Goal: Task Accomplishment & Management: Manage account settings

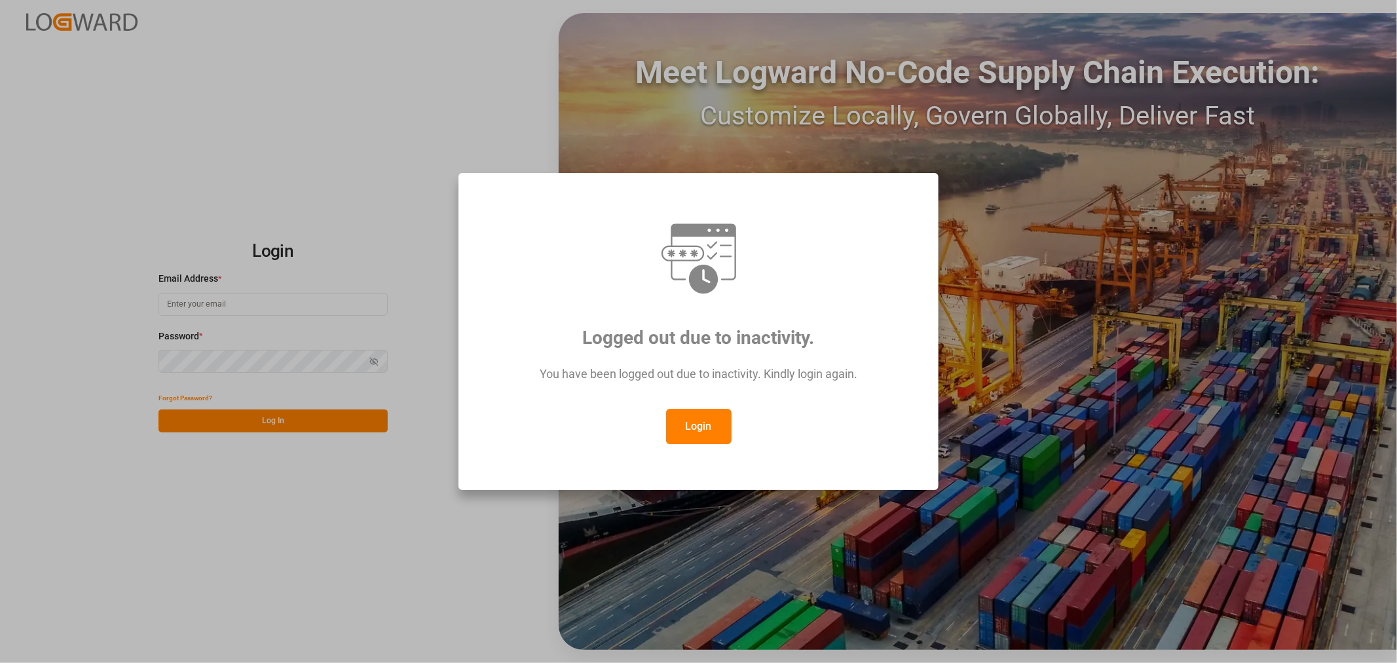
type input "kevin.schofield@jamindustries.com"
click at [703, 428] on button "Login" at bounding box center [699, 426] width 66 height 35
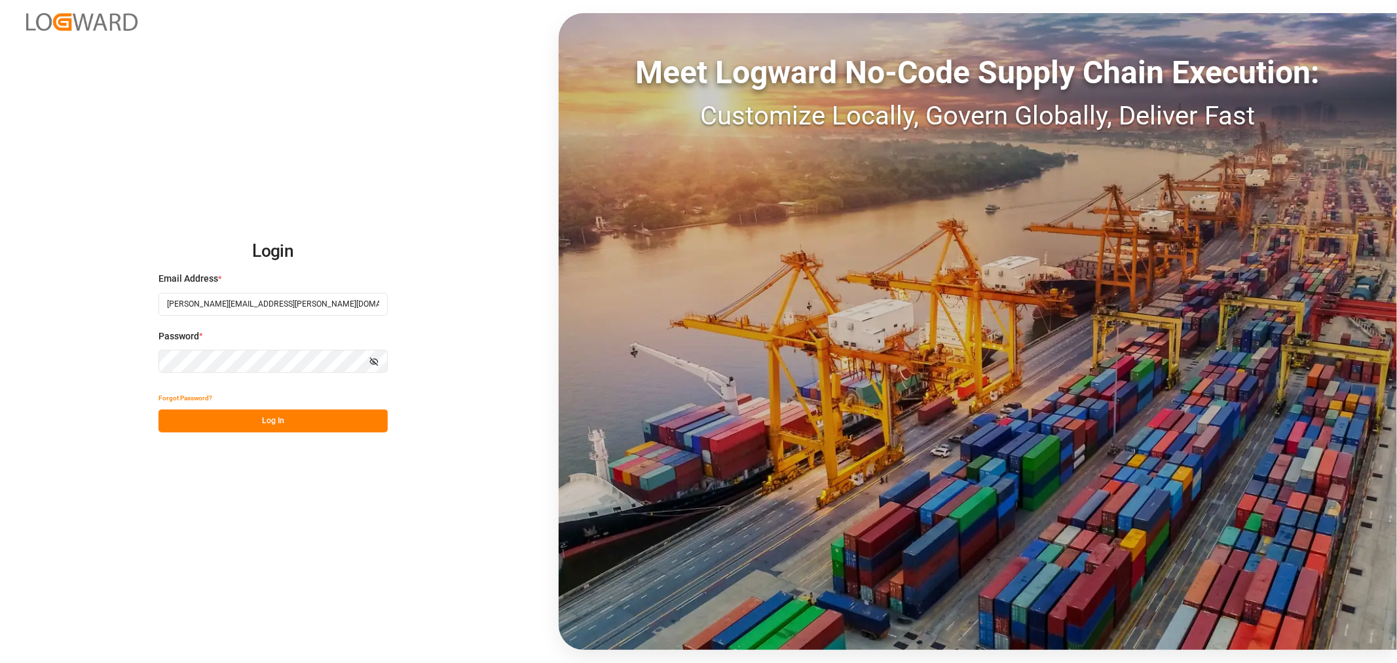
click at [272, 413] on button "Log In" at bounding box center [273, 420] width 229 height 23
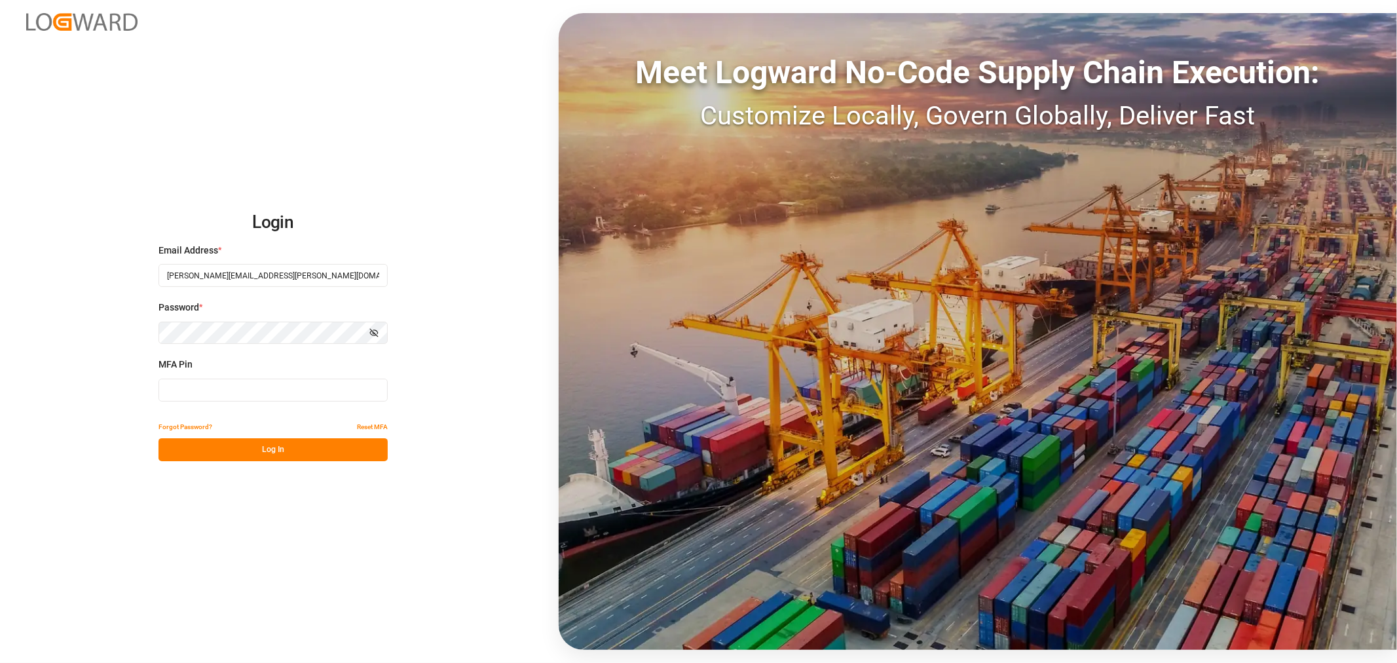
click at [221, 394] on input at bounding box center [273, 390] width 229 height 23
type input "076936"
click at [262, 442] on button "Log In" at bounding box center [273, 449] width 229 height 23
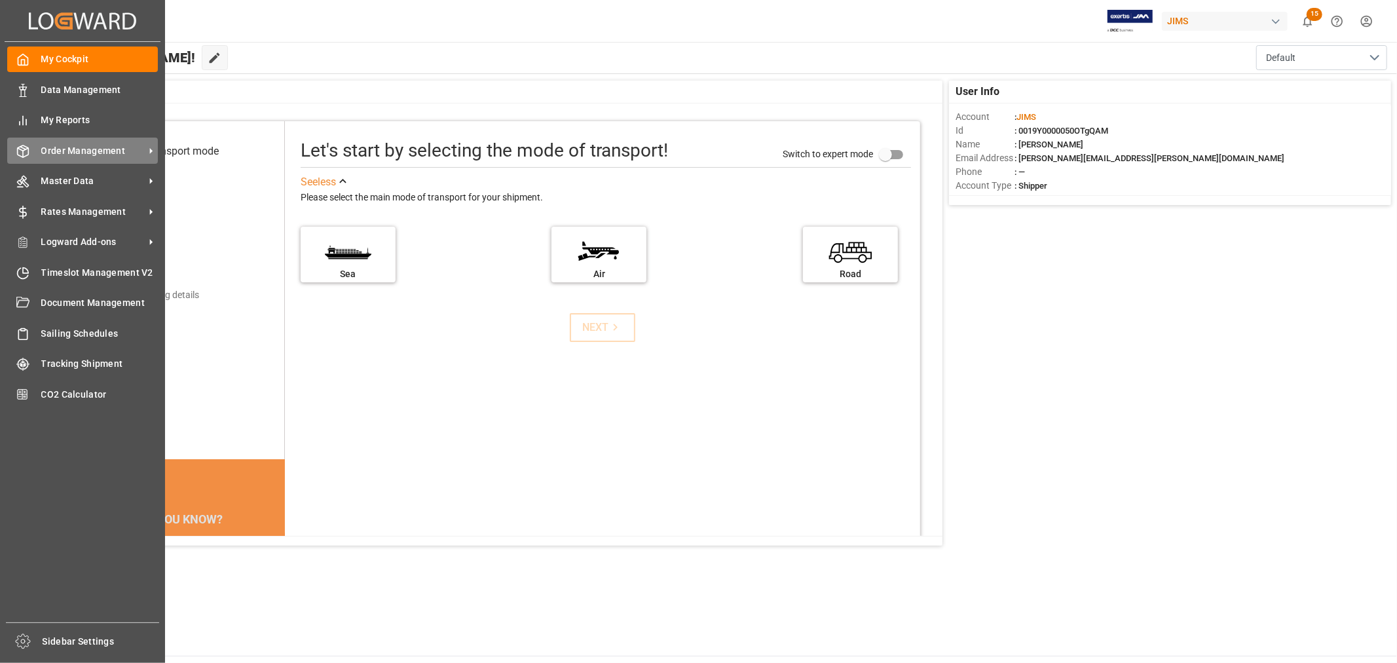
click at [64, 148] on span "Order Management" at bounding box center [92, 151] width 103 height 14
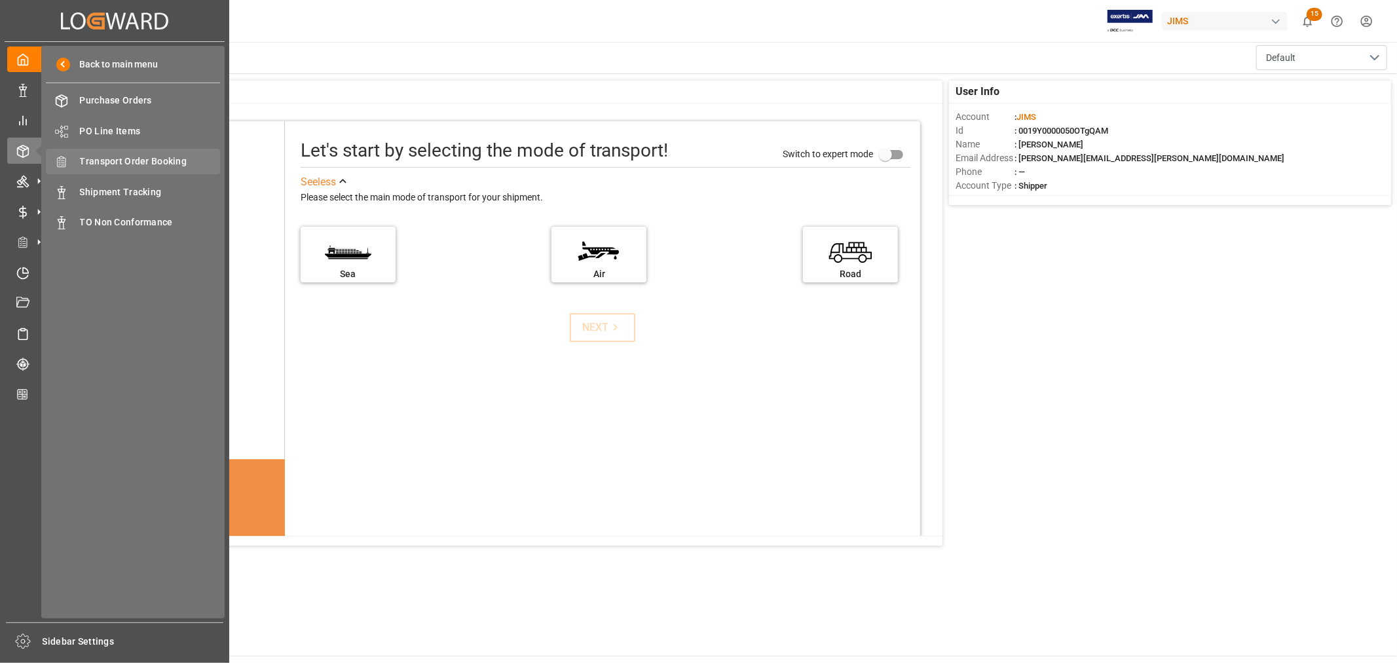
click at [139, 159] on span "Transport Order Booking" at bounding box center [150, 162] width 141 height 14
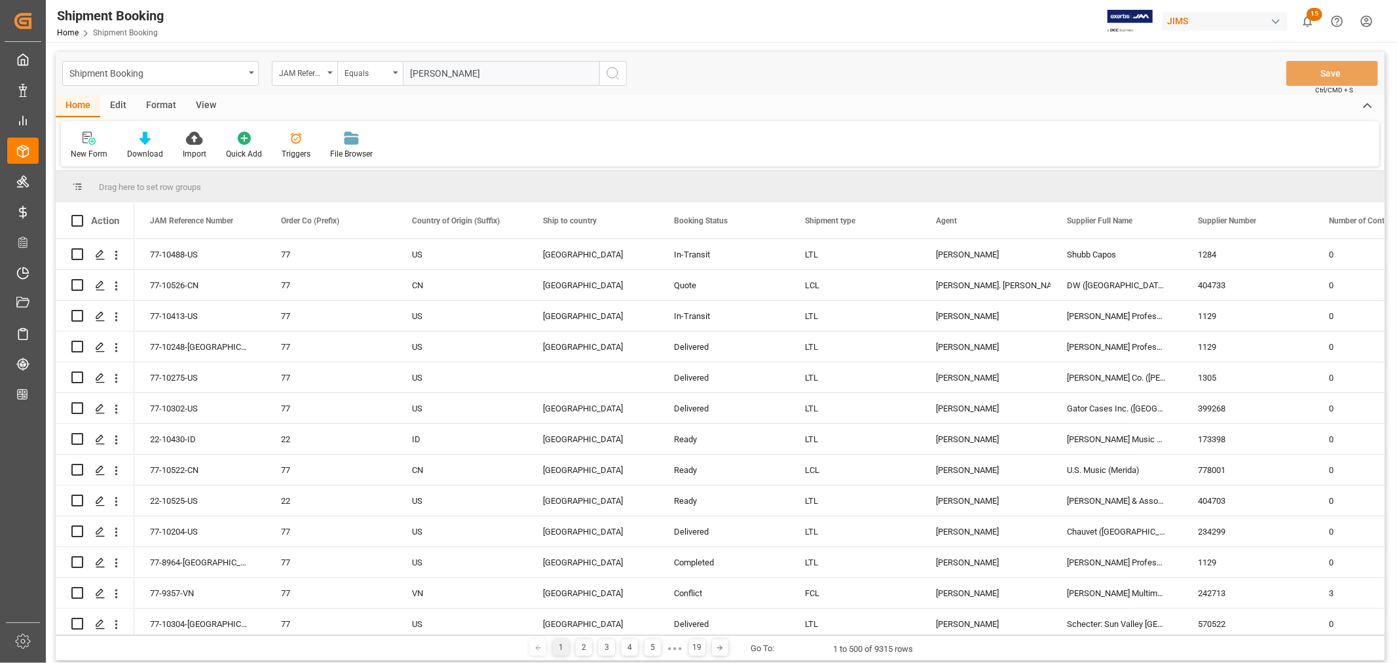
click at [470, 73] on input "HO CHI MINH" at bounding box center [501, 73] width 197 height 25
drag, startPoint x: 470, startPoint y: 73, endPoint x: 392, endPoint y: 73, distance: 77.9
click at [392, 73] on div "JAM Reference Number Equals HO CHI MINH" at bounding box center [449, 73] width 355 height 25
paste input "22-9998-DE"
type input "22-9998-DE"
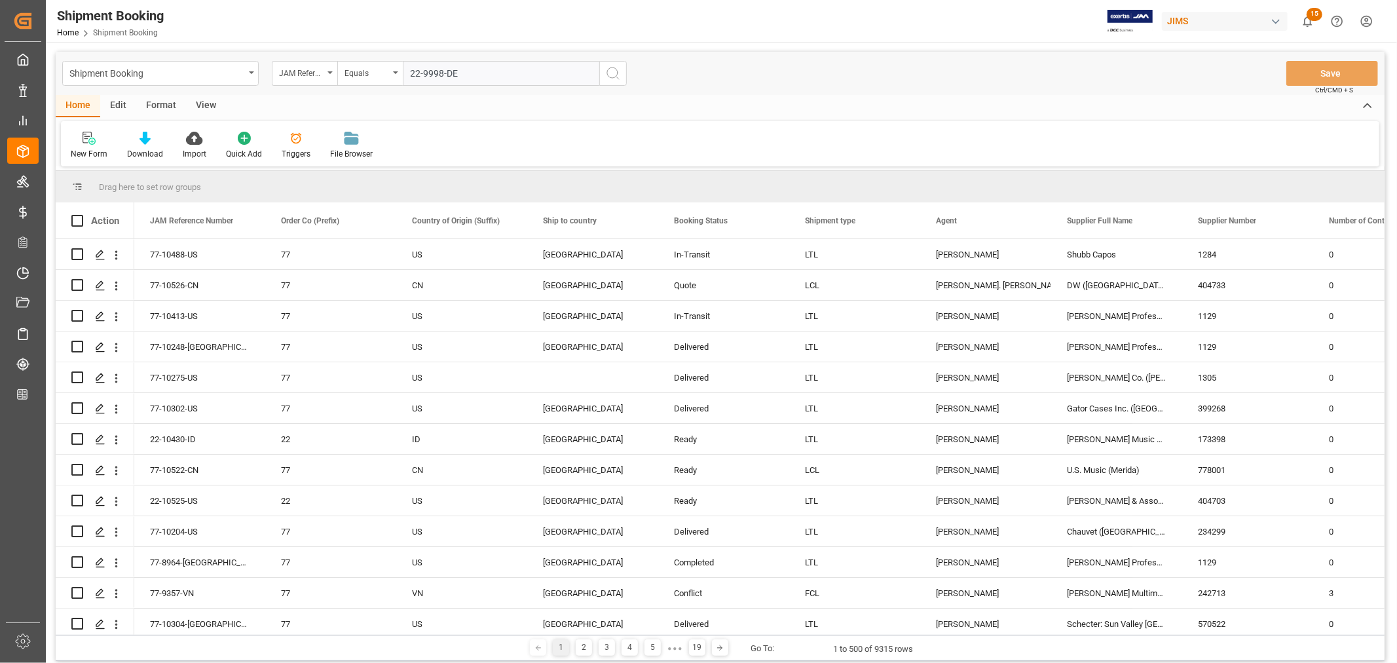
click at [609, 74] on icon "search button" at bounding box center [613, 74] width 16 height 16
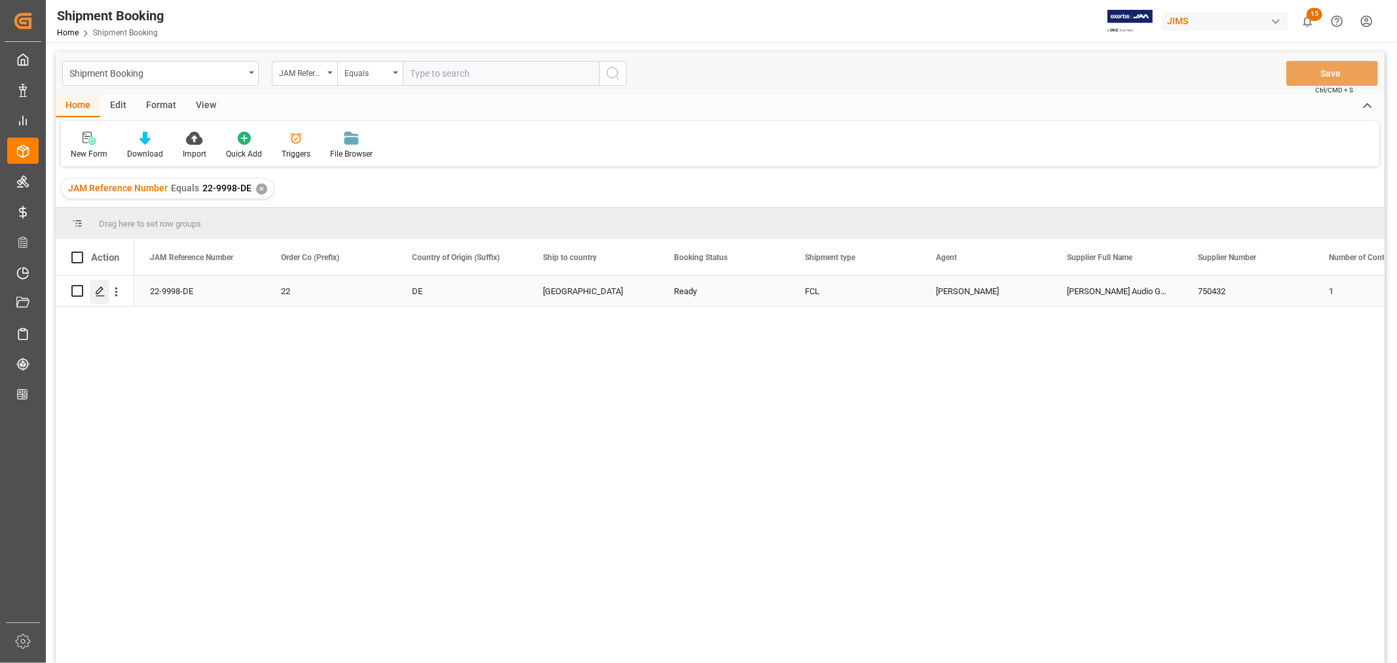
click at [99, 291] on icon "Press SPACE to select this row." at bounding box center [100, 291] width 10 height 10
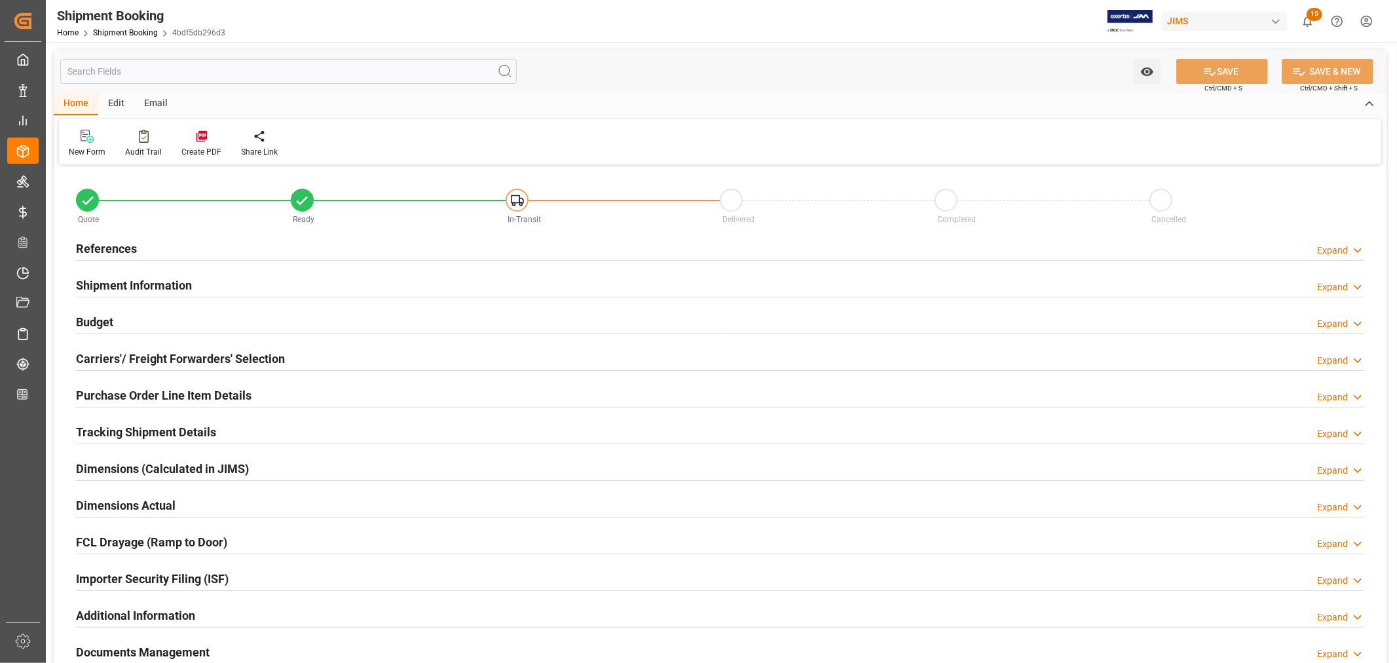
type input "42"
click at [234, 573] on div "Importer Security Filing (ISF) Expand" at bounding box center [720, 577] width 1288 height 25
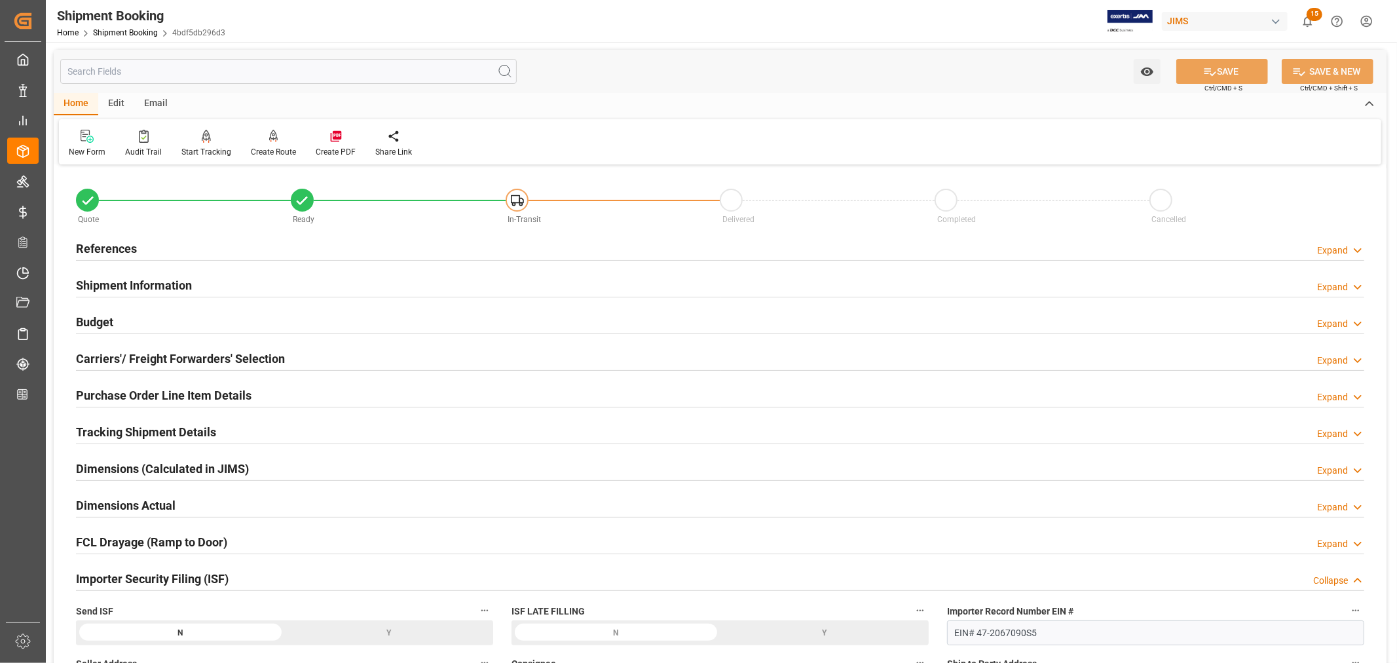
click at [234, 573] on div "Importer Security Filing (ISF) Collapse" at bounding box center [720, 577] width 1288 height 25
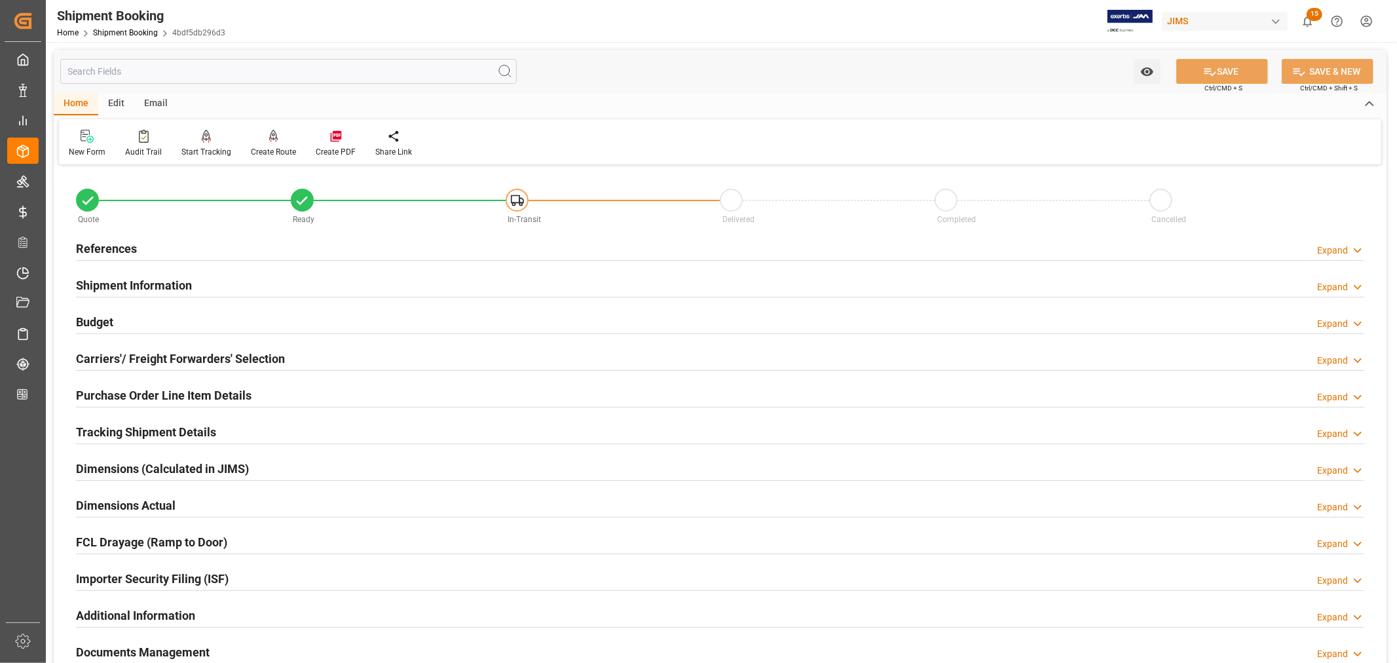
click at [202, 269] on div "Shipment Information Expand" at bounding box center [720, 285] width 1307 height 37
click at [201, 286] on div "Shipment Information Expand" at bounding box center [720, 284] width 1288 height 25
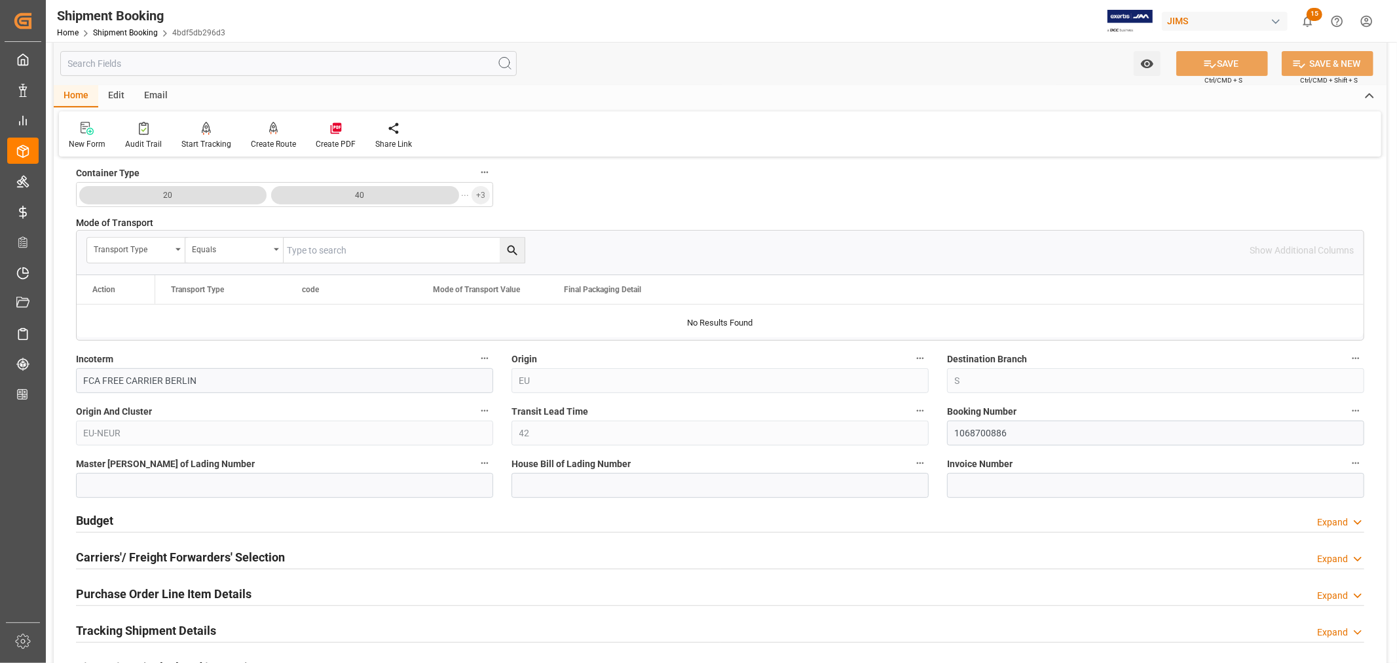
scroll to position [436, 0]
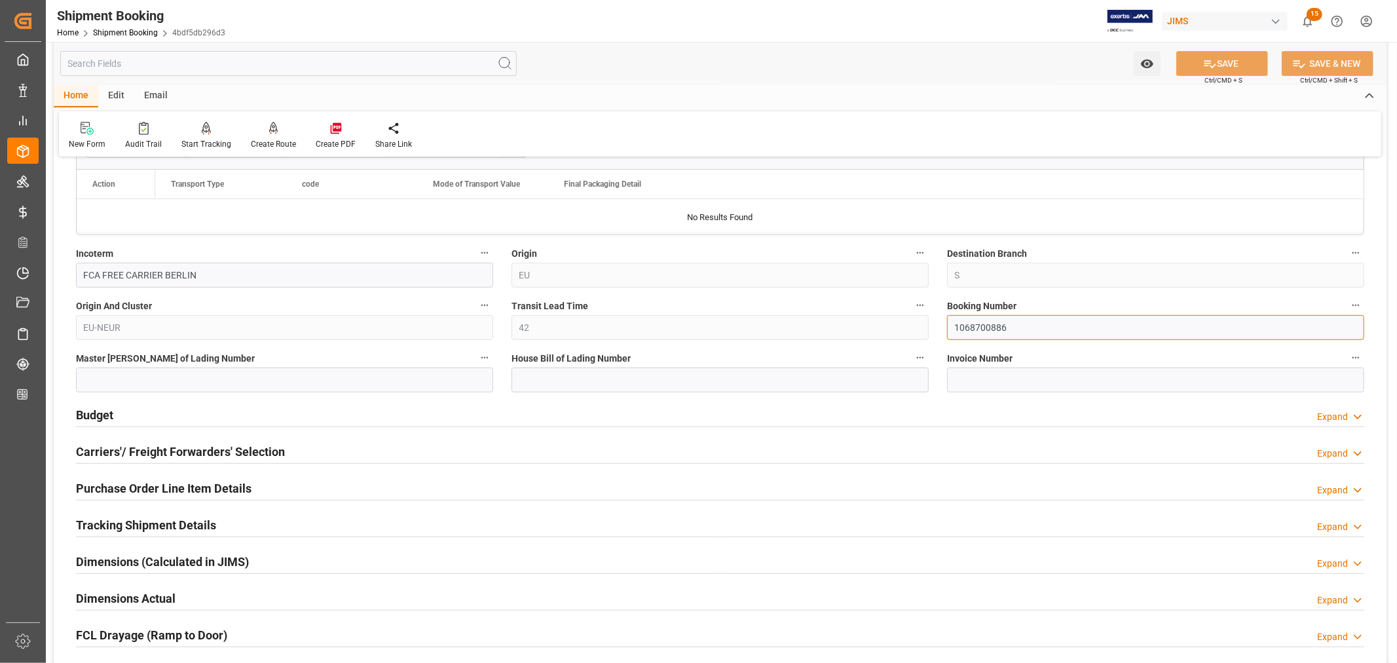
click at [960, 324] on input "1068700886" at bounding box center [1155, 327] width 417 height 25
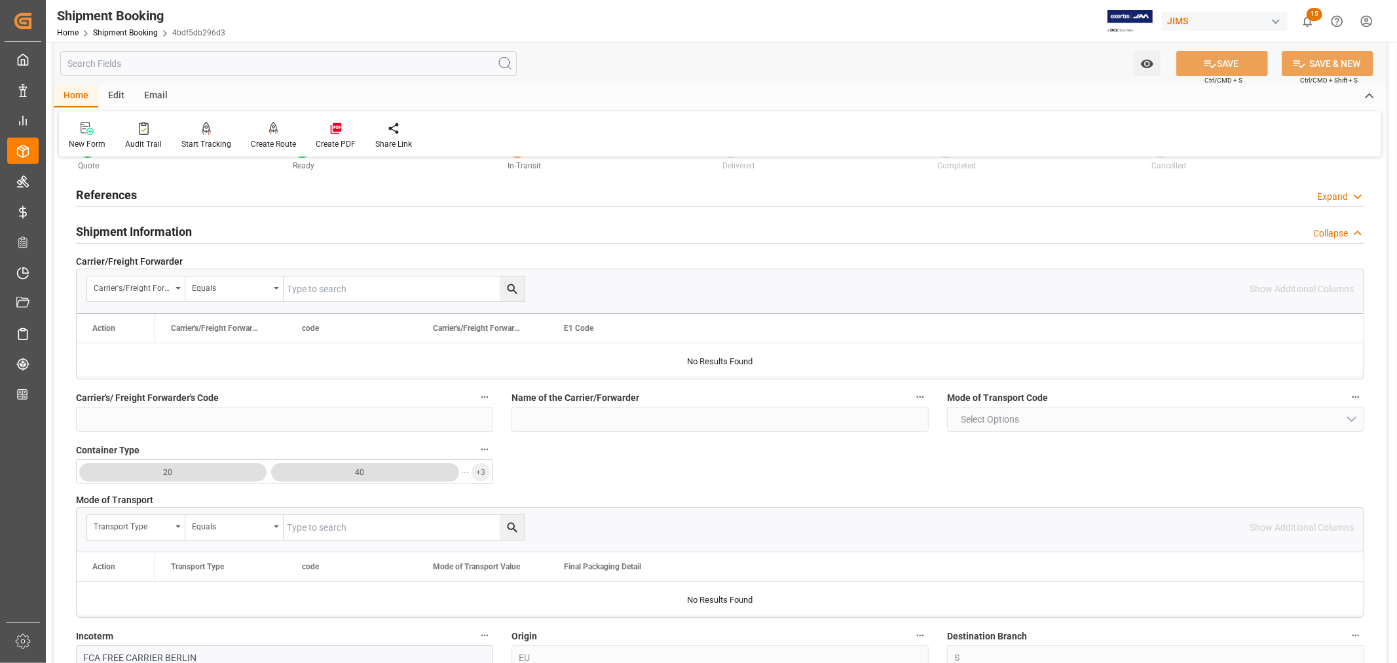
scroll to position [0, 0]
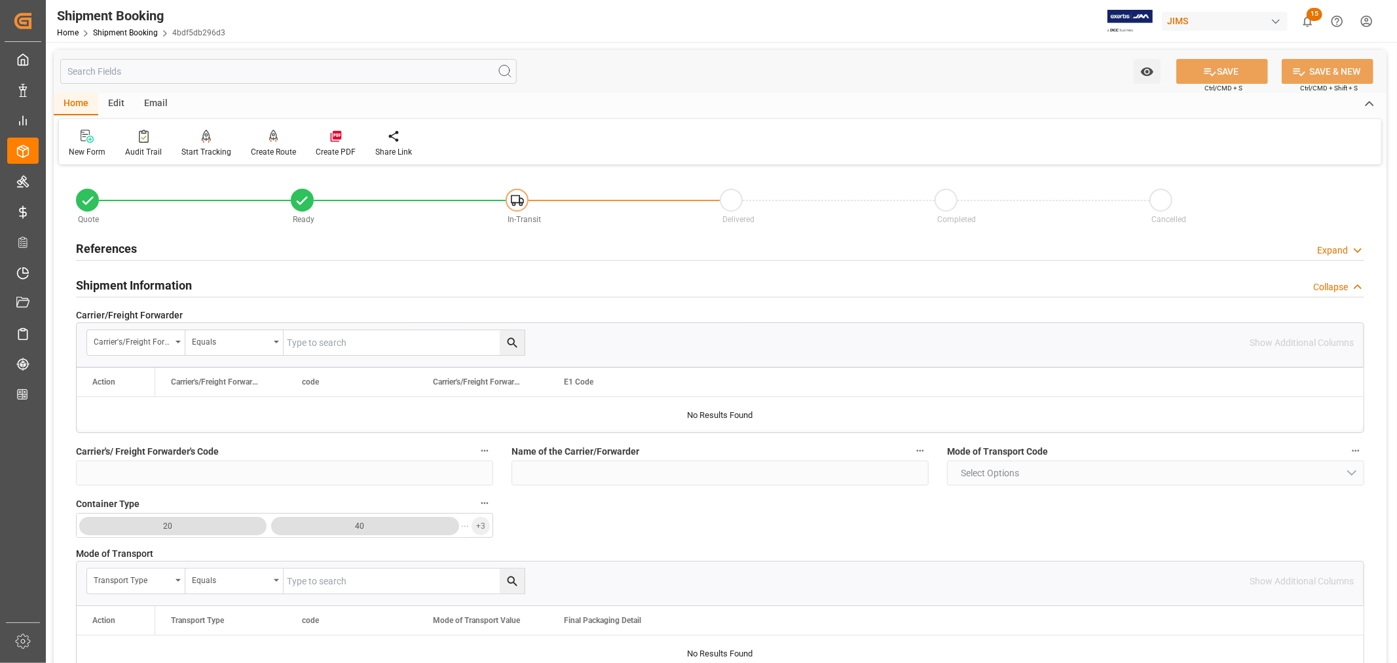
click at [141, 286] on h2 "Shipment Information" at bounding box center [134, 285] width 116 height 18
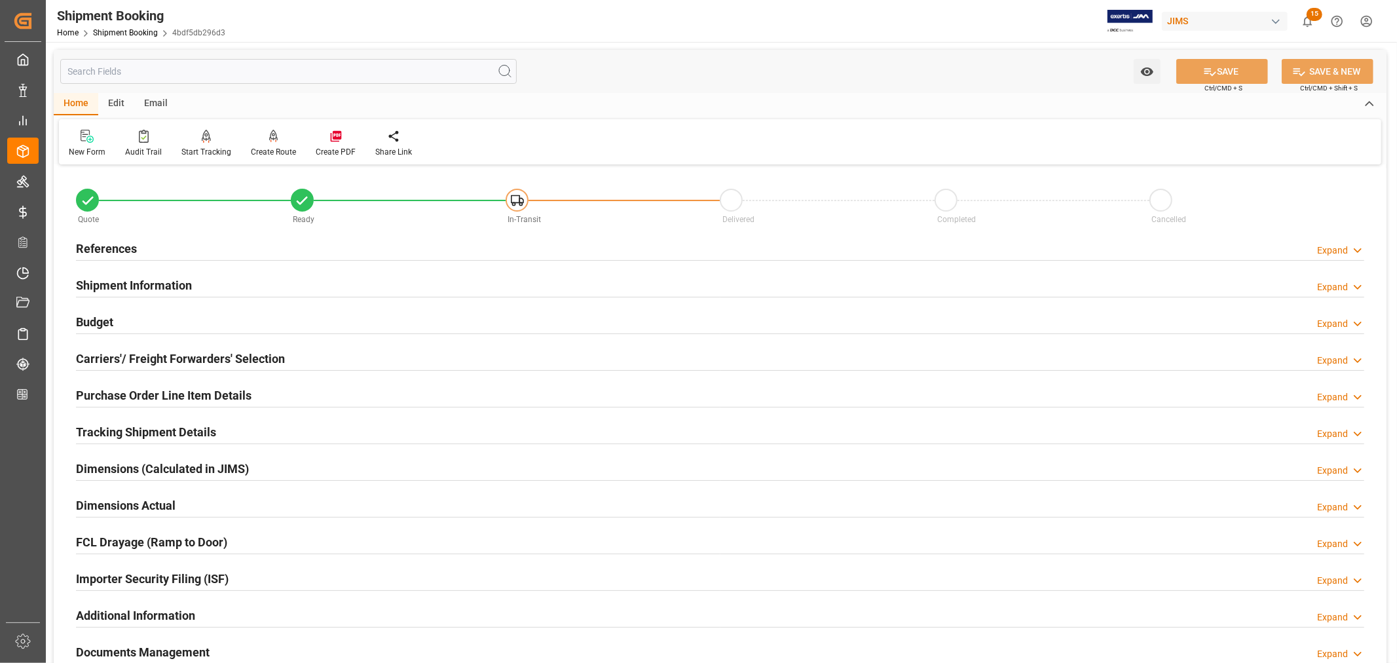
click at [122, 240] on h2 "References" at bounding box center [106, 249] width 61 height 18
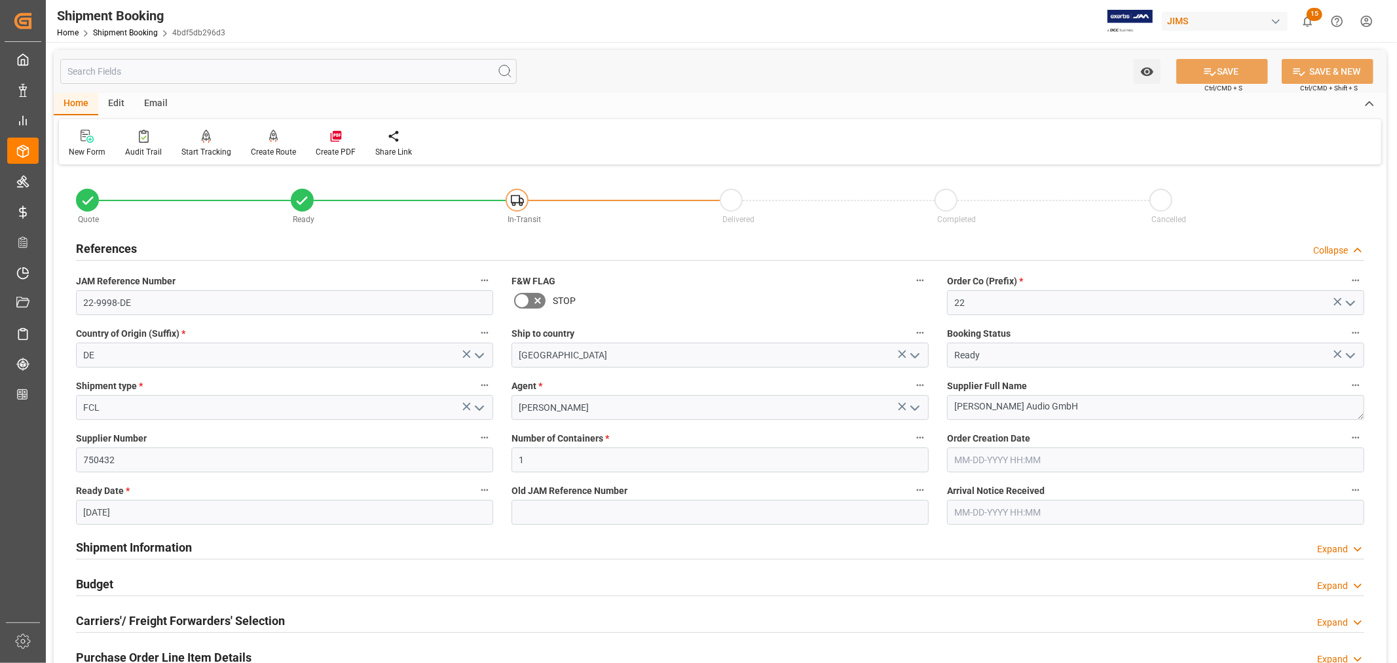
click at [122, 240] on h2 "References" at bounding box center [106, 249] width 61 height 18
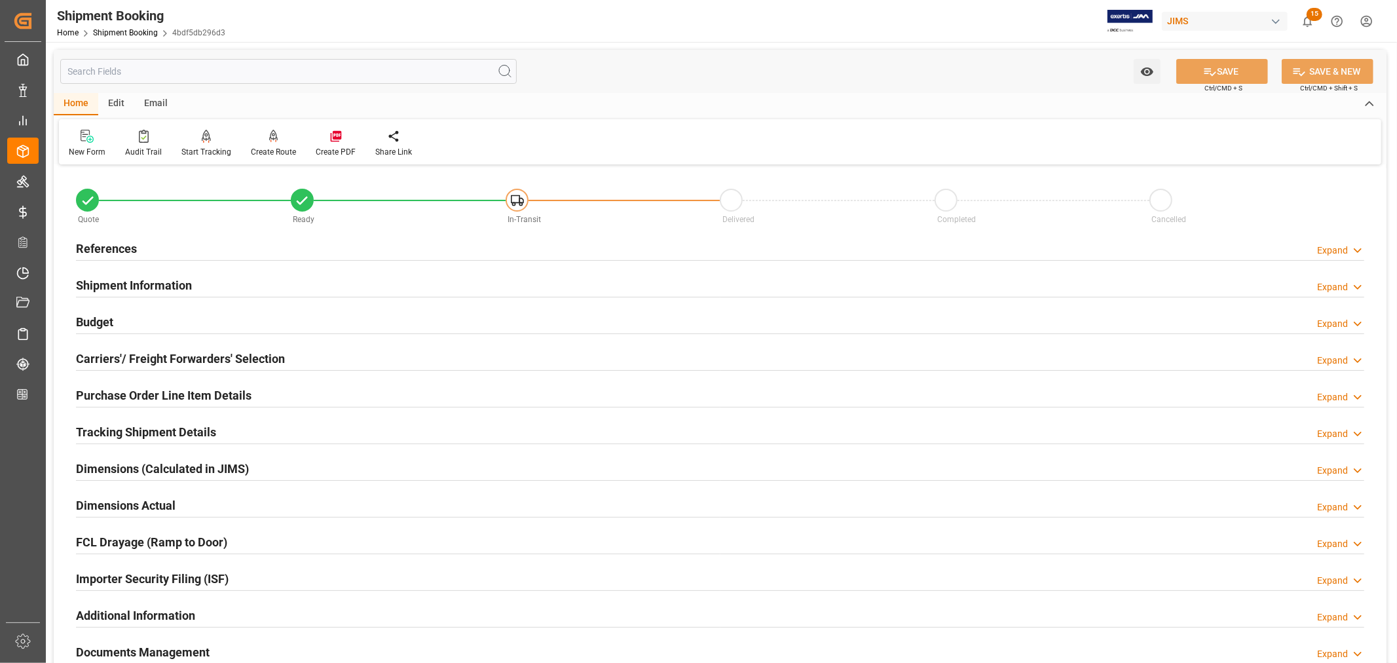
click at [126, 395] on h2 "Purchase Order Line Item Details" at bounding box center [164, 395] width 176 height 18
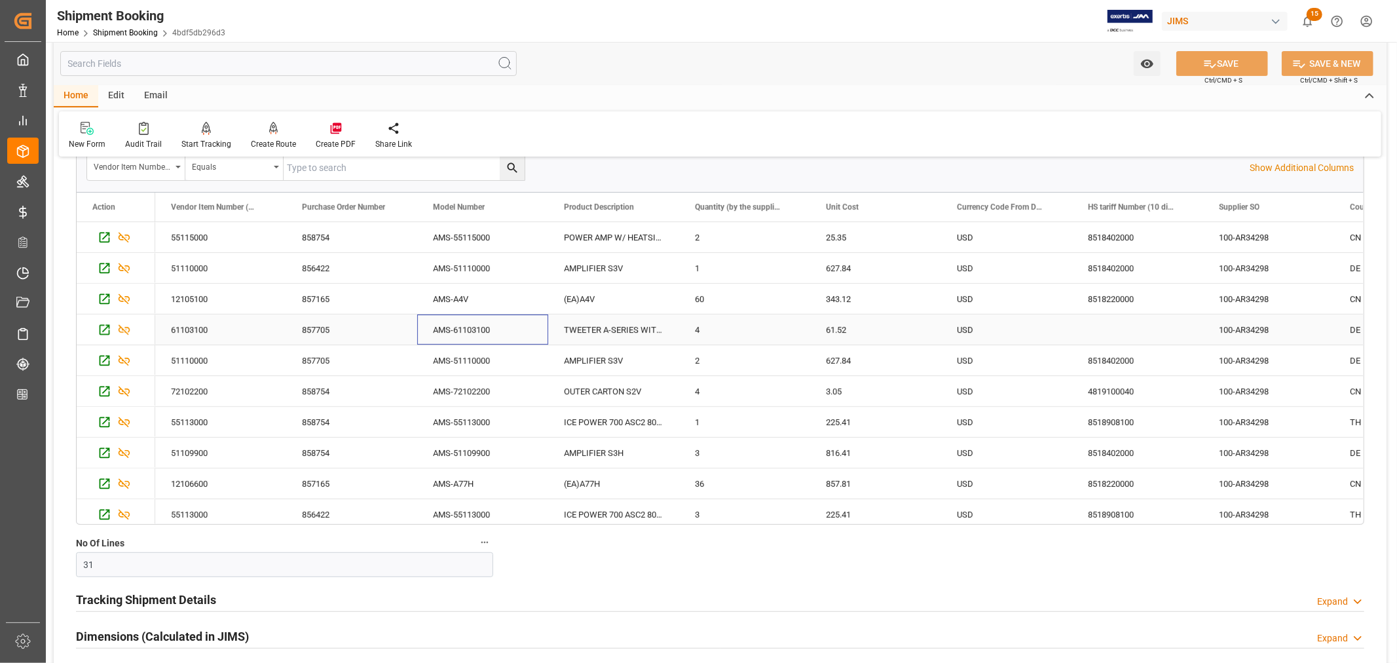
click at [460, 328] on div "AMS-61103100" at bounding box center [482, 329] width 131 height 30
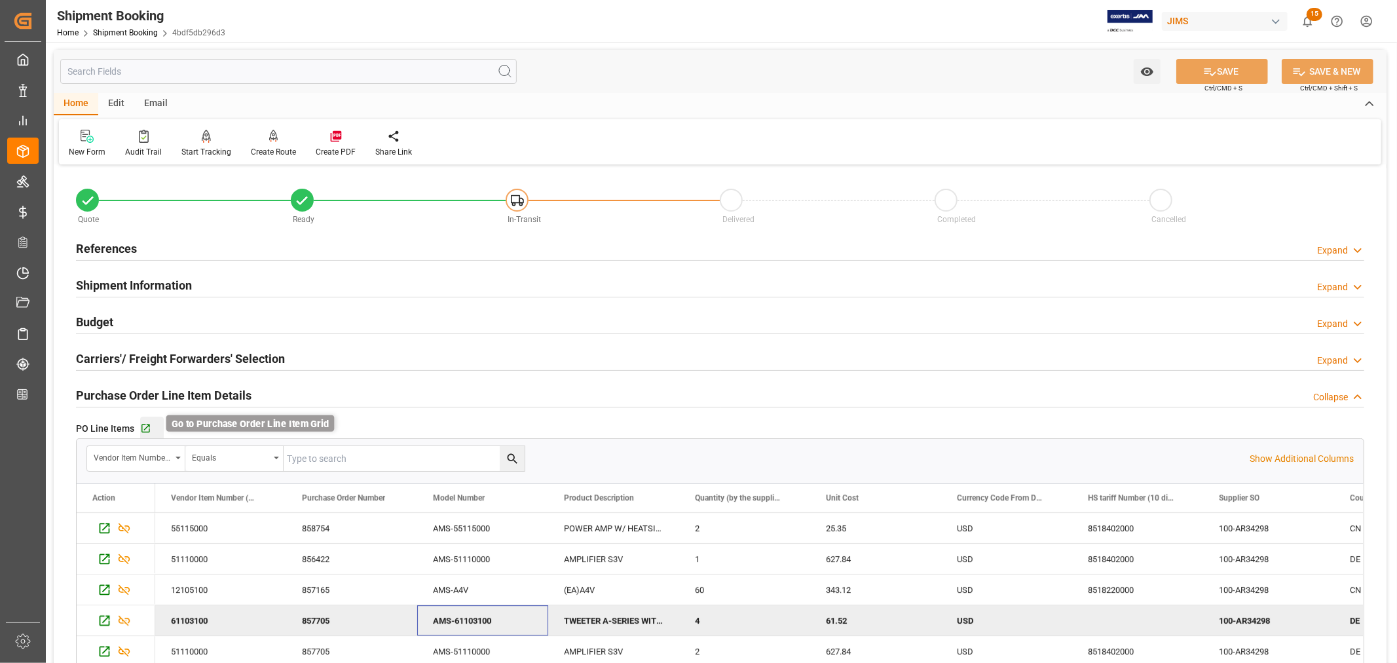
click at [145, 427] on icon "button" at bounding box center [145, 428] width 11 height 11
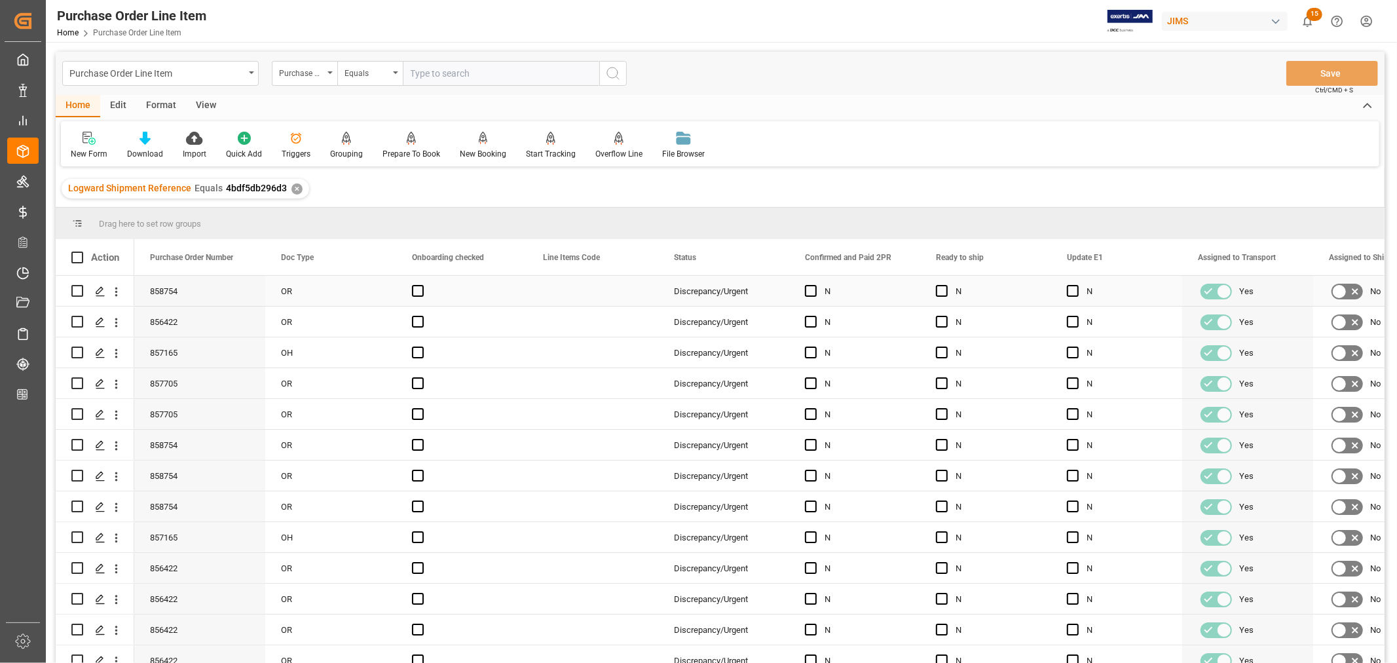
click at [590, 285] on div "Press SPACE to select this row." at bounding box center [592, 291] width 131 height 30
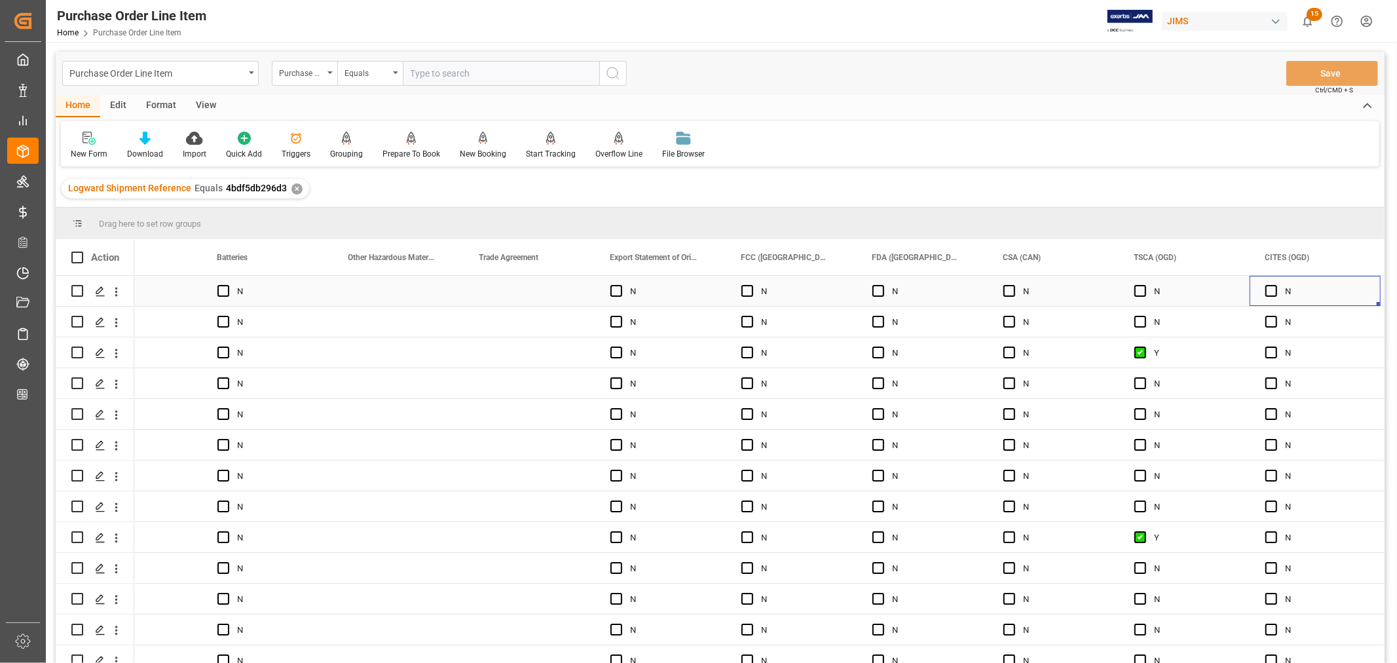
scroll to position [0, 7400]
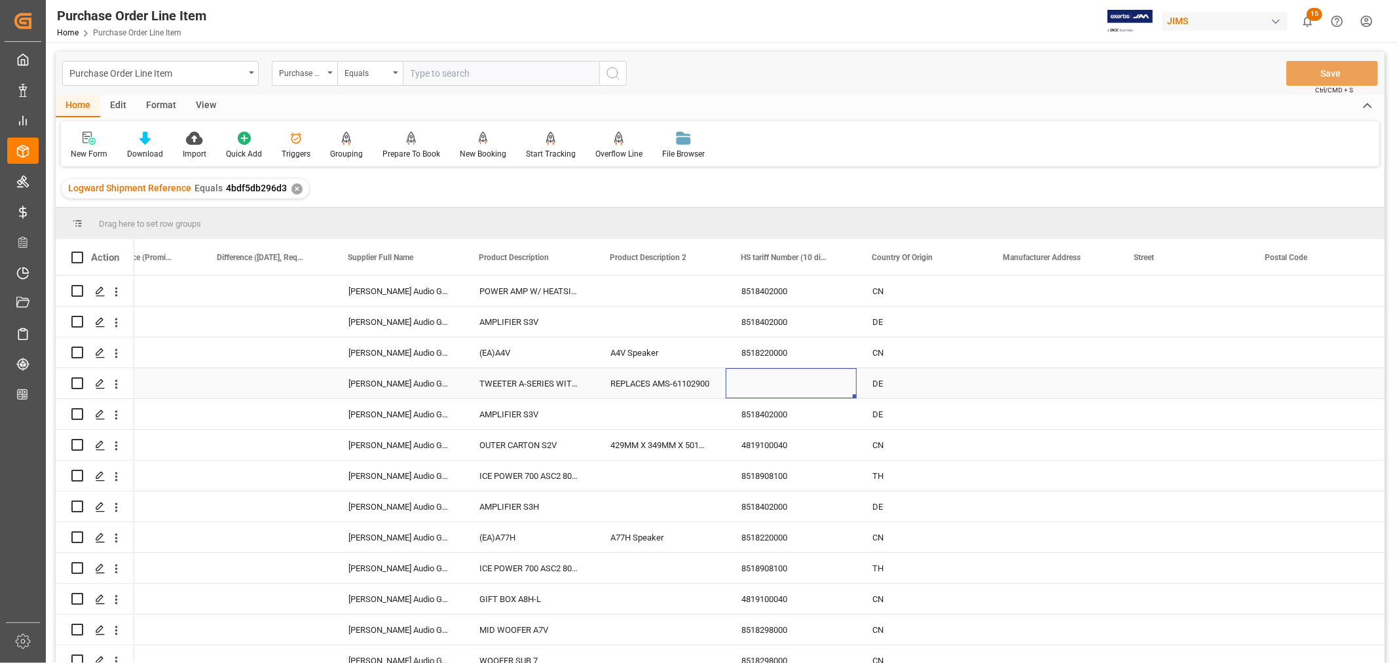
click at [768, 383] on div "Press SPACE to select this row." at bounding box center [791, 383] width 131 height 30
click at [764, 383] on div "Press SPACE to select this row." at bounding box center [791, 383] width 131 height 30
click at [758, 382] on div "Press SPACE to select this row." at bounding box center [791, 383] width 131 height 30
click at [741, 388] on input "Press SPACE to select this row." at bounding box center [791, 391] width 110 height 25
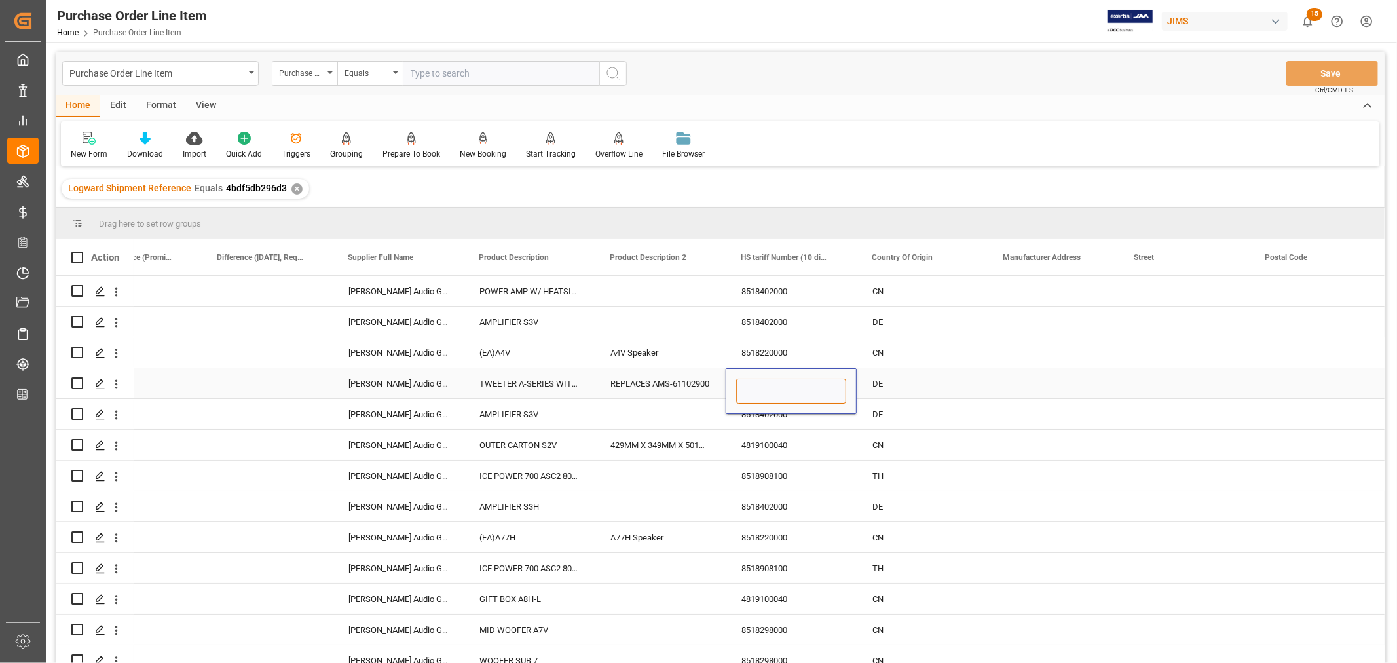
paste input "8518298000"
type input "8518298000"
click at [759, 430] on div "4819100040" at bounding box center [791, 445] width 131 height 30
click at [1333, 72] on button "Save" at bounding box center [1332, 73] width 92 height 25
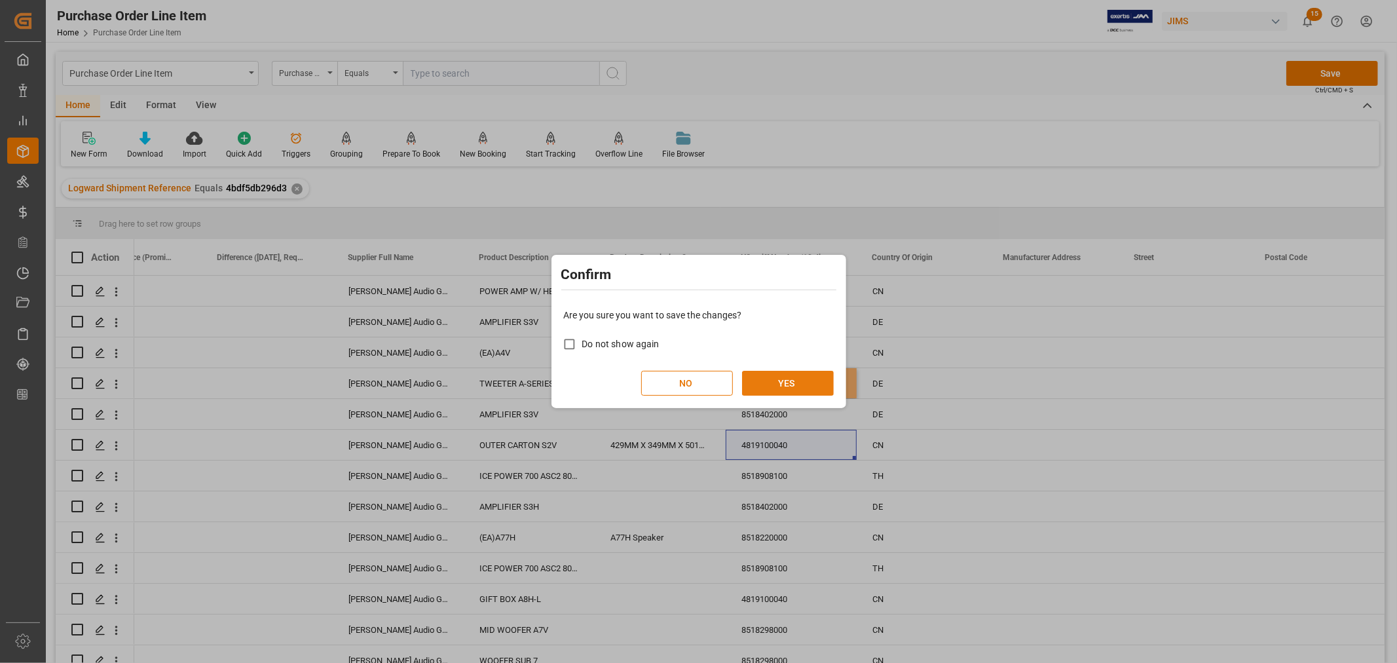
click at [794, 381] on button "YES" at bounding box center [788, 383] width 92 height 25
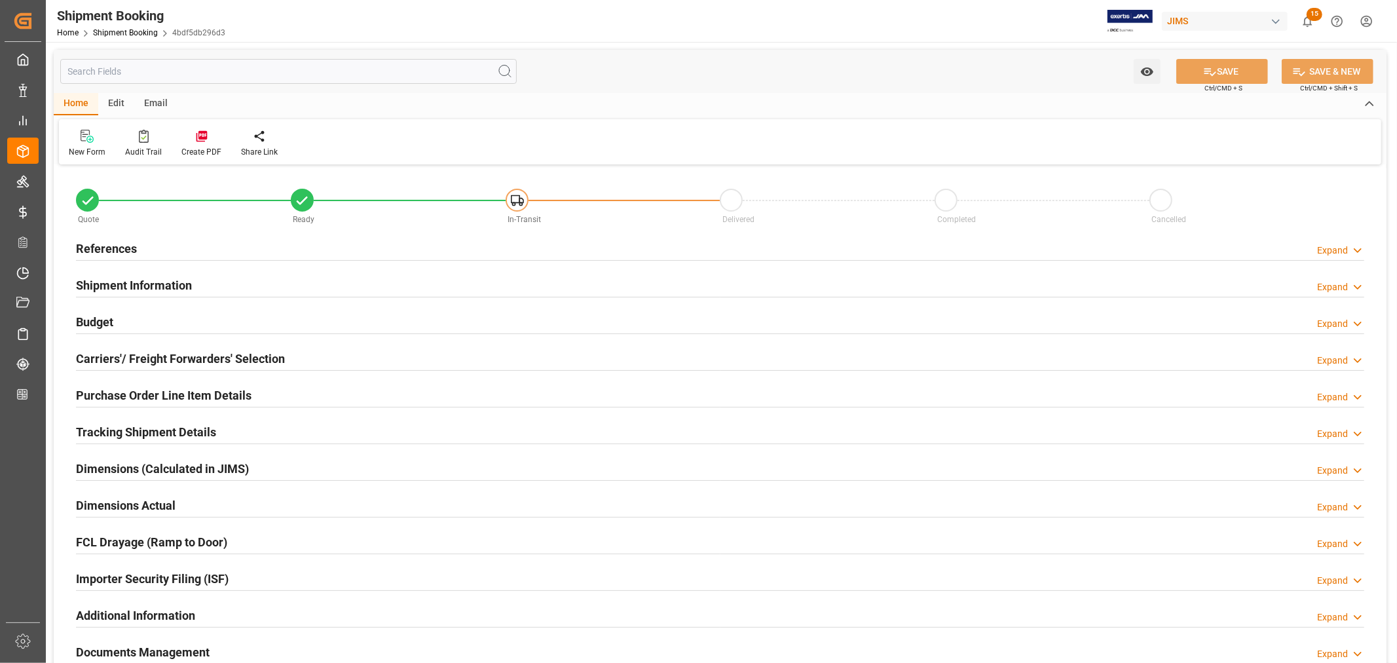
type input "31"
click at [246, 396] on h2 "Purchase Order Line Item Details" at bounding box center [164, 395] width 176 height 18
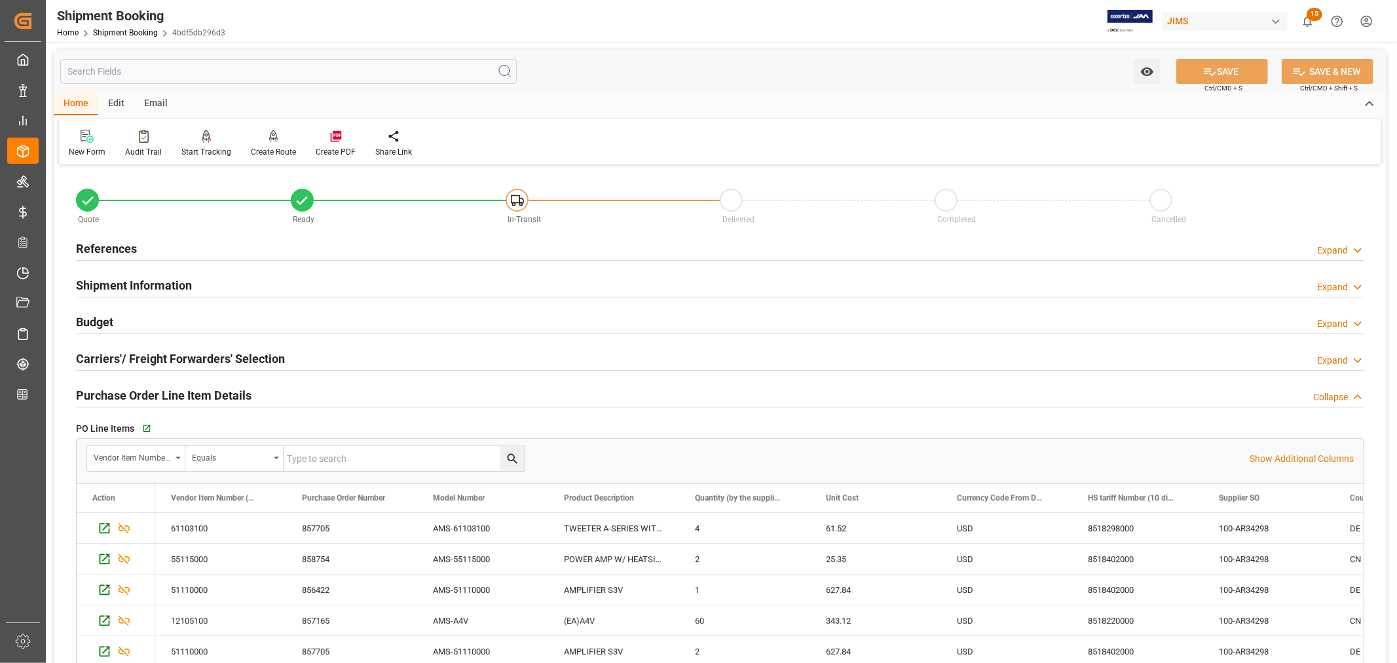
click at [185, 395] on h2 "Purchase Order Line Item Details" at bounding box center [164, 395] width 176 height 18
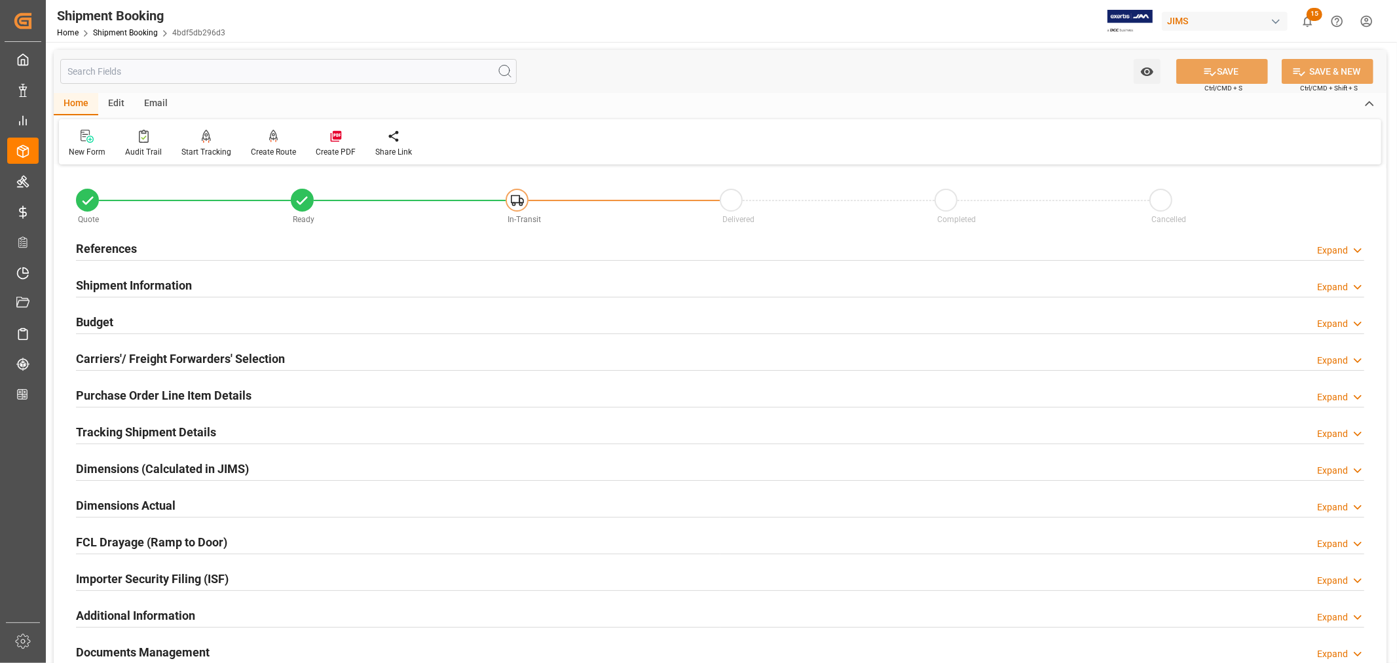
click at [186, 398] on h2 "Purchase Order Line Item Details" at bounding box center [164, 395] width 176 height 18
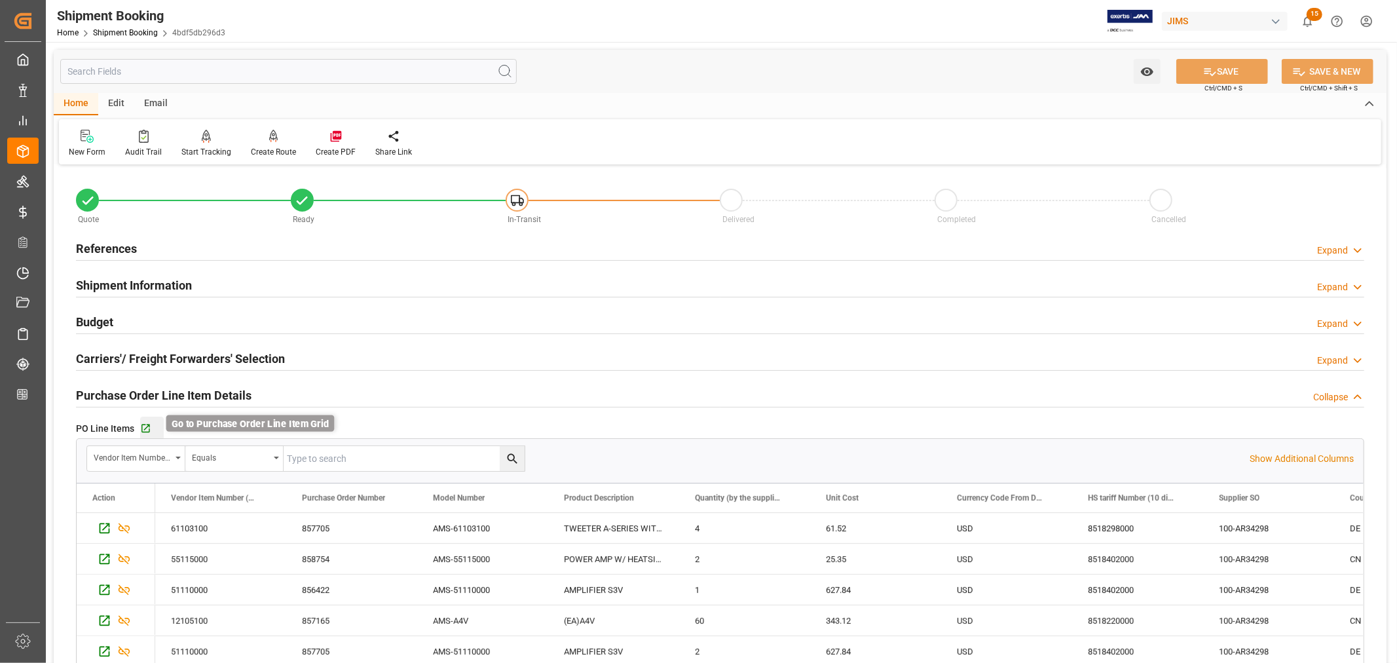
click at [147, 428] on icon "button" at bounding box center [145, 428] width 11 height 11
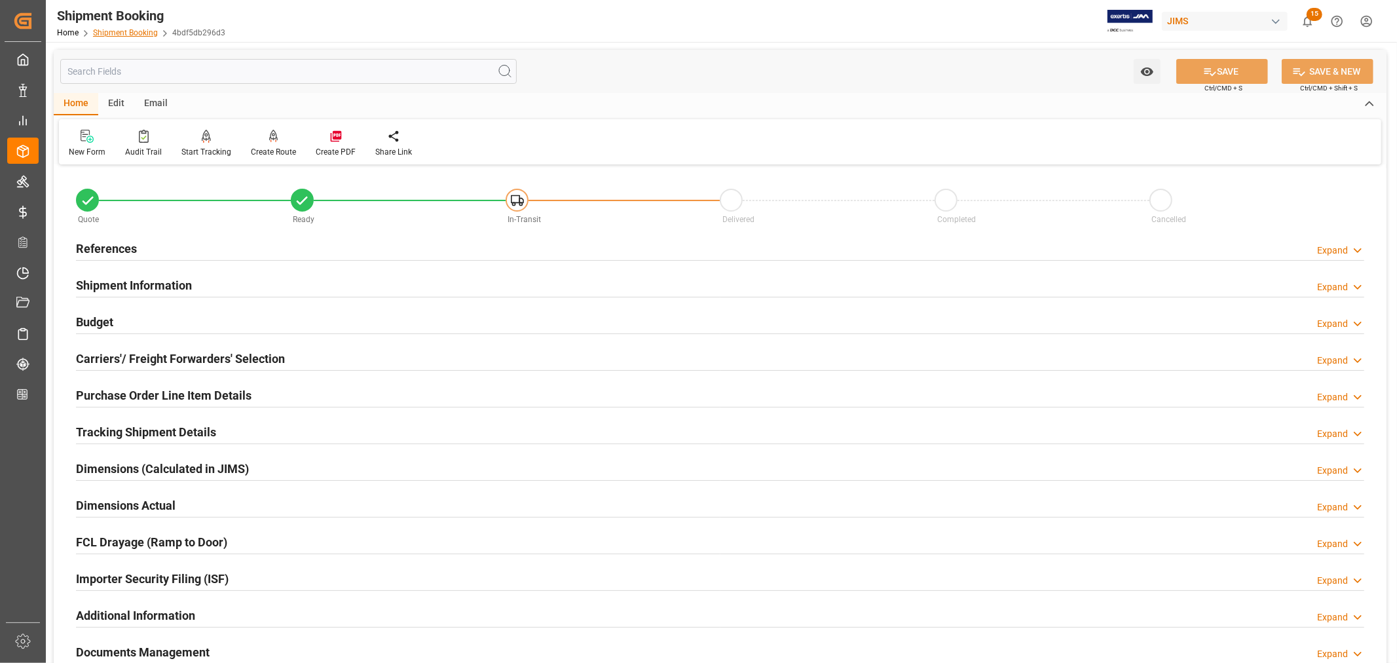
click at [128, 35] on link "Shipment Booking" at bounding box center [125, 32] width 65 height 9
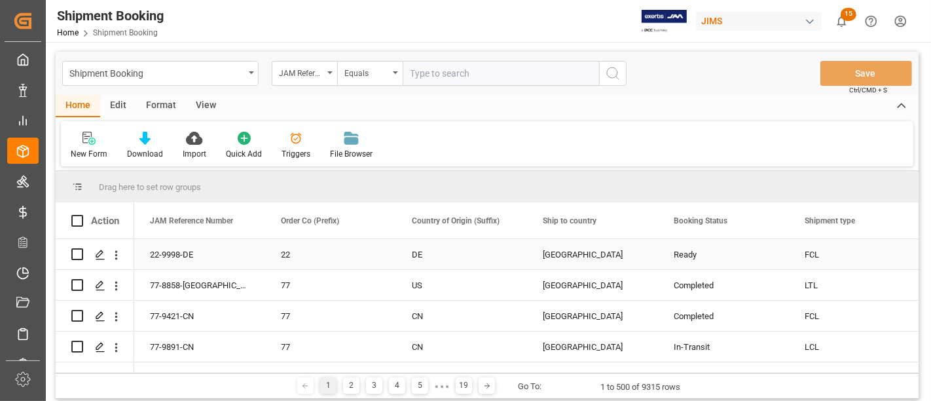
click at [466, 261] on div "DE" at bounding box center [462, 255] width 100 height 30
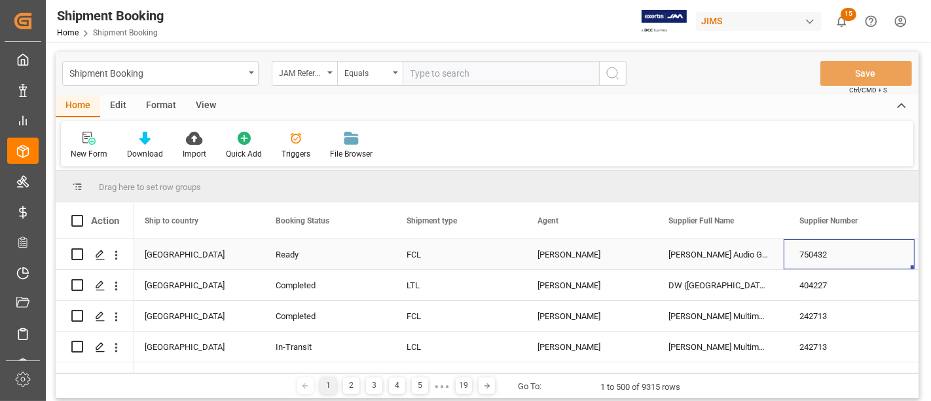
click at [709, 252] on div "ADAM Audio GmbH" at bounding box center [718, 254] width 131 height 30
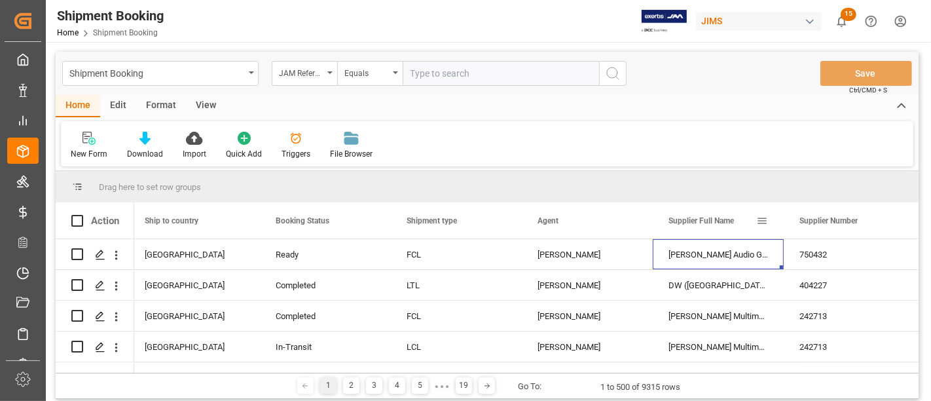
click at [760, 219] on span at bounding box center [763, 221] width 12 height 12
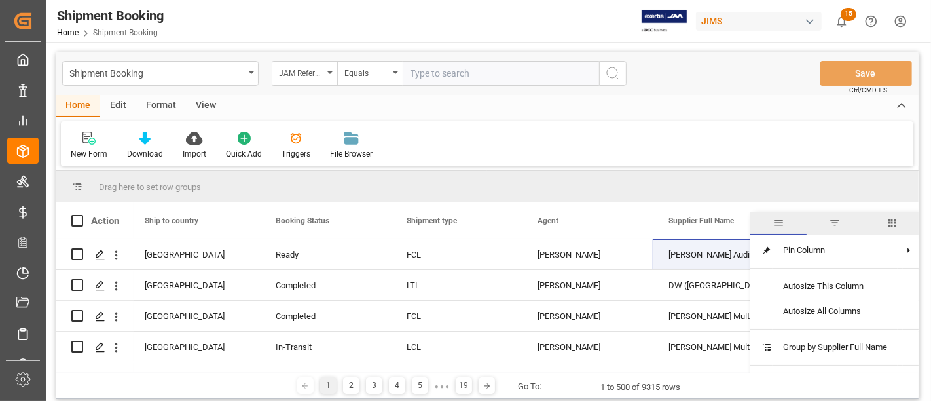
click at [835, 225] on span "filter" at bounding box center [835, 223] width 12 height 12
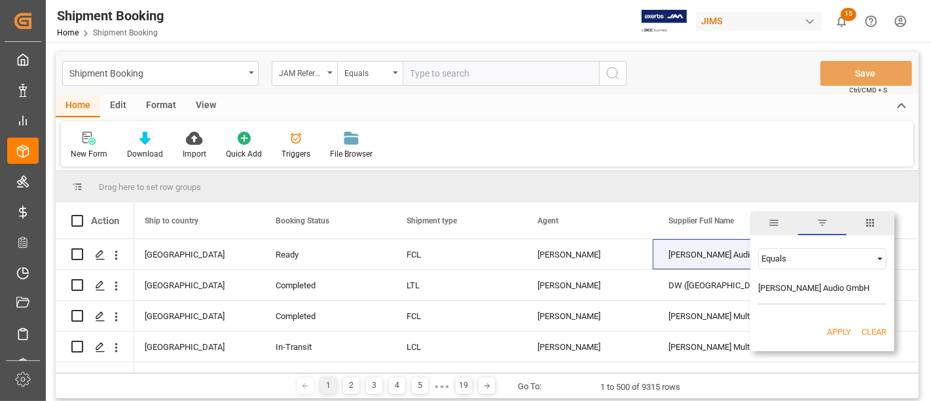
type input "[PERSON_NAME] Audio GmbH"
click at [832, 329] on button "Apply" at bounding box center [839, 332] width 24 height 13
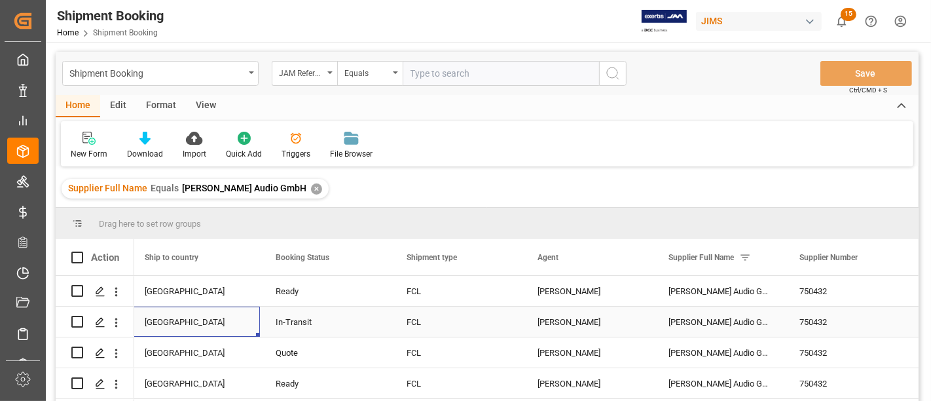
click at [234, 315] on div "[GEOGRAPHIC_DATA]" at bounding box center [195, 322] width 100 height 30
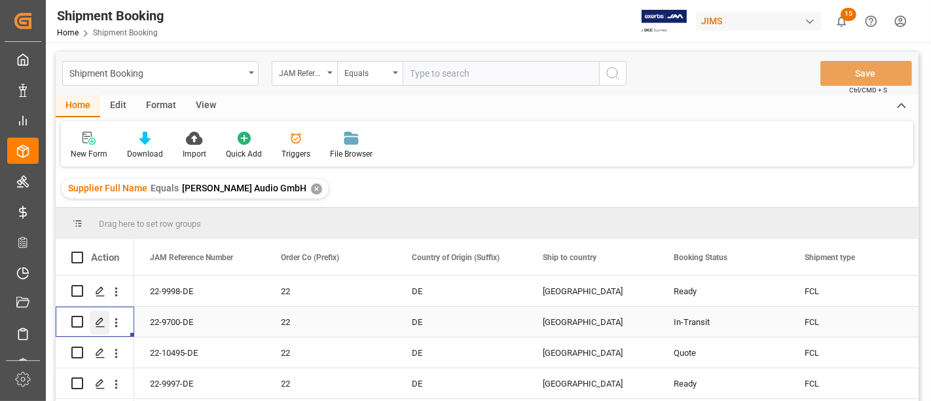
click at [96, 321] on polygon "Press SPACE to select this row." at bounding box center [99, 321] width 7 height 7
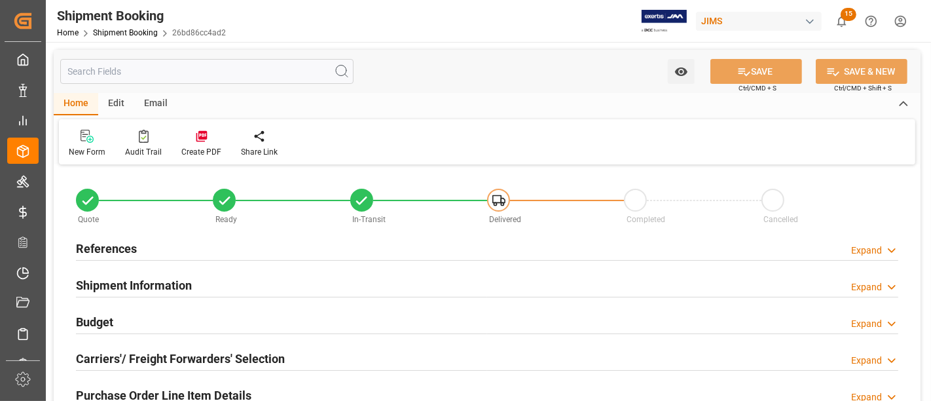
type input "38"
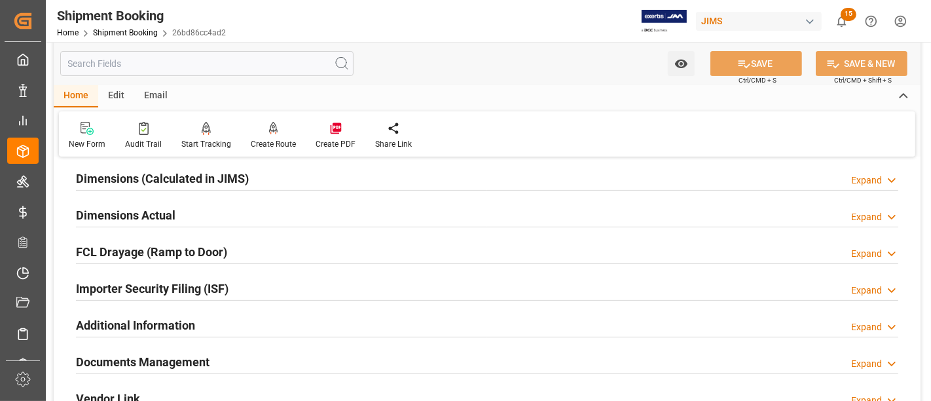
scroll to position [291, 0]
click at [236, 286] on div "Importer Security Filing (ISF) Expand" at bounding box center [487, 286] width 823 height 25
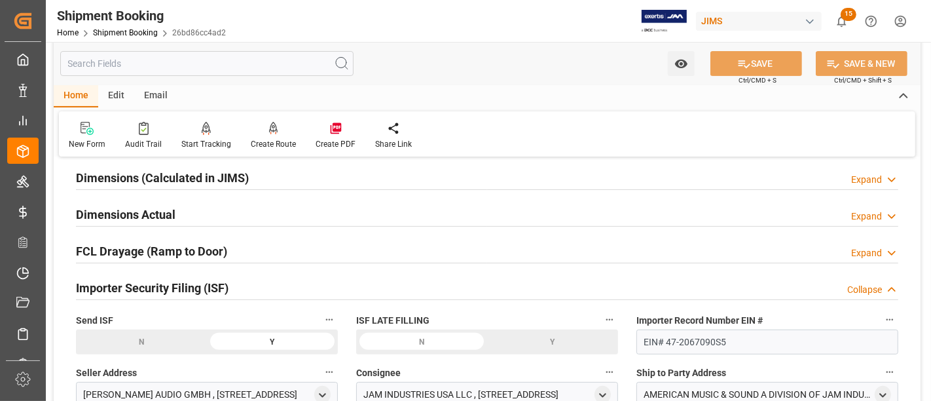
click at [236, 286] on div "Importer Security Filing (ISF) Collapse" at bounding box center [487, 286] width 823 height 25
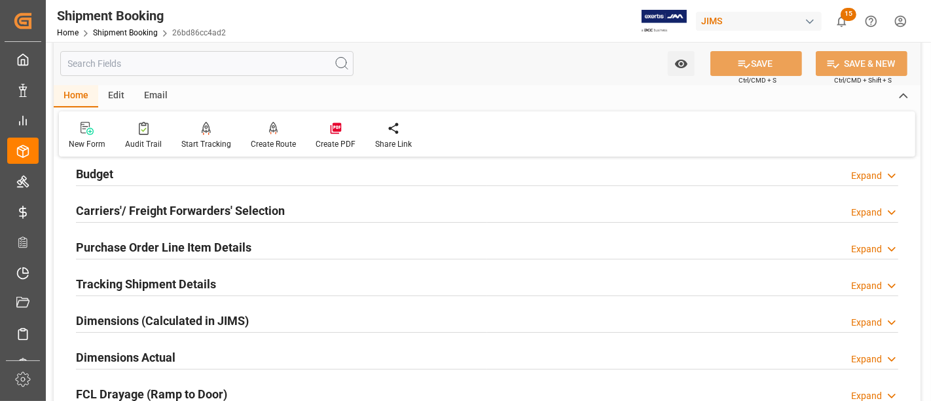
scroll to position [73, 0]
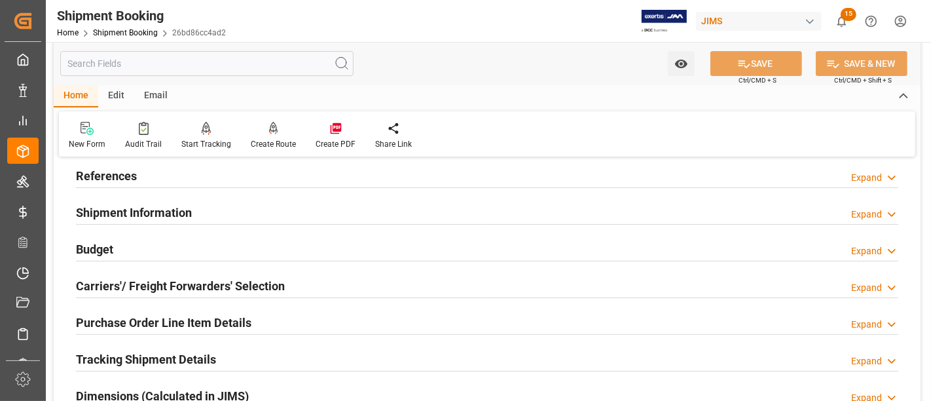
click at [151, 319] on h2 "Purchase Order Line Item Details" at bounding box center [164, 323] width 176 height 18
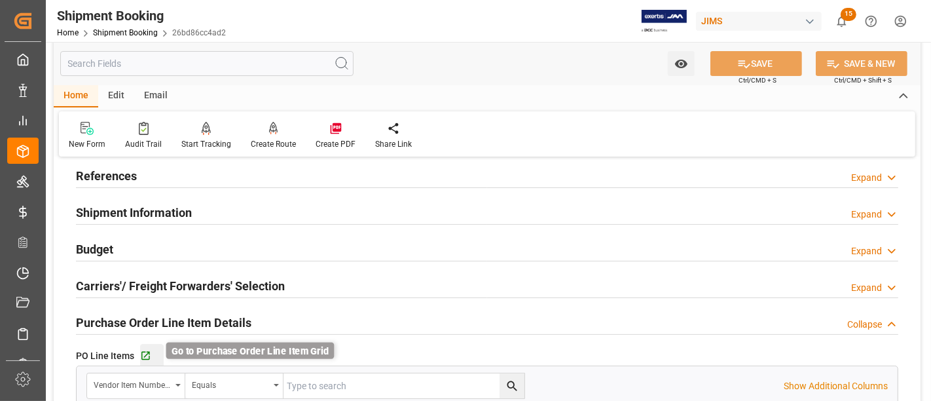
click at [147, 359] on icon "button" at bounding box center [145, 355] width 11 height 11
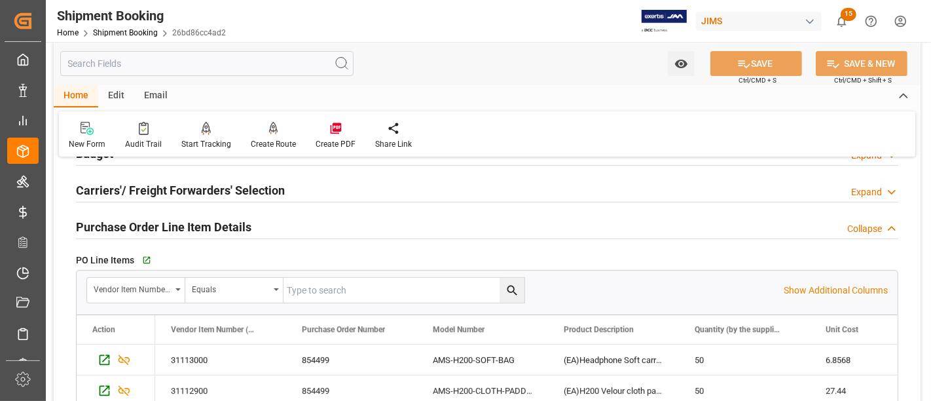
scroll to position [145, 0]
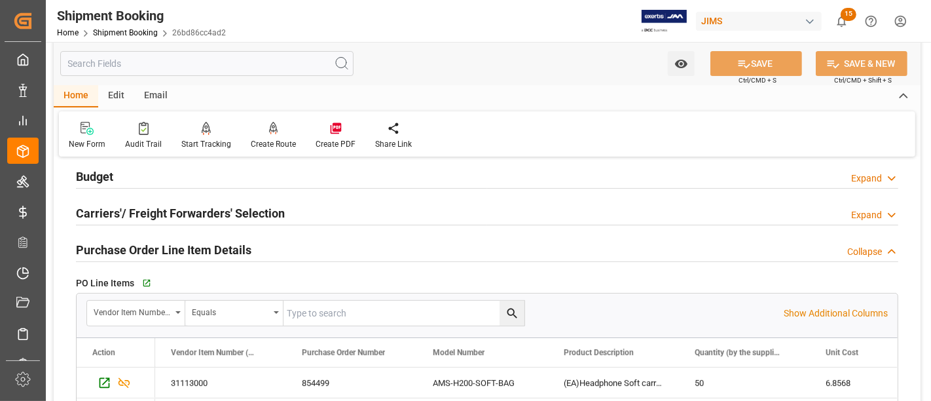
click at [193, 248] on h2 "Purchase Order Line Item Details" at bounding box center [164, 250] width 176 height 18
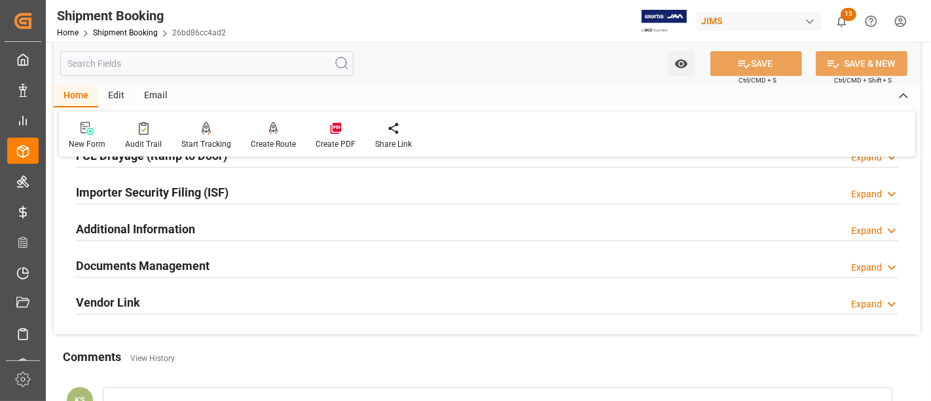
scroll to position [364, 0]
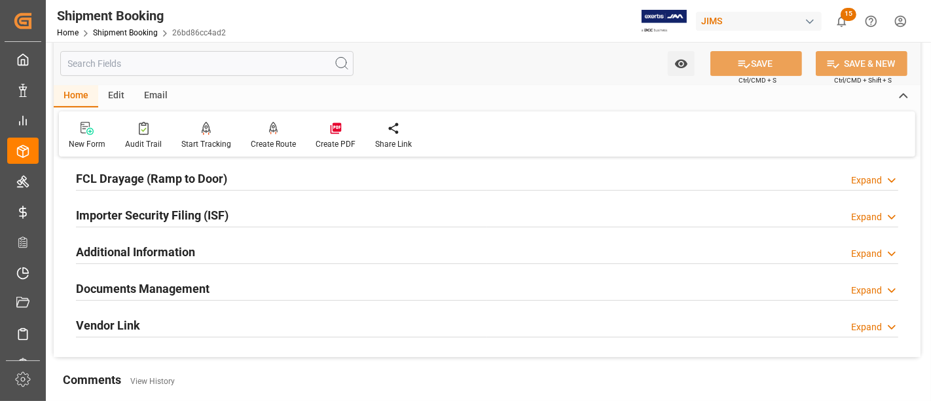
drag, startPoint x: 228, startPoint y: 216, endPoint x: 235, endPoint y: 214, distance: 7.5
click at [229, 215] on h2 "Importer Security Filing (ISF)" at bounding box center [152, 215] width 153 height 18
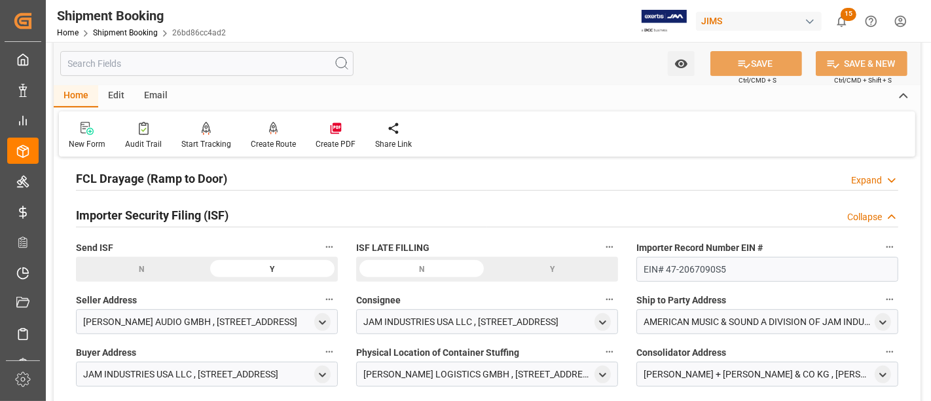
scroll to position [436, 0]
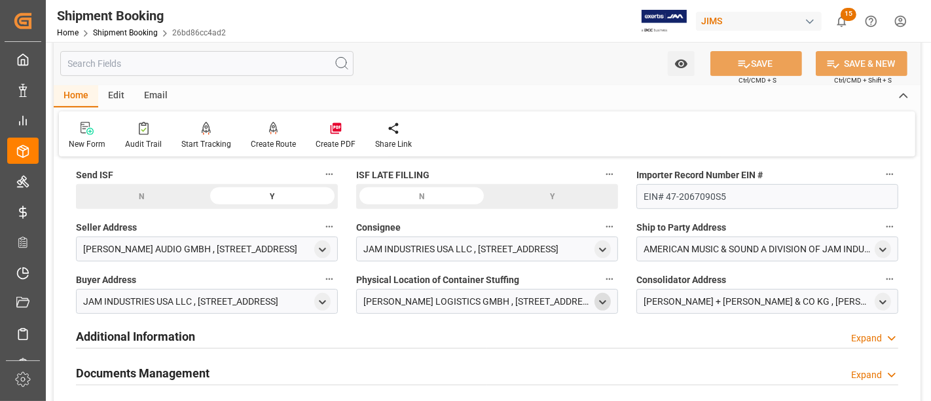
click at [605, 299] on icon "open menu" at bounding box center [602, 302] width 11 height 11
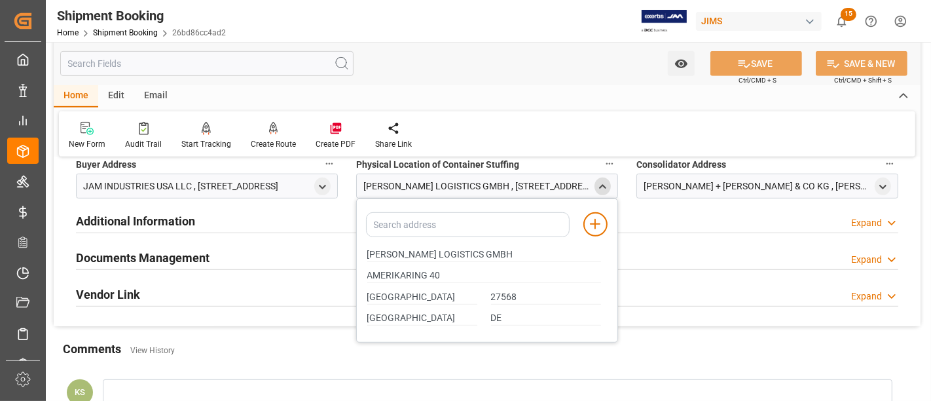
scroll to position [582, 0]
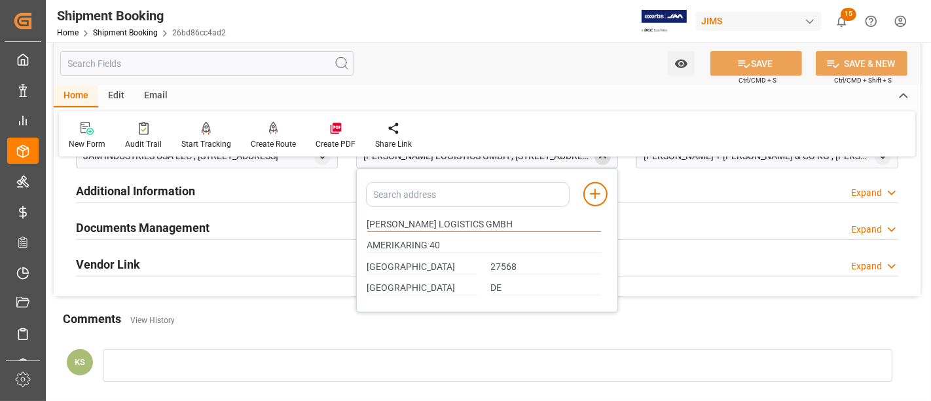
drag, startPoint x: 504, startPoint y: 219, endPoint x: 360, endPoint y: 217, distance: 144.1
click at [360, 217] on div "[PERSON_NAME] LOGISTICS GMBH" at bounding box center [484, 225] width 248 height 22
drag, startPoint x: 443, startPoint y: 240, endPoint x: 364, endPoint y: 244, distance: 79.3
click at [364, 244] on div "AMERIKARING 40" at bounding box center [484, 246] width 248 height 22
click at [406, 261] on input "BREMERHAVEN" at bounding box center [422, 267] width 110 height 14
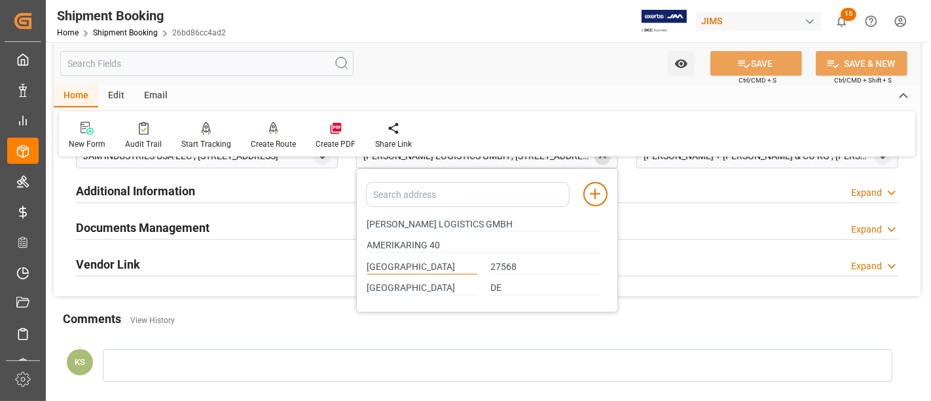
click at [406, 261] on input "BREMERHAVEN" at bounding box center [422, 267] width 110 height 14
click at [380, 284] on input "BREMEN" at bounding box center [422, 288] width 110 height 14
click at [503, 262] on input "27568" at bounding box center [546, 267] width 110 height 14
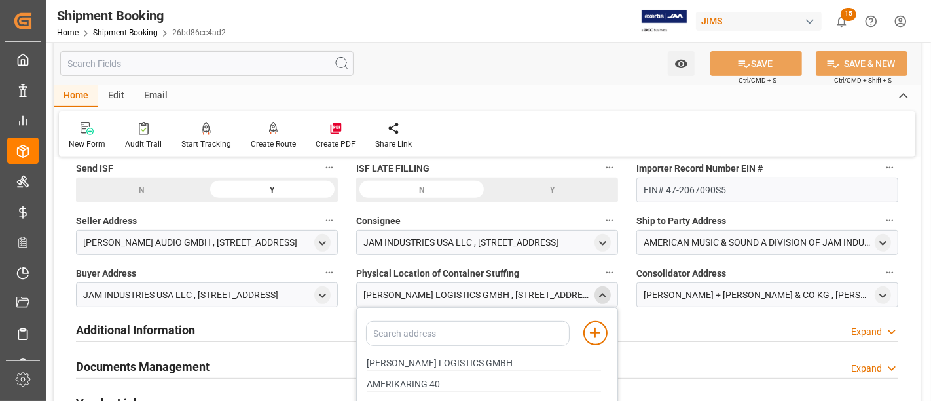
scroll to position [436, 0]
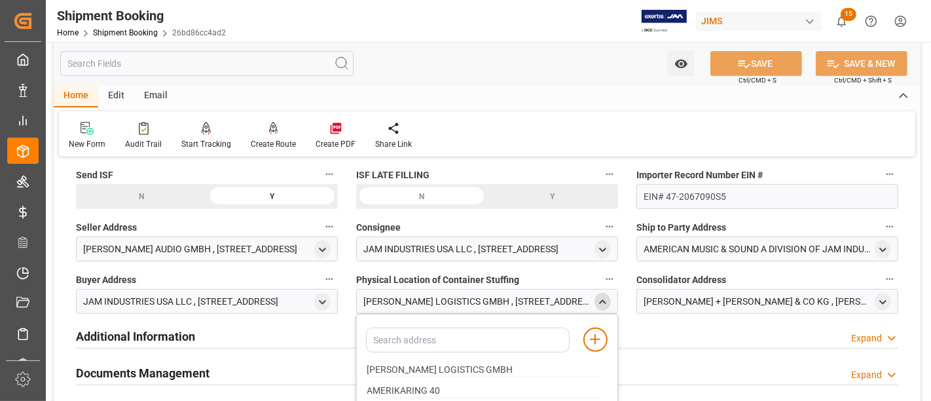
click at [601, 297] on icon "close menu" at bounding box center [602, 302] width 11 height 11
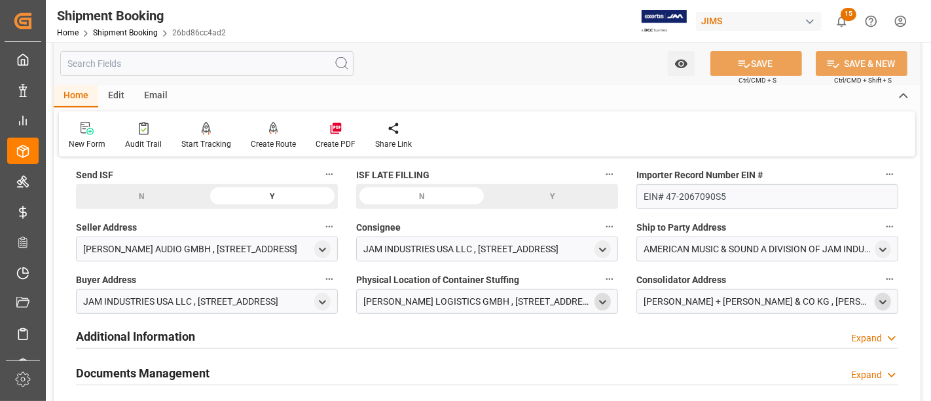
click at [887, 299] on icon "open menu" at bounding box center [883, 302] width 11 height 11
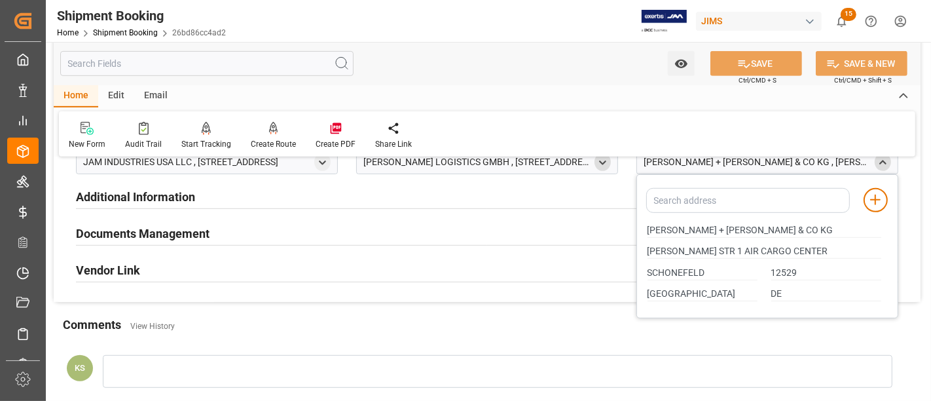
scroll to position [582, 0]
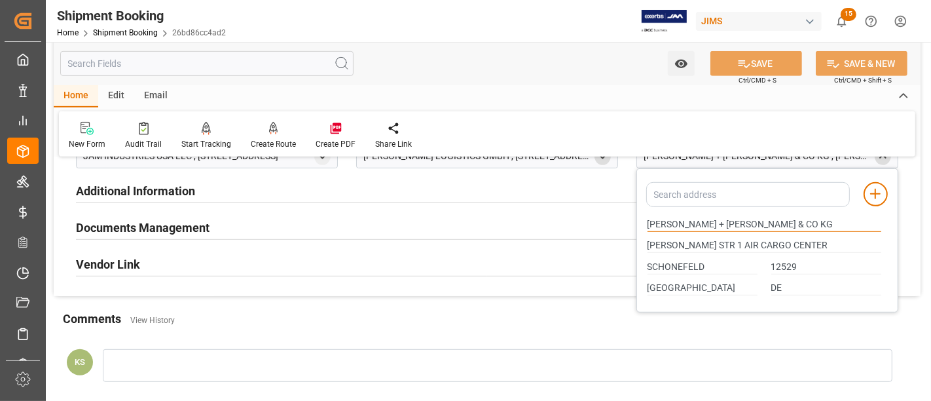
drag, startPoint x: 774, startPoint y: 217, endPoint x: 645, endPoint y: 216, distance: 129.0
click at [645, 216] on div "KUEHNE + NAGEL AG & CO KG" at bounding box center [765, 225] width 248 height 22
drag, startPoint x: 790, startPoint y: 239, endPoint x: 640, endPoint y: 240, distance: 150.0
click at [641, 239] on div "GEORG WULF STR 1 AIR CARGO CENTER" at bounding box center [765, 246] width 248 height 22
click at [675, 260] on input "SCHONEFELD" at bounding box center [703, 267] width 110 height 14
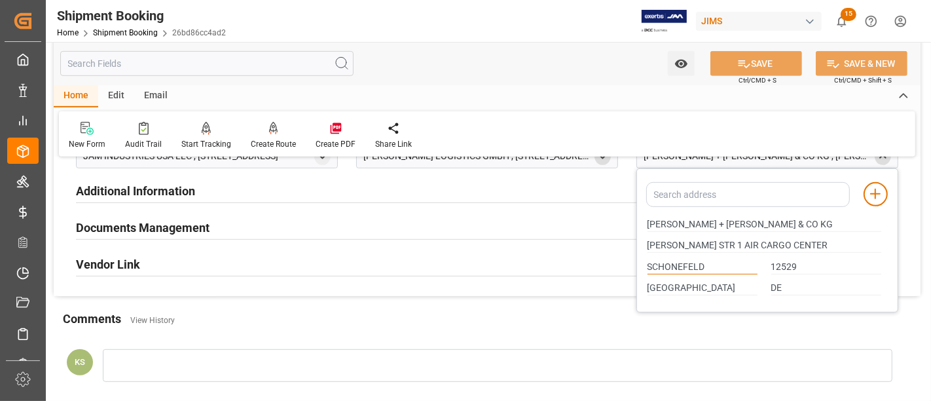
click at [675, 260] on input "SCHONEFELD" at bounding box center [703, 267] width 110 height 14
click at [677, 282] on input "BRANDENBURG" at bounding box center [703, 288] width 110 height 14
click at [783, 260] on input "12529" at bounding box center [827, 267] width 110 height 14
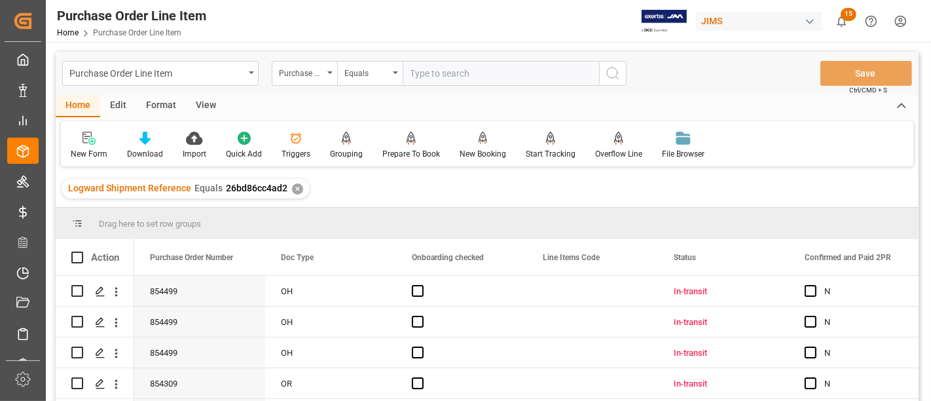
click at [206, 104] on div "View" at bounding box center [206, 106] width 40 height 22
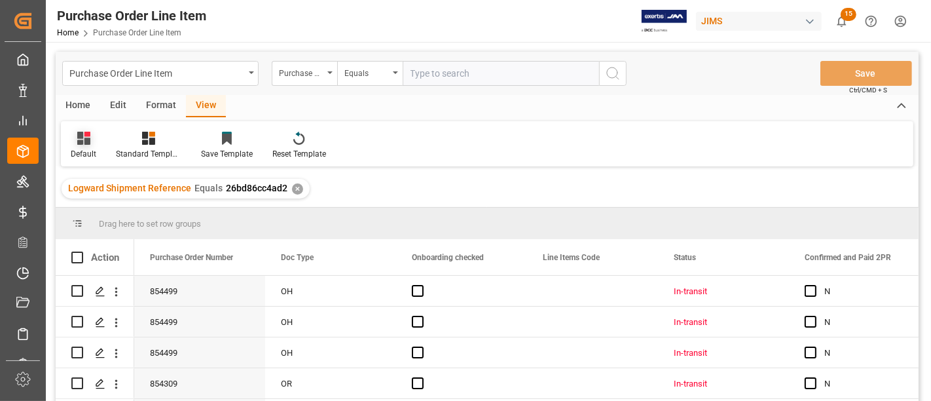
click at [89, 140] on icon at bounding box center [83, 138] width 13 height 13
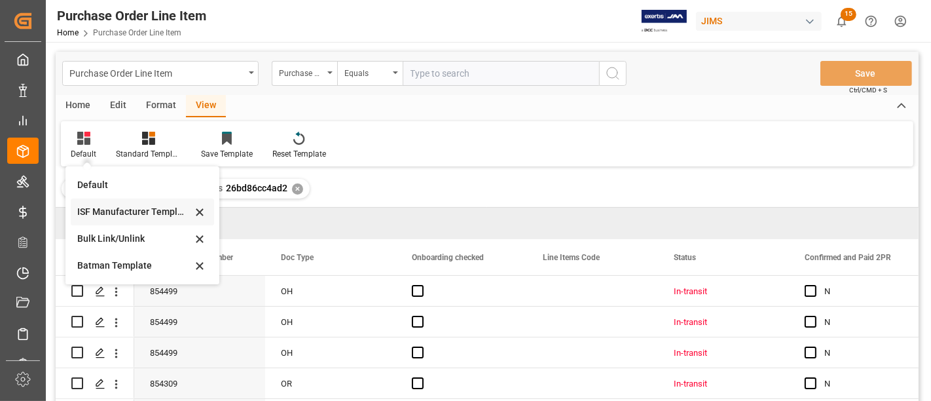
click at [105, 206] on div "ISF Manufacturer Template" at bounding box center [134, 212] width 115 height 14
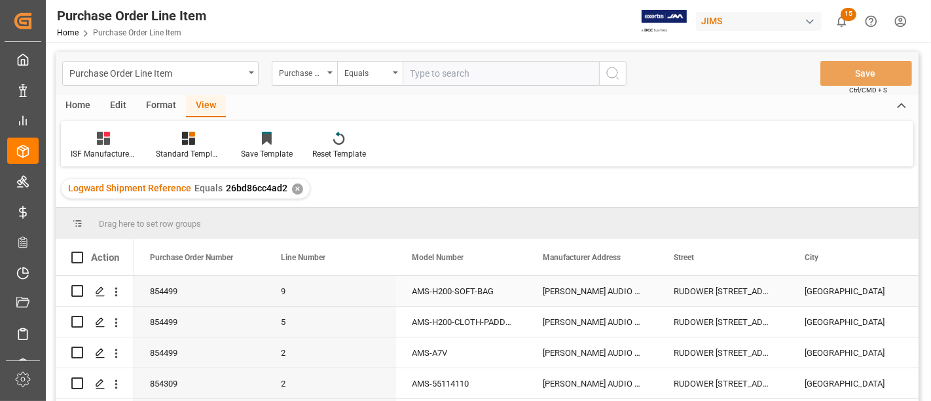
click at [575, 288] on div "[PERSON_NAME] AUDIO GMBH" at bounding box center [592, 291] width 131 height 30
click at [734, 290] on div "RUDOWER [STREET_ADDRESS]" at bounding box center [723, 291] width 131 height 30
click at [819, 287] on div "[GEOGRAPHIC_DATA]" at bounding box center [854, 291] width 131 height 30
click at [736, 293] on div "RUDOWER [STREET_ADDRESS]" at bounding box center [723, 291] width 131 height 30
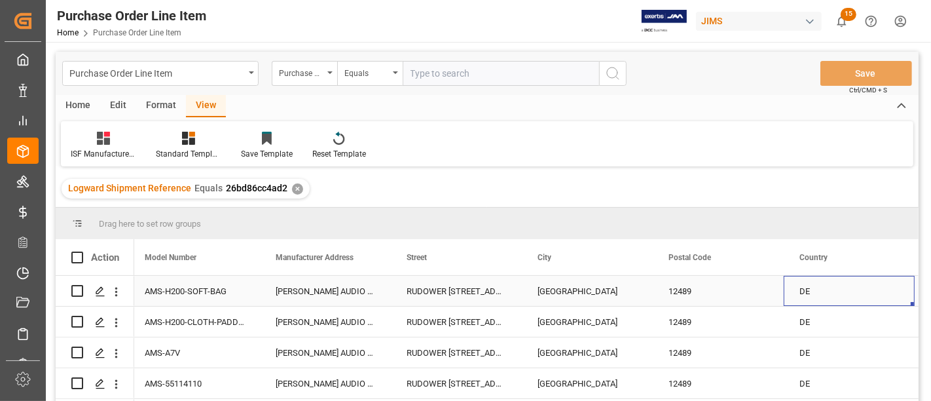
scroll to position [0, 398]
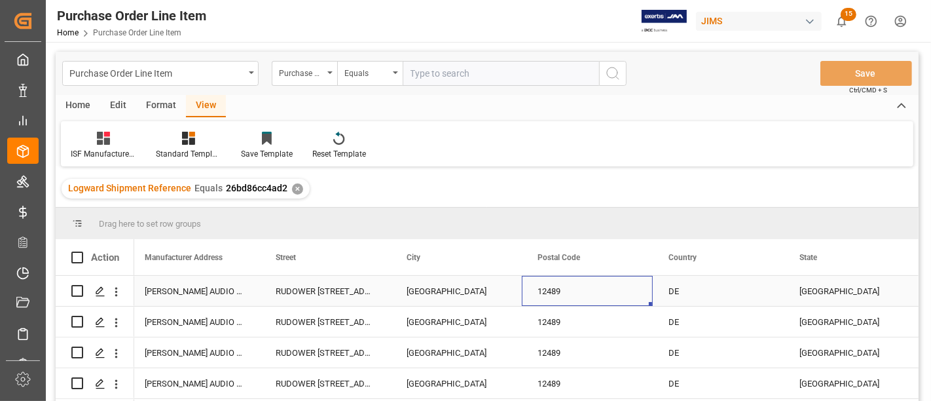
click at [552, 291] on div "12489" at bounding box center [587, 291] width 131 height 30
click at [681, 290] on div "DE" at bounding box center [718, 291] width 131 height 30
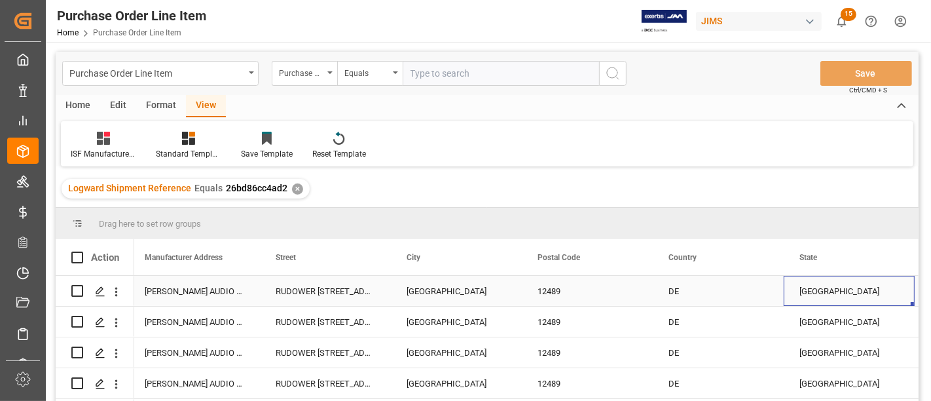
click at [821, 288] on div "[GEOGRAPHIC_DATA]" at bounding box center [849, 291] width 131 height 30
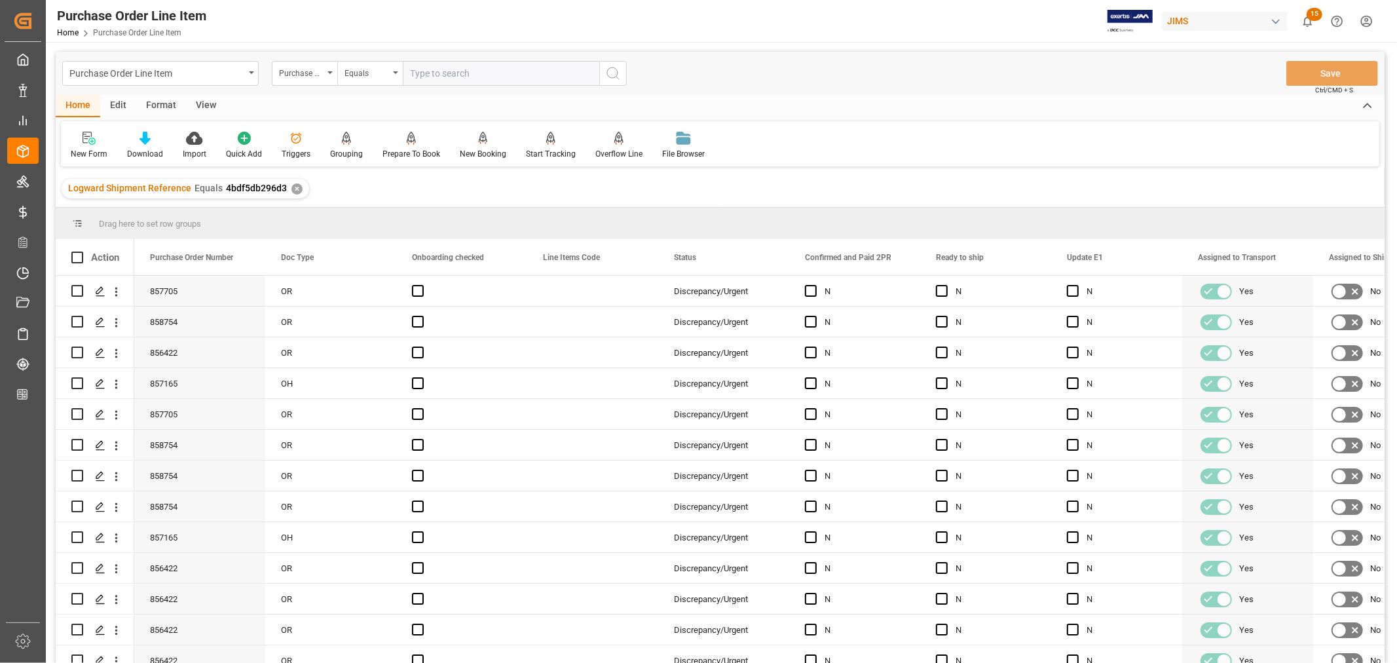
click at [206, 103] on div "View" at bounding box center [206, 106] width 40 height 22
click at [82, 152] on div "Default" at bounding box center [84, 154] width 26 height 12
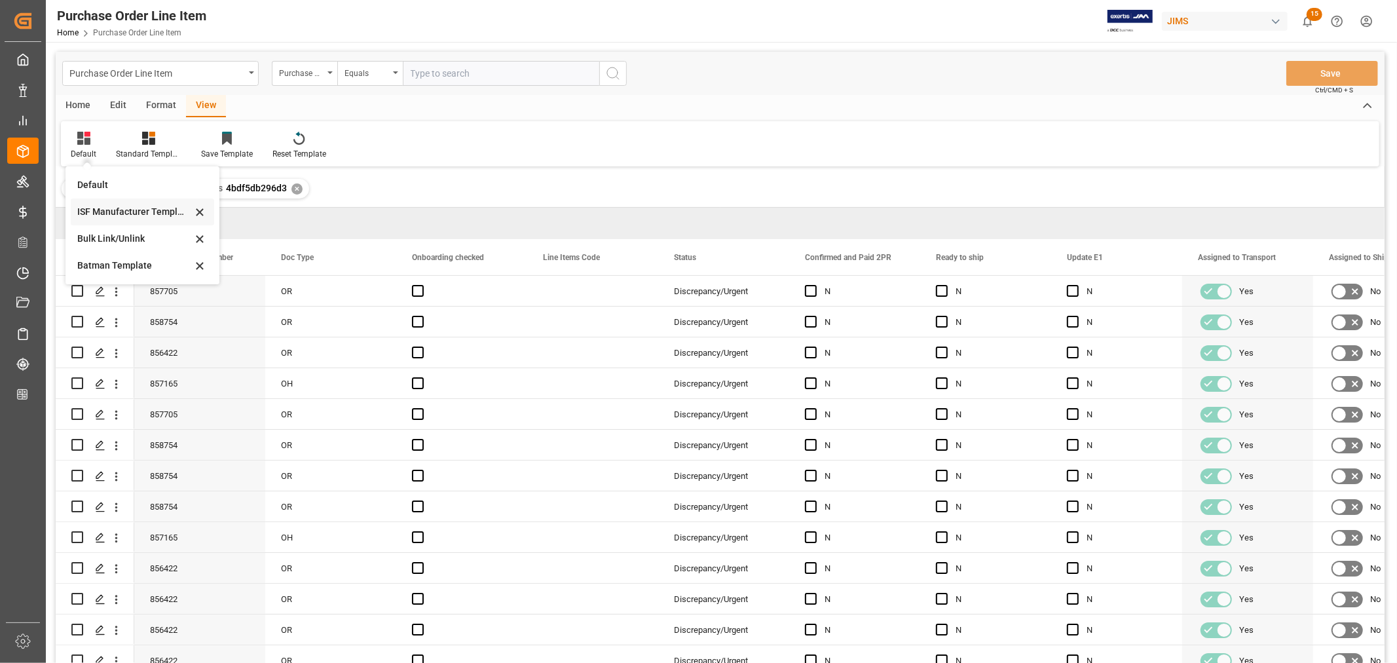
click at [110, 210] on div "ISF Manufacturer Template" at bounding box center [134, 212] width 115 height 14
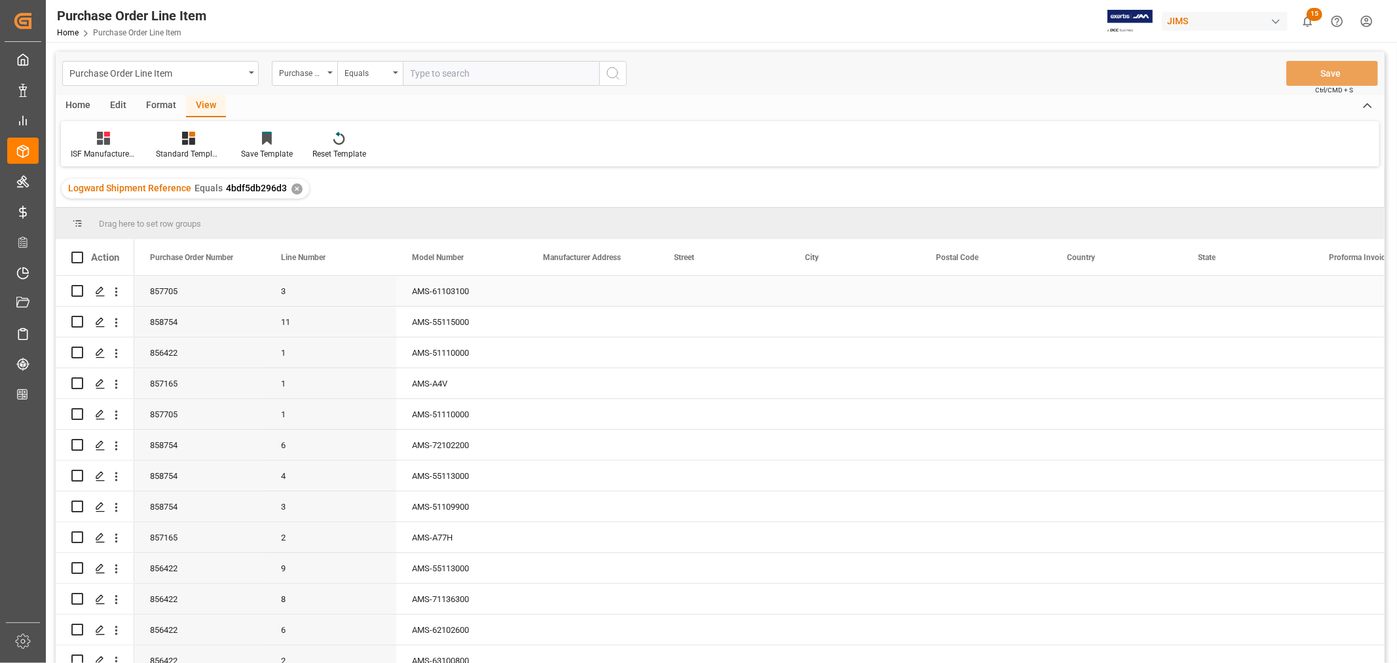
click at [574, 287] on div "Press SPACE to select this row." at bounding box center [592, 291] width 131 height 30
click at [560, 290] on div "Press SPACE to select this row." at bounding box center [592, 291] width 131 height 30
click at [542, 296] on input "Press SPACE to select this row." at bounding box center [593, 298] width 110 height 25
paste input "[PERSON_NAME] AUDIO GMBH"
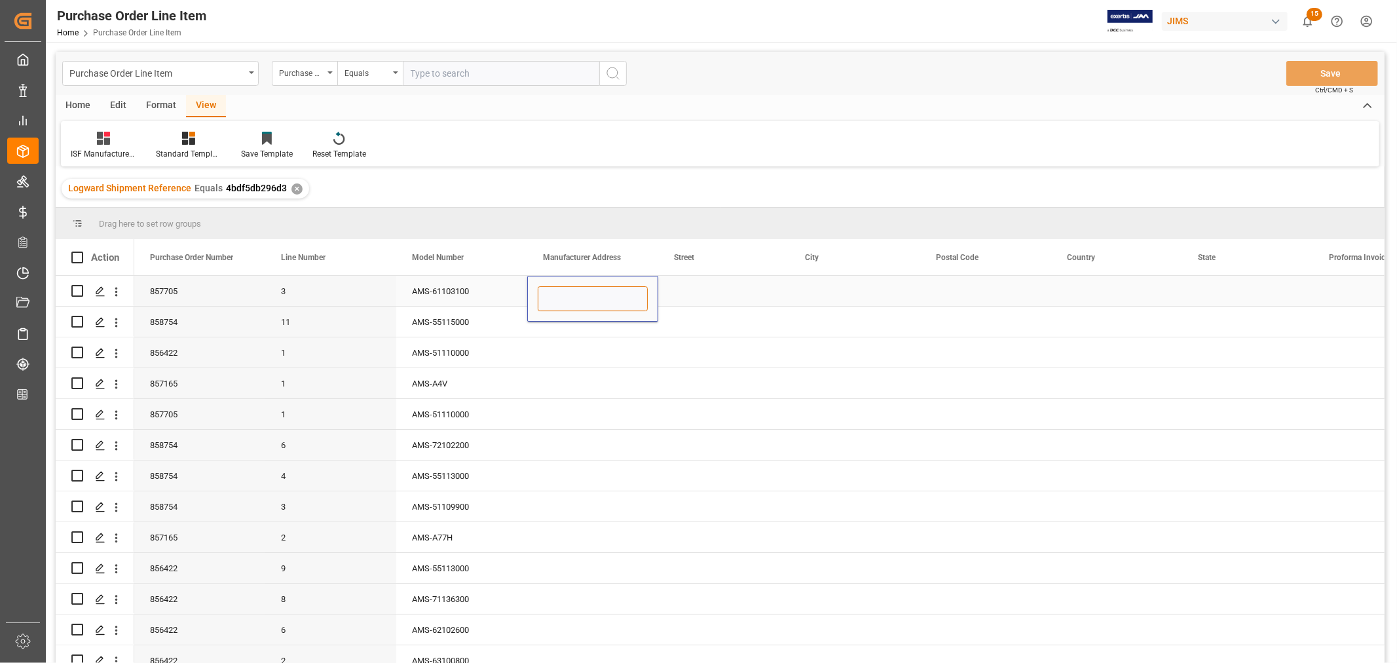
type input "[PERSON_NAME] AUDIO GMBH"
click at [685, 295] on div "Press SPACE to select this row." at bounding box center [723, 291] width 131 height 30
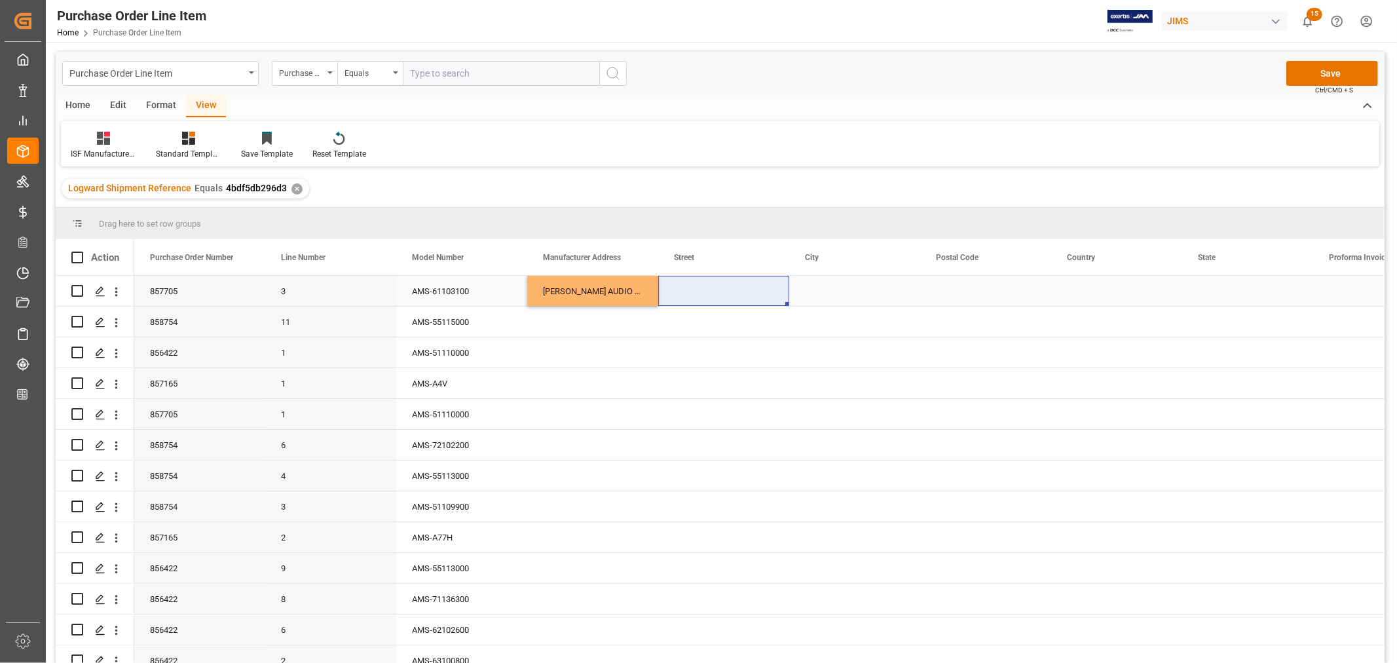
click at [680, 289] on div "Press SPACE to select this row." at bounding box center [723, 291] width 131 height 30
click at [669, 297] on input "Press SPACE to select this row." at bounding box center [724, 298] width 110 height 25
paste input "RUDOWER CHAUSSEE 50"
type input "RUDOWER CHAUSSEE 50"
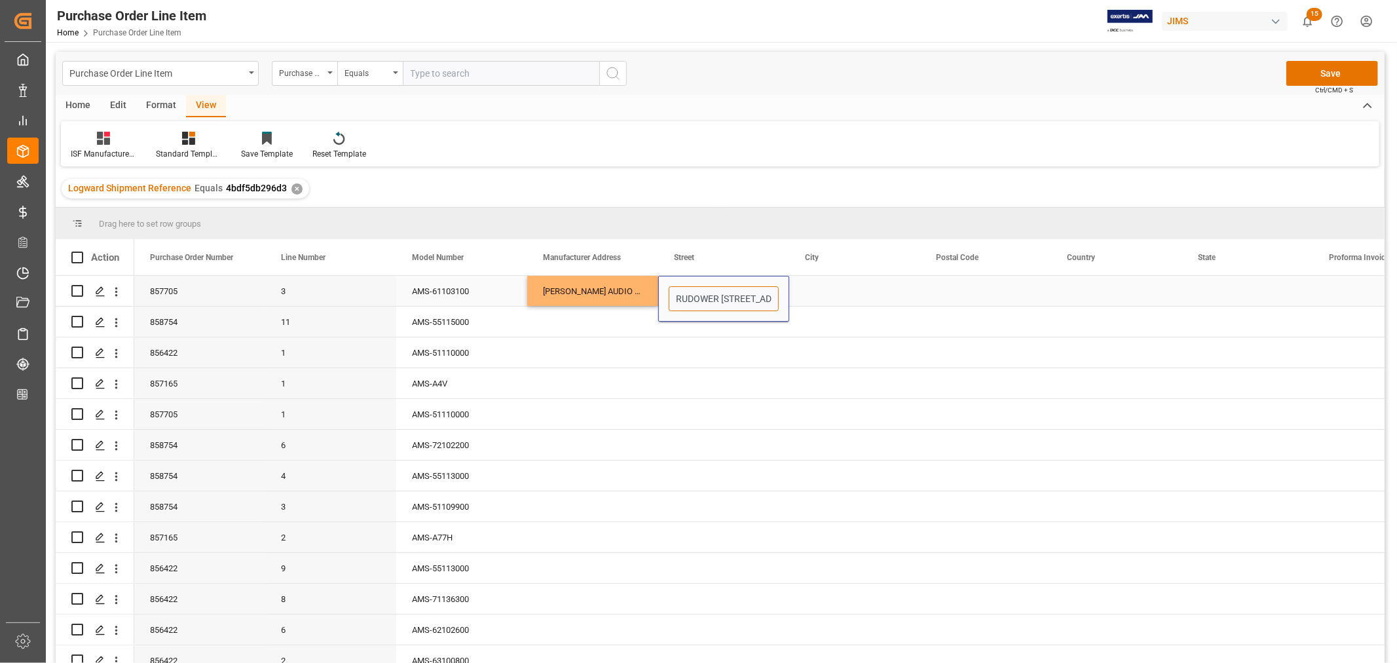
scroll to position [0, 9]
click at [835, 295] on div "Press SPACE to select this row." at bounding box center [854, 291] width 131 height 30
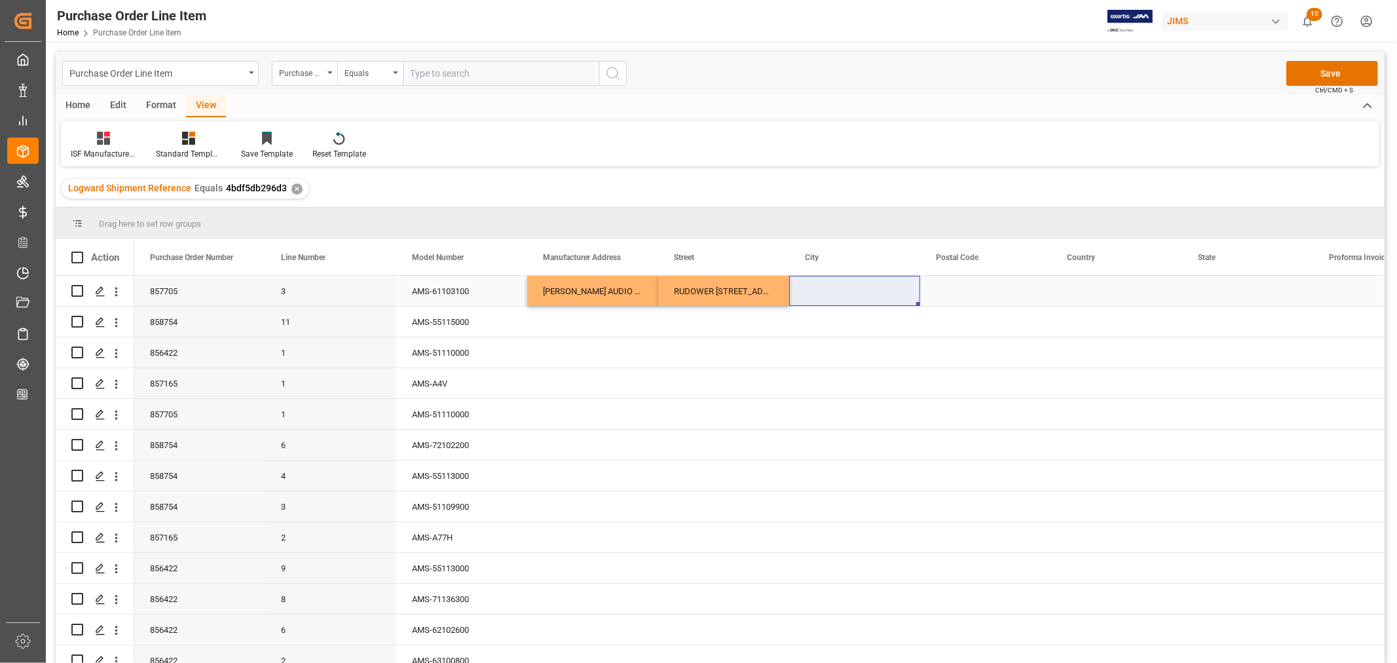
click at [809, 291] on div "Press SPACE to select this row." at bounding box center [854, 291] width 131 height 30
click at [802, 297] on input "Press SPACE to select this row." at bounding box center [855, 298] width 110 height 25
paste input "BERLIN"
type input "BERLIN"
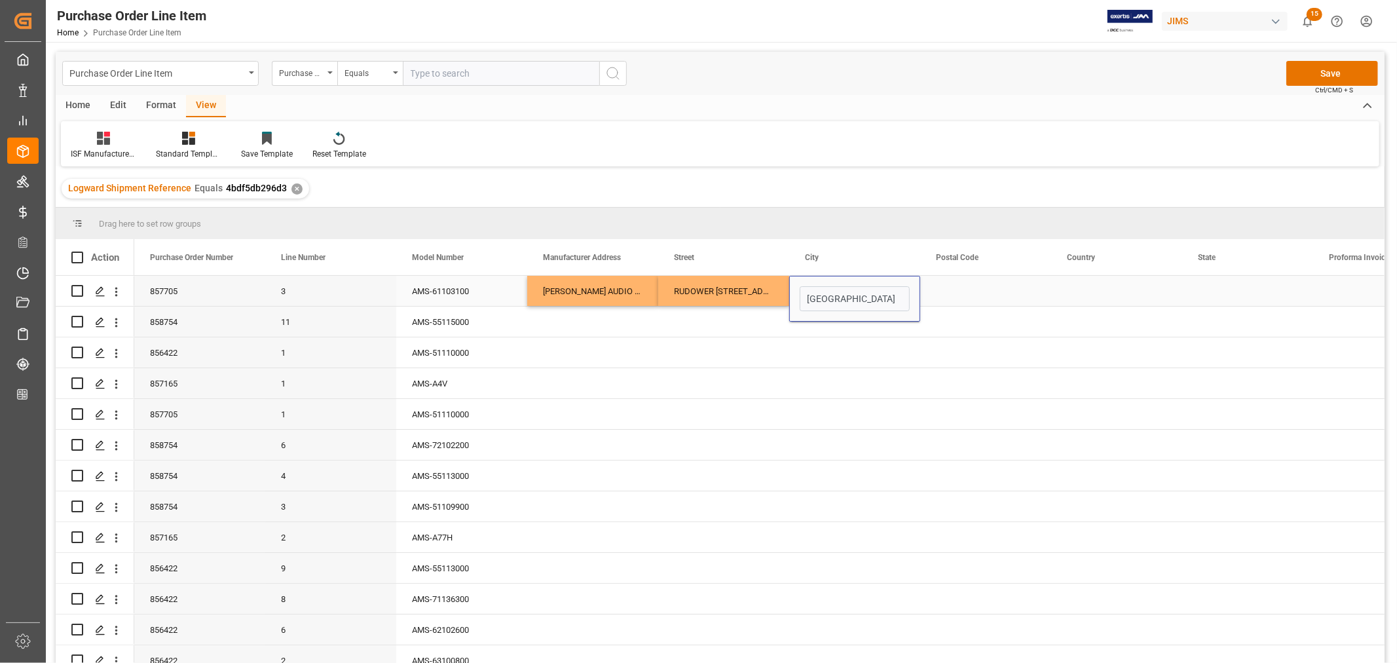
click at [933, 295] on div "Press SPACE to select this row." at bounding box center [985, 291] width 131 height 30
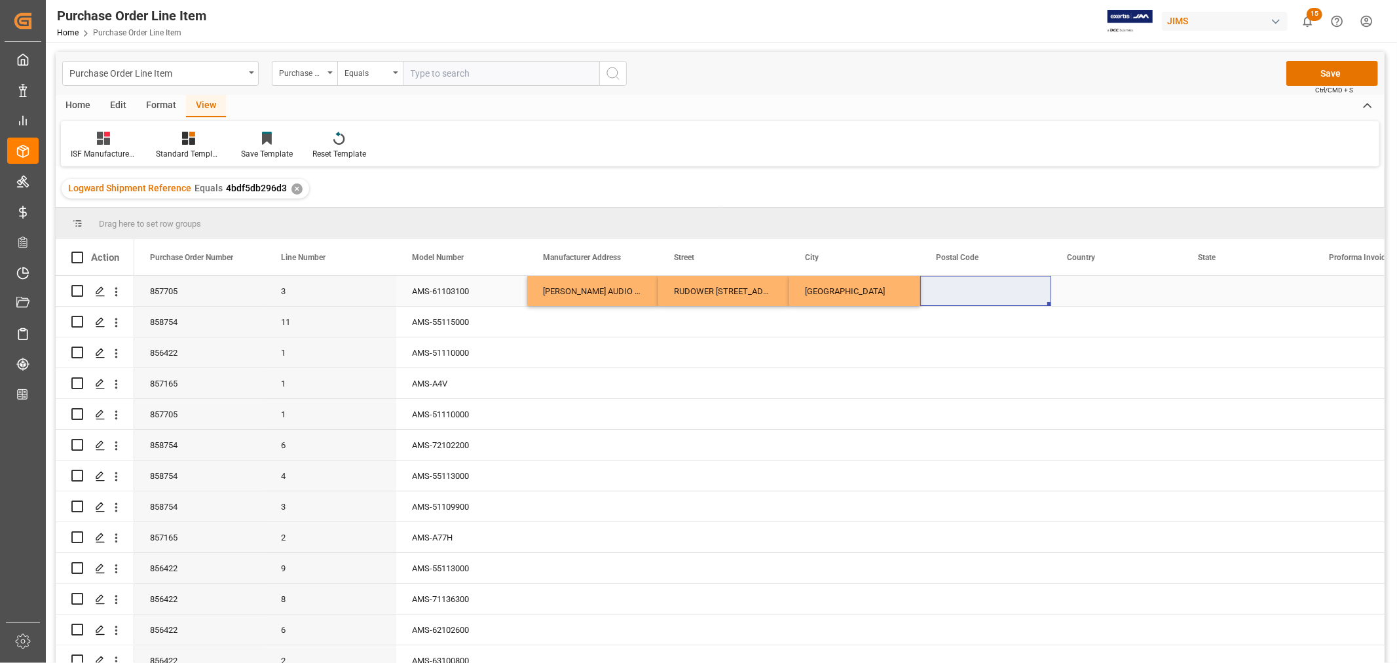
click at [967, 286] on div "Press SPACE to select this row." at bounding box center [985, 291] width 131 height 30
click at [937, 293] on input "Press SPACE to select this row." at bounding box center [986, 298] width 110 height 25
paste input "12489"
type input "12489"
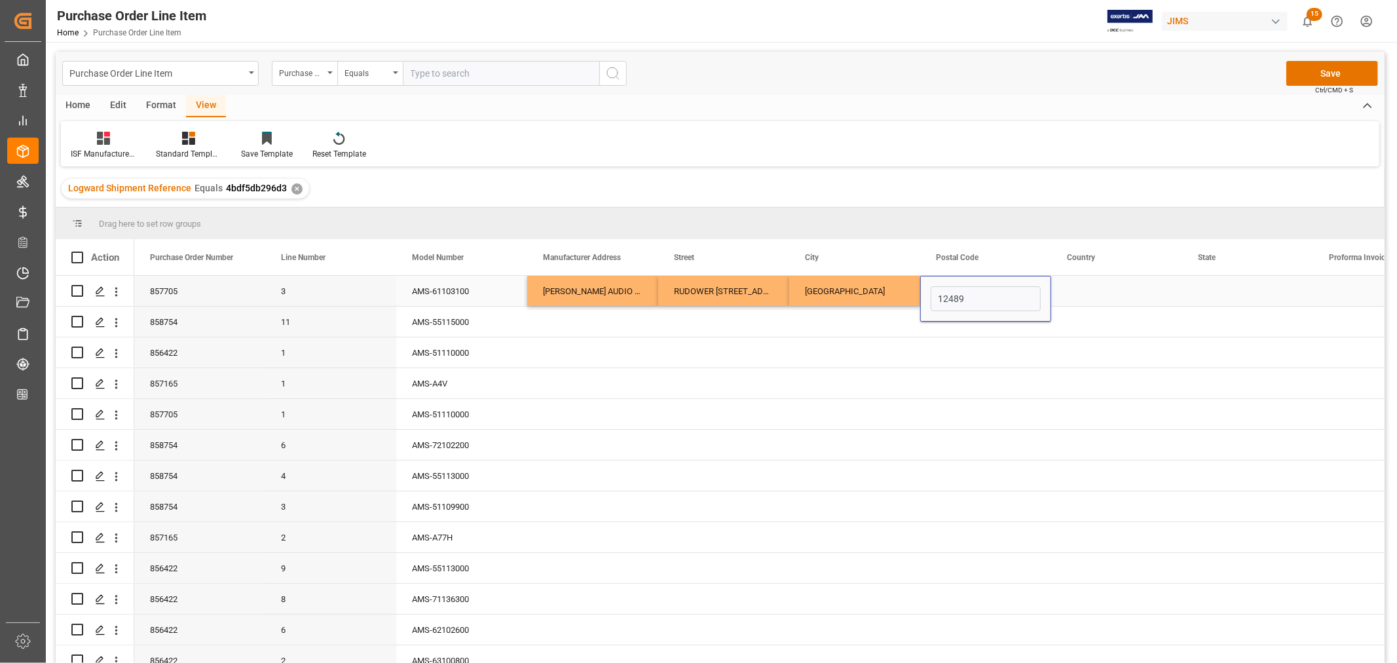
click at [1090, 290] on div "Press SPACE to select this row." at bounding box center [1116, 291] width 131 height 30
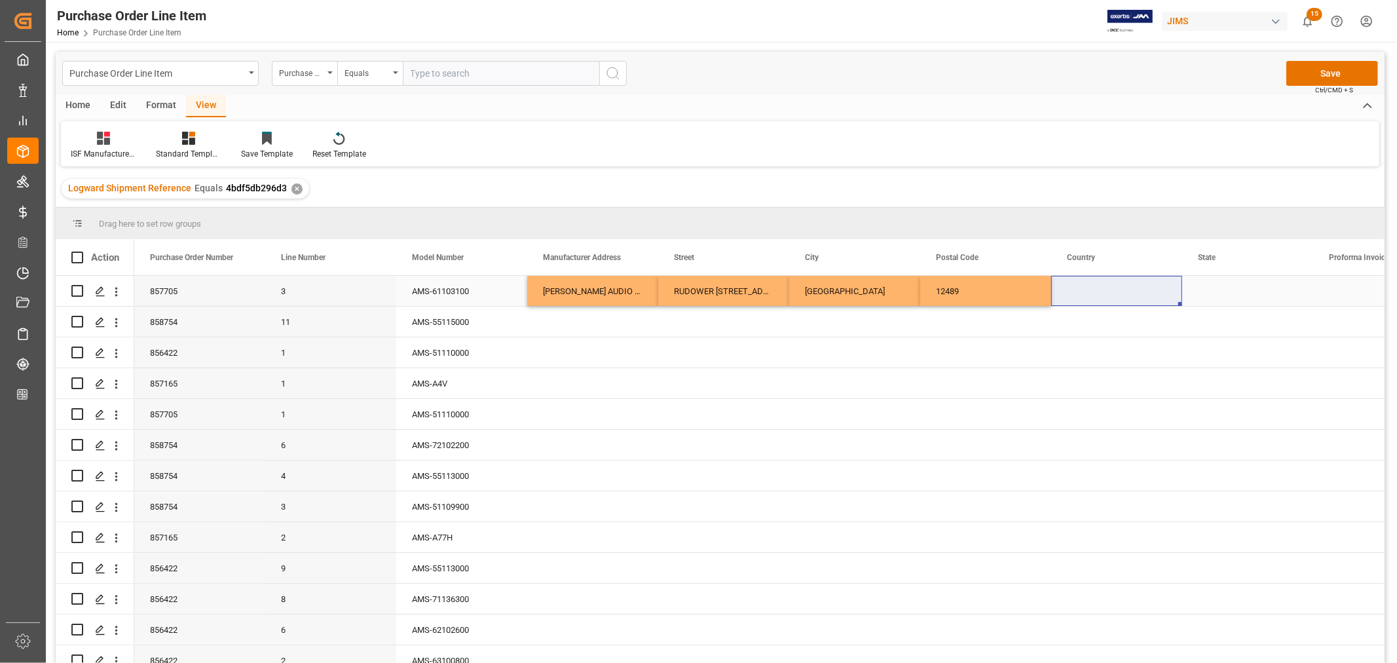
click at [1079, 292] on div "Press SPACE to select this row." at bounding box center [1116, 291] width 131 height 30
click at [1068, 295] on input "Press SPACE to select this row." at bounding box center [1117, 298] width 110 height 25
paste input "DE"
type input "DE"
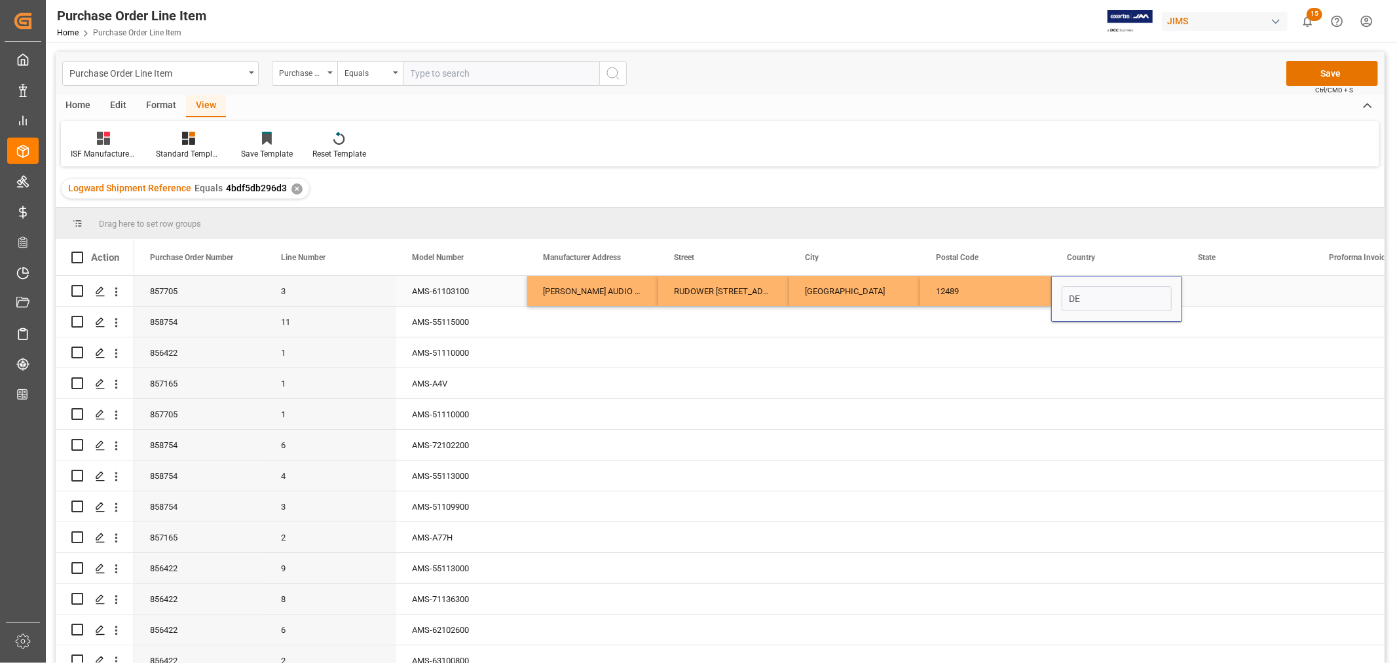
click at [1205, 286] on div "Press SPACE to select this row." at bounding box center [1247, 291] width 131 height 30
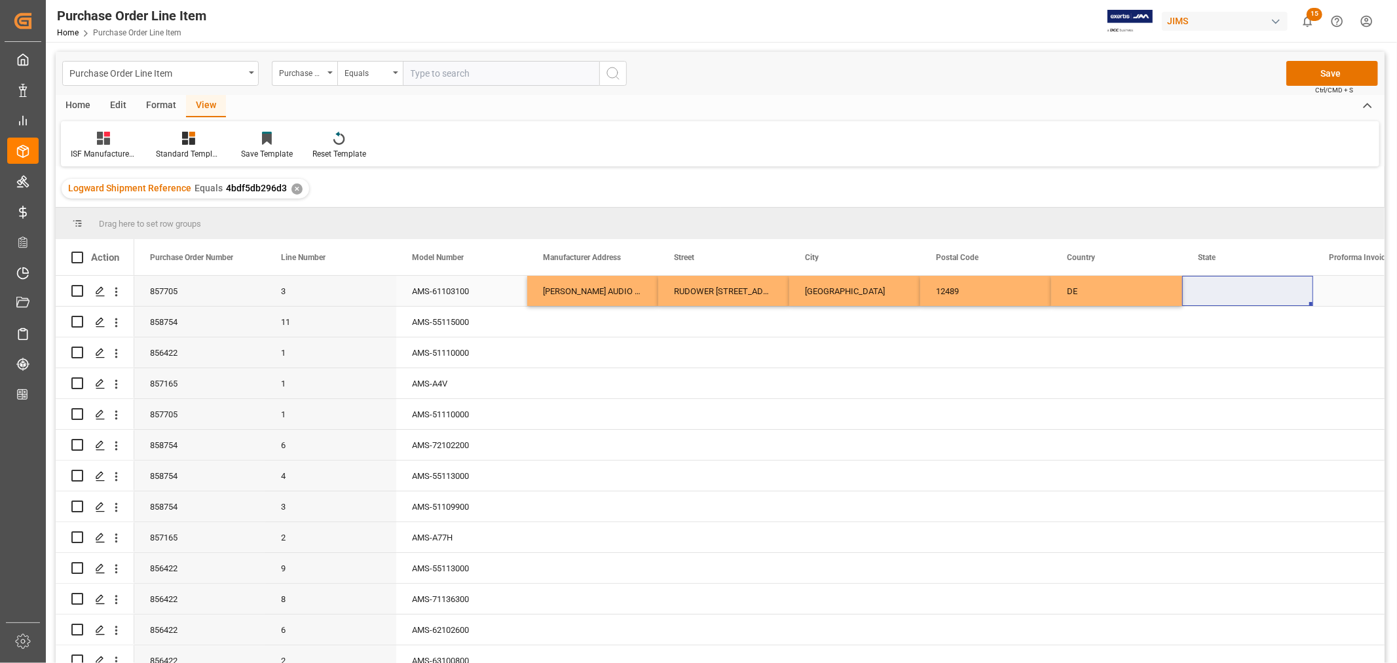
click at [1228, 293] on div "Press SPACE to select this row." at bounding box center [1247, 291] width 131 height 30
click at [1201, 297] on input "Press SPACE to select this row." at bounding box center [1248, 298] width 110 height 25
paste input "BERLIN"
type input "BERLIN"
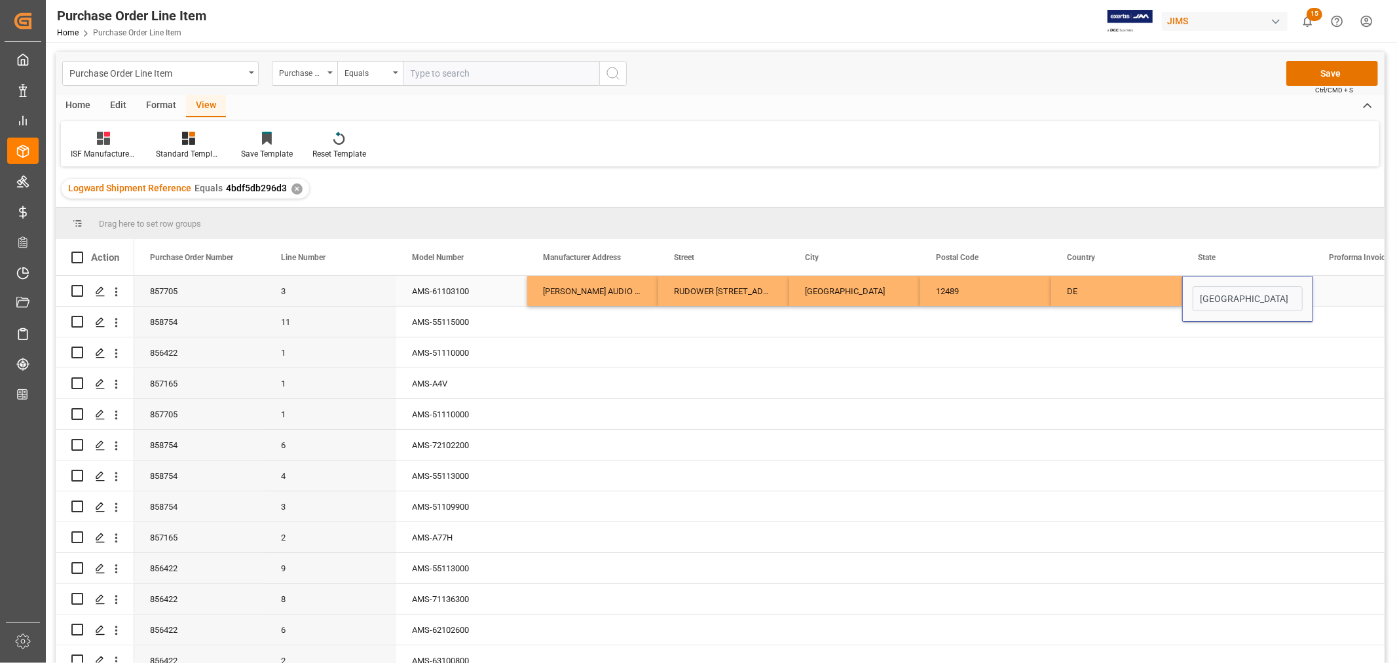
click at [583, 291] on div "ADAM AUDIO GMBH" at bounding box center [592, 291] width 131 height 30
drag, startPoint x: 564, startPoint y: 286, endPoint x: 1243, endPoint y: 284, distance: 679.3
click at [1243, 284] on div "857705 3 AMS-61103100 ADAM AUDIO GMBH RUDOWER CHAUSSEE 50 BERLIN 12489 DE BERLI…" at bounding box center [1051, 291] width 1834 height 31
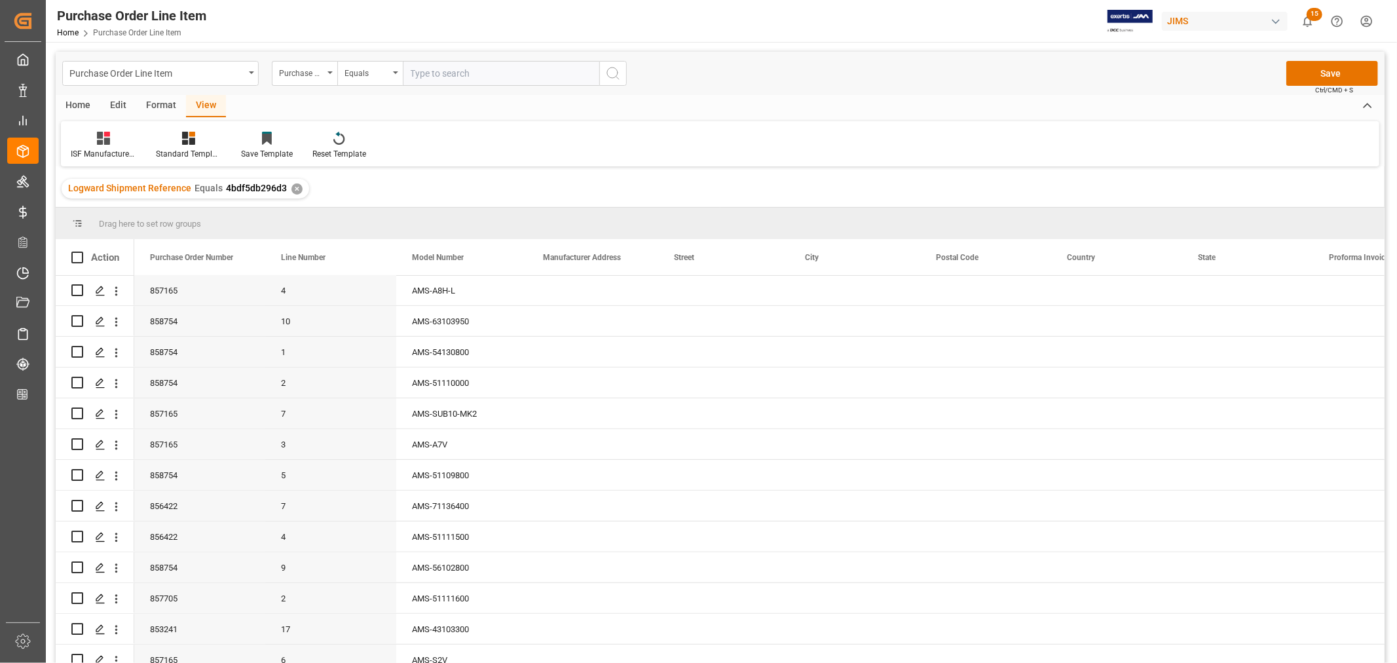
scroll to position [567, 0]
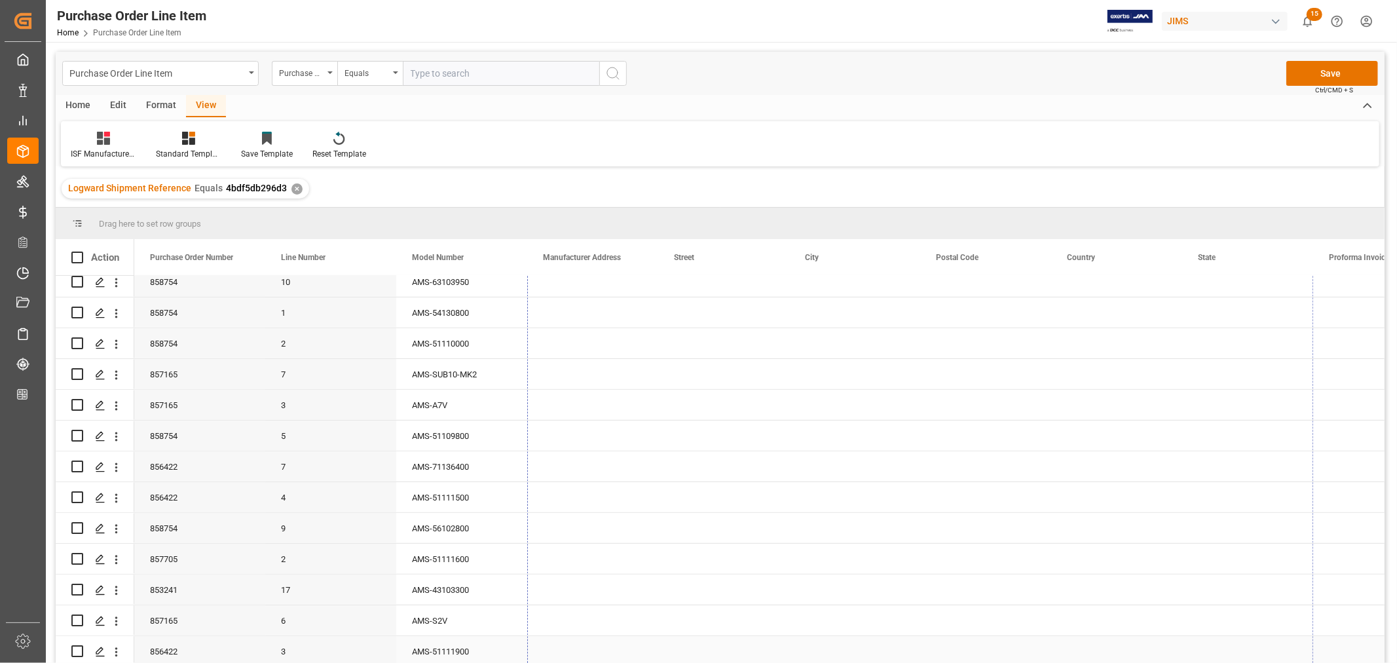
drag, startPoint x: 1311, startPoint y: 303, endPoint x: 1300, endPoint y: 646, distance: 343.4
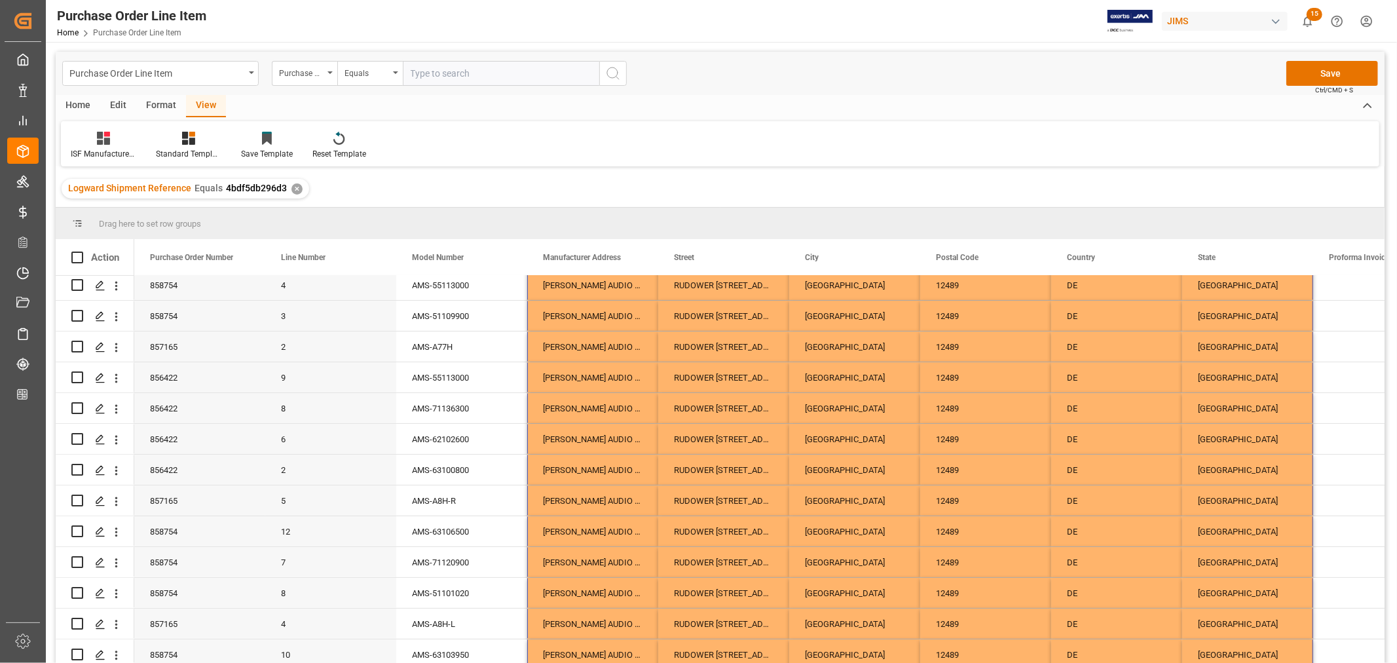
scroll to position [0, 0]
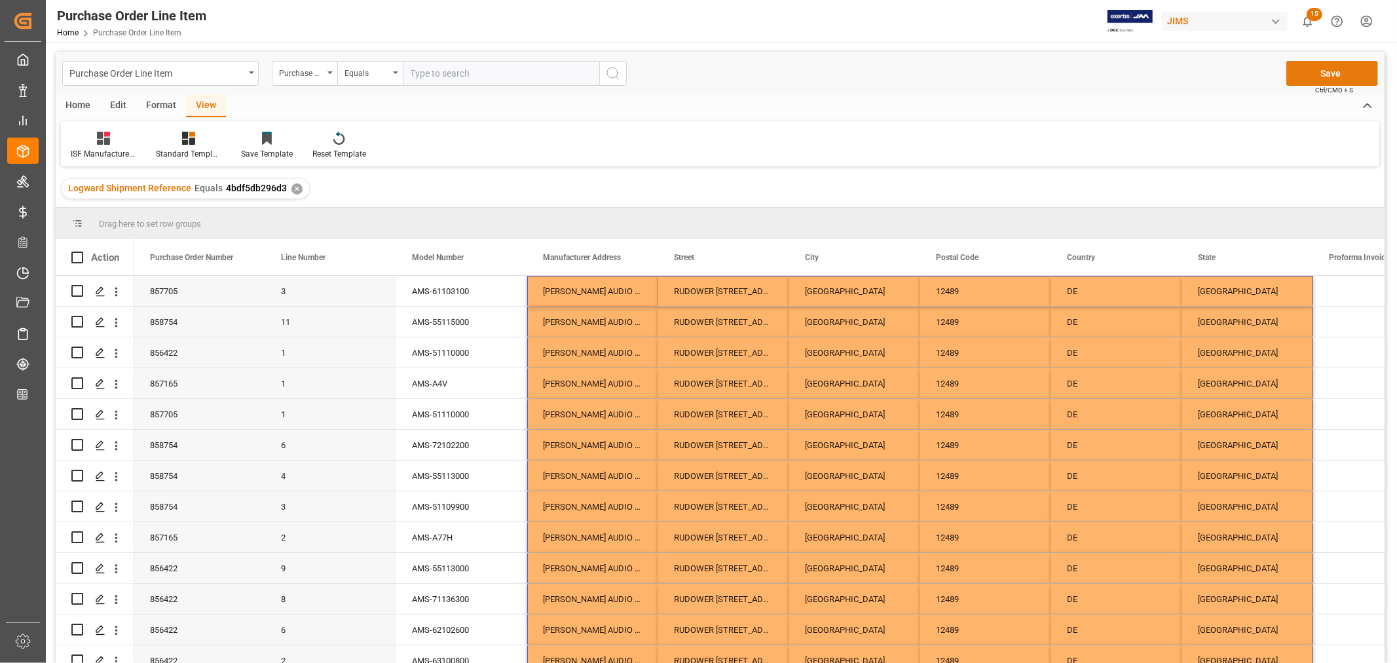
click at [1330, 74] on button "Save" at bounding box center [1332, 73] width 92 height 25
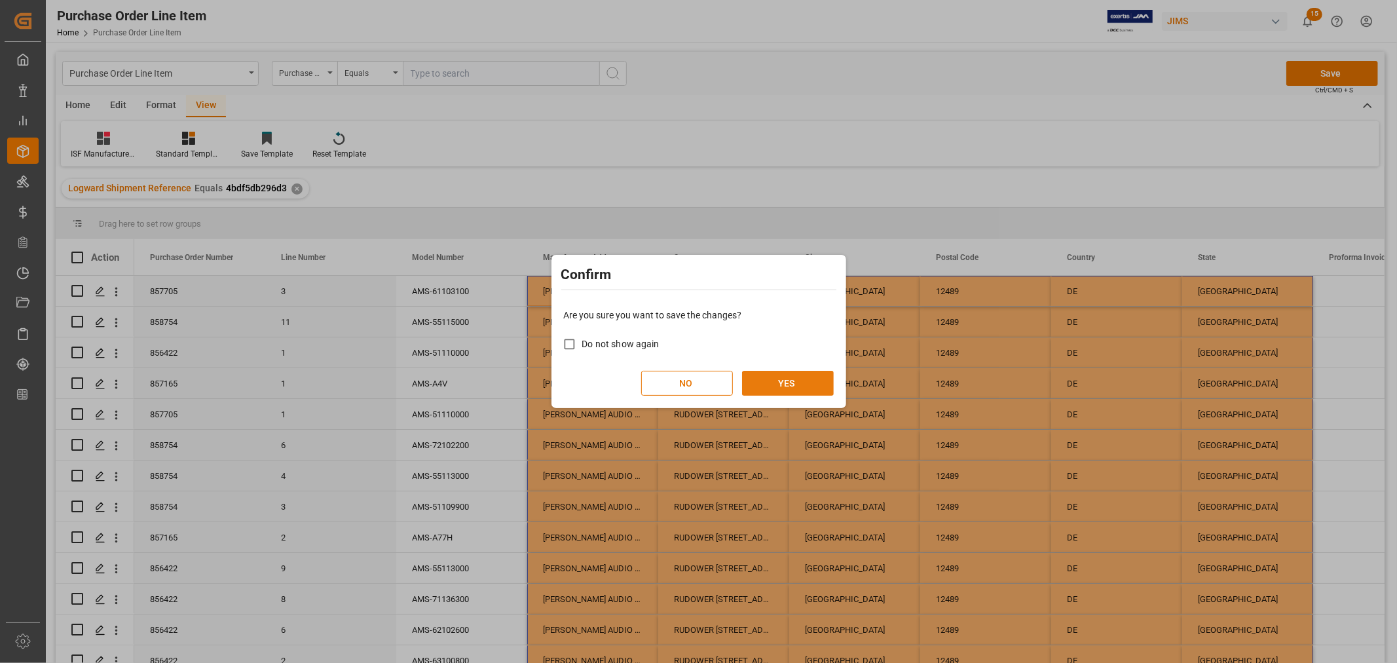
click at [764, 384] on button "YES" at bounding box center [788, 383] width 92 height 25
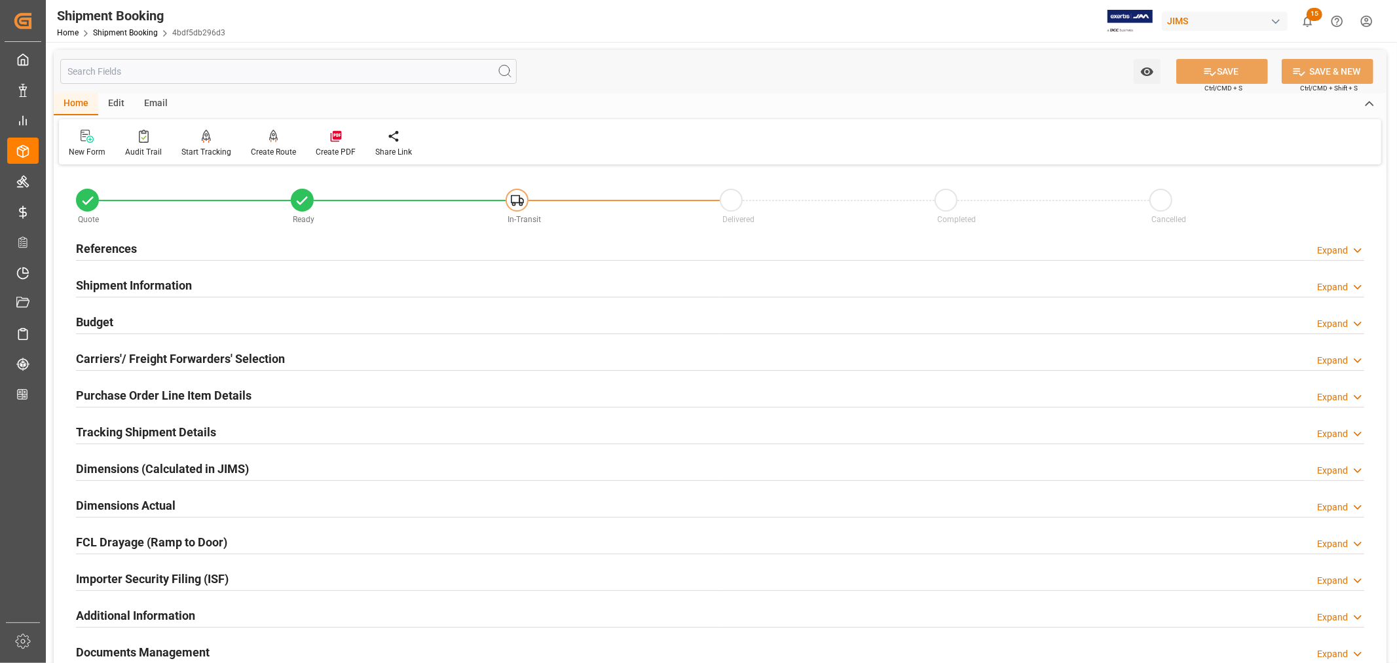
click at [282, 580] on div "Importer Security Filing (ISF) Expand" at bounding box center [720, 577] width 1288 height 25
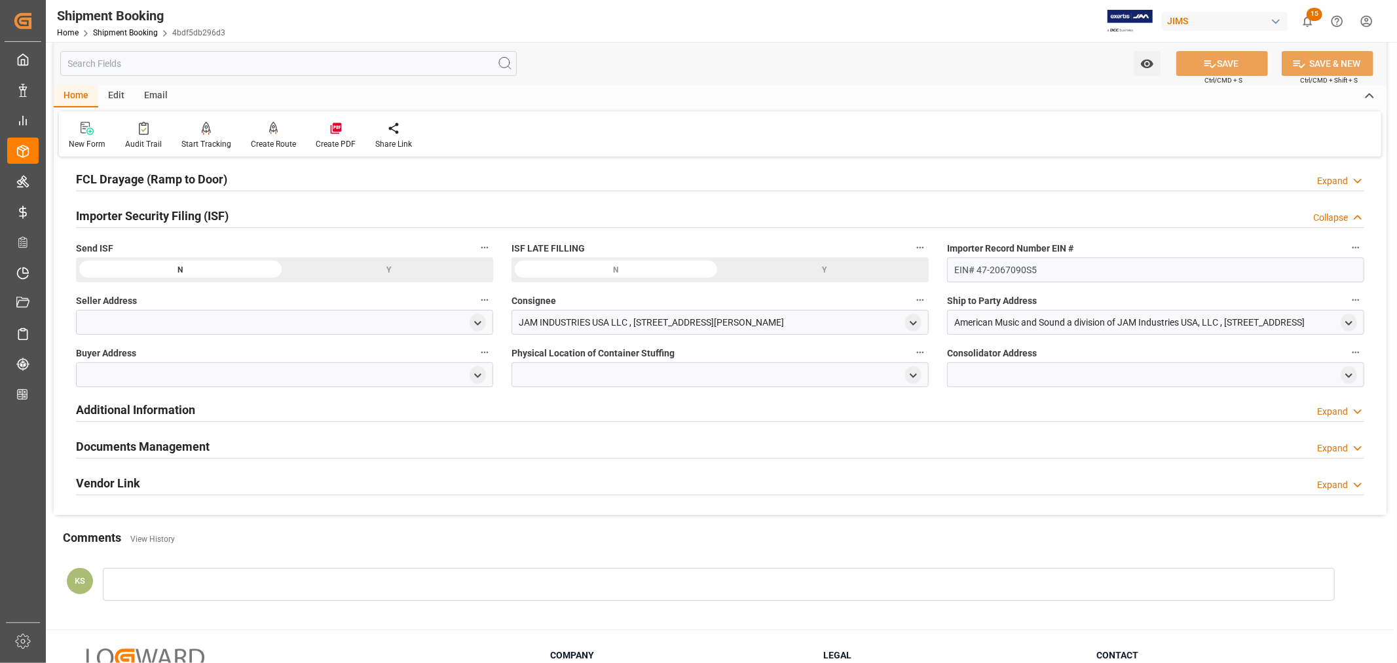
scroll to position [364, 0]
click at [480, 318] on icon "open menu" at bounding box center [477, 322] width 11 height 11
click at [148, 359] on input at bounding box center [265, 360] width 359 height 25
type input "ada"
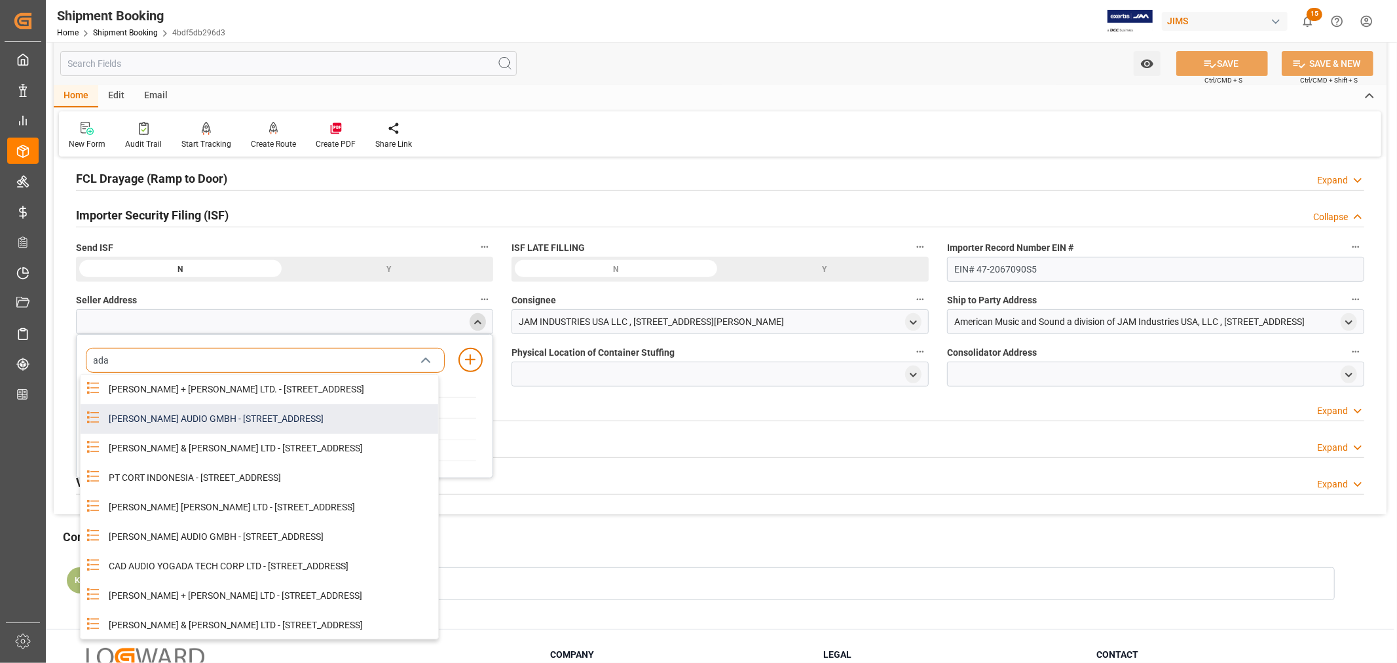
click at [218, 430] on div "ADAM AUDIO GMBH - RUDOWER CHAUSSEE 44, BERLIN, BERLIN, DE, 12489" at bounding box center [269, 418] width 337 height 29
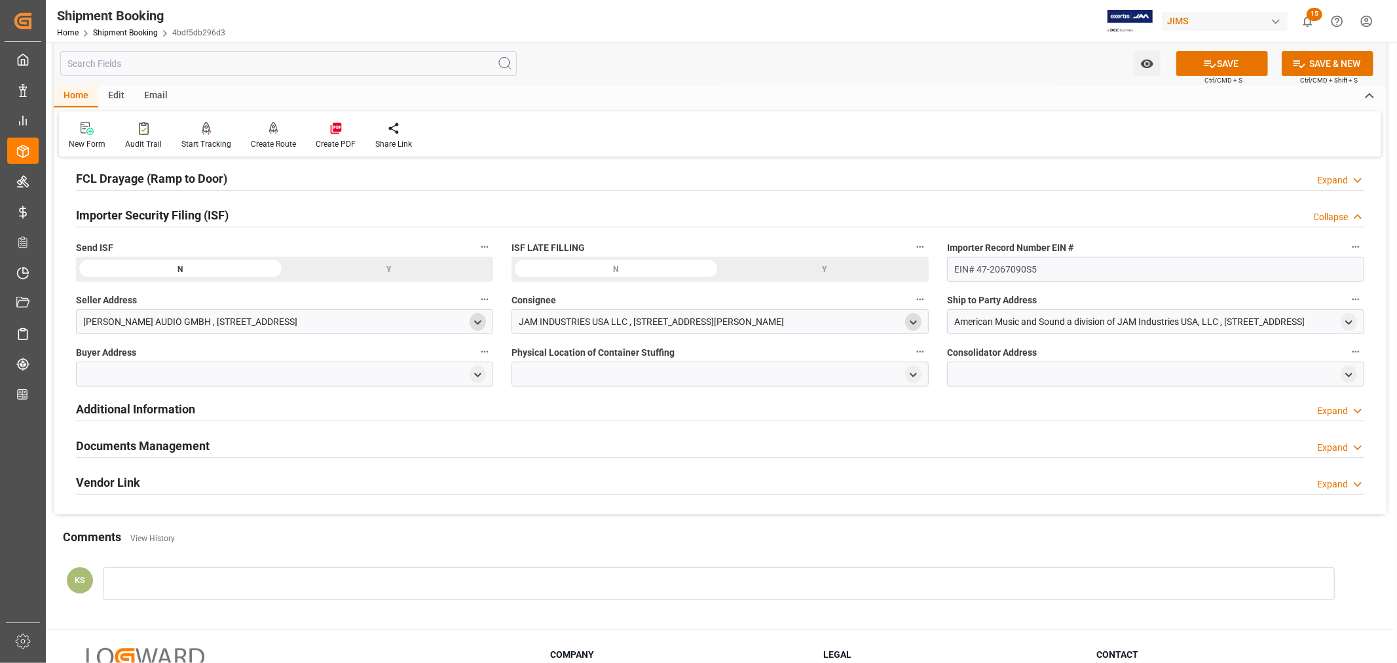
click at [912, 321] on icon "open menu" at bounding box center [913, 322] width 11 height 11
click at [655, 358] on input at bounding box center [700, 360] width 359 height 25
type input "jam"
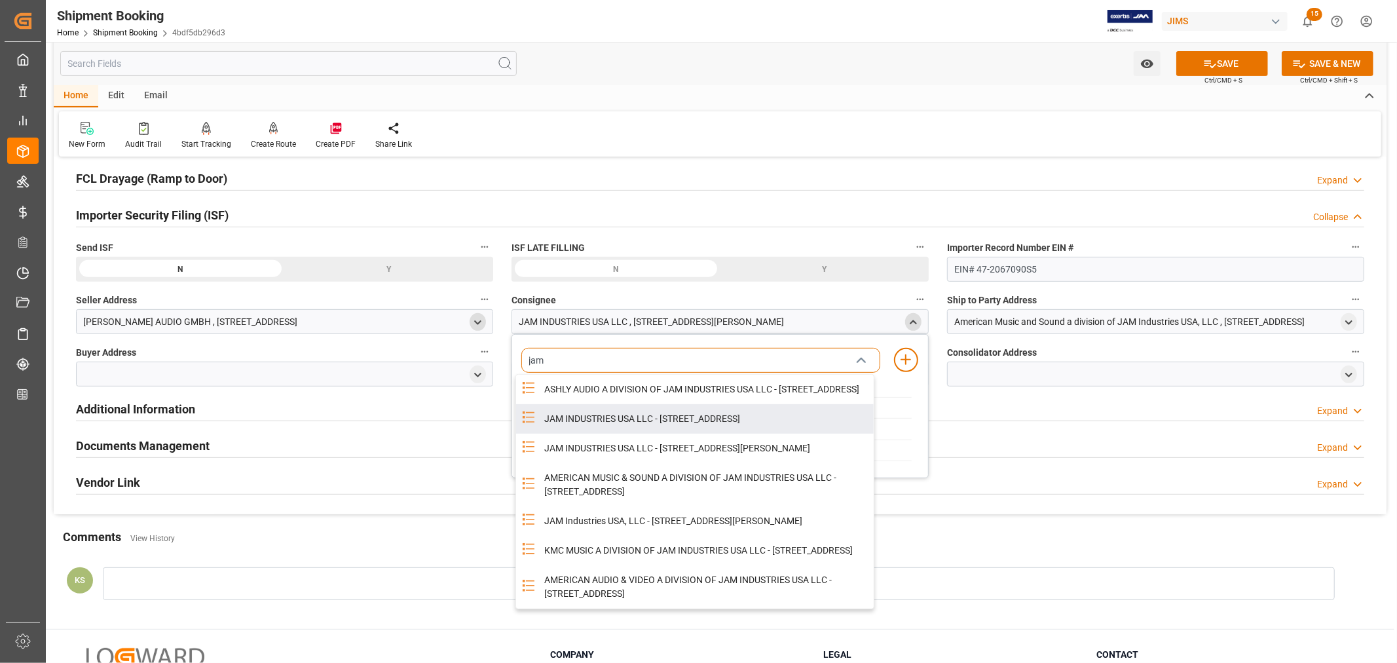
click at [667, 428] on div "JAM INDUSTRIES USA LLC - 154 WOODLAWN RD, BERLIN, CT, US, 06037" at bounding box center [704, 418] width 337 height 29
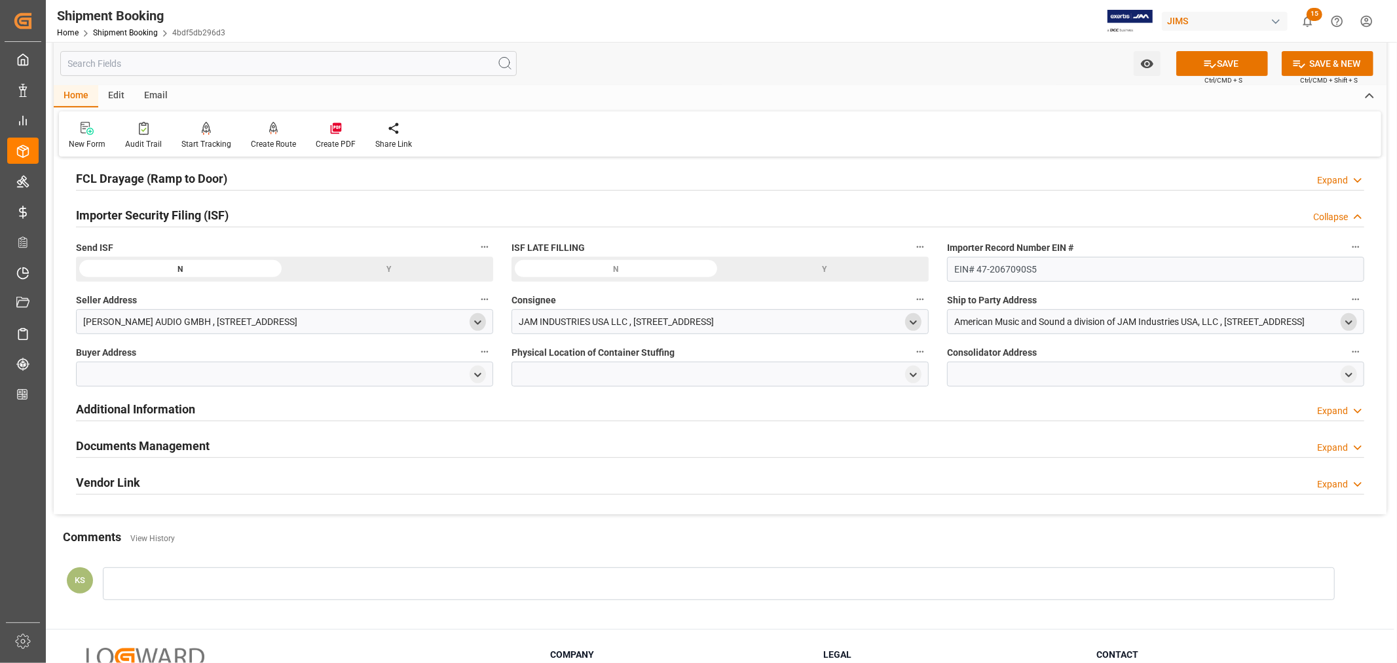
click at [1354, 319] on icon "open menu" at bounding box center [1348, 322] width 11 height 11
click at [1049, 358] on input at bounding box center [1136, 360] width 359 height 25
type input "amer"
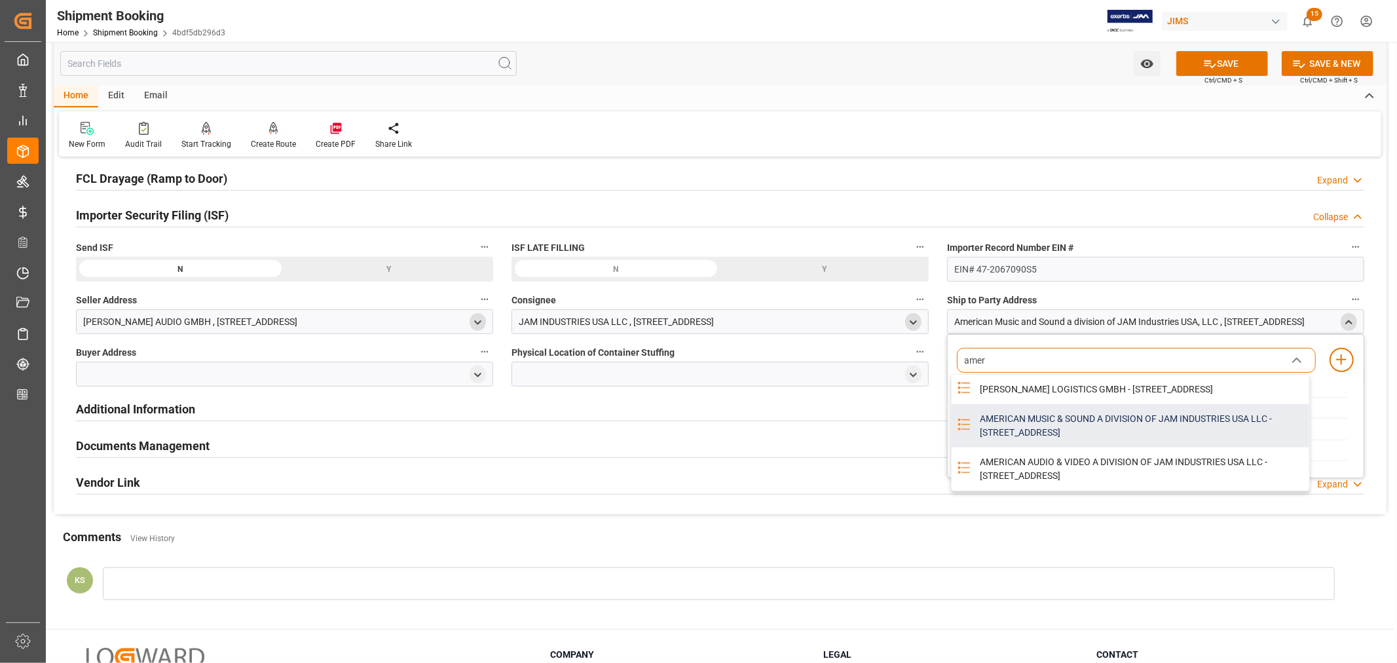
click at [996, 434] on div "AMERICAN MUSIC & SOUND A DIVISION OF JAM INDUSTRIES USA LLC - 4325 EXECUTIVE DR…" at bounding box center [1140, 425] width 337 height 43
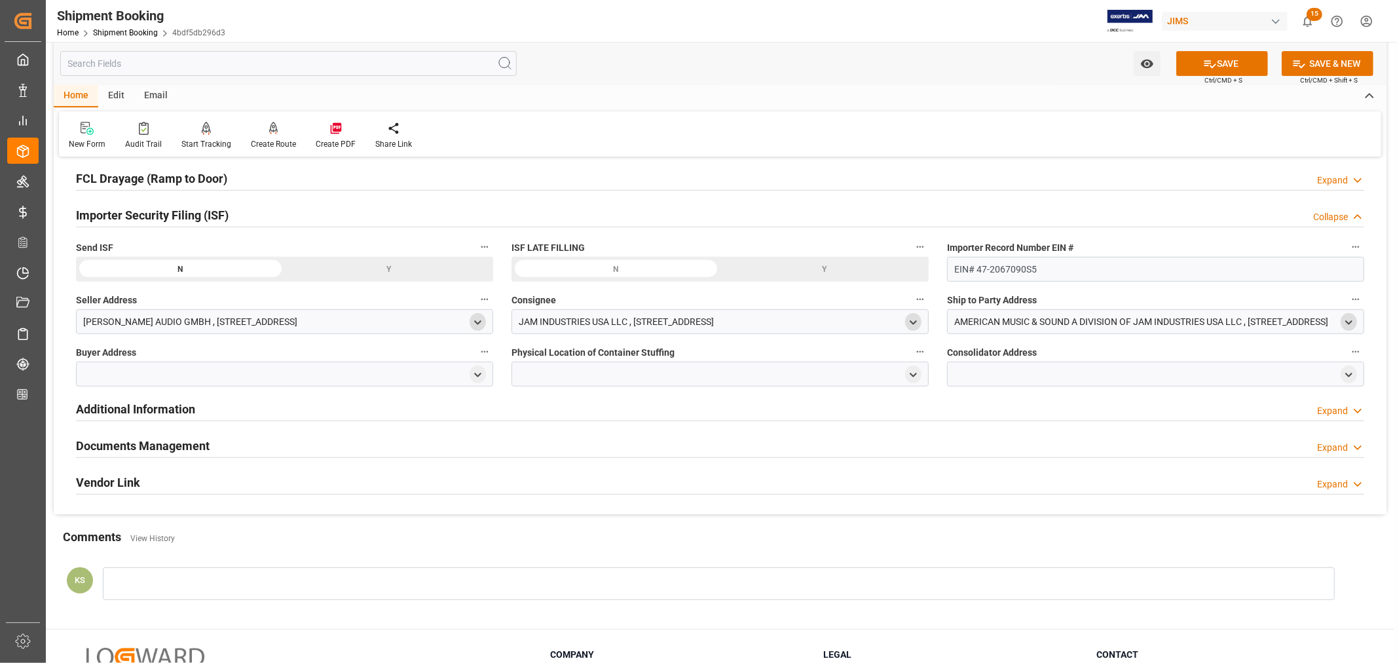
drag, startPoint x: 479, startPoint y: 375, endPoint x: 443, endPoint y: 387, distance: 38.7
click at [479, 375] on polyline "open menu" at bounding box center [478, 374] width 6 height 3
click at [314, 415] on input at bounding box center [265, 412] width 359 height 25
type input "jam"
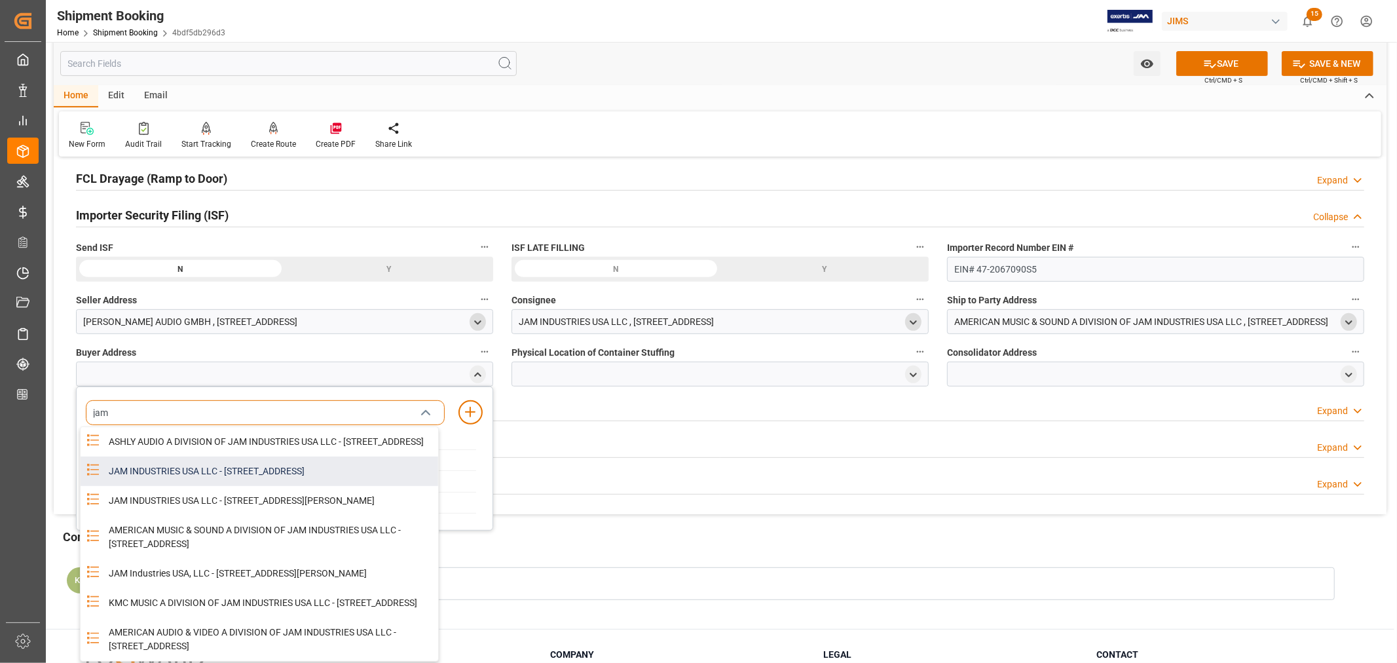
click at [237, 485] on div "JAM INDUSTRIES USA LLC - 154 WOODLAWN RD, BERLIN, CT, US, 06037" at bounding box center [269, 471] width 337 height 29
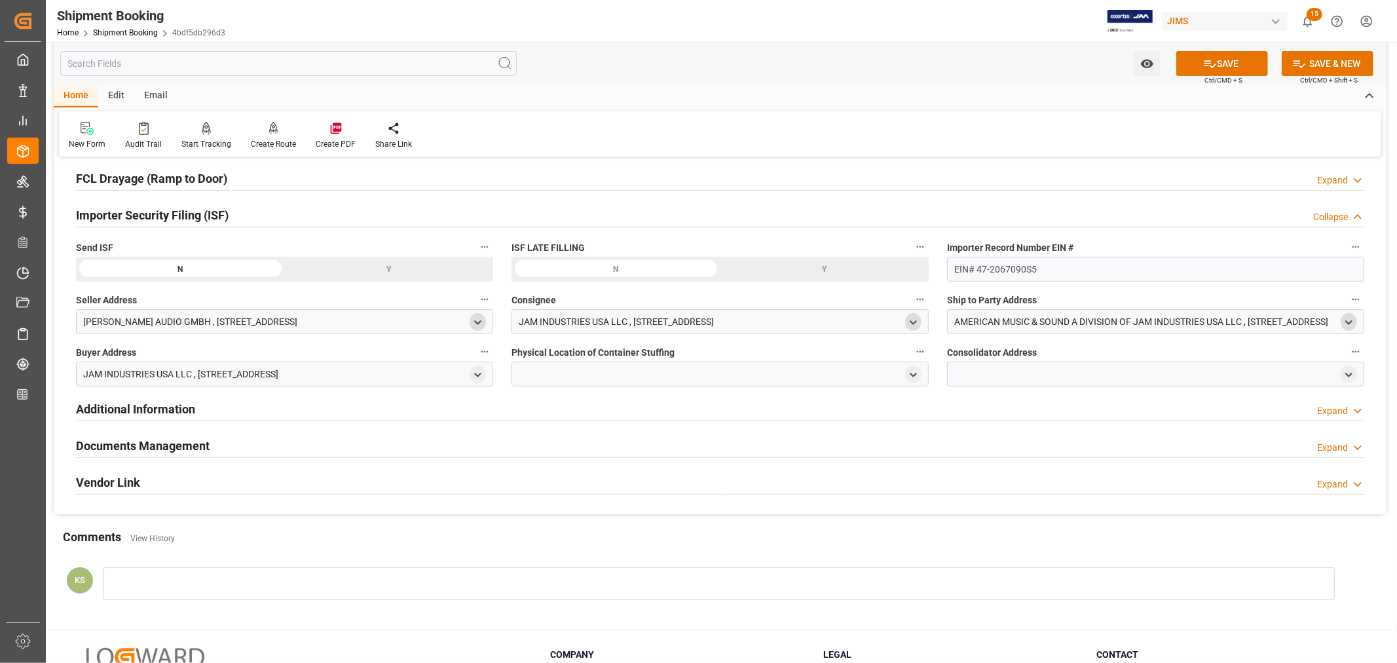
drag, startPoint x: 912, startPoint y: 376, endPoint x: 872, endPoint y: 385, distance: 40.4
click at [912, 376] on icon "open menu" at bounding box center [913, 374] width 11 height 11
click at [569, 415] on input at bounding box center [700, 412] width 359 height 25
type input "d"
type input "D"
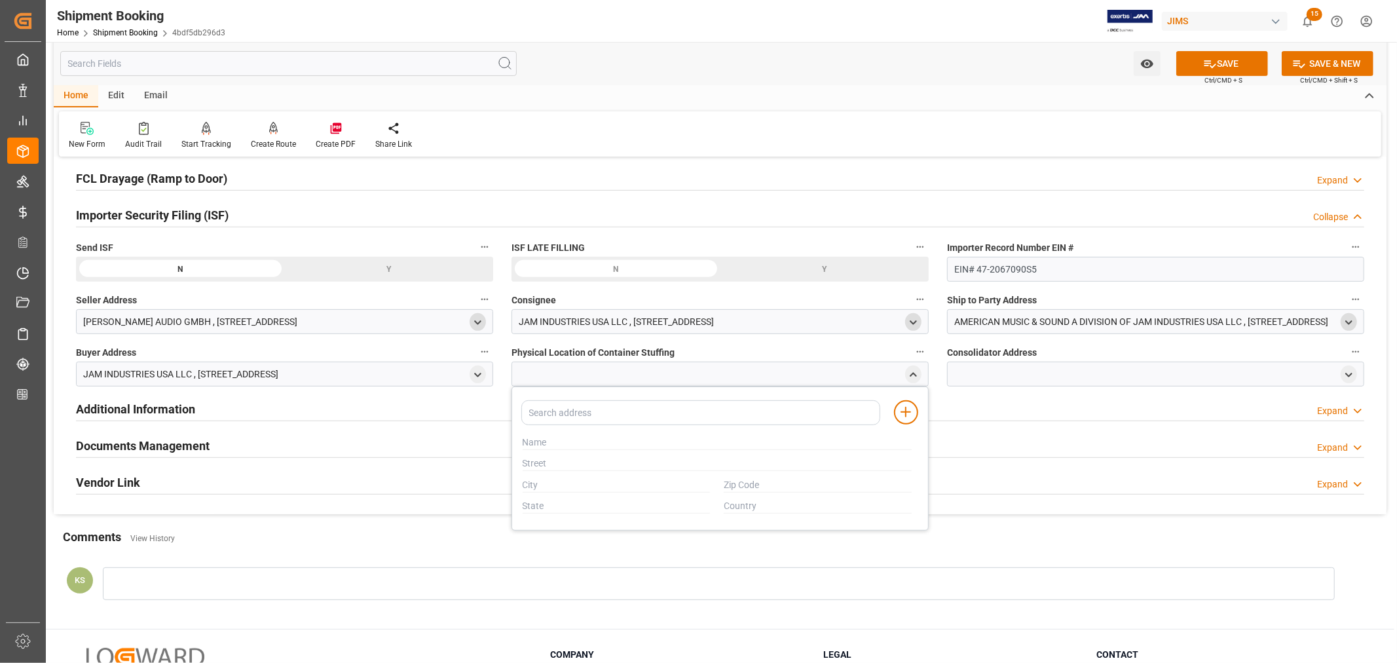
click at [554, 433] on div at bounding box center [694, 433] width 359 height 15
click at [532, 434] on div at bounding box center [694, 433] width 359 height 15
click at [533, 440] on div at bounding box center [694, 433] width 359 height 15
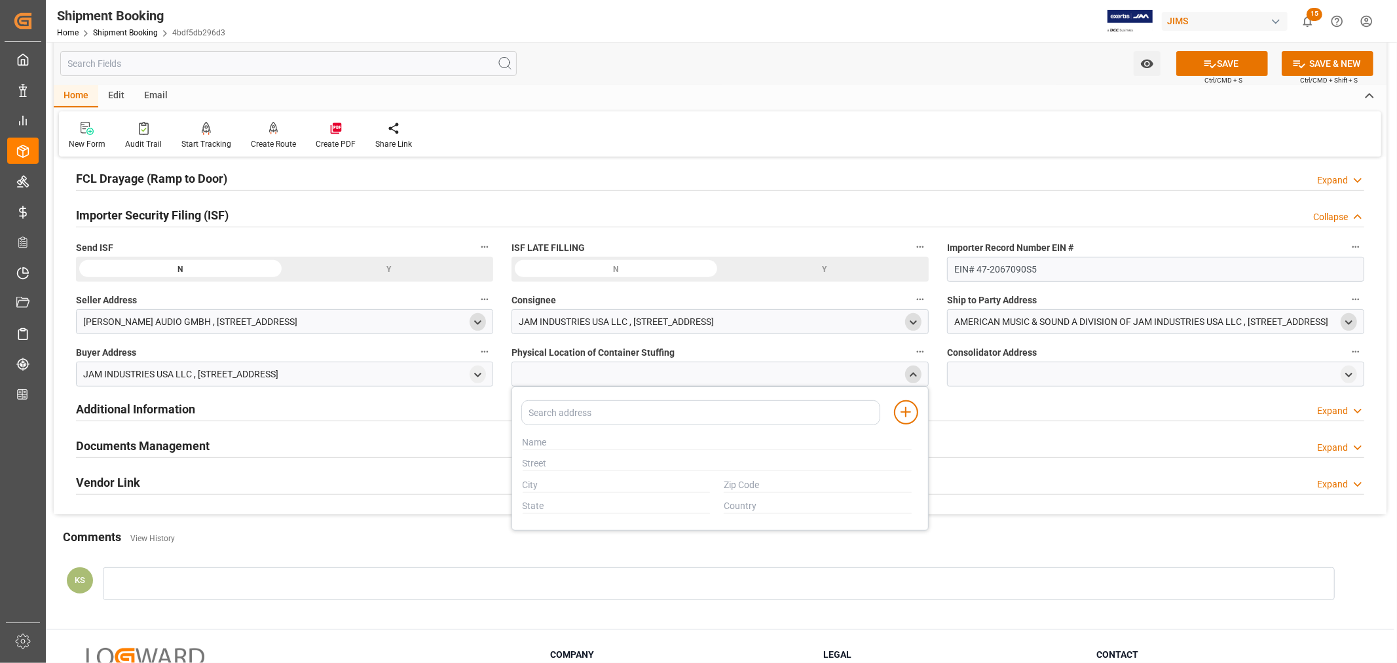
click at [912, 375] on icon "close menu" at bounding box center [913, 374] width 11 height 11
click at [912, 375] on polyline "open menu" at bounding box center [913, 374] width 6 height 3
click at [537, 440] on input "text" at bounding box center [717, 443] width 389 height 14
paste input "D HEINRICHS LOGISTICS GMBH"
type input "D HEINRICHS LOGISTICS GMBH"
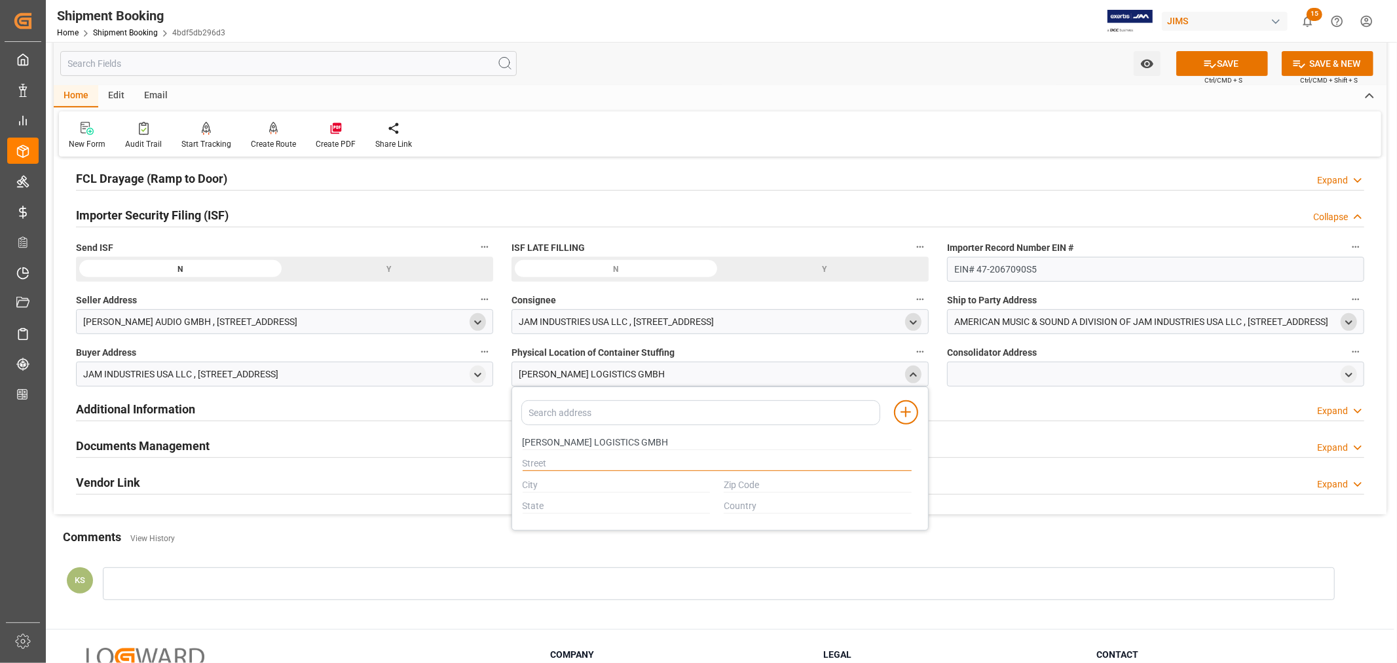
click at [538, 459] on input "text" at bounding box center [717, 464] width 389 height 14
paste input "AMERIKARING 40"
type input "AMERIKARING 40"
click at [523, 483] on input "text" at bounding box center [617, 485] width 188 height 14
paste input "BREMERHAVEN"
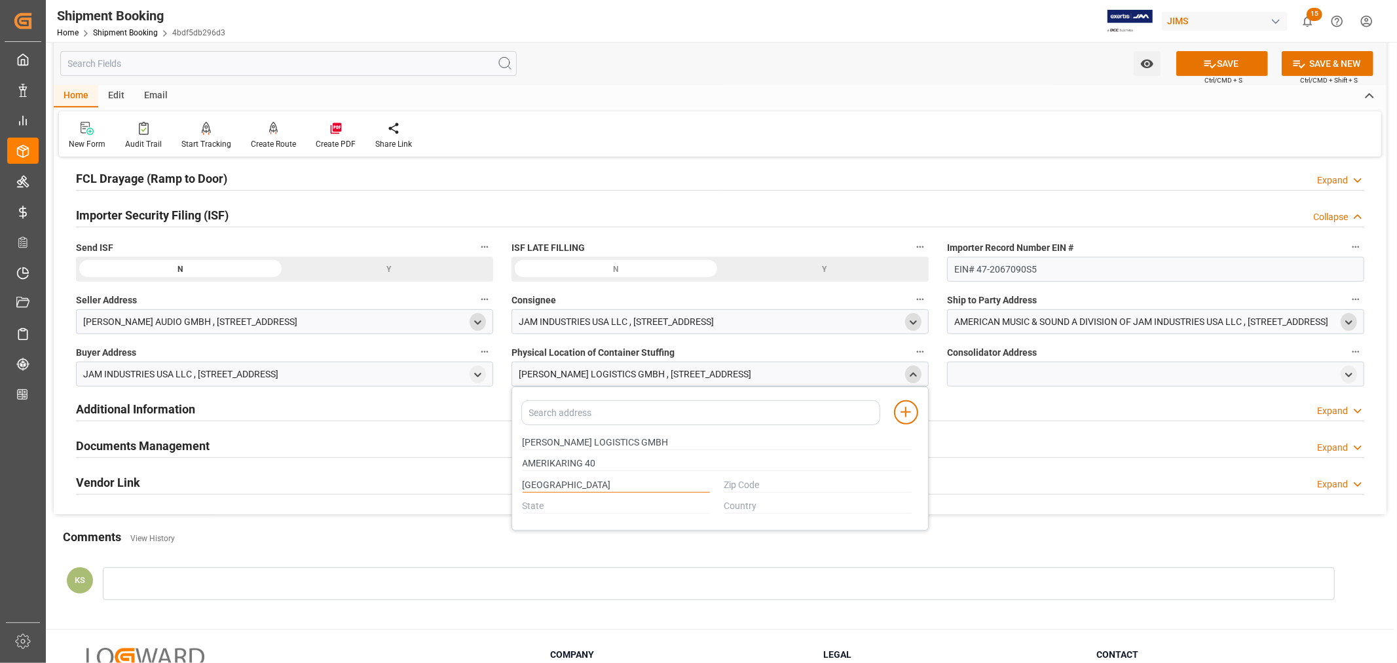
type input "BREMERHAVEN"
drag, startPoint x: 523, startPoint y: 502, endPoint x: 562, endPoint y: 505, distance: 39.4
click at [523, 502] on input "text" at bounding box center [617, 506] width 188 height 14
paste input "BREMEN"
type input "BREMEN"
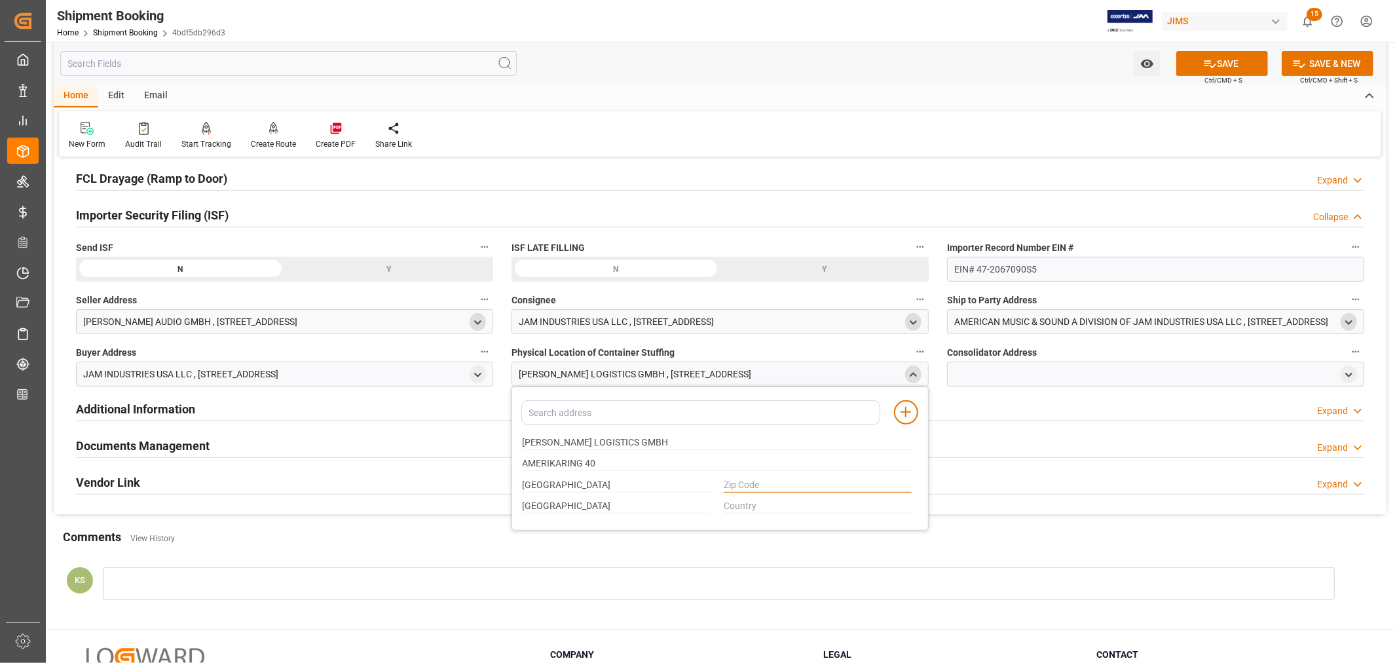
click at [725, 481] on input "text" at bounding box center [818, 485] width 188 height 14
paste input "27568"
type input "27568"
click at [726, 506] on input "text" at bounding box center [818, 506] width 188 height 14
type input "DE"
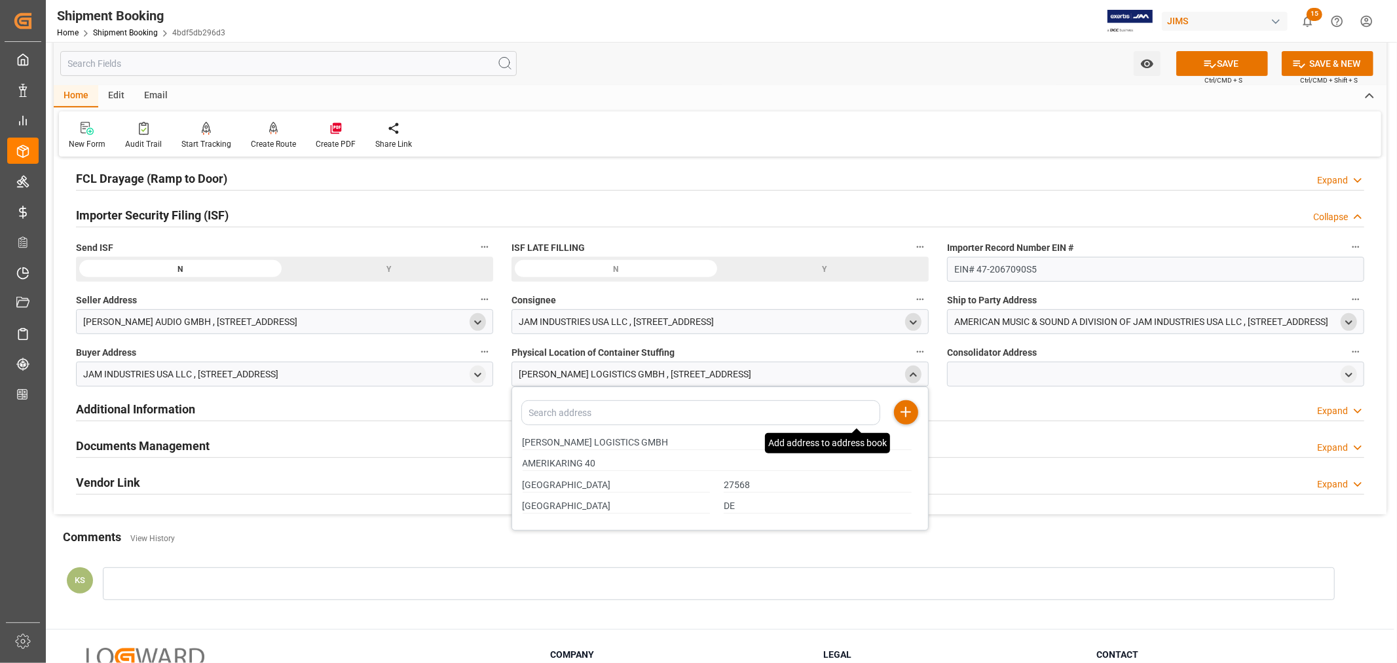
click at [904, 413] on icon at bounding box center [906, 412] width 16 height 16
click at [911, 376] on icon "close menu" at bounding box center [913, 374] width 11 height 11
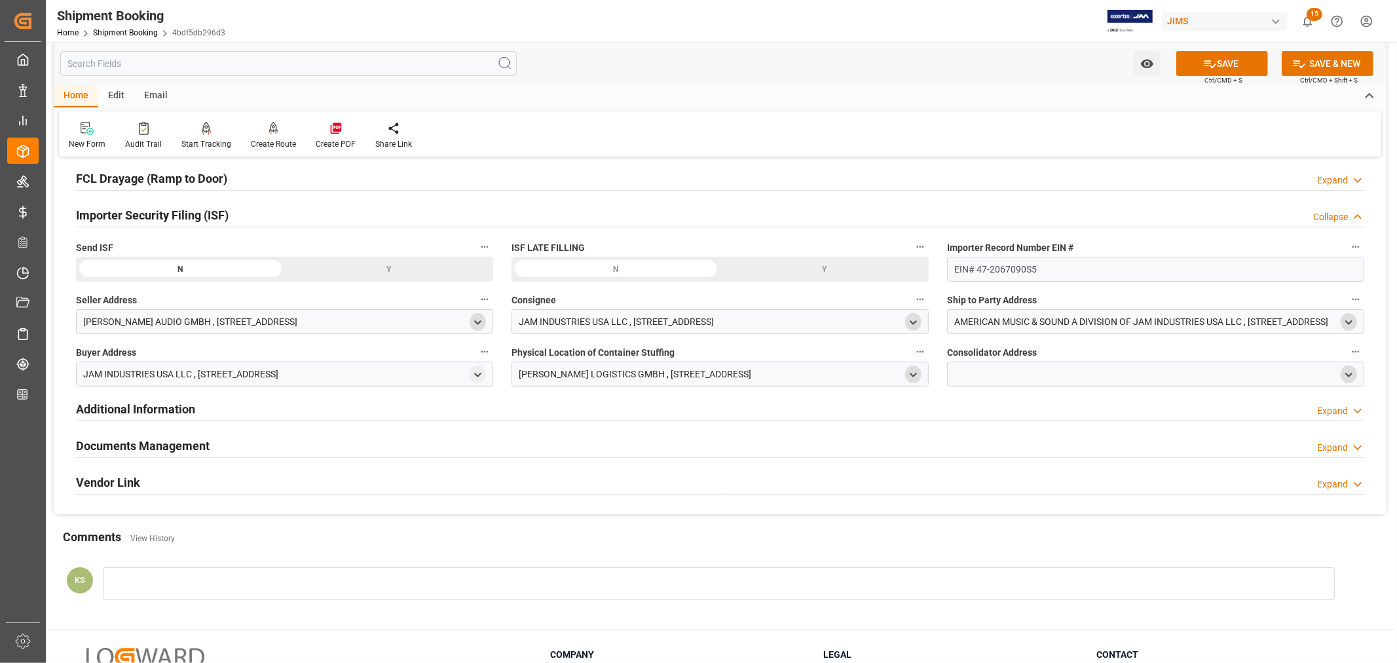
click at [1349, 375] on polyline "open menu" at bounding box center [1349, 374] width 6 height 3
click at [993, 415] on input at bounding box center [1136, 412] width 359 height 25
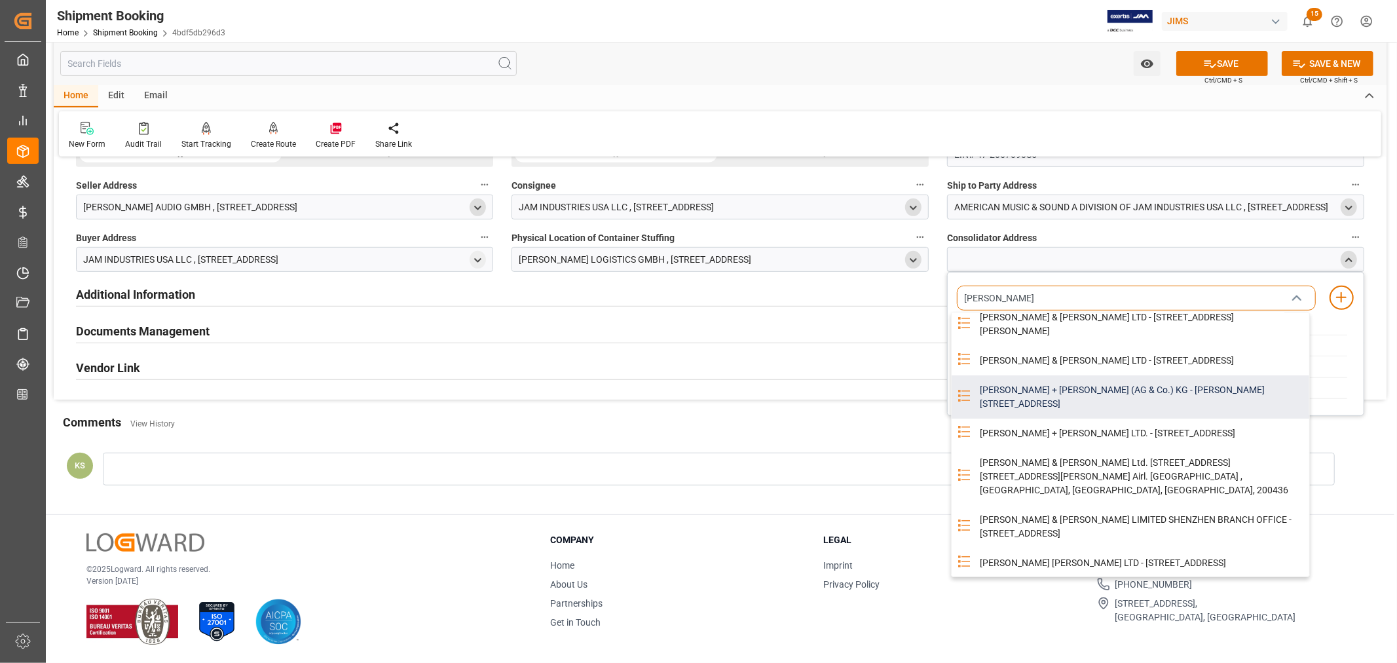
scroll to position [0, 0]
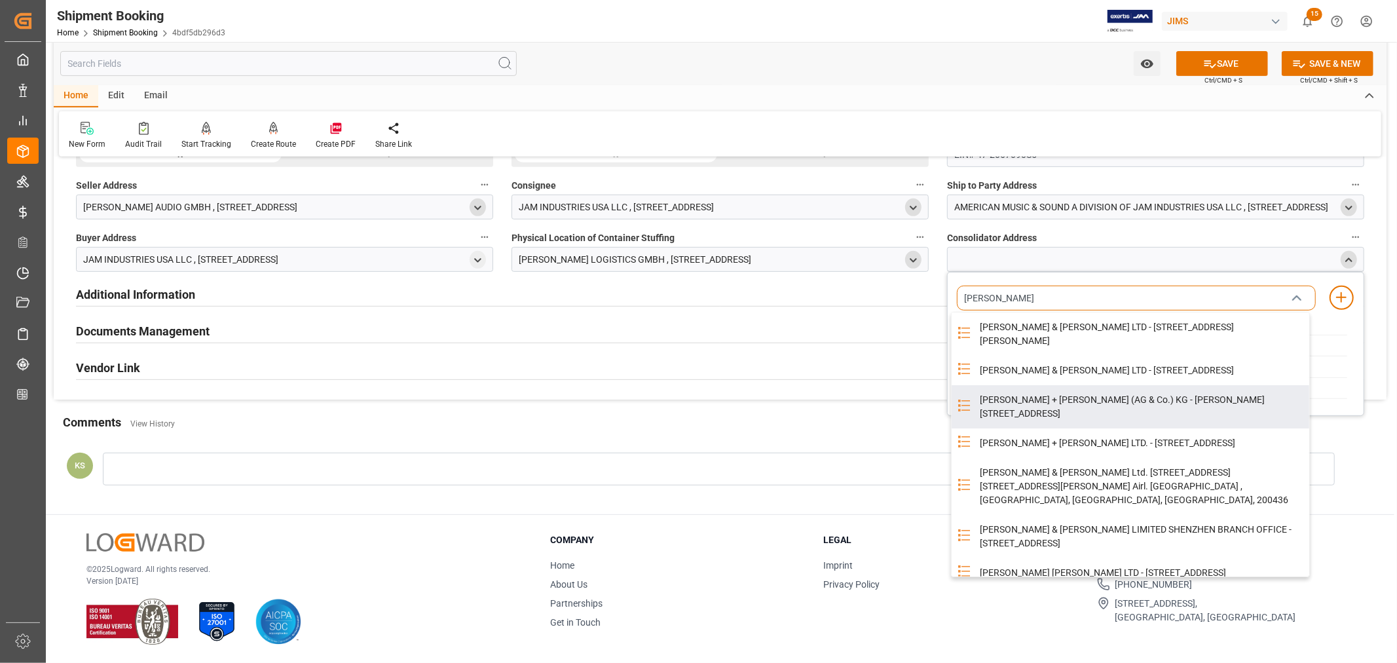
type input "kuehne"
click at [1296, 293] on icon "close menu" at bounding box center [1296, 299] width 16 height 16
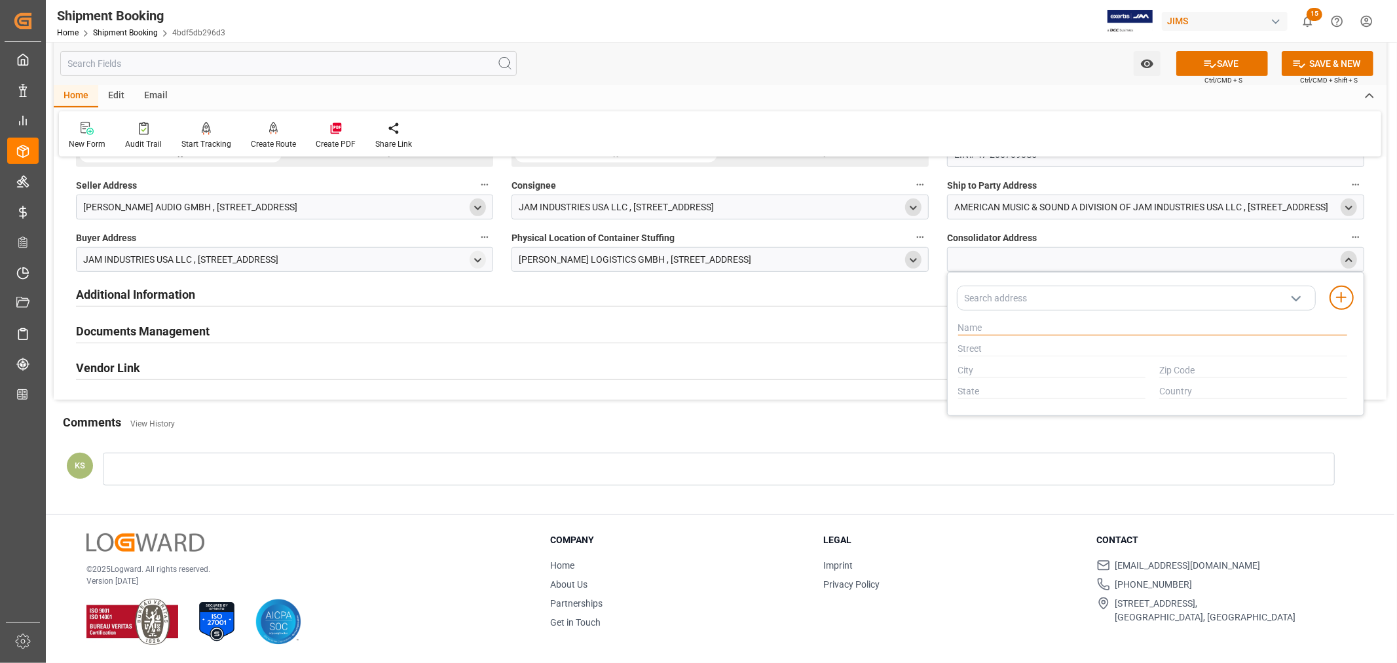
click at [970, 328] on input "text" at bounding box center [1152, 328] width 389 height 14
click at [958, 325] on input "text" at bounding box center [1152, 328] width 389 height 14
paste input "KUEHNE + NAGEL AG & CO KG"
type input "KUEHNE + NAGEL AG & CO KG"
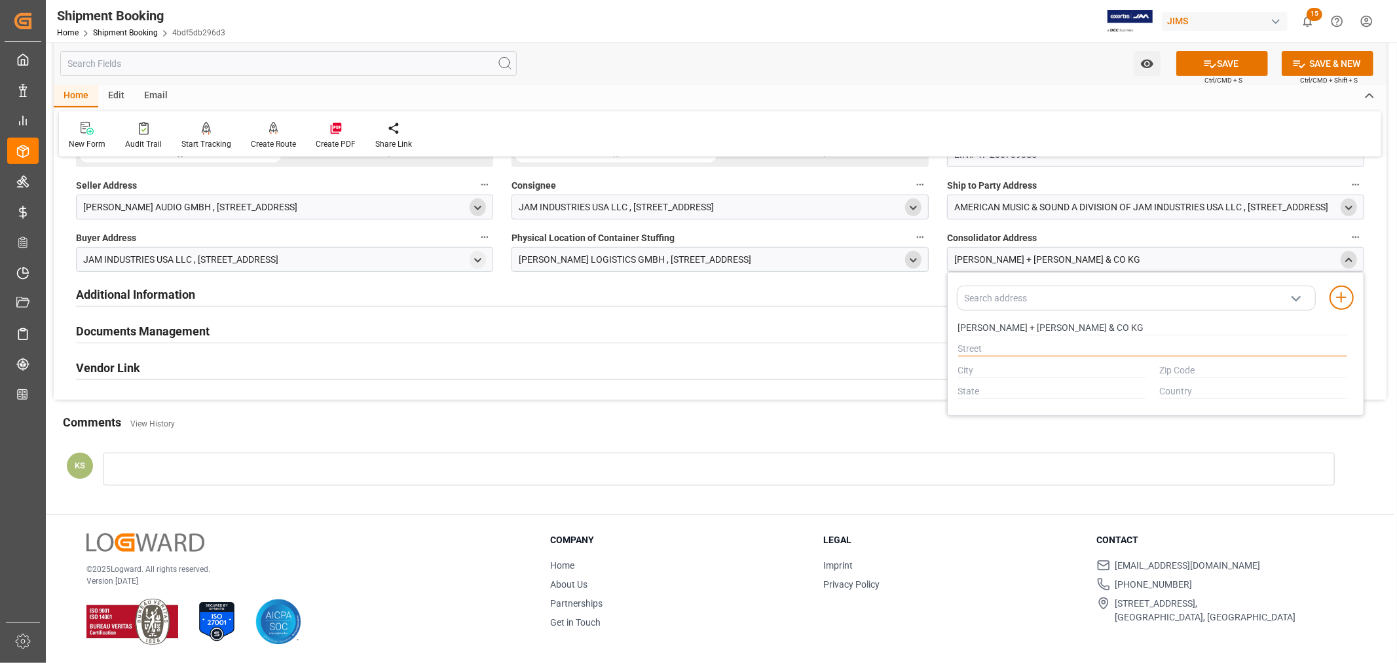
drag, startPoint x: 960, startPoint y: 343, endPoint x: 970, endPoint y: 352, distance: 13.5
click at [960, 343] on input "text" at bounding box center [1152, 349] width 389 height 14
paste input "GEORG WULF STR 1 AIR CARGO CENTER"
type input "GEORG WULF STR 1 AIR CARGO CENTER"
click at [963, 365] on input "text" at bounding box center [1052, 371] width 188 height 14
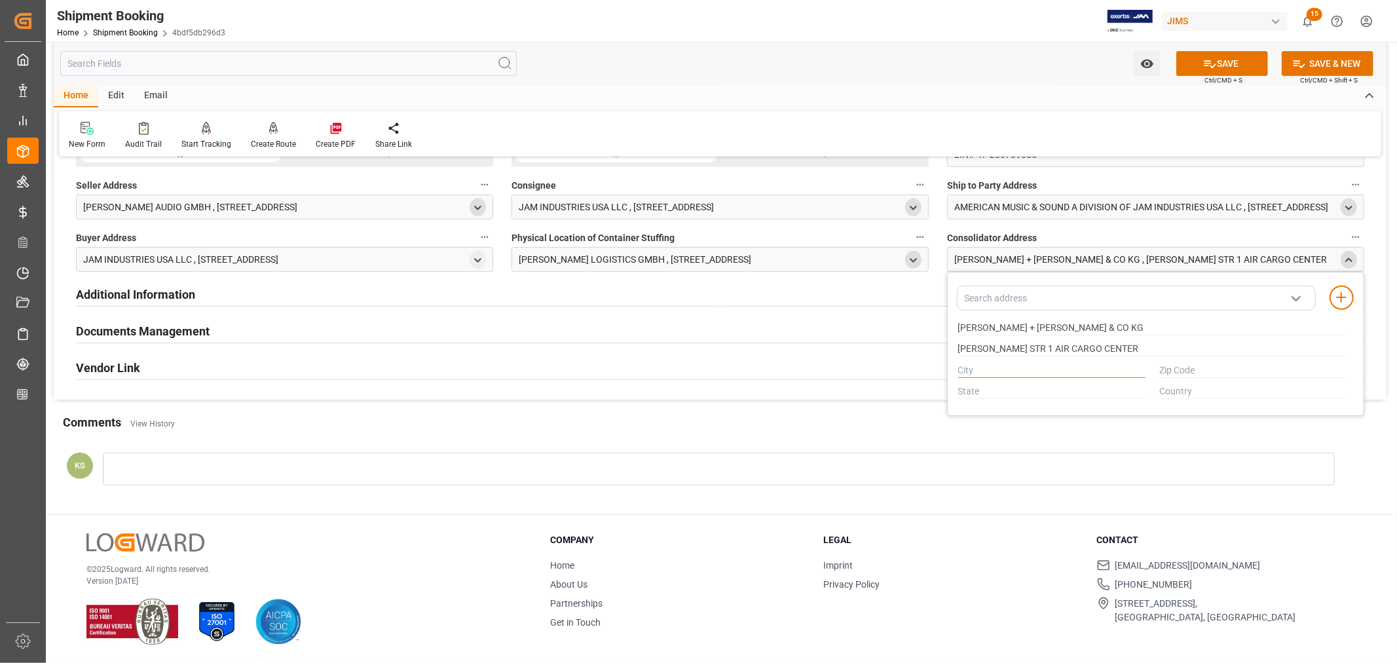
drag, startPoint x: 958, startPoint y: 370, endPoint x: 969, endPoint y: 370, distance: 11.8
click at [958, 370] on input "text" at bounding box center [1052, 371] width 188 height 14
paste input "SCHONEFELD"
type input "SCHONEFELD"
click at [959, 388] on input "text" at bounding box center [1052, 391] width 188 height 14
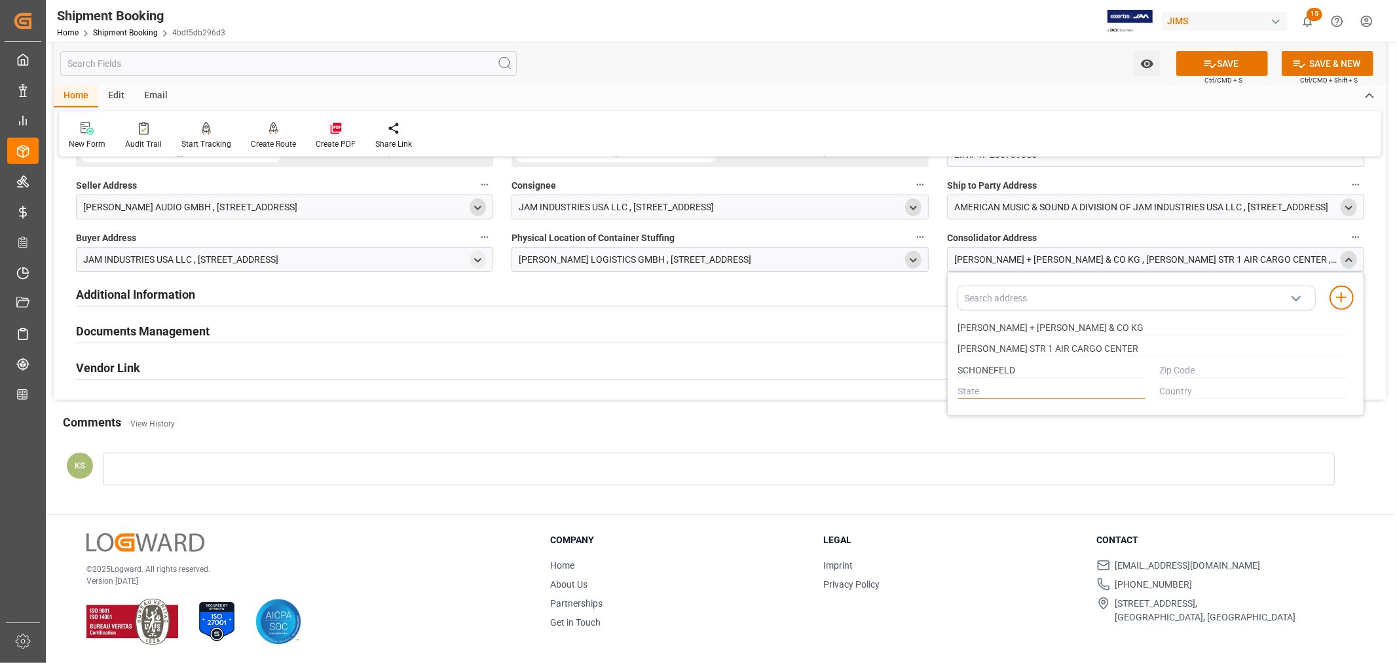
paste input "BRANDENBURG"
type input "BRANDENBURG"
drag, startPoint x: 1162, startPoint y: 369, endPoint x: 1171, endPoint y: 370, distance: 9.2
click at [1162, 369] on input "text" at bounding box center [1253, 371] width 188 height 14
paste input "12529"
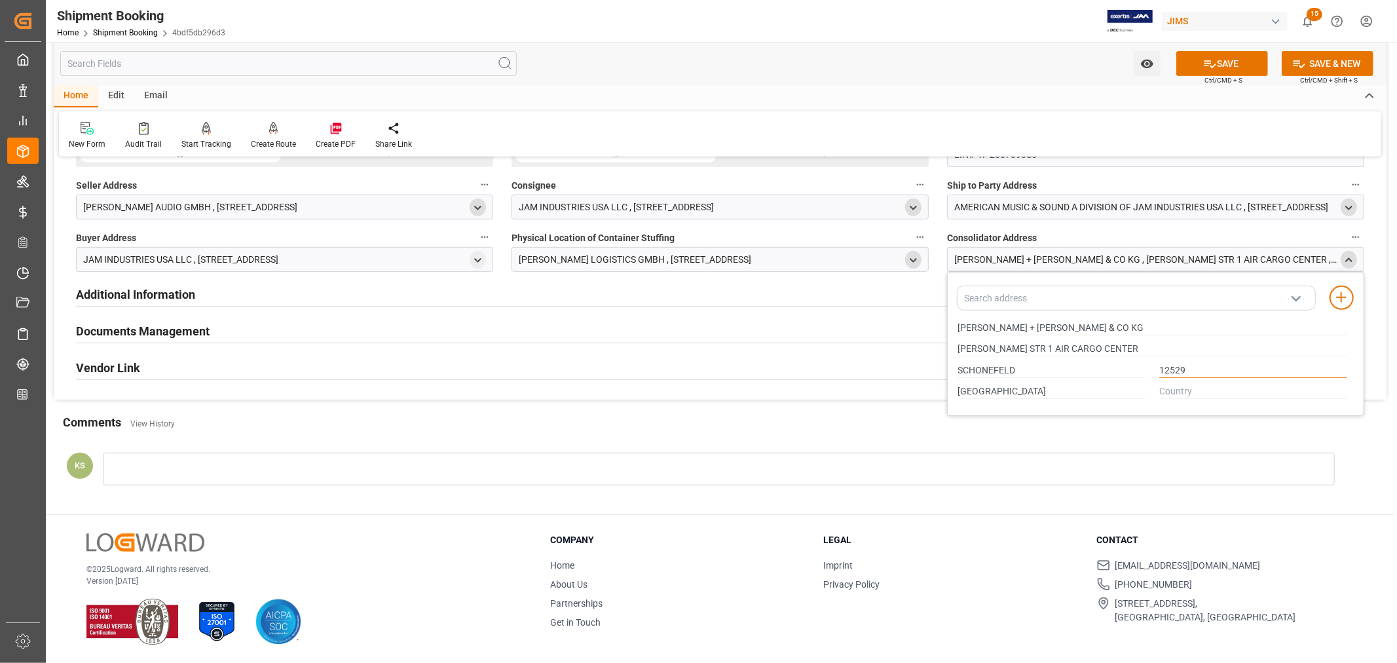
type input "12529"
click at [1160, 392] on input "text" at bounding box center [1253, 391] width 188 height 14
type input "DE"
click at [1343, 299] on icon at bounding box center [1342, 298] width 16 height 16
click at [1216, 61] on button "SAVE" at bounding box center [1222, 63] width 92 height 25
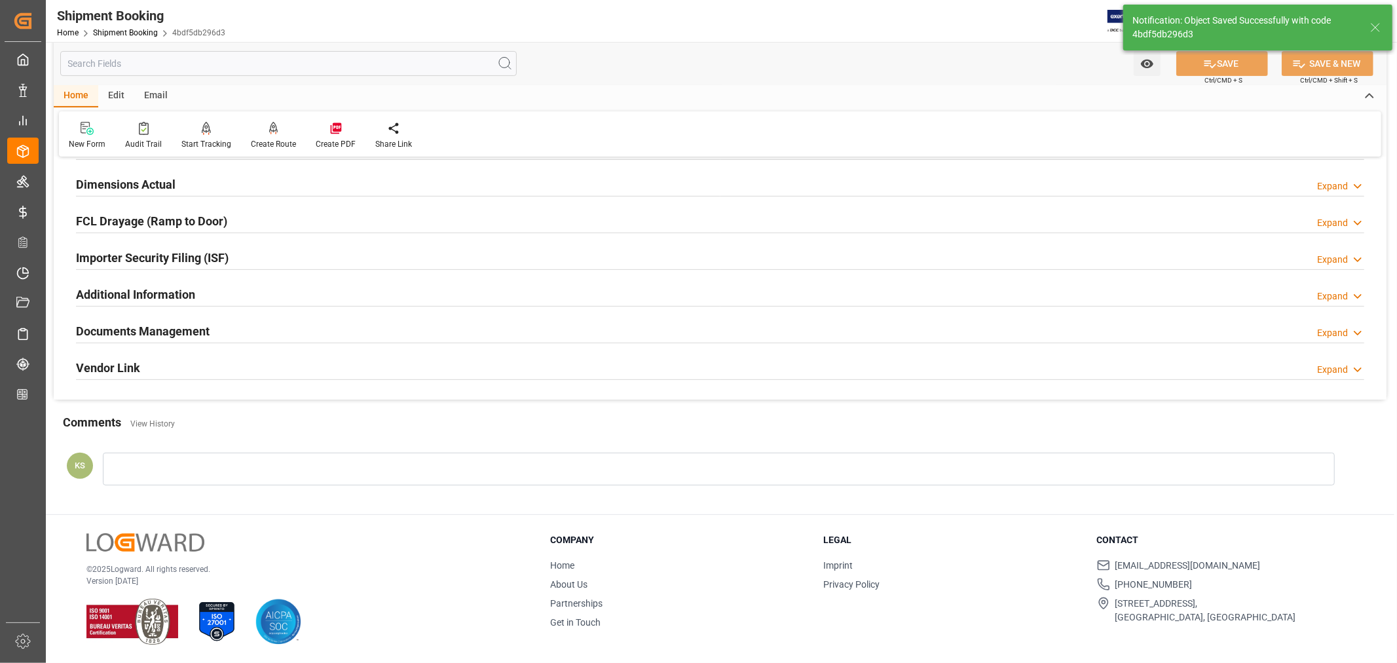
scroll to position [322, 0]
click at [345, 257] on div "Importer Security Filing (ISF) Expand" at bounding box center [720, 256] width 1288 height 25
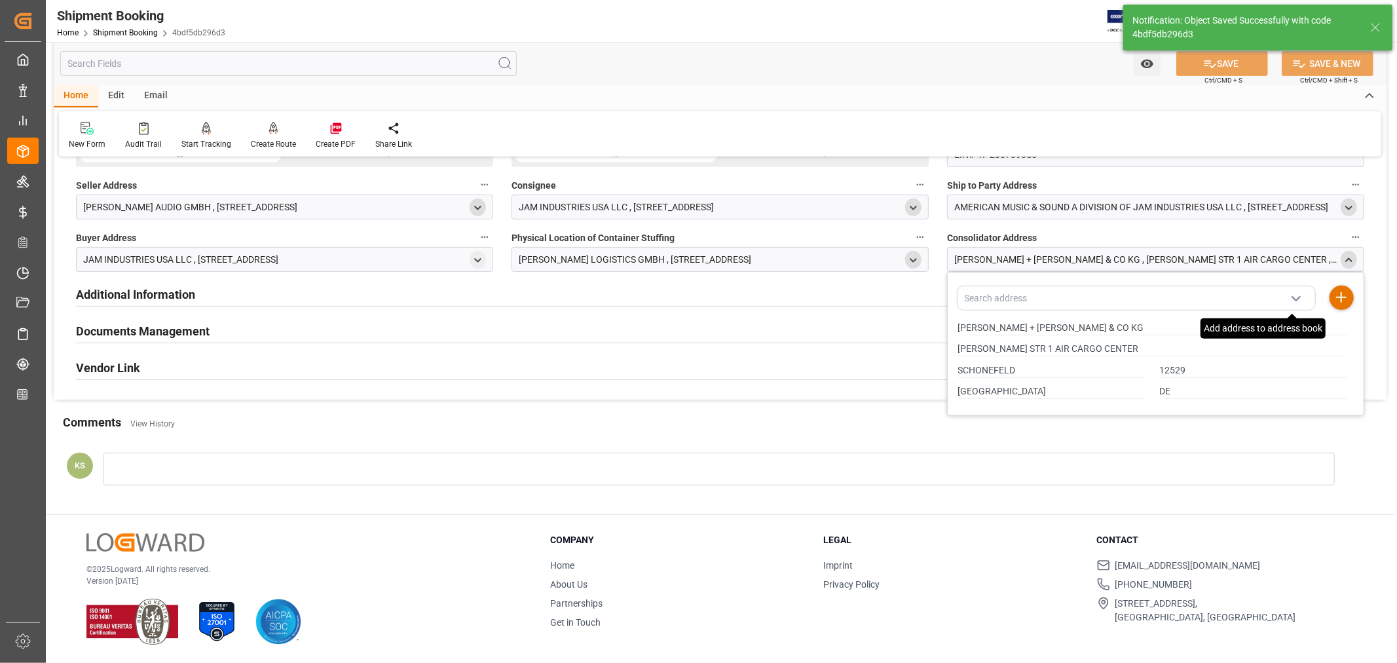
click at [1347, 257] on icon "close menu" at bounding box center [1348, 260] width 11 height 11
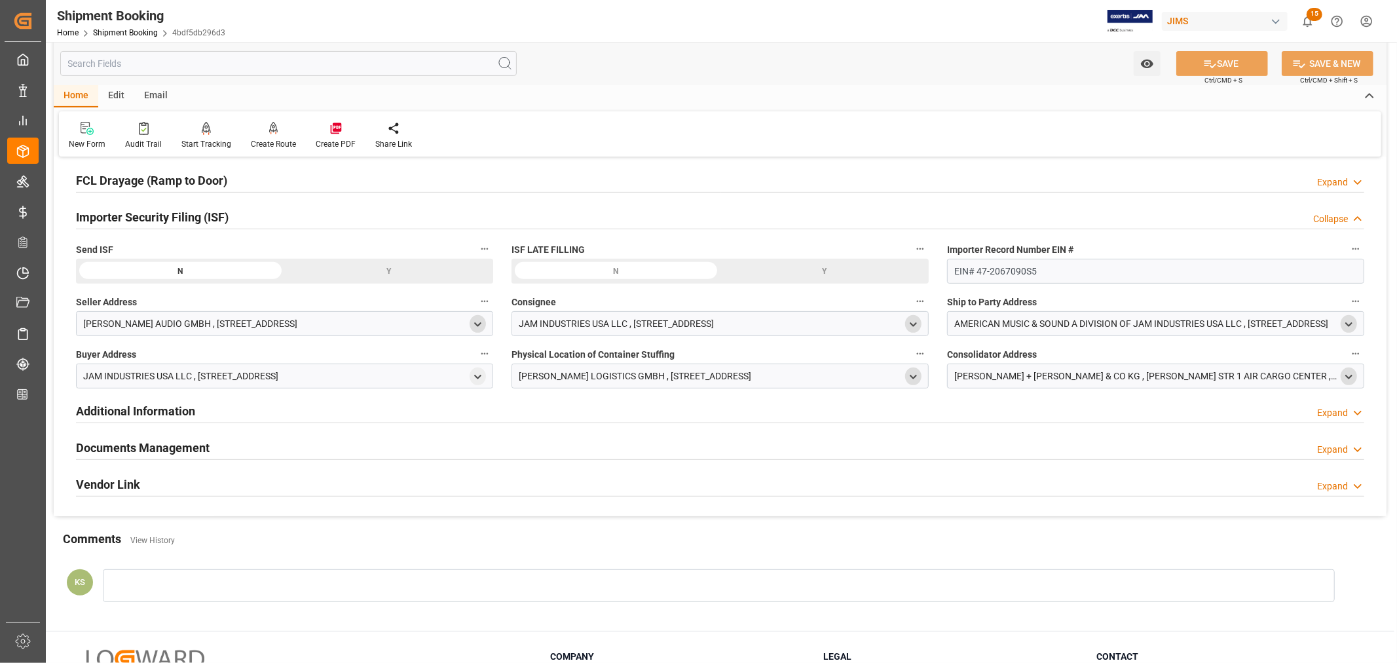
scroll to position [333, 0]
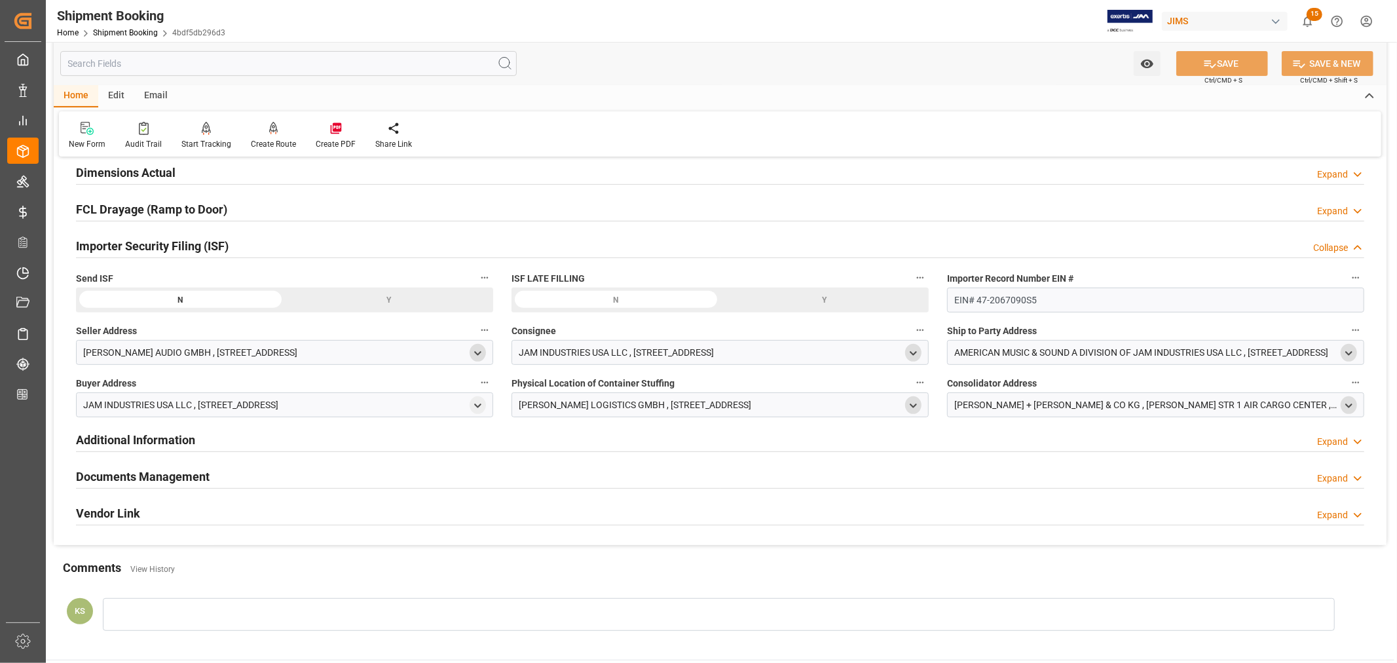
click at [284, 250] on div "Importer Security Filing (ISF) Collapse" at bounding box center [720, 245] width 1288 height 25
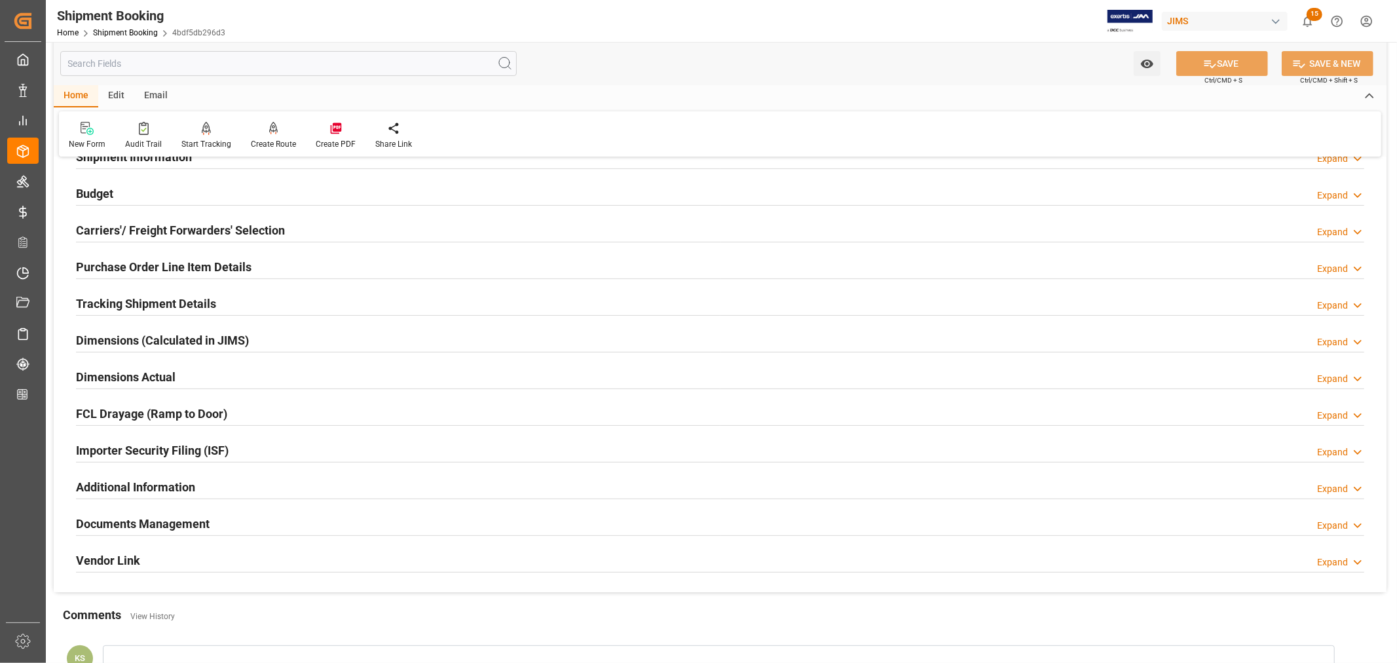
scroll to position [103, 0]
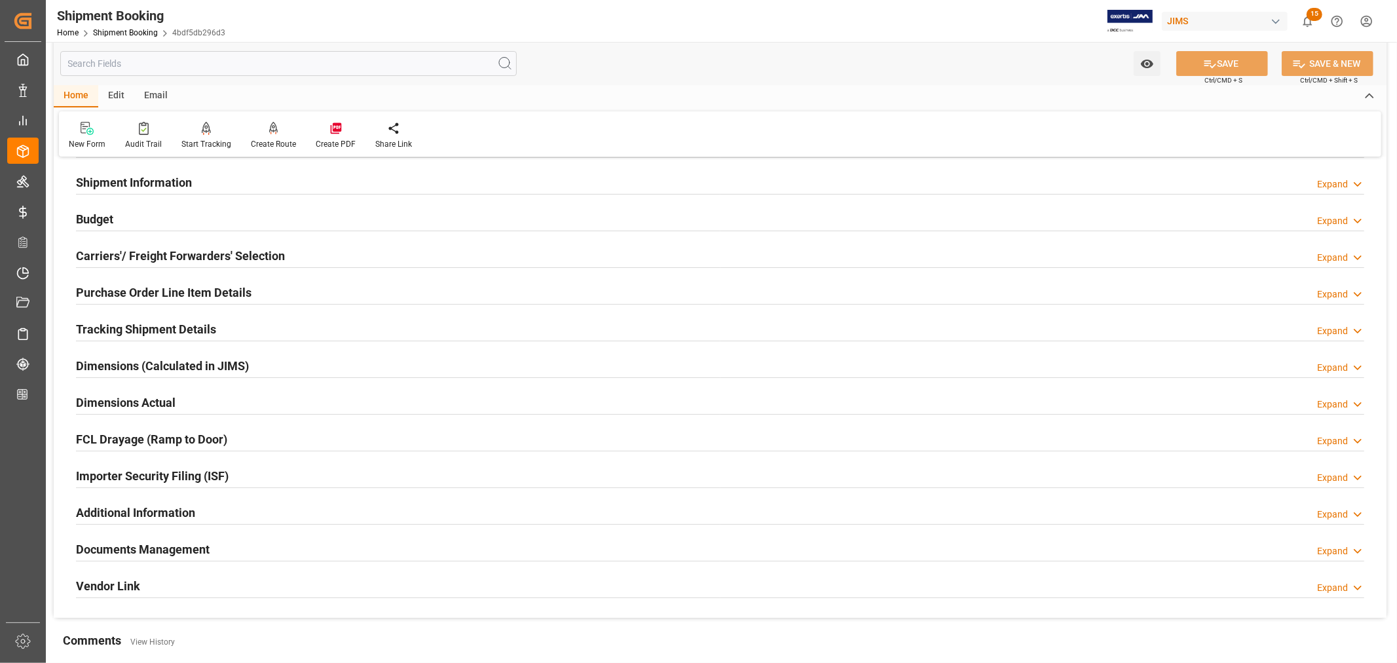
click at [237, 184] on div "Shipment Information Expand" at bounding box center [720, 181] width 1288 height 25
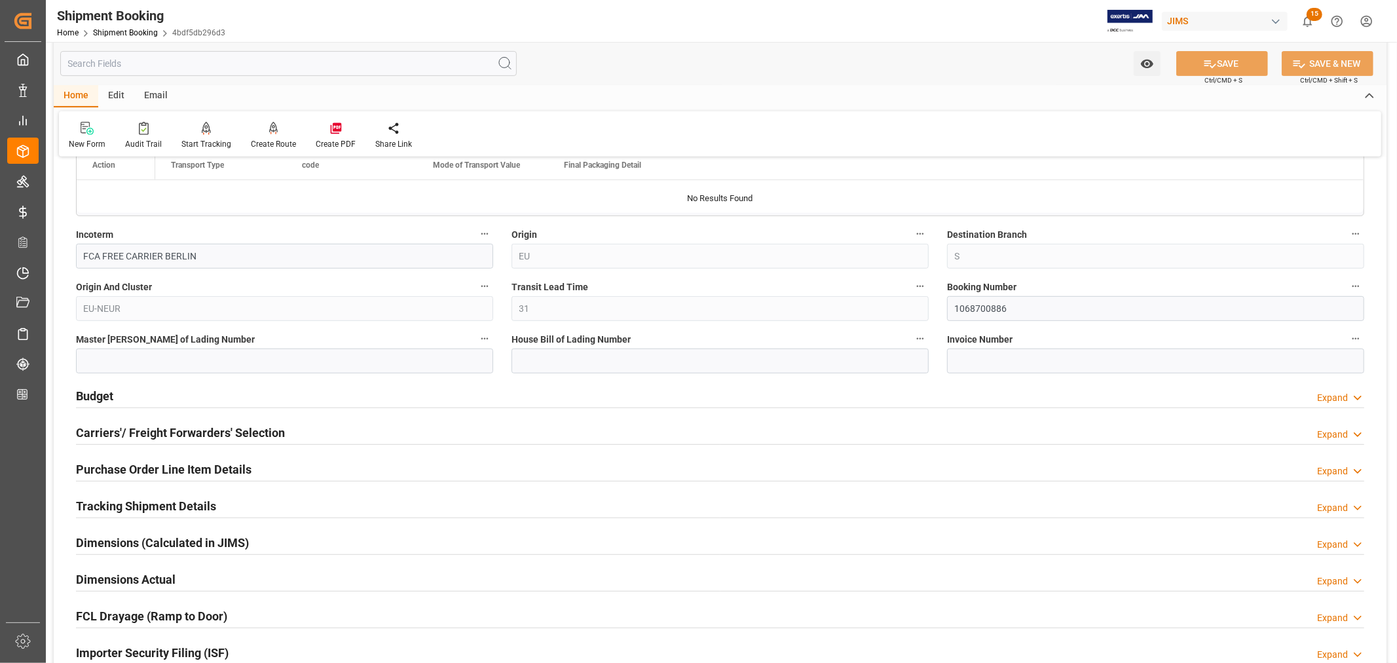
scroll to position [467, 0]
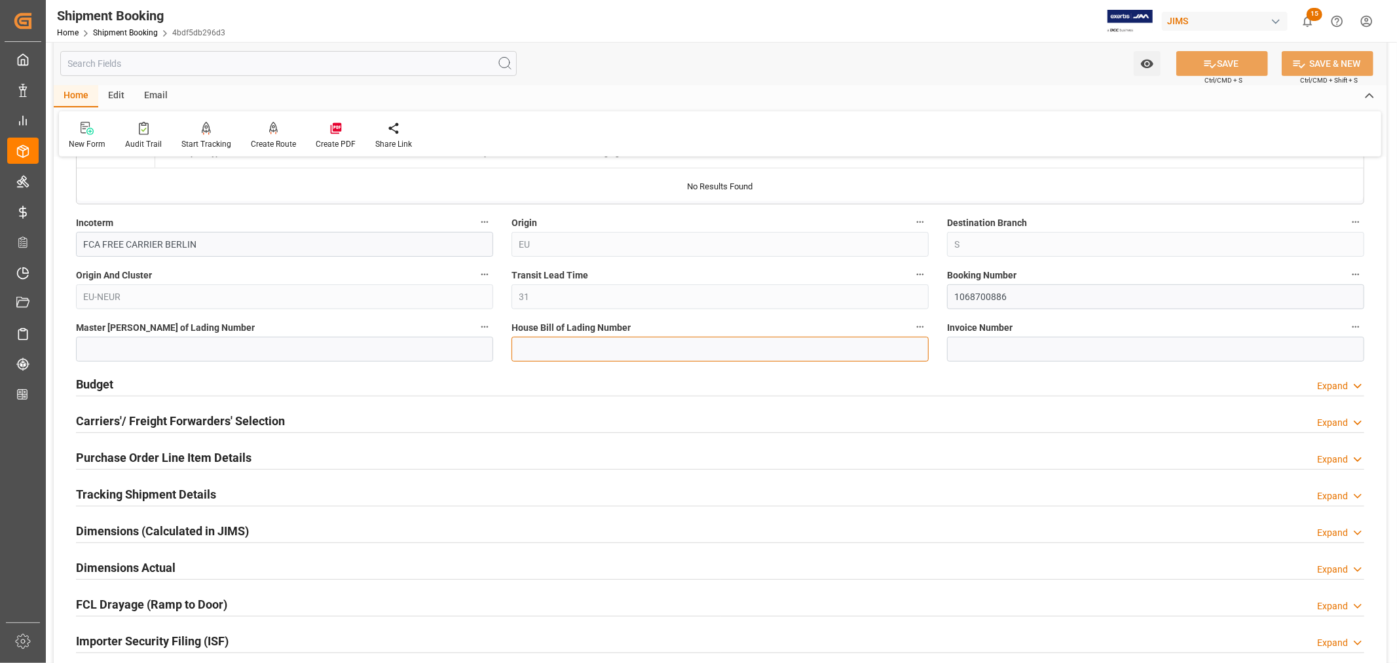
click at [516, 347] on input at bounding box center [720, 349] width 417 height 25
paste input "BANQ1068700886"
type input "BANQ1068700886"
click at [1232, 66] on button "SAVE" at bounding box center [1222, 63] width 92 height 25
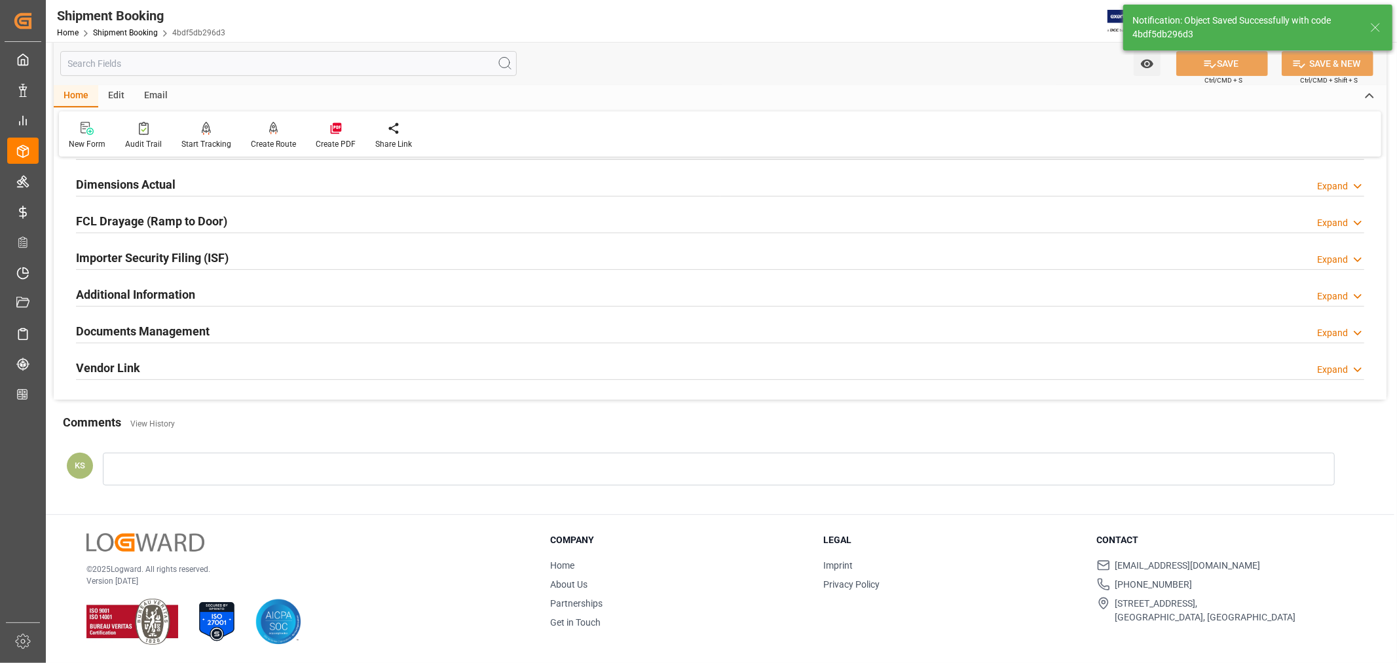
scroll to position [0, 0]
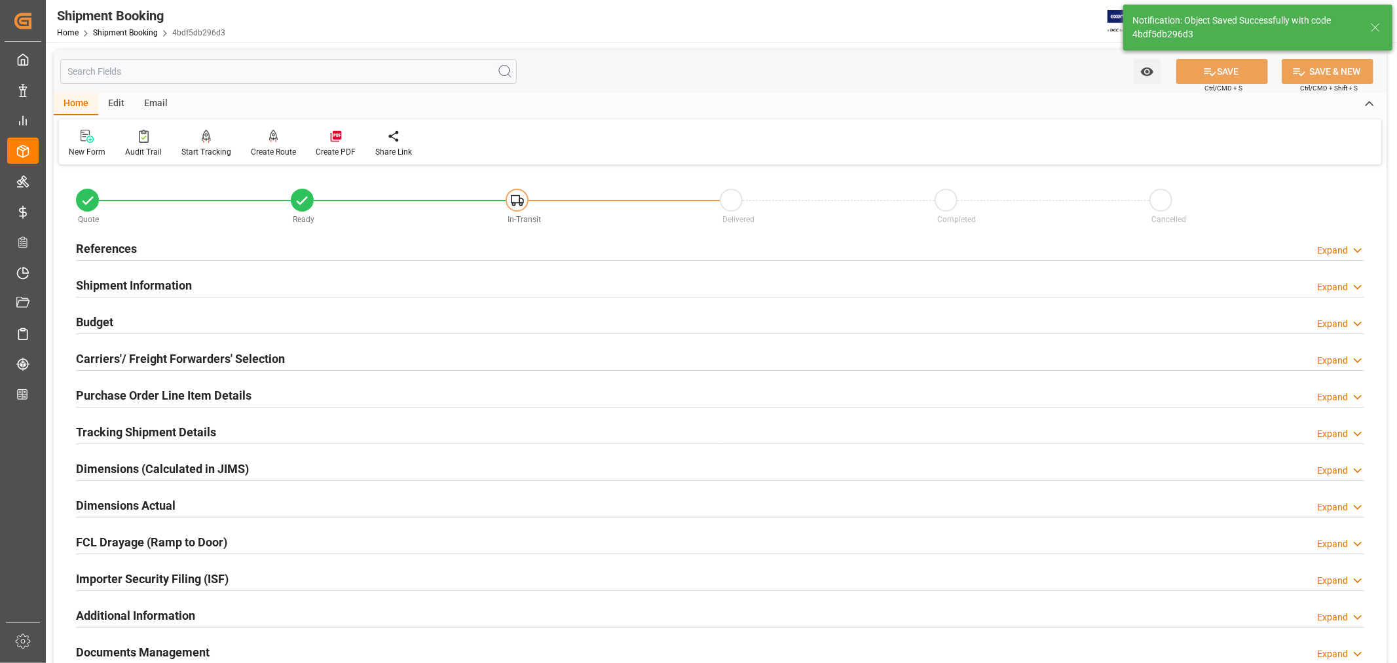
click at [238, 358] on h2 "Carriers'/ Freight Forwarders' Selection" at bounding box center [180, 359] width 209 height 18
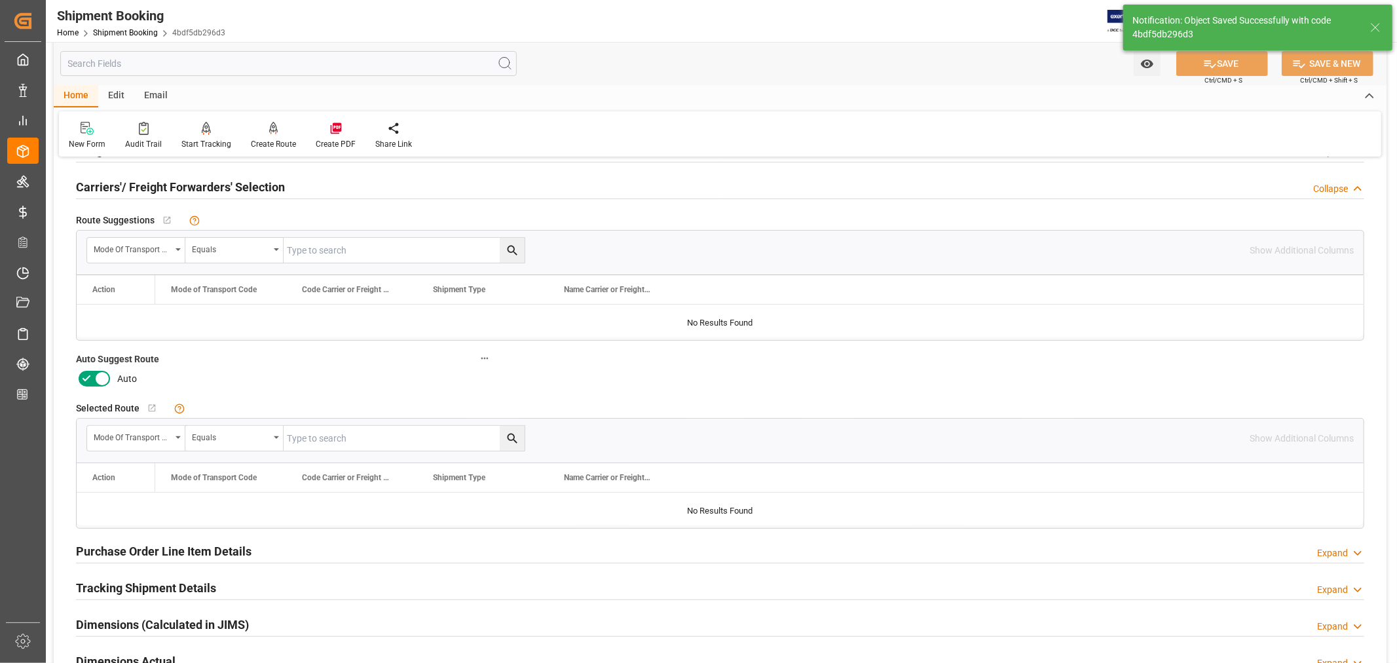
scroll to position [218, 0]
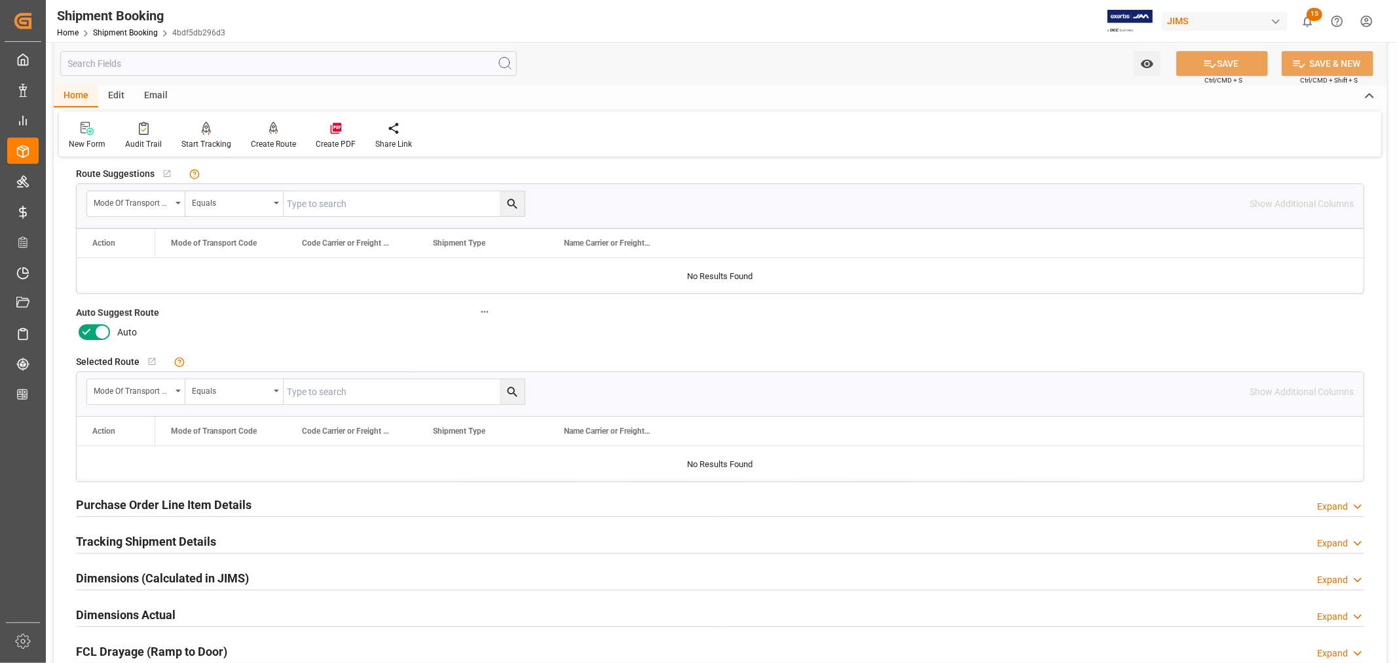
click at [102, 331] on icon at bounding box center [102, 332] width 7 height 7
click at [0, 0] on input "checkbox" at bounding box center [0, 0] width 0 height 0
click at [1216, 62] on button "SAVE" at bounding box center [1222, 63] width 92 height 25
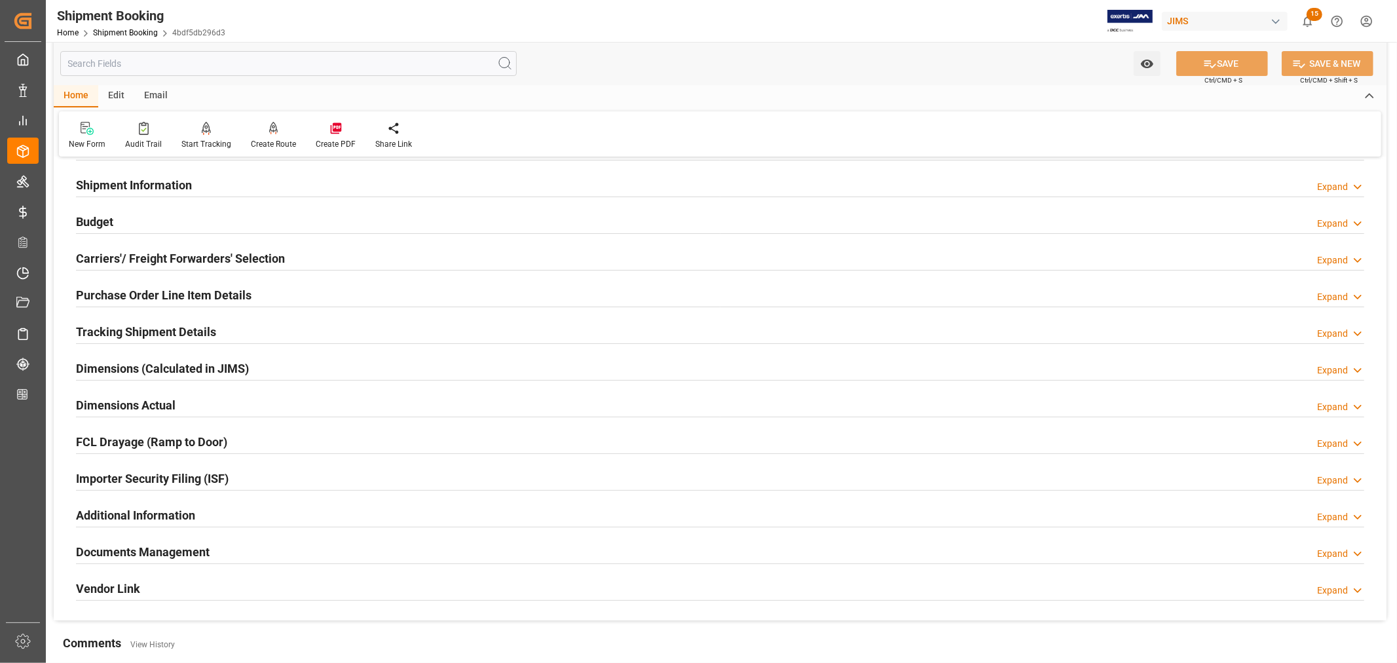
scroll to position [73, 0]
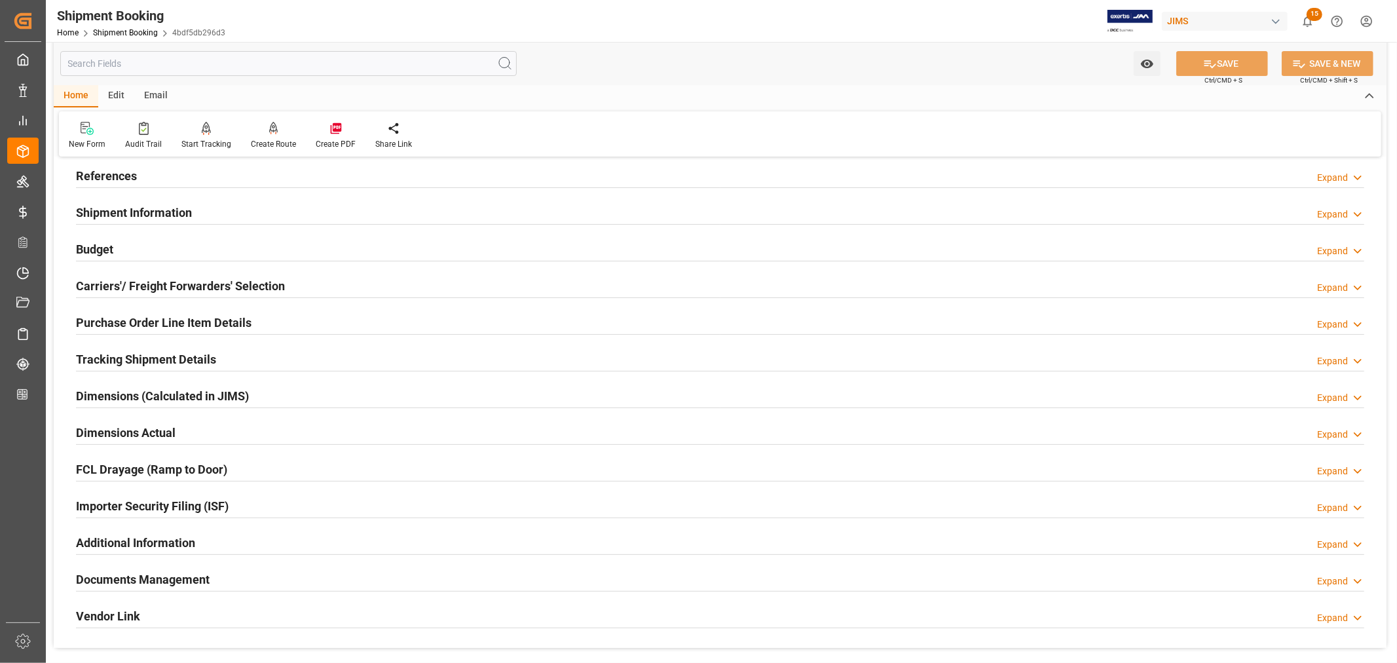
click at [257, 501] on div "Importer Security Filing (ISF) Expand" at bounding box center [720, 505] width 1288 height 25
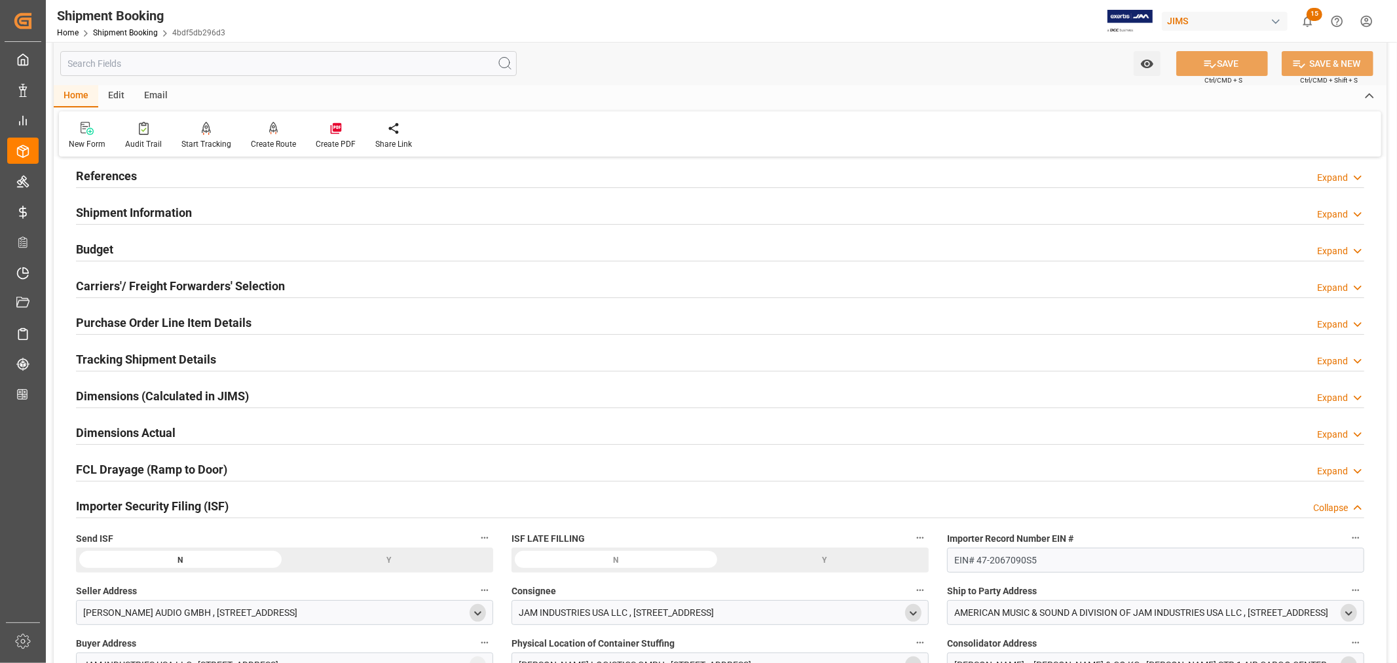
click at [250, 283] on h2 "Carriers'/ Freight Forwarders' Selection" at bounding box center [180, 286] width 209 height 18
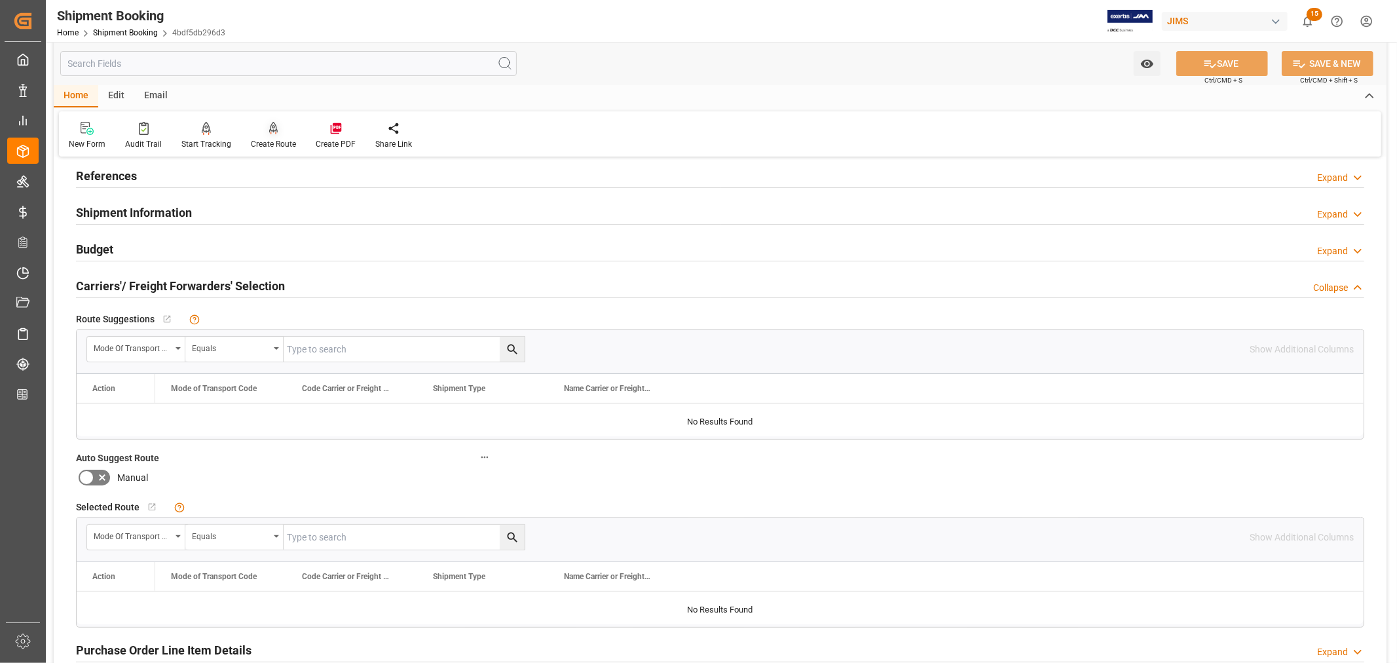
click at [280, 139] on div "Create Route" at bounding box center [273, 144] width 45 height 12
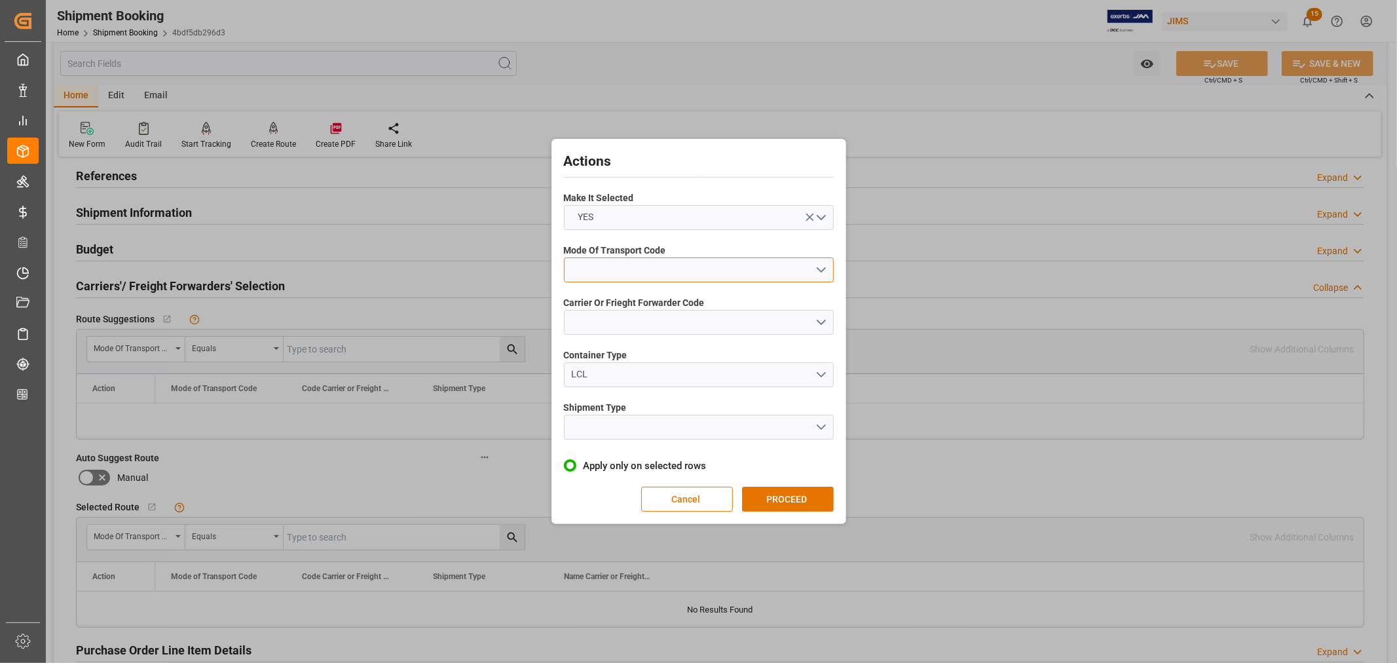
click at [618, 262] on button "open menu" at bounding box center [699, 269] width 270 height 25
click at [601, 271] on div "1- OCEAN" at bounding box center [699, 273] width 269 height 28
click at [610, 326] on button "open menu" at bounding box center [699, 322] width 270 height 25
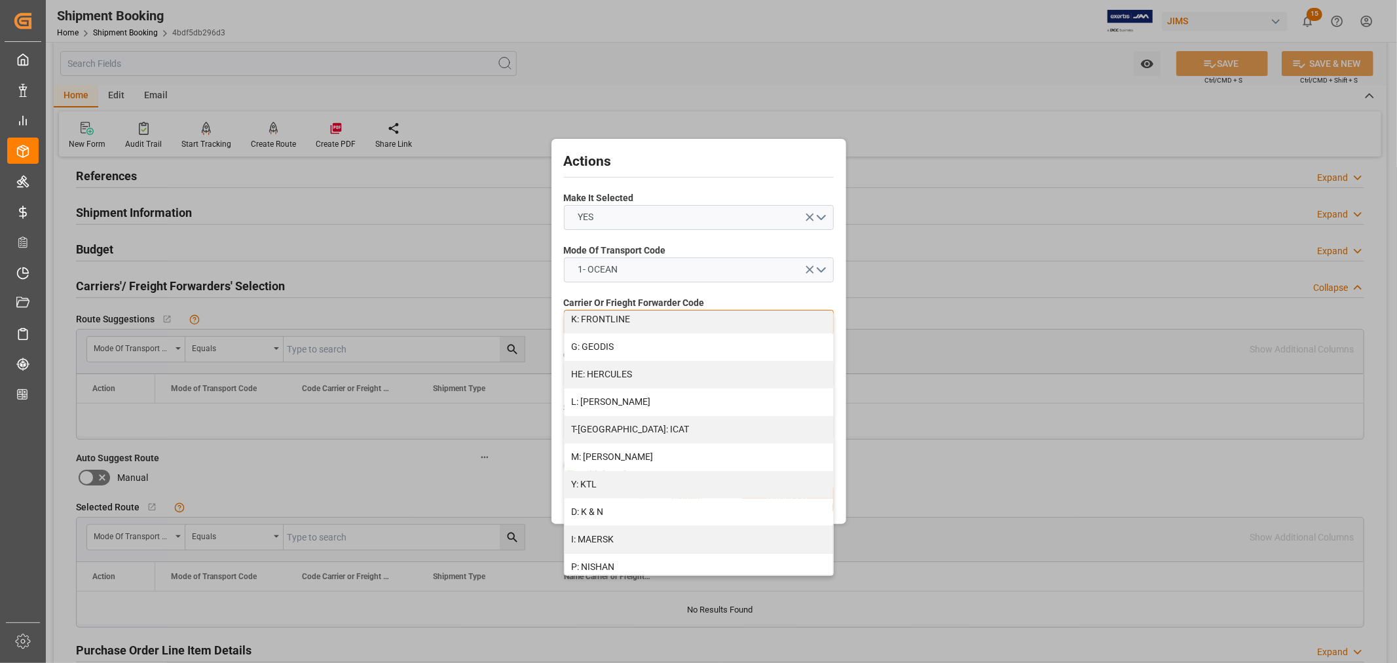
scroll to position [509, 0]
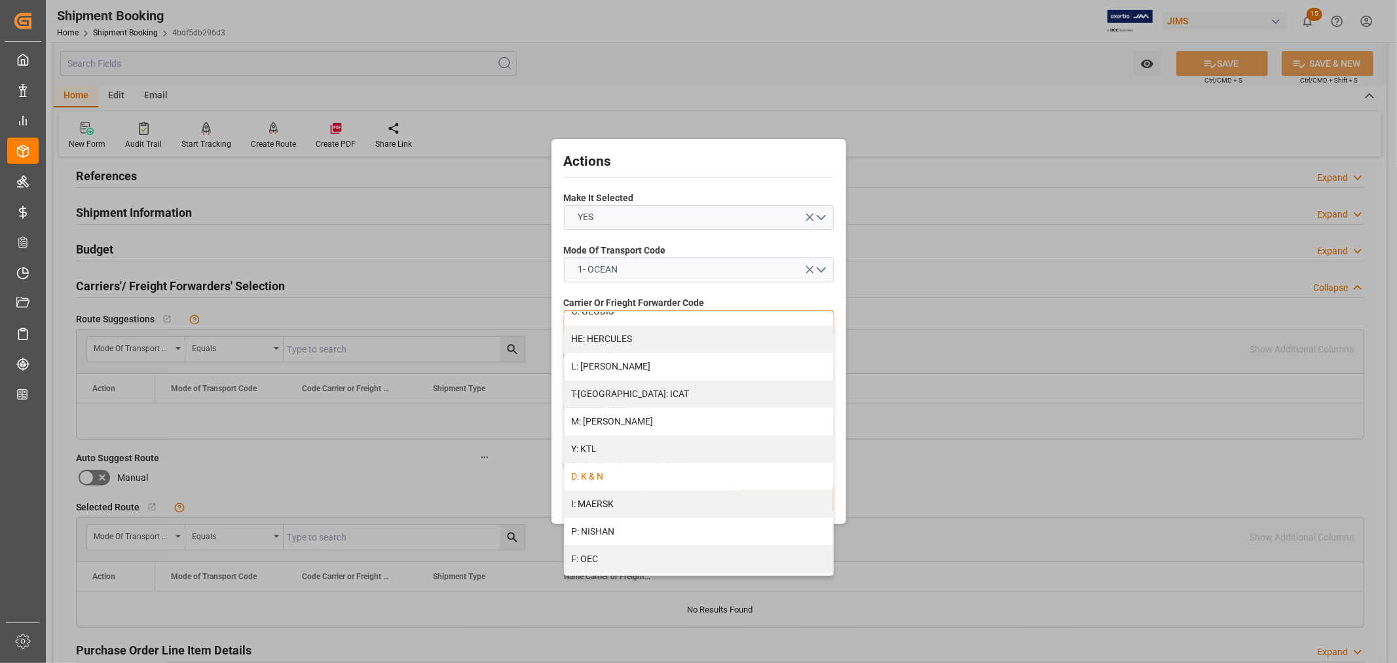
click at [595, 470] on div "D: K & N" at bounding box center [699, 477] width 269 height 28
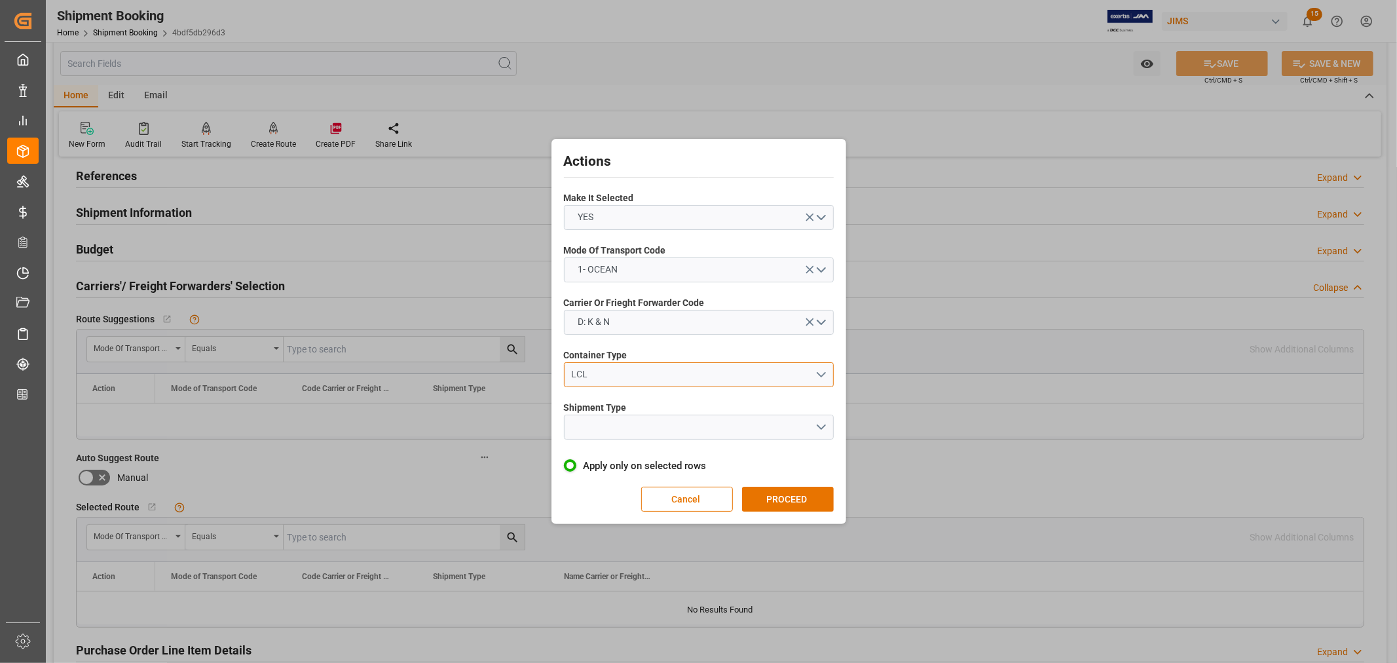
click at [613, 367] on button "LCL" at bounding box center [699, 374] width 270 height 25
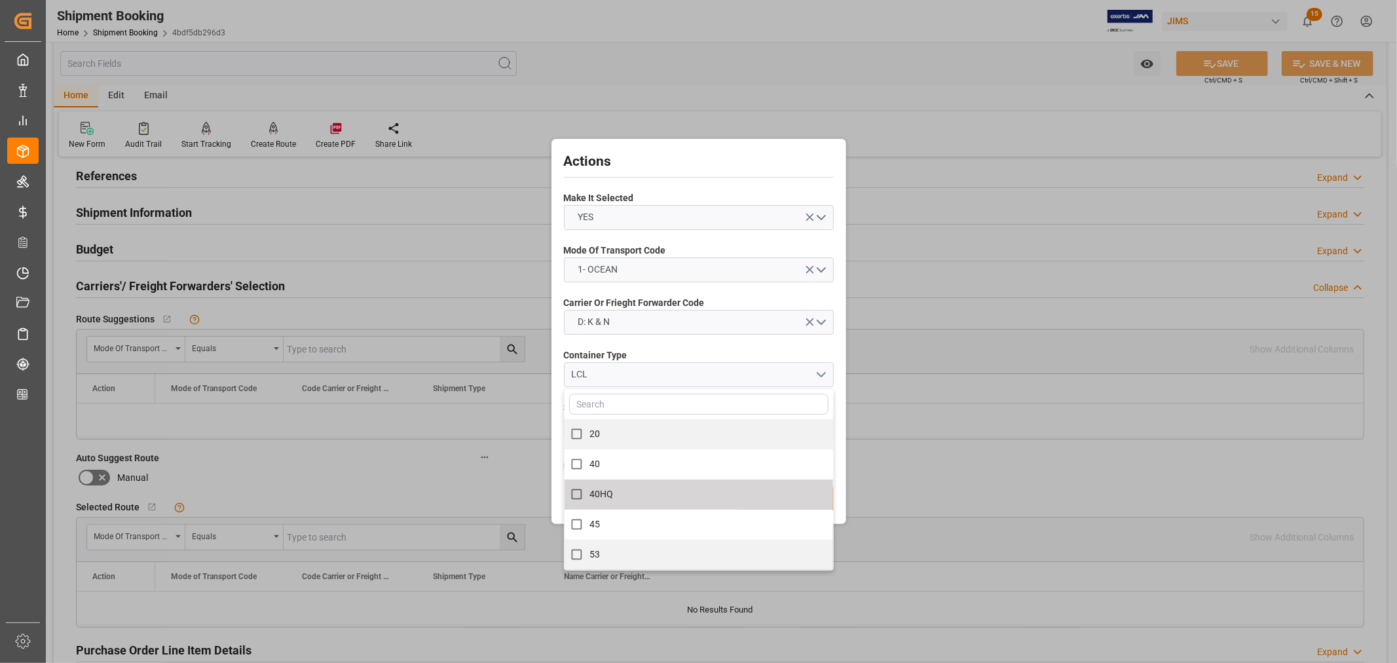
click at [599, 495] on span "40HQ" at bounding box center [602, 494] width 24 height 10
checkbox input "true"
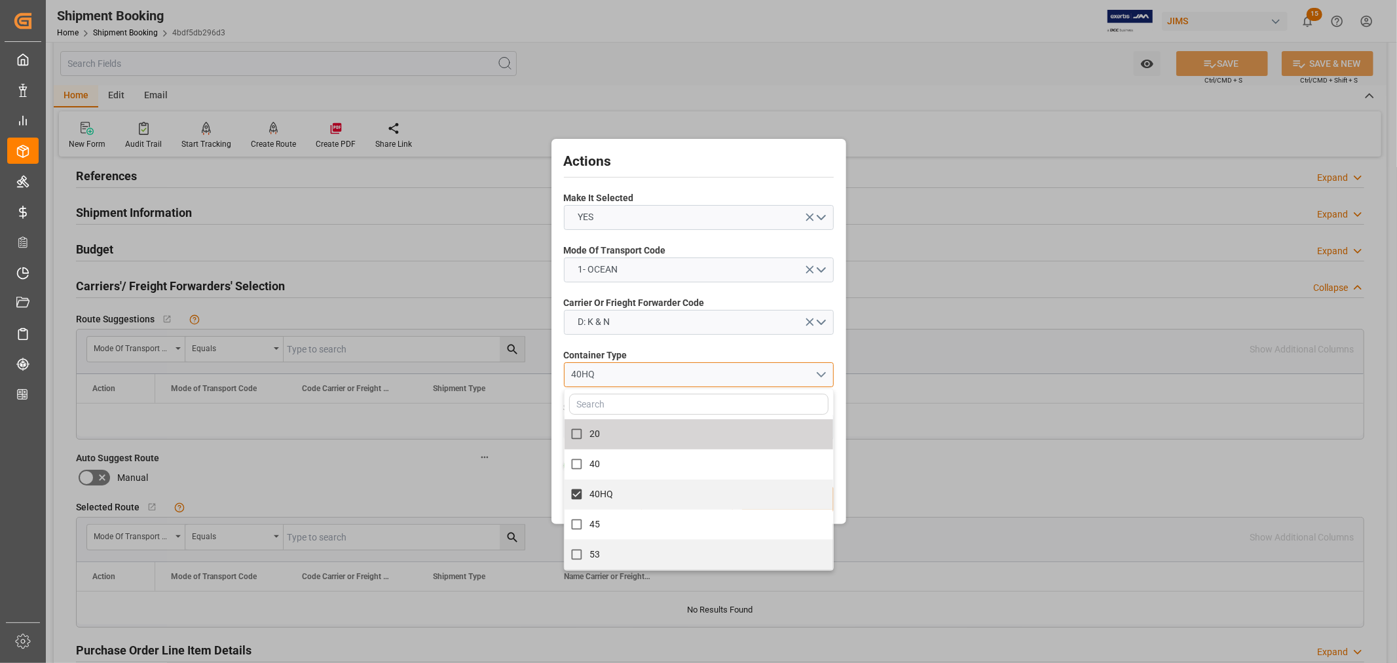
click at [621, 375] on div "40HQ" at bounding box center [693, 374] width 244 height 14
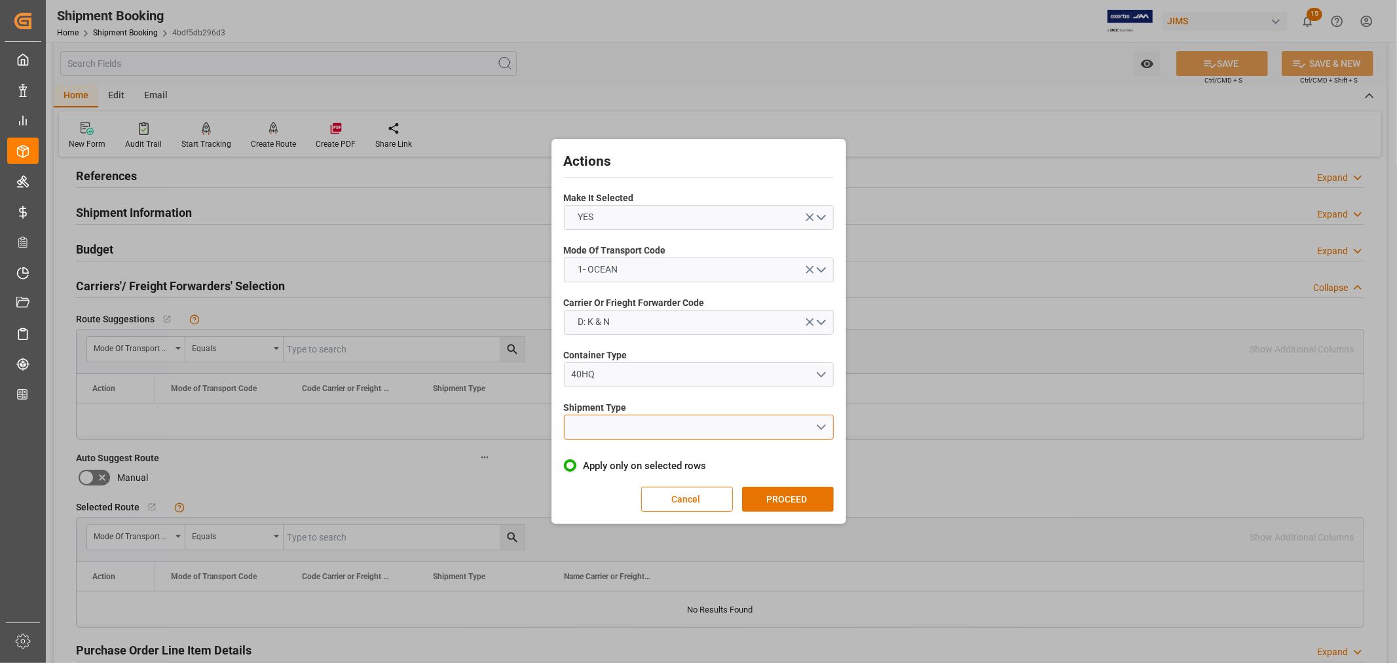
click at [612, 421] on button "open menu" at bounding box center [699, 427] width 270 height 25
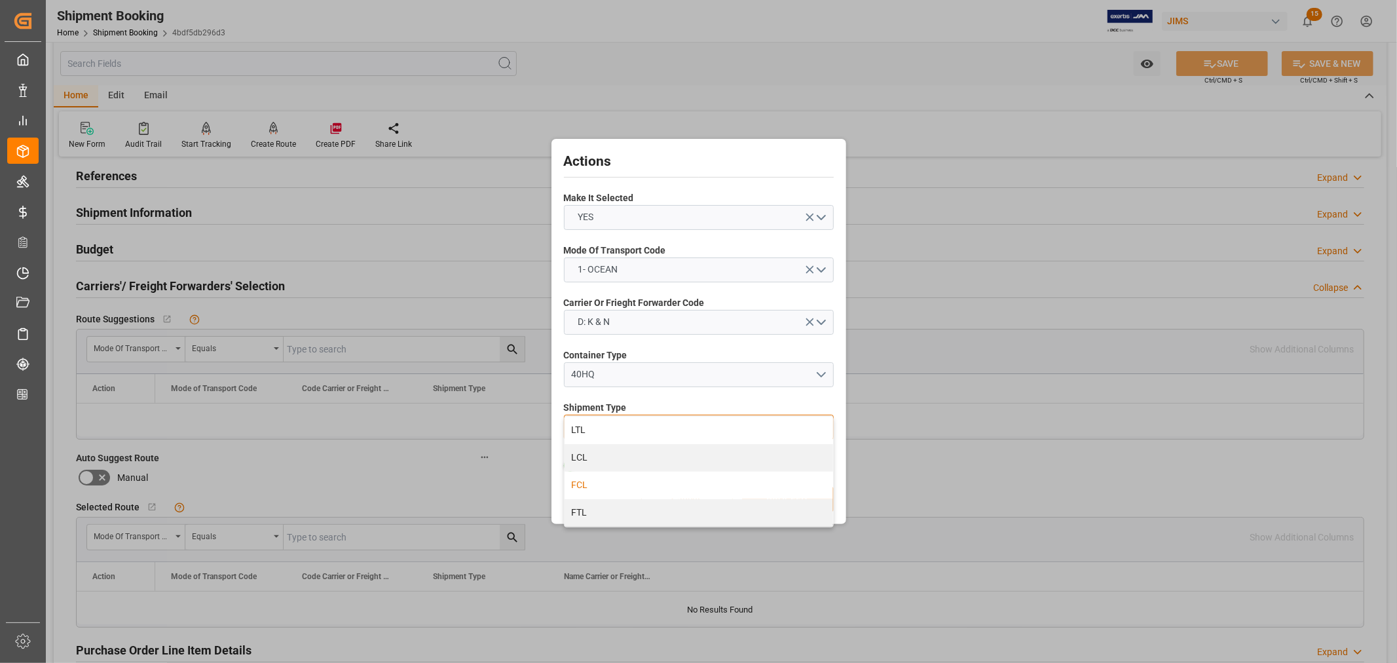
click at [587, 483] on div "FCL" at bounding box center [699, 486] width 269 height 28
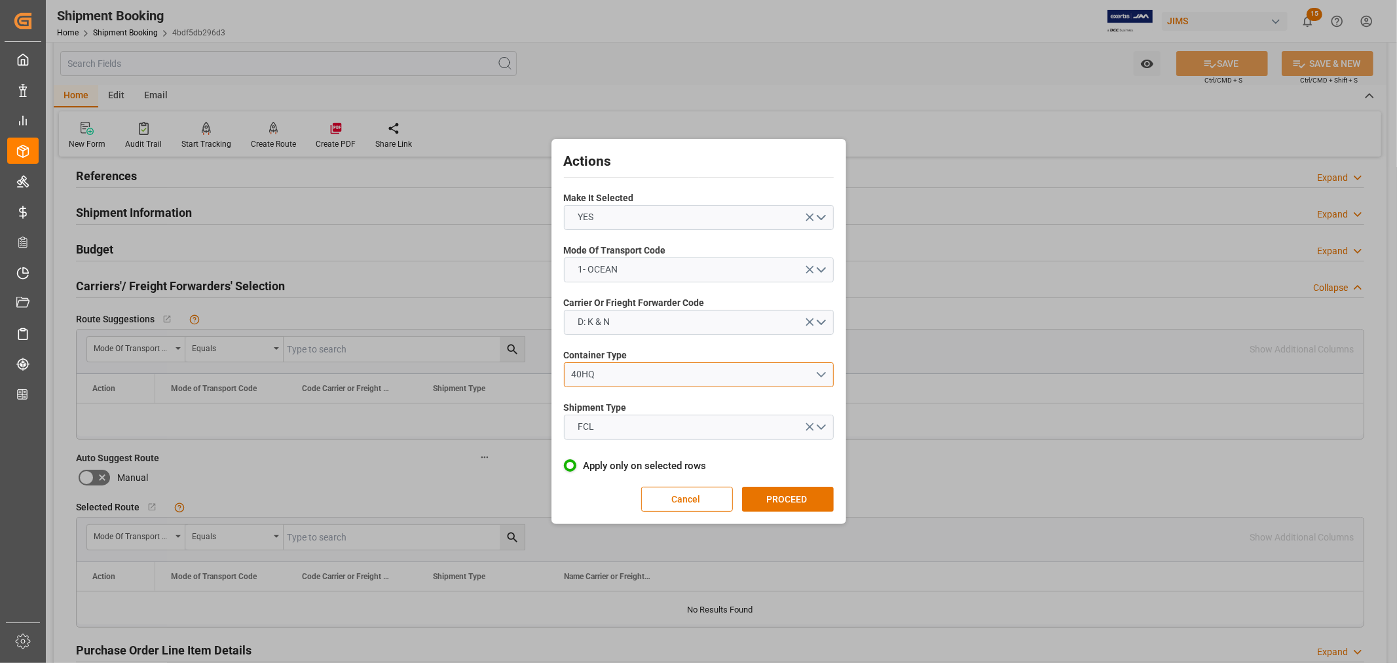
click at [618, 375] on div "40HQ" at bounding box center [693, 374] width 244 height 14
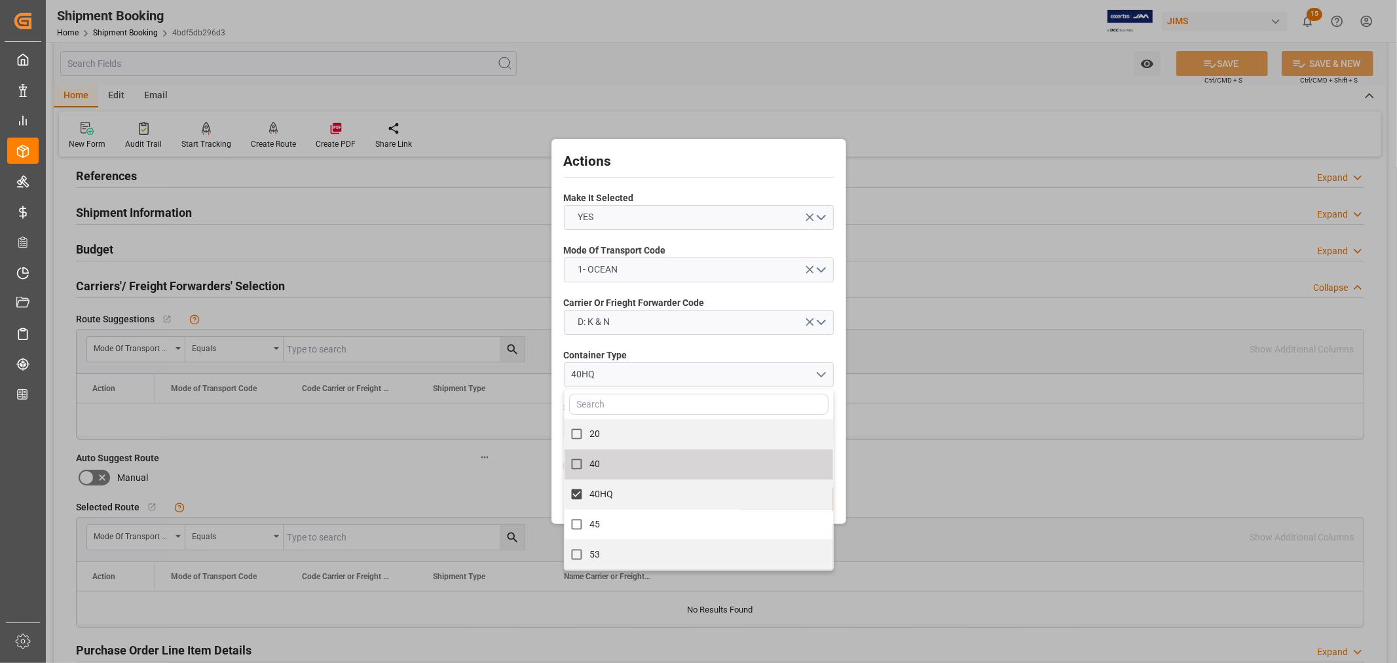
click at [601, 464] on label "40" at bounding box center [691, 464] width 255 height 26
checkbox input "true"
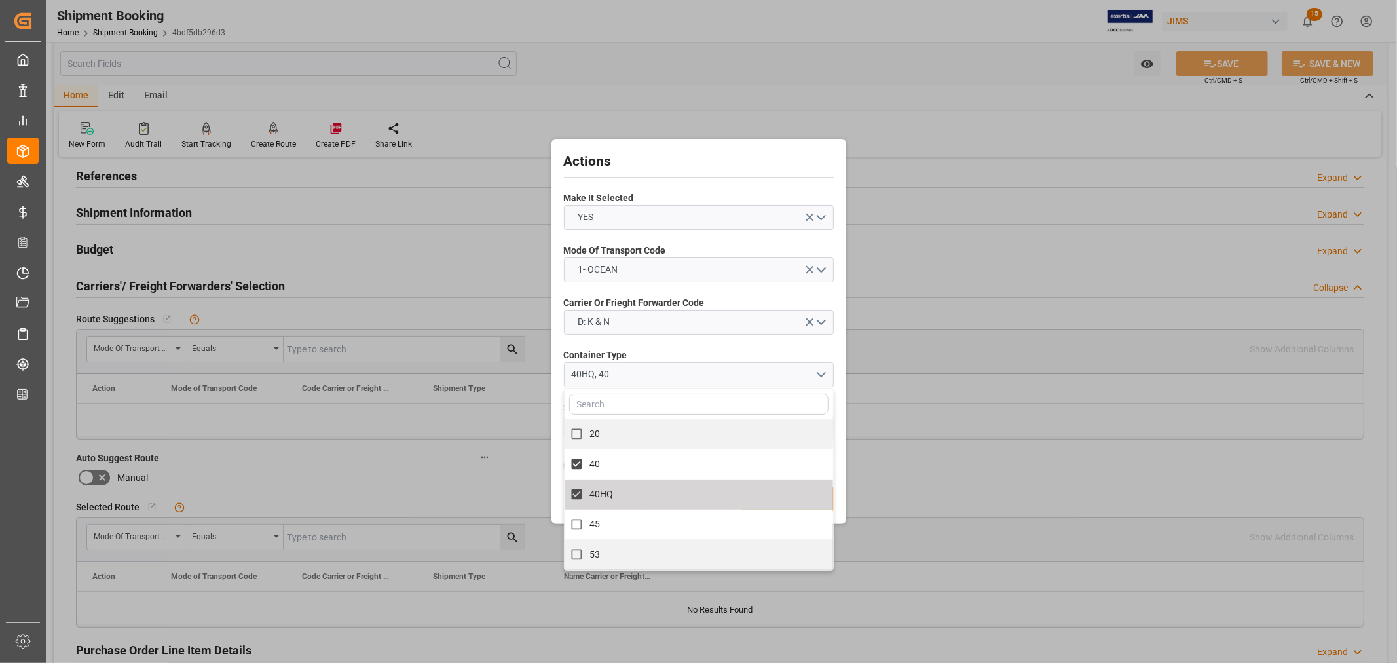
click at [578, 494] on input "40HQ" at bounding box center [577, 494] width 26 height 26
checkbox input "false"
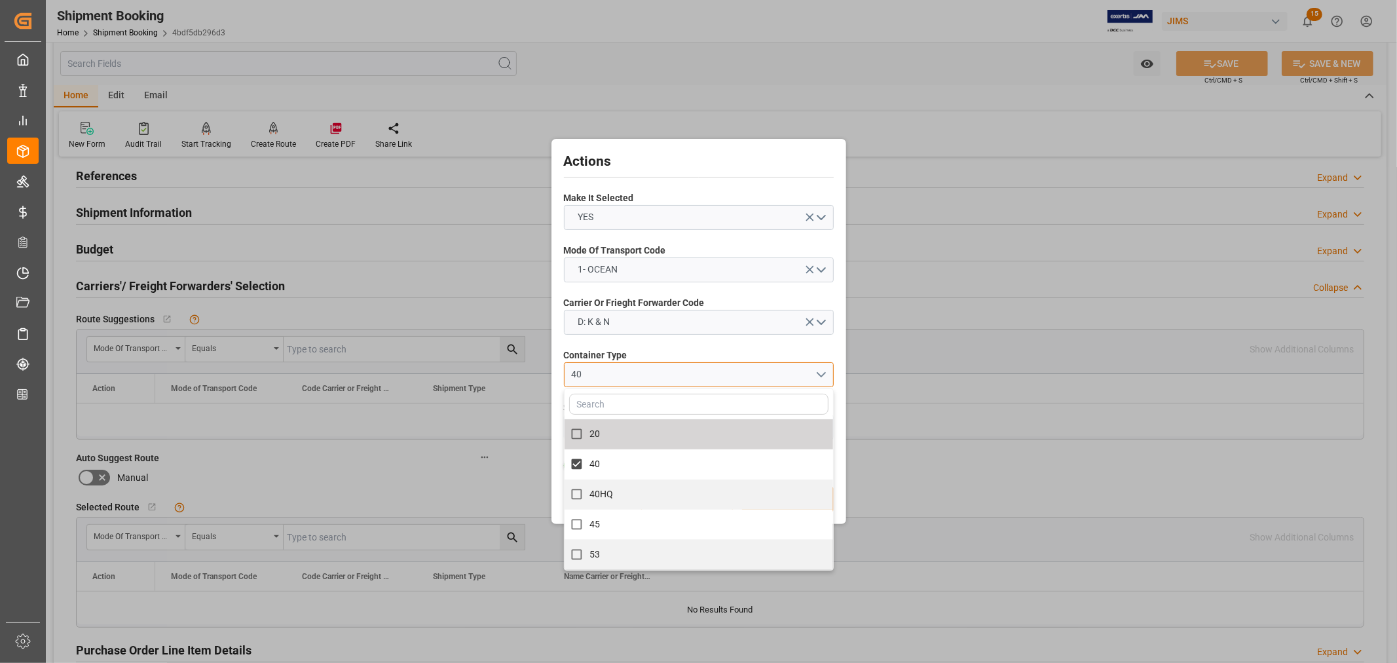
click at [664, 370] on div "40" at bounding box center [693, 374] width 244 height 14
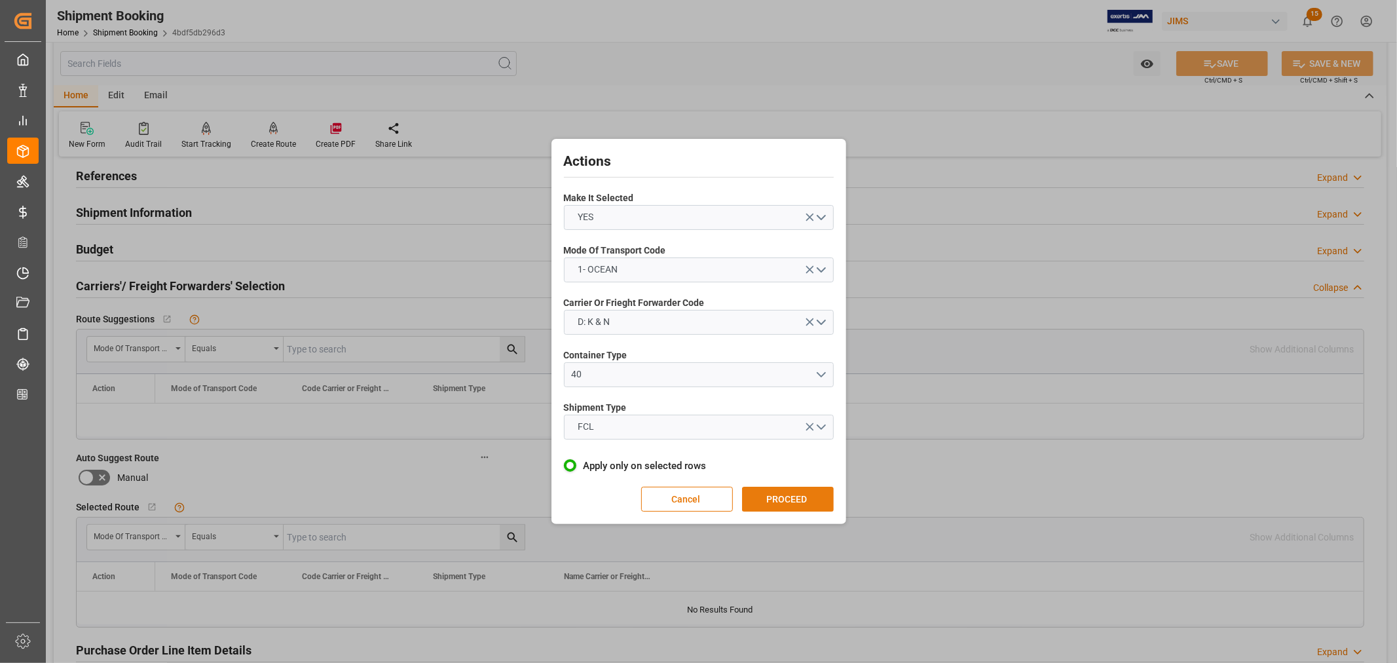
click at [778, 498] on button "PROCEED" at bounding box center [788, 499] width 92 height 25
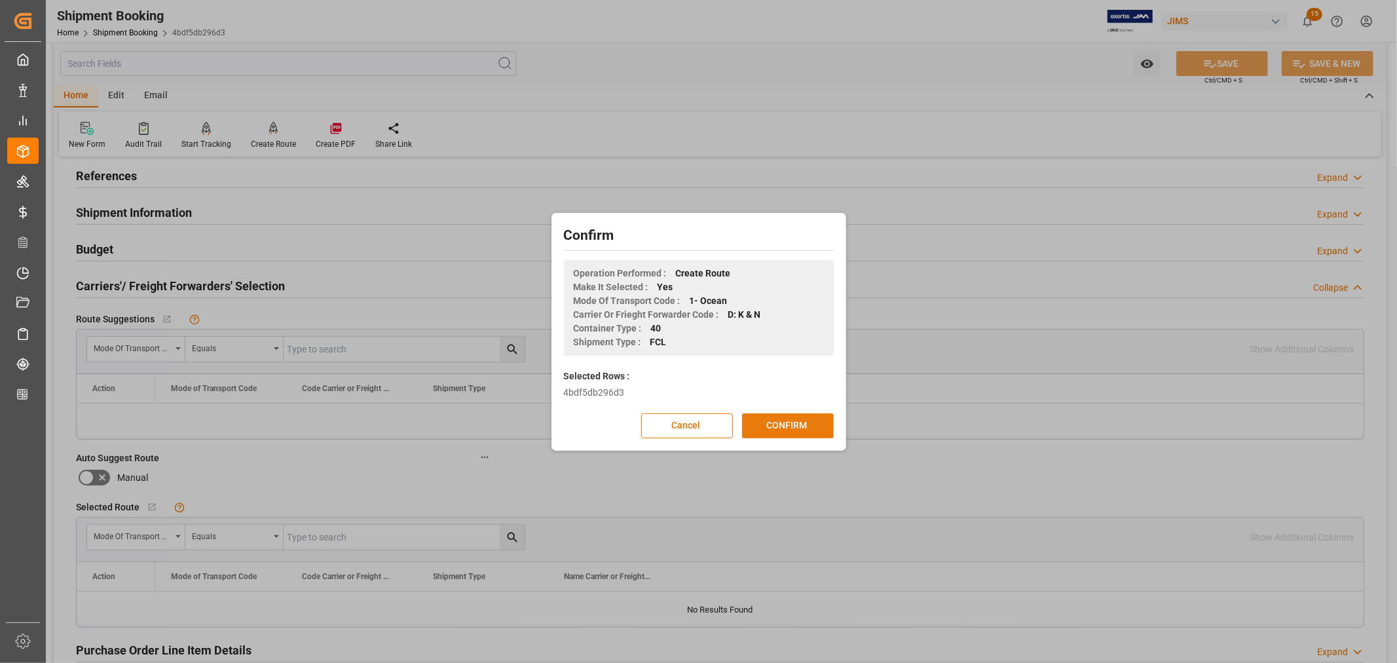
click at [779, 424] on button "CONFIRM" at bounding box center [788, 425] width 92 height 25
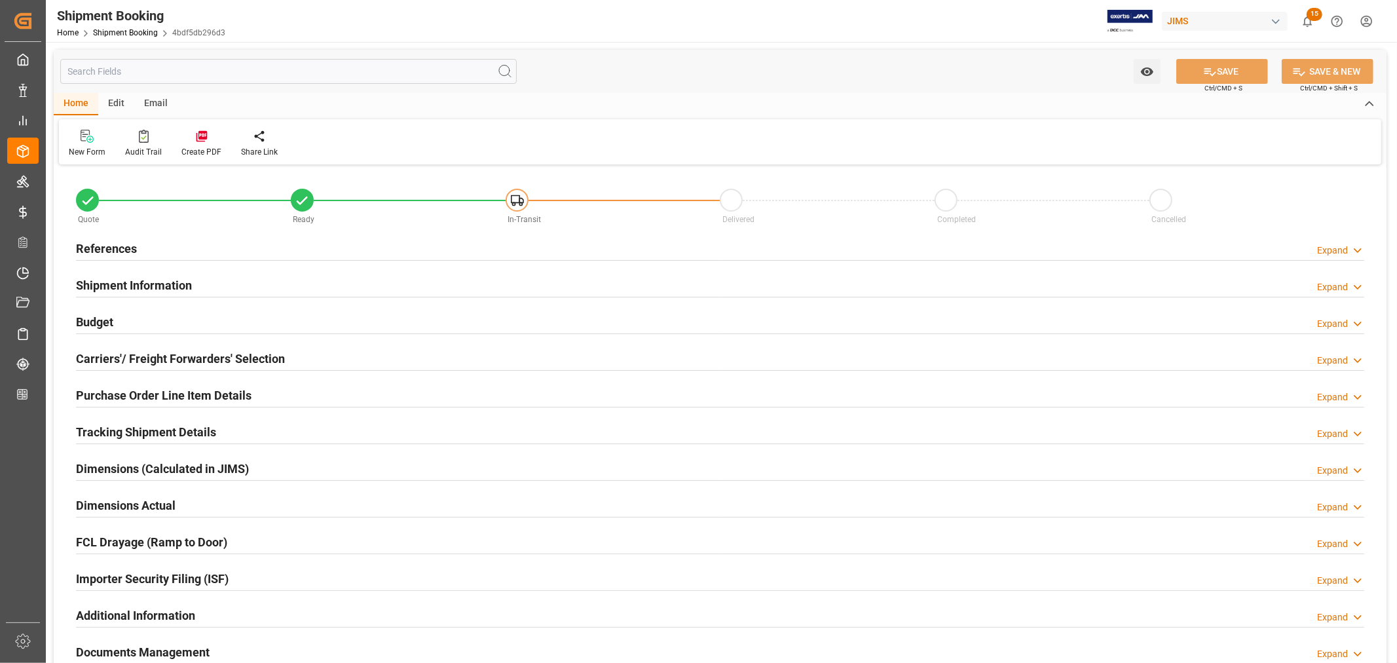
type input "1"
type input "[DATE]"
click at [133, 244] on h2 "References" at bounding box center [106, 249] width 61 height 18
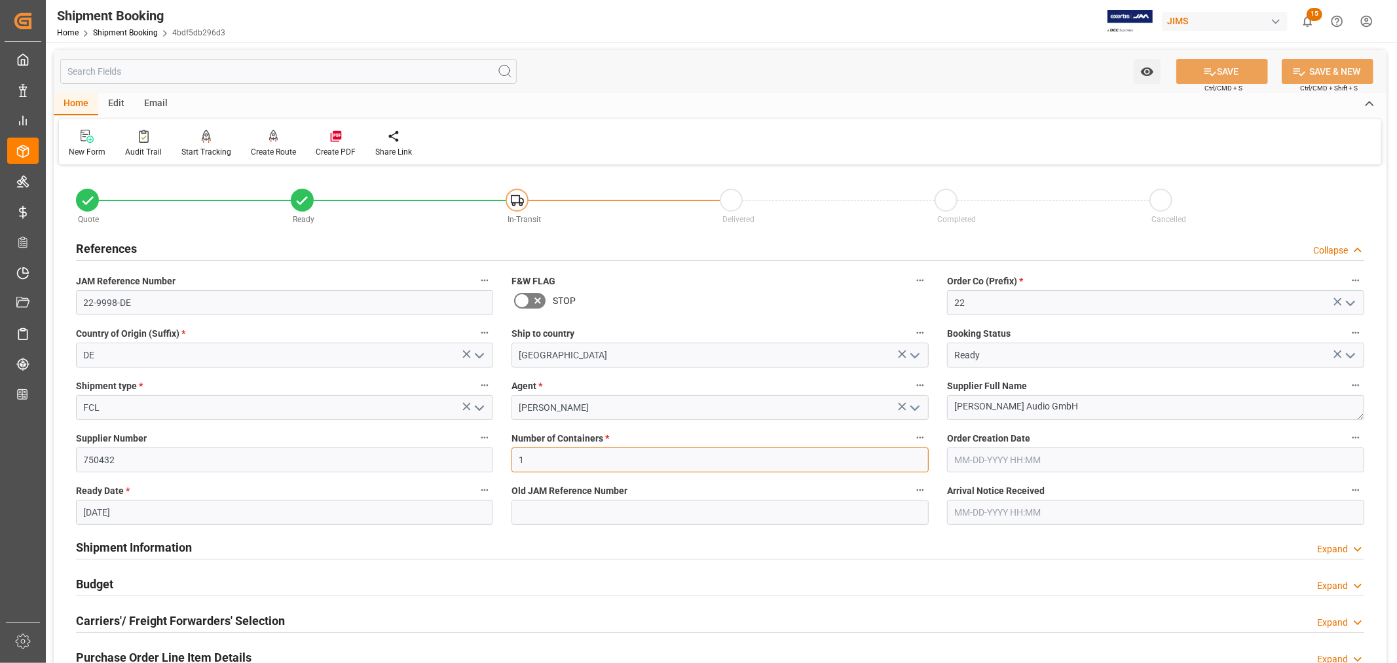
drag, startPoint x: 524, startPoint y: 462, endPoint x: 489, endPoint y: 461, distance: 35.4
click at [489, 461] on div "Quote Ready In-Transit Delivered Completed Cancelled References Collapse JAM Re…" at bounding box center [720, 575] width 1333 height 814
type input "2"
click at [172, 515] on input "[DATE]" at bounding box center [284, 512] width 417 height 25
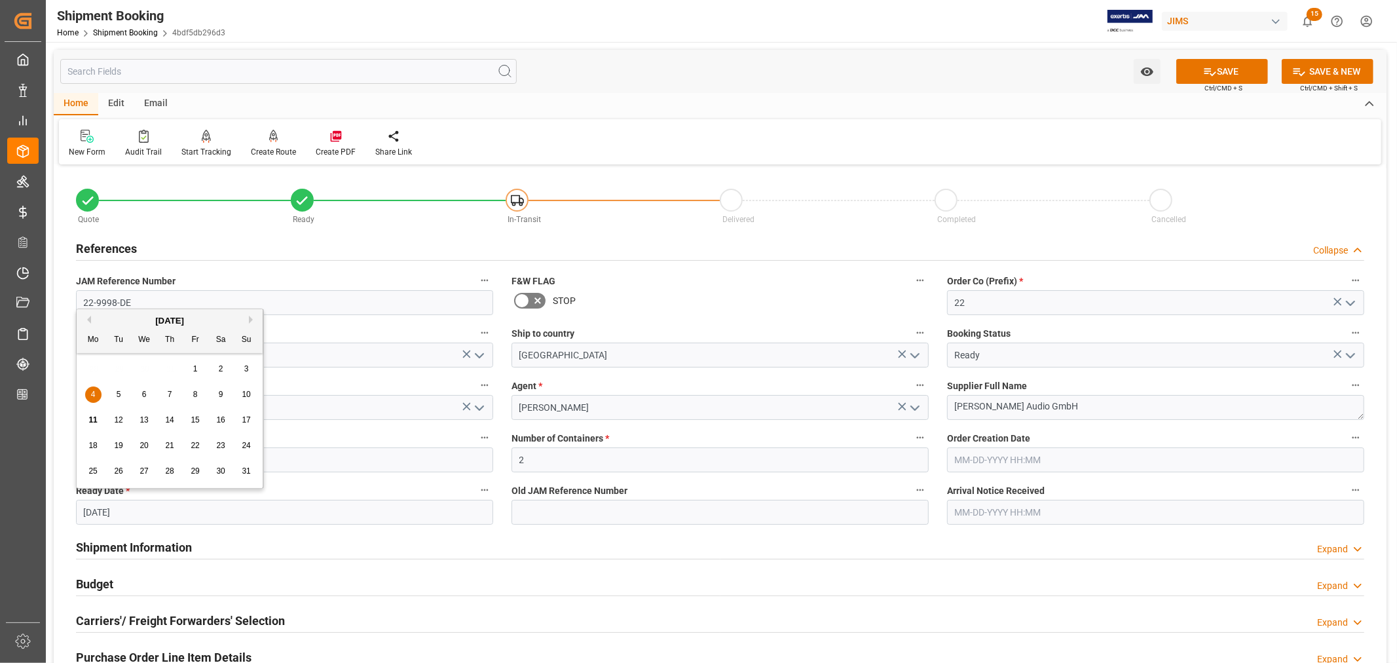
click at [90, 418] on span "11" at bounding box center [92, 419] width 9 height 9
type input "[DATE]"
click at [1219, 69] on button "SAVE" at bounding box center [1222, 71] width 92 height 25
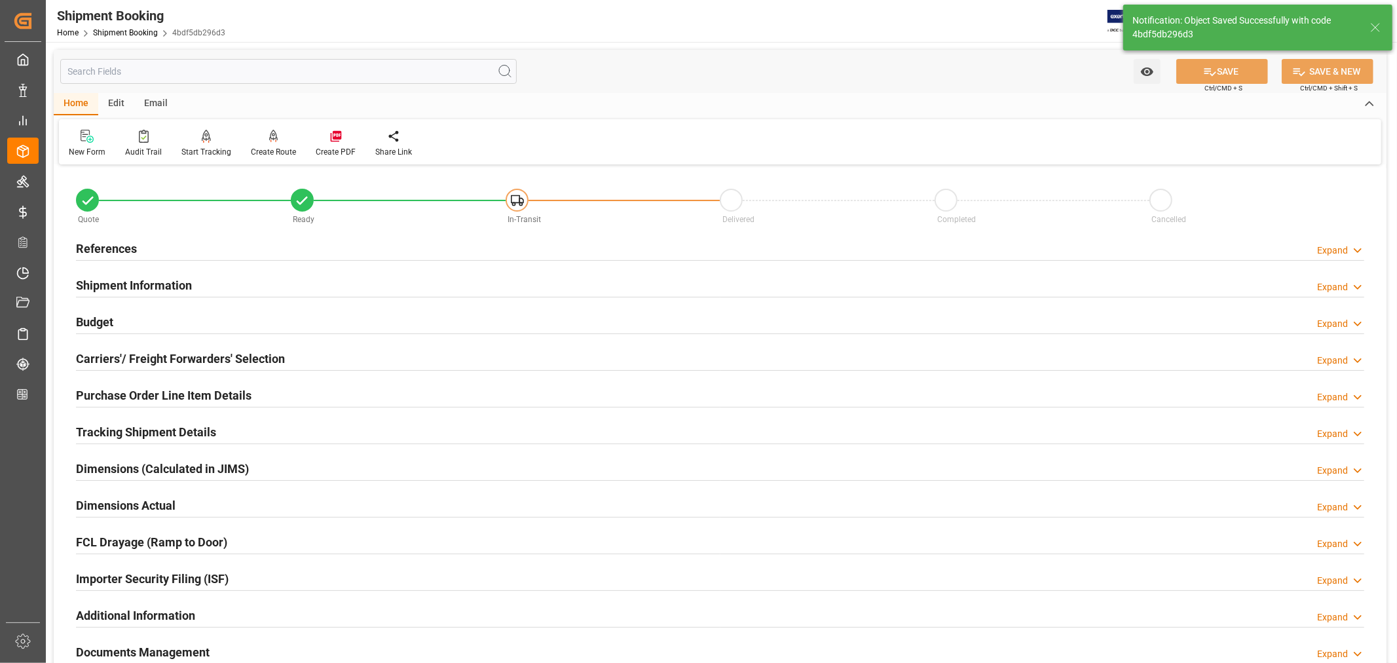
click at [249, 572] on div "Importer Security Filing (ISF) Expand" at bounding box center [720, 577] width 1288 height 25
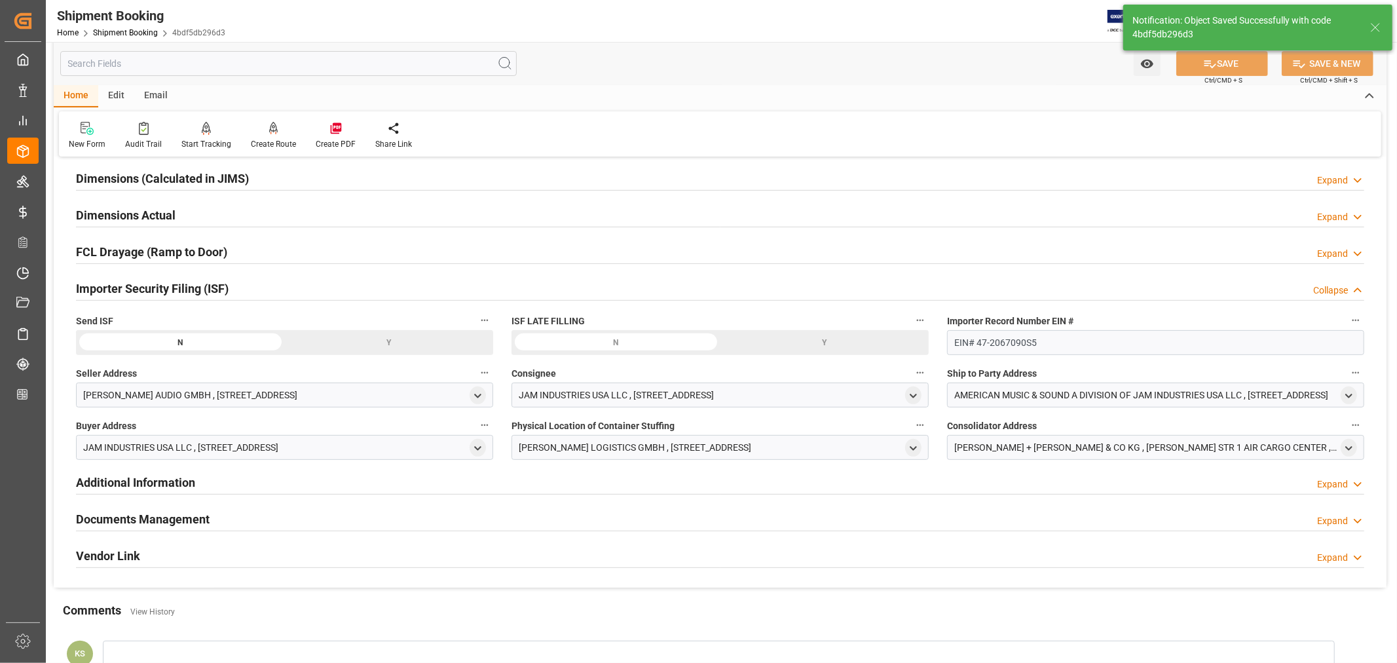
scroll to position [291, 0]
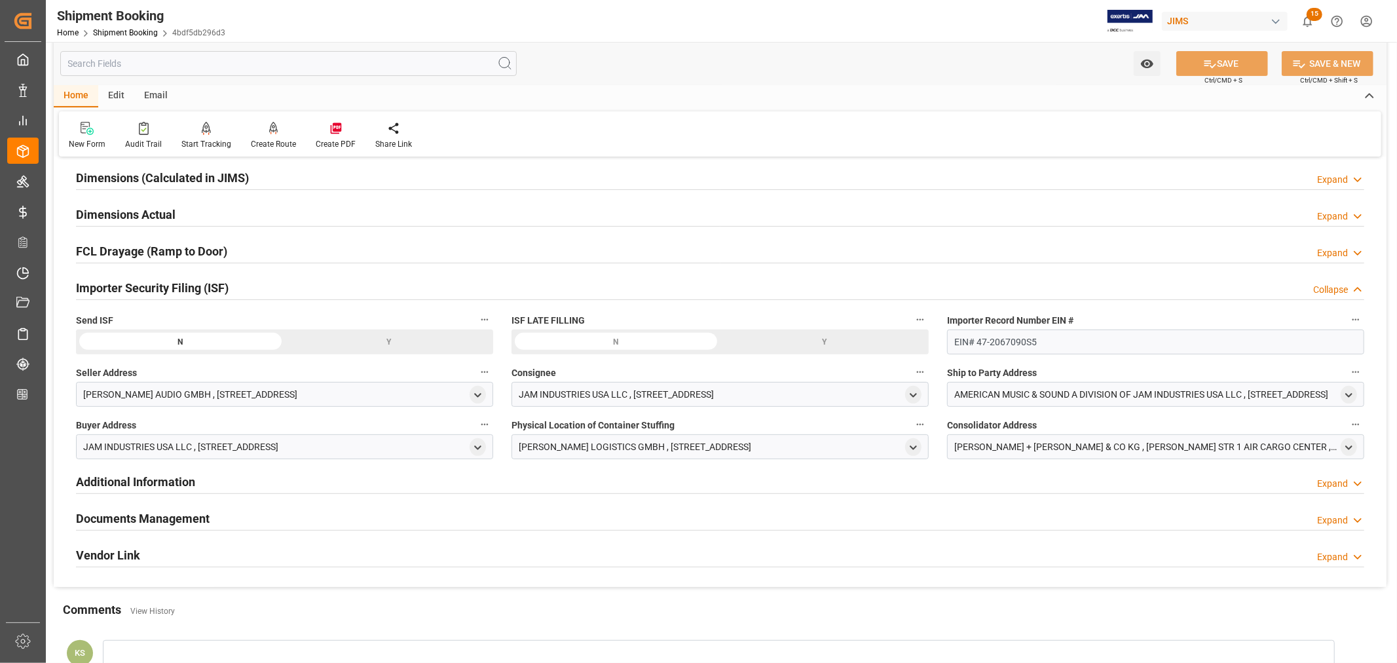
click at [0, 0] on div "Y" at bounding box center [0, 0] width 0 height 0
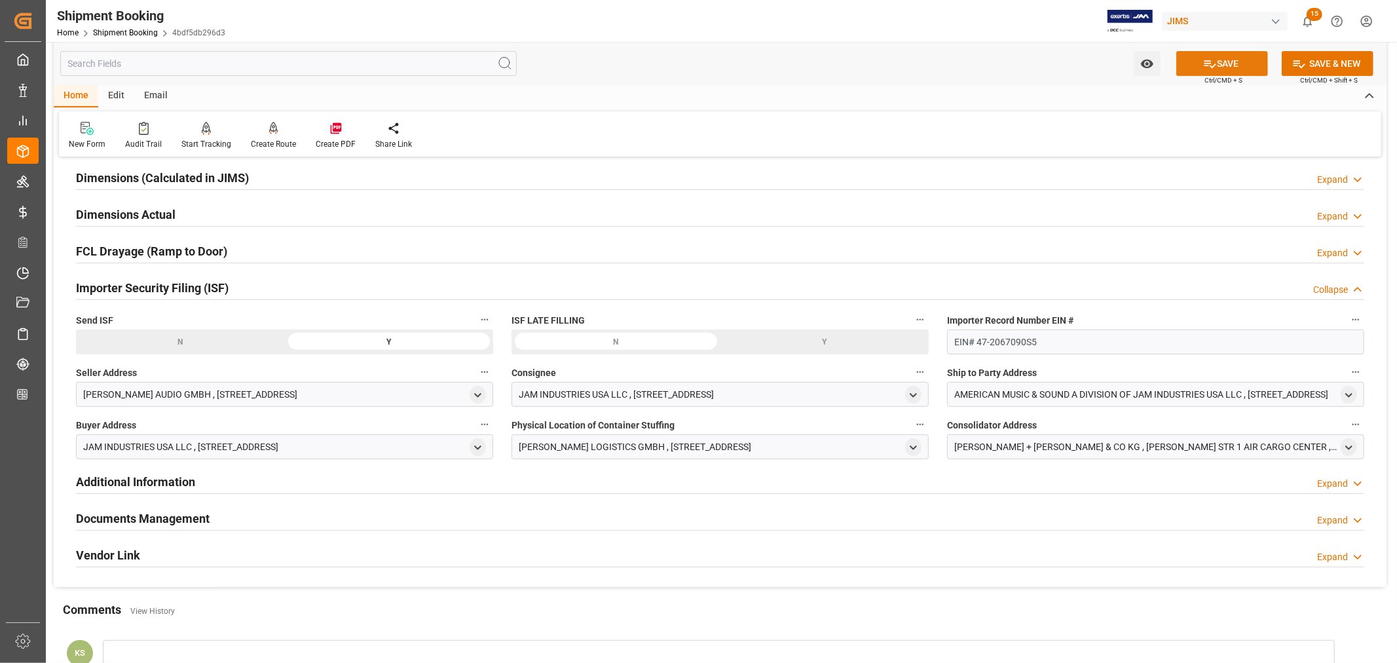
click at [1220, 62] on button "SAVE" at bounding box center [1222, 63] width 92 height 25
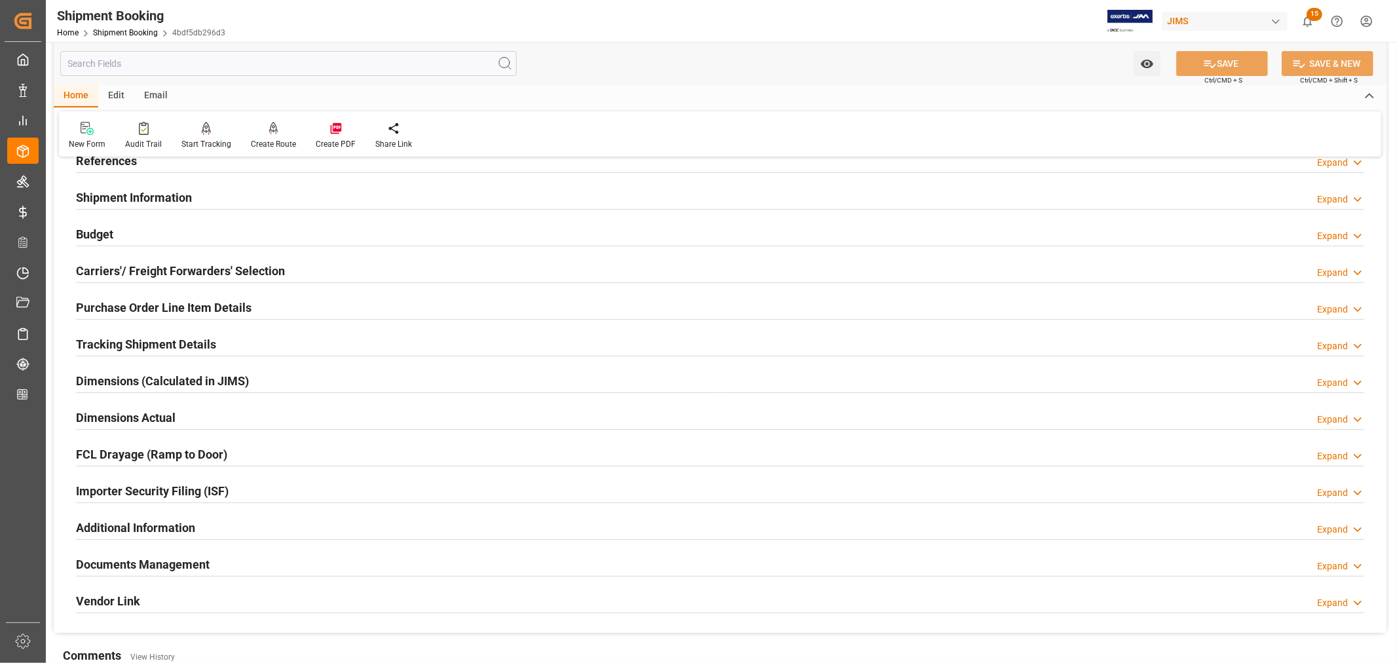
scroll to position [0, 0]
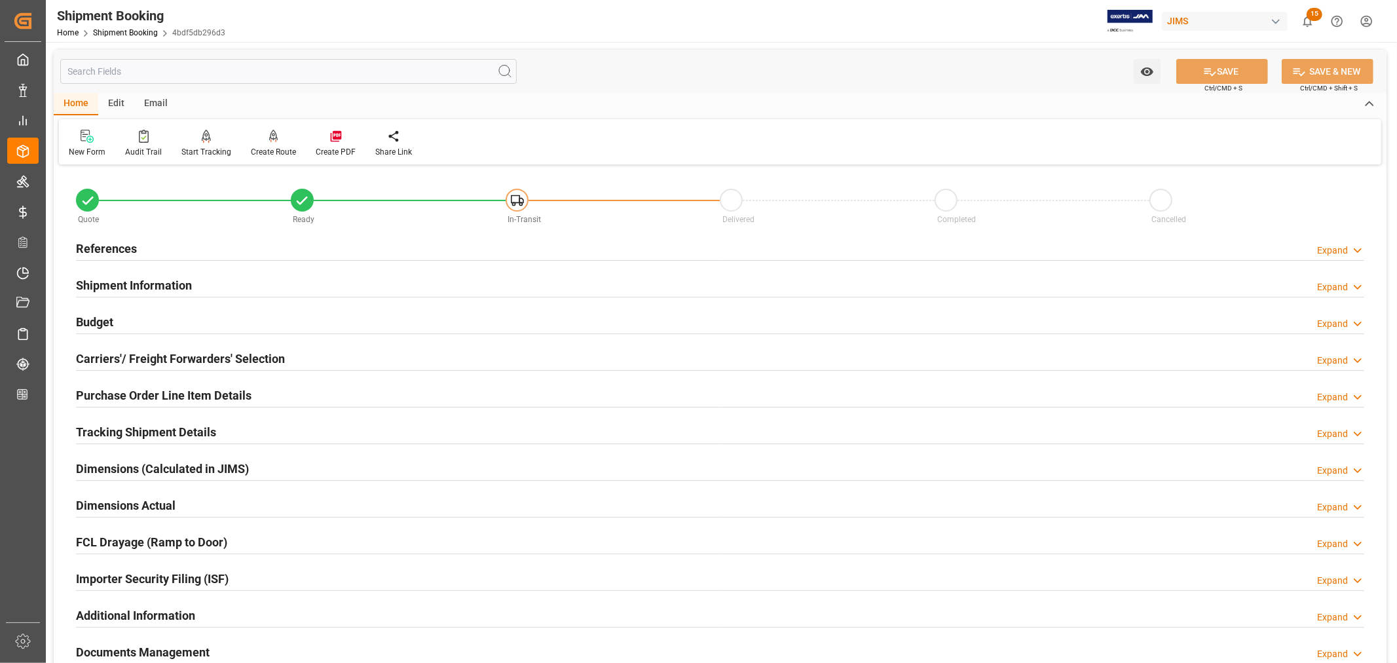
click at [128, 246] on h2 "References" at bounding box center [106, 249] width 61 height 18
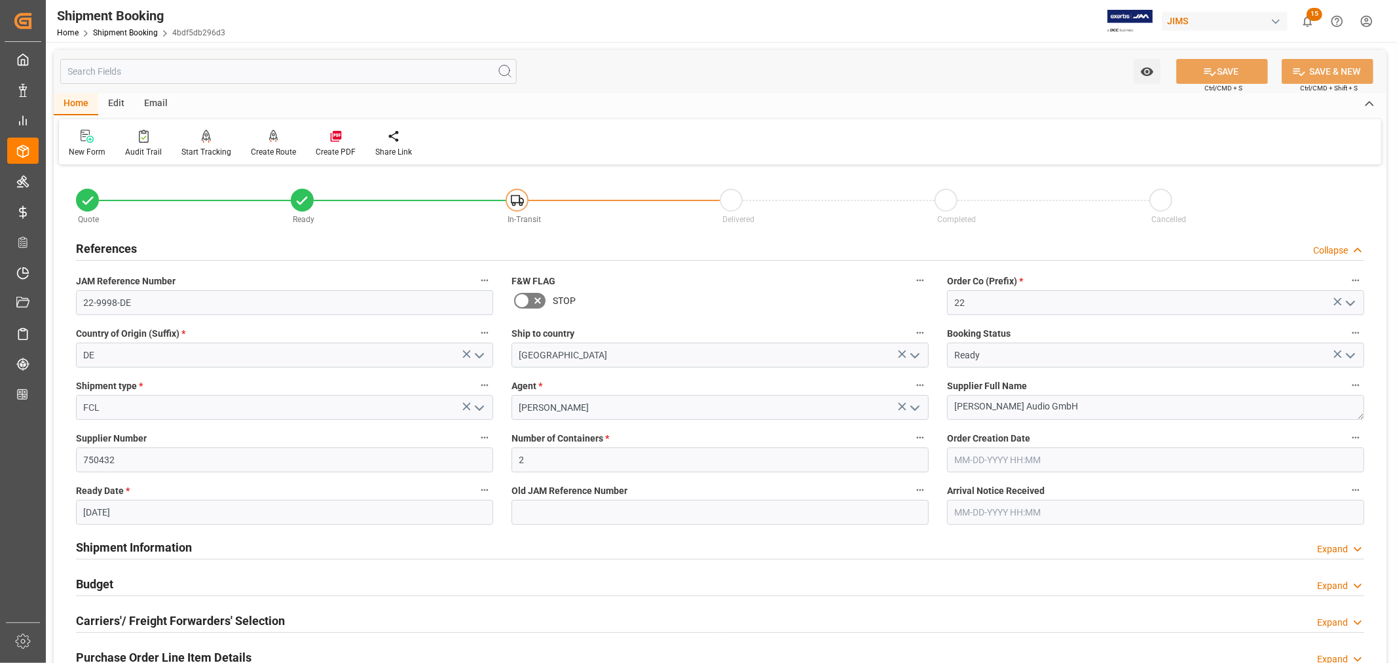
click at [128, 246] on h2 "References" at bounding box center [106, 249] width 61 height 18
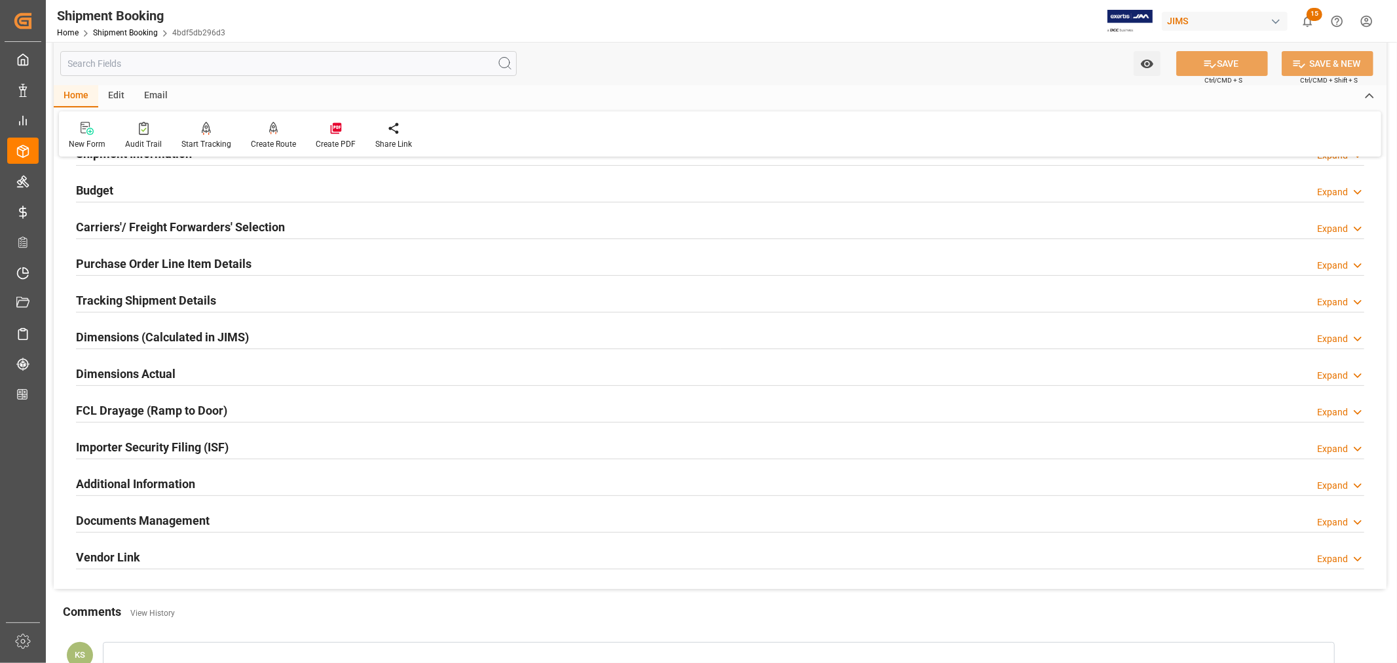
scroll to position [291, 0]
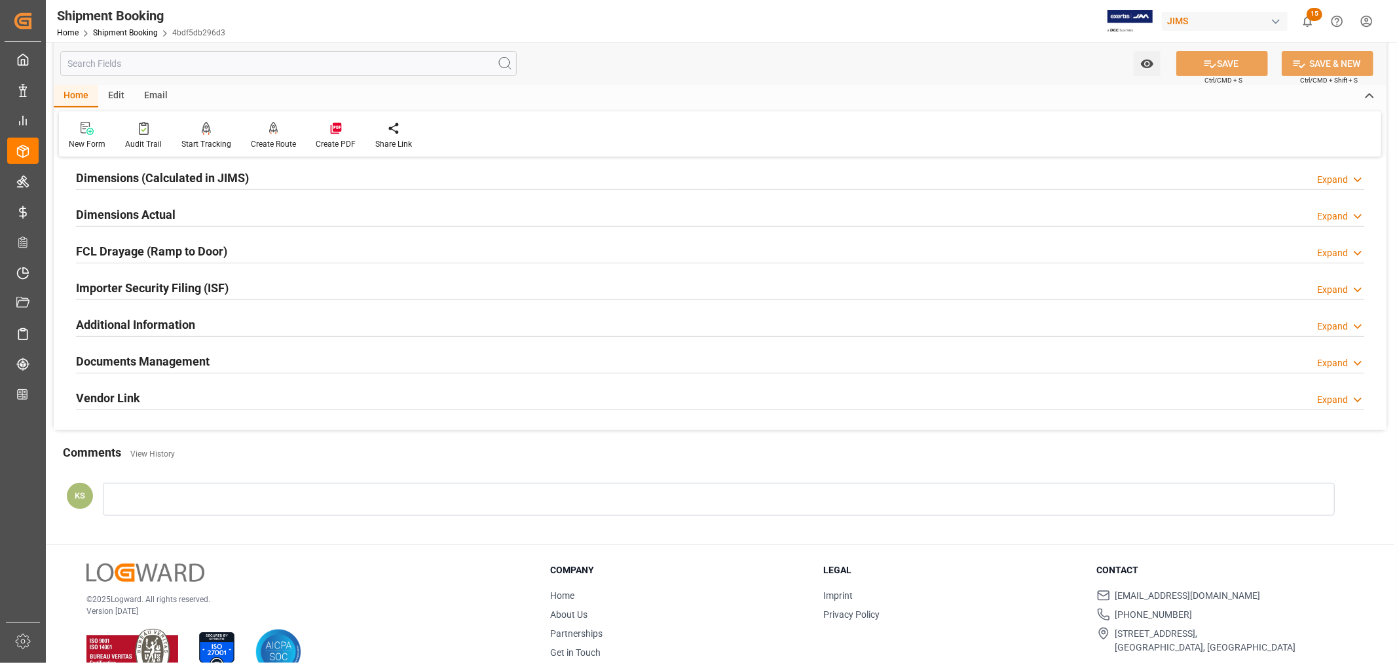
click at [198, 362] on h2 "Documents Management" at bounding box center [143, 361] width 134 height 18
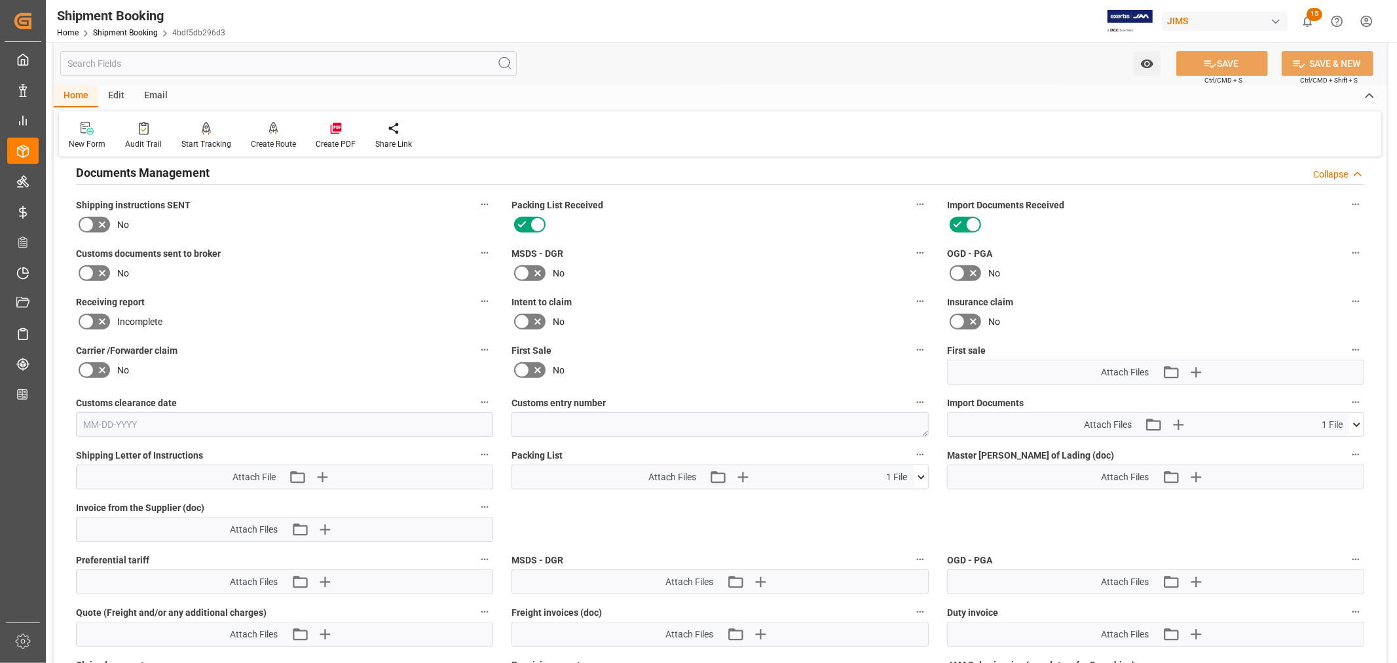
scroll to position [582, 0]
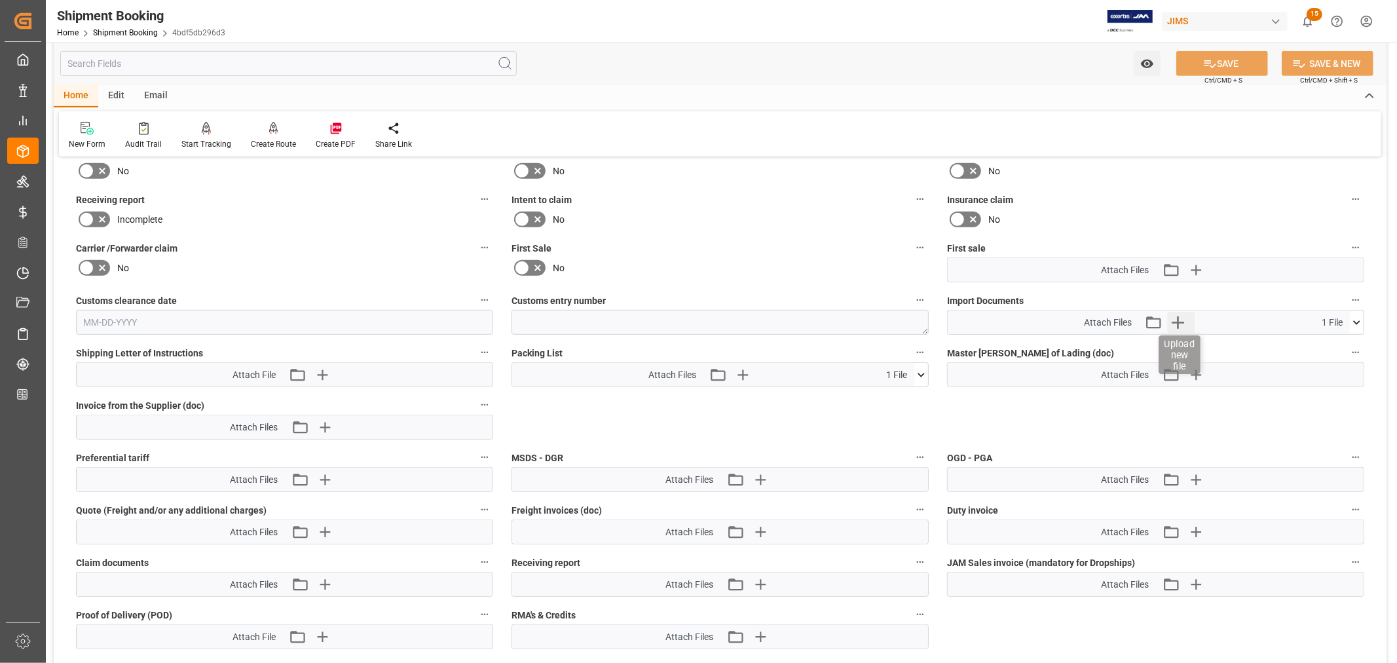
click at [1176, 319] on icon "button" at bounding box center [1178, 322] width 12 height 12
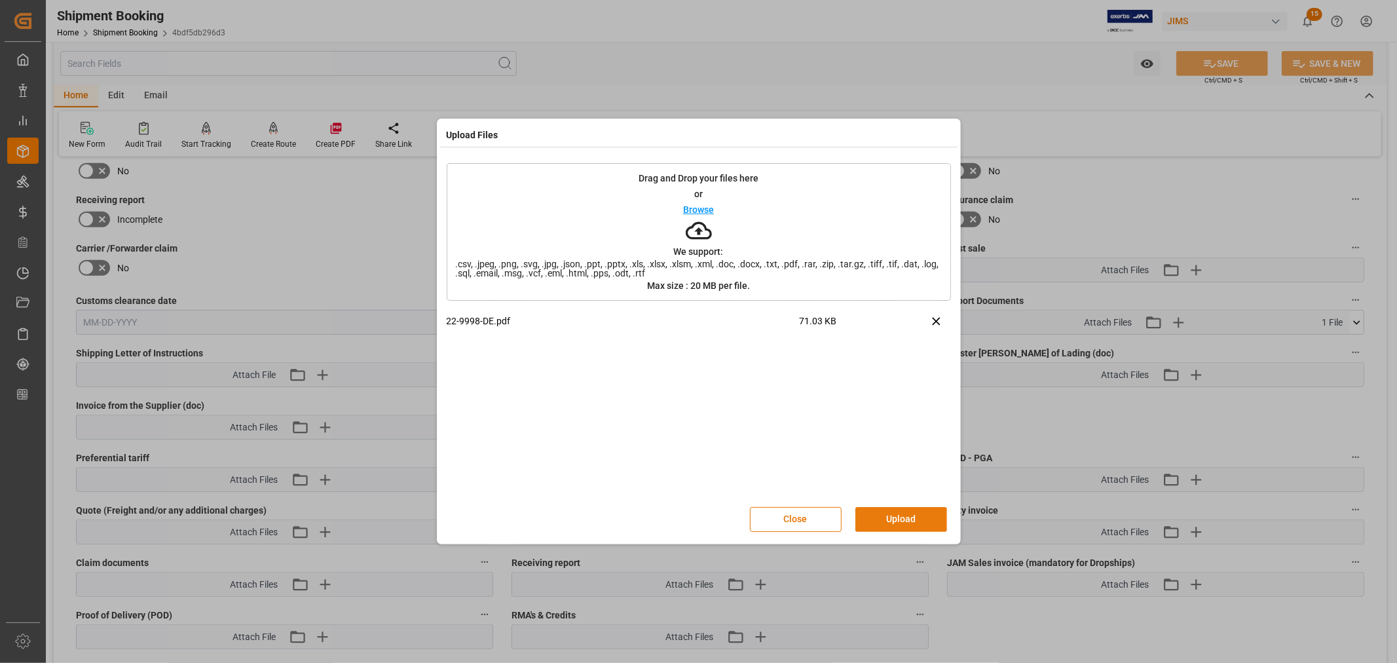
click at [903, 521] on button "Upload" at bounding box center [901, 519] width 92 height 25
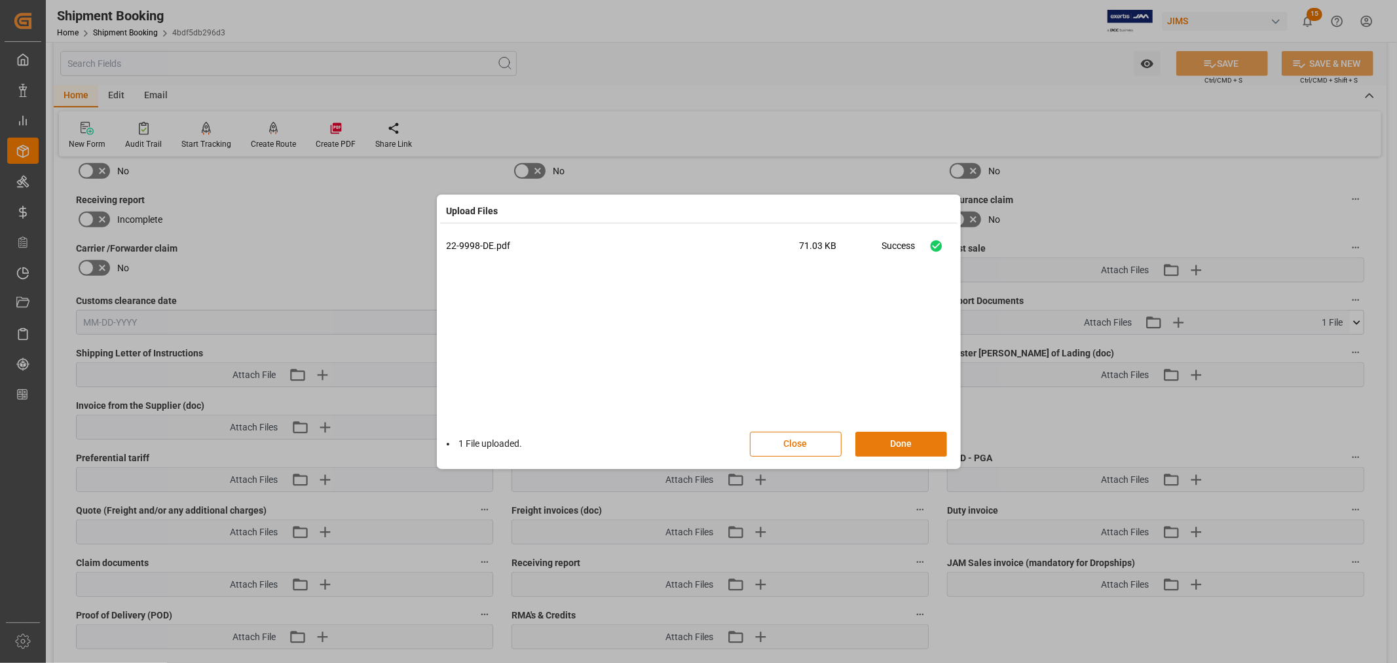
click at [893, 442] on button "Done" at bounding box center [901, 444] width 92 height 25
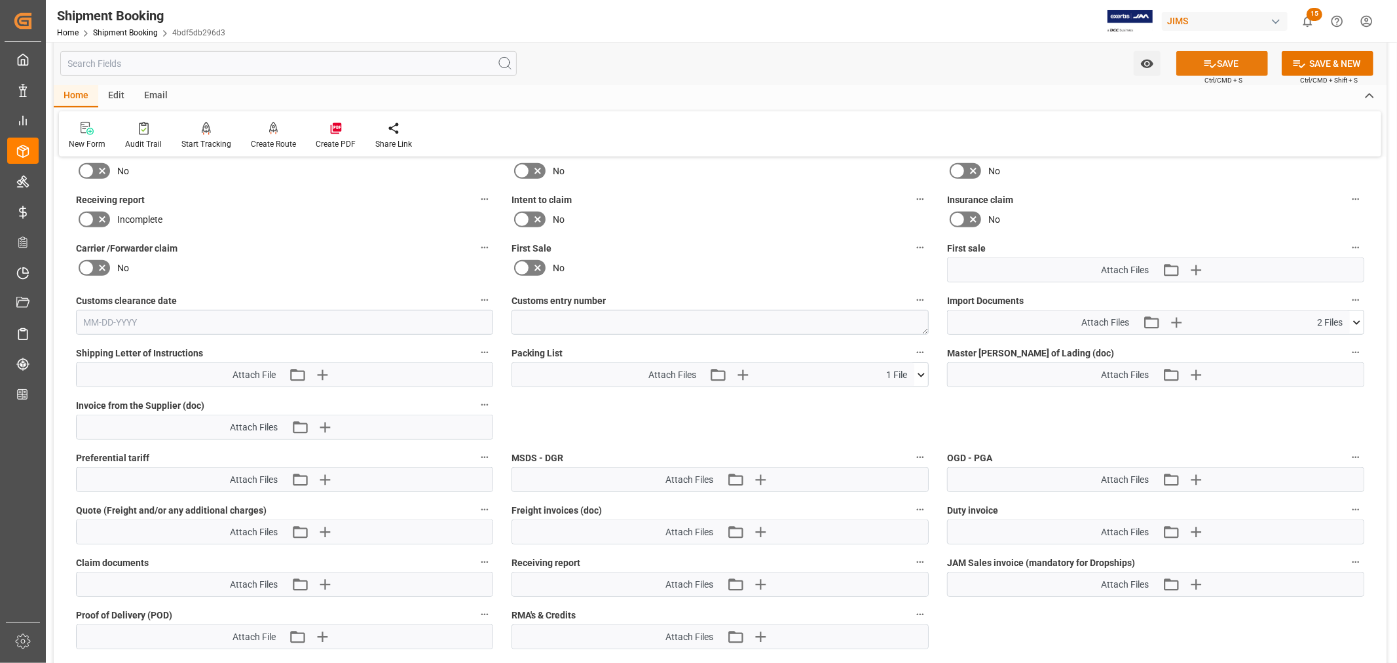
click at [1224, 62] on button "SAVE" at bounding box center [1222, 63] width 92 height 25
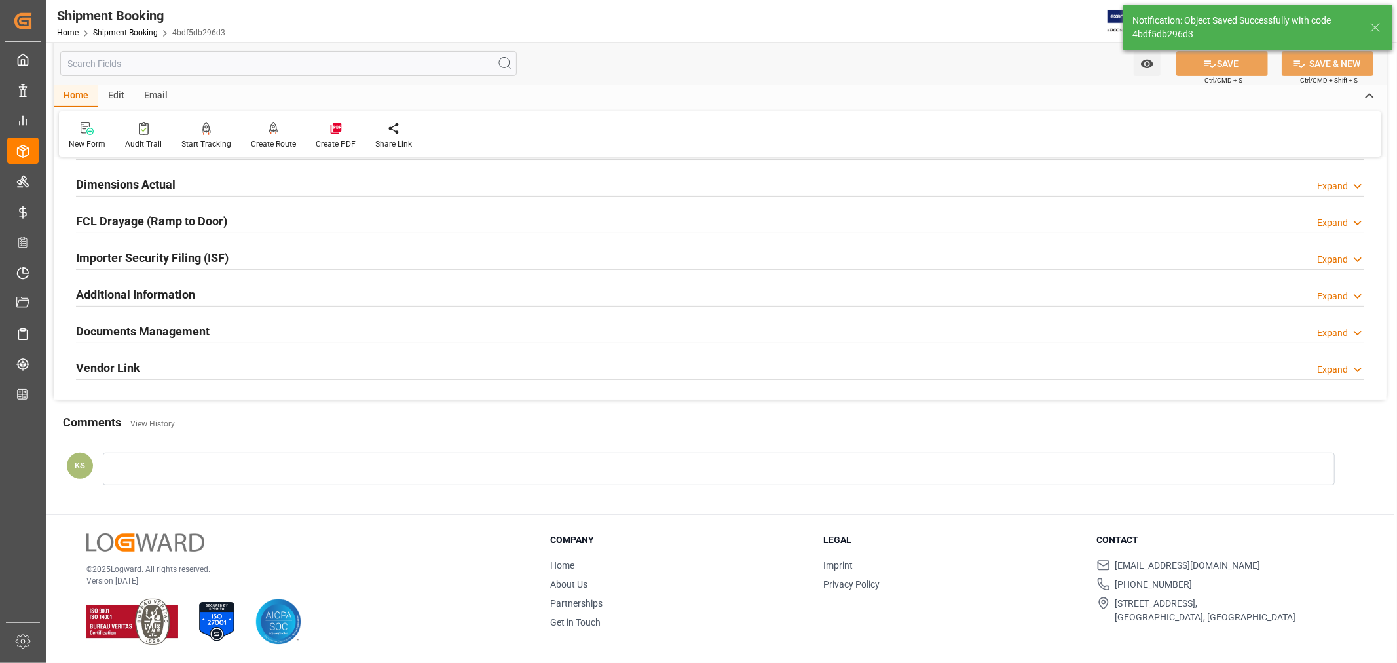
scroll to position [322, 0]
click at [1248, 337] on div "Documents Management Expand" at bounding box center [720, 330] width 1288 height 25
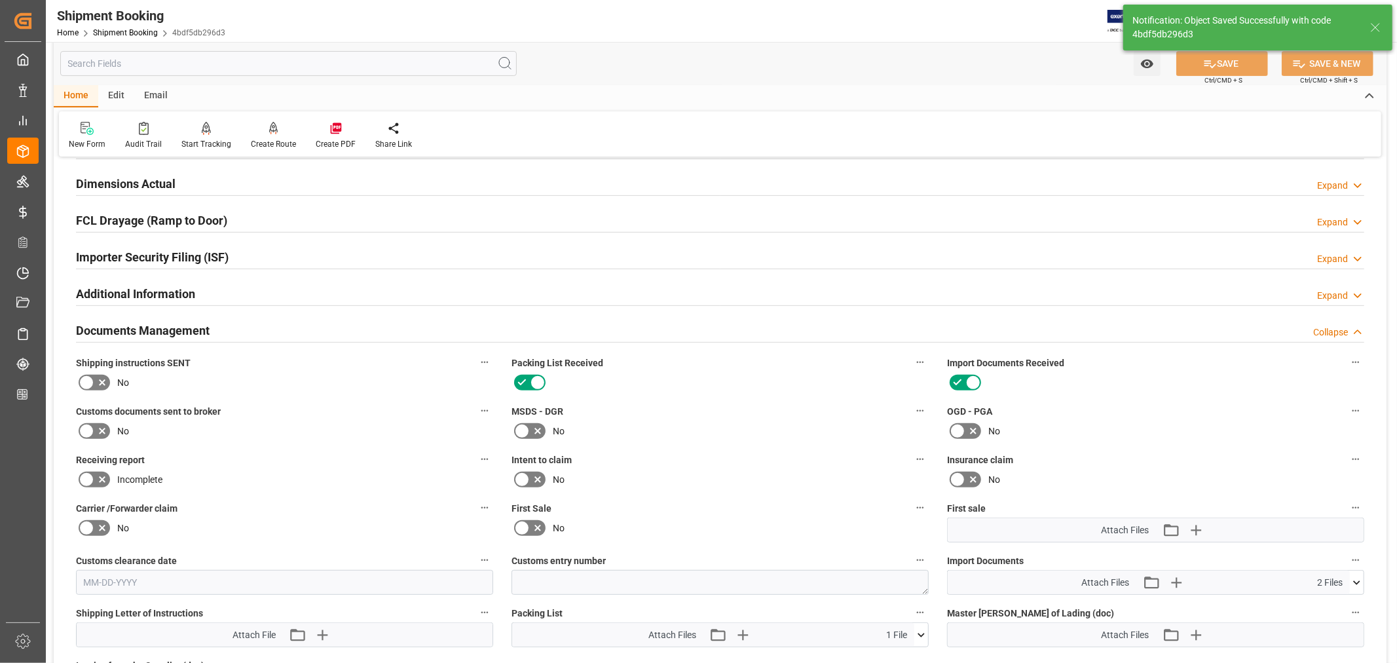
scroll to position [582, 0]
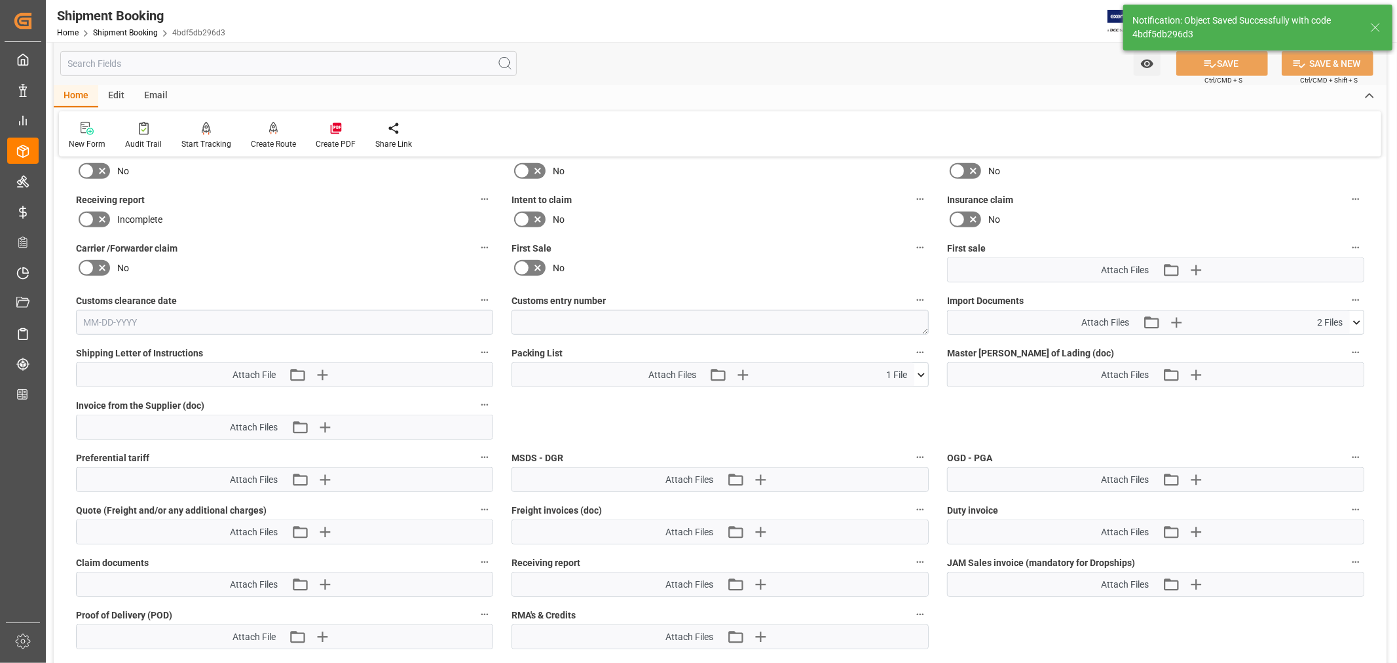
click at [1355, 320] on icon at bounding box center [1356, 322] width 7 height 4
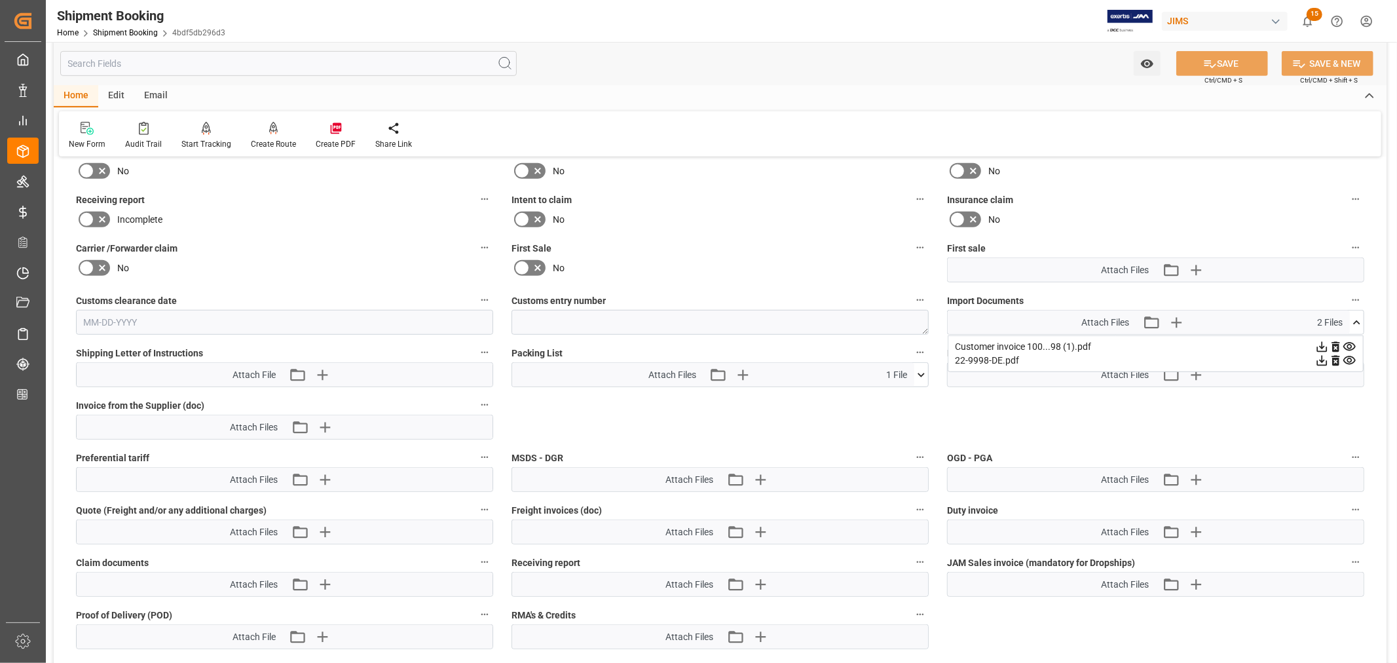
click at [1355, 318] on icon at bounding box center [1357, 323] width 14 height 14
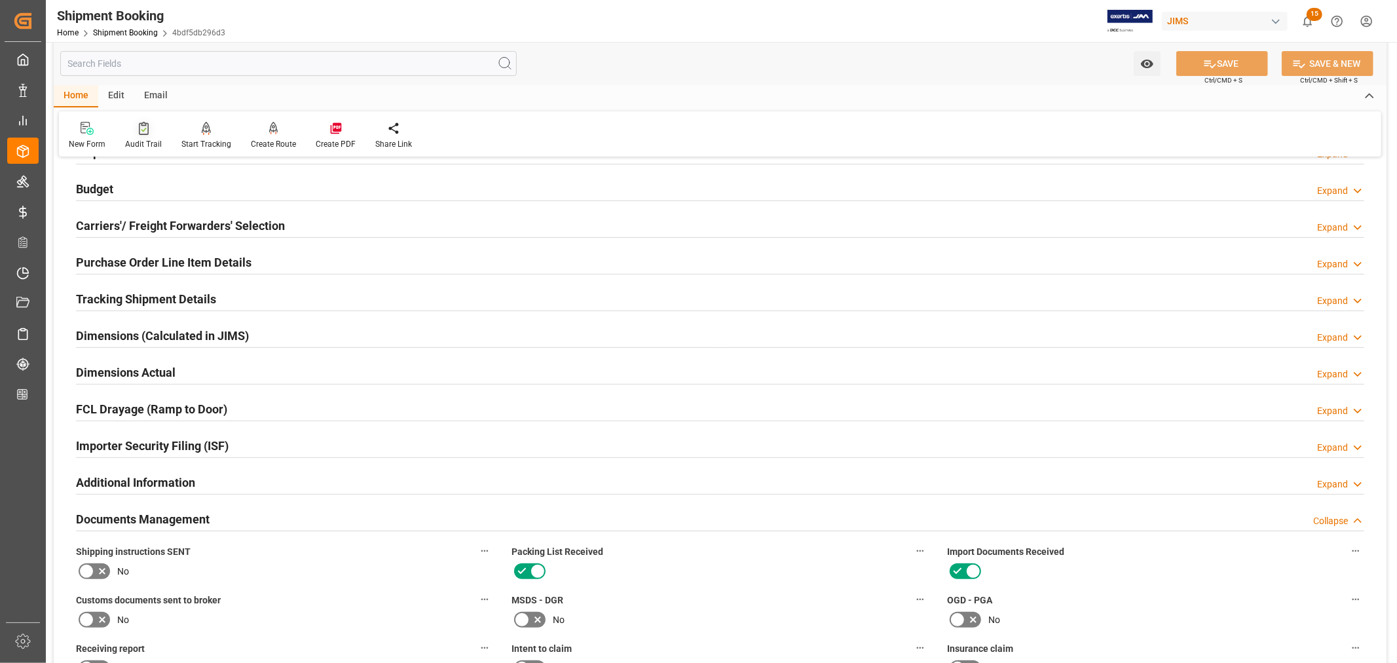
scroll to position [0, 0]
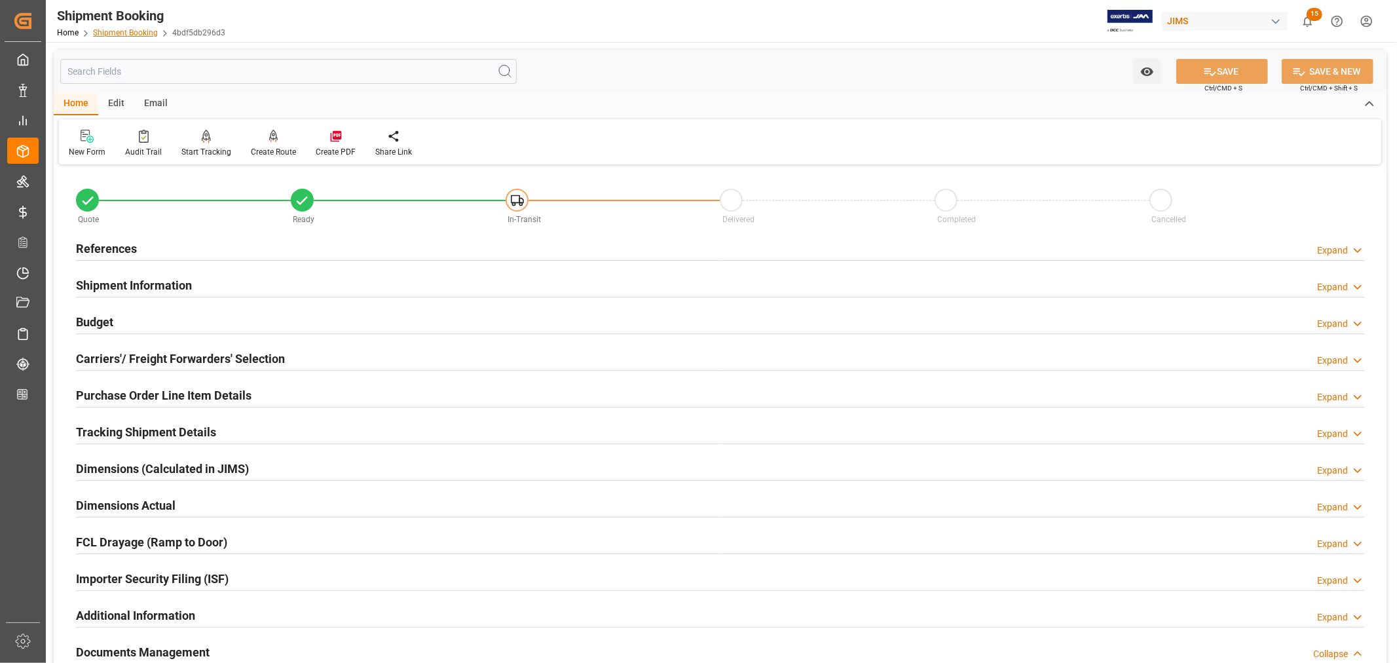
click at [135, 30] on link "Shipment Booking" at bounding box center [125, 32] width 65 height 9
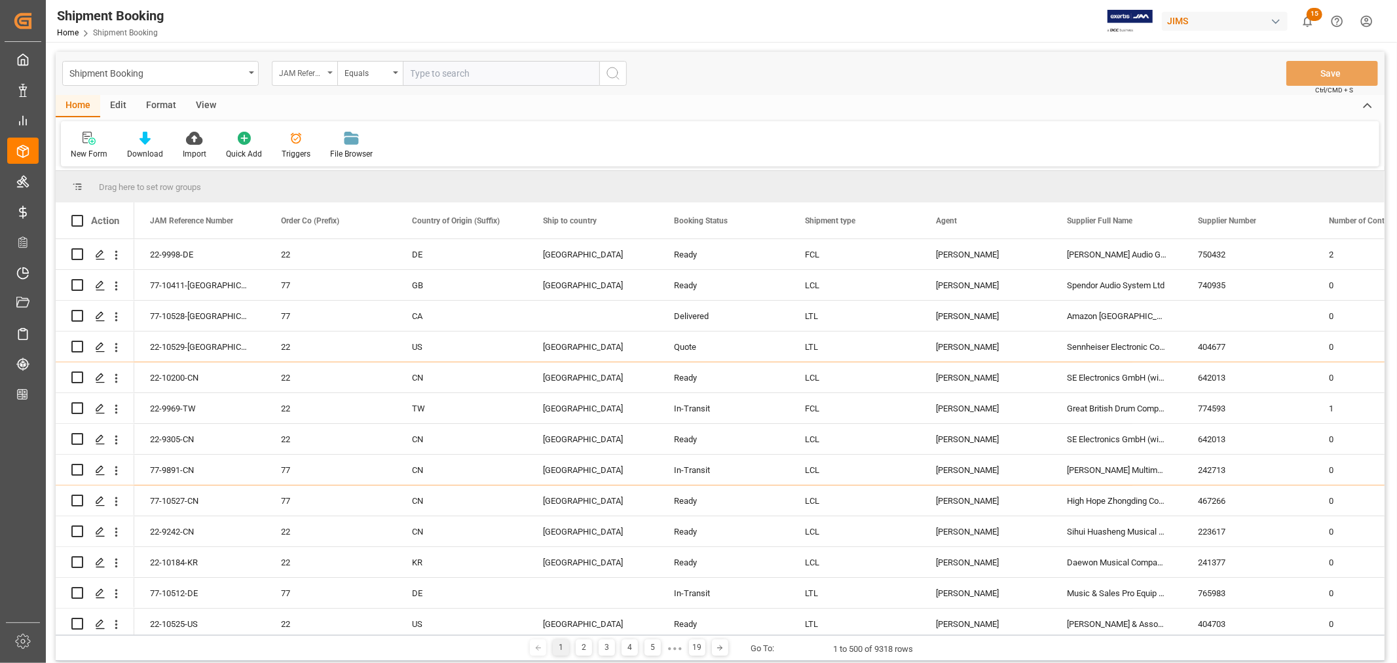
click at [329, 69] on div "JAM Reference Number" at bounding box center [305, 73] width 66 height 25
type input "book"
click at [331, 161] on div "Booking Number" at bounding box center [369, 161] width 195 height 28
drag, startPoint x: 407, startPoint y: 73, endPoint x: 457, endPoint y: 81, distance: 49.9
click at [409, 73] on input "text" at bounding box center [501, 73] width 197 height 25
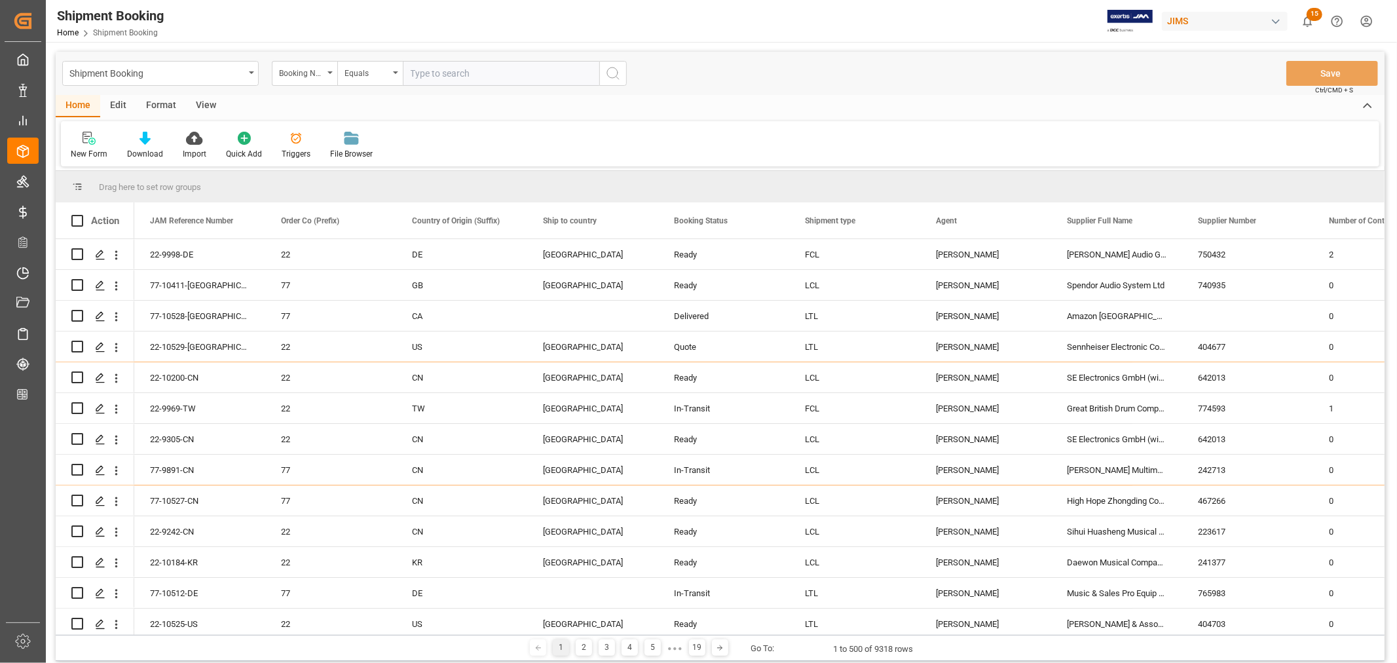
paste input "093500256340"
type input "093500256340"
click at [610, 73] on icon "search button" at bounding box center [613, 74] width 16 height 16
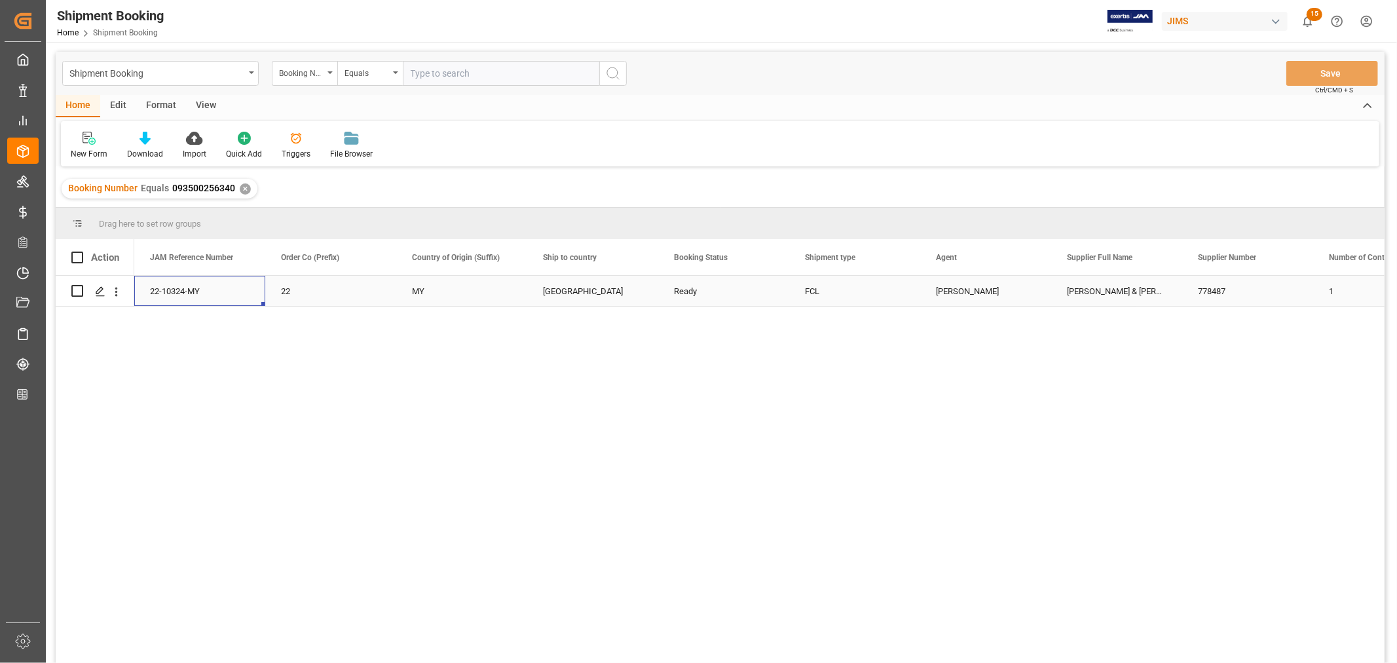
click at [175, 286] on div "22-10324-MY" at bounding box center [199, 291] width 131 height 30
click at [242, 189] on div "✕" at bounding box center [245, 188] width 11 height 11
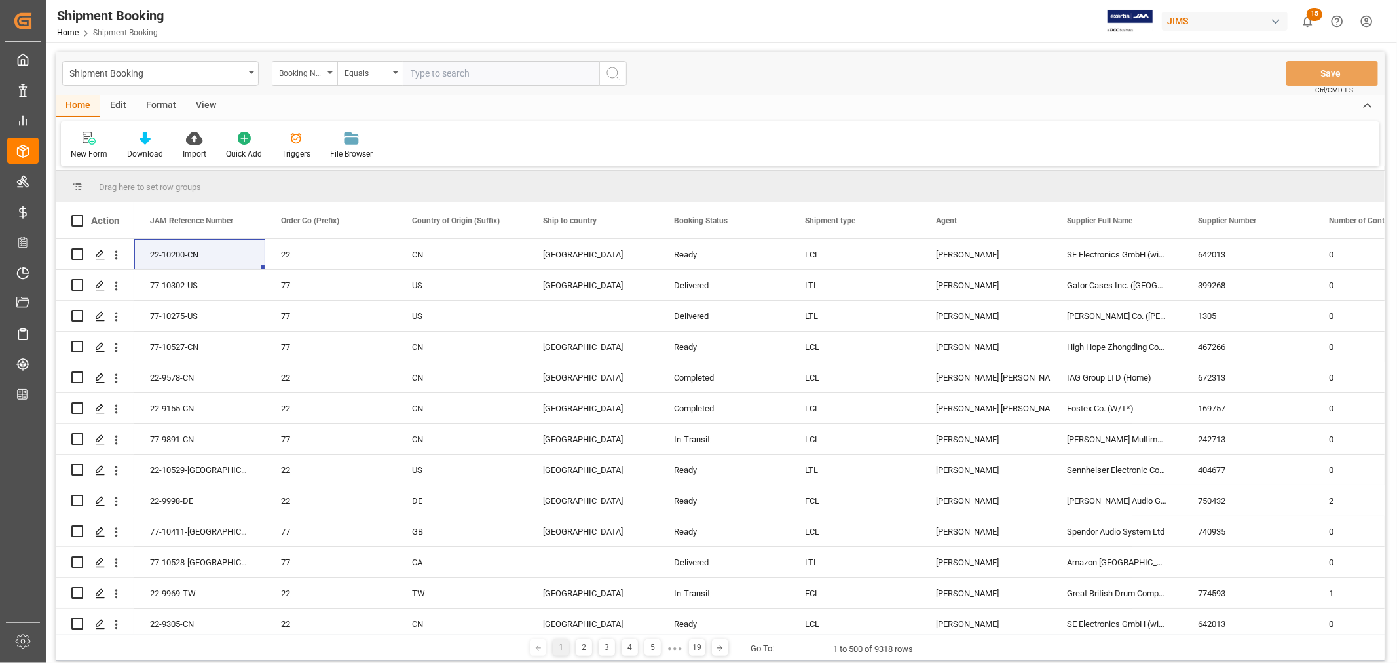
click at [439, 73] on input "text" at bounding box center [501, 73] width 197 height 25
type input "22-9908-cn"
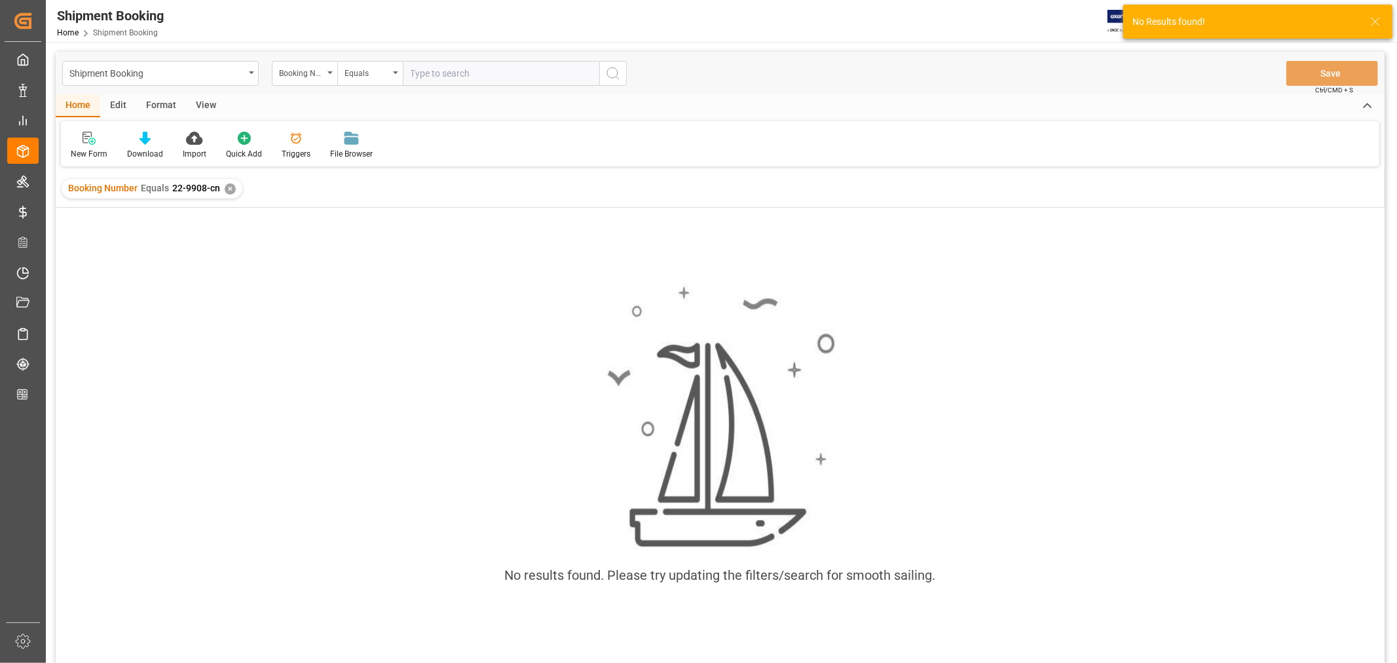
click at [229, 187] on div "✕" at bounding box center [230, 188] width 11 height 11
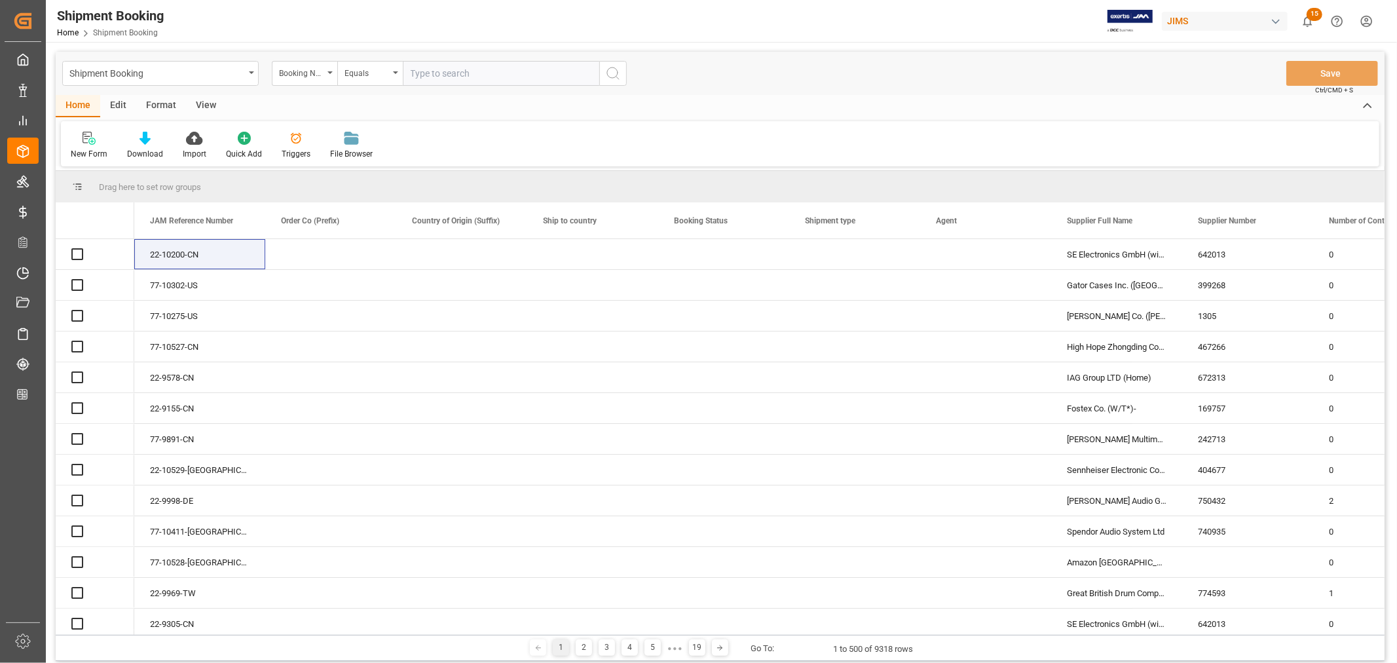
click at [329, 72] on icon "open menu" at bounding box center [330, 72] width 5 height 3
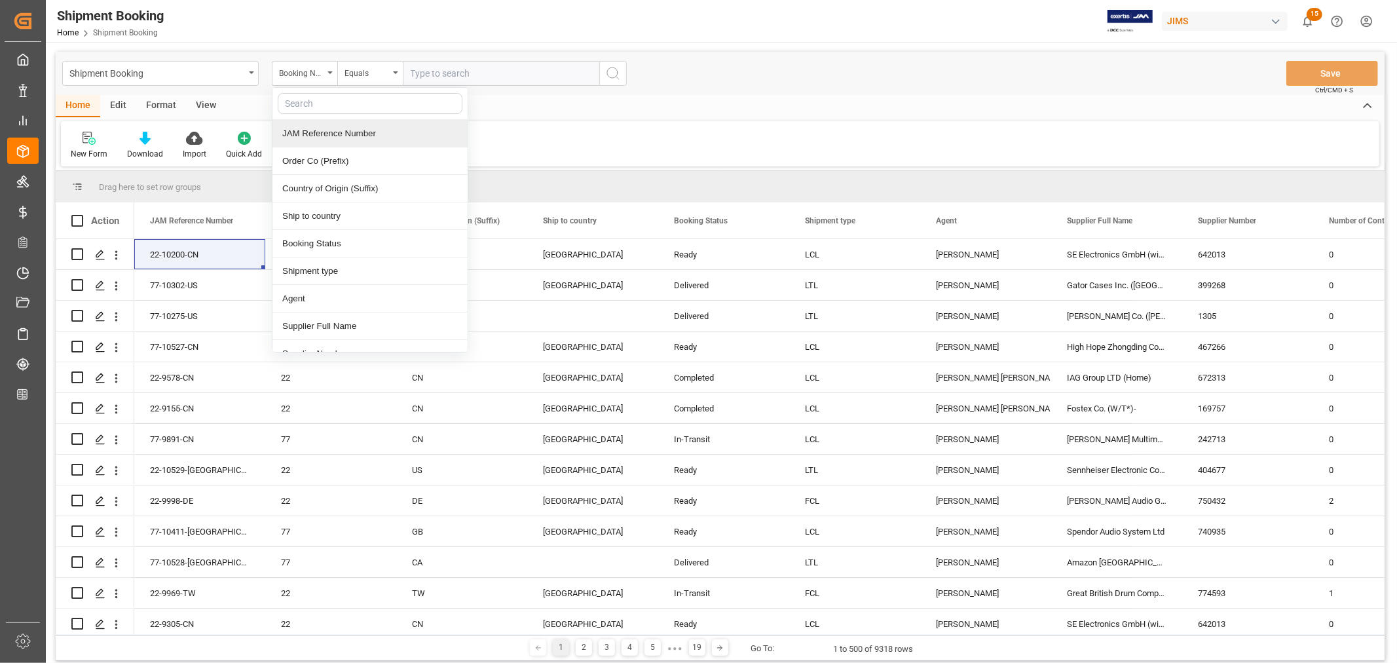
click at [326, 132] on div "JAM Reference Number" at bounding box center [369, 134] width 195 height 28
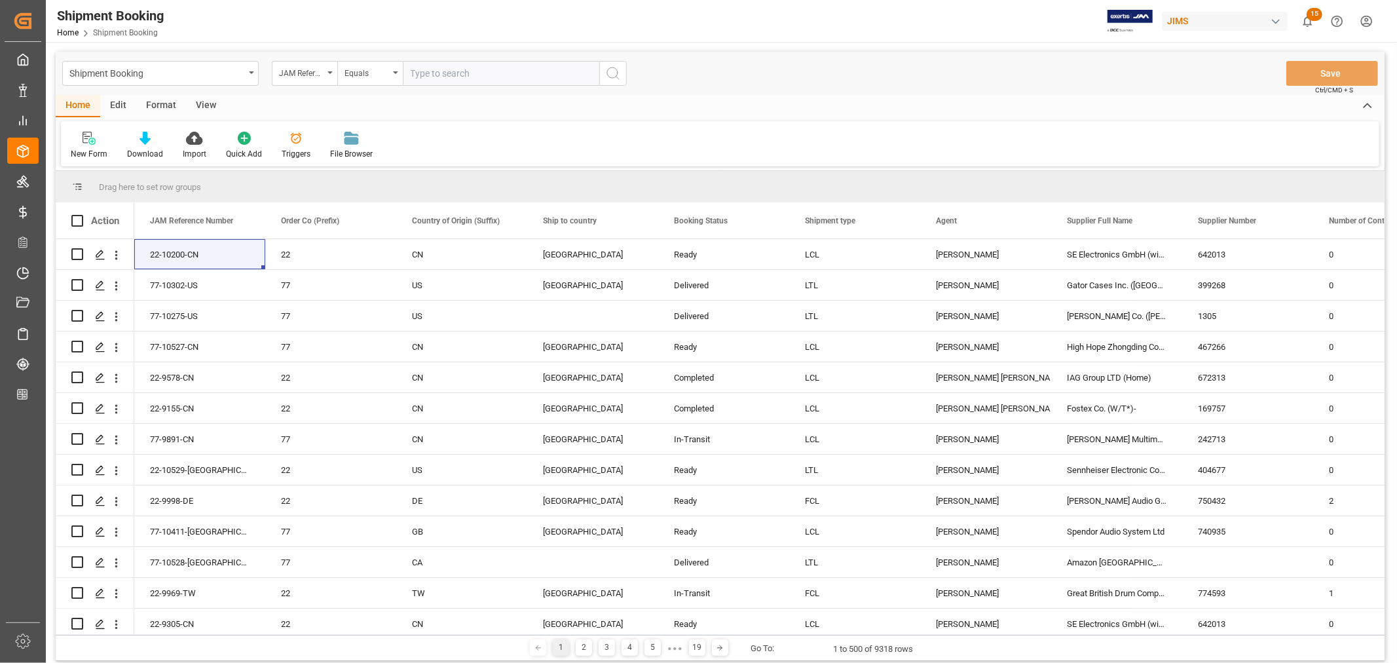
click at [420, 74] on input "text" at bounding box center [501, 73] width 197 height 25
type input "22-9908-cn"
click at [614, 71] on icon "search button" at bounding box center [613, 74] width 16 height 16
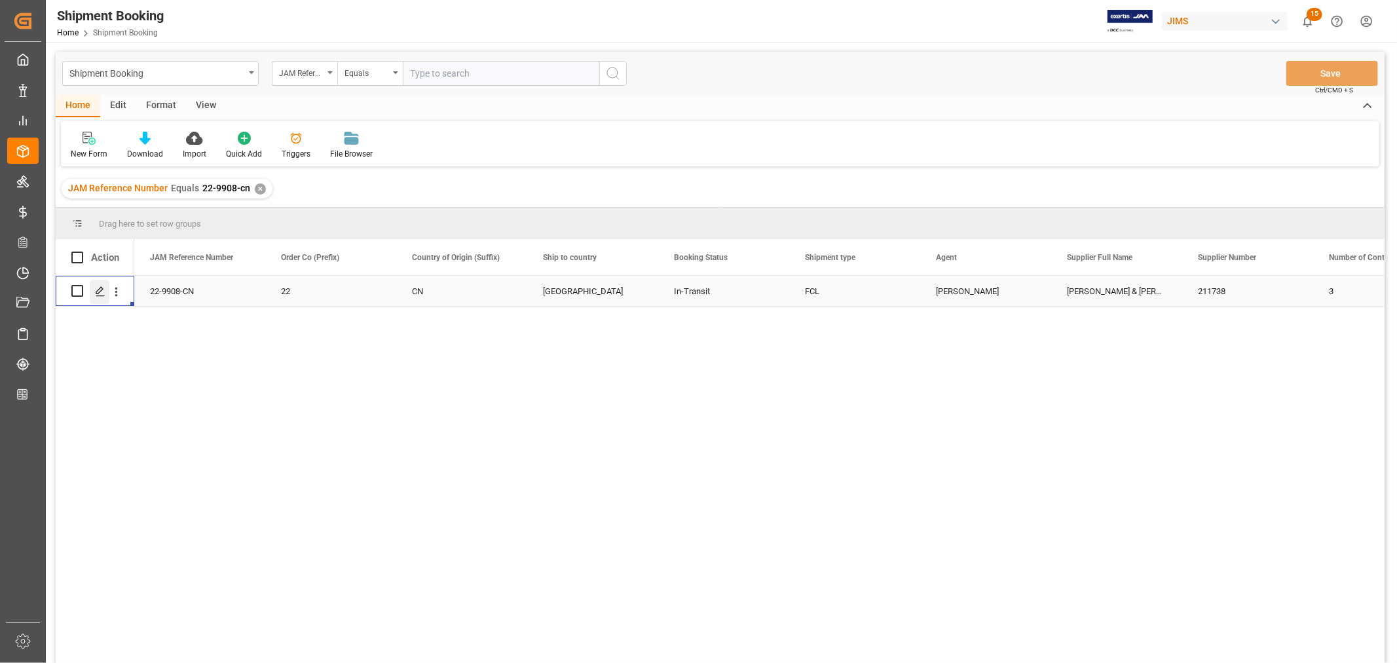
click at [101, 290] on polygon "Press SPACE to select this row." at bounding box center [99, 290] width 7 height 7
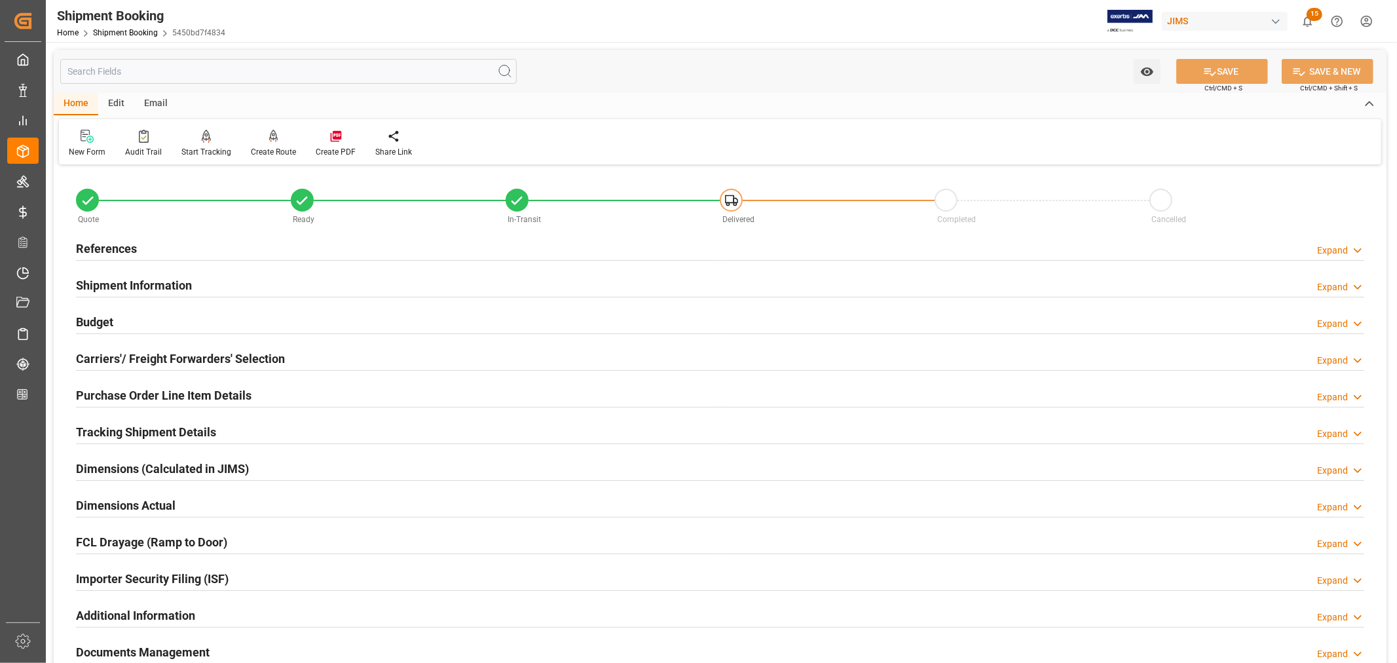
click at [117, 243] on h2 "References" at bounding box center [106, 249] width 61 height 18
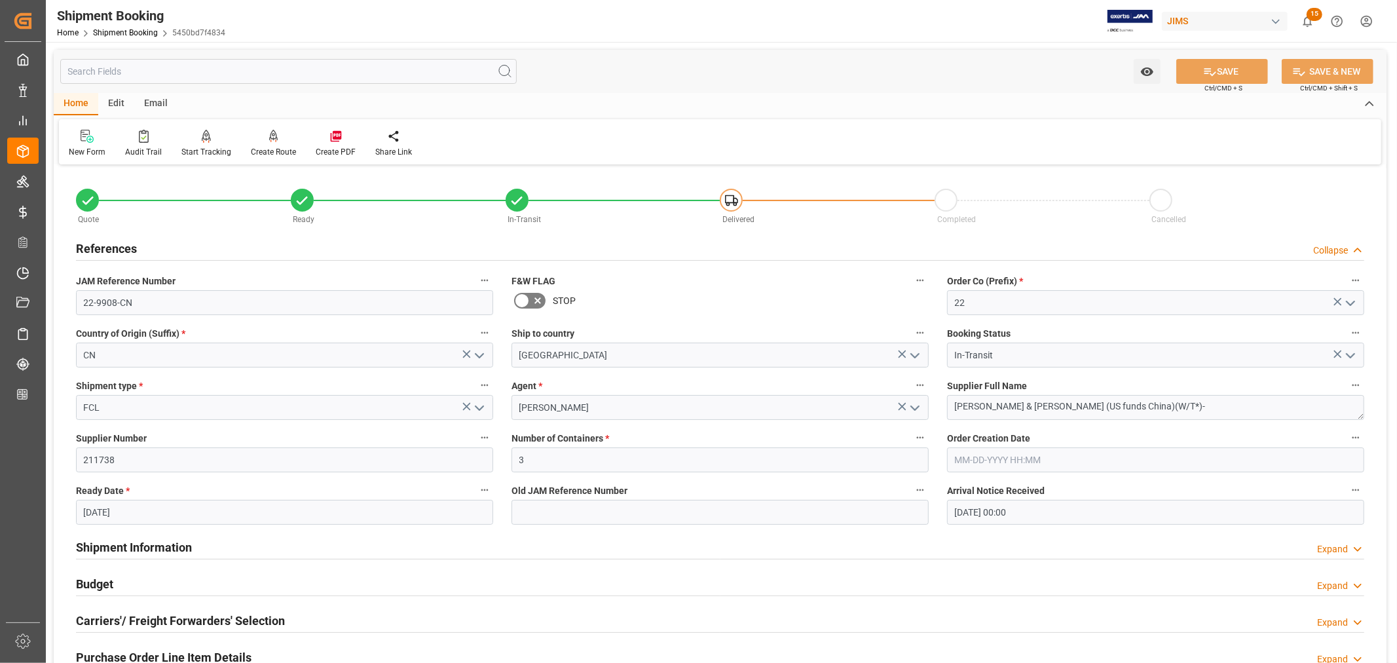
click at [117, 243] on h2 "References" at bounding box center [106, 249] width 61 height 18
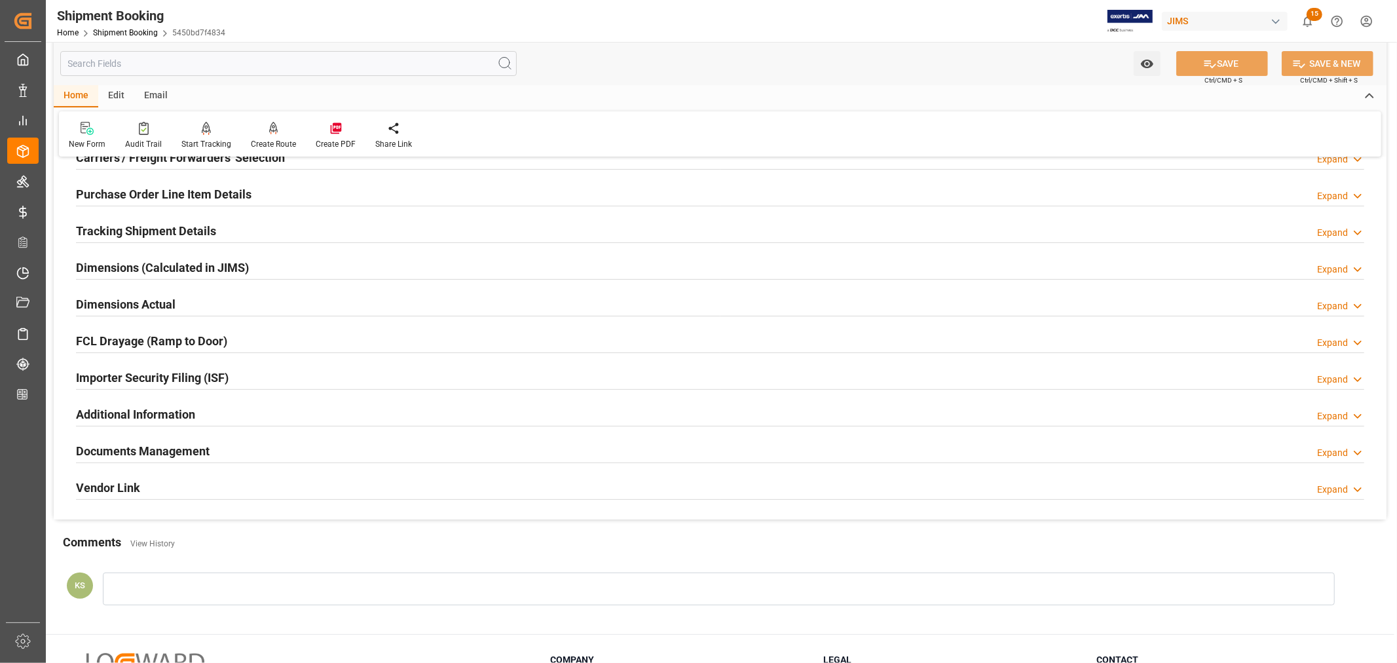
scroll to position [322, 0]
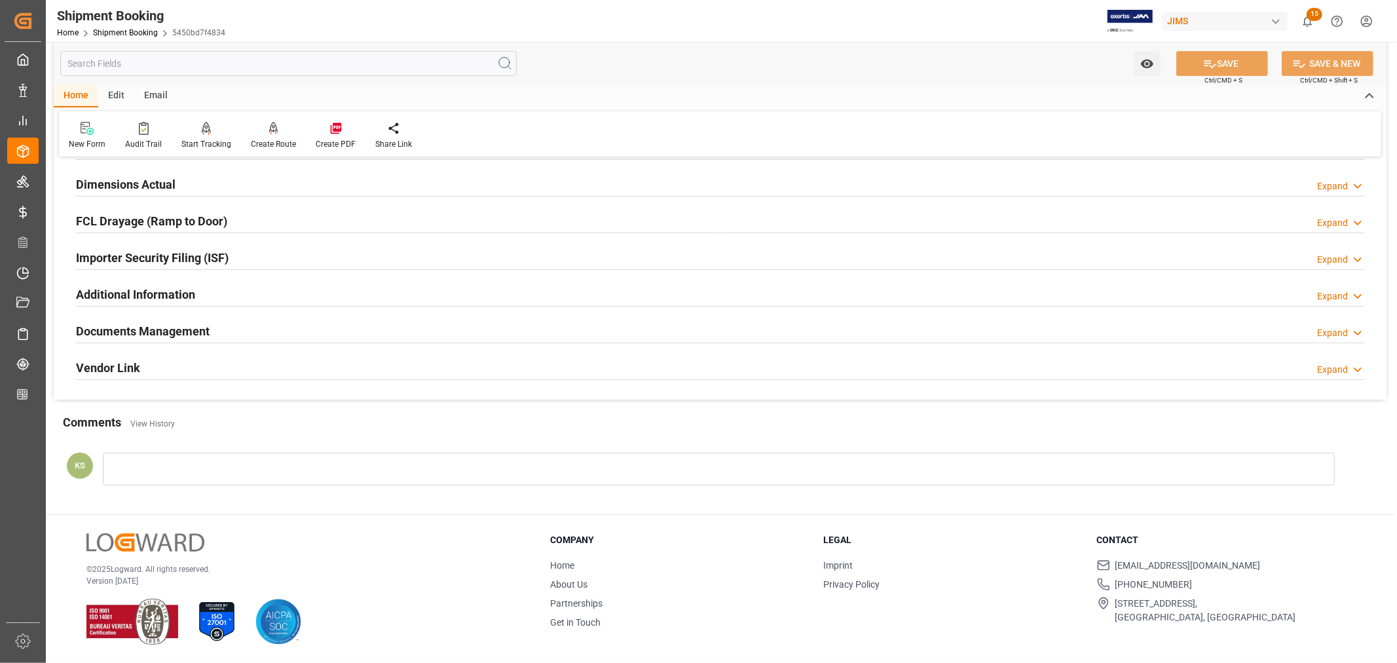
click at [193, 329] on h2 "Documents Management" at bounding box center [143, 331] width 134 height 18
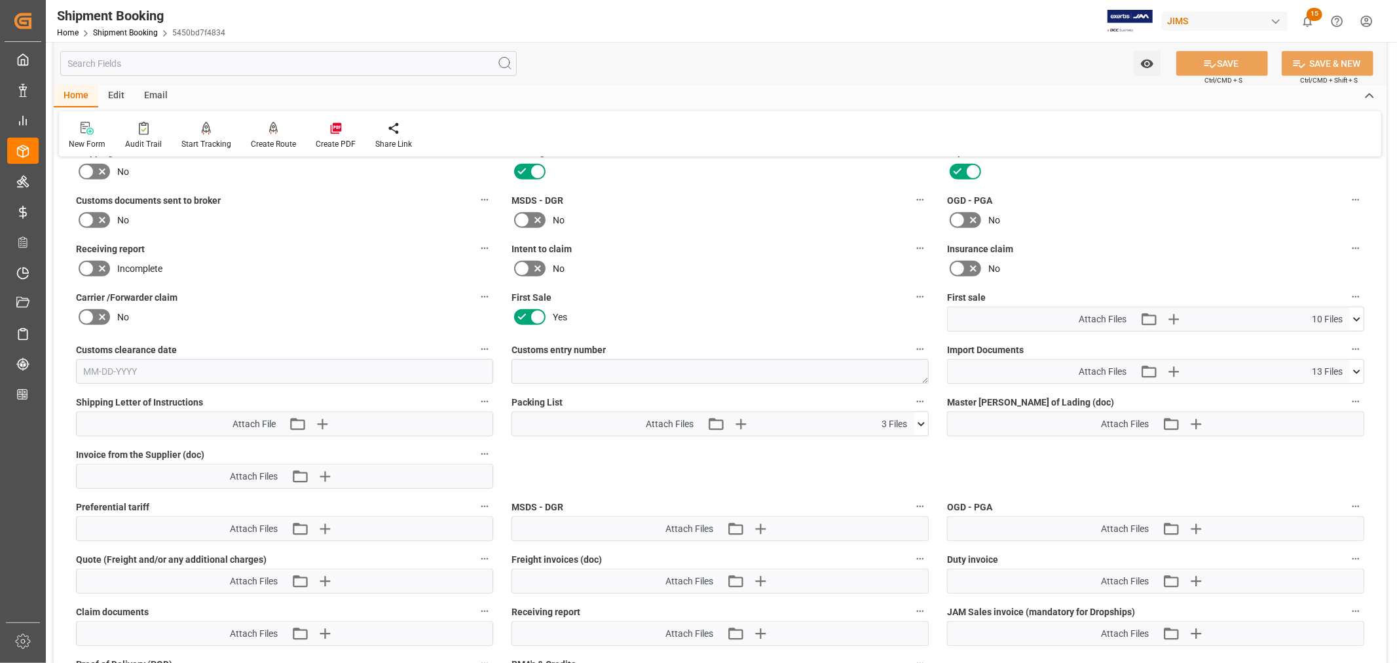
scroll to position [612, 0]
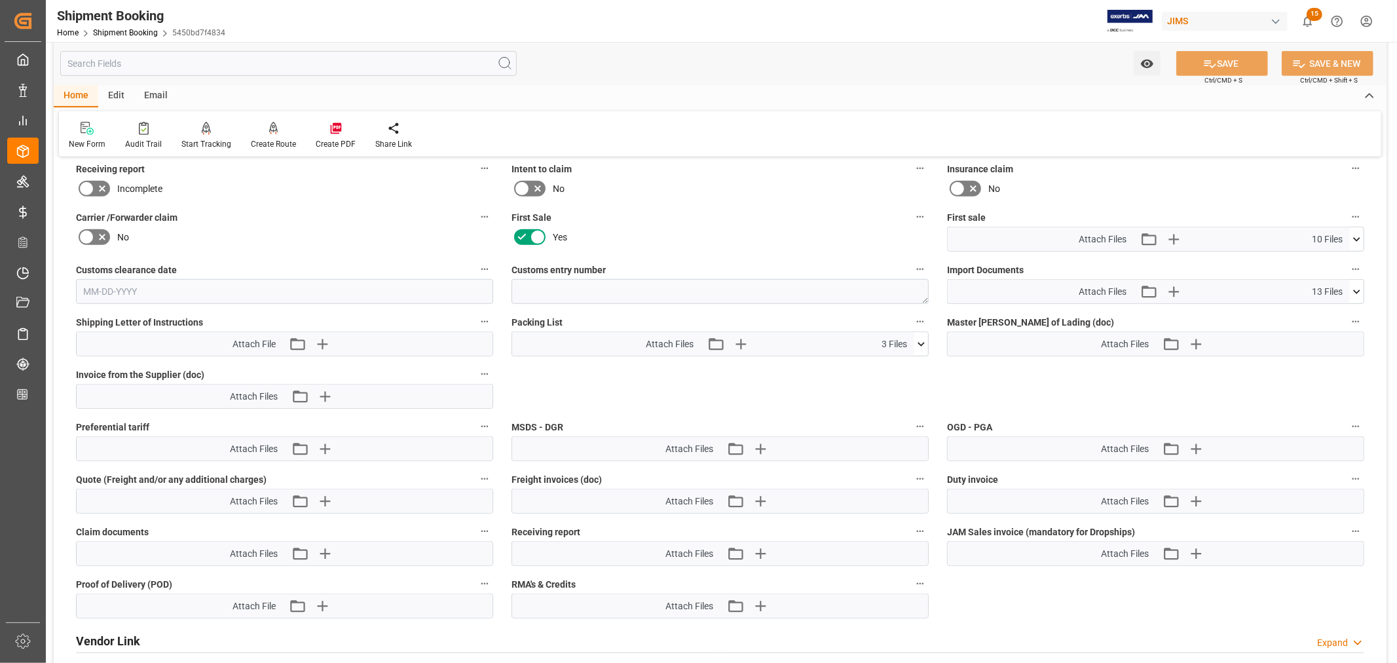
click at [1358, 286] on icon at bounding box center [1357, 292] width 14 height 14
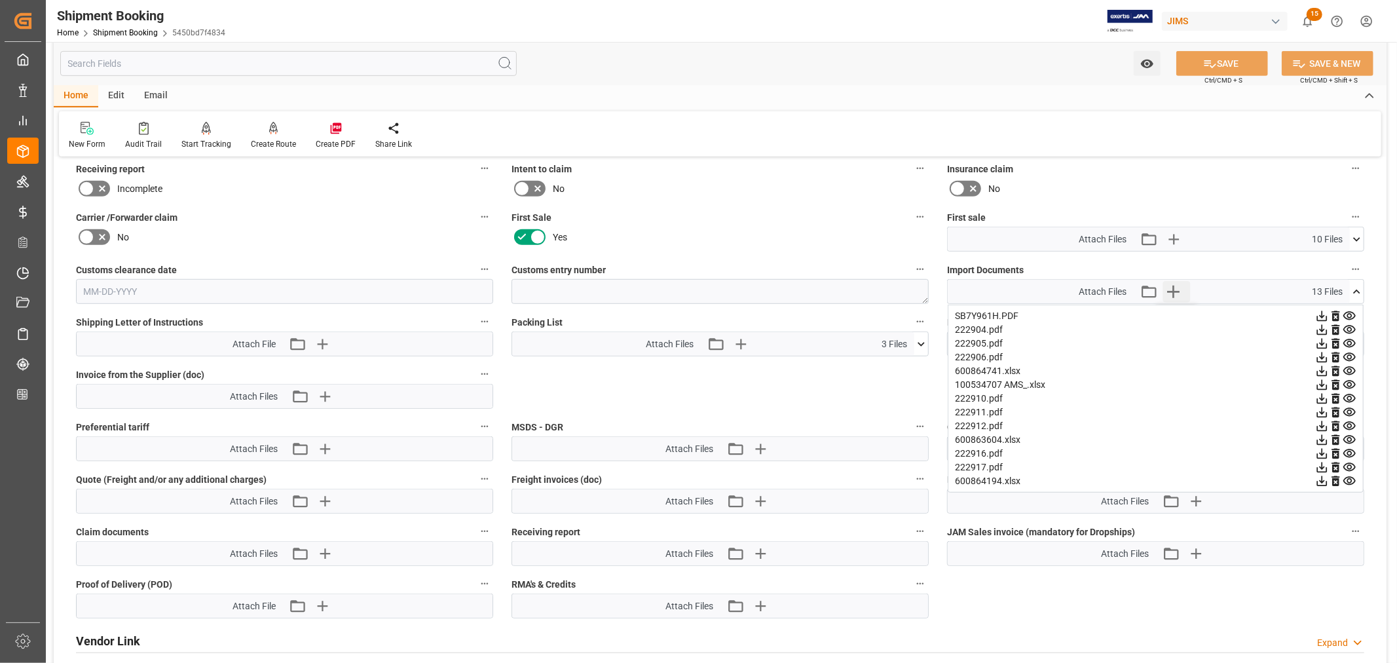
click at [1175, 289] on icon "button" at bounding box center [1173, 292] width 12 height 12
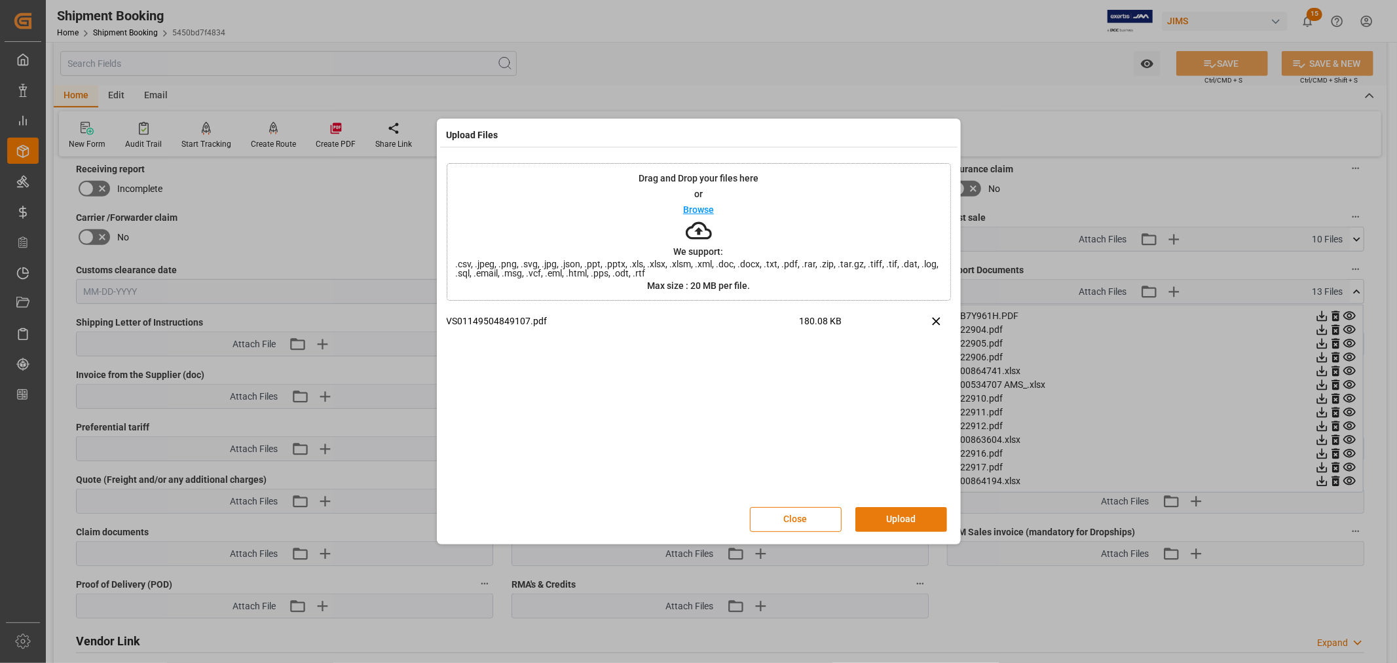
click at [895, 515] on button "Upload" at bounding box center [901, 519] width 92 height 25
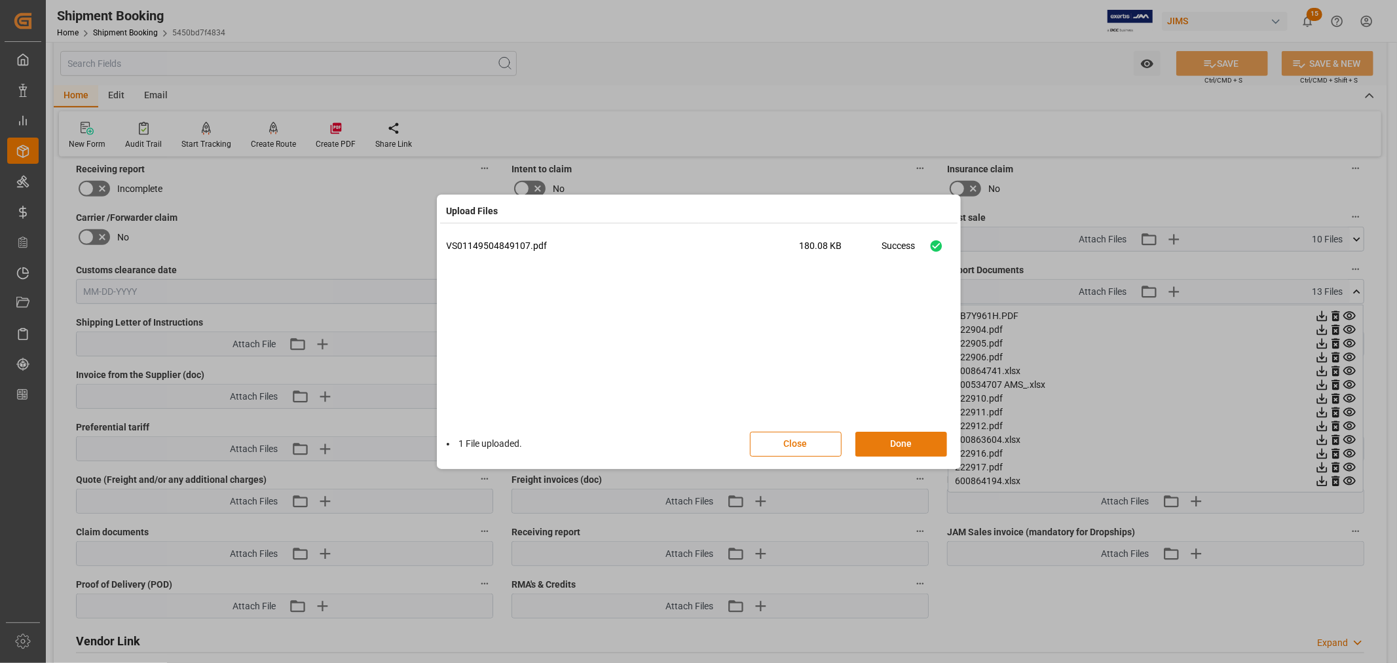
click at [896, 439] on button "Done" at bounding box center [901, 444] width 92 height 25
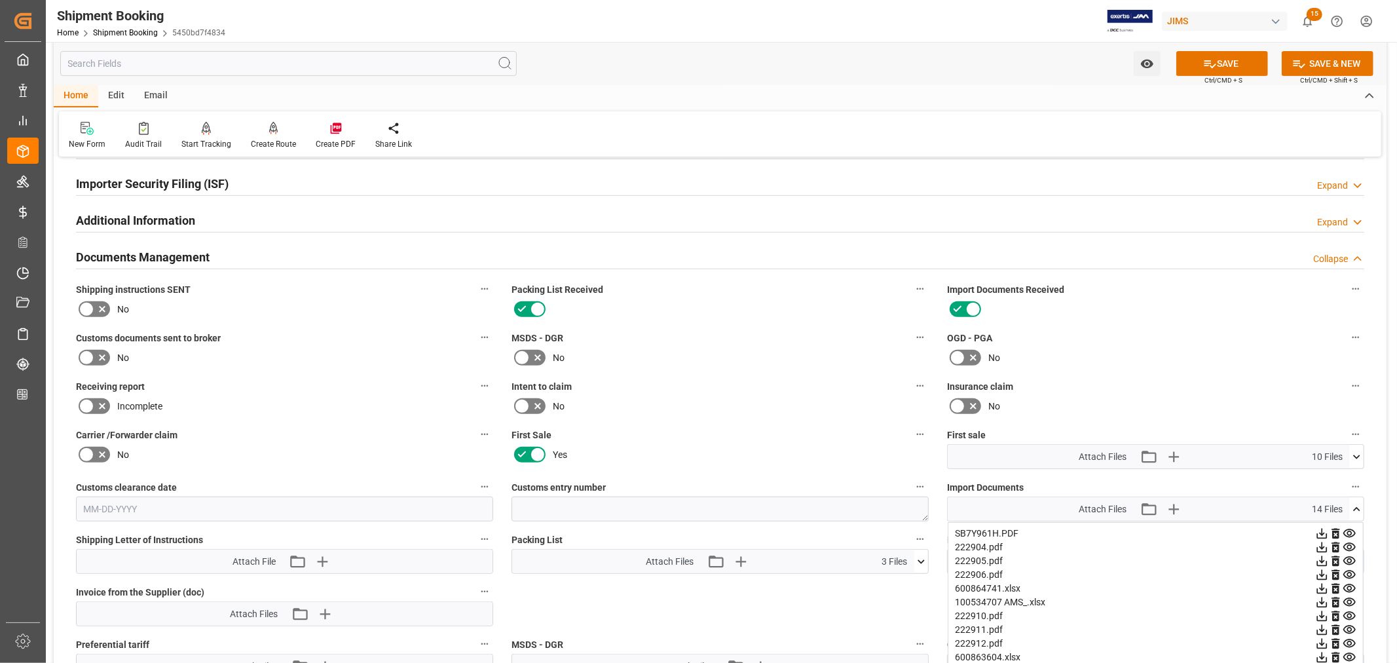
scroll to position [394, 0]
click at [85, 356] on icon at bounding box center [87, 358] width 16 height 16
click at [0, 0] on input "checkbox" at bounding box center [0, 0] width 0 height 0
click at [1233, 64] on button "SAVE" at bounding box center [1222, 63] width 92 height 25
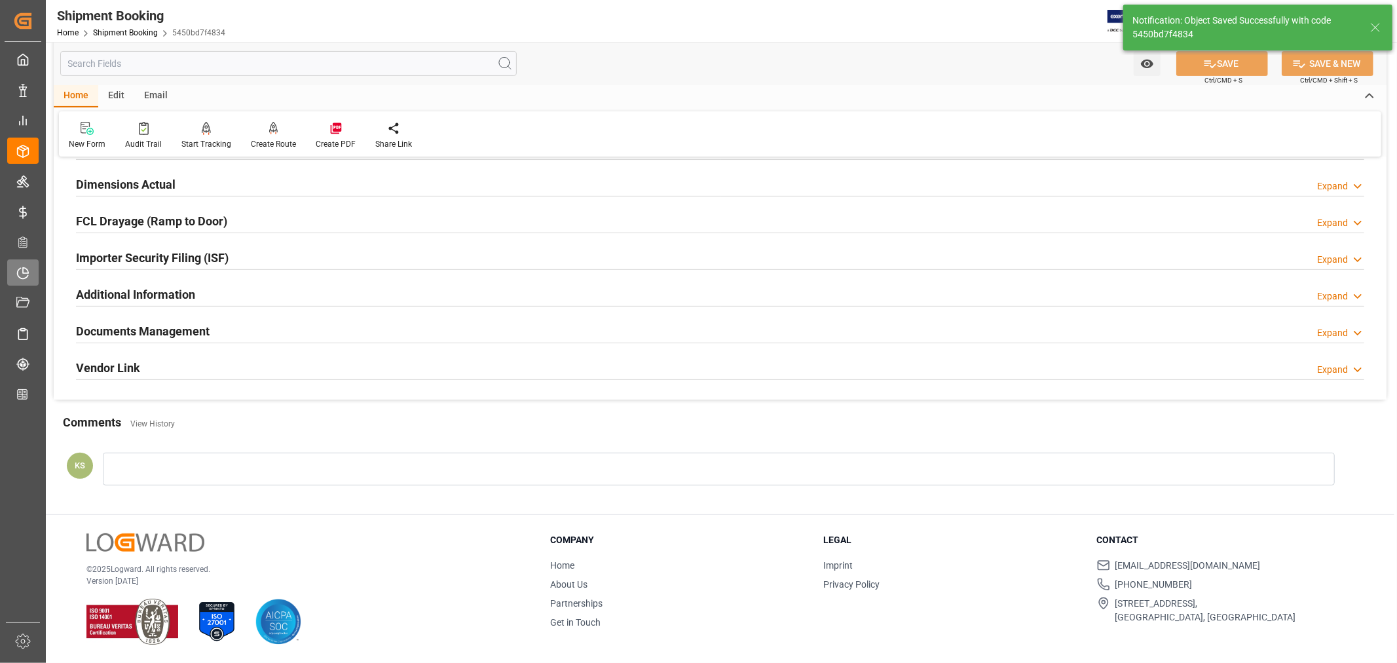
scroll to position [322, 0]
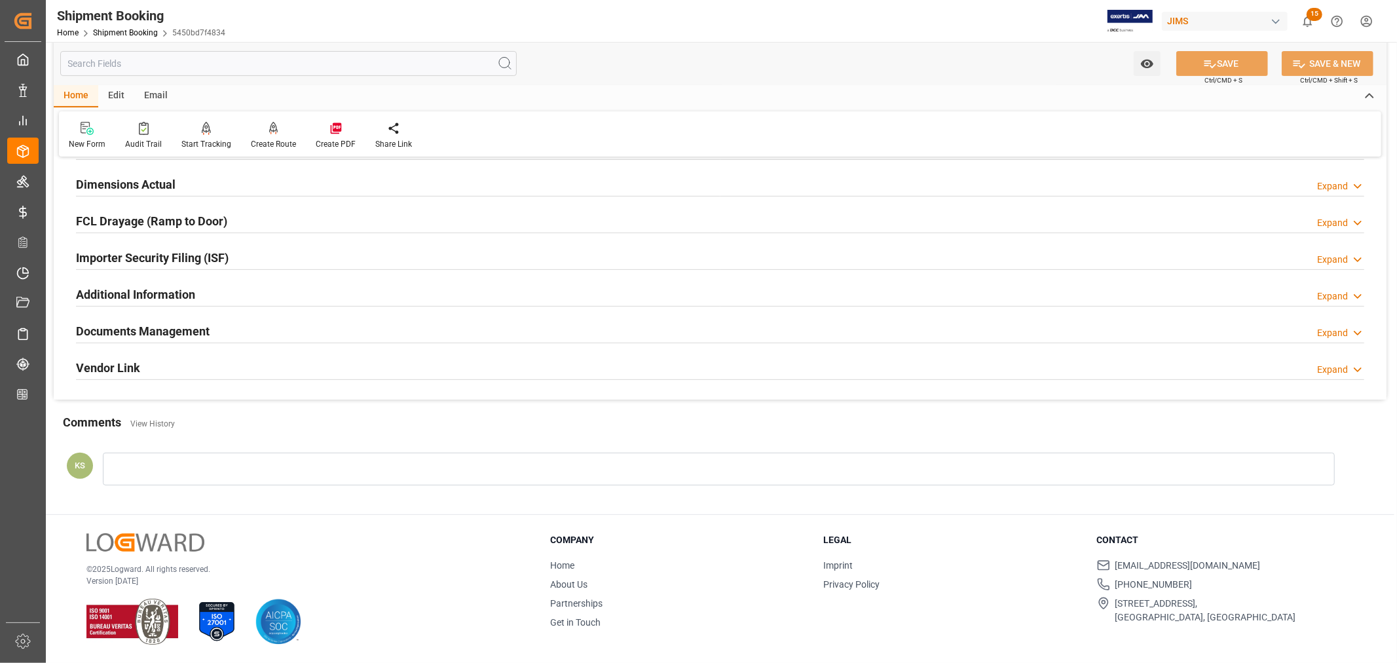
click at [462, 335] on div "Documents Management Expand" at bounding box center [720, 330] width 1288 height 25
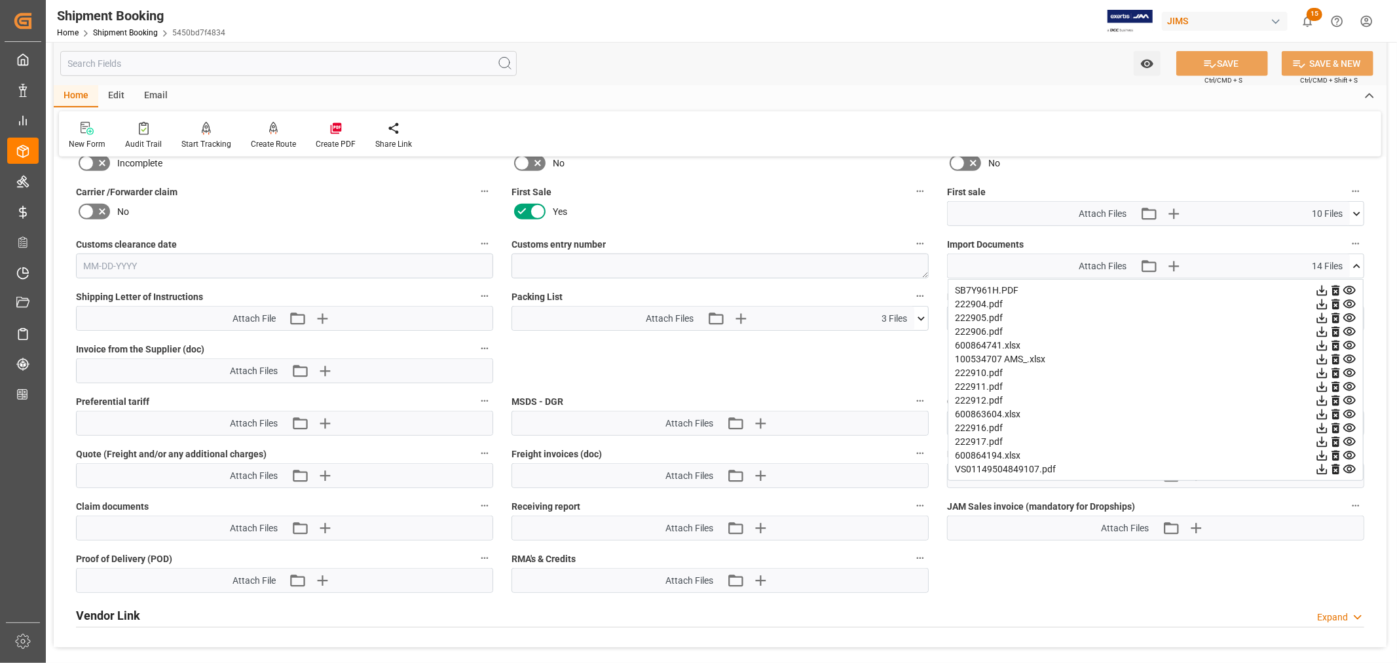
scroll to position [612, 0]
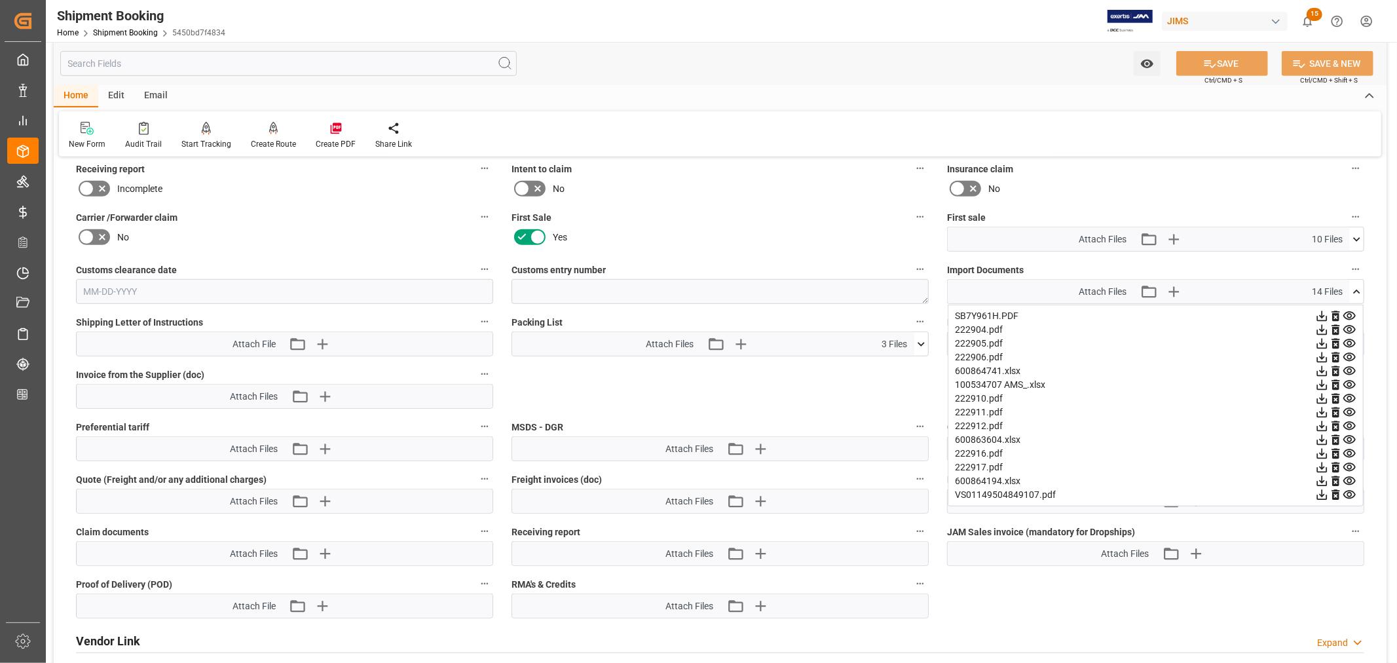
click at [1356, 290] on icon at bounding box center [1356, 292] width 7 height 4
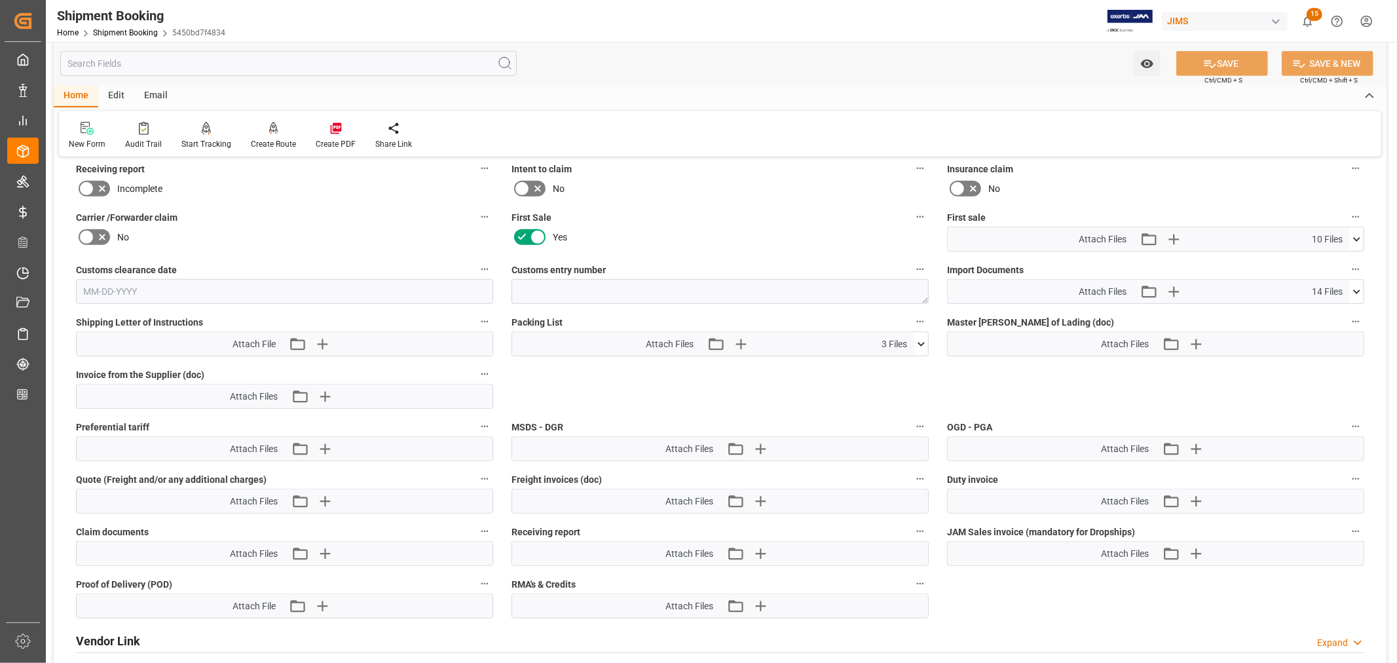
click at [1357, 238] on icon at bounding box center [1357, 240] width 14 height 14
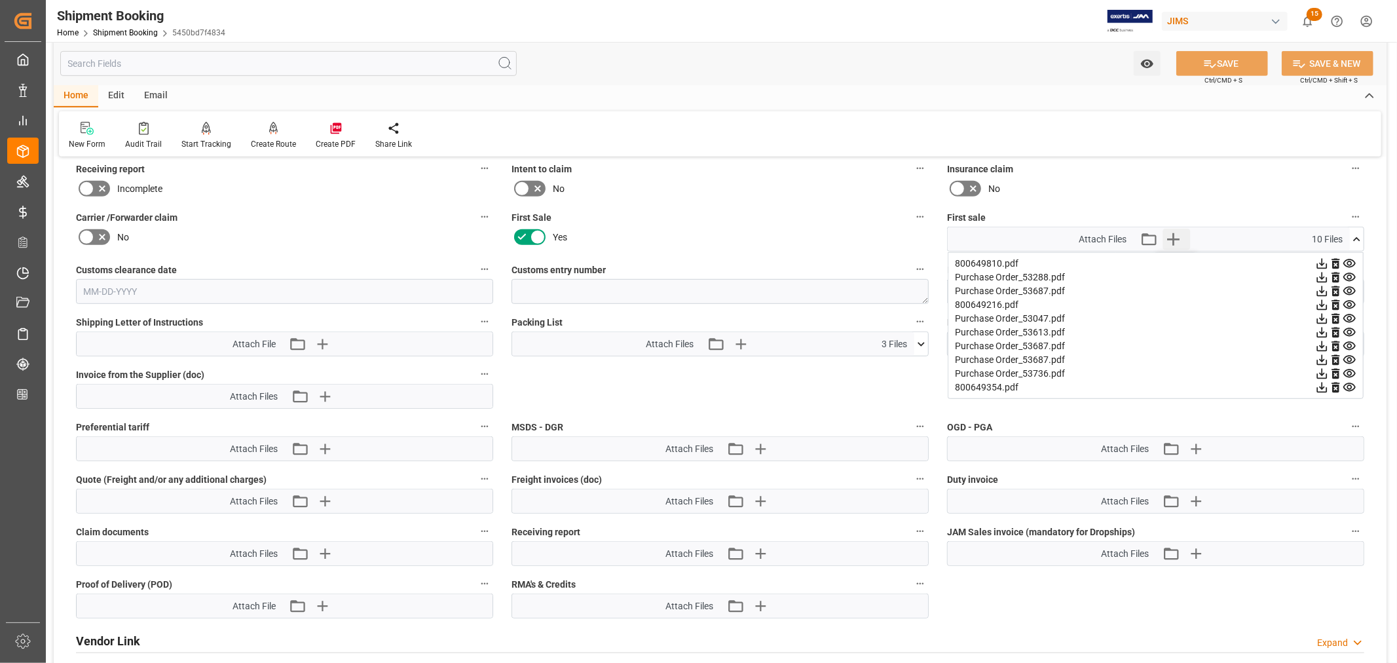
click at [1171, 238] on icon "button" at bounding box center [1173, 239] width 21 height 21
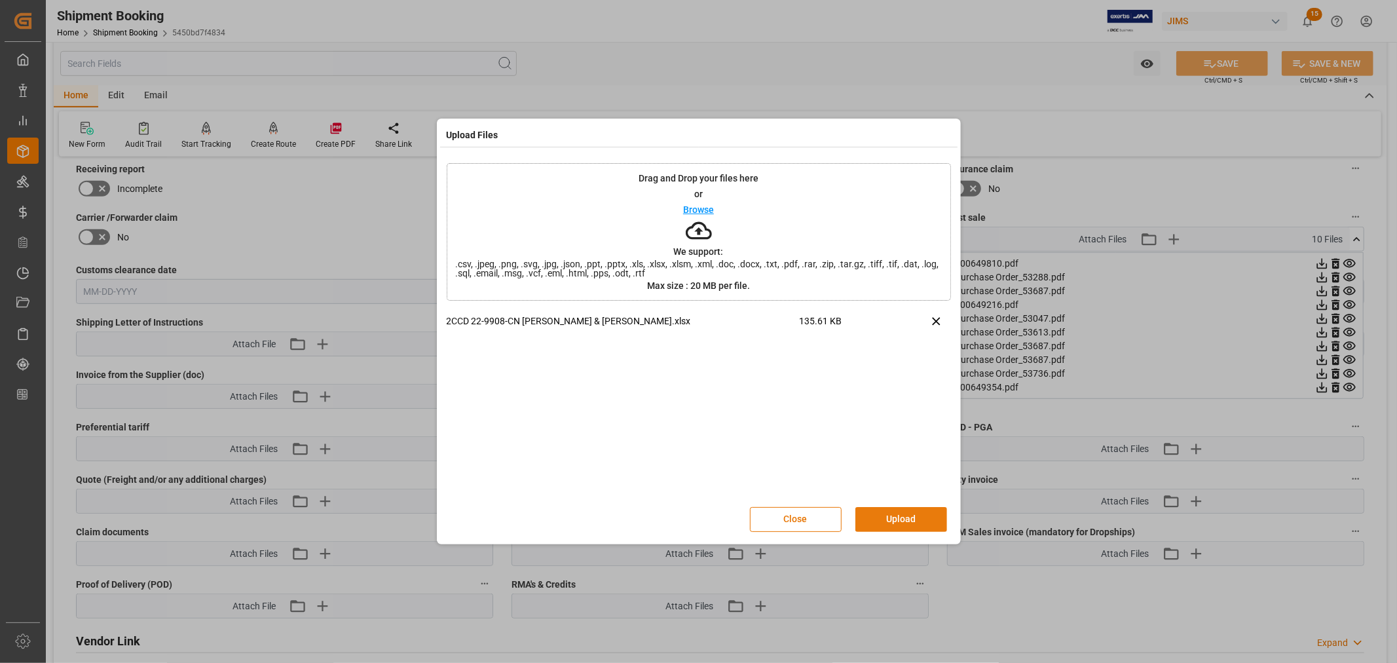
click at [895, 518] on button "Upload" at bounding box center [901, 519] width 92 height 25
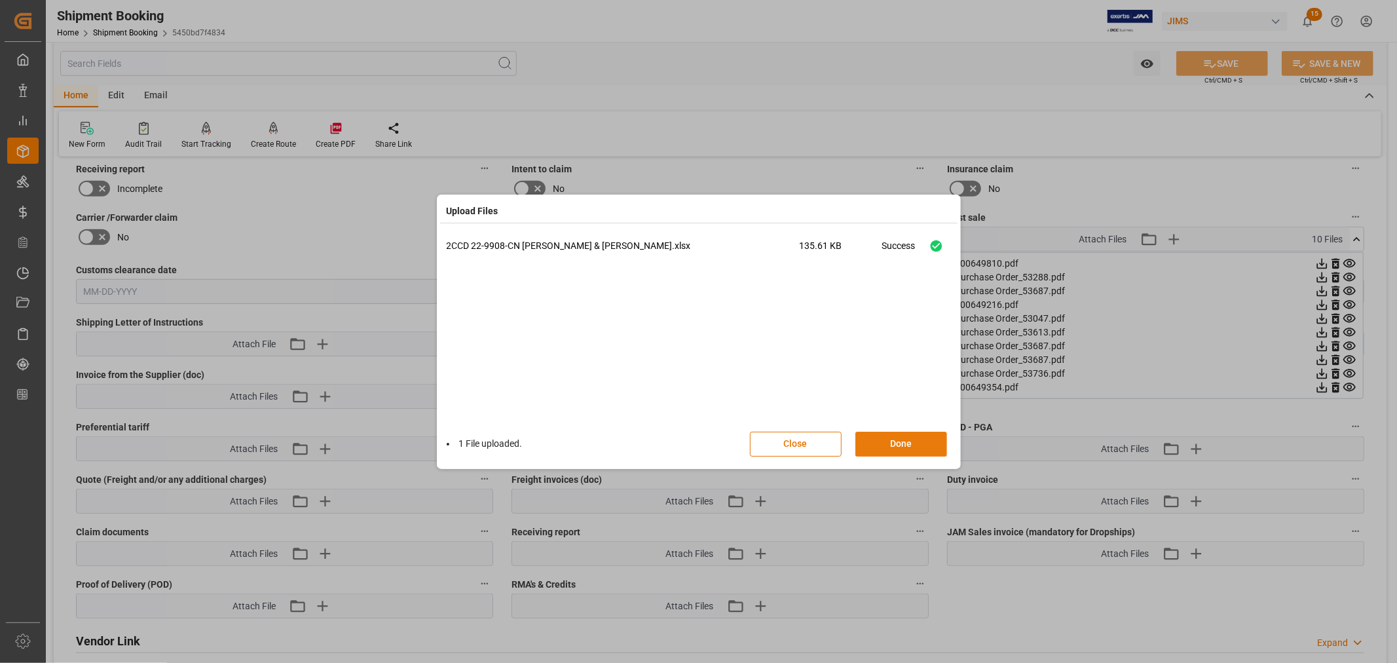
click at [901, 439] on button "Done" at bounding box center [901, 444] width 92 height 25
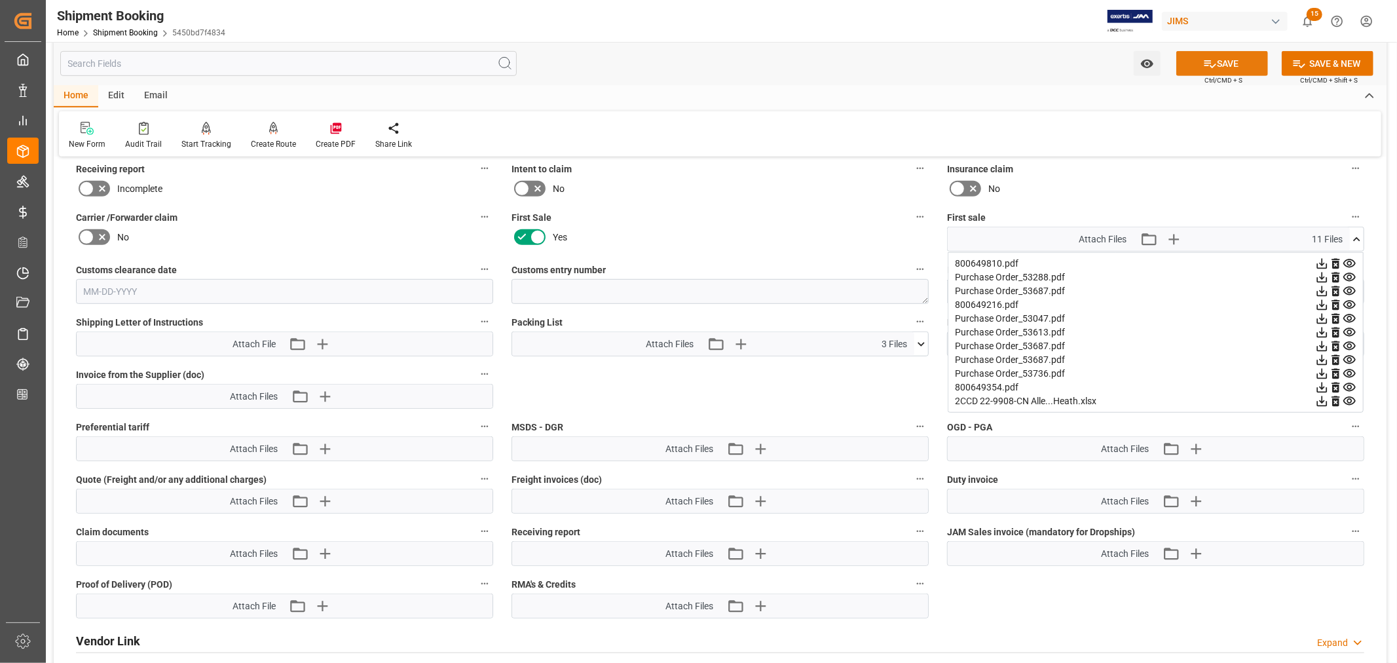
click at [1223, 62] on button "SAVE" at bounding box center [1222, 63] width 92 height 25
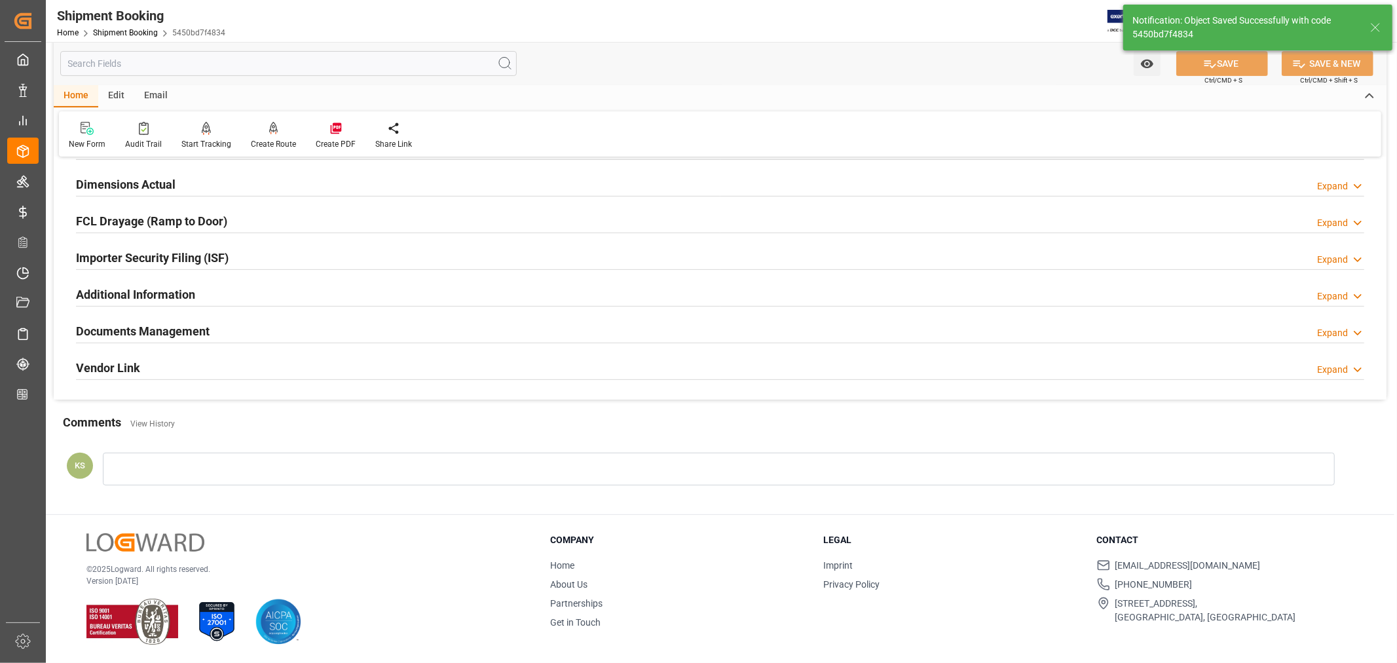
scroll to position [322, 0]
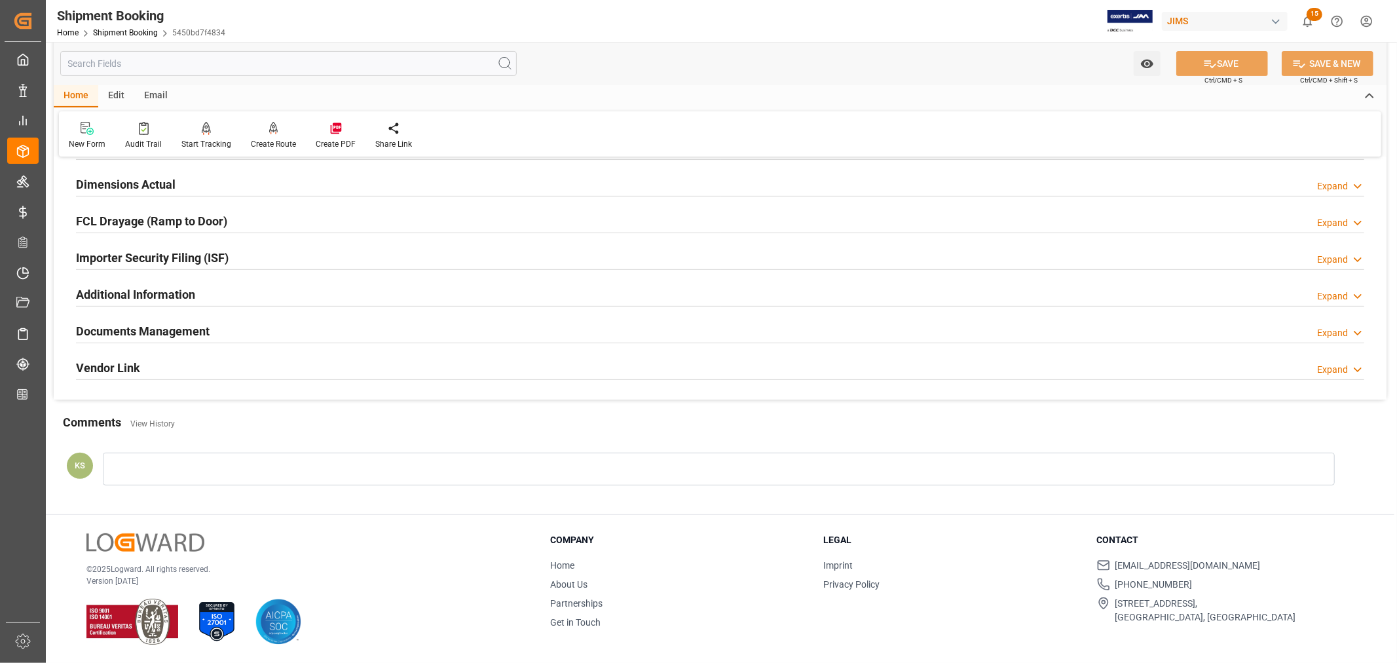
drag, startPoint x: 241, startPoint y: 329, endPoint x: 304, endPoint y: 329, distance: 62.9
click at [241, 329] on div "Documents Management Expand" at bounding box center [720, 330] width 1288 height 25
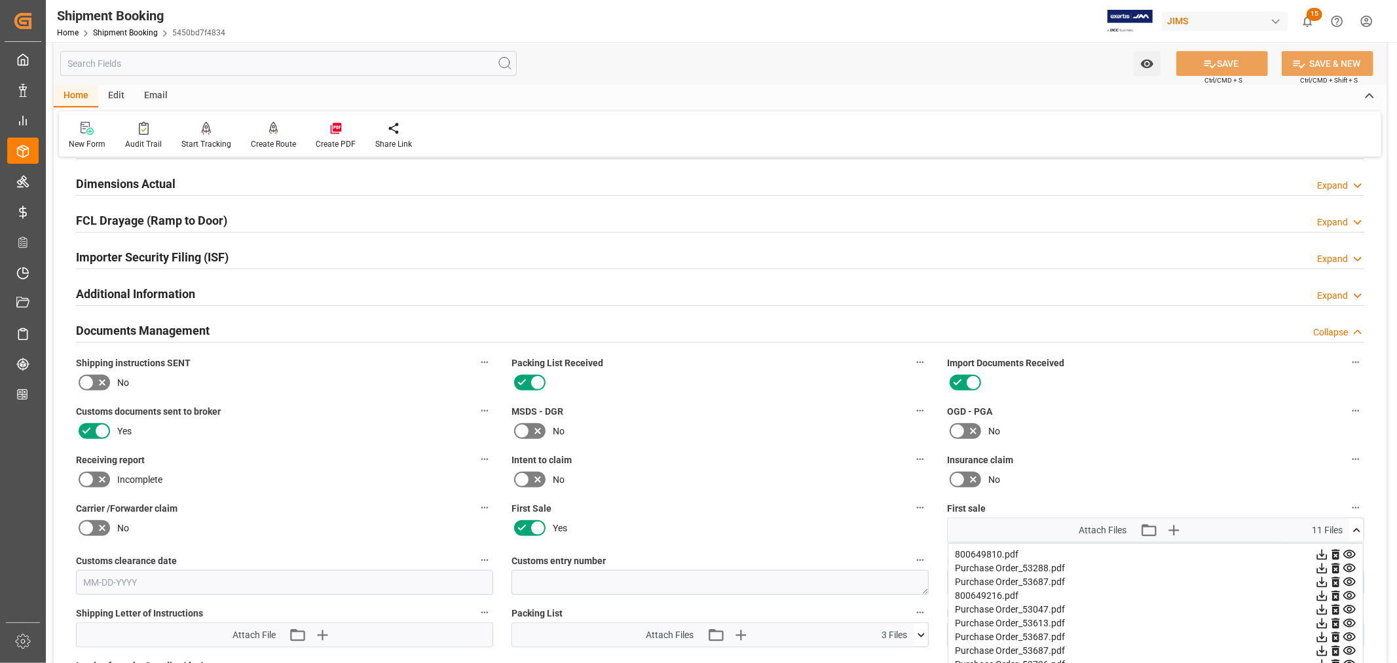
scroll to position [612, 0]
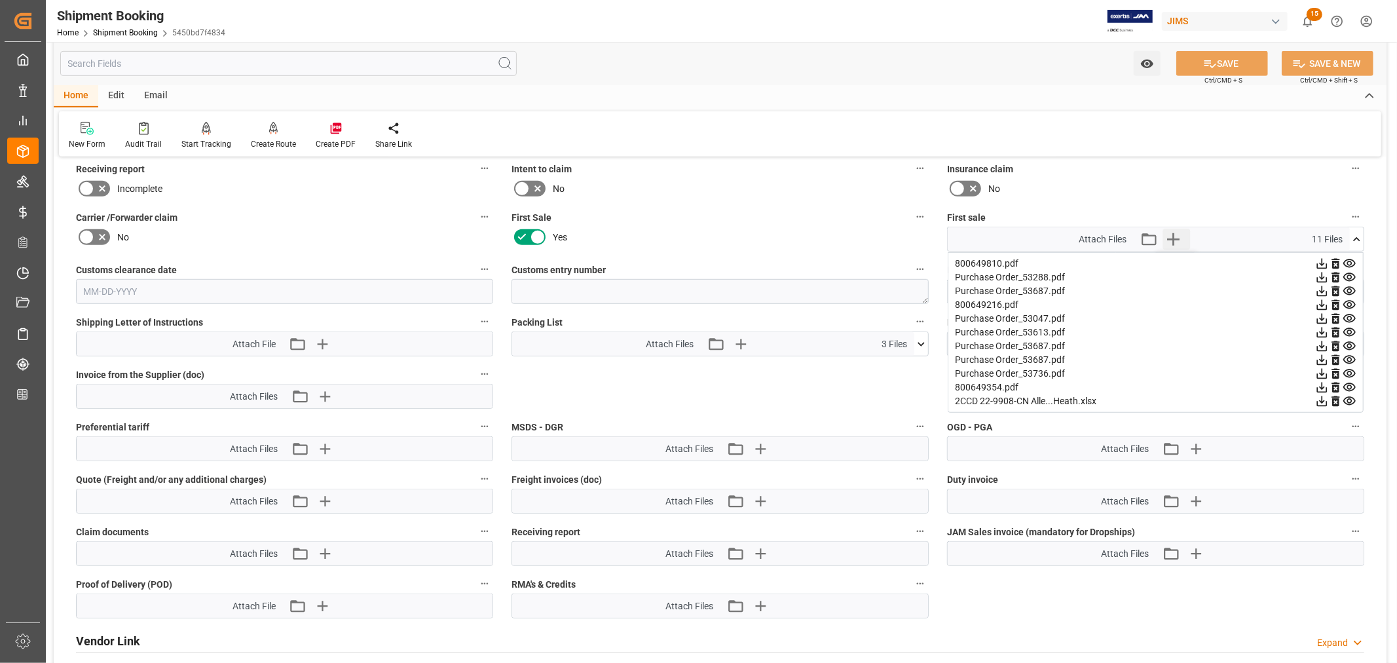
click at [1173, 238] on icon "button" at bounding box center [1173, 239] width 12 height 12
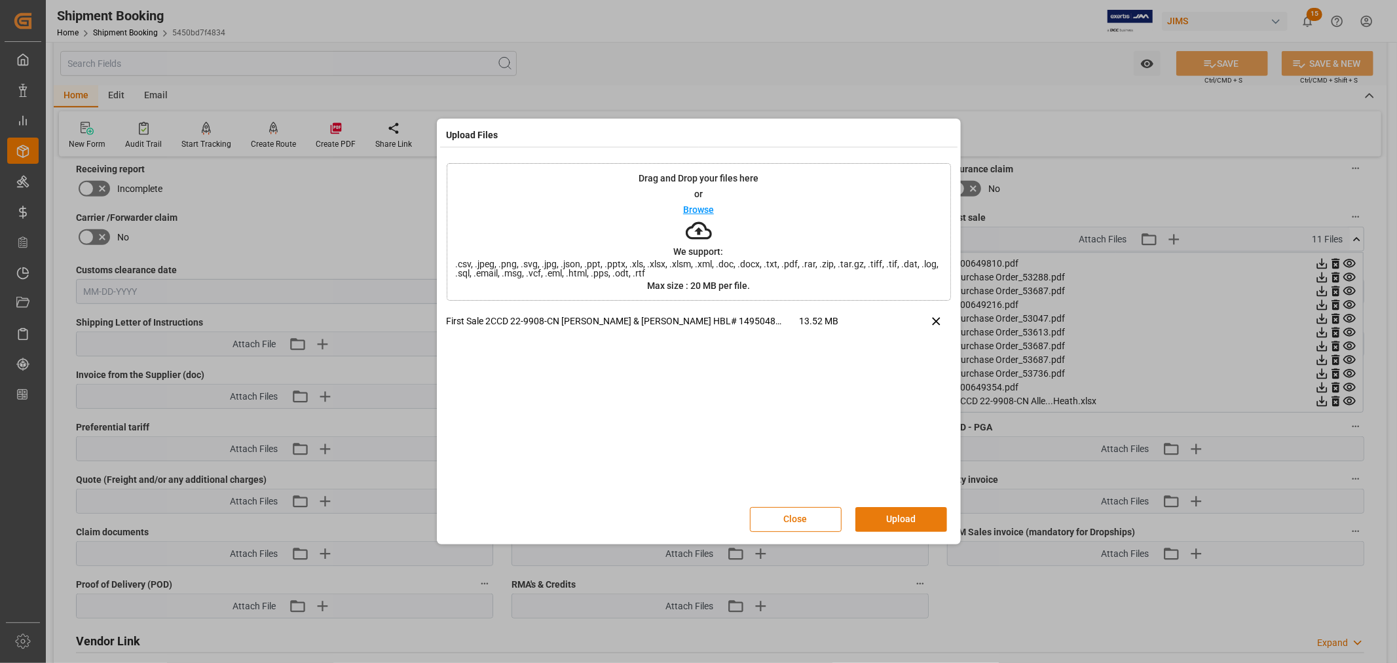
click at [909, 519] on button "Upload" at bounding box center [901, 519] width 92 height 25
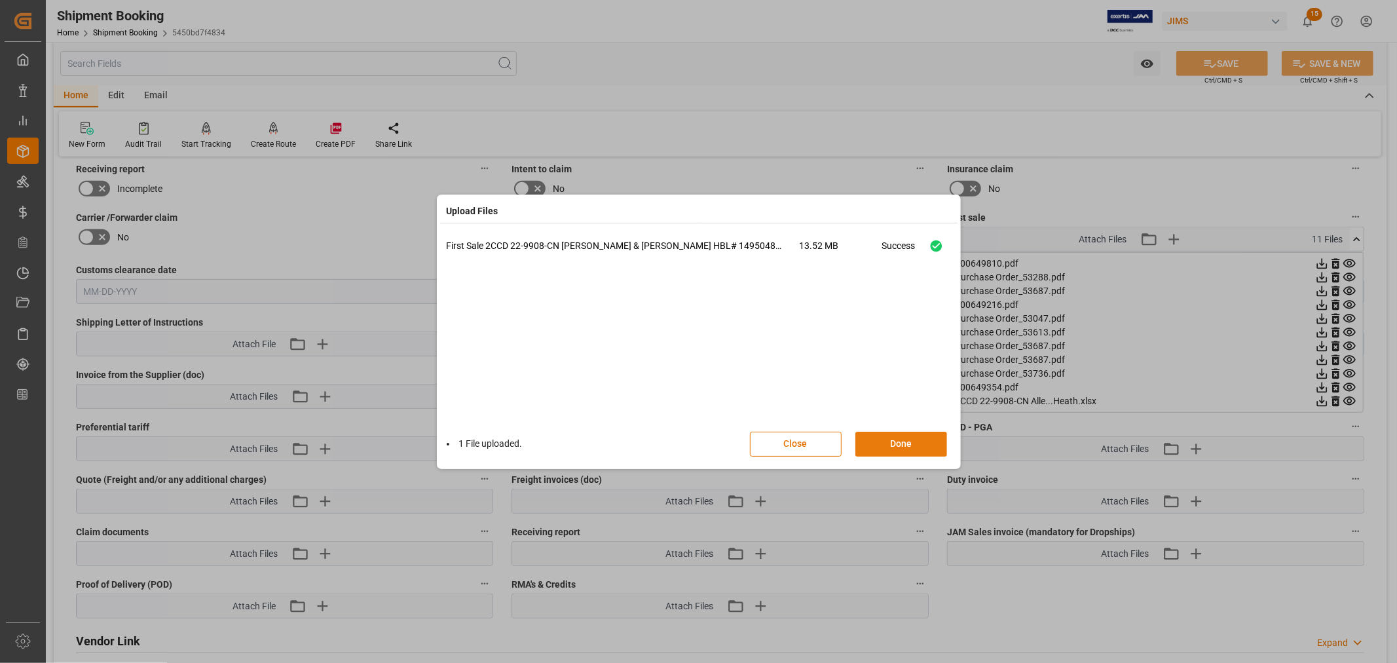
click at [906, 443] on button "Done" at bounding box center [901, 444] width 92 height 25
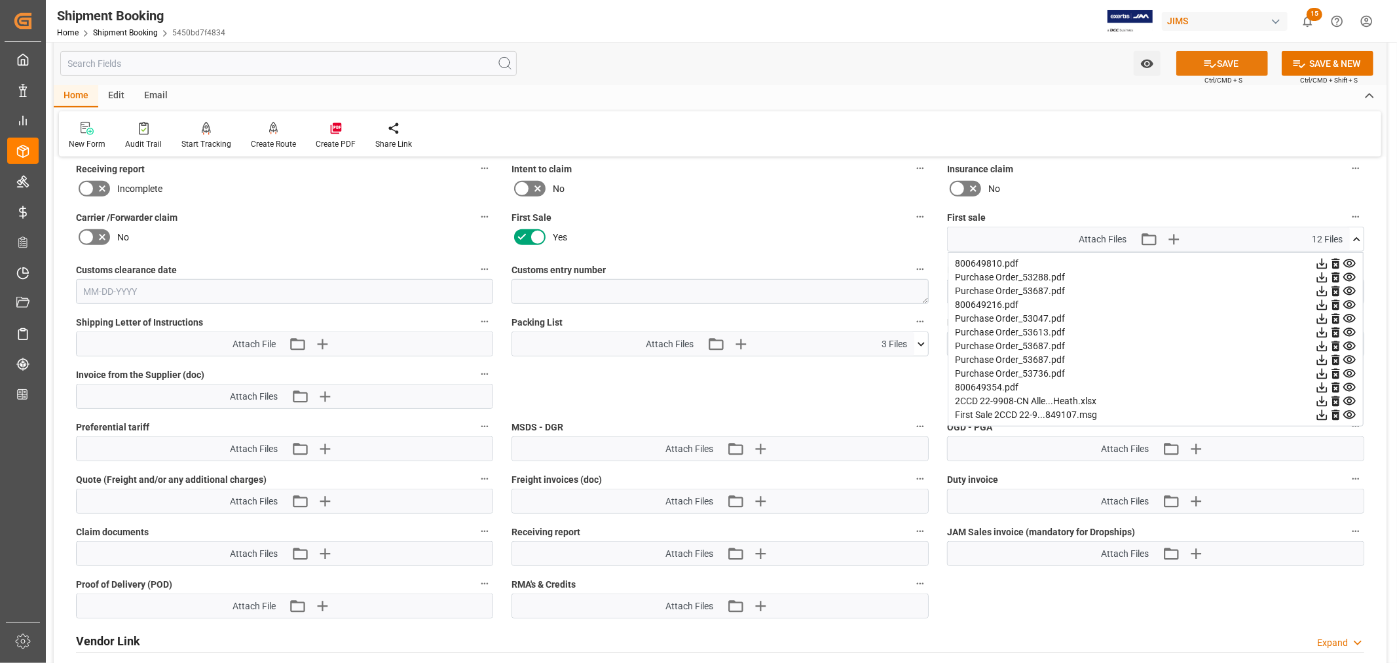
click at [1228, 64] on button "SAVE" at bounding box center [1222, 63] width 92 height 25
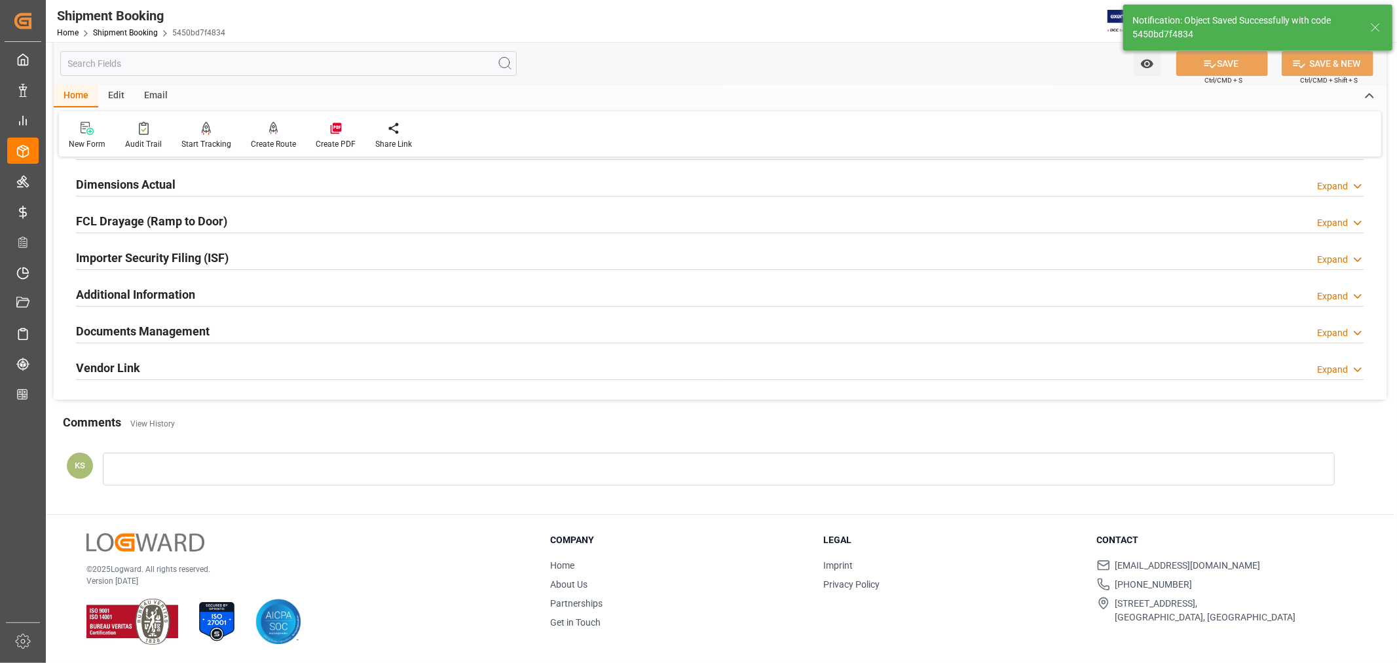
scroll to position [322, 0]
click at [134, 33] on link "Shipment Booking" at bounding box center [125, 32] width 65 height 9
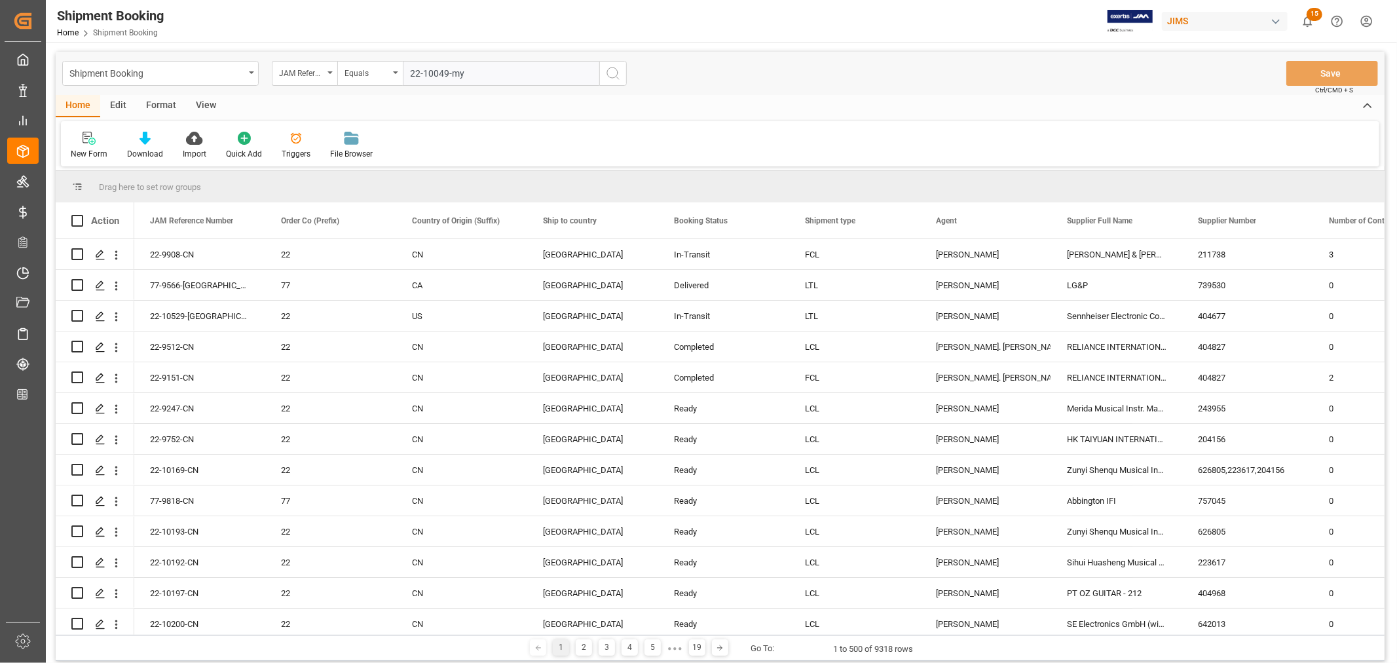
type input "22-10049-my"
click at [616, 69] on circle "search button" at bounding box center [612, 72] width 10 height 10
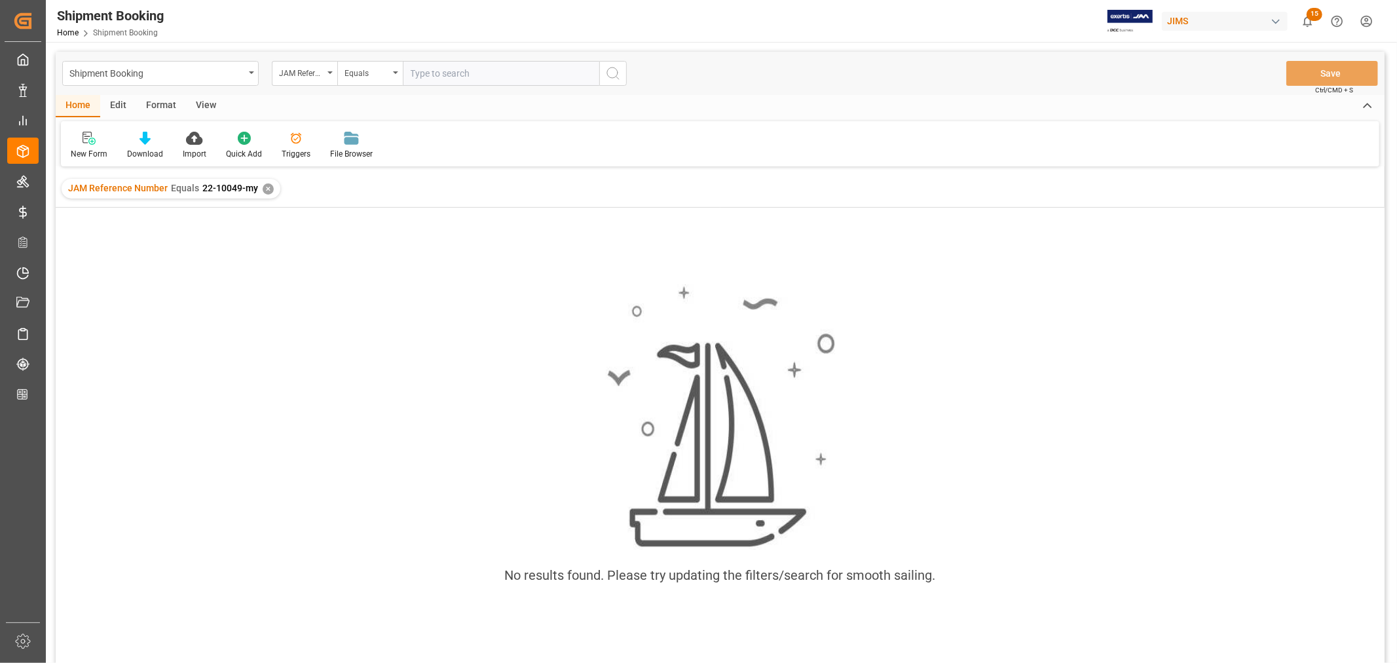
click at [265, 186] on div "✕" at bounding box center [268, 188] width 11 height 11
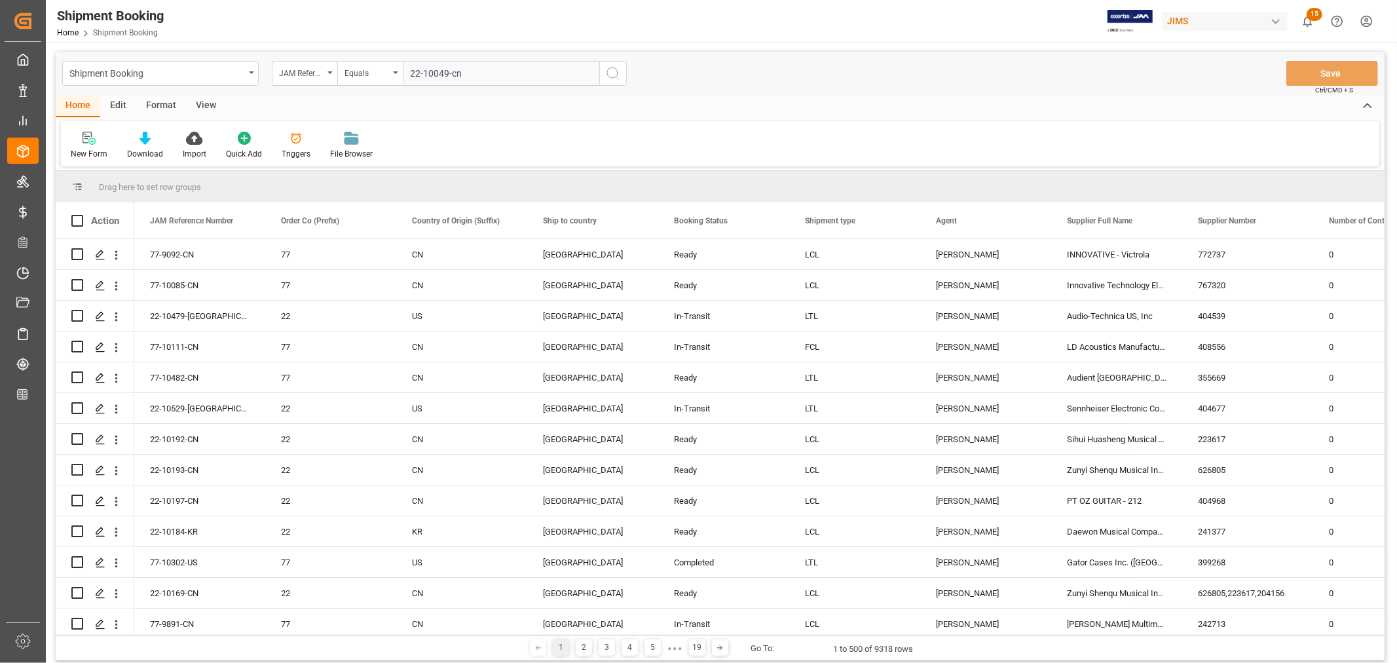
type input "22-10049-cn"
click at [608, 69] on circle "search button" at bounding box center [612, 72] width 10 height 10
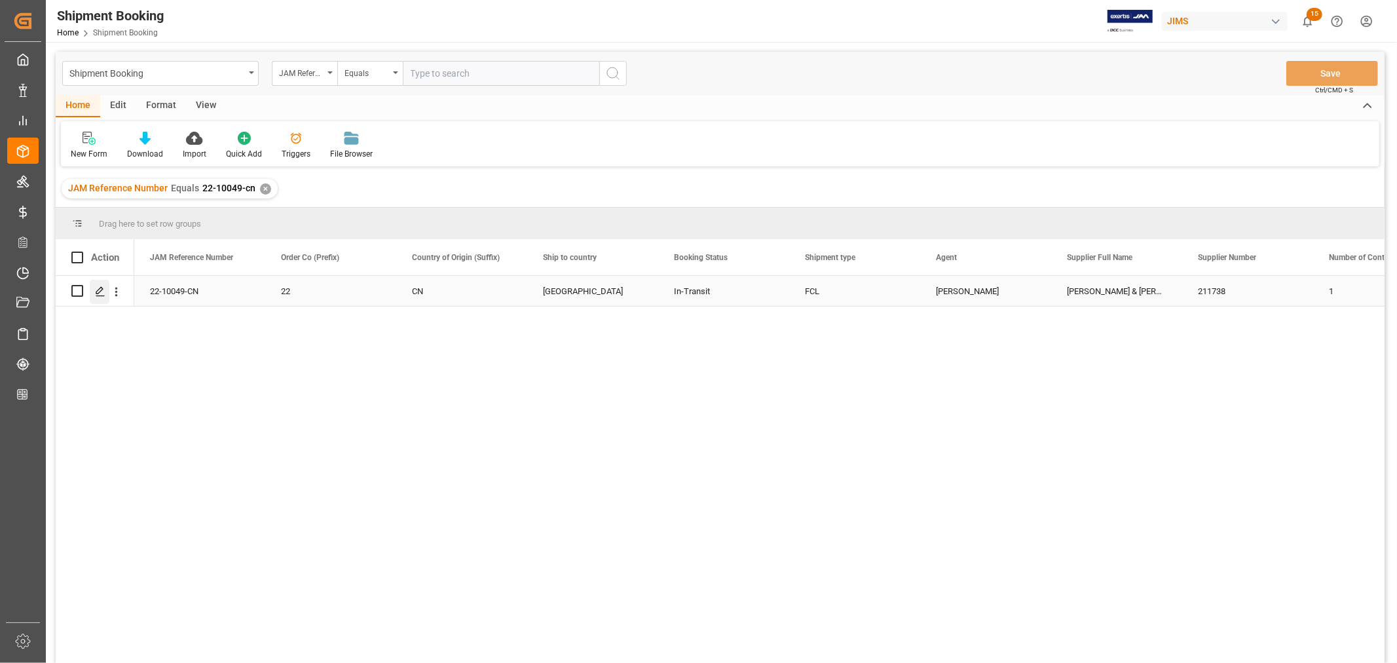
click at [103, 288] on icon "Press SPACE to select this row." at bounding box center [100, 291] width 10 height 10
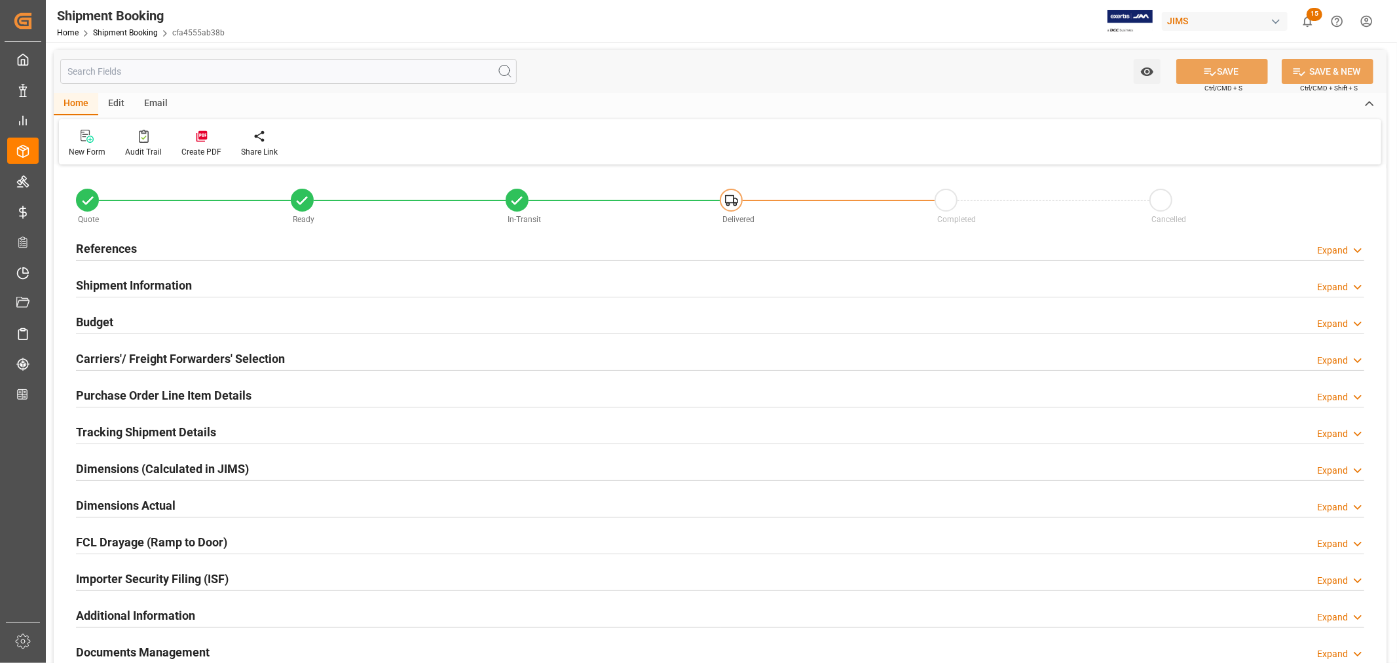
type input "15"
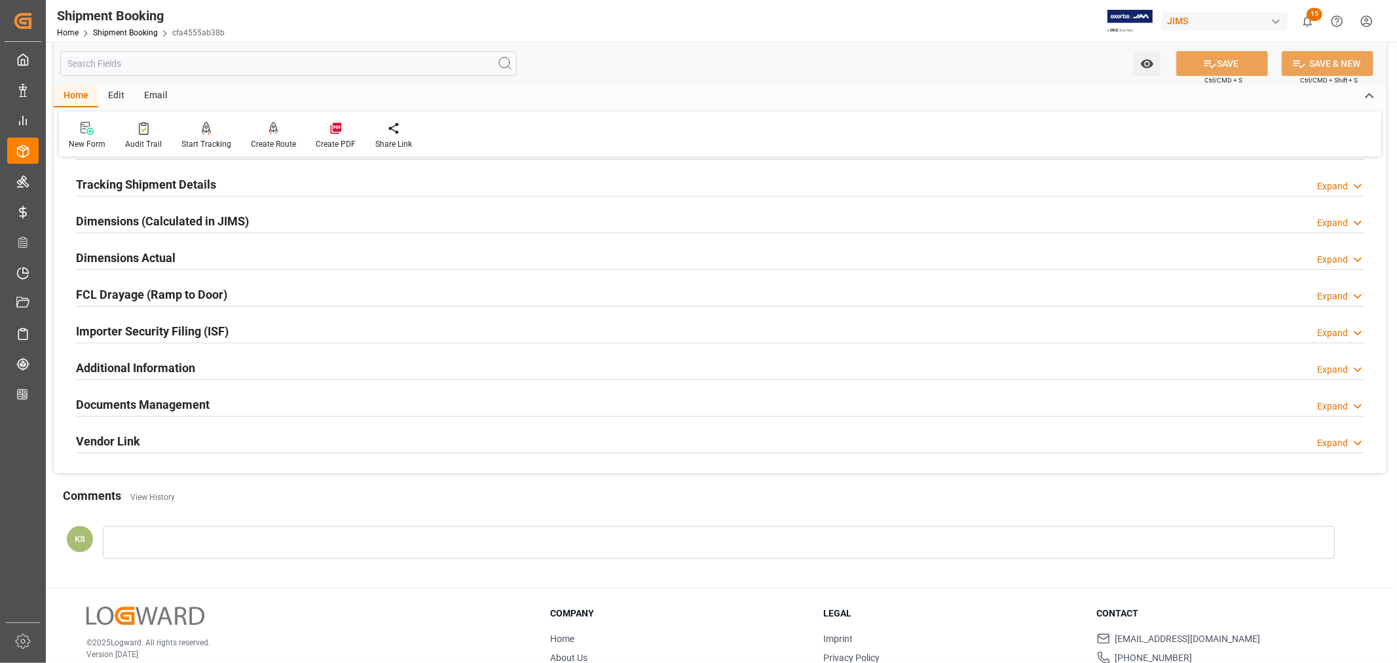
scroll to position [291, 0]
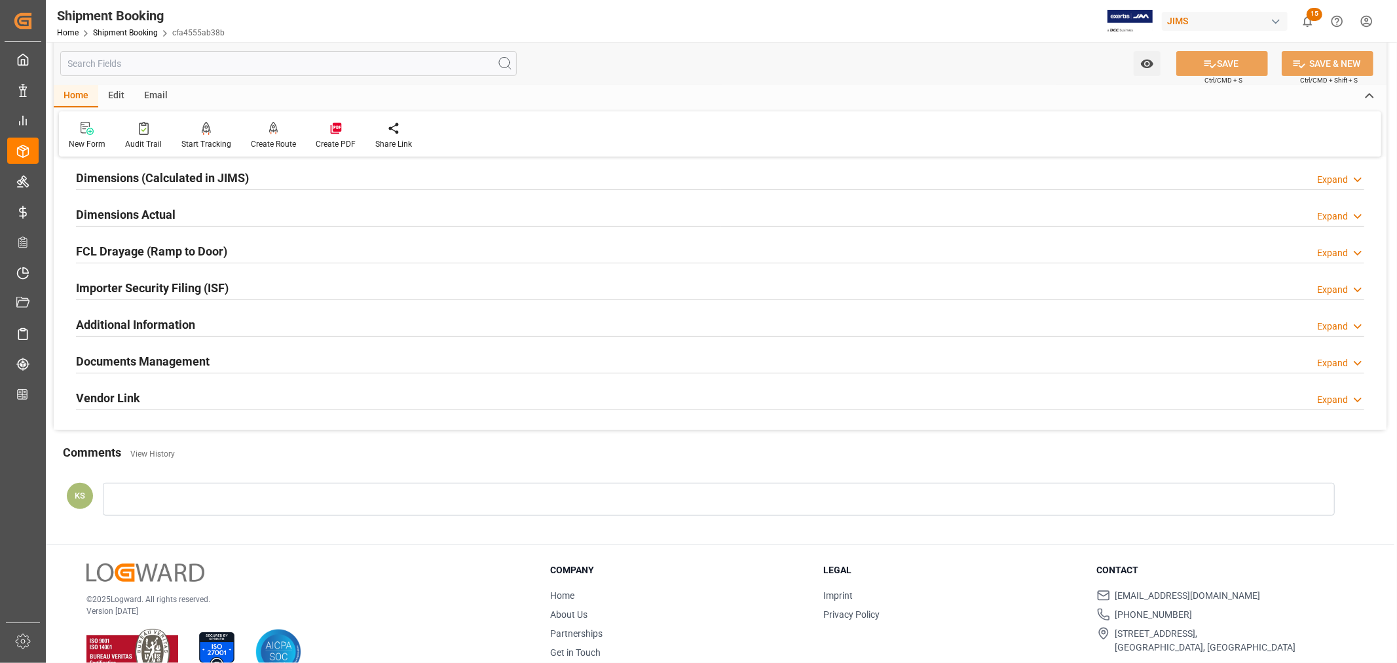
click at [371, 356] on div "Documents Management Expand" at bounding box center [720, 360] width 1288 height 25
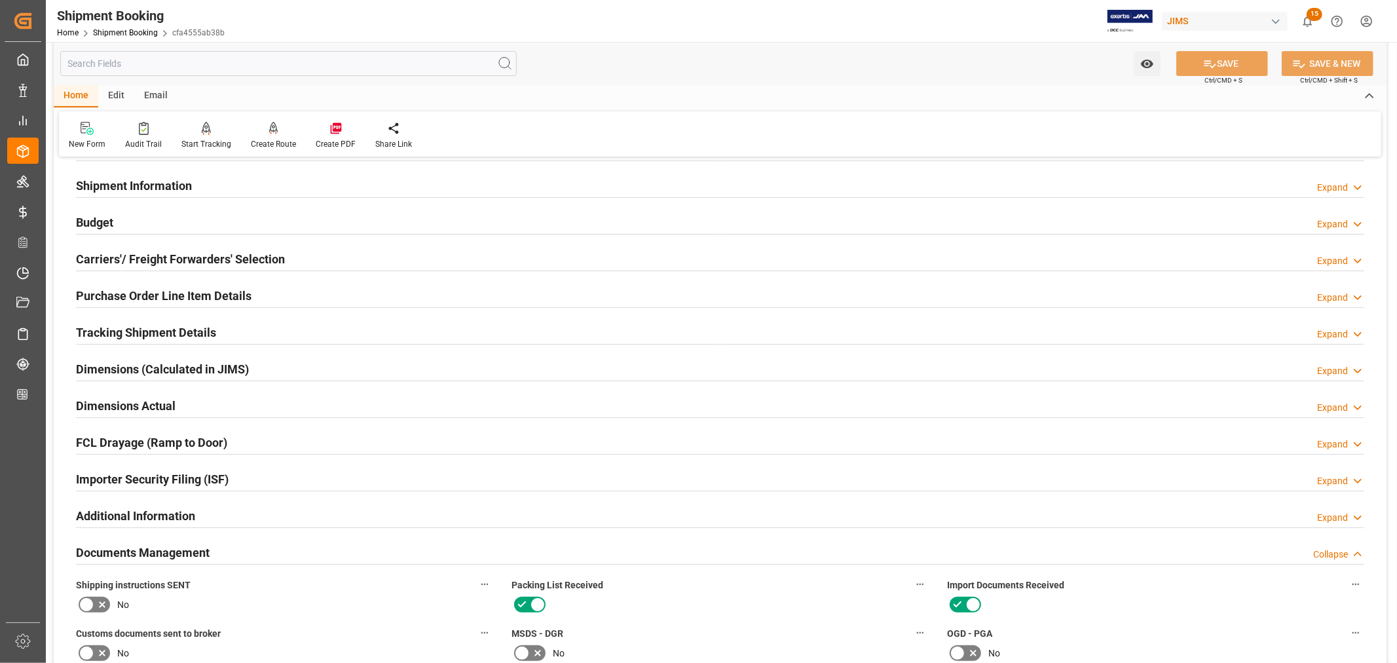
scroll to position [73, 0]
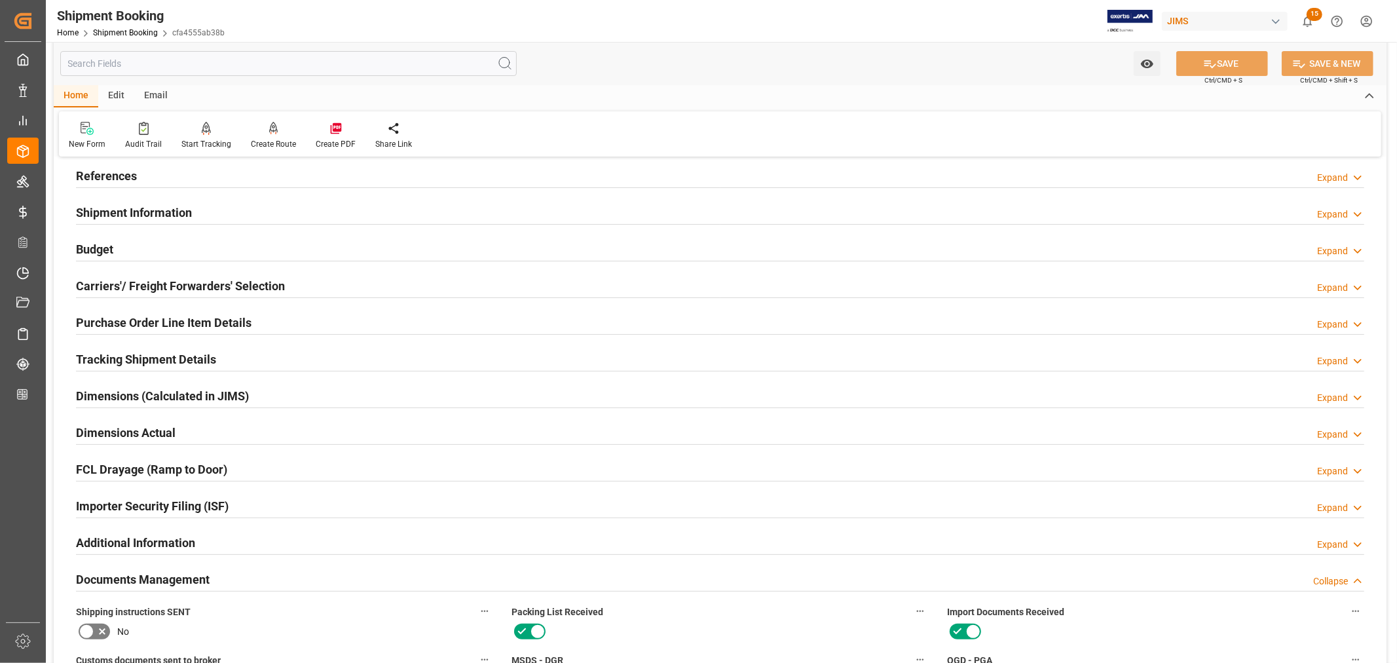
click at [187, 213] on h2 "Shipment Information" at bounding box center [134, 213] width 116 height 18
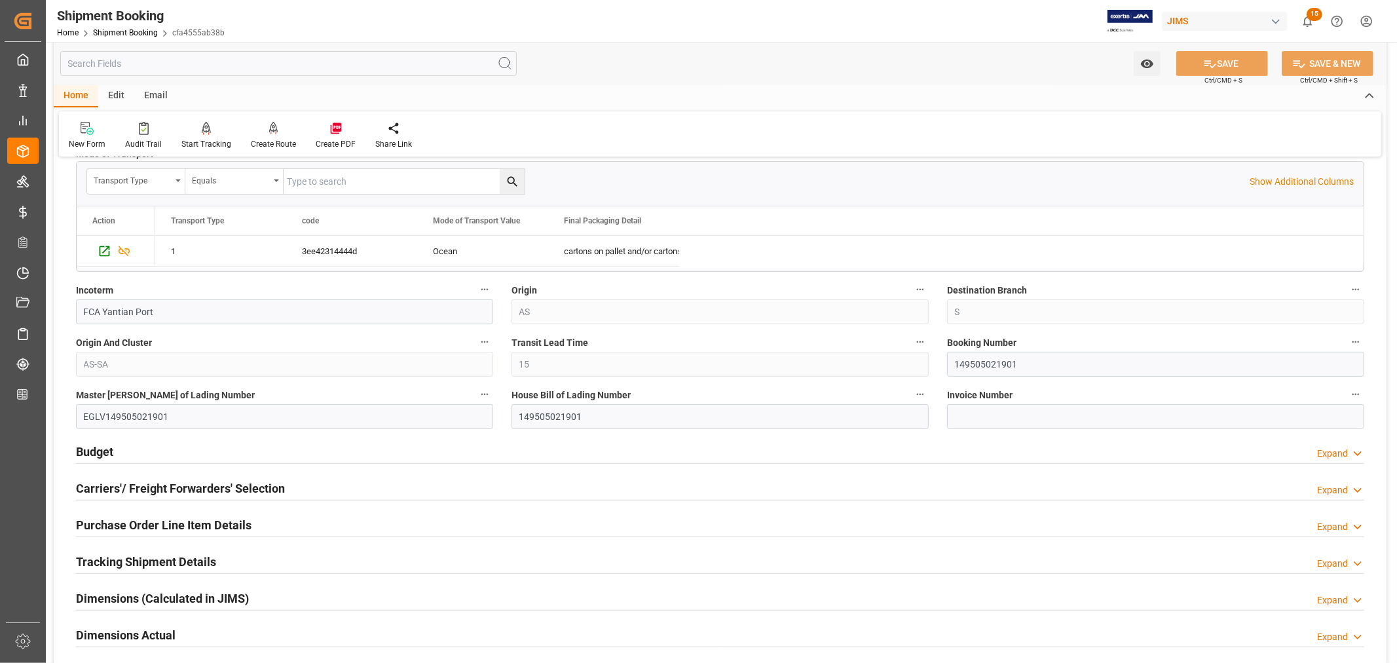
scroll to position [436, 0]
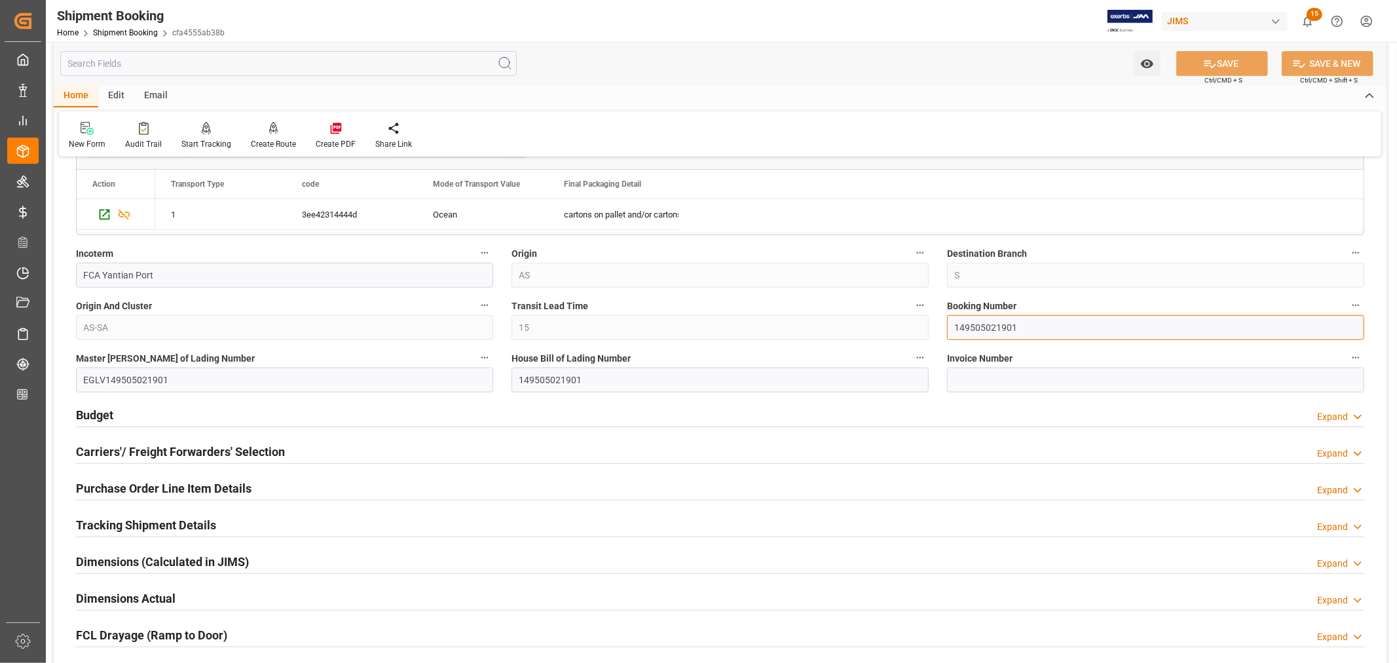
click at [983, 325] on input "149505021901" at bounding box center [1155, 327] width 417 height 25
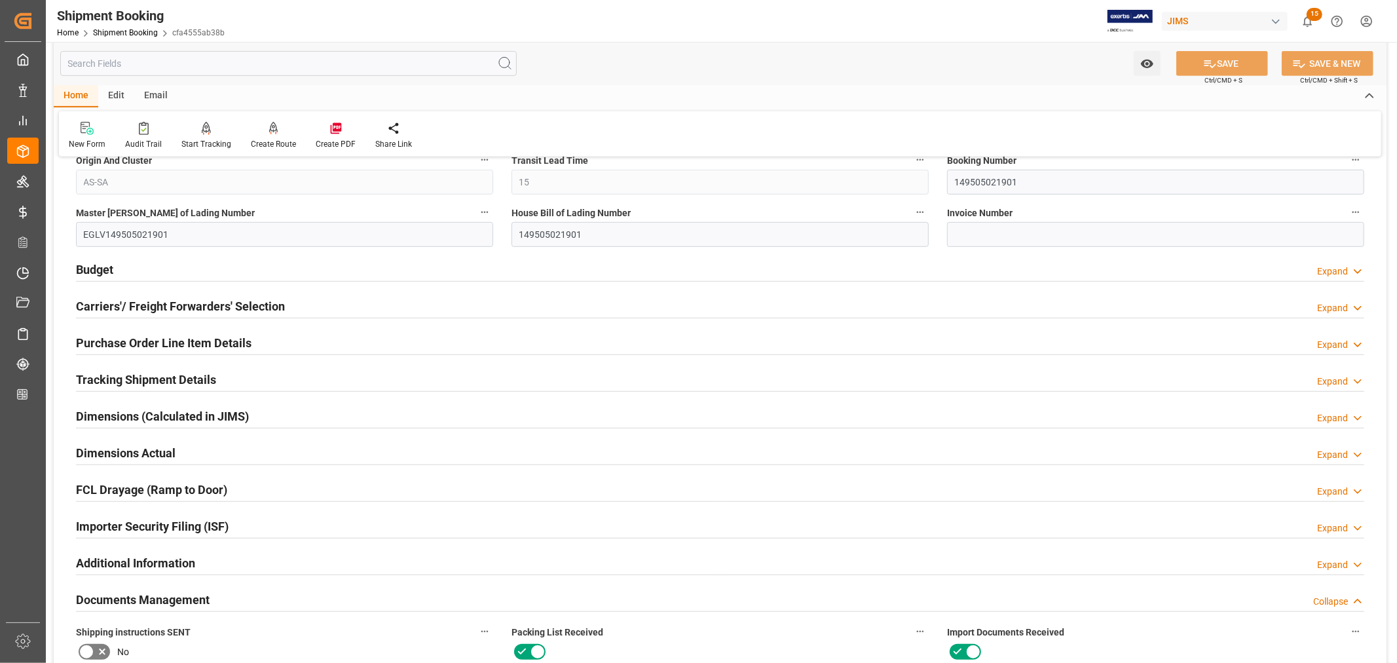
click at [267, 516] on div "Importer Security Filing (ISF) Expand" at bounding box center [720, 525] width 1288 height 25
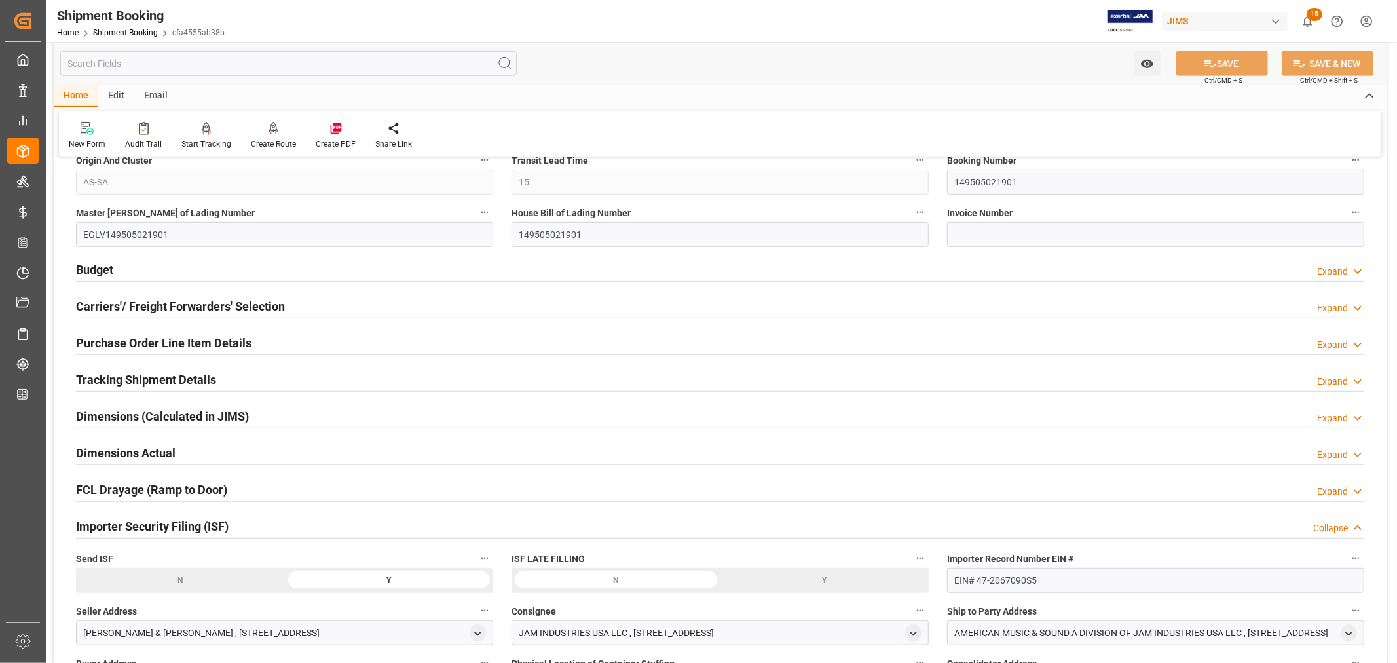
click at [267, 516] on div "Importer Security Filing (ISF) Collapse" at bounding box center [720, 525] width 1288 height 25
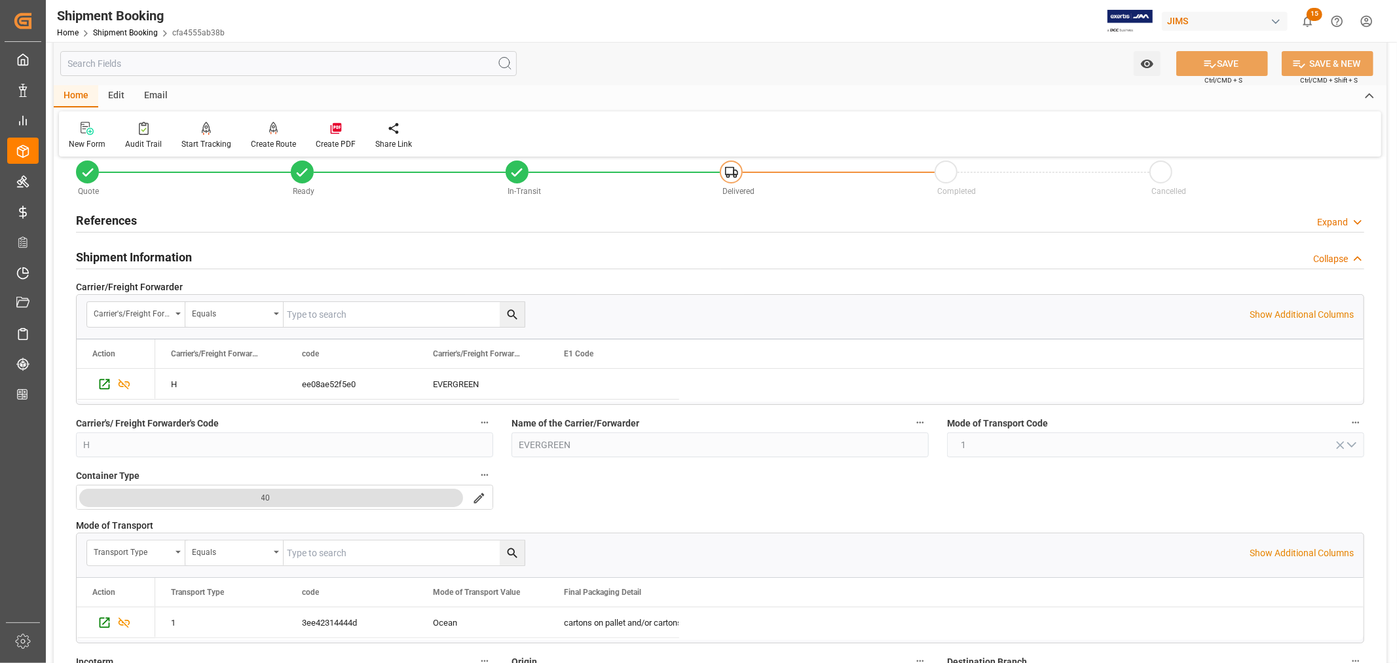
scroll to position [0, 0]
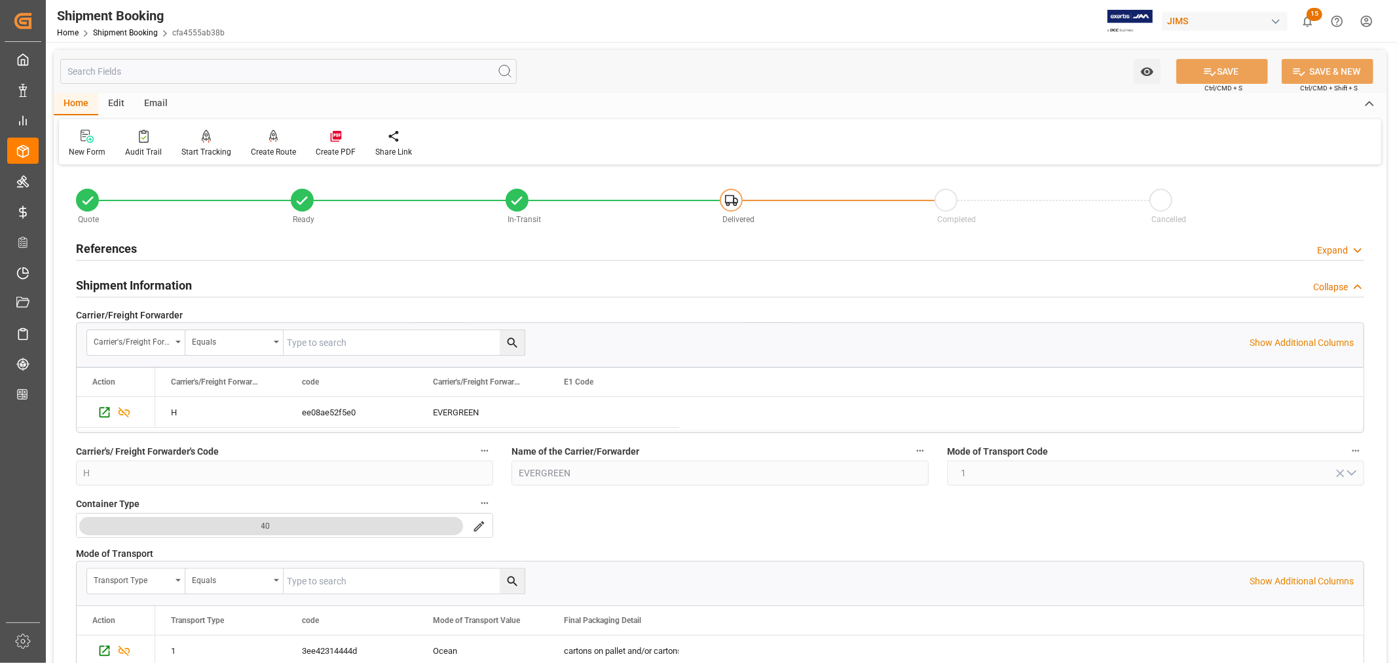
click at [131, 278] on h2 "Shipment Information" at bounding box center [134, 285] width 116 height 18
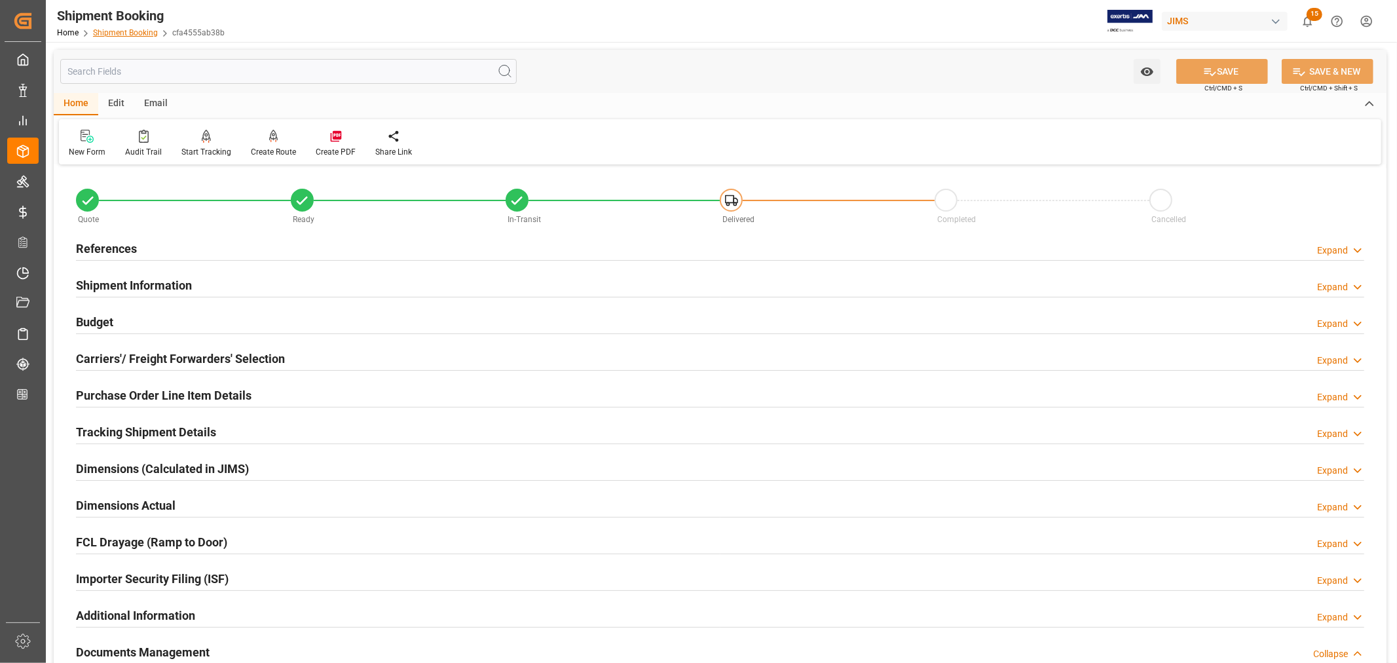
click at [140, 35] on link "Shipment Booking" at bounding box center [125, 32] width 65 height 9
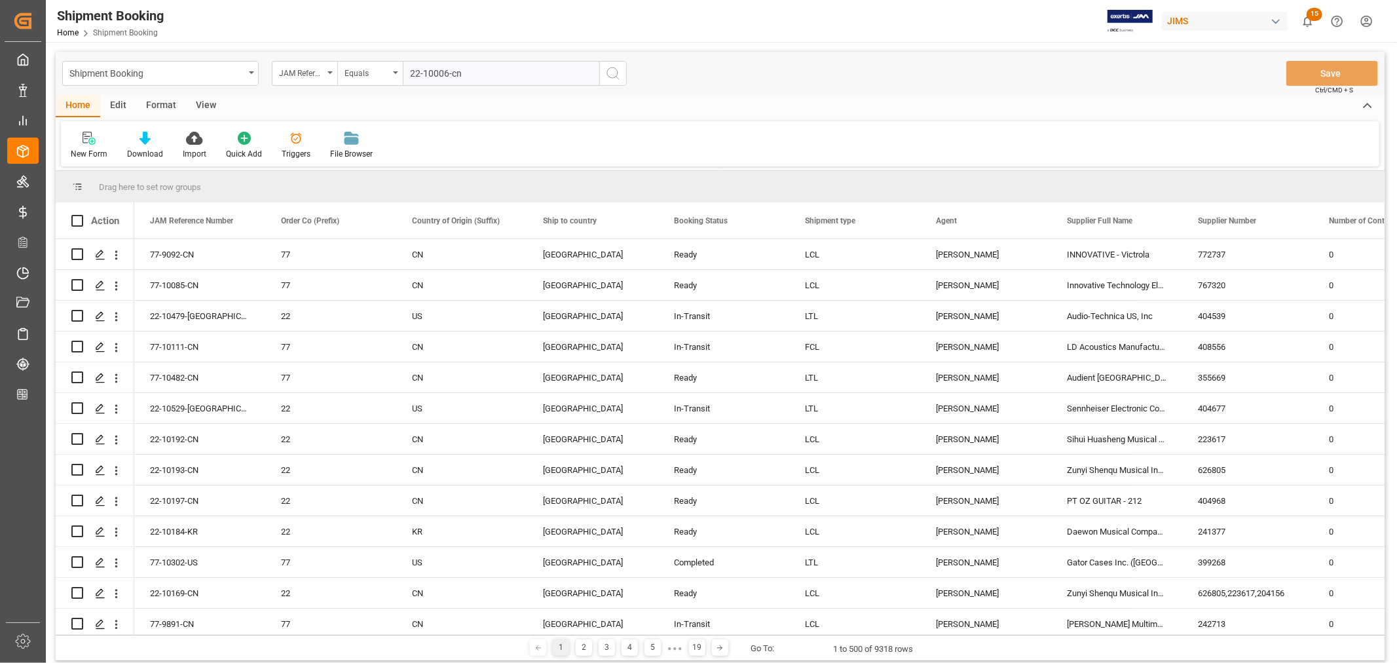
type input "22-10006-cn"
click at [611, 75] on icon "search button" at bounding box center [613, 74] width 16 height 16
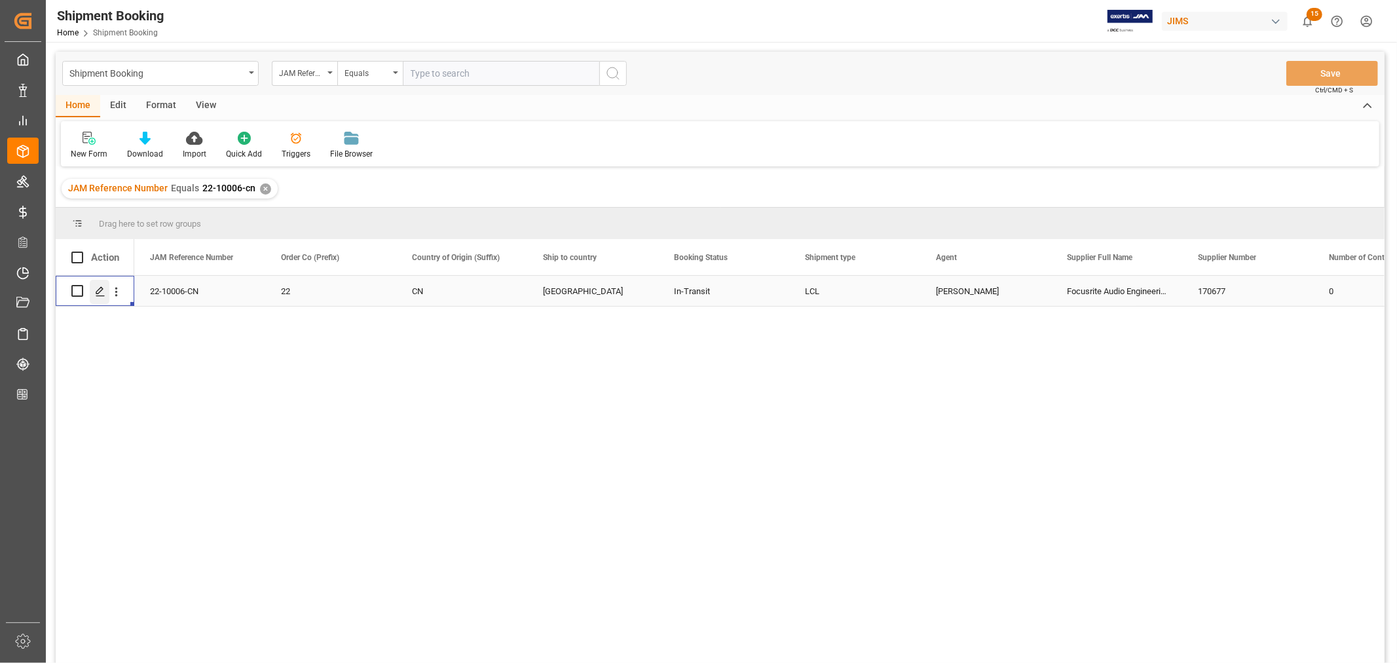
click at [105, 289] on div "Press SPACE to select this row." at bounding box center [100, 292] width 20 height 24
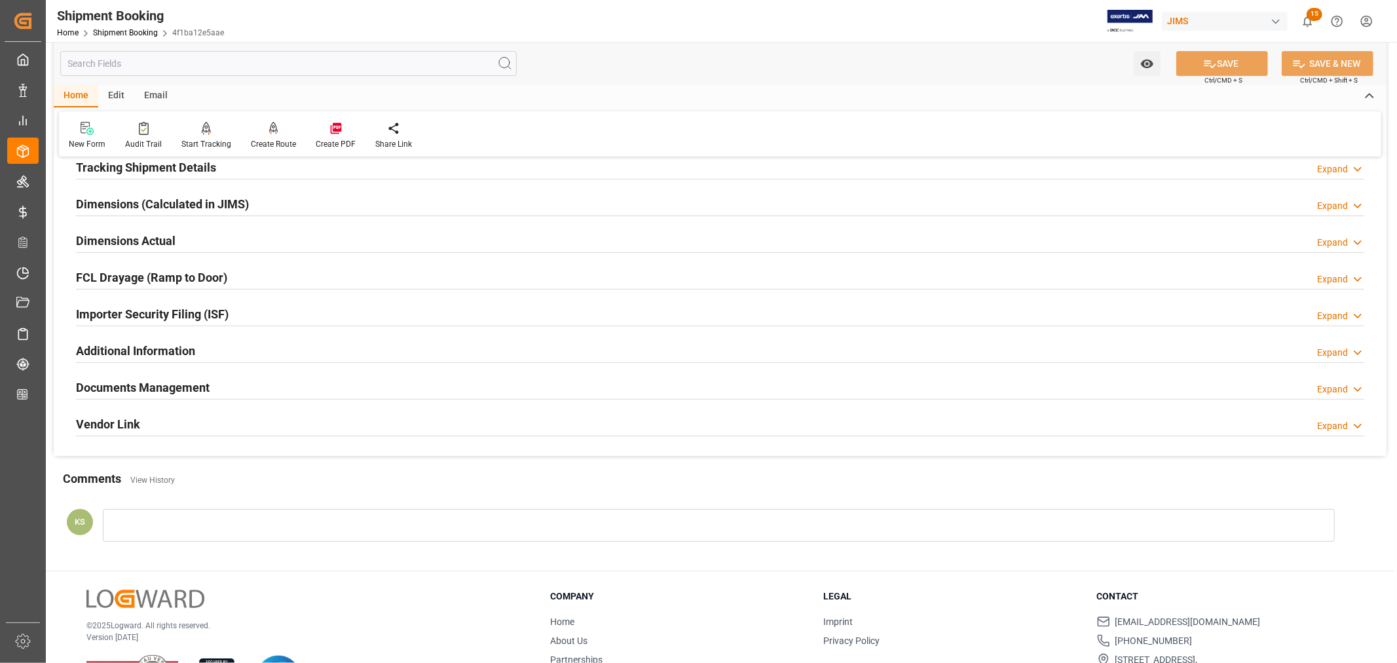
scroll to position [322, 0]
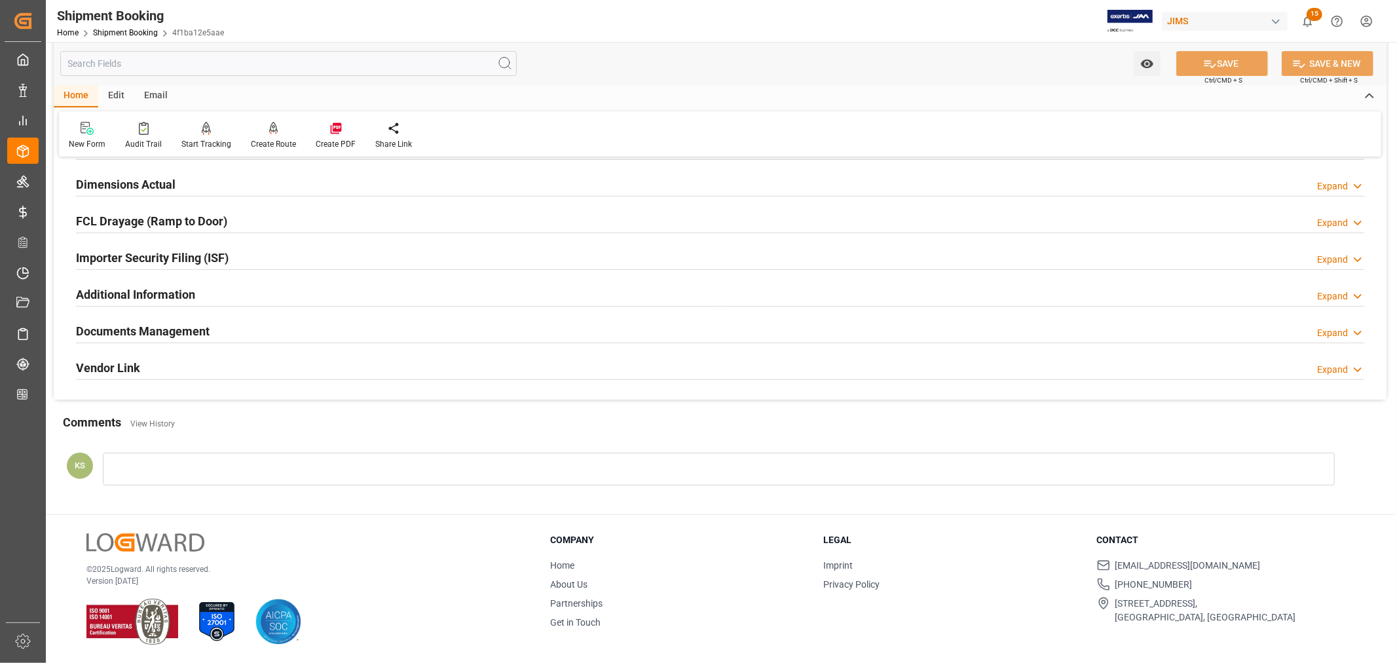
click at [755, 326] on div "Documents Management Expand" at bounding box center [720, 330] width 1288 height 25
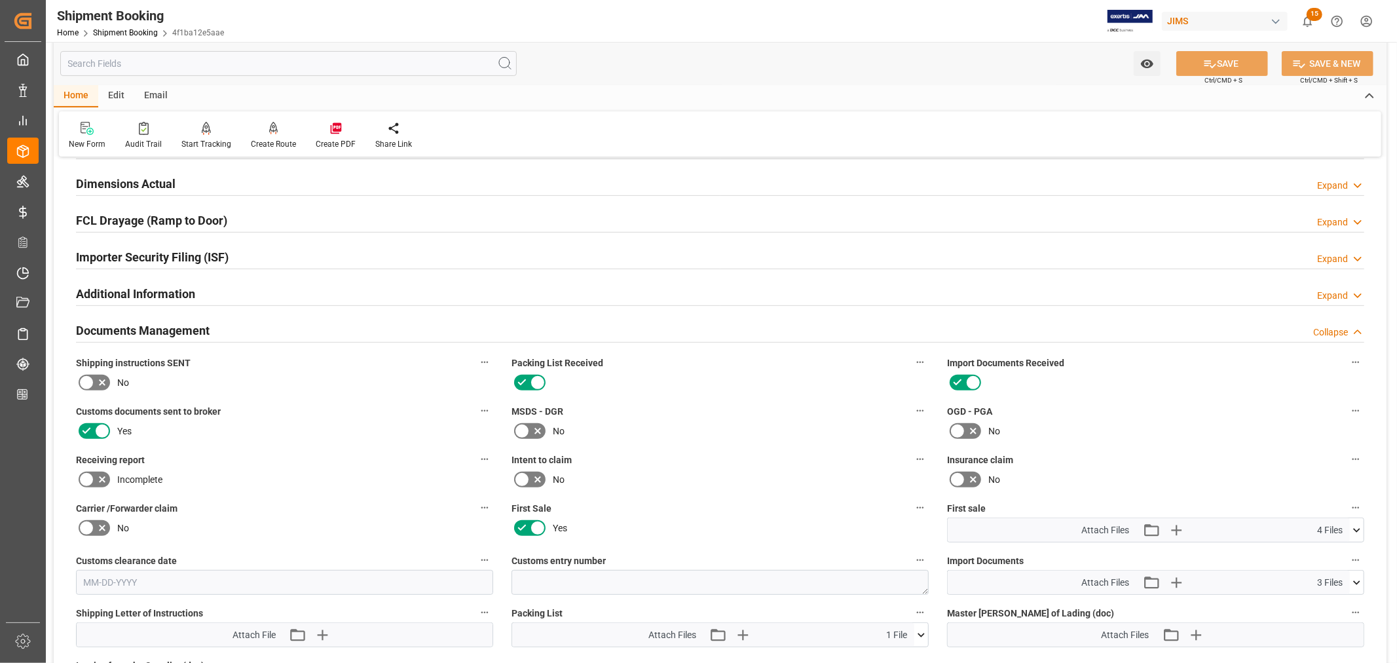
click at [1356, 528] on icon at bounding box center [1357, 530] width 14 height 14
click at [1319, 593] on icon at bounding box center [1322, 596] width 14 height 14
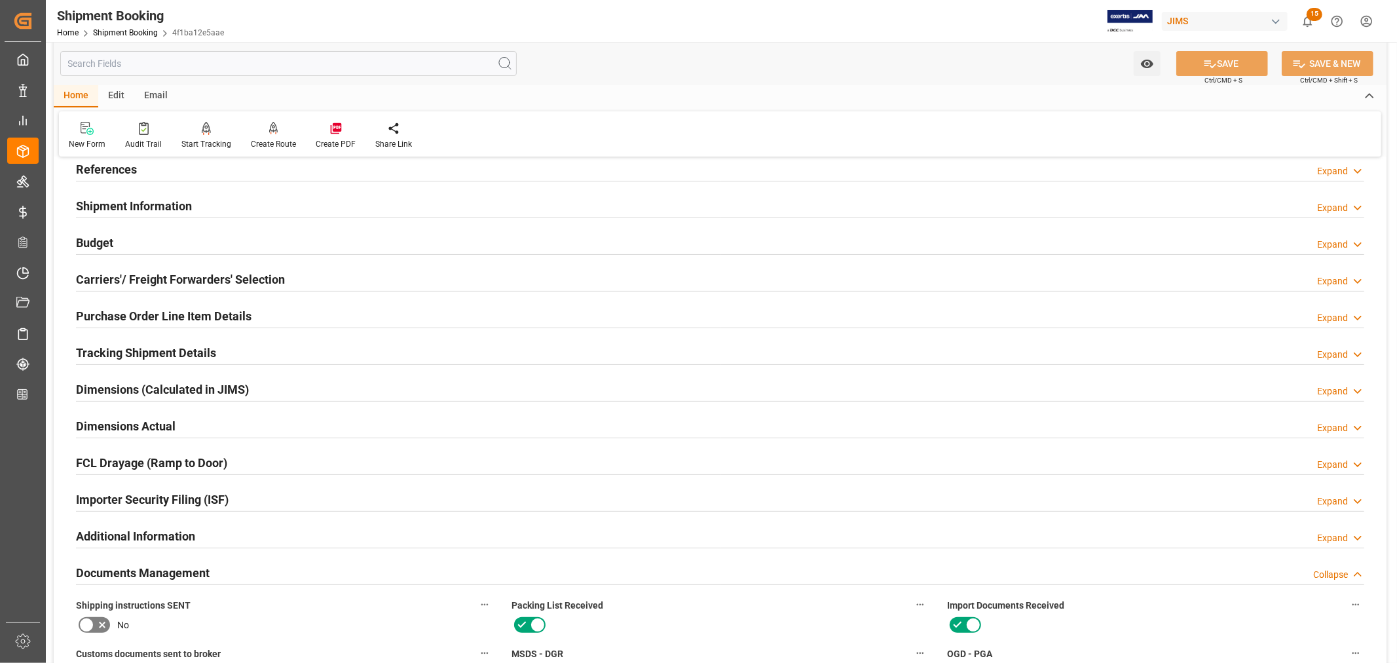
scroll to position [0, 0]
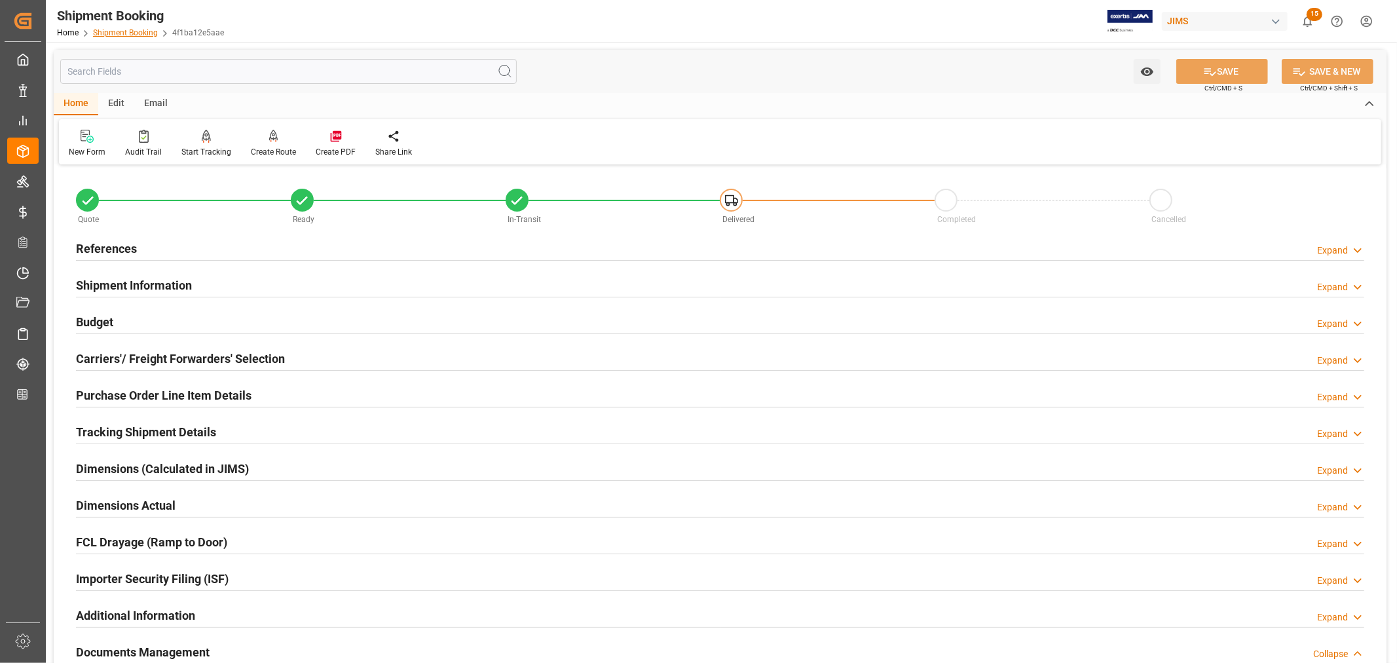
click at [124, 30] on link "Shipment Booking" at bounding box center [125, 32] width 65 height 9
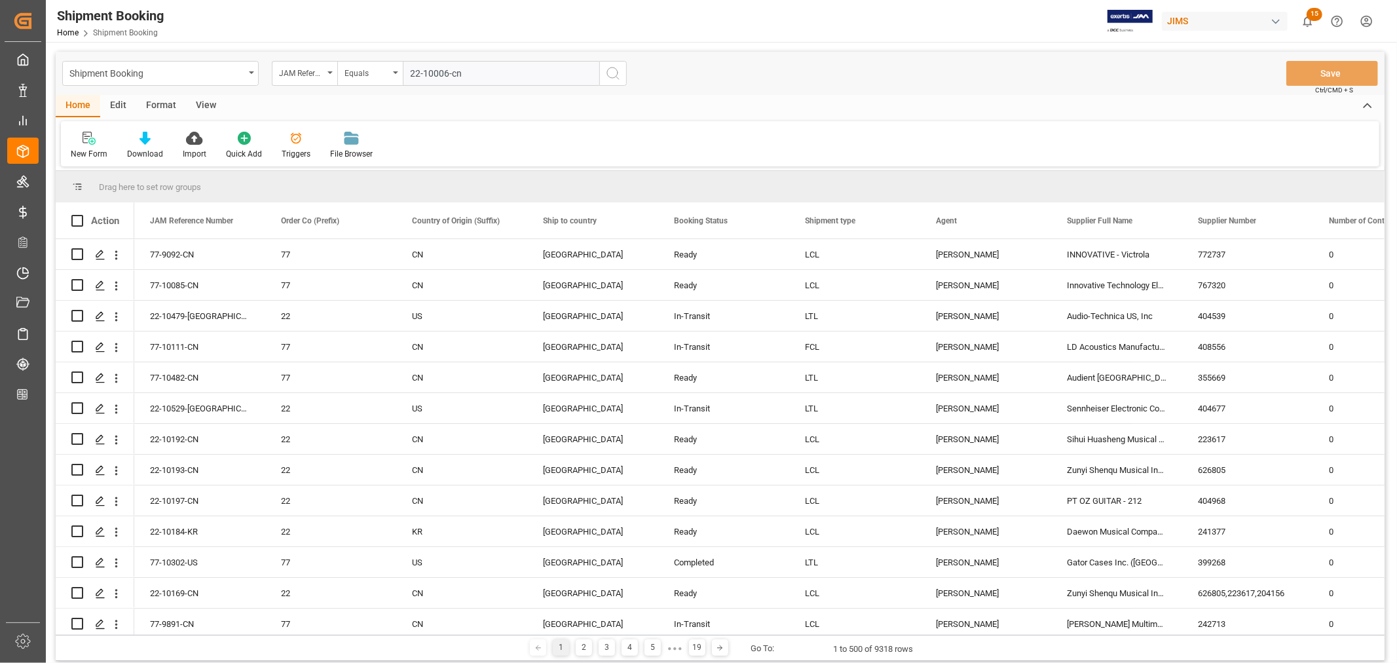
type input "22-10006-cn"
click at [616, 73] on icon "search button" at bounding box center [613, 74] width 16 height 16
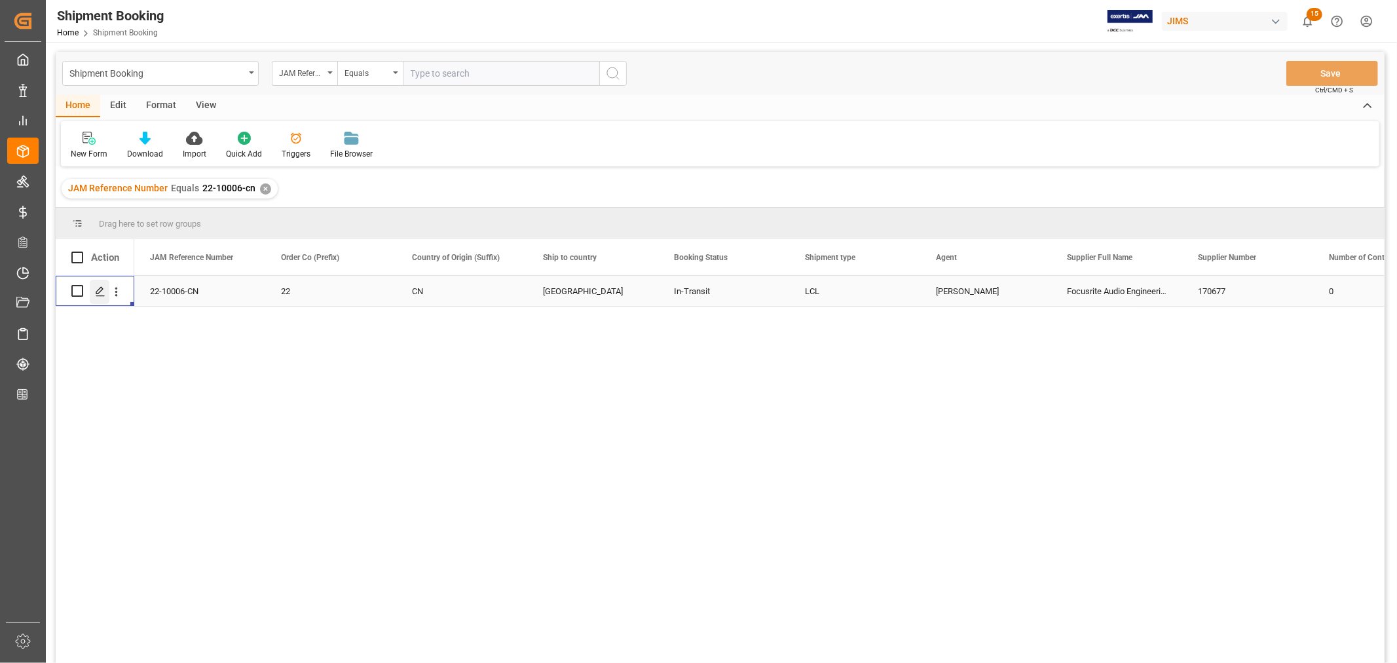
click at [100, 289] on icon "Press SPACE to select this row." at bounding box center [100, 291] width 10 height 10
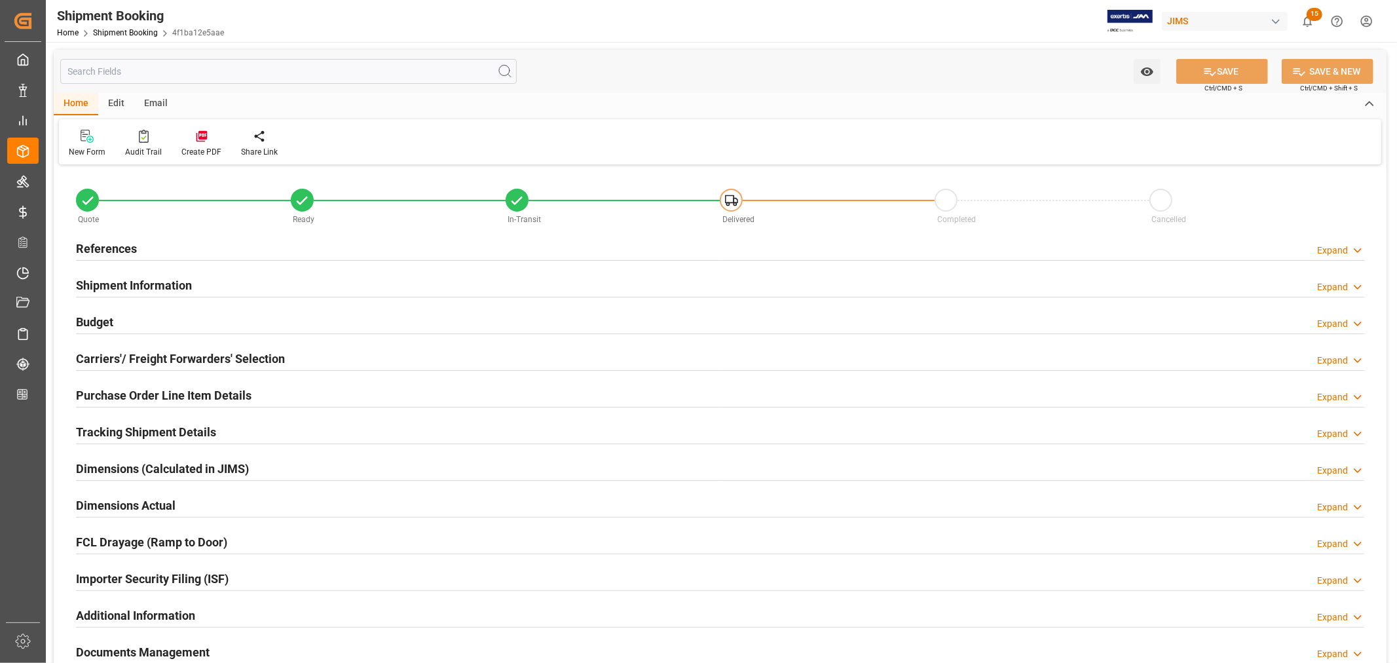
type input "3"
click at [127, 389] on h2 "Purchase Order Line Item Details" at bounding box center [164, 395] width 176 height 18
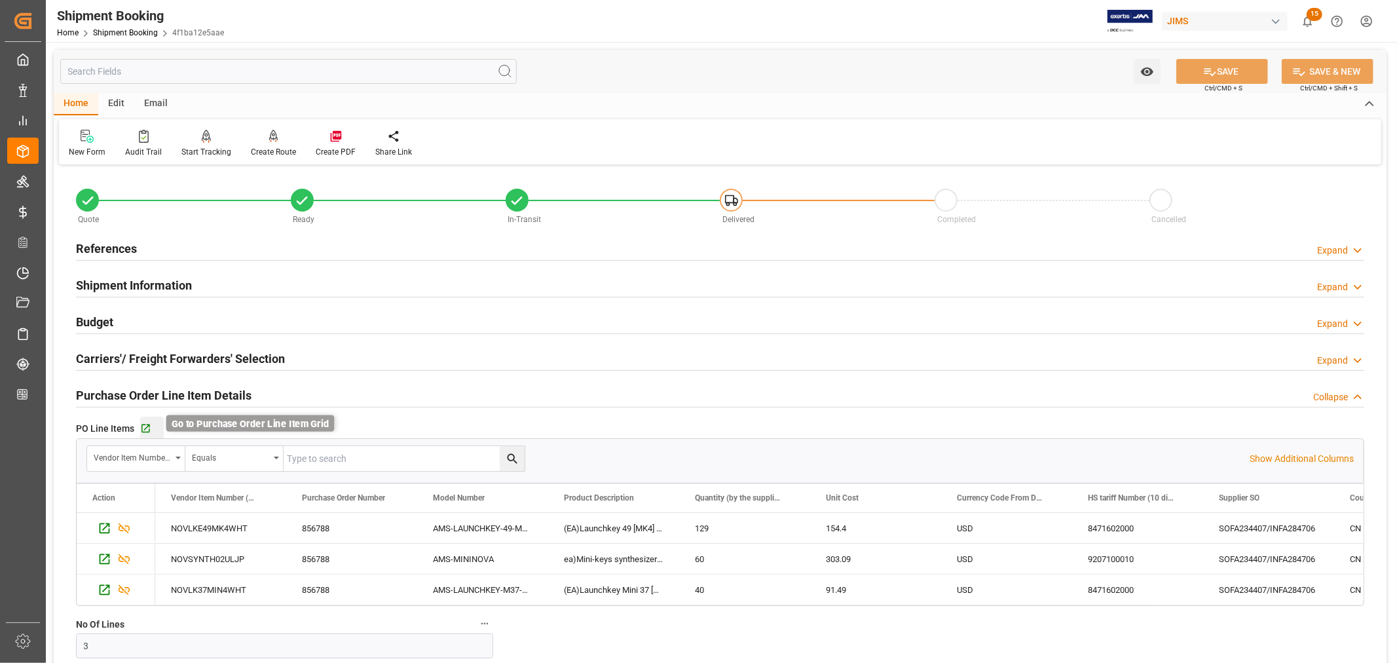
click at [141, 427] on icon "button" at bounding box center [145, 428] width 11 height 11
click at [116, 392] on h2 "Purchase Order Line Item Details" at bounding box center [164, 395] width 176 height 18
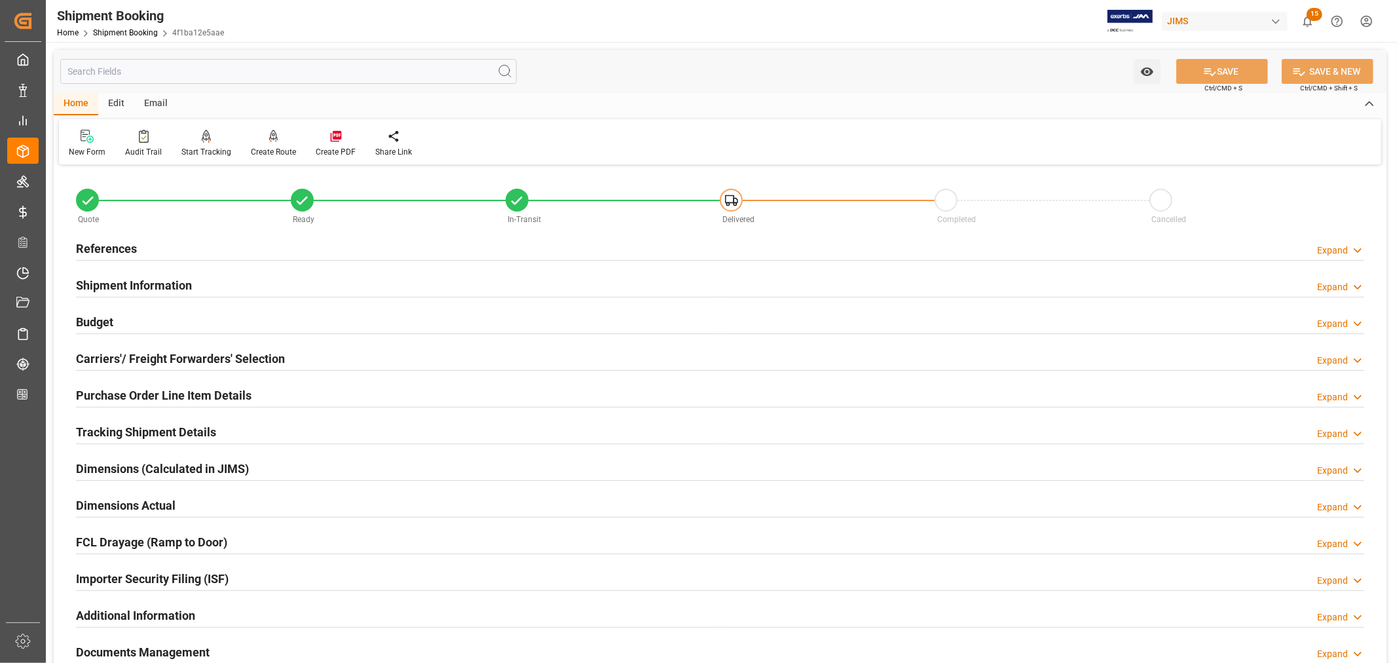
click at [105, 316] on h2 "Budget" at bounding box center [94, 322] width 37 height 18
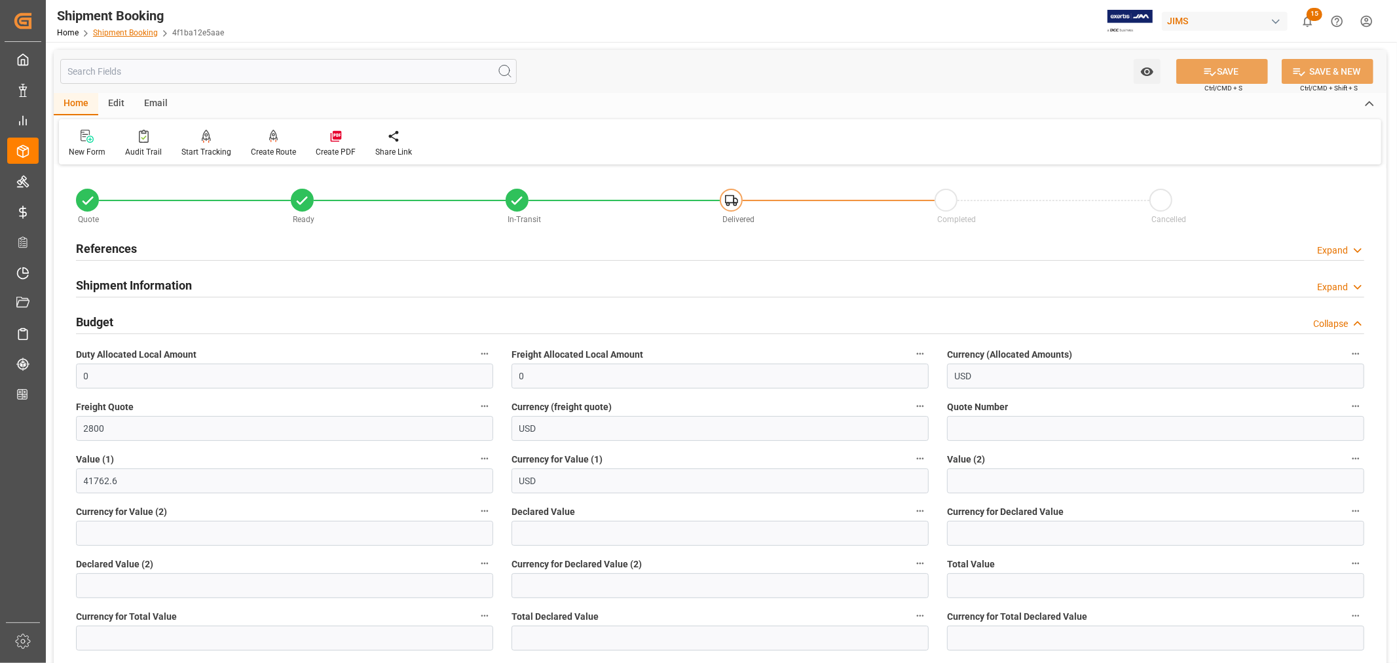
click at [141, 31] on link "Shipment Booking" at bounding box center [125, 32] width 65 height 9
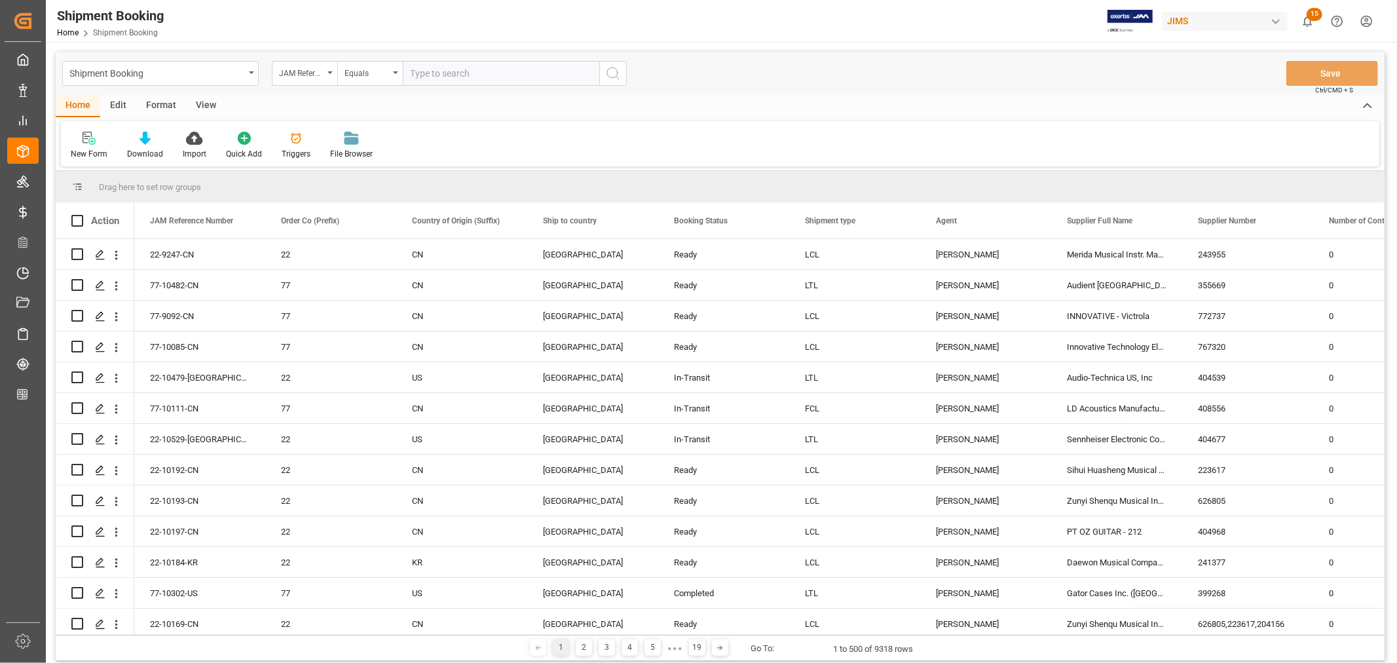
click at [413, 75] on input "text" at bounding box center [501, 73] width 197 height 25
type input "22-10006-cn"
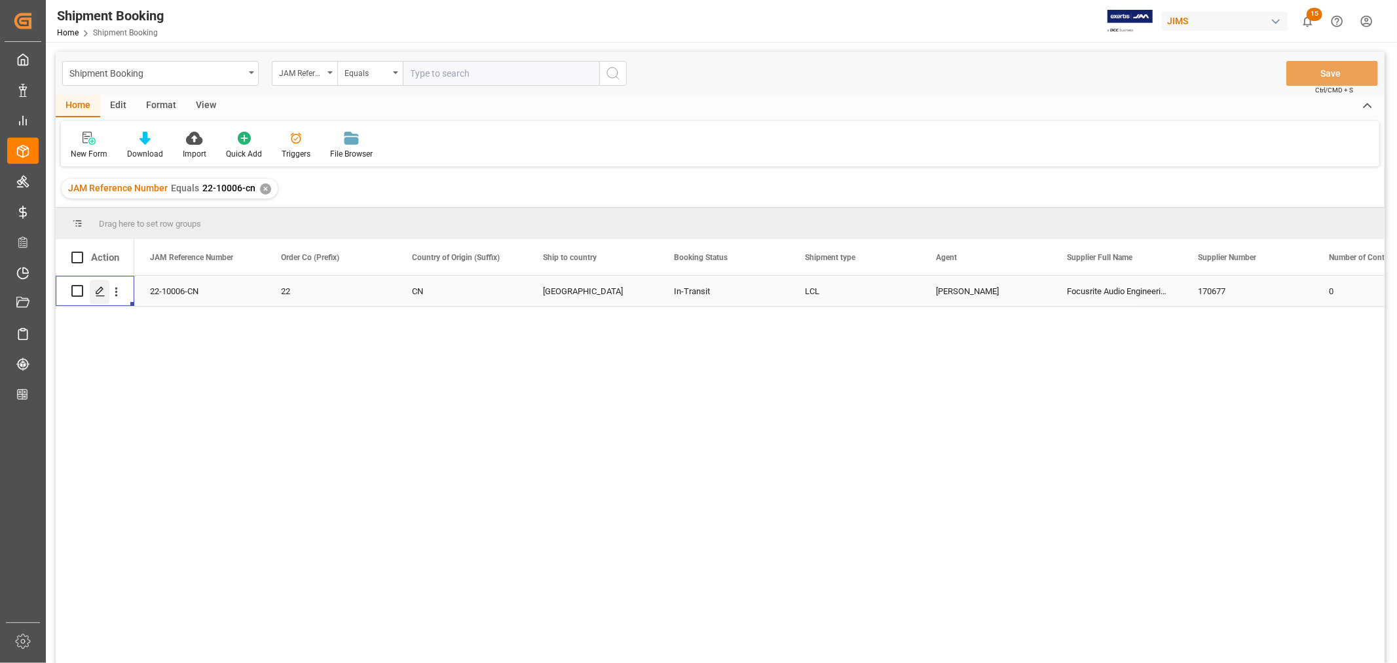
click at [99, 293] on icon "Press SPACE to select this row." at bounding box center [100, 291] width 10 height 10
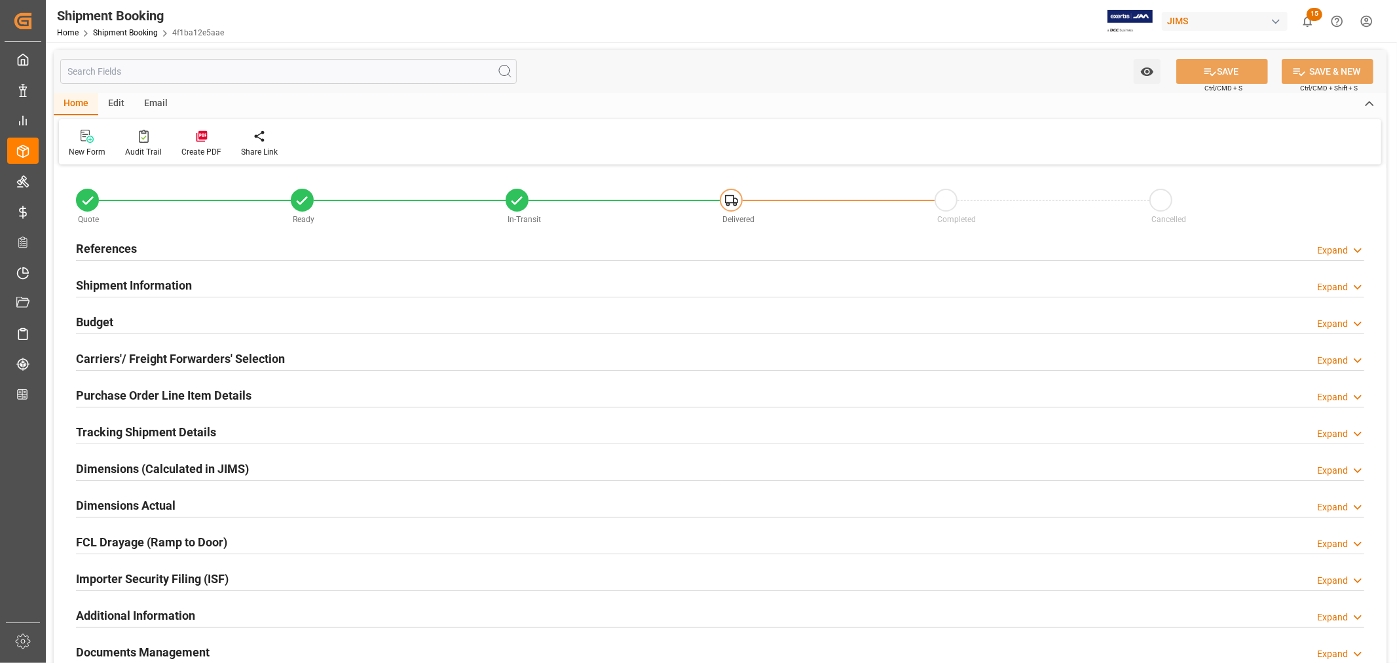
type input "3"
click at [117, 389] on h2 "Purchase Order Line Item Details" at bounding box center [164, 395] width 176 height 18
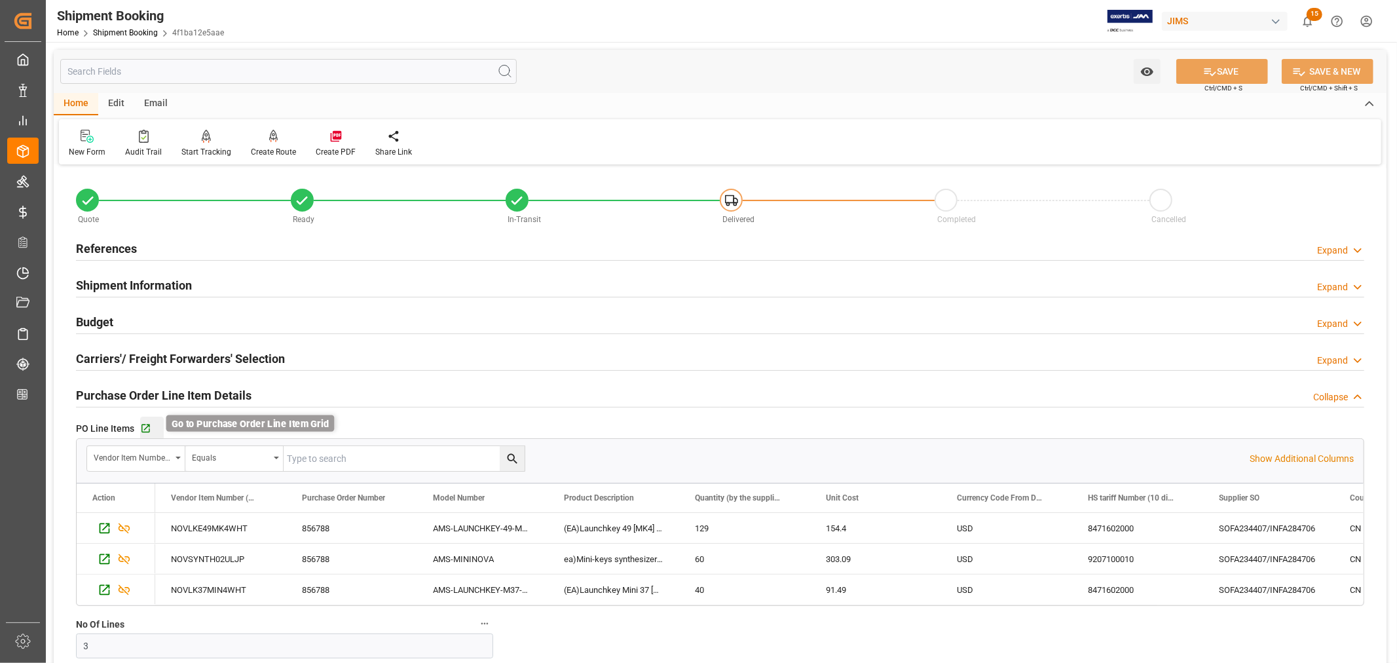
click at [145, 427] on icon "button" at bounding box center [145, 428] width 11 height 11
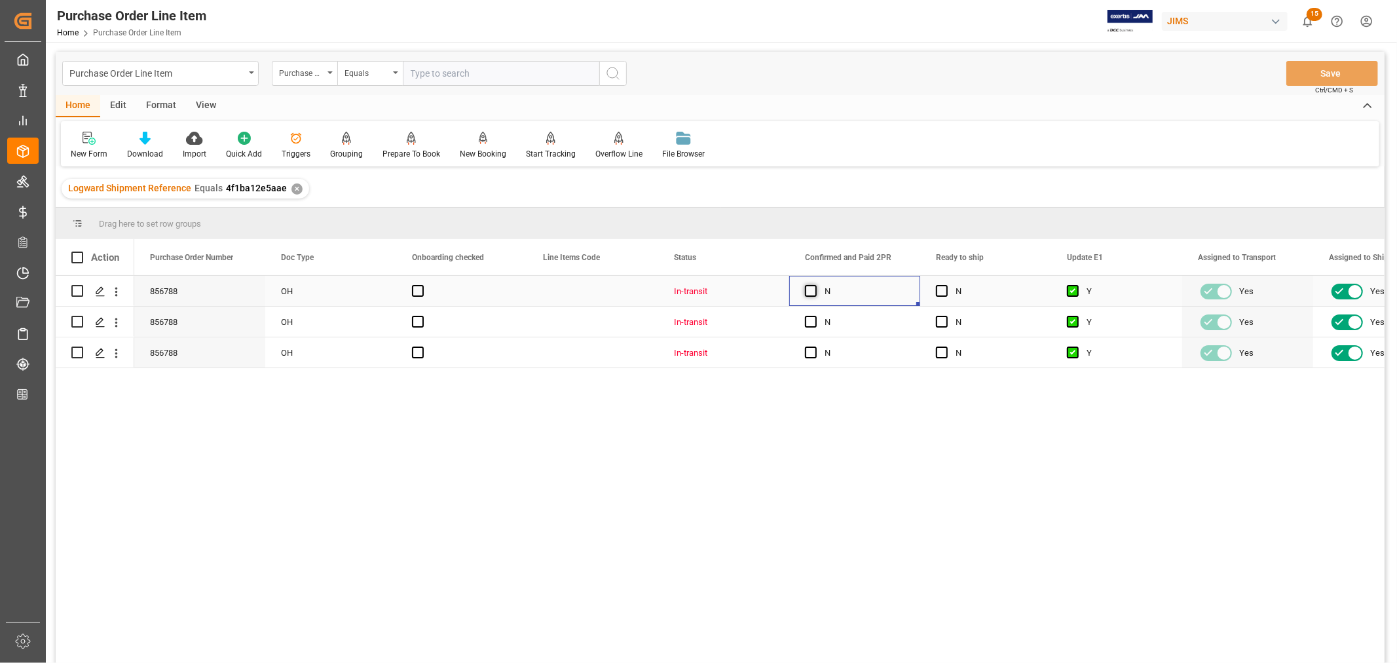
click at [808, 291] on span "Press SPACE to select this row." at bounding box center [811, 291] width 12 height 12
click at [815, 285] on input "Press SPACE to select this row." at bounding box center [815, 285] width 0 height 0
click at [808, 324] on span "Press SPACE to select this row." at bounding box center [811, 322] width 12 height 12
click at [815, 316] on input "Press SPACE to select this row." at bounding box center [815, 316] width 0 height 0
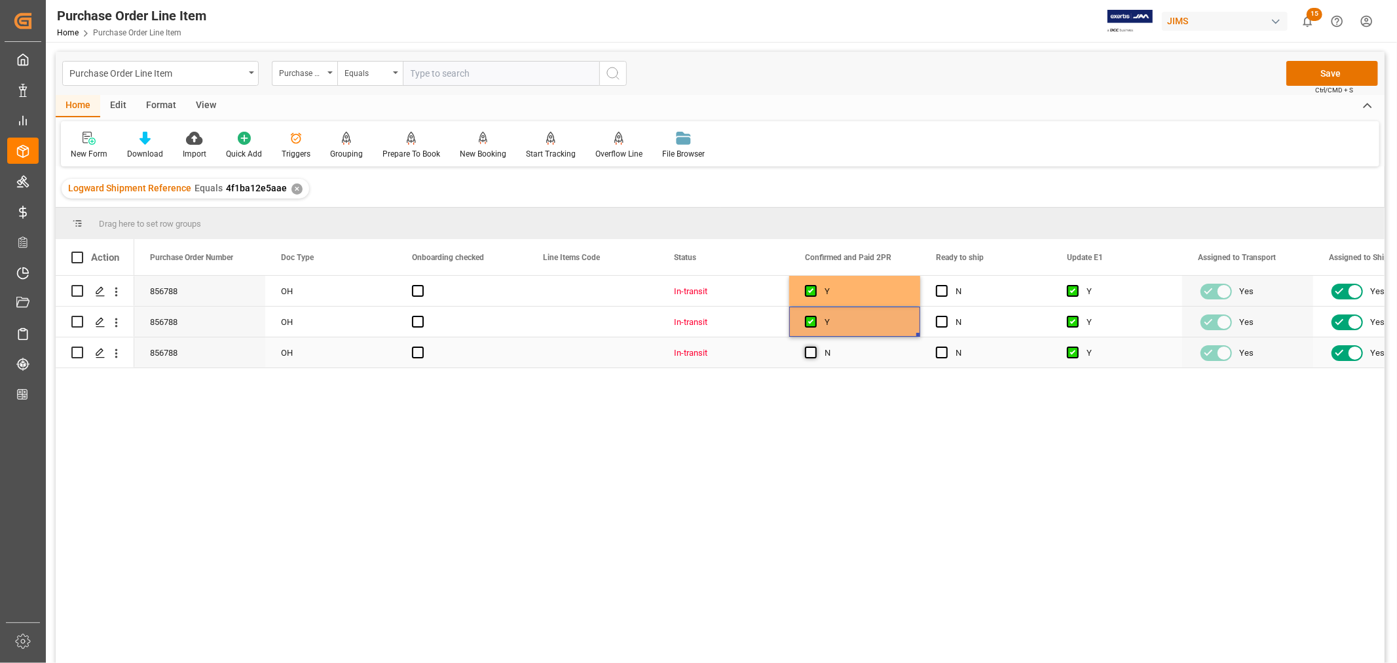
click at [810, 354] on span "Press SPACE to select this row." at bounding box center [811, 353] width 12 height 12
click at [815, 347] on input "Press SPACE to select this row." at bounding box center [815, 347] width 0 height 0
click at [1330, 74] on button "Save" at bounding box center [1332, 73] width 92 height 25
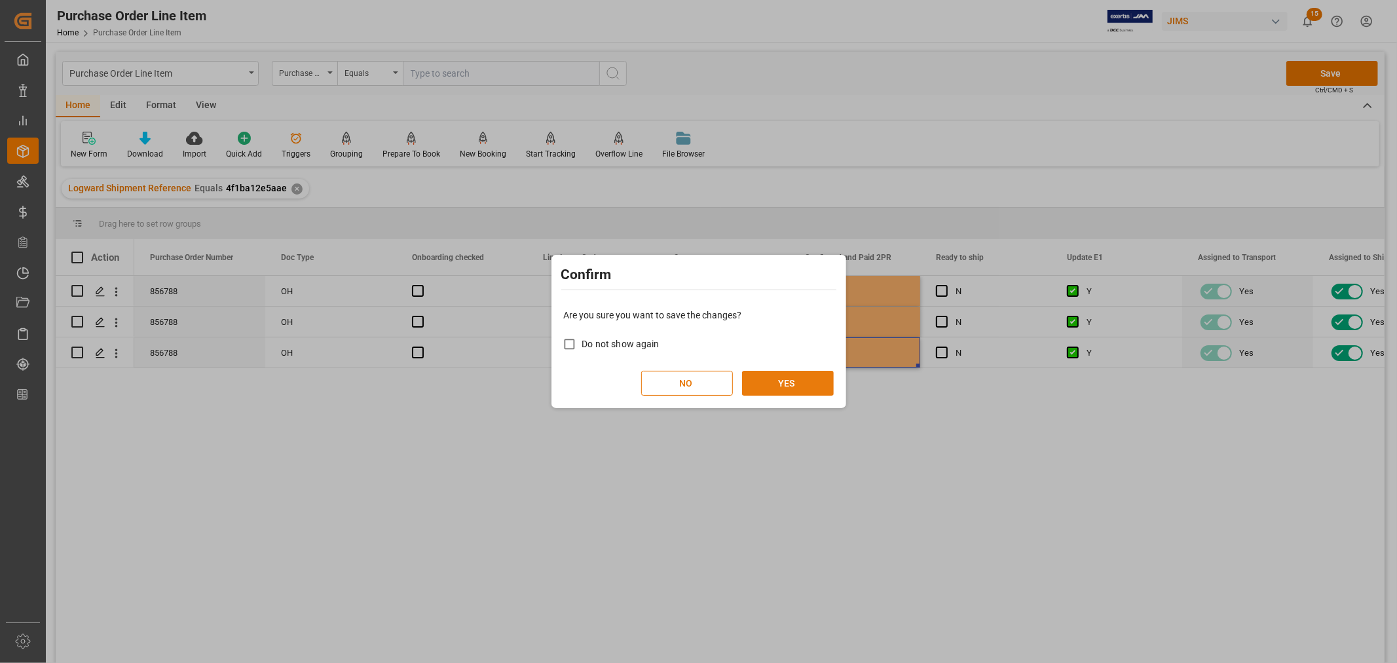
click at [781, 381] on button "YES" at bounding box center [788, 383] width 92 height 25
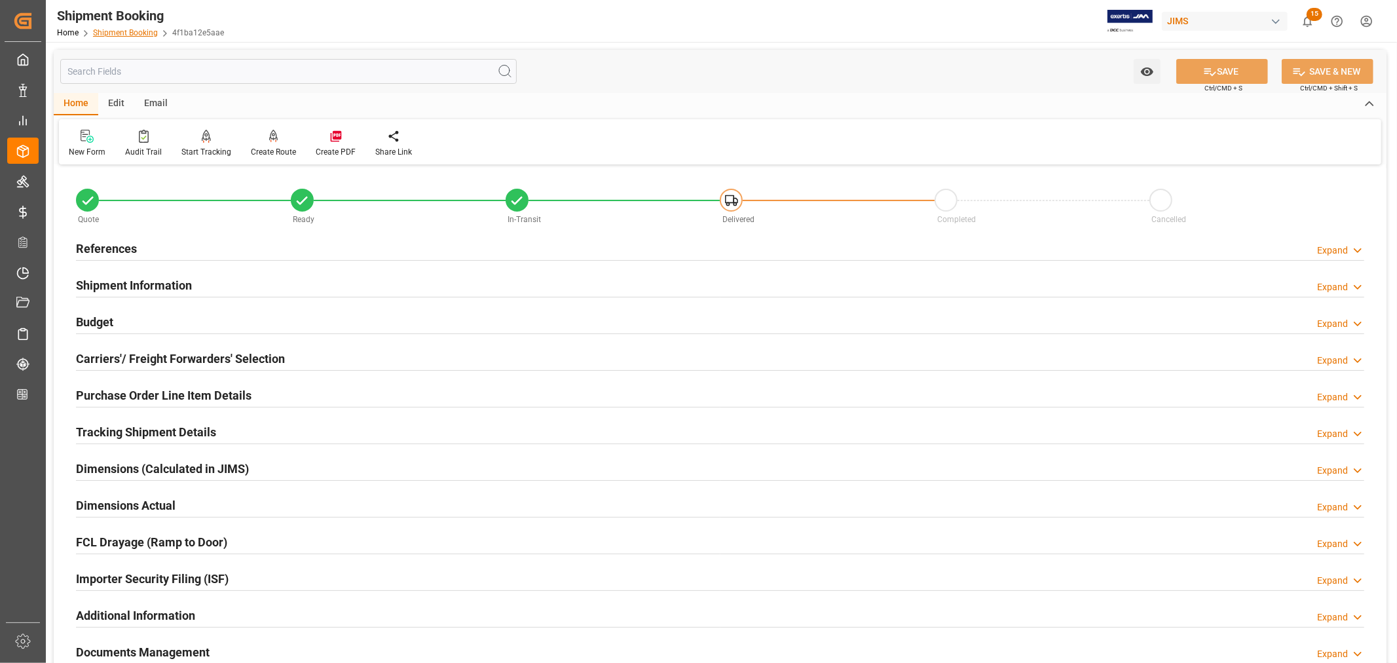
click at [132, 31] on link "Shipment Booking" at bounding box center [125, 32] width 65 height 9
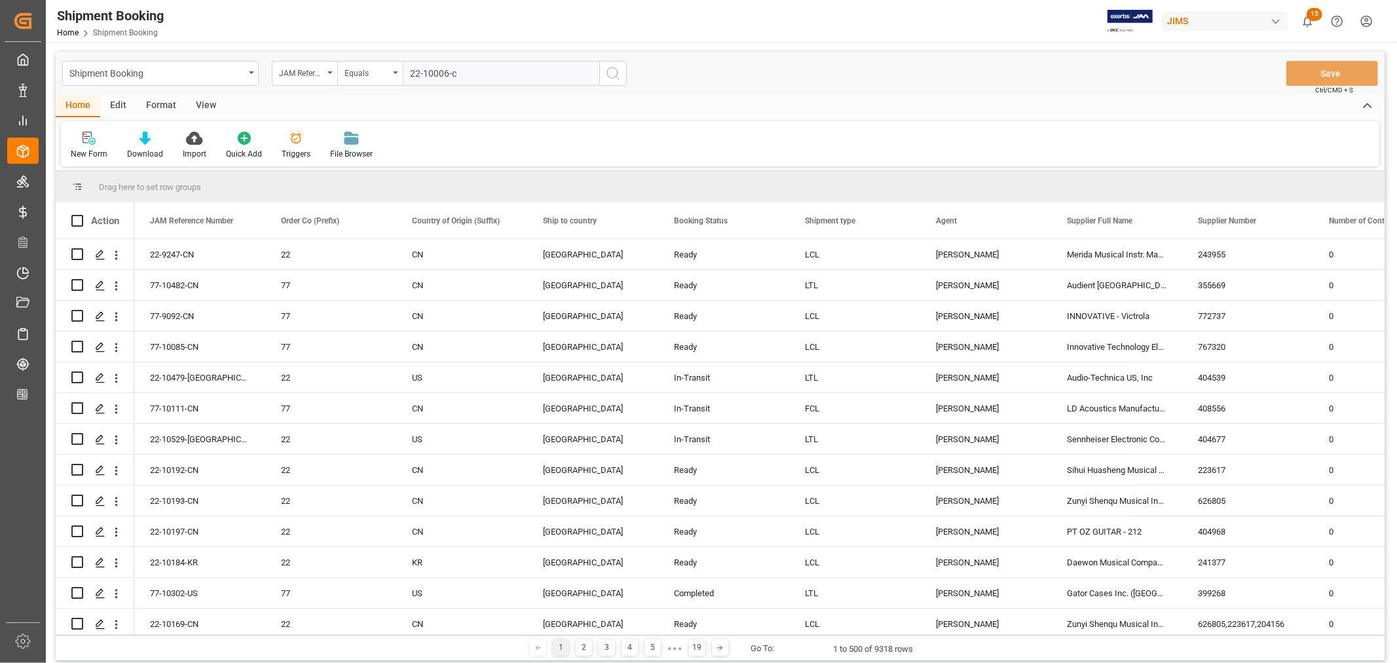
type input "22-10006-cn"
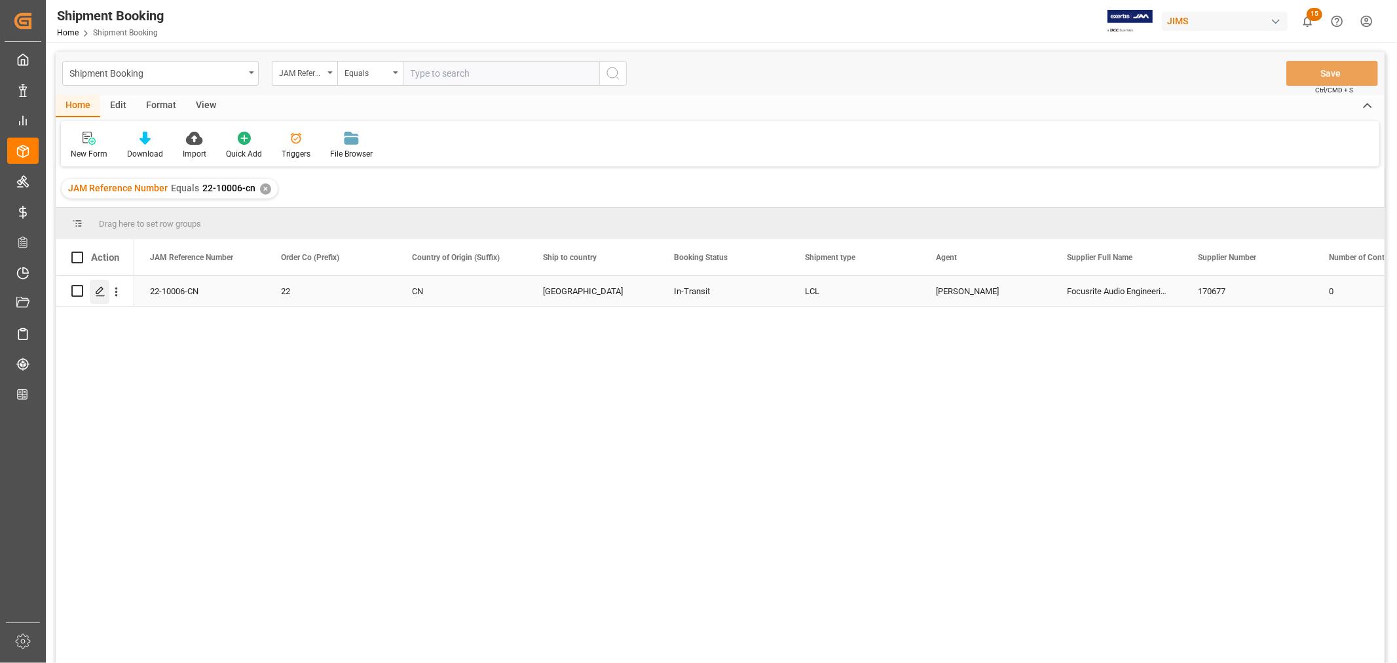
click at [103, 290] on icon "Press SPACE to select this row." at bounding box center [100, 291] width 10 height 10
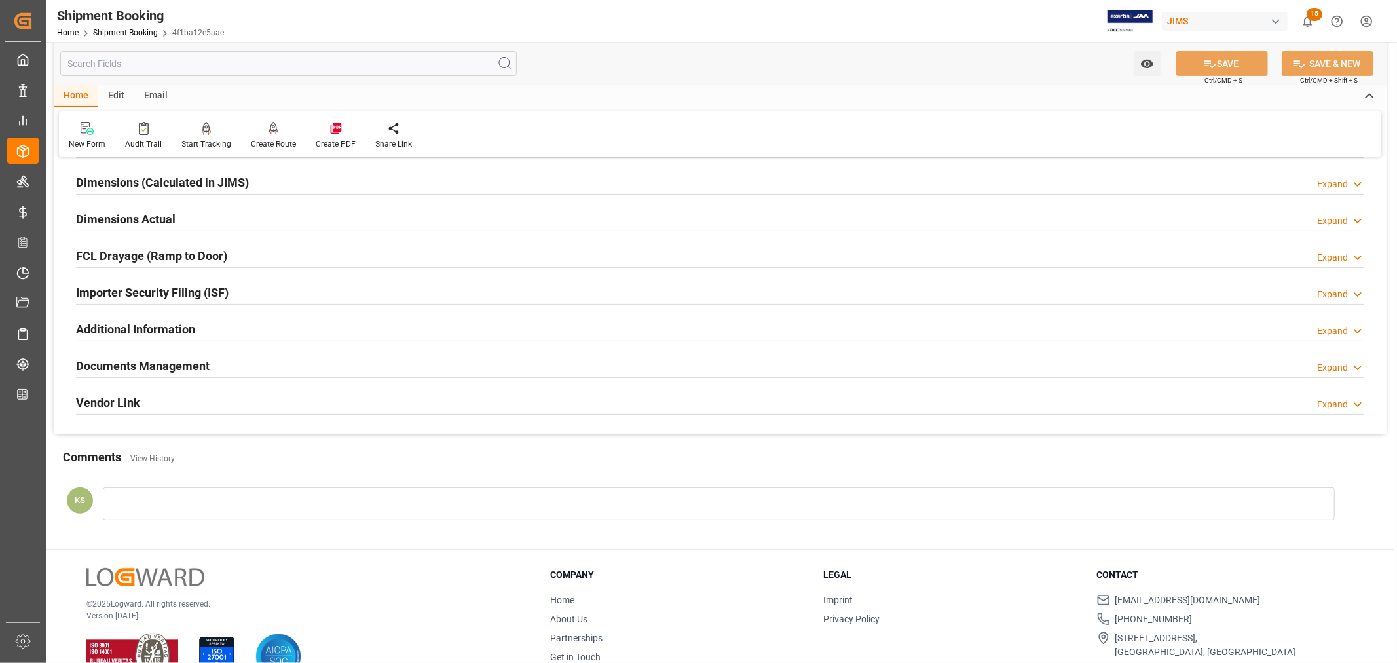
scroll to position [322, 0]
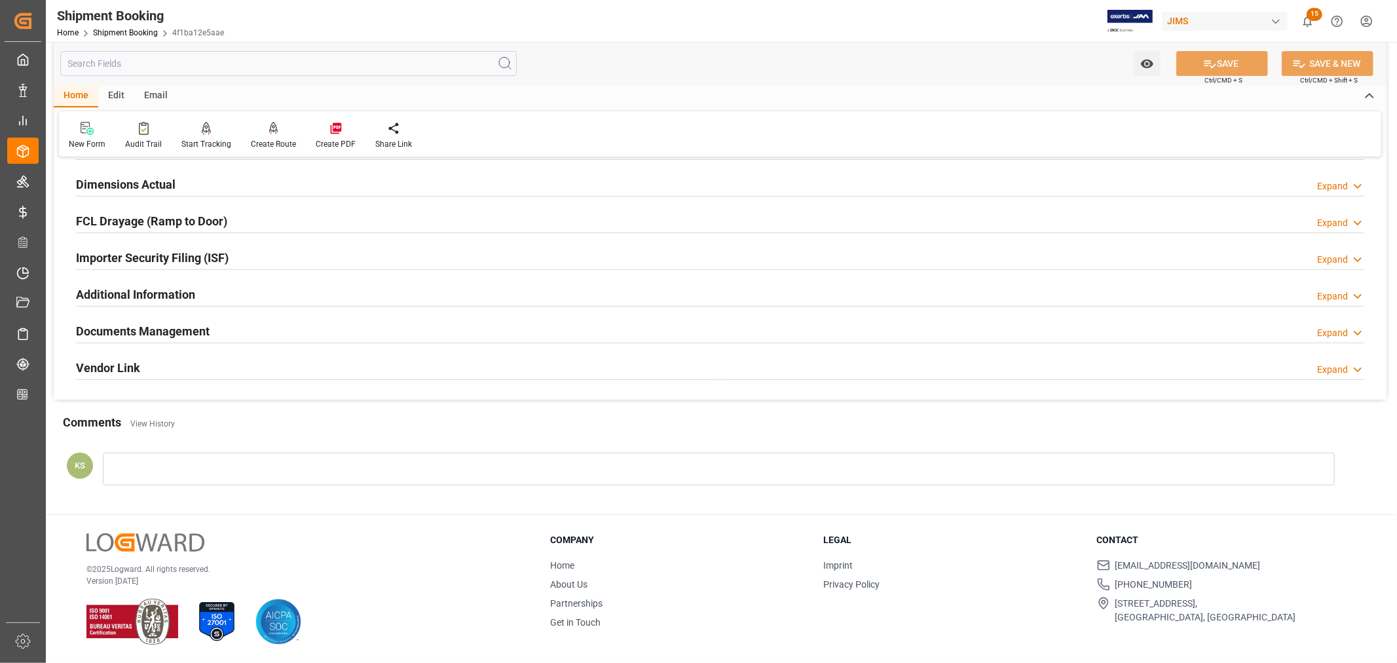
click at [172, 329] on h2 "Documents Management" at bounding box center [143, 331] width 134 height 18
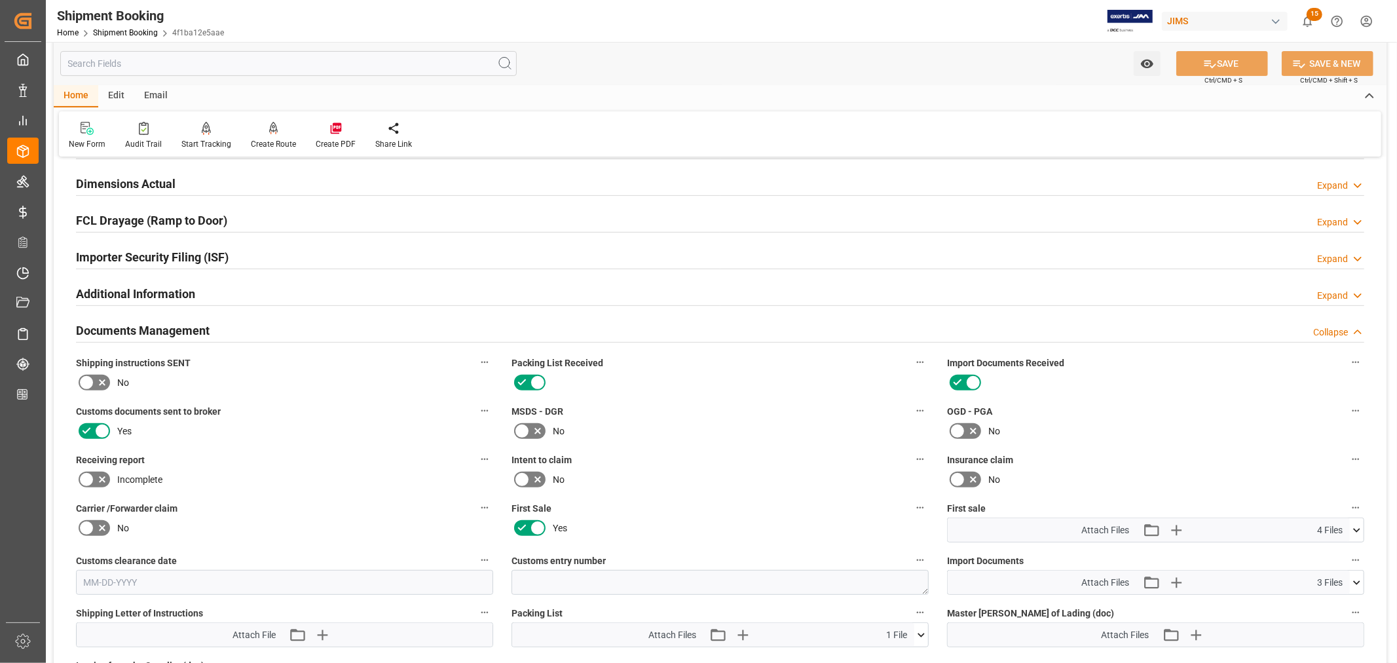
click at [172, 329] on h2 "Documents Management" at bounding box center [143, 331] width 134 height 18
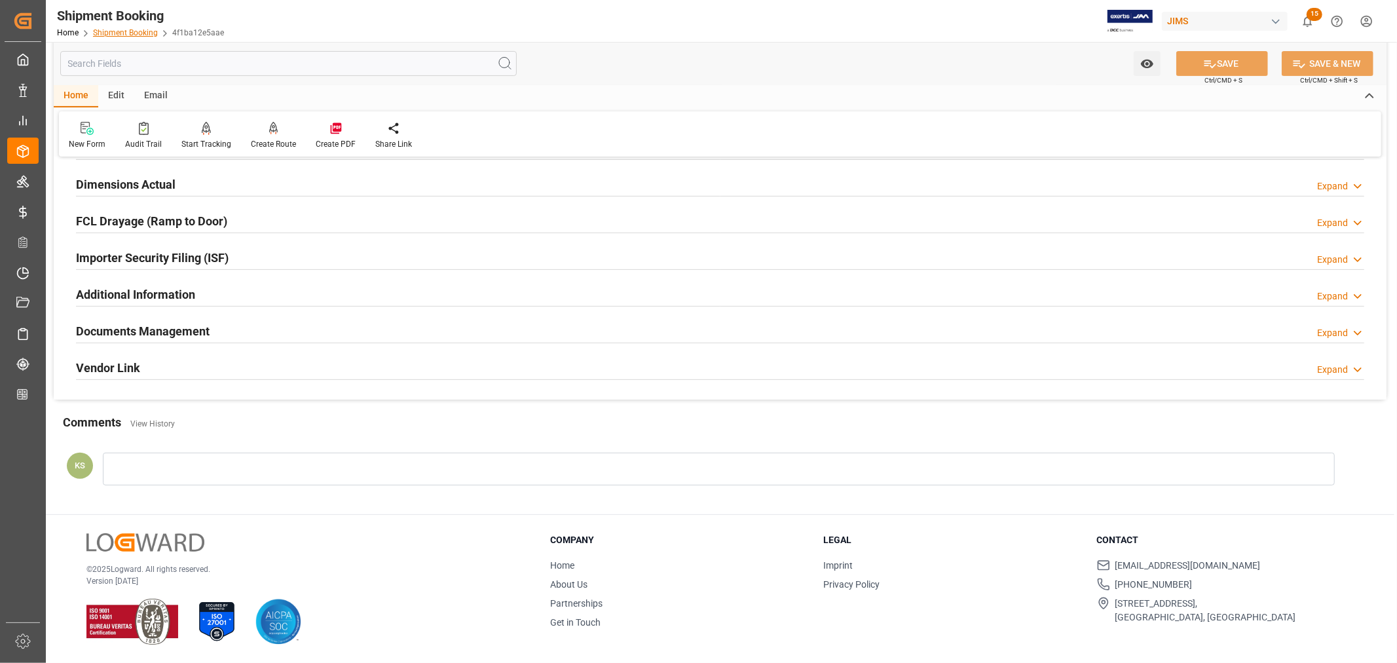
click at [124, 31] on link "Shipment Booking" at bounding box center [125, 32] width 65 height 9
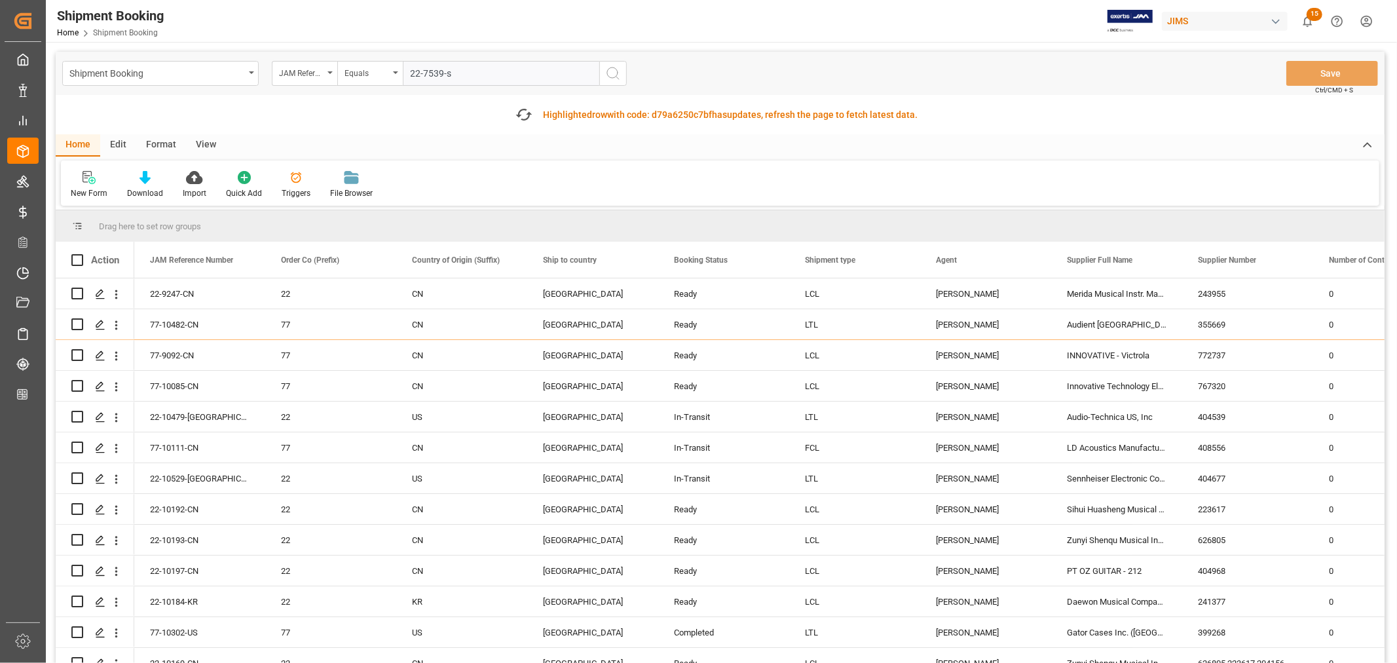
type input "22-7539-se"
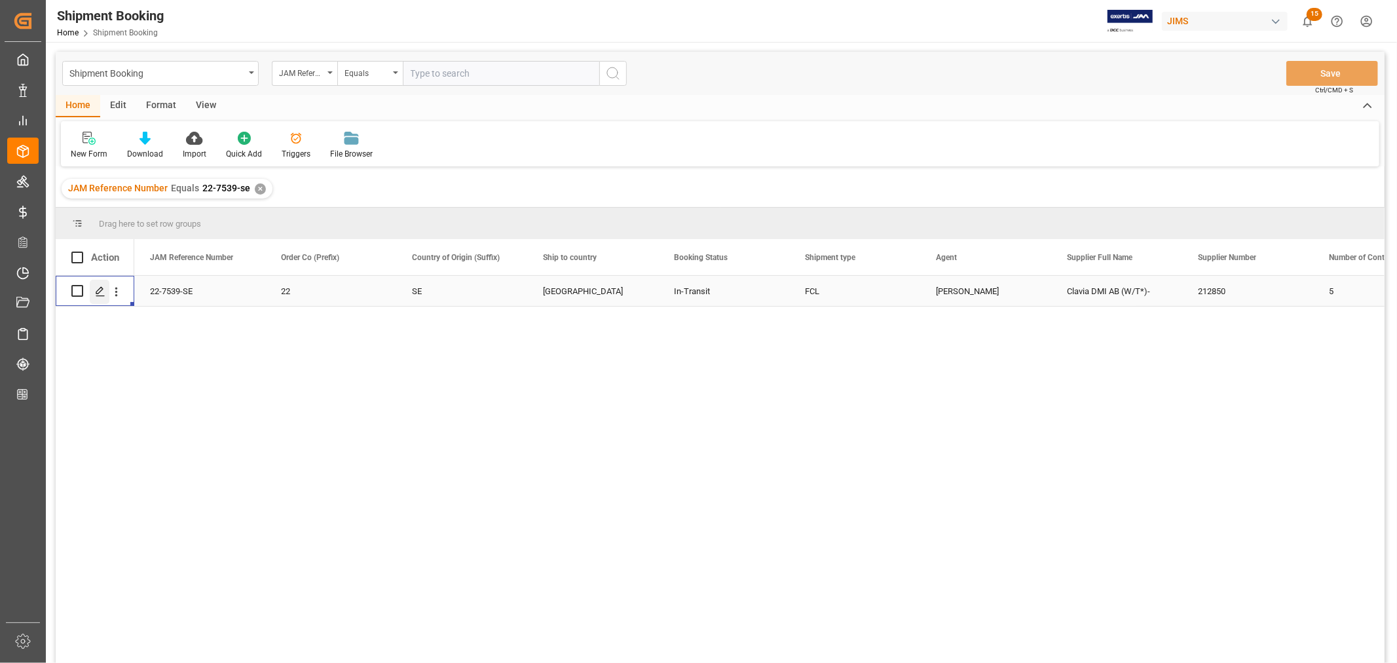
click at [100, 295] on icon "Press SPACE to select this row." at bounding box center [100, 291] width 10 height 10
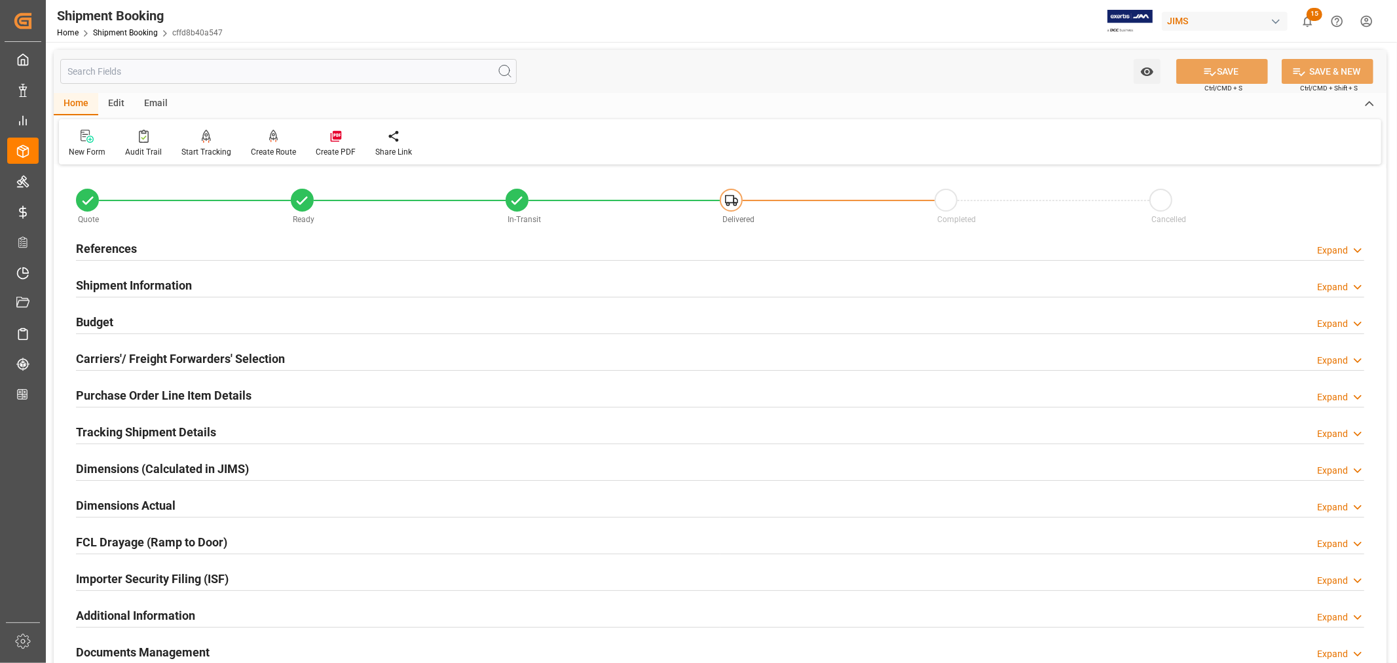
click at [119, 430] on h2 "Tracking Shipment Details" at bounding box center [146, 432] width 140 height 18
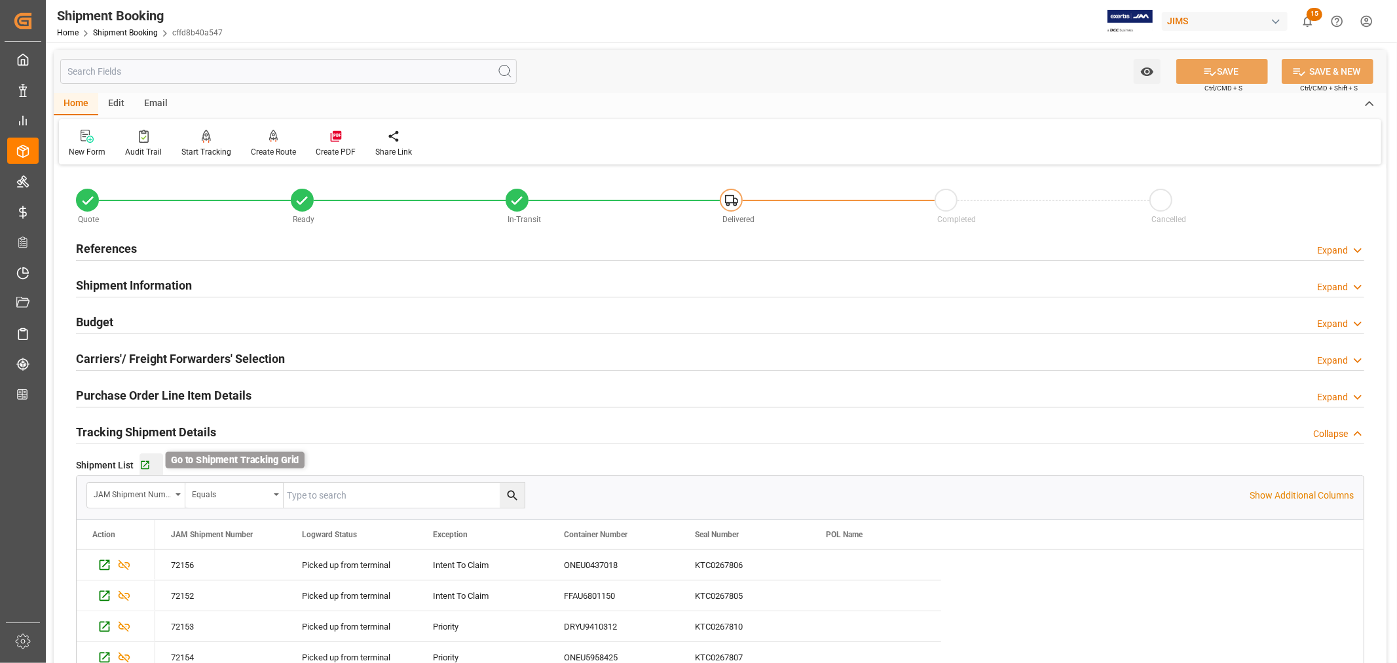
click at [144, 462] on icon "button" at bounding box center [145, 465] width 11 height 11
click at [138, 29] on link "Shipment Booking" at bounding box center [125, 32] width 65 height 9
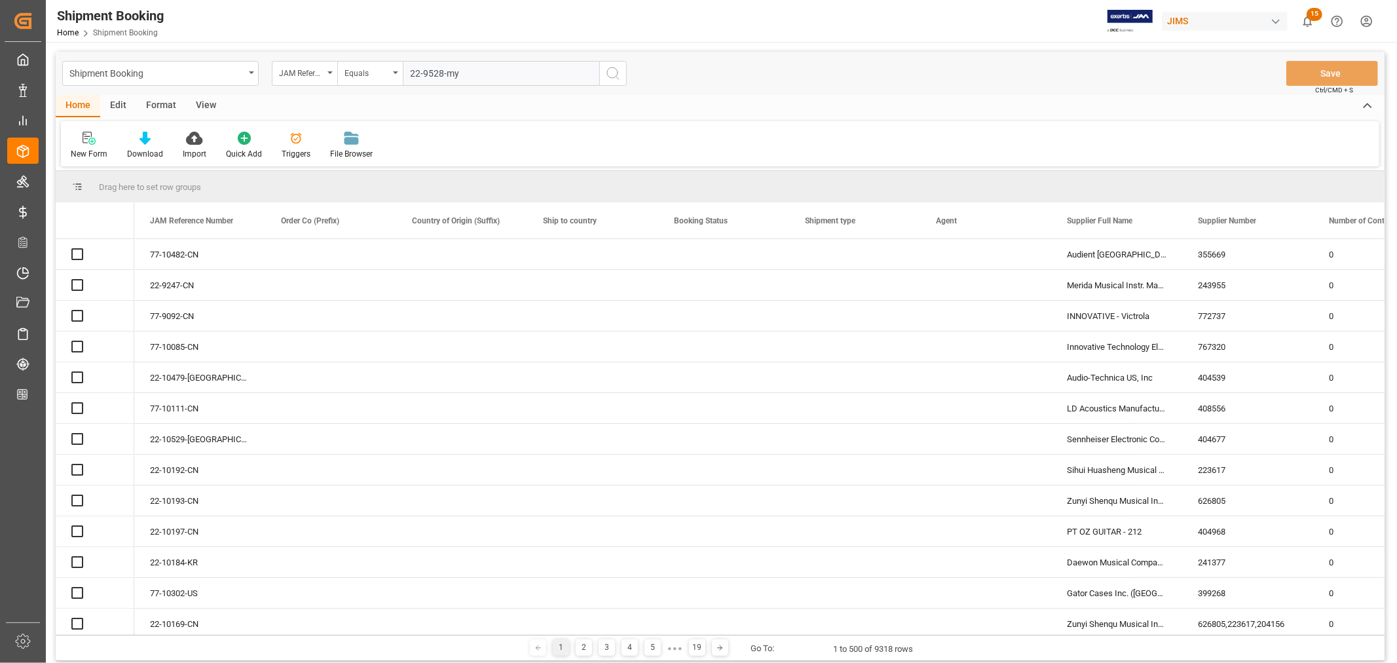
type input "22-9528-my"
click at [612, 73] on icon "search button" at bounding box center [613, 74] width 16 height 16
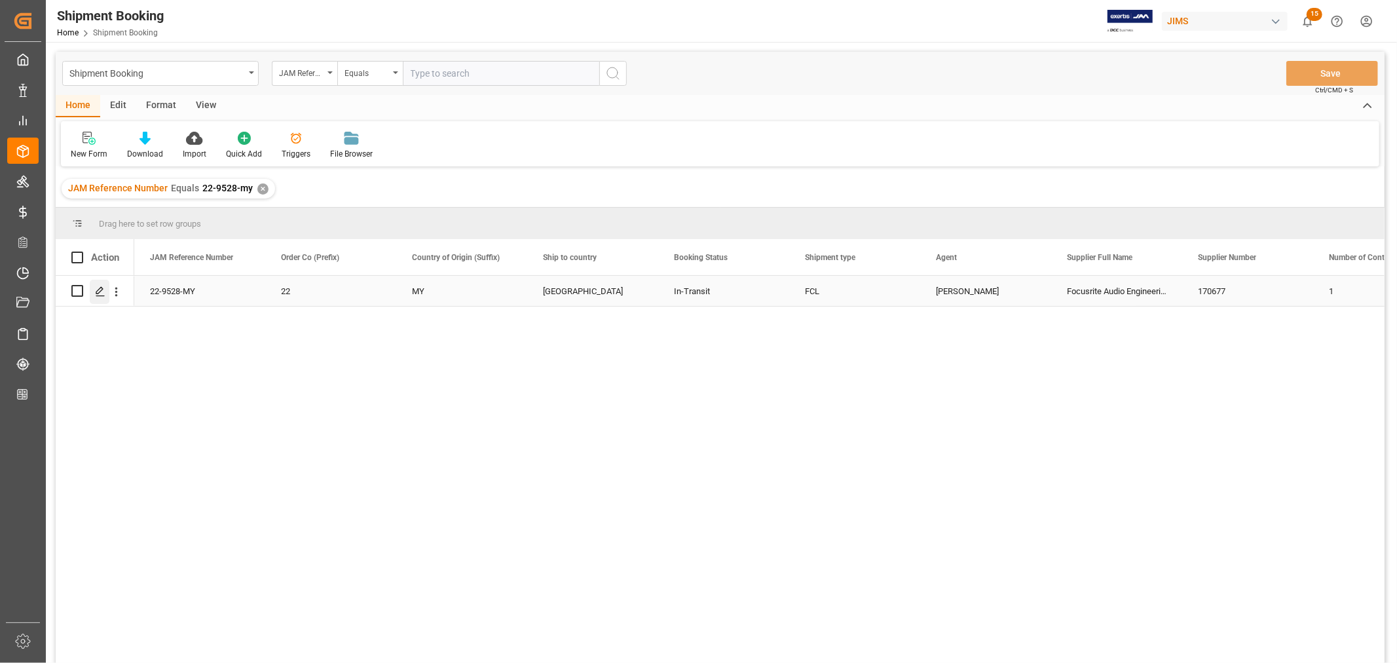
click at [103, 290] on icon "Press SPACE to select this row." at bounding box center [100, 291] width 10 height 10
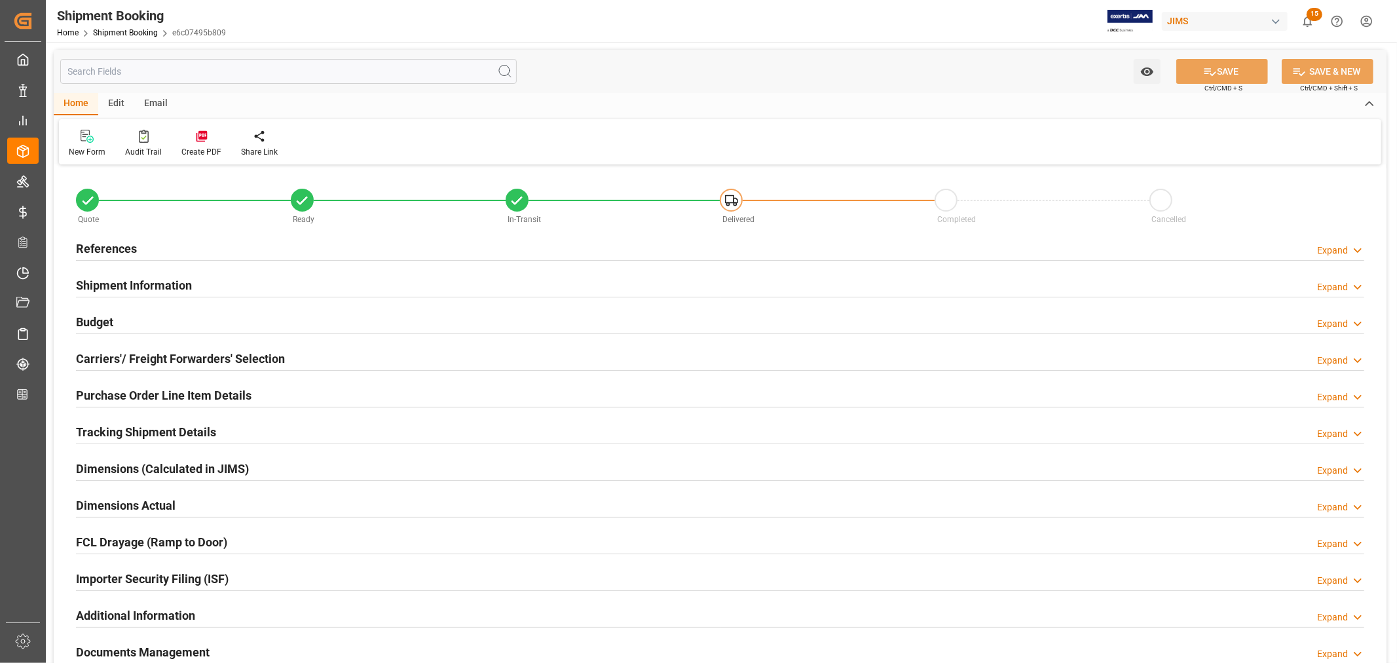
type input "51"
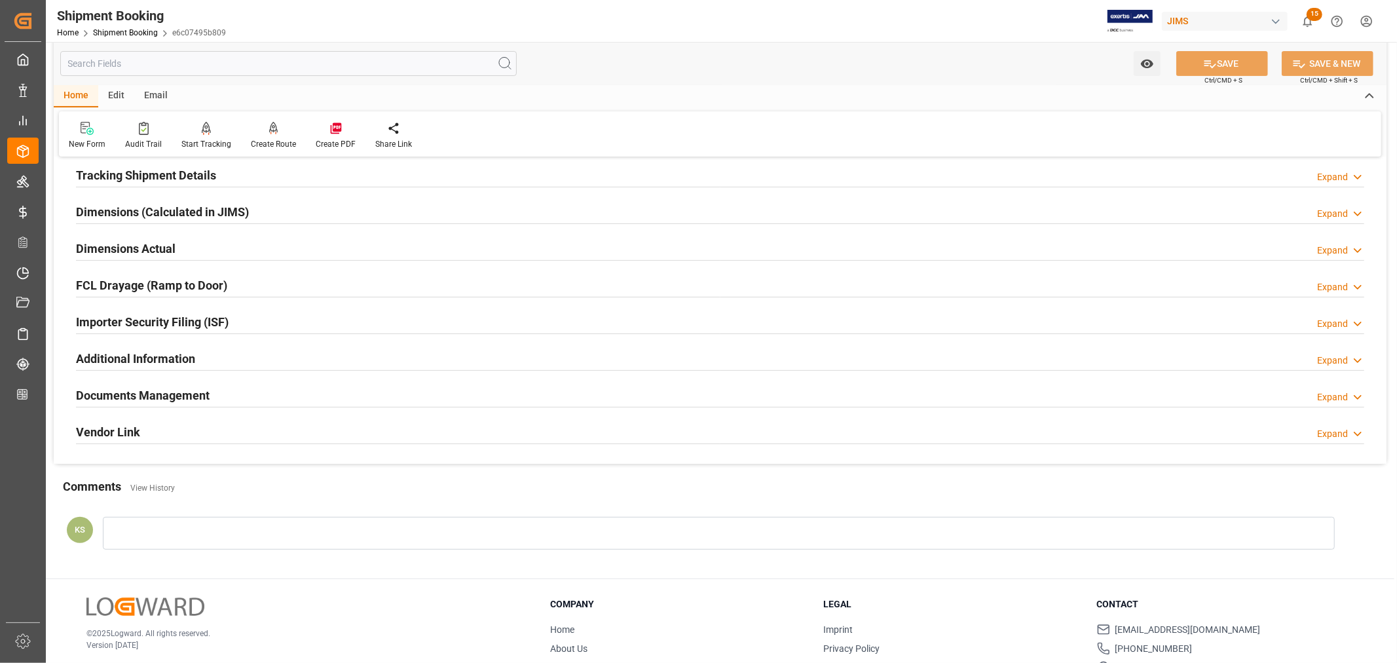
scroll to position [291, 0]
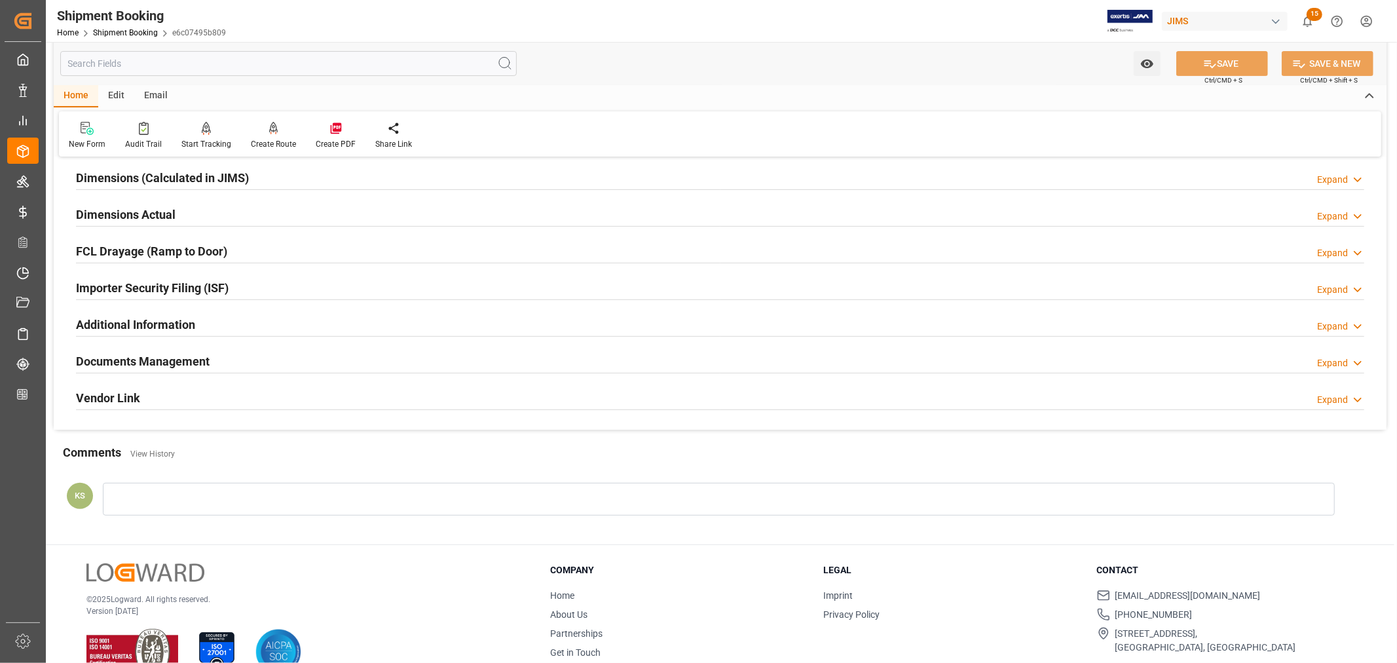
click at [230, 357] on div "Documents Management Expand" at bounding box center [720, 360] width 1288 height 25
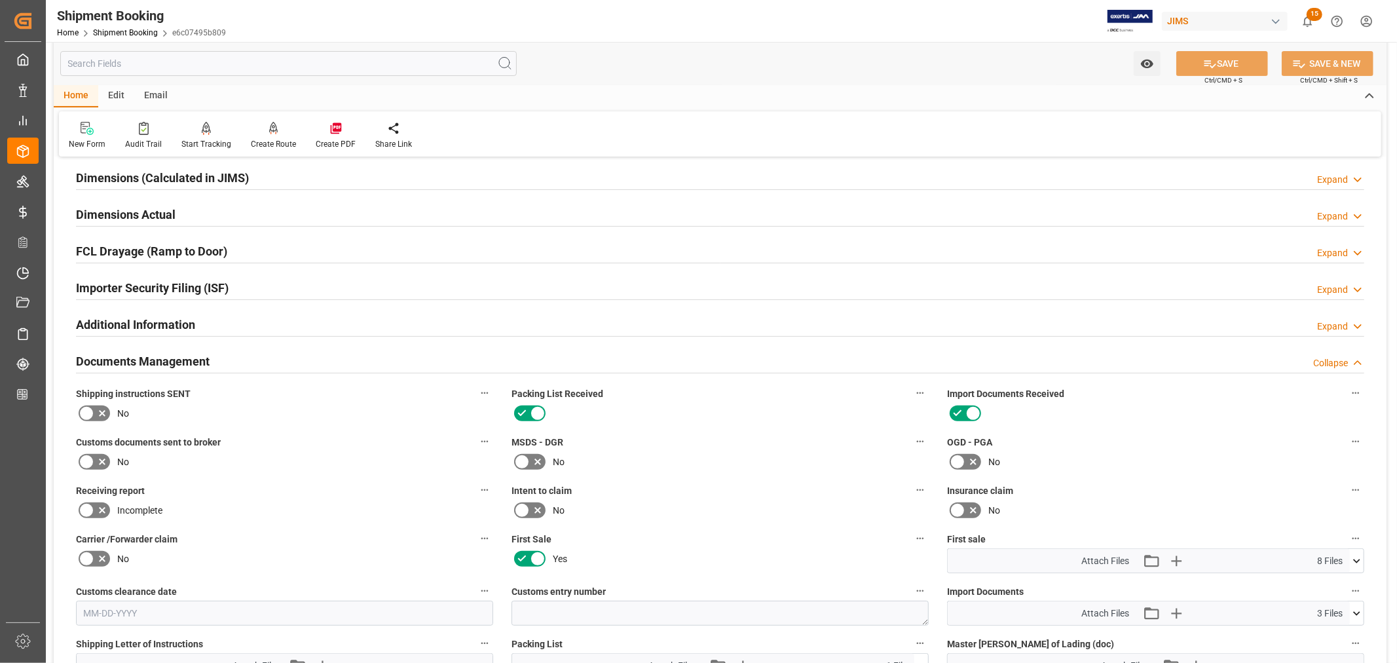
click at [230, 357] on div "Documents Management Collapse" at bounding box center [720, 360] width 1288 height 25
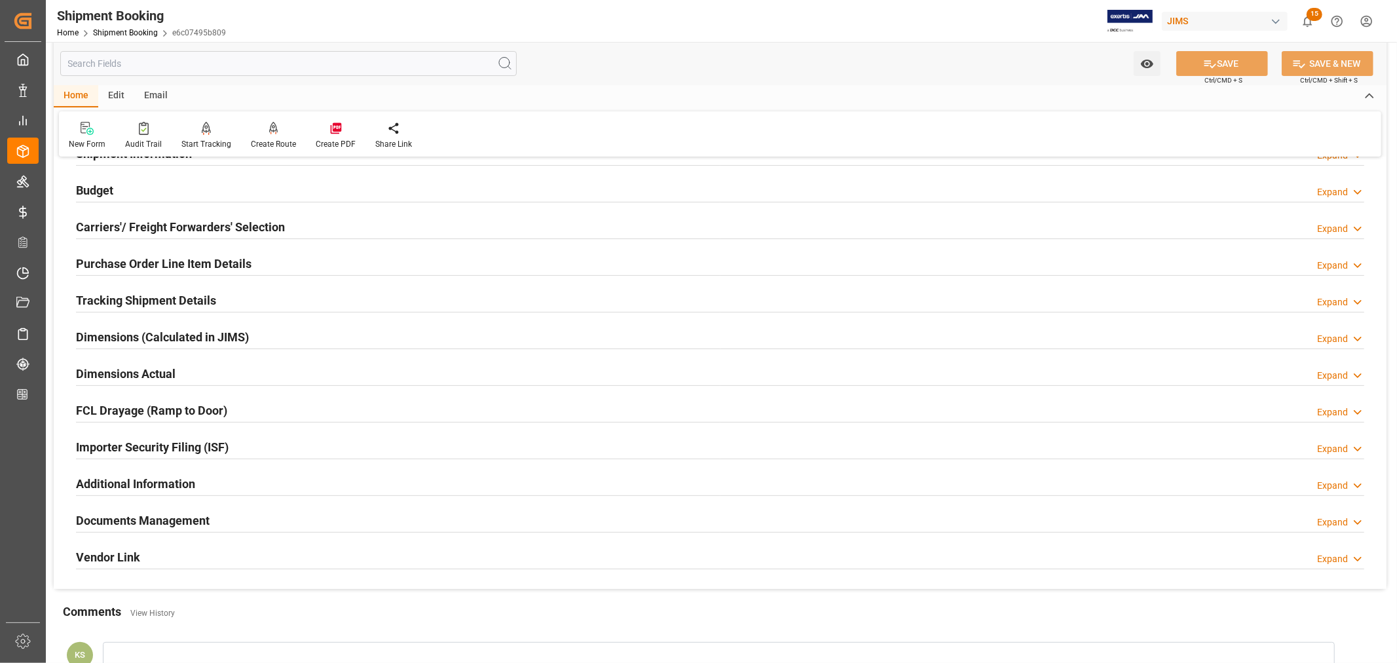
scroll to position [0, 0]
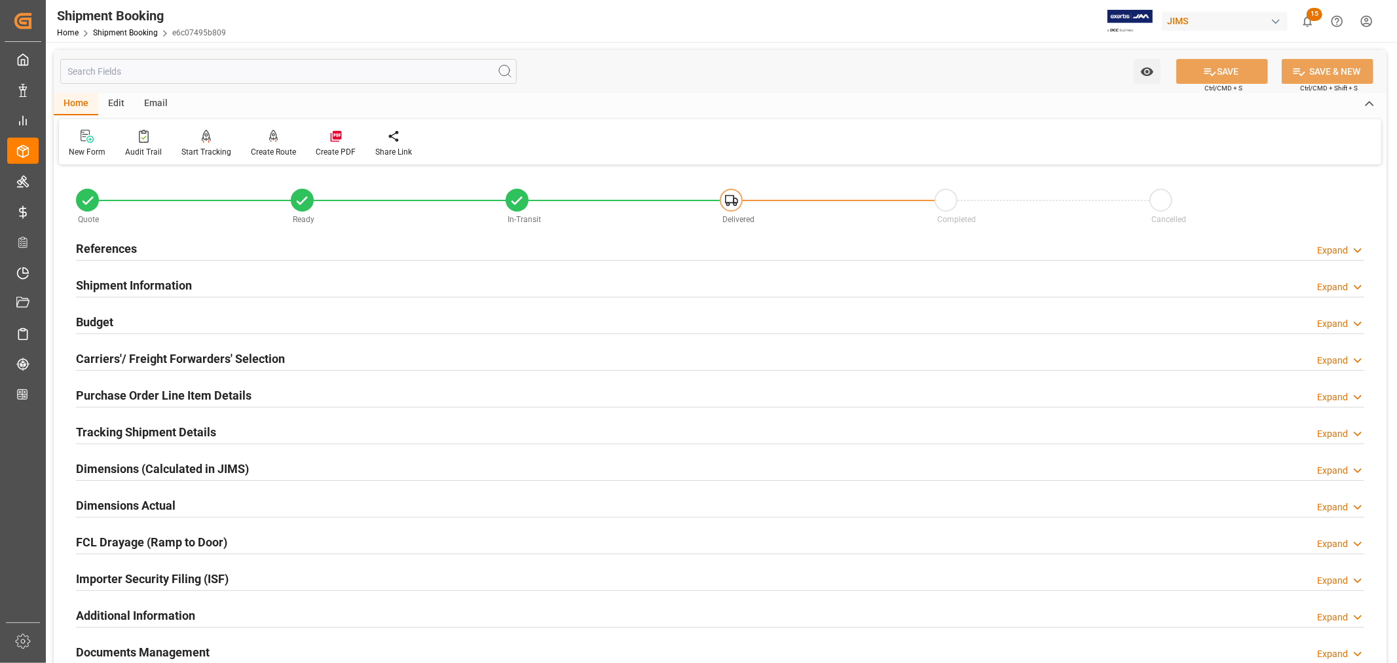
click at [187, 283] on h2 "Shipment Information" at bounding box center [134, 285] width 116 height 18
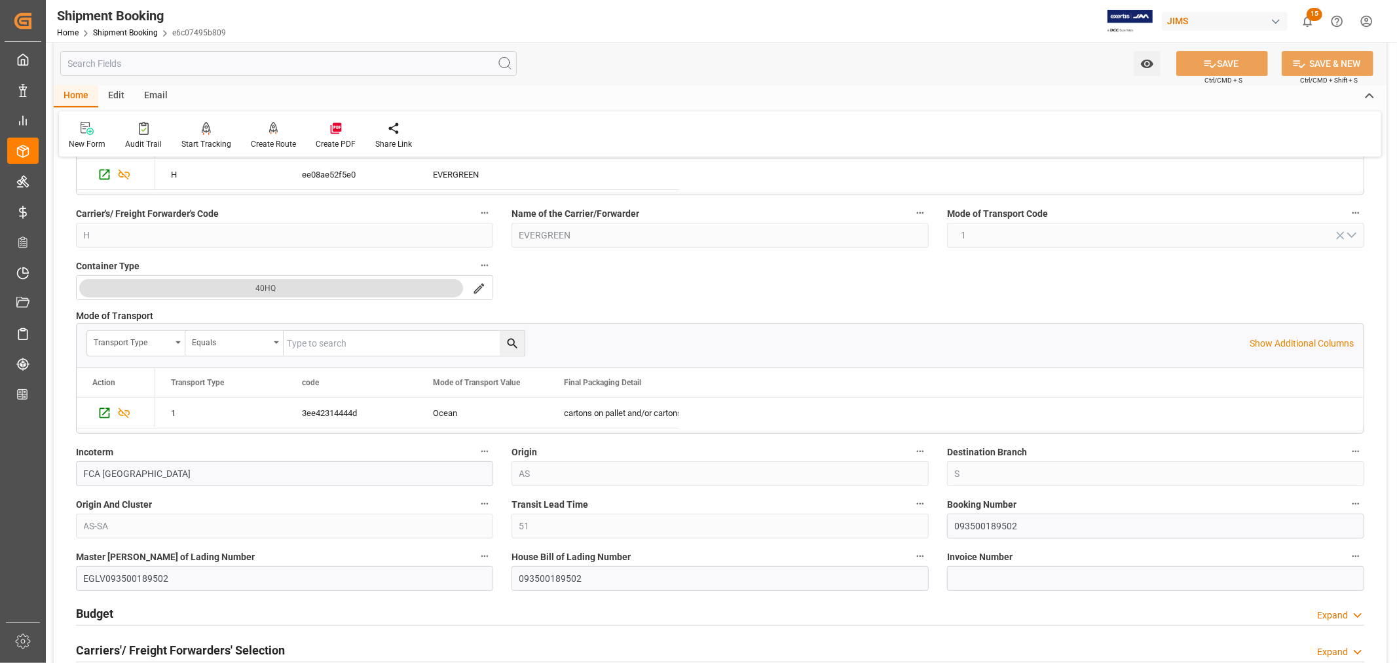
scroll to position [291, 0]
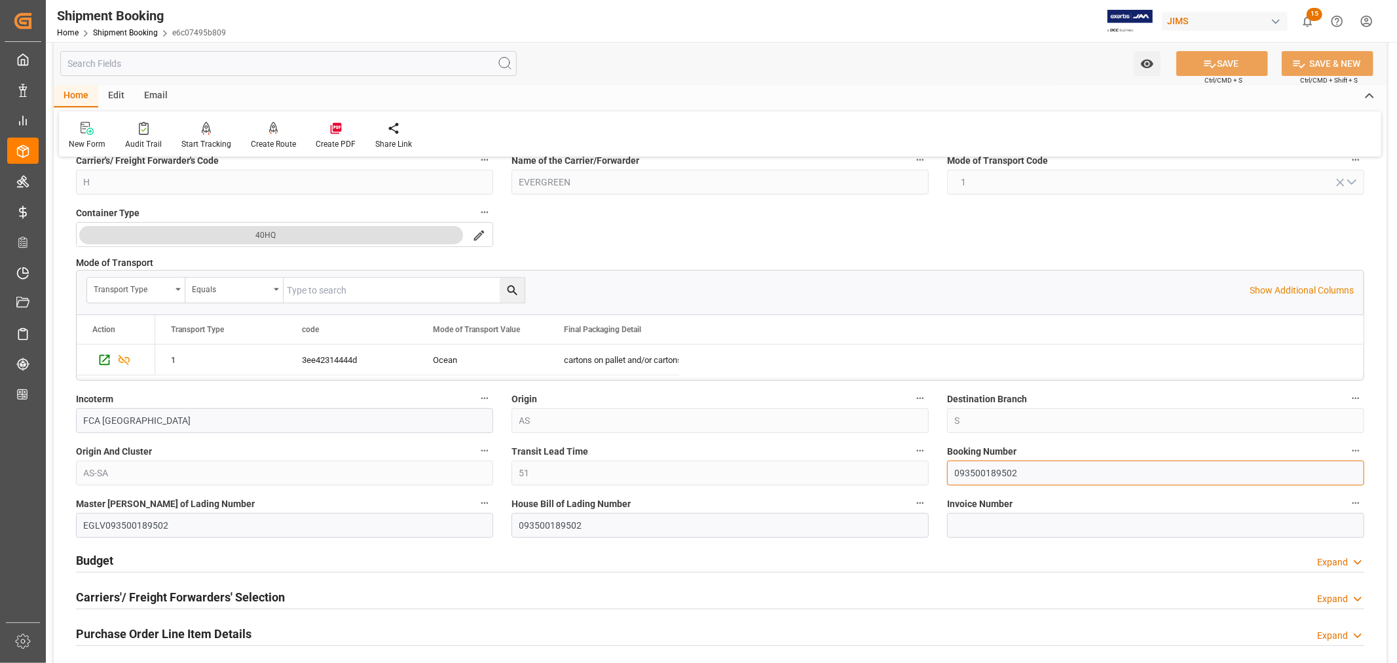
click at [984, 473] on input "093500189502" at bounding box center [1155, 472] width 417 height 25
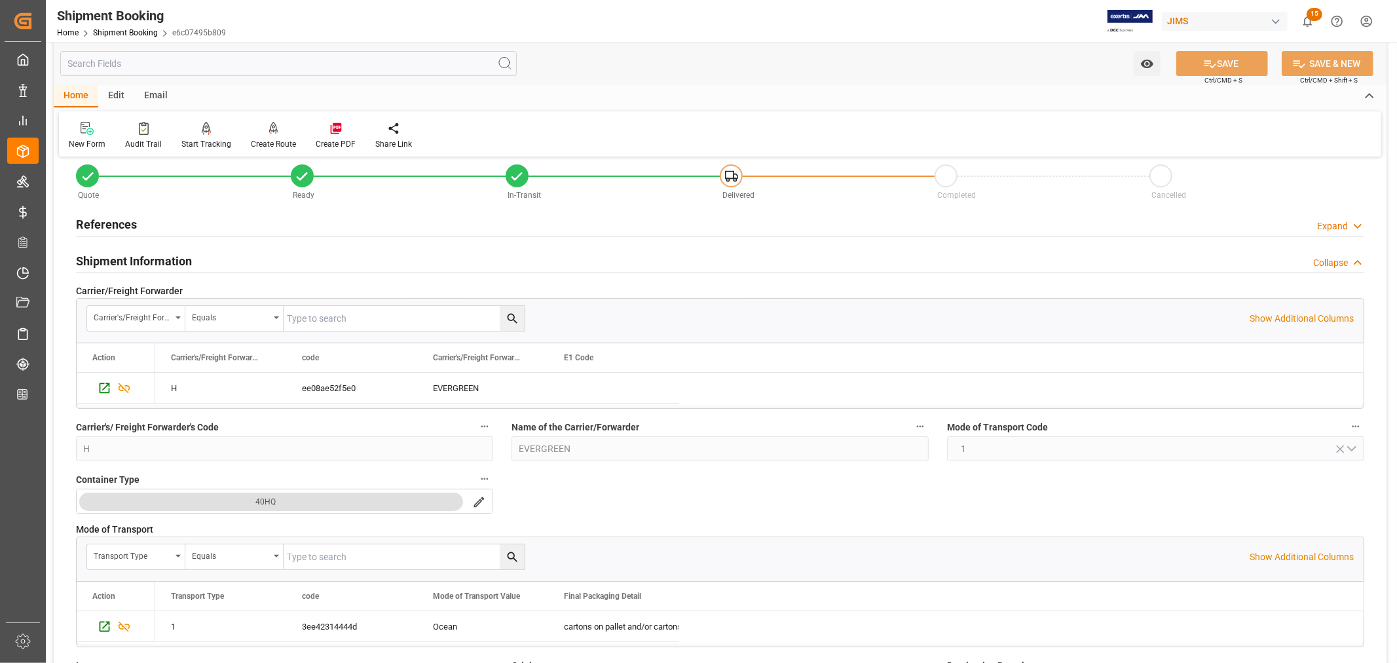
scroll to position [0, 0]
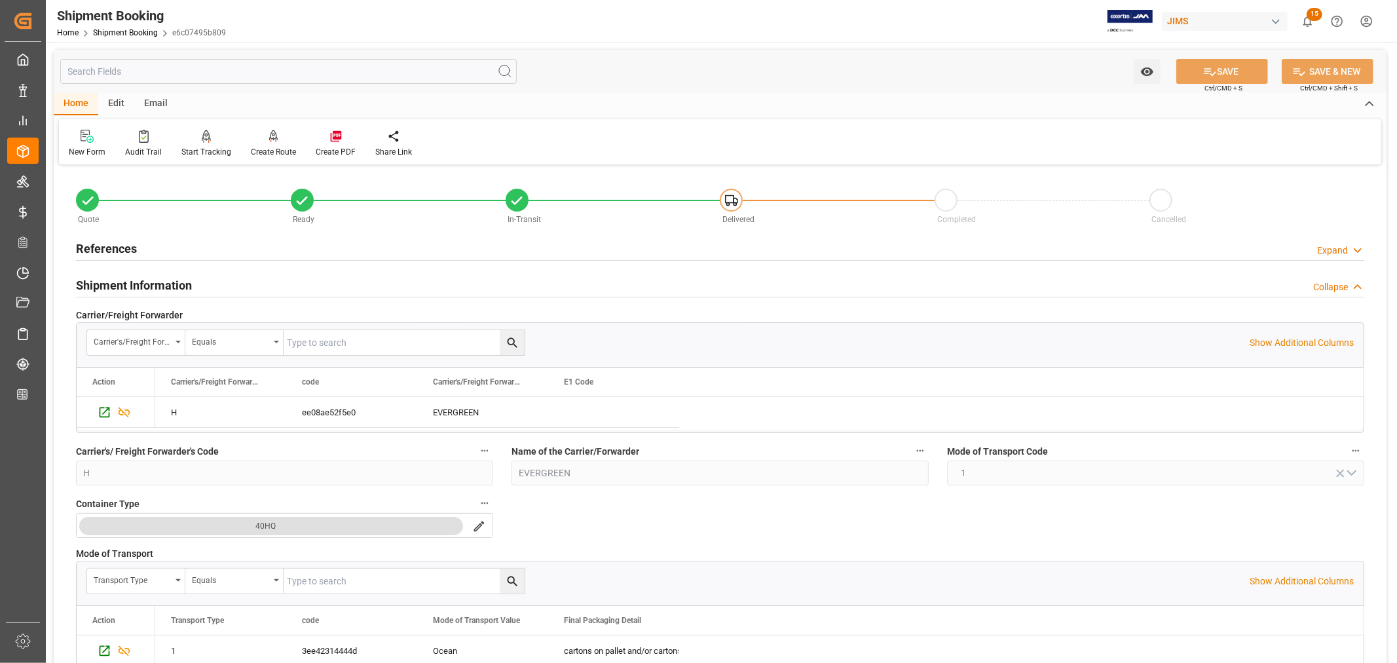
click at [155, 280] on h2 "Shipment Information" at bounding box center [134, 285] width 116 height 18
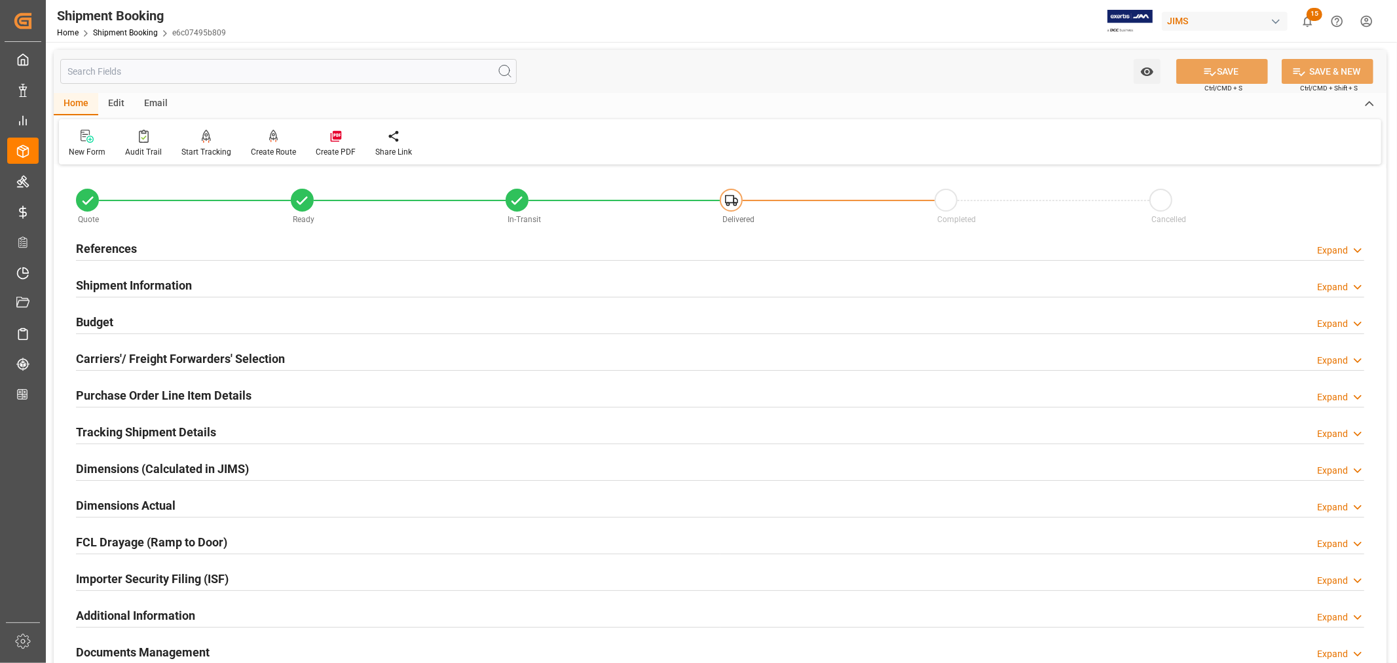
click at [133, 245] on h2 "References" at bounding box center [106, 249] width 61 height 18
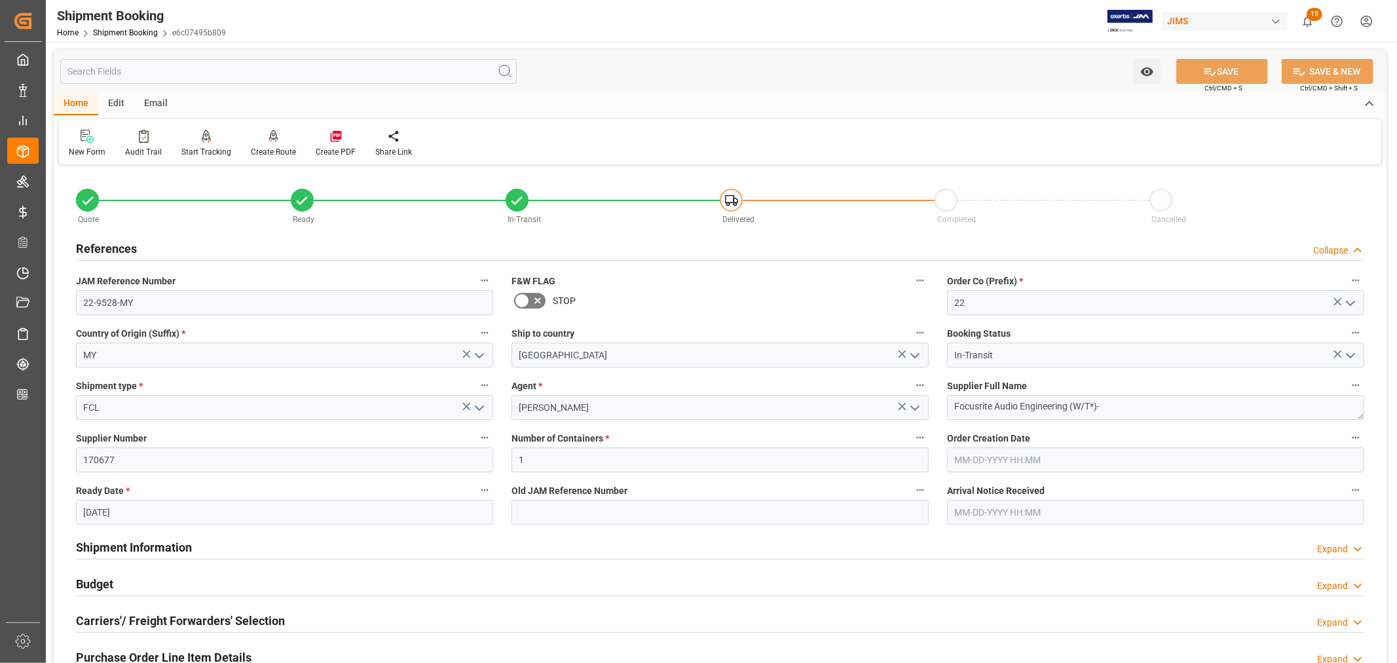
click at [119, 244] on h2 "References" at bounding box center [106, 249] width 61 height 18
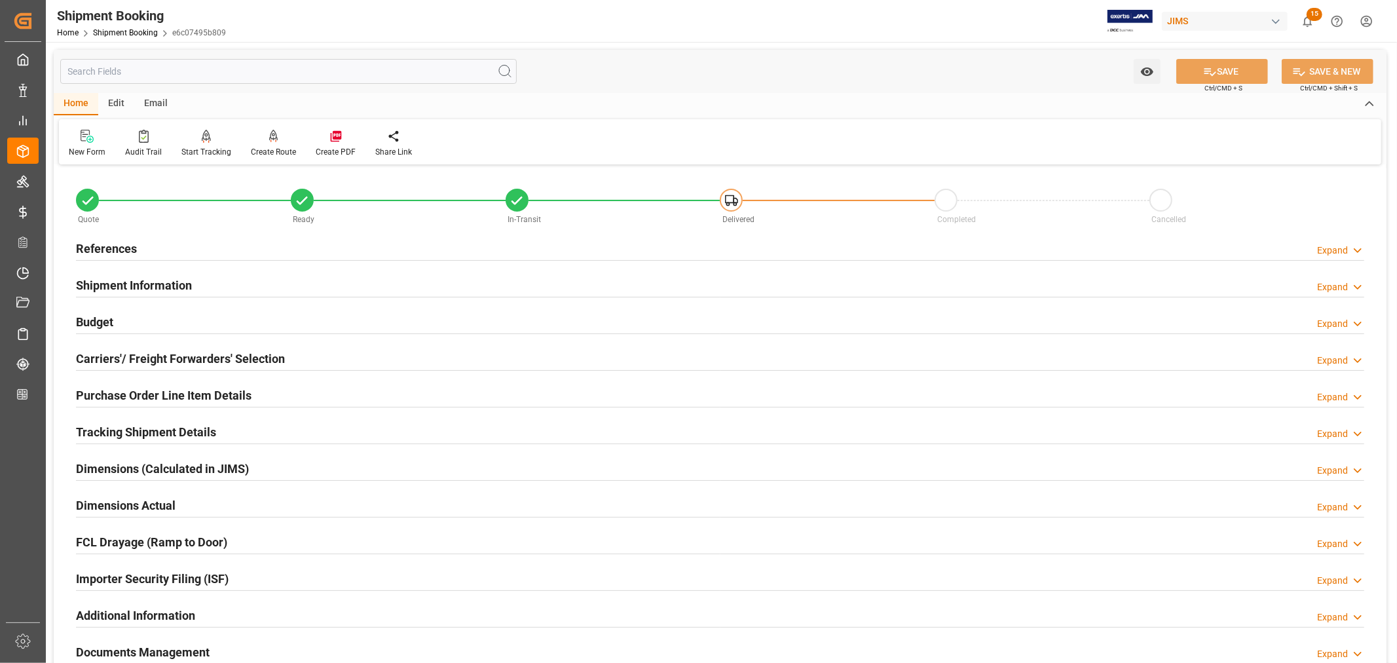
click at [191, 284] on h2 "Shipment Information" at bounding box center [134, 285] width 116 height 18
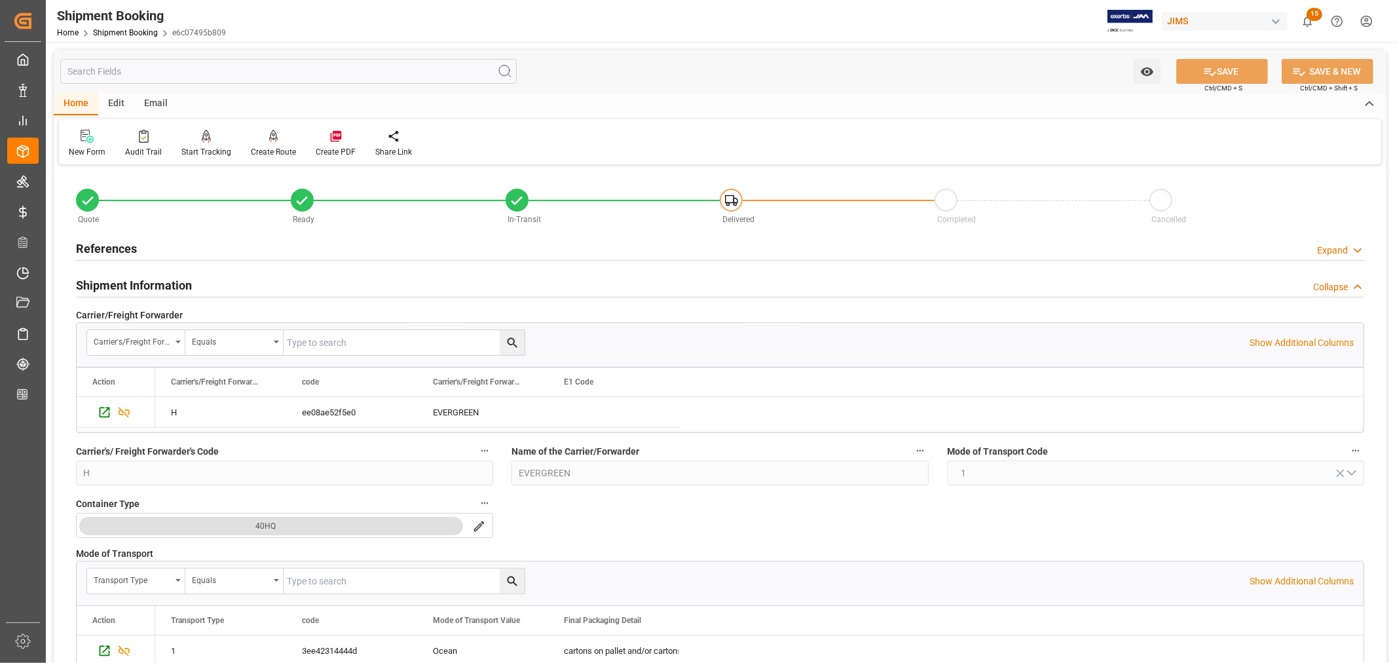
click at [123, 283] on h2 "Shipment Information" at bounding box center [134, 285] width 116 height 18
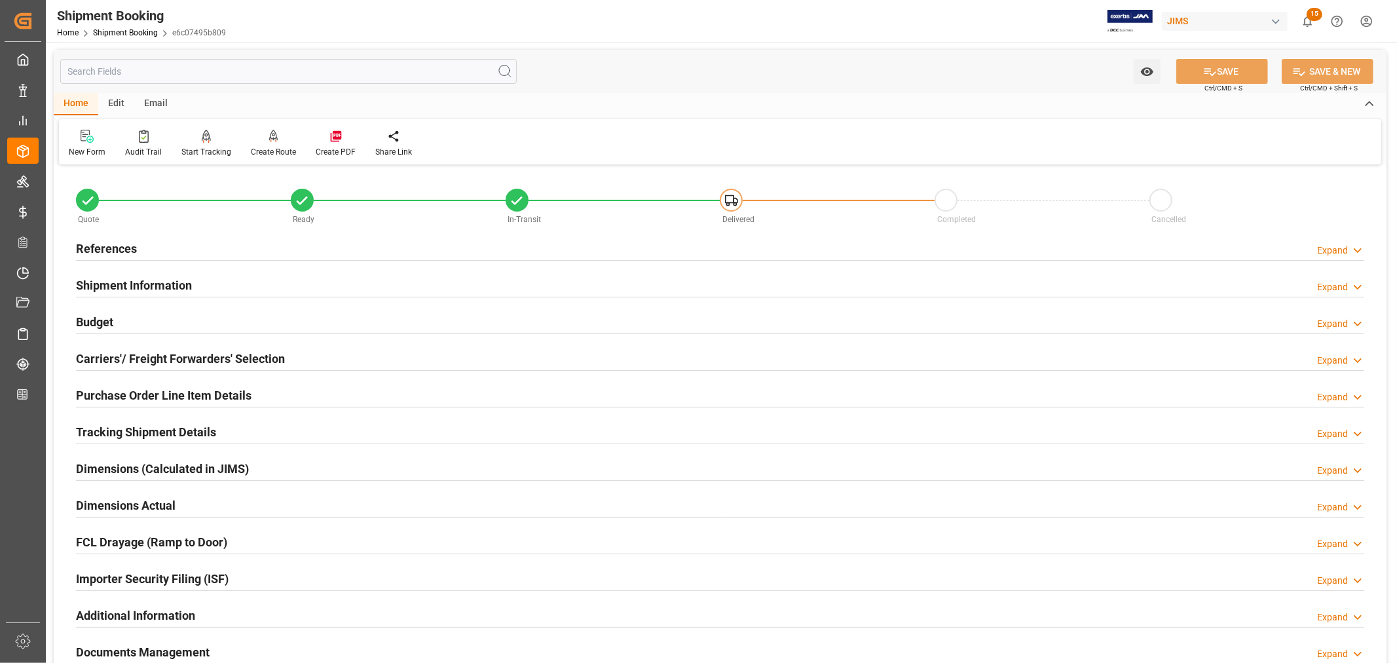
click at [110, 238] on div "References" at bounding box center [106, 247] width 61 height 25
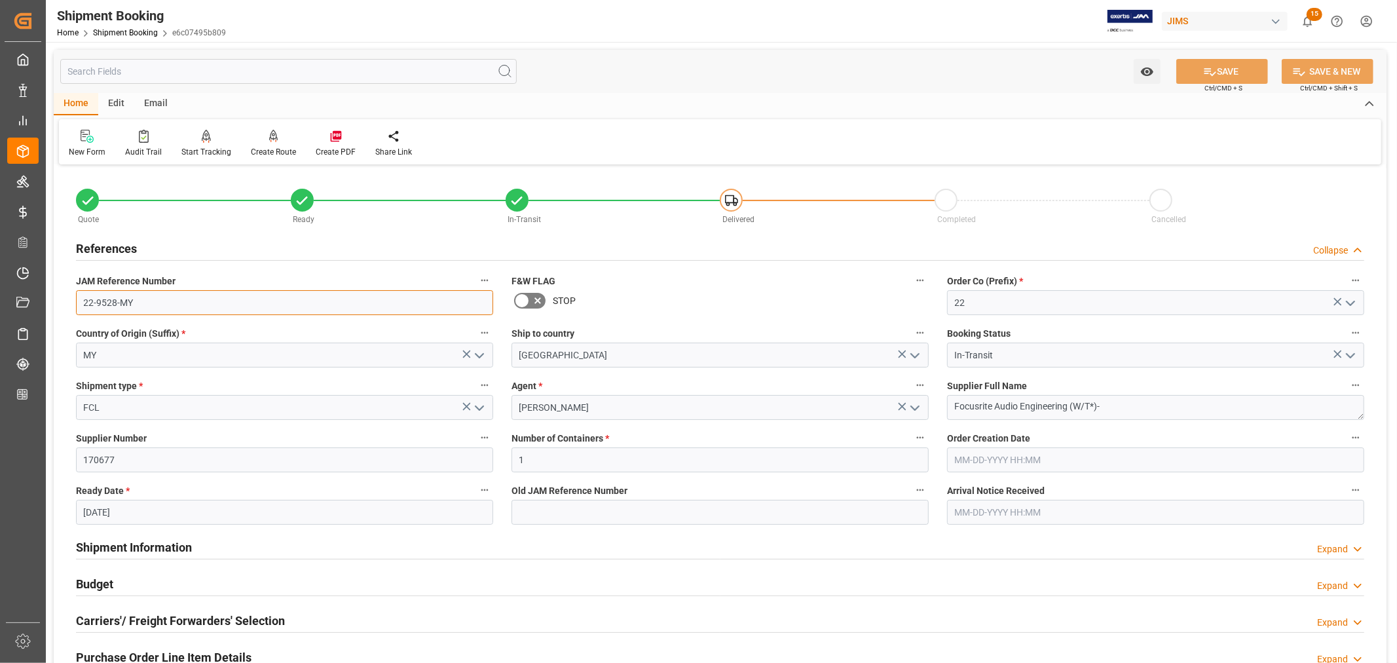
drag, startPoint x: 132, startPoint y: 302, endPoint x: 79, endPoint y: 299, distance: 52.5
click at [79, 299] on input "22-9528-MY" at bounding box center [284, 302] width 417 height 25
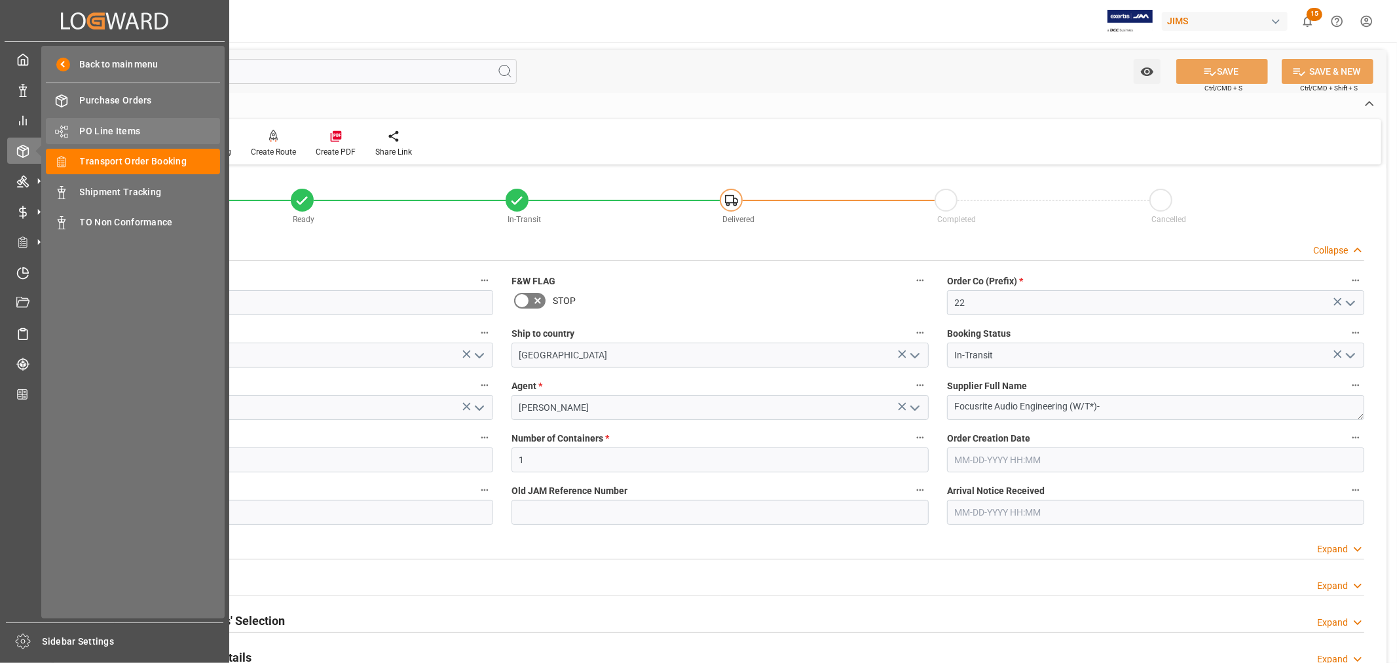
click at [100, 124] on span "PO Line Items" at bounding box center [150, 131] width 141 height 14
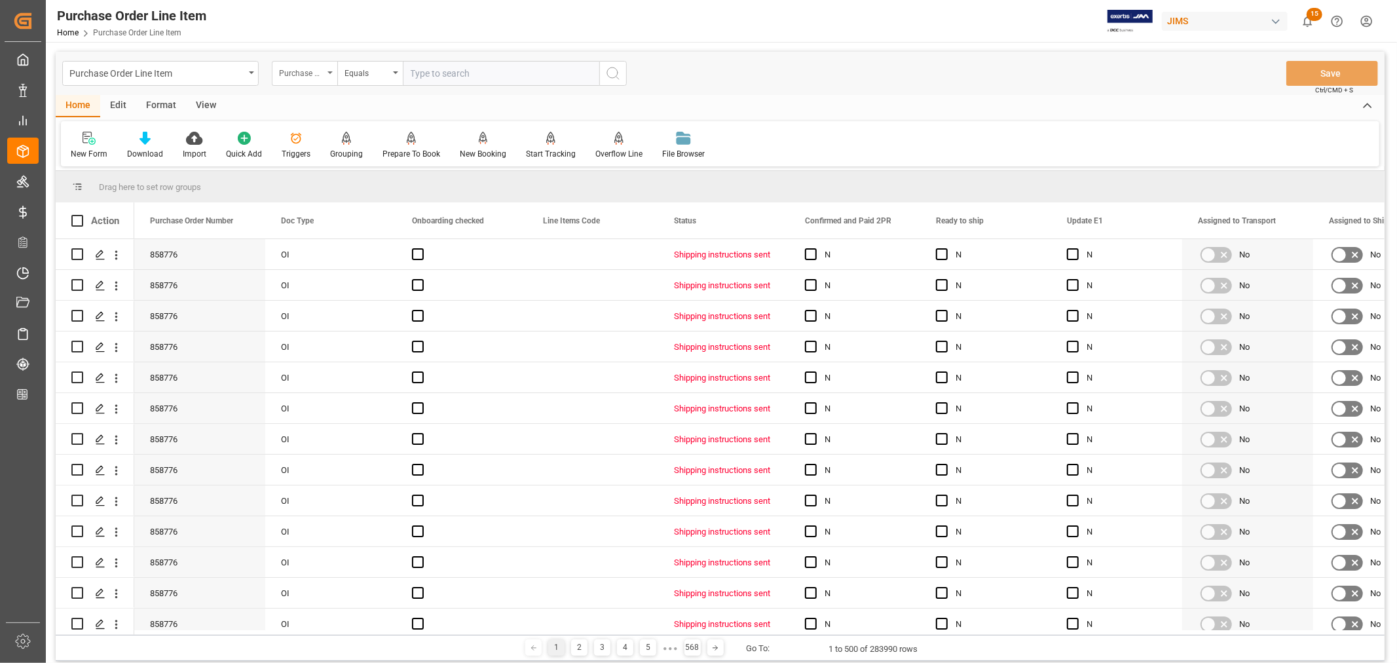
click at [331, 71] on icon "open menu" at bounding box center [330, 72] width 5 height 3
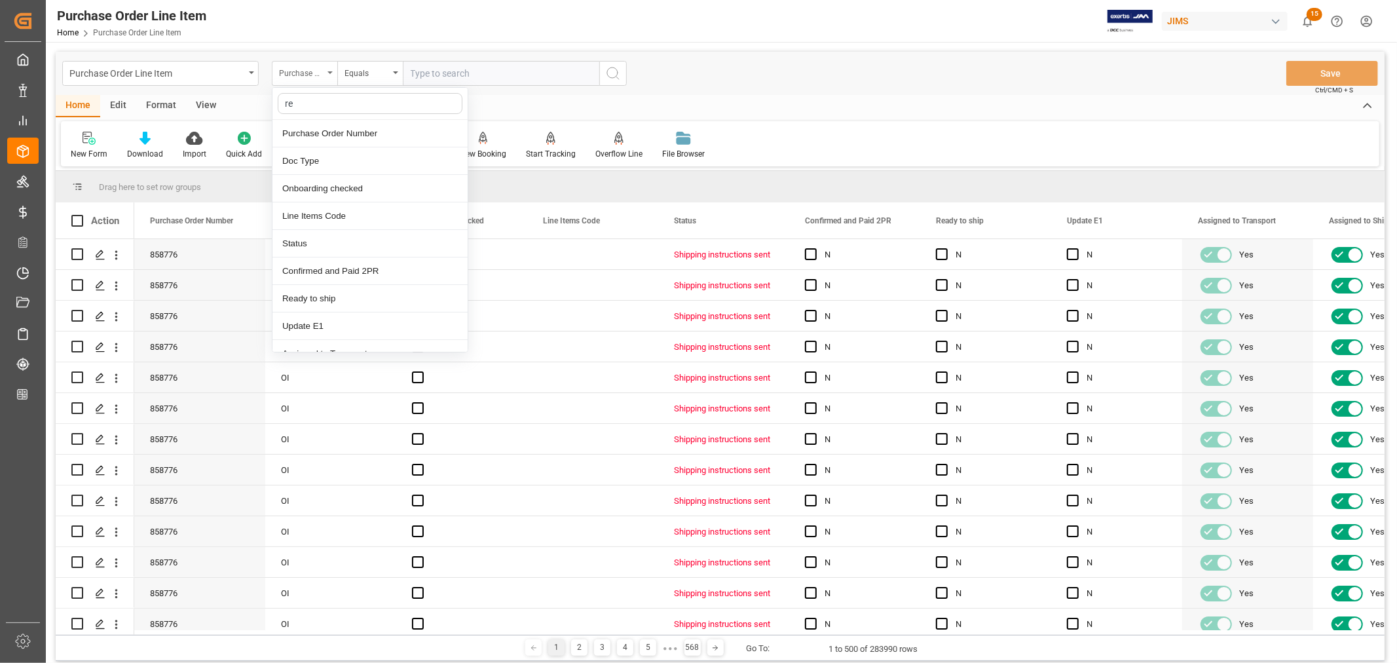
type input "ref"
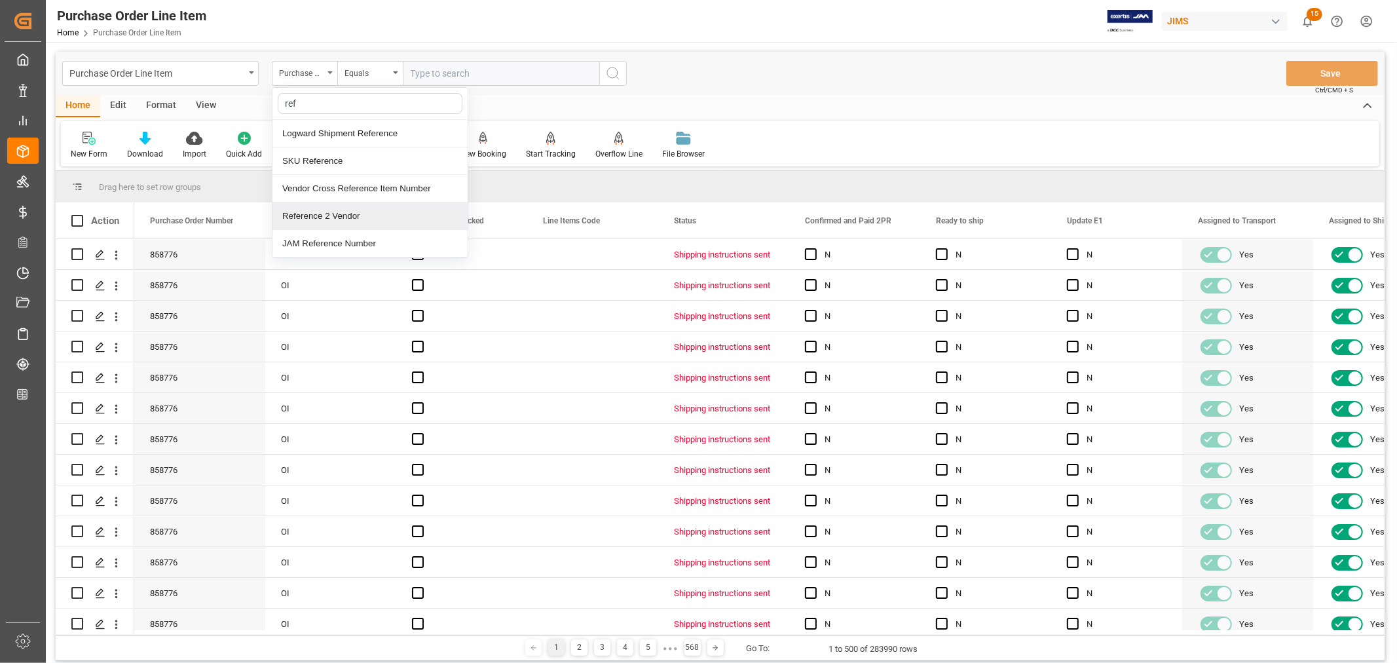
click at [331, 219] on div "Reference 2 Vendor" at bounding box center [369, 216] width 195 height 28
click at [409, 69] on input "text" at bounding box center [501, 73] width 197 height 25
paste input "22-9528-MY"
type input "22-9528-MY"
click at [611, 73] on icon "search button" at bounding box center [613, 74] width 16 height 16
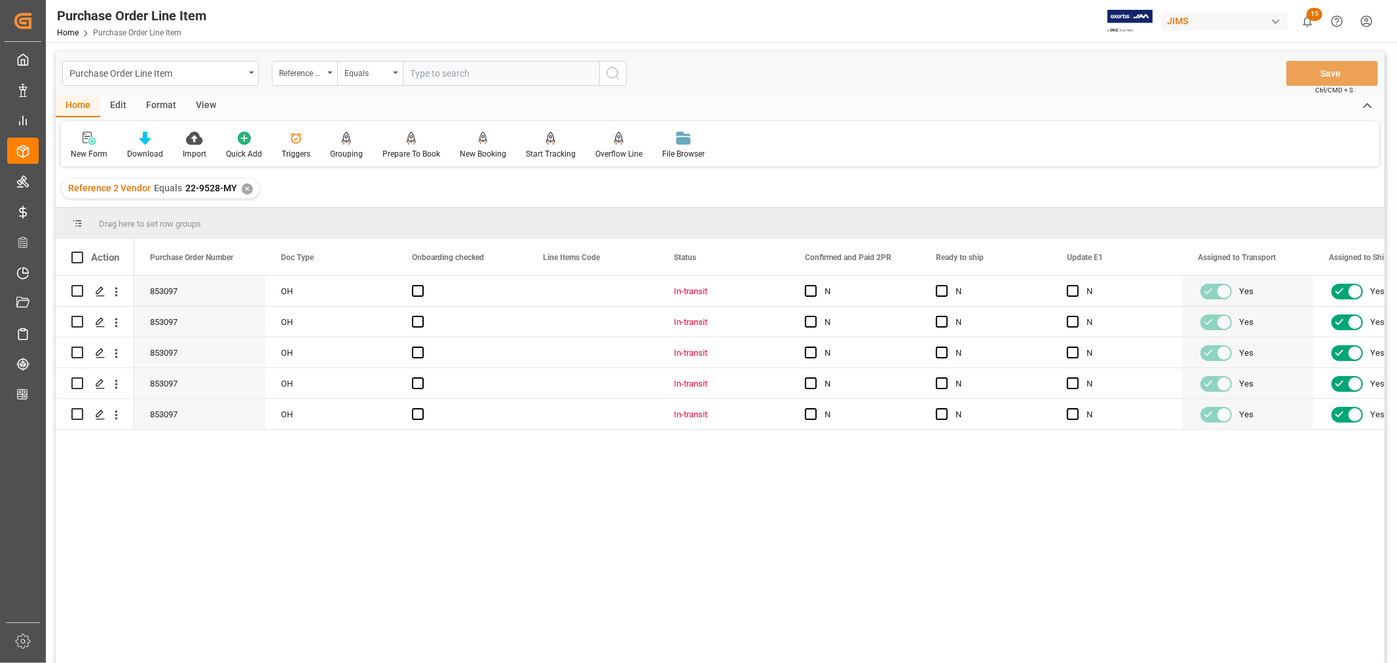
click at [201, 102] on div "View" at bounding box center [206, 106] width 40 height 22
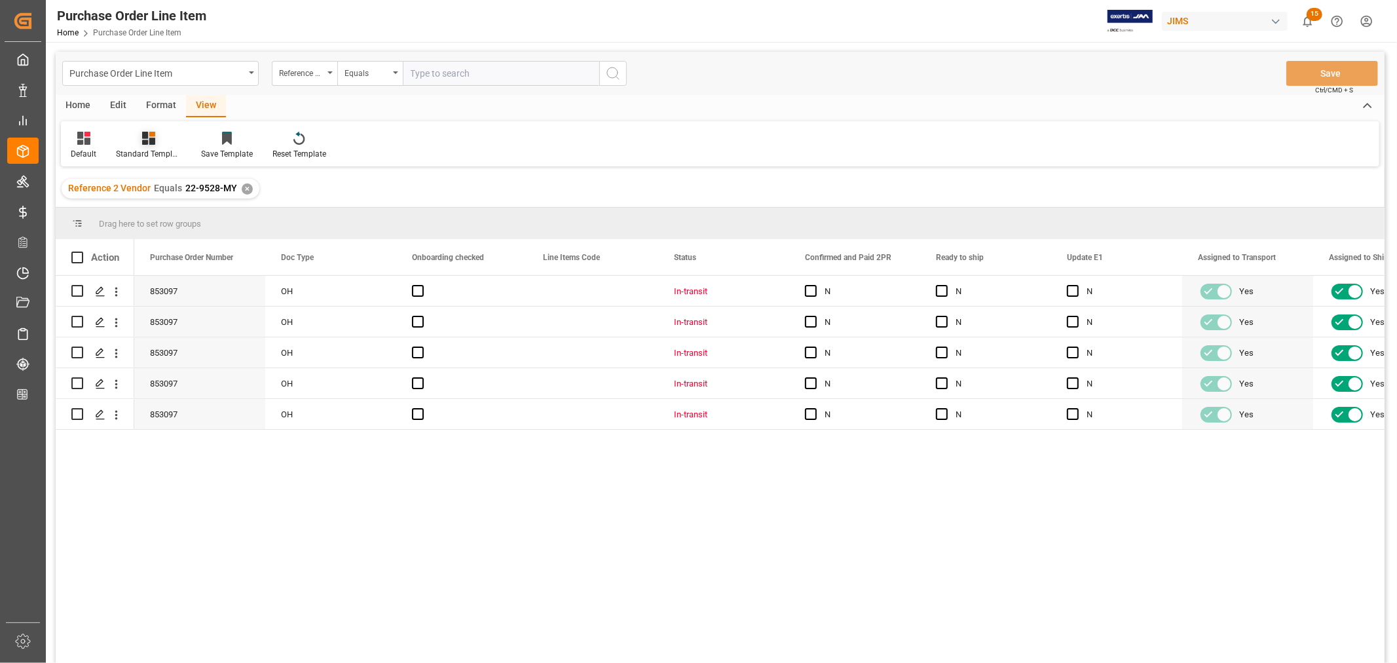
click at [147, 145] on div "Standard Templates" at bounding box center [148, 145] width 85 height 29
click at [170, 316] on div "Buyer Discrepancy" at bounding box center [183, 319] width 115 height 14
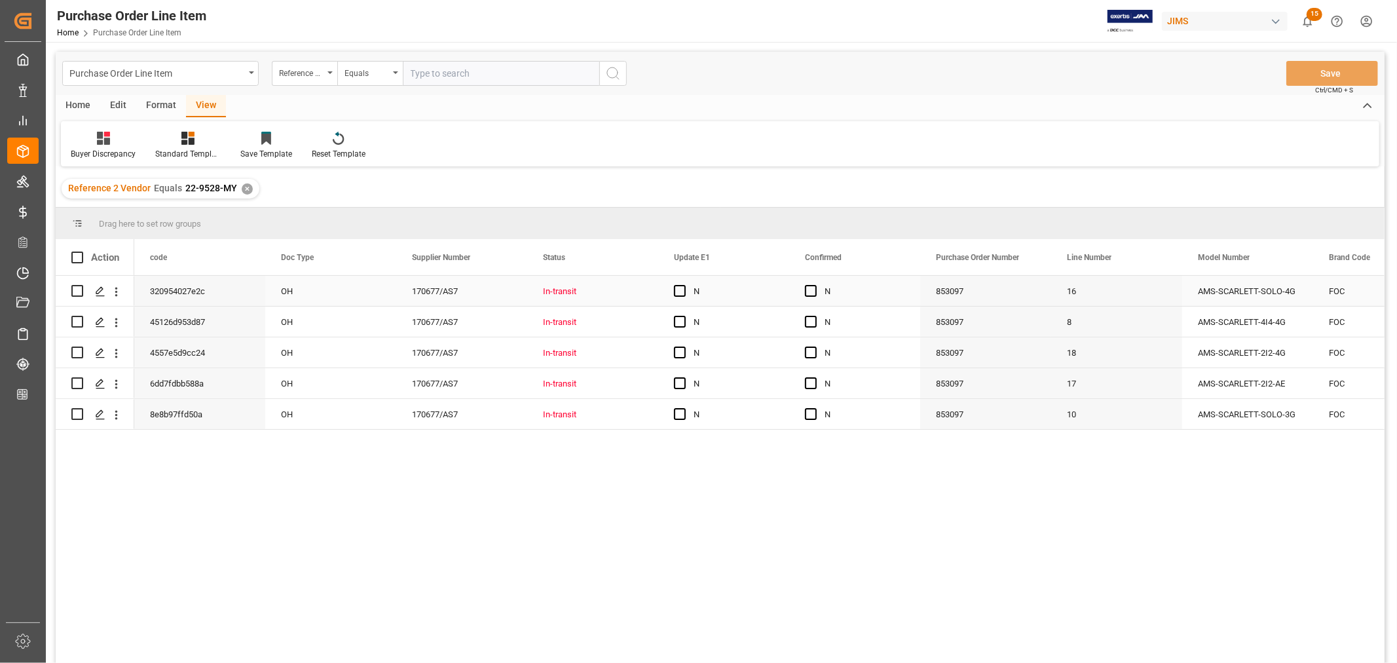
click at [736, 284] on div "N" at bounding box center [734, 291] width 80 height 30
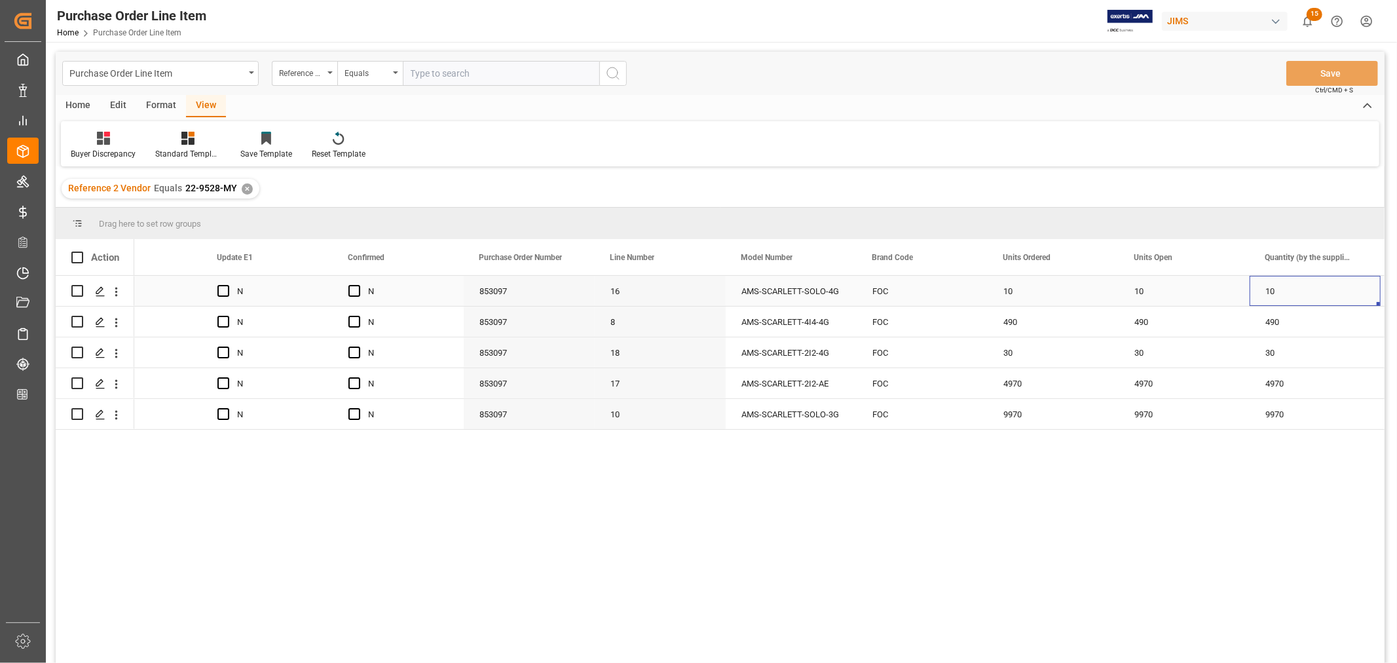
scroll to position [0, 588]
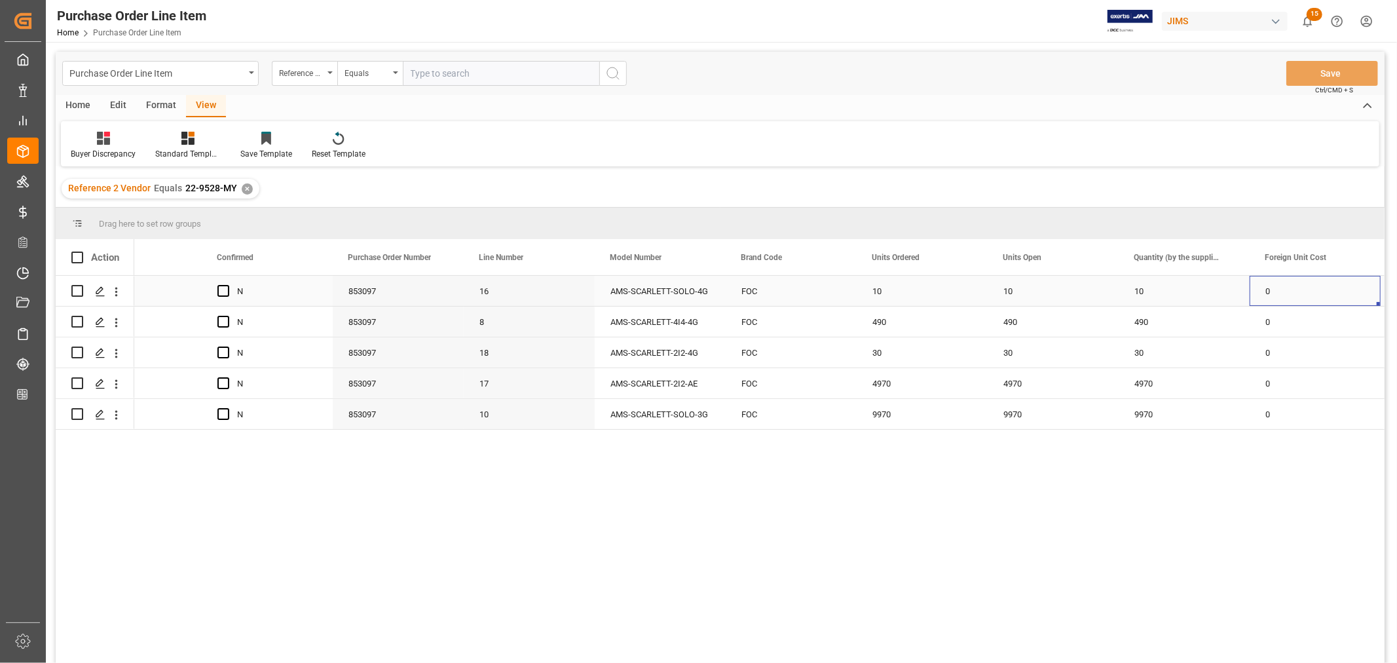
click at [808, 292] on div "FOC" at bounding box center [791, 291] width 131 height 30
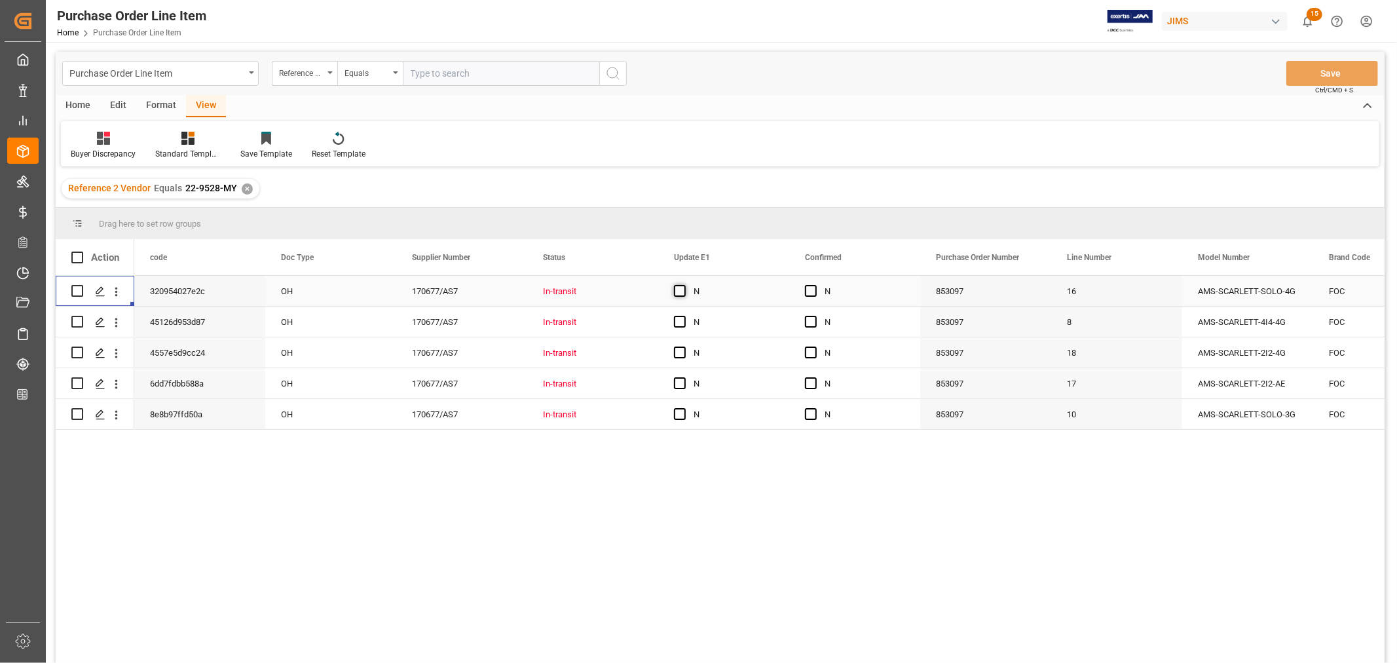
click at [681, 289] on span "Press SPACE to select this row." at bounding box center [680, 291] width 12 height 12
click at [684, 285] on input "Press SPACE to select this row." at bounding box center [684, 285] width 0 height 0
click at [810, 289] on span "Press SPACE to select this row." at bounding box center [811, 291] width 12 height 12
click at [815, 285] on input "Press SPACE to select this row." at bounding box center [815, 285] width 0 height 0
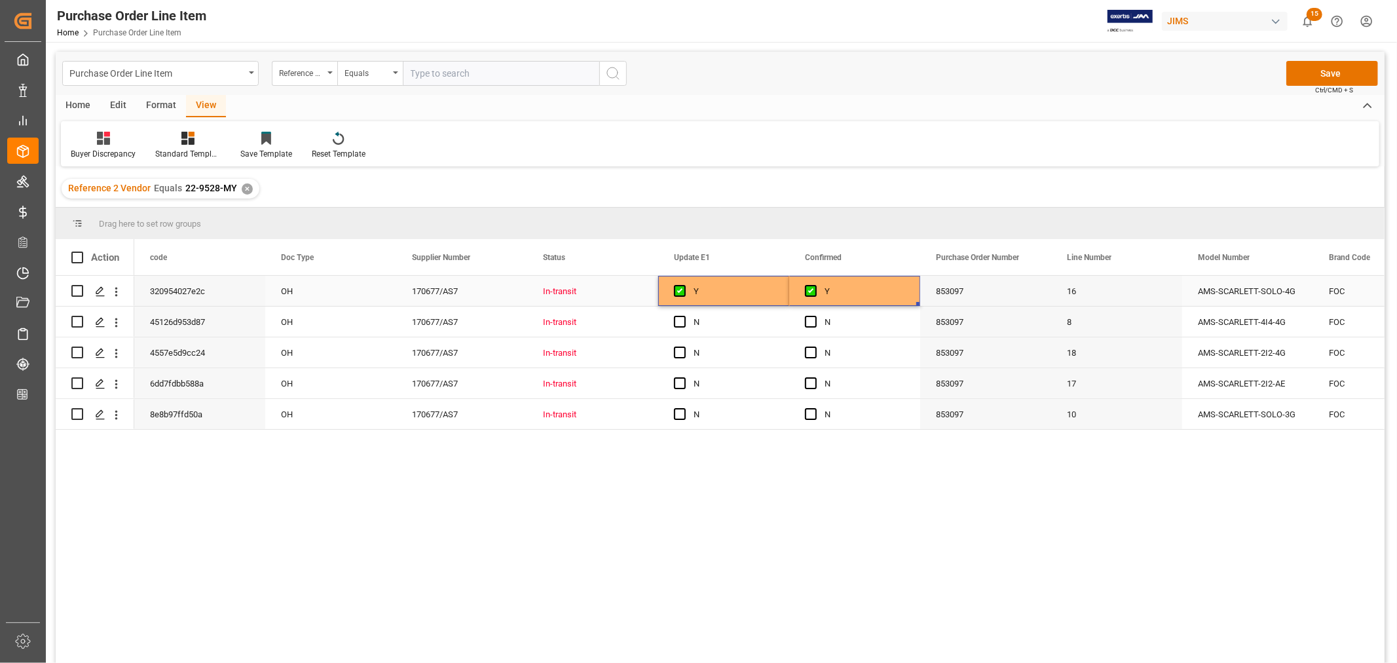
drag, startPoint x: 736, startPoint y: 291, endPoint x: 879, endPoint y: 291, distance: 143.4
drag, startPoint x: 918, startPoint y: 305, endPoint x: 883, endPoint y: 404, distance: 105.7
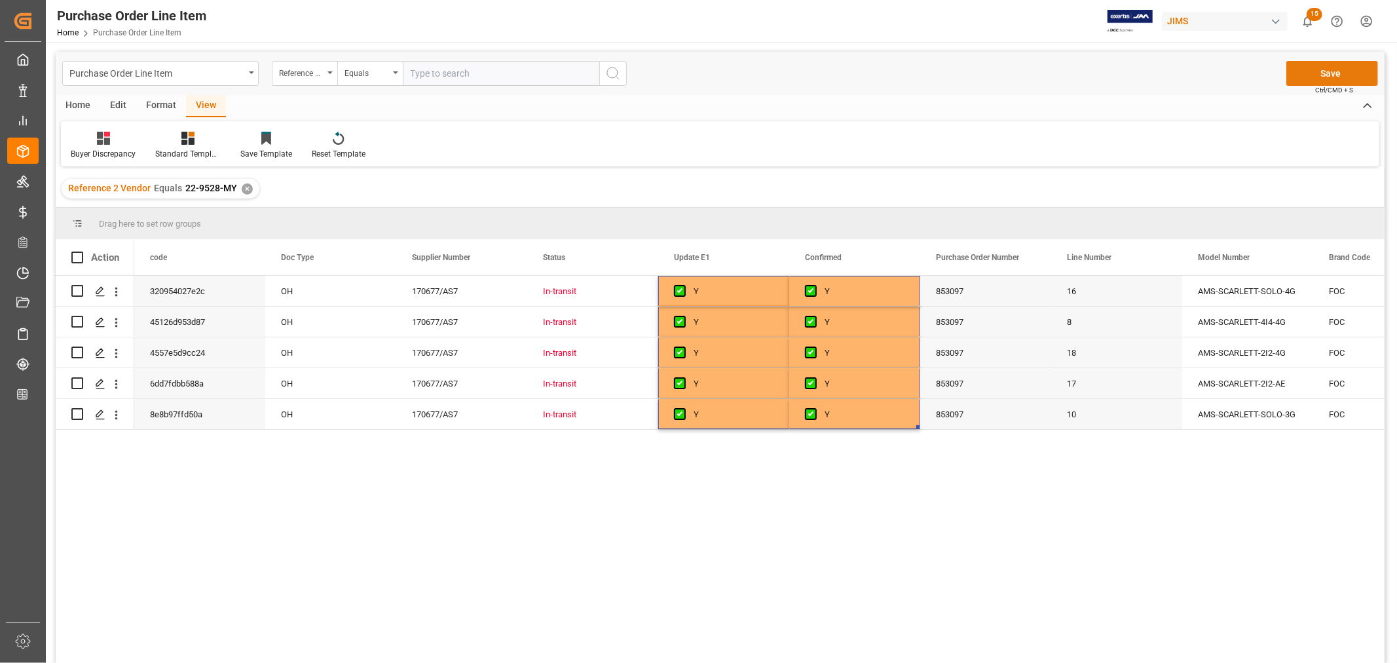
click at [1326, 74] on button "Save" at bounding box center [1332, 73] width 92 height 25
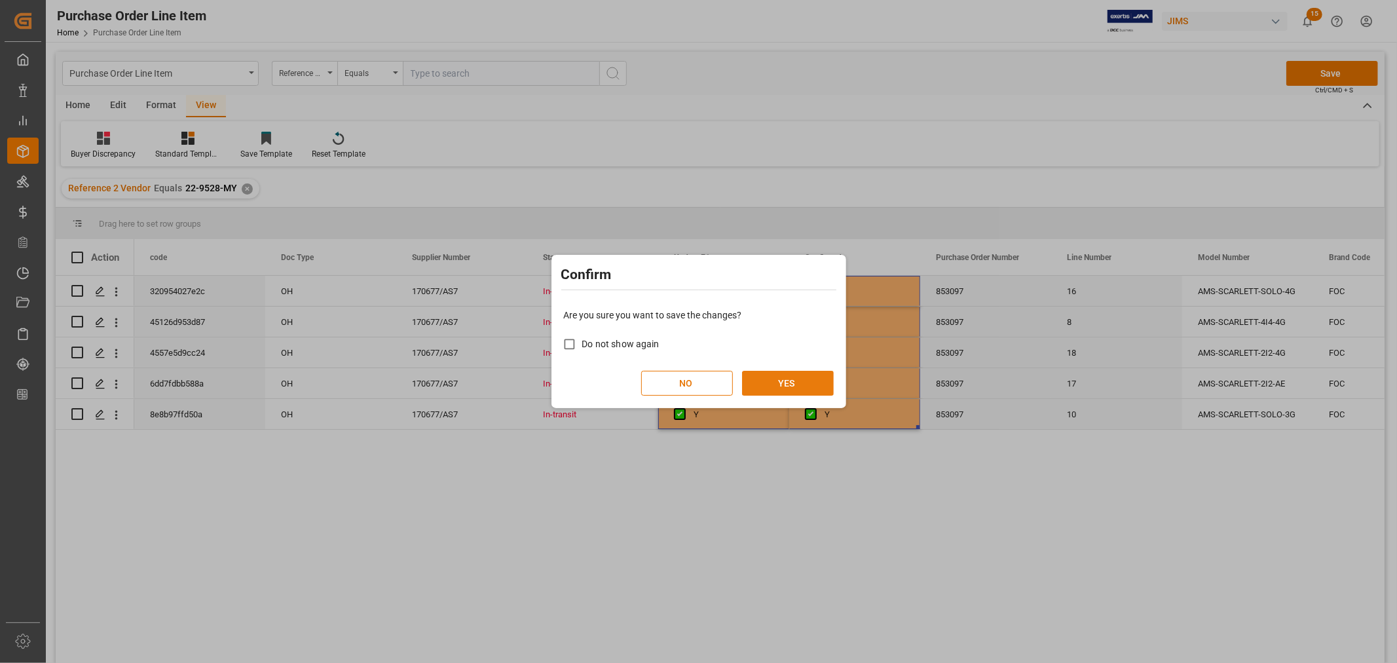
click at [789, 384] on button "YES" at bounding box center [788, 383] width 92 height 25
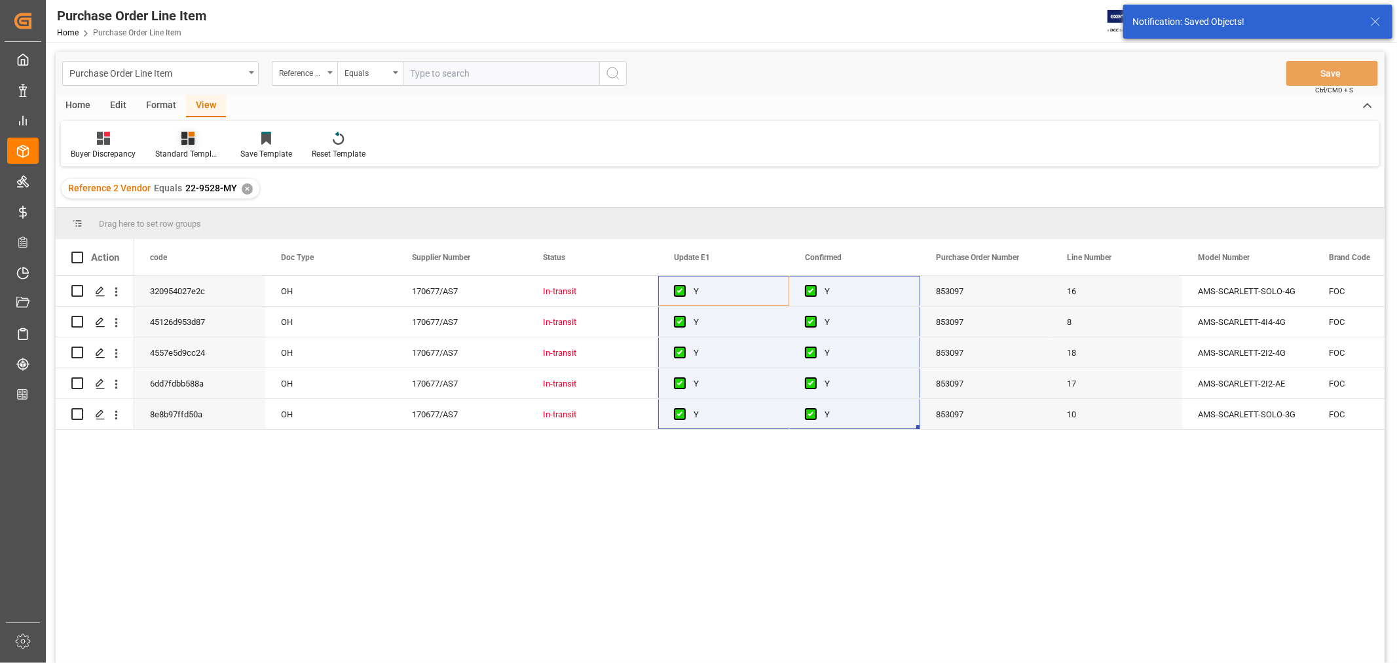
click at [192, 139] on icon at bounding box center [187, 138] width 13 height 13
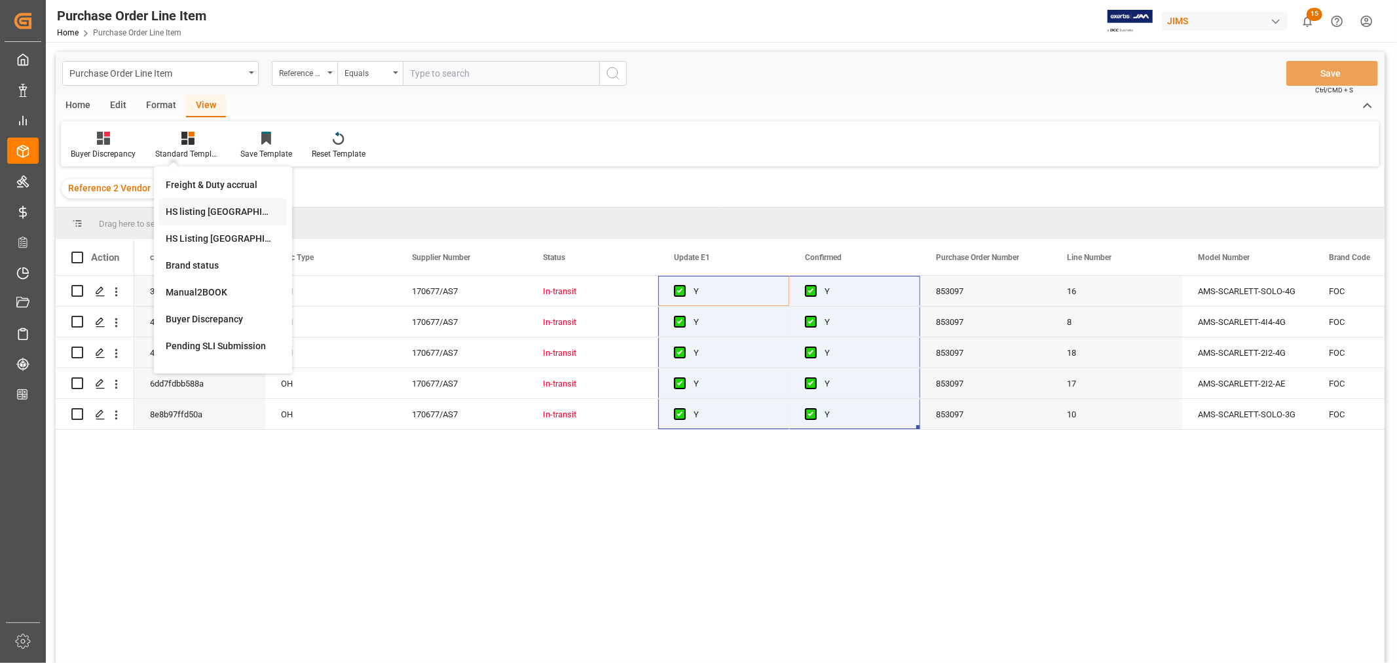
click at [210, 210] on div "HS listing USA" at bounding box center [223, 212] width 115 height 14
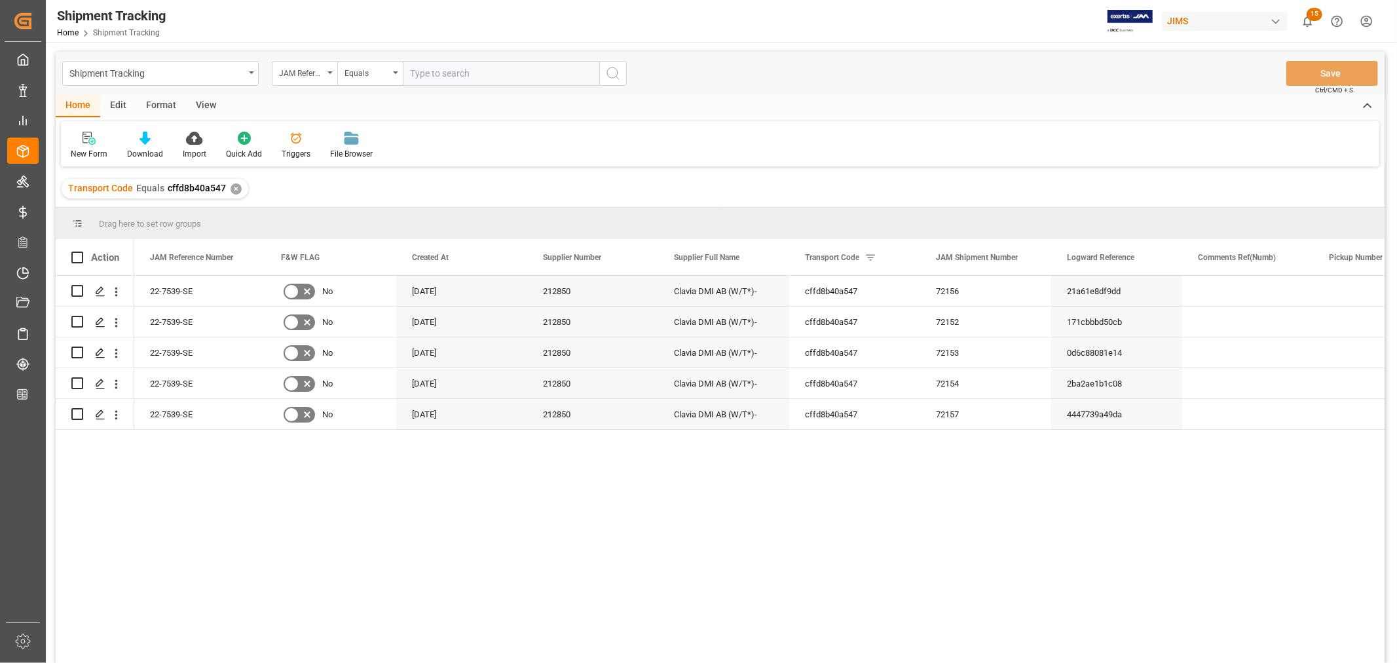
click at [199, 105] on div "View" at bounding box center [206, 106] width 40 height 22
click at [86, 140] on icon at bounding box center [83, 138] width 13 height 13
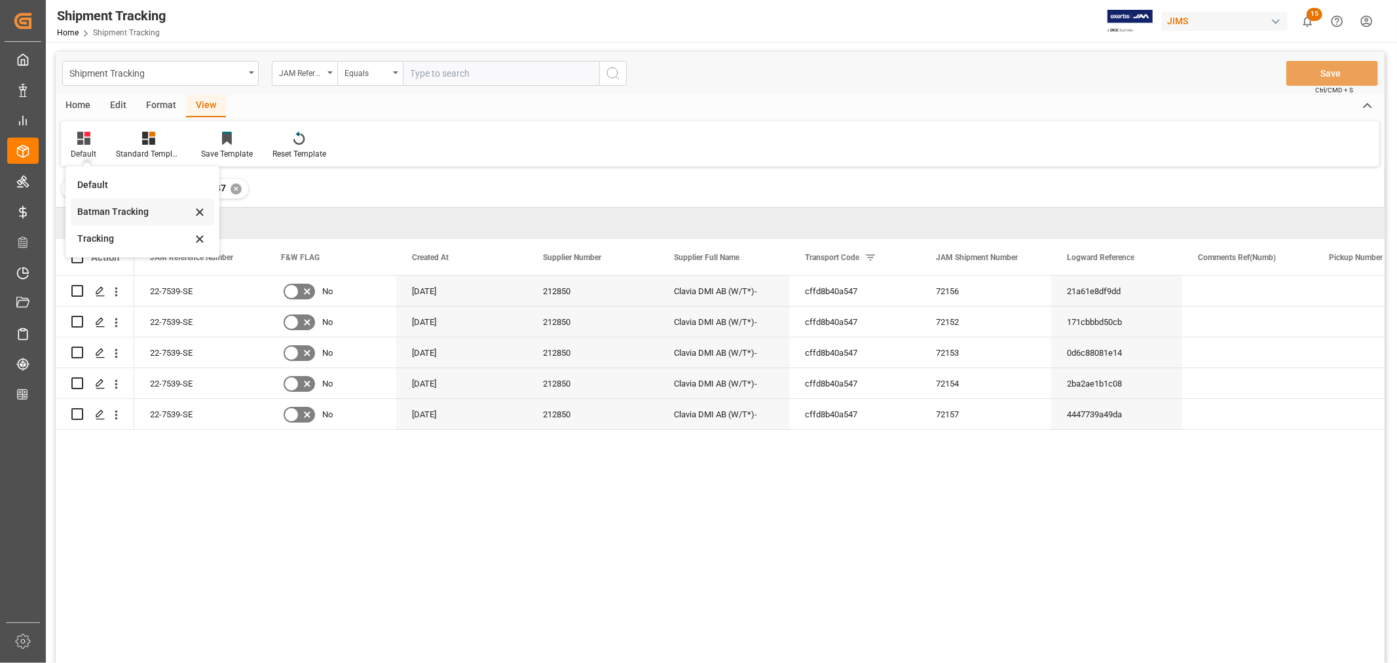
click at [123, 212] on div "Batman Tracking" at bounding box center [134, 212] width 115 height 14
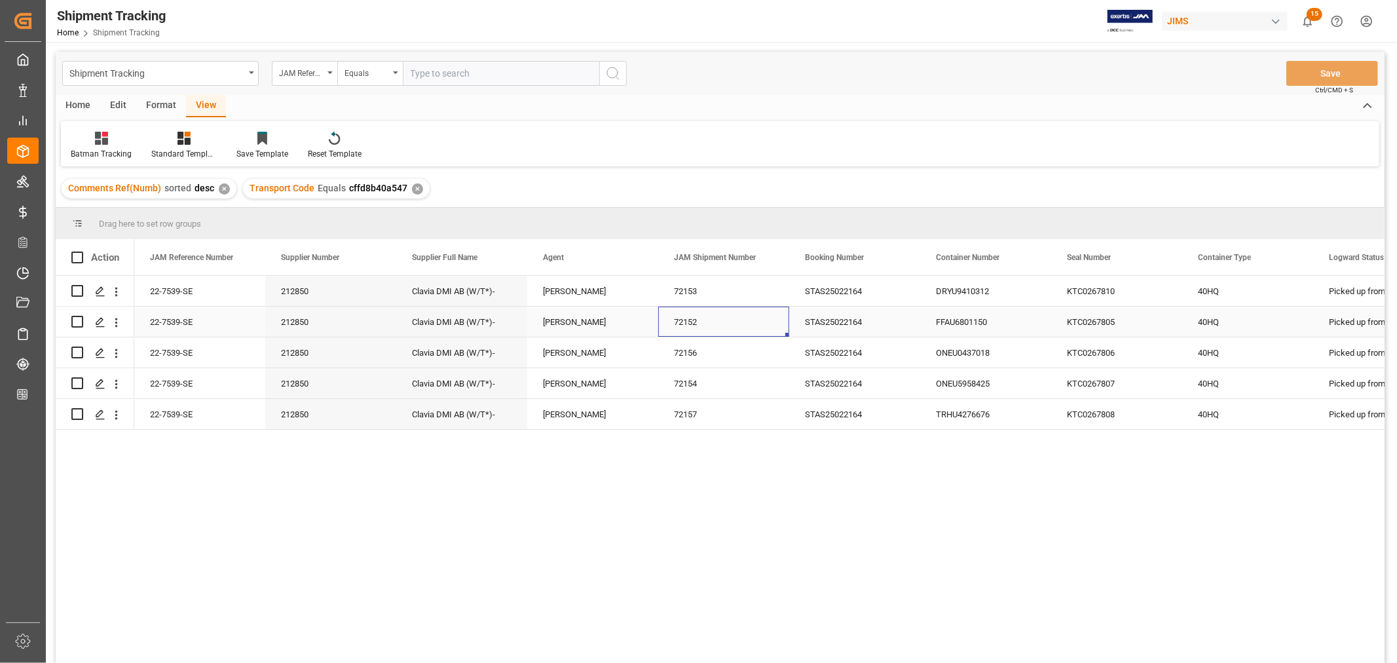
click at [686, 318] on div "72152" at bounding box center [723, 322] width 131 height 30
click at [838, 356] on div "STAS25022164" at bounding box center [854, 352] width 131 height 30
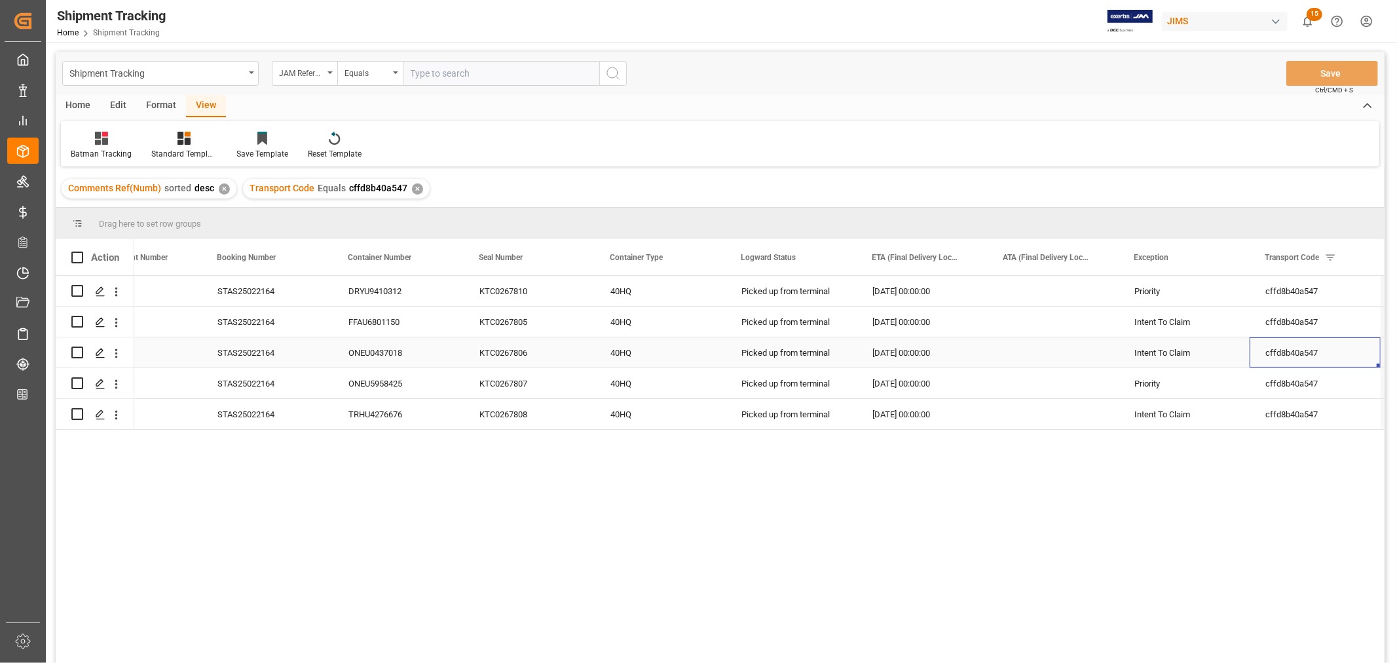
scroll to position [0, 719]
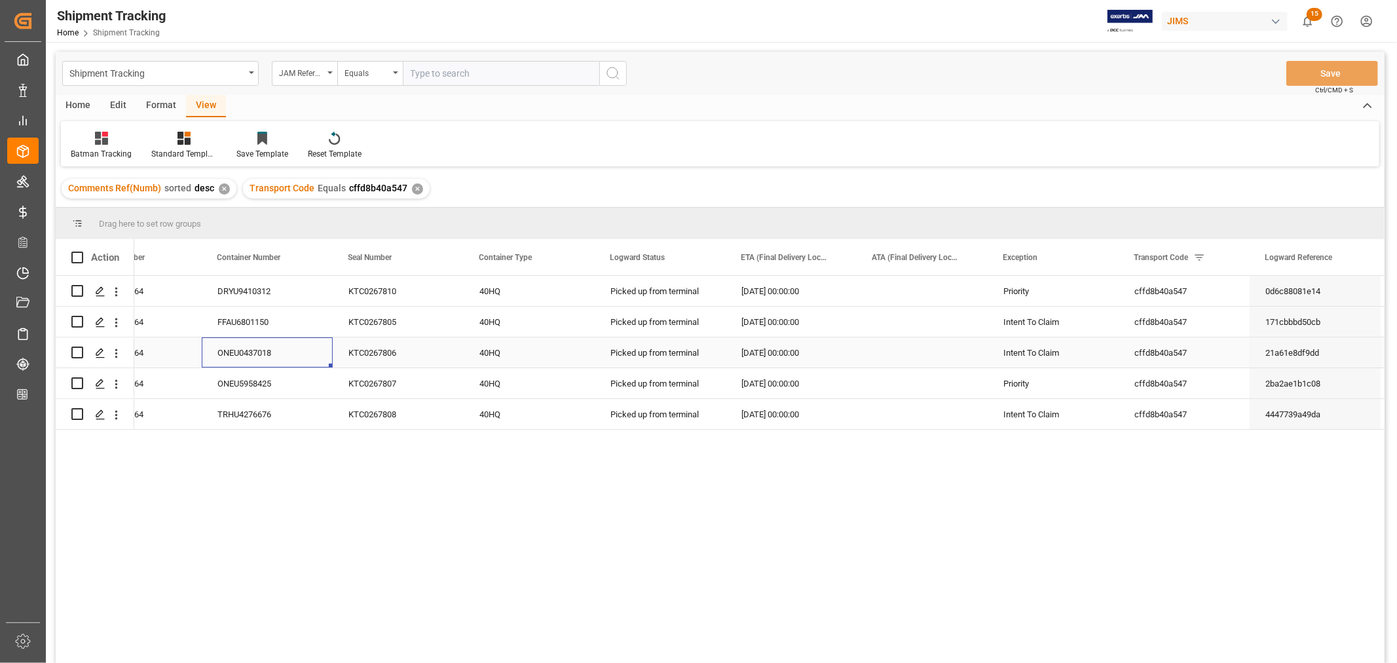
click at [252, 348] on div "ONEU0437018" at bounding box center [267, 352] width 131 height 30
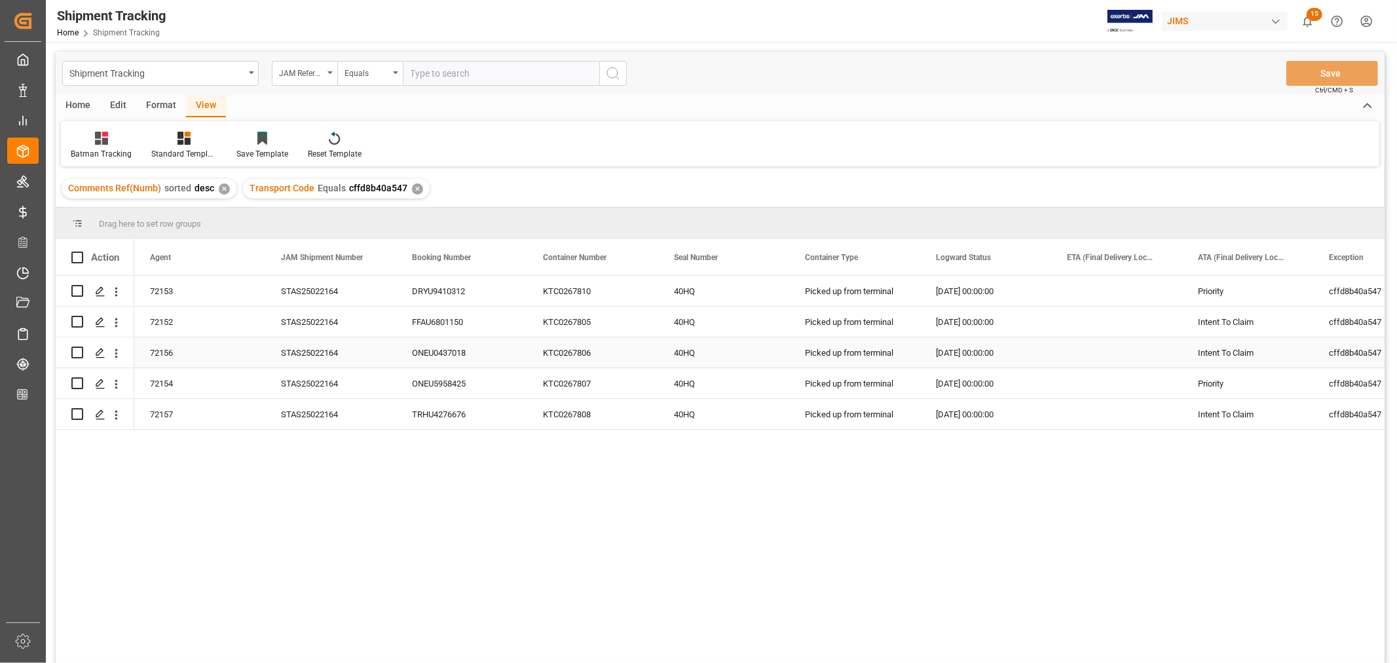
scroll to position [0, 393]
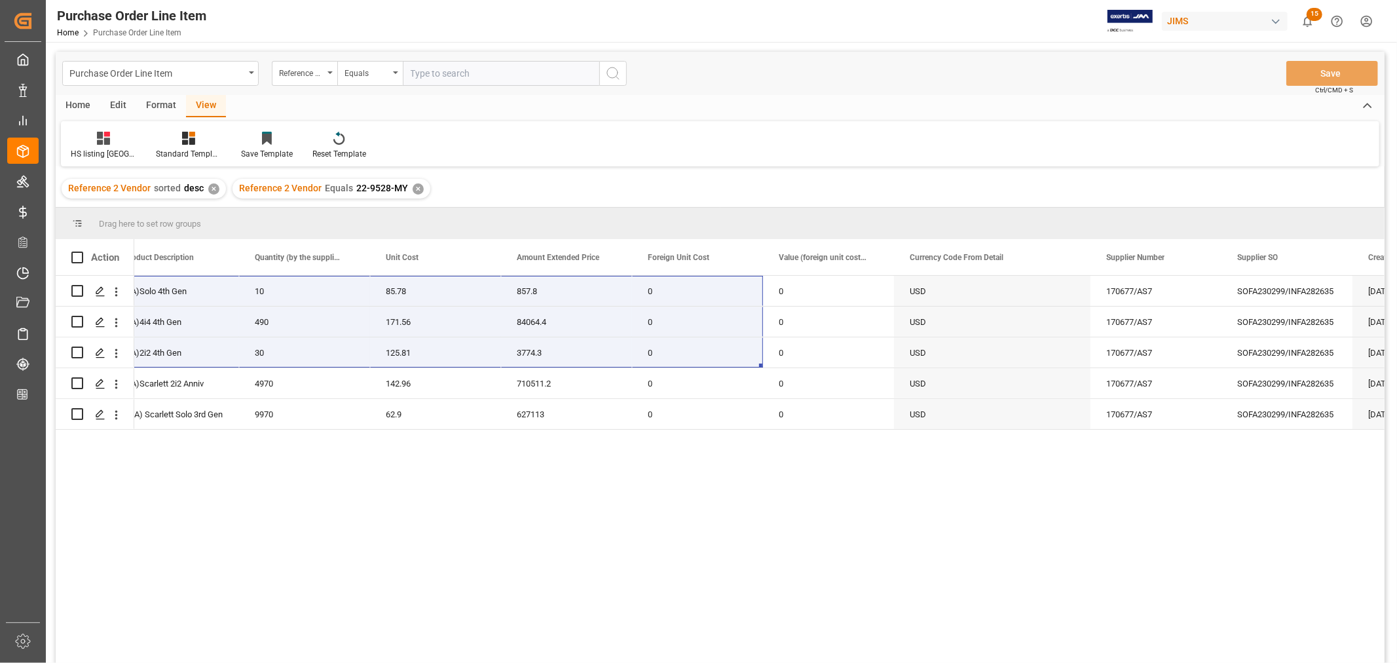
scroll to position [0, 780]
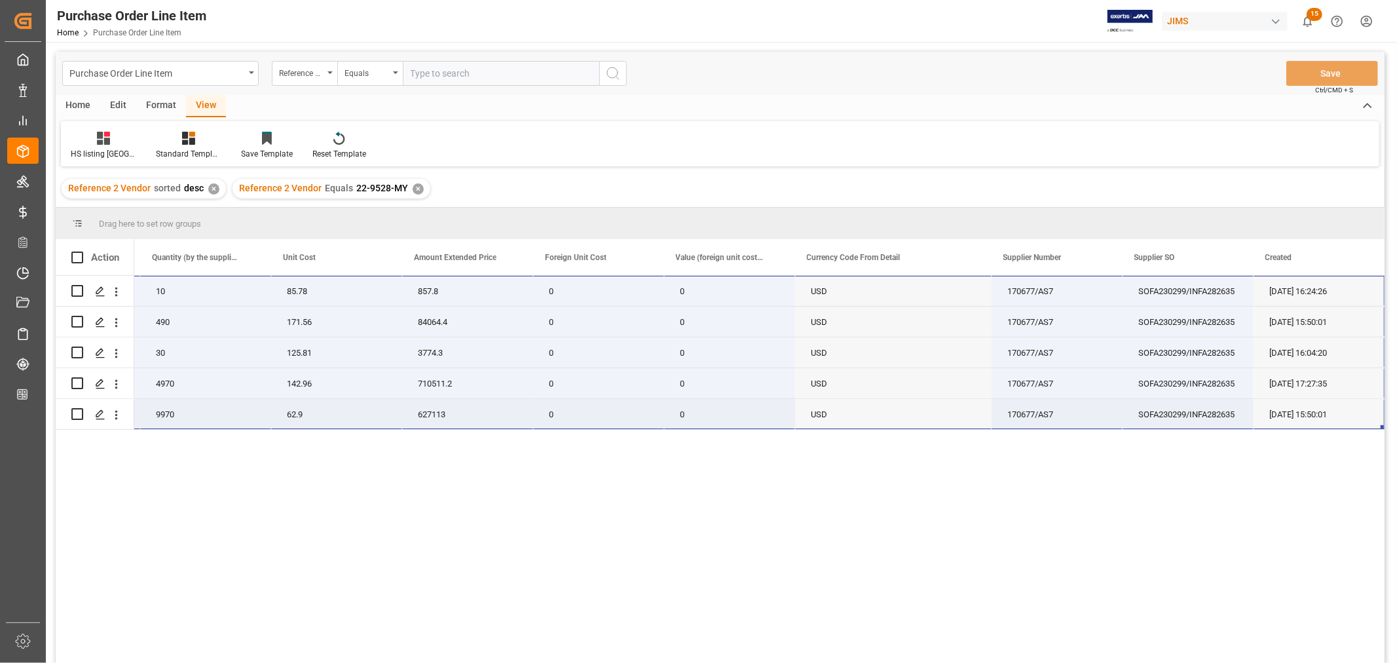
drag, startPoint x: 170, startPoint y: 283, endPoint x: 1366, endPoint y: 413, distance: 1202.5
click at [1366, 413] on div "22-9528-MY AMS-SCARLETT-SOLO-4G (EA)Solo 4th Gen 10 85.78 857.8 0 0 USD 170677/…" at bounding box center [369, 353] width 2031 height 154
click at [682, 397] on div "0" at bounding box center [729, 383] width 131 height 30
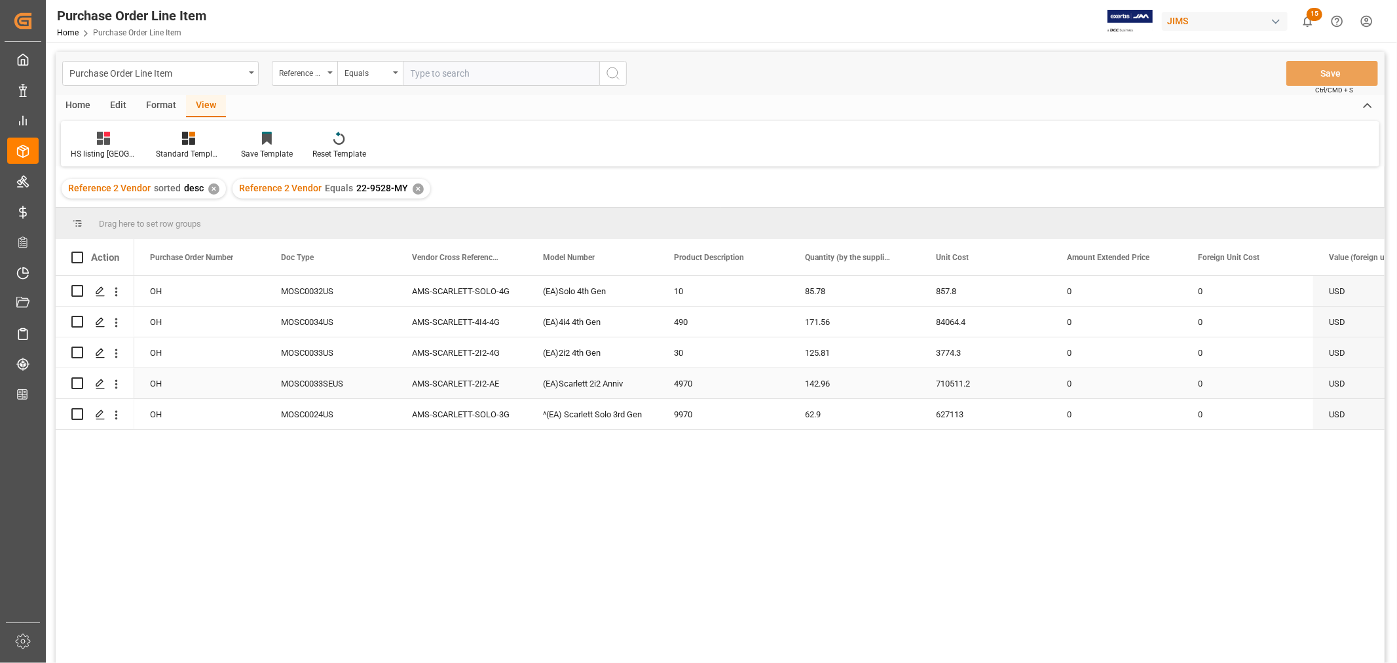
scroll to position [0, 0]
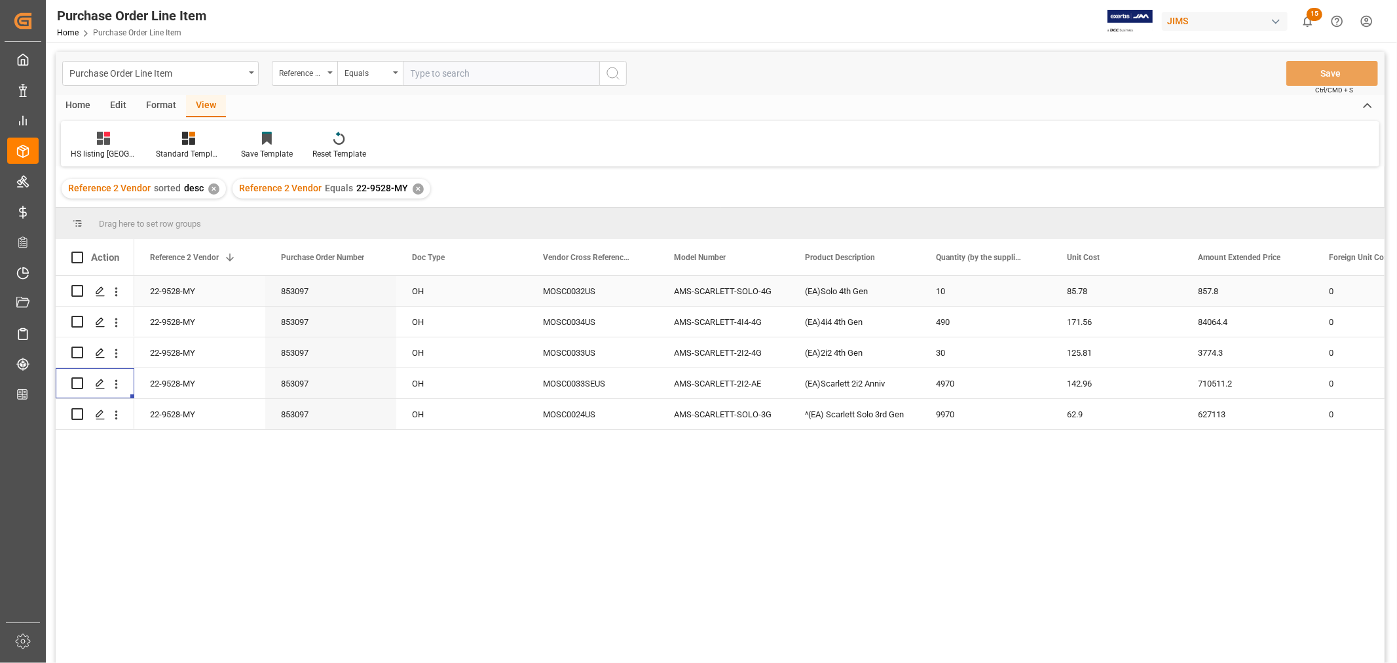
click at [179, 295] on div "22-9528-MY" at bounding box center [199, 291] width 131 height 30
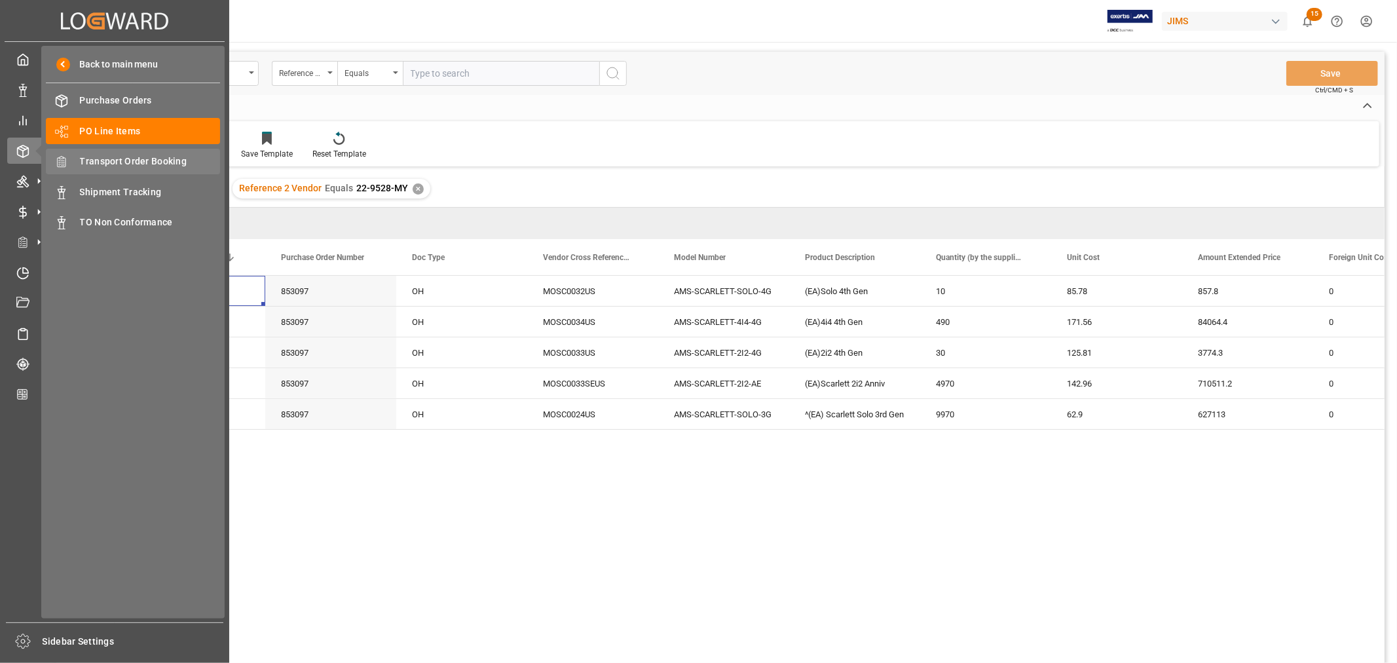
click at [144, 159] on span "Transport Order Booking" at bounding box center [150, 162] width 141 height 14
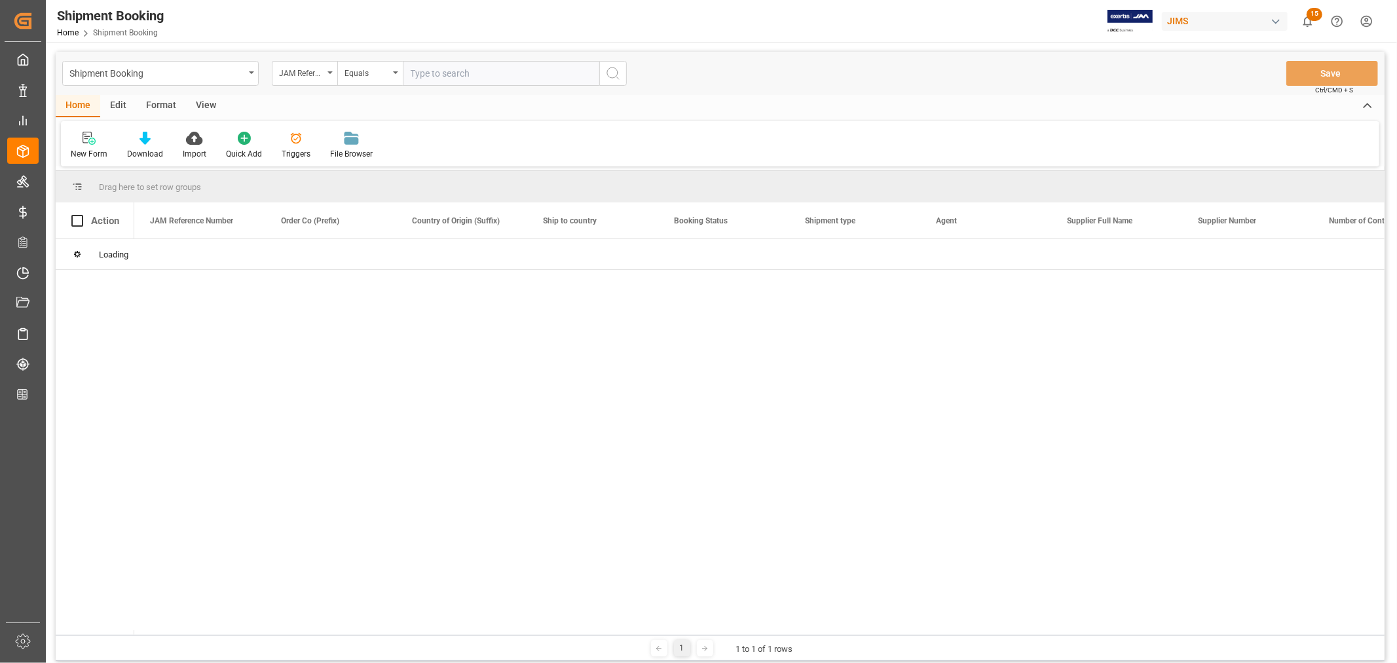
click at [424, 73] on input "text" at bounding box center [501, 73] width 197 height 25
paste input "22-9528-MY"
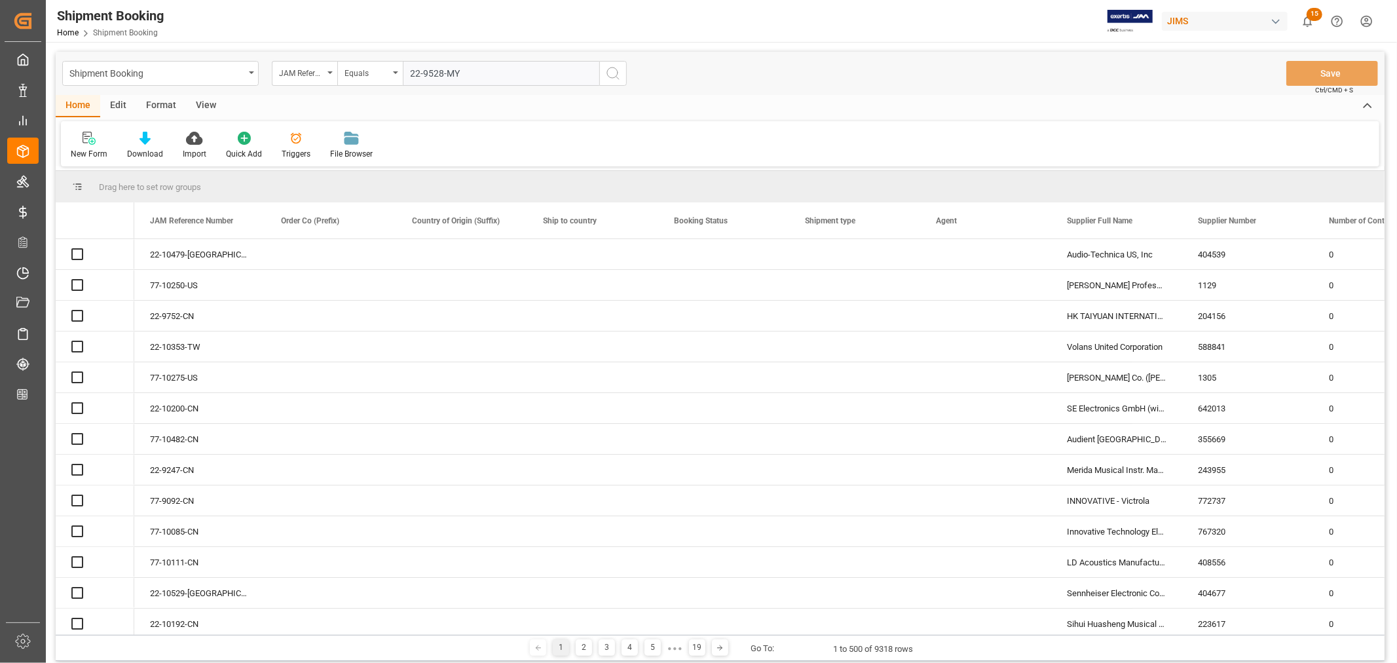
type input "22-9528-MY"
click at [611, 75] on icon "search button" at bounding box center [613, 74] width 16 height 16
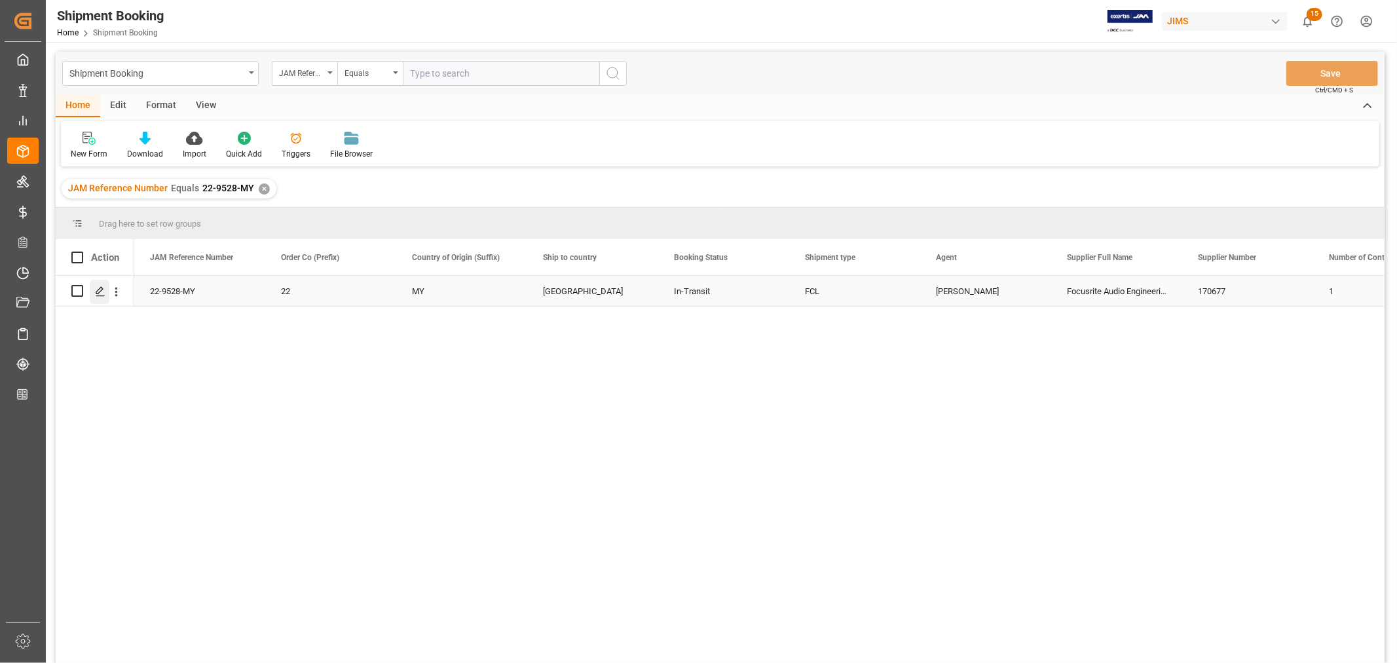
click at [102, 295] on line "Press SPACE to select this row." at bounding box center [100, 295] width 8 height 0
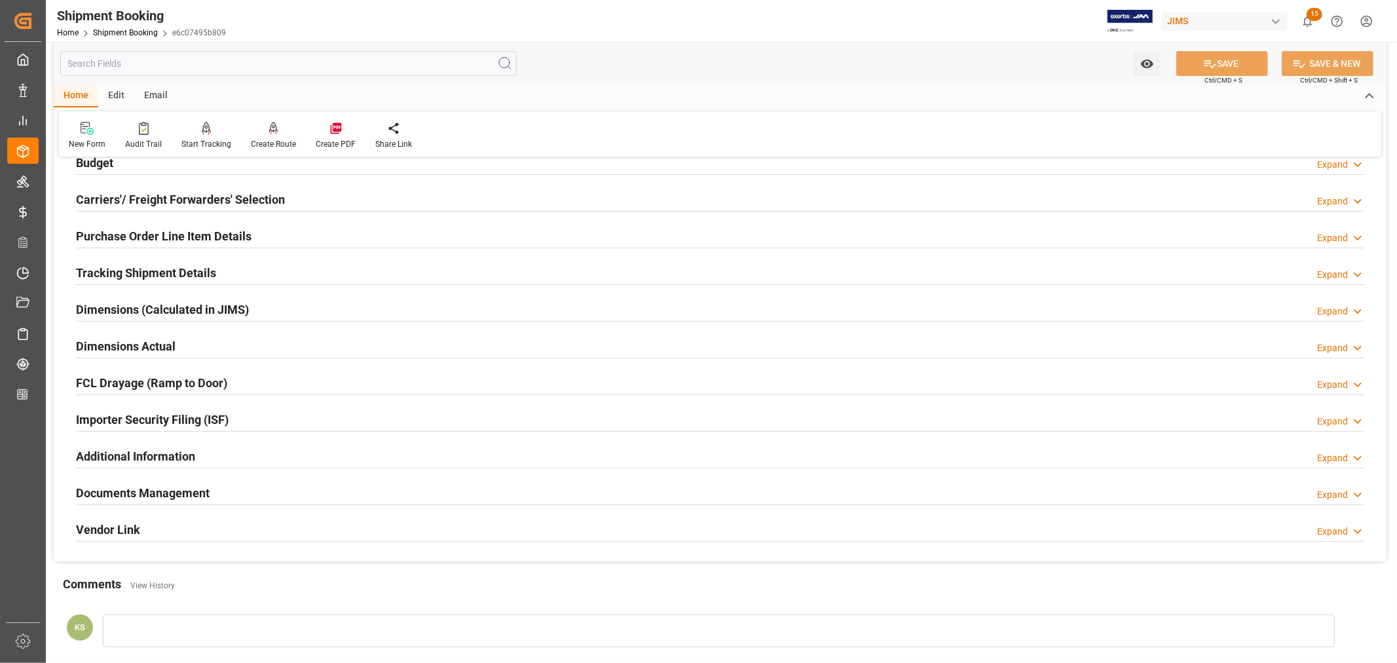
scroll to position [322, 0]
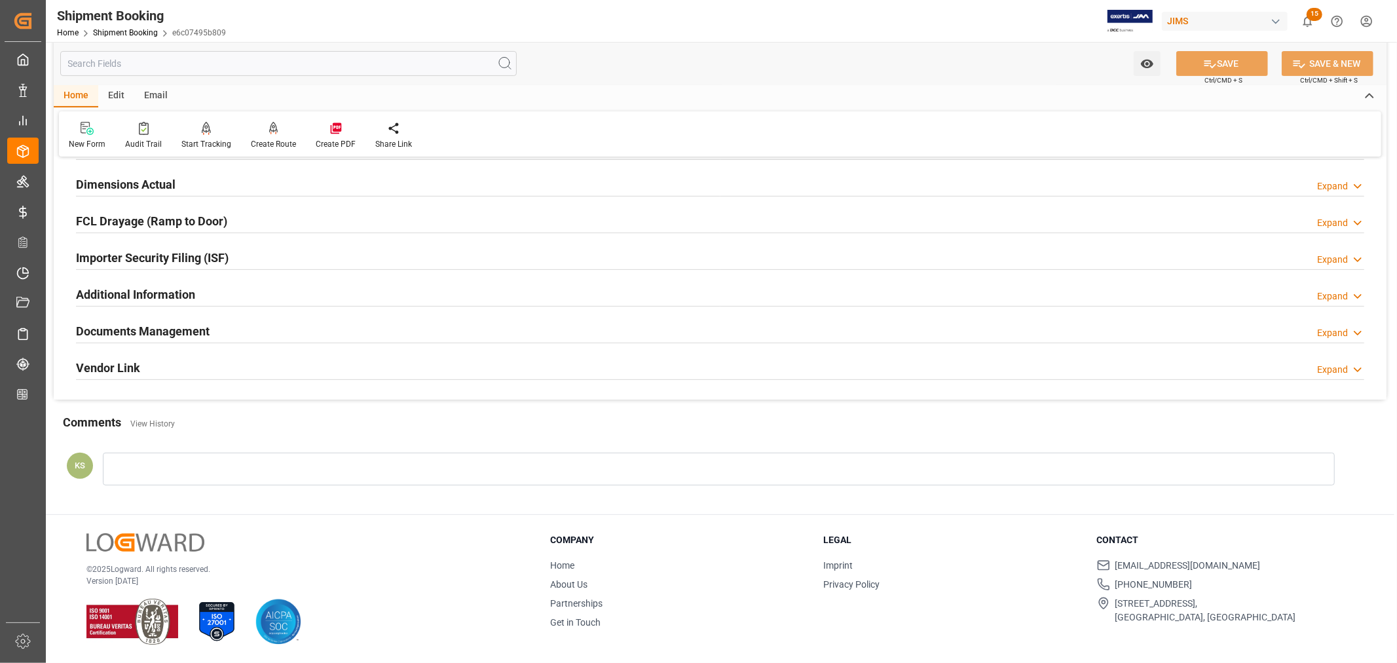
click at [231, 328] on div "Documents Management Expand" at bounding box center [720, 330] width 1288 height 25
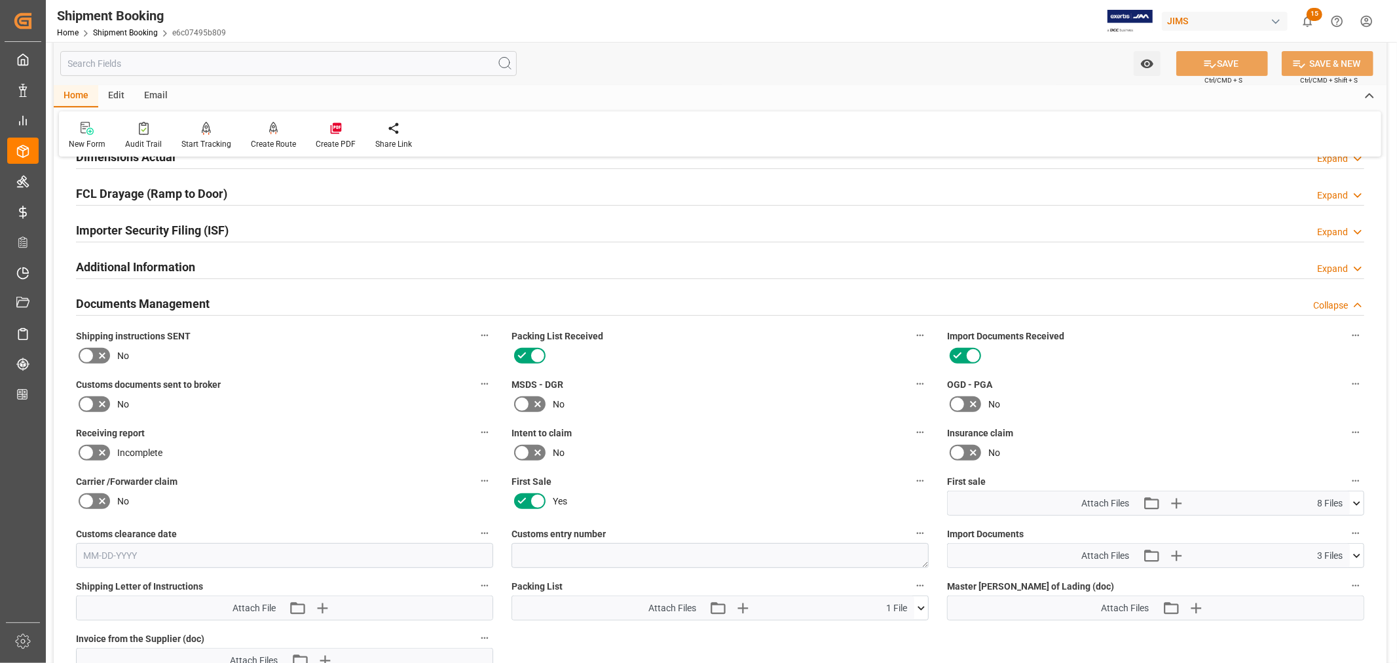
scroll to position [249, 0]
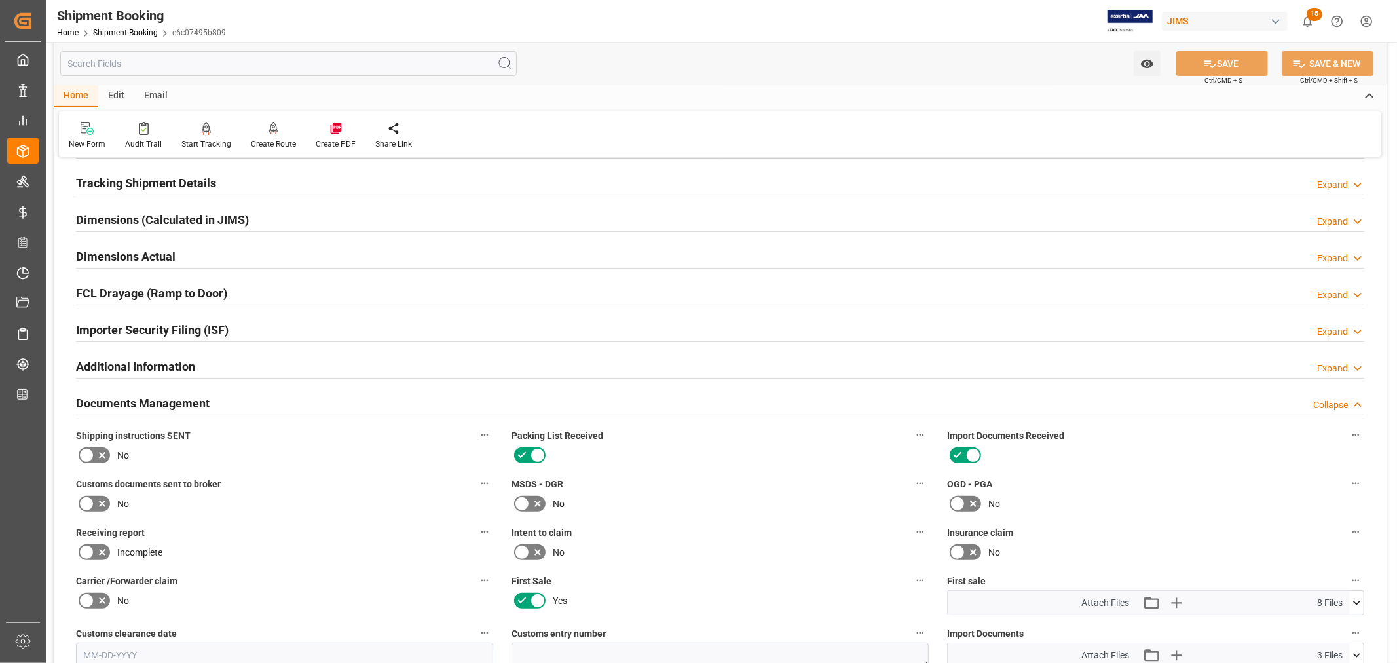
click at [198, 403] on h2 "Documents Management" at bounding box center [143, 403] width 134 height 18
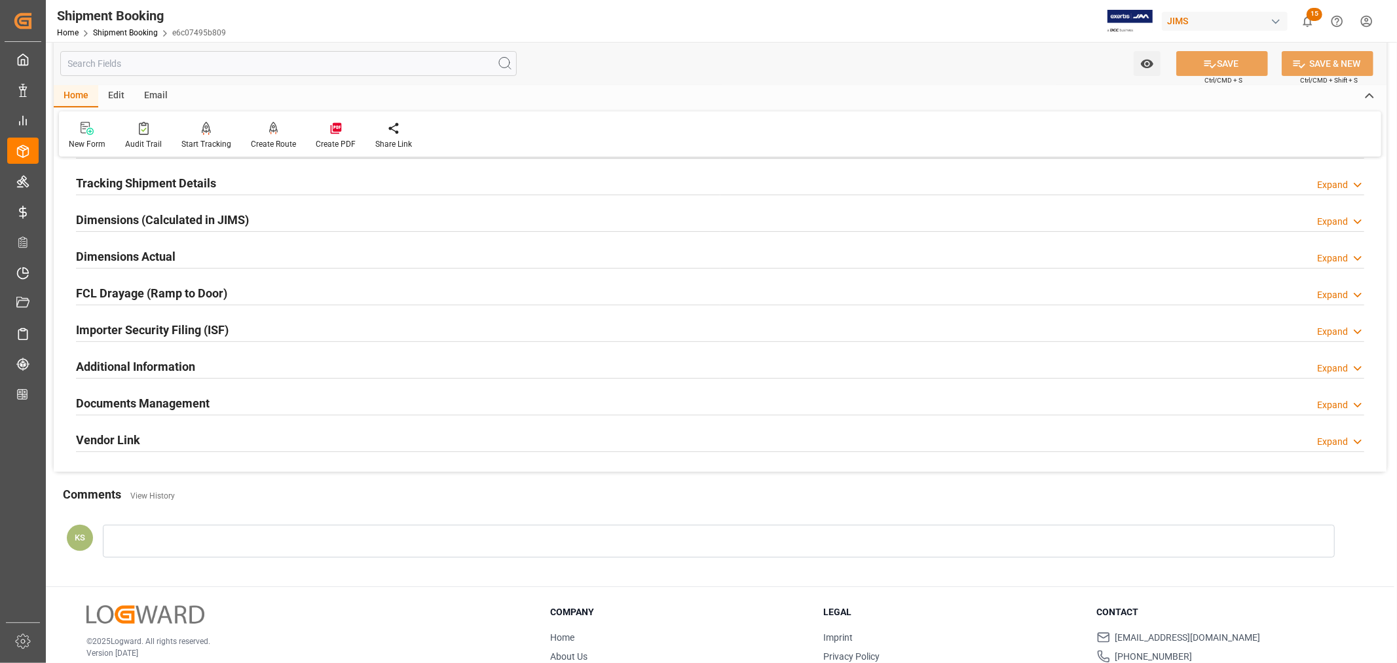
scroll to position [0, 0]
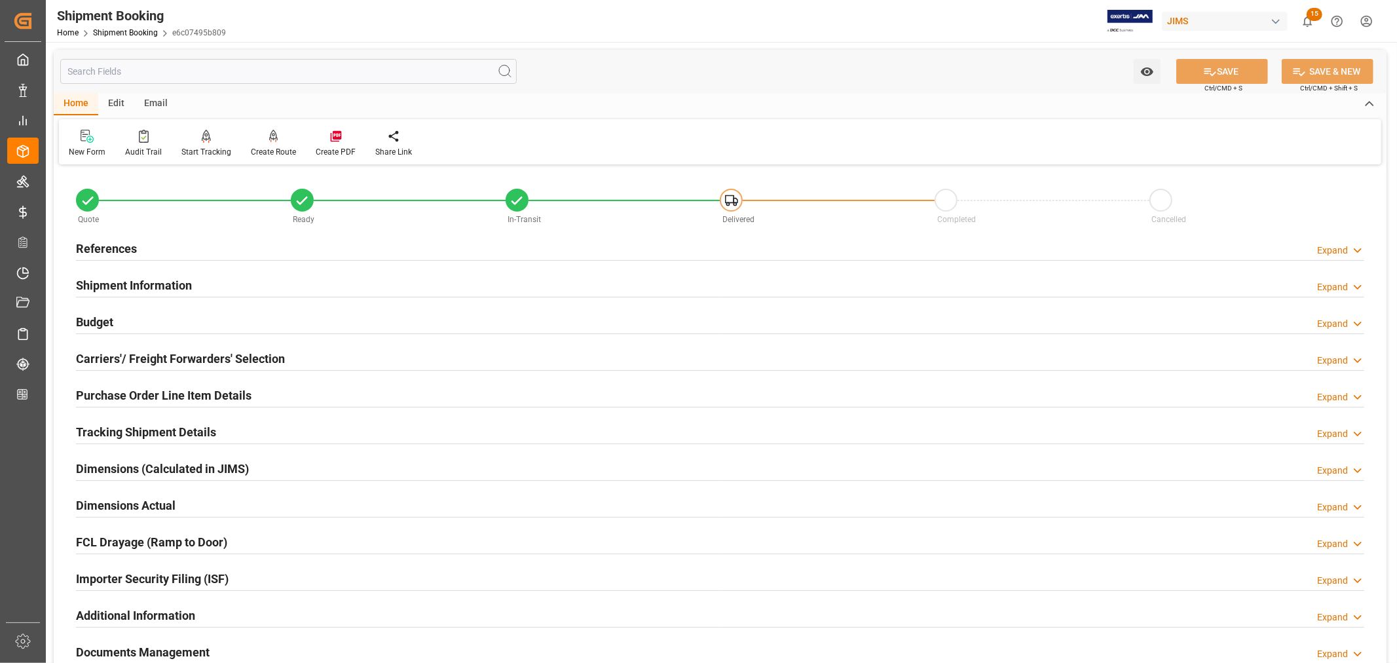
click at [115, 250] on h2 "References" at bounding box center [106, 249] width 61 height 18
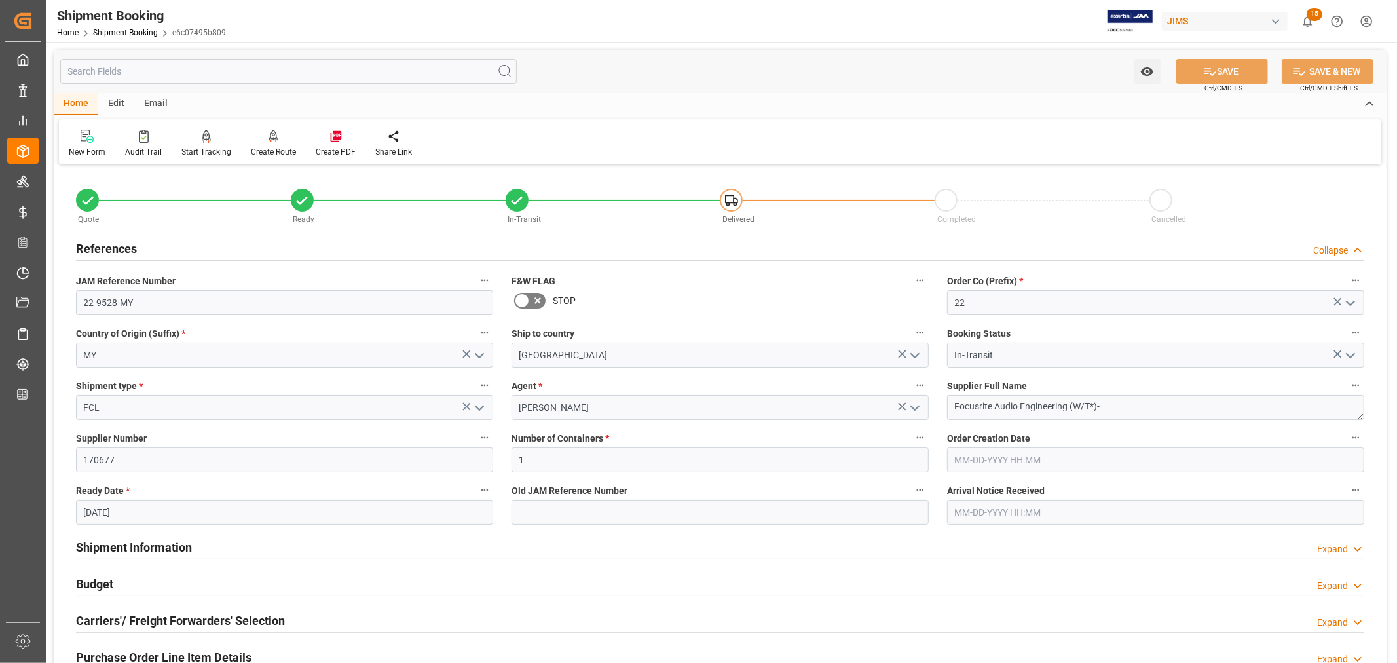
click at [115, 250] on h2 "References" at bounding box center [106, 249] width 61 height 18
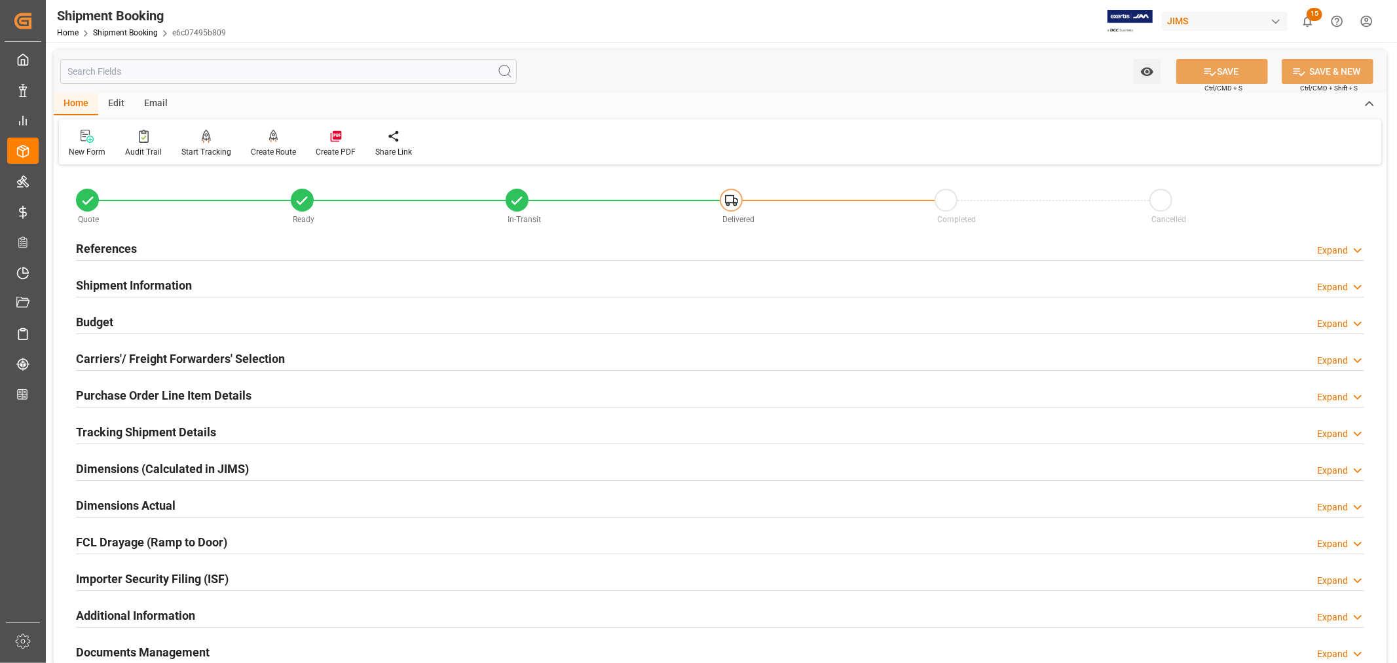
click at [119, 246] on h2 "References" at bounding box center [106, 249] width 61 height 18
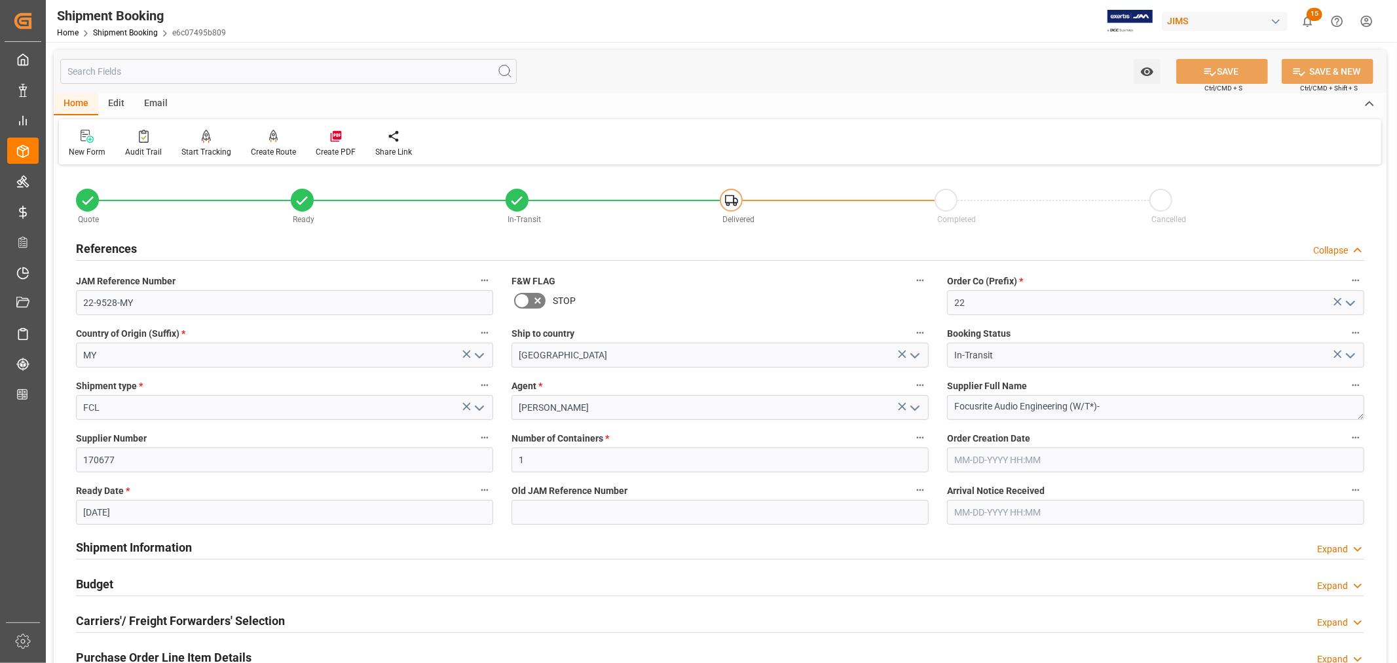
click at [119, 246] on h2 "References" at bounding box center [106, 249] width 61 height 18
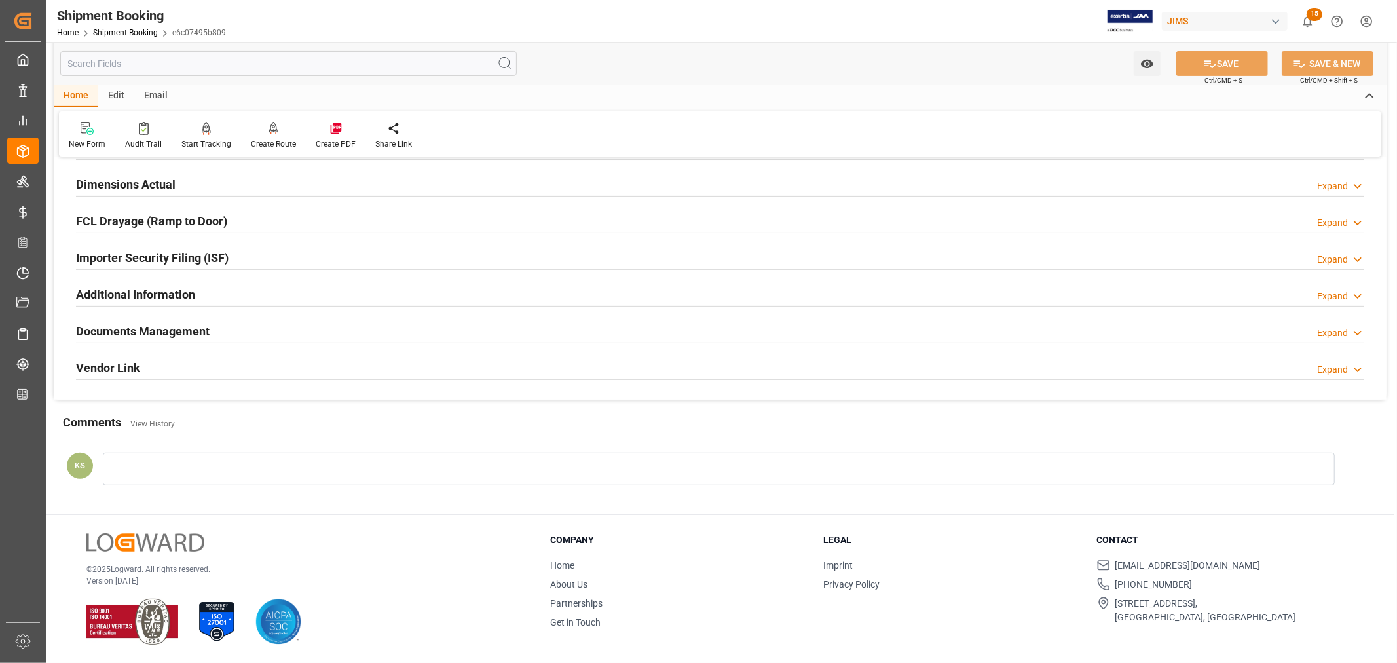
scroll to position [322, 0]
click at [172, 322] on h2 "Documents Management" at bounding box center [143, 331] width 134 height 18
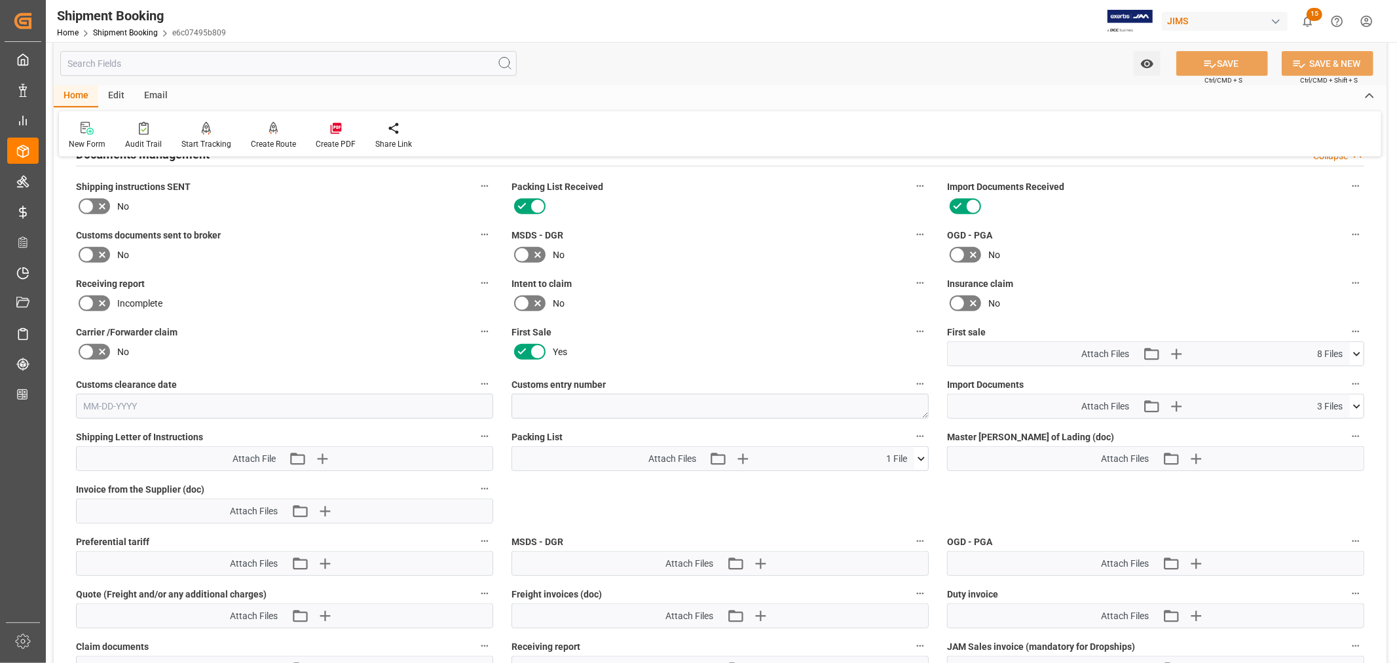
scroll to position [612, 0]
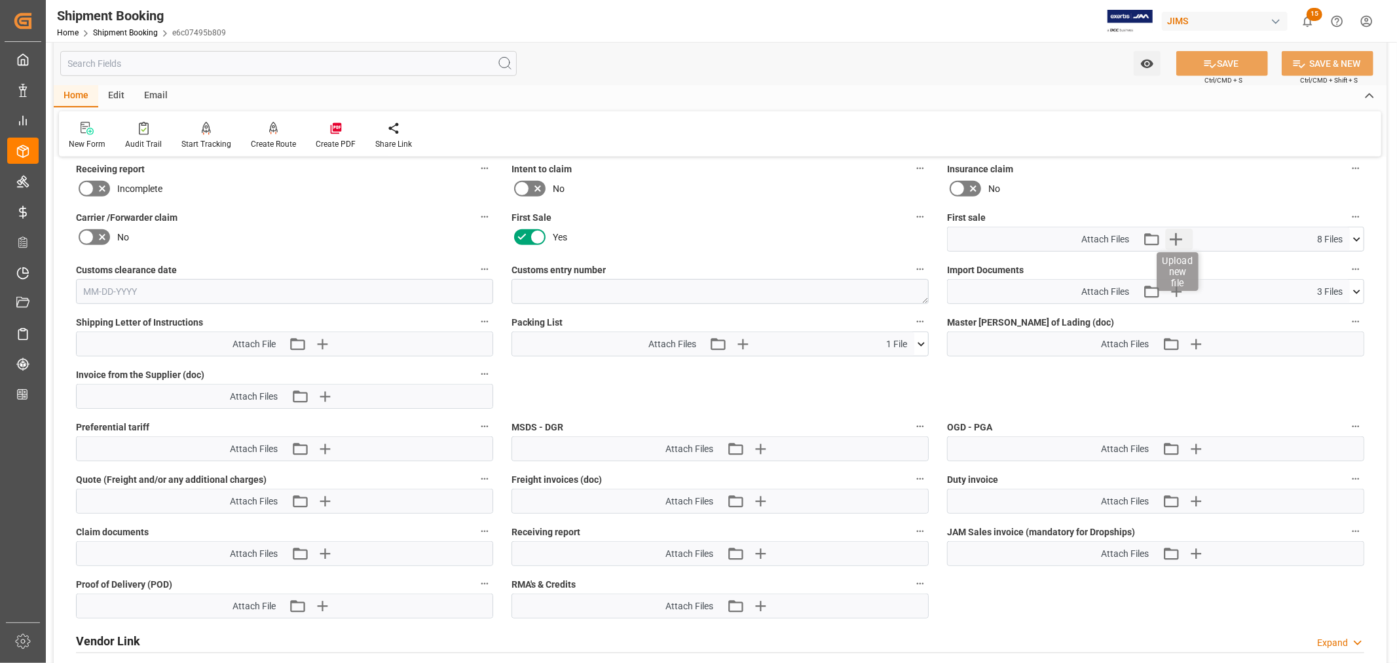
click at [1174, 237] on icon "button" at bounding box center [1175, 239] width 21 height 21
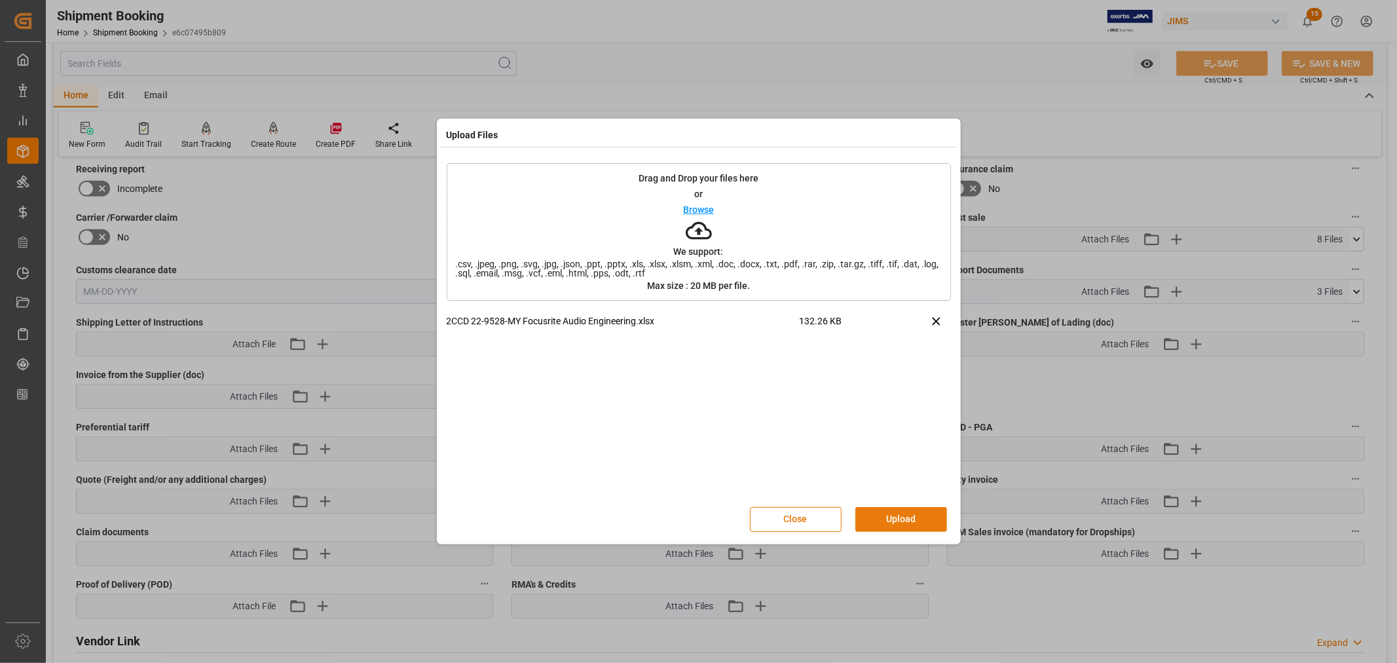
click at [896, 517] on button "Upload" at bounding box center [901, 519] width 92 height 25
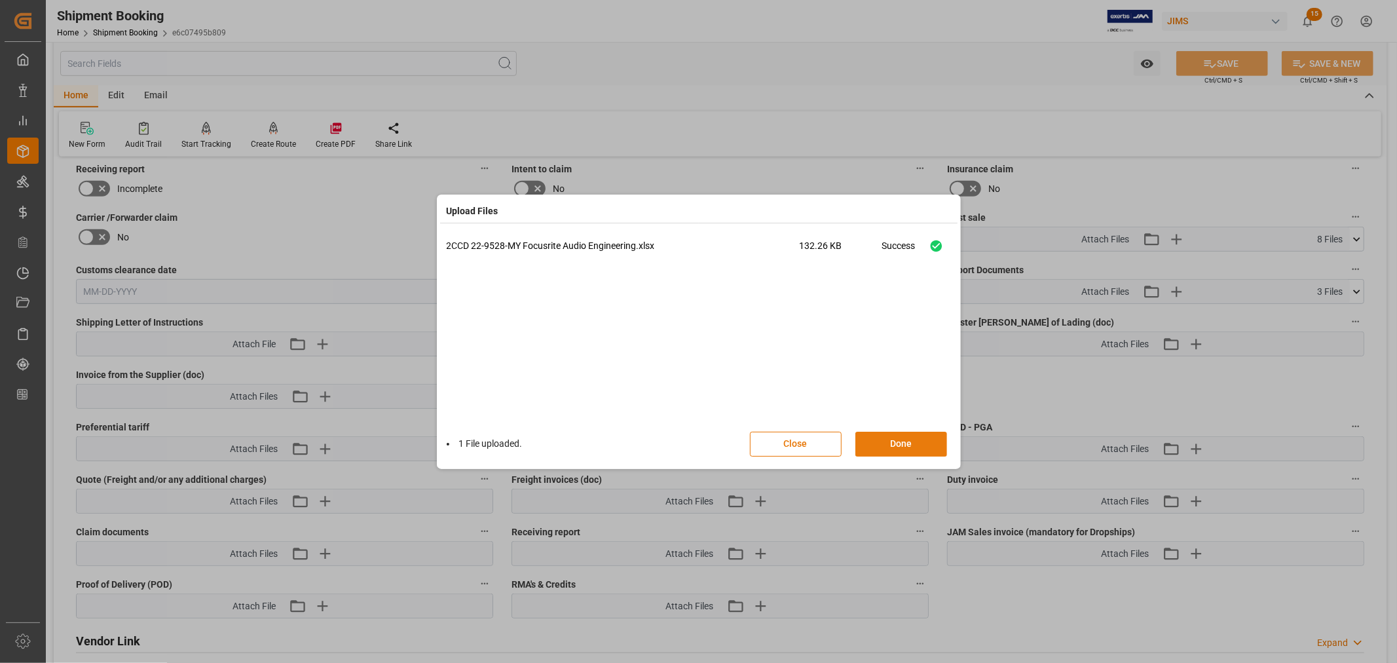
click at [899, 440] on button "Done" at bounding box center [901, 444] width 92 height 25
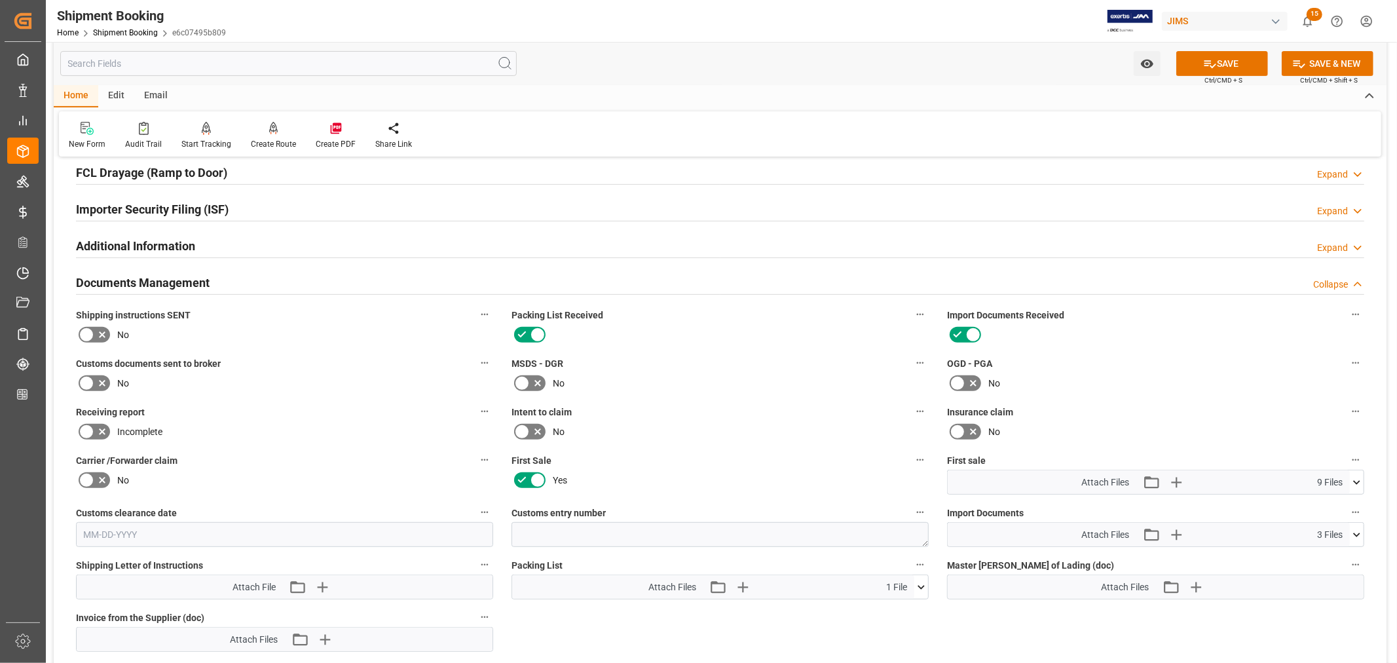
scroll to position [322, 0]
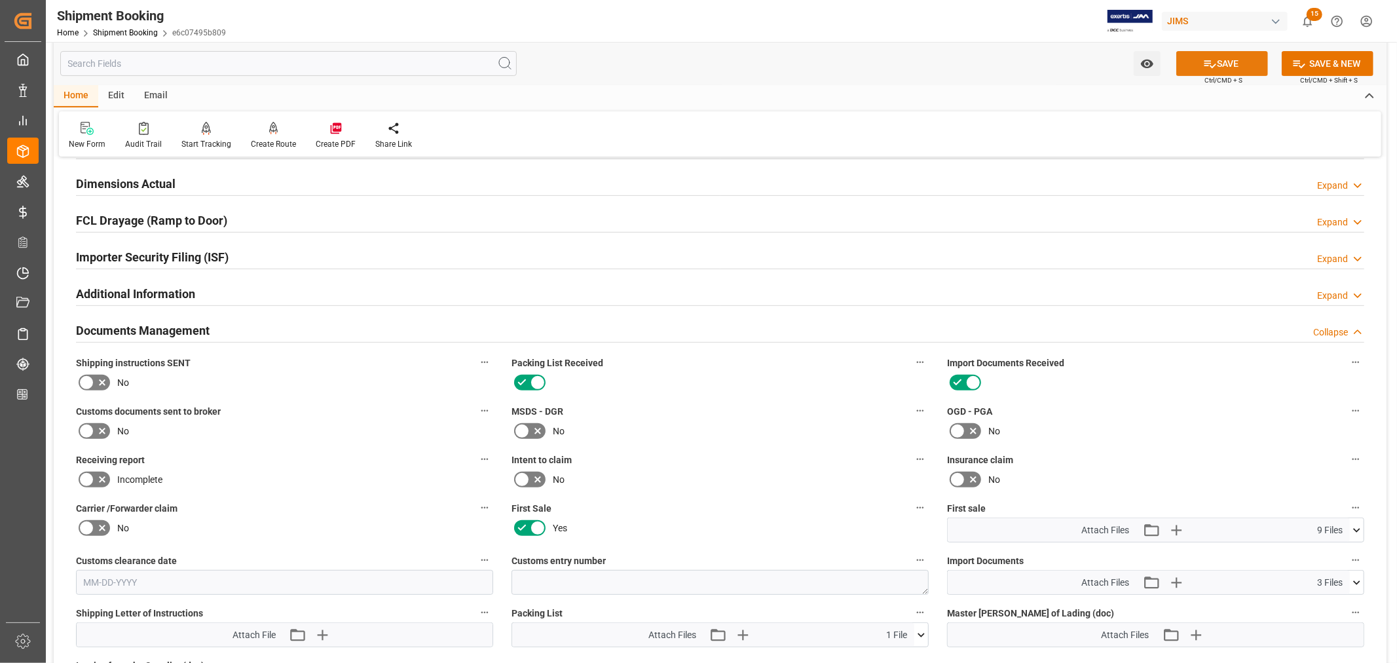
click at [1214, 59] on button "SAVE" at bounding box center [1222, 63] width 92 height 25
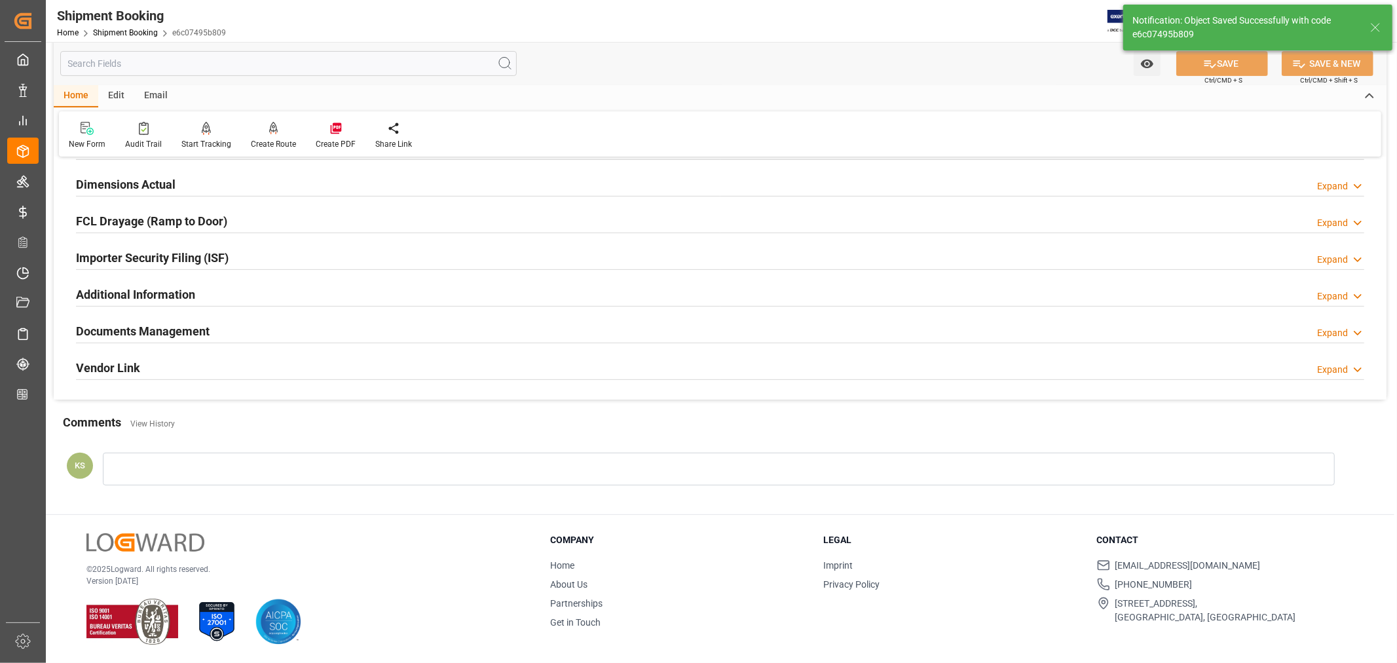
click at [193, 329] on h2 "Documents Management" at bounding box center [143, 331] width 134 height 18
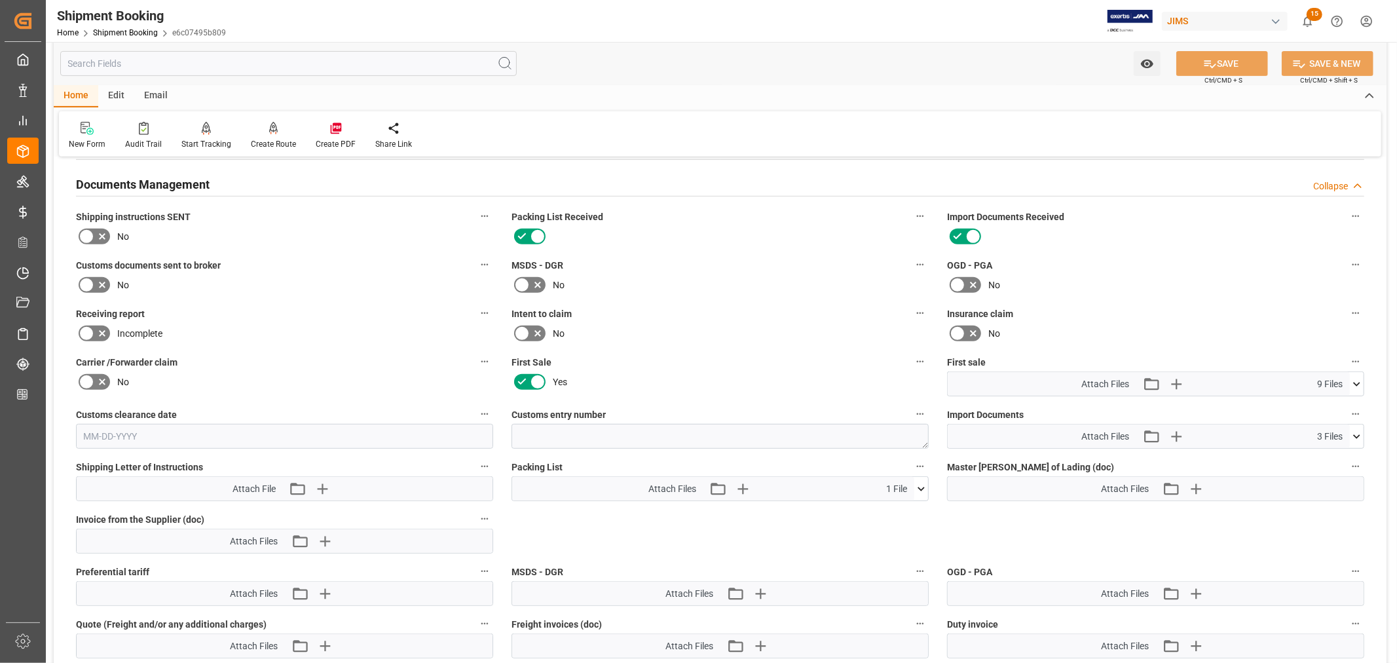
scroll to position [612, 0]
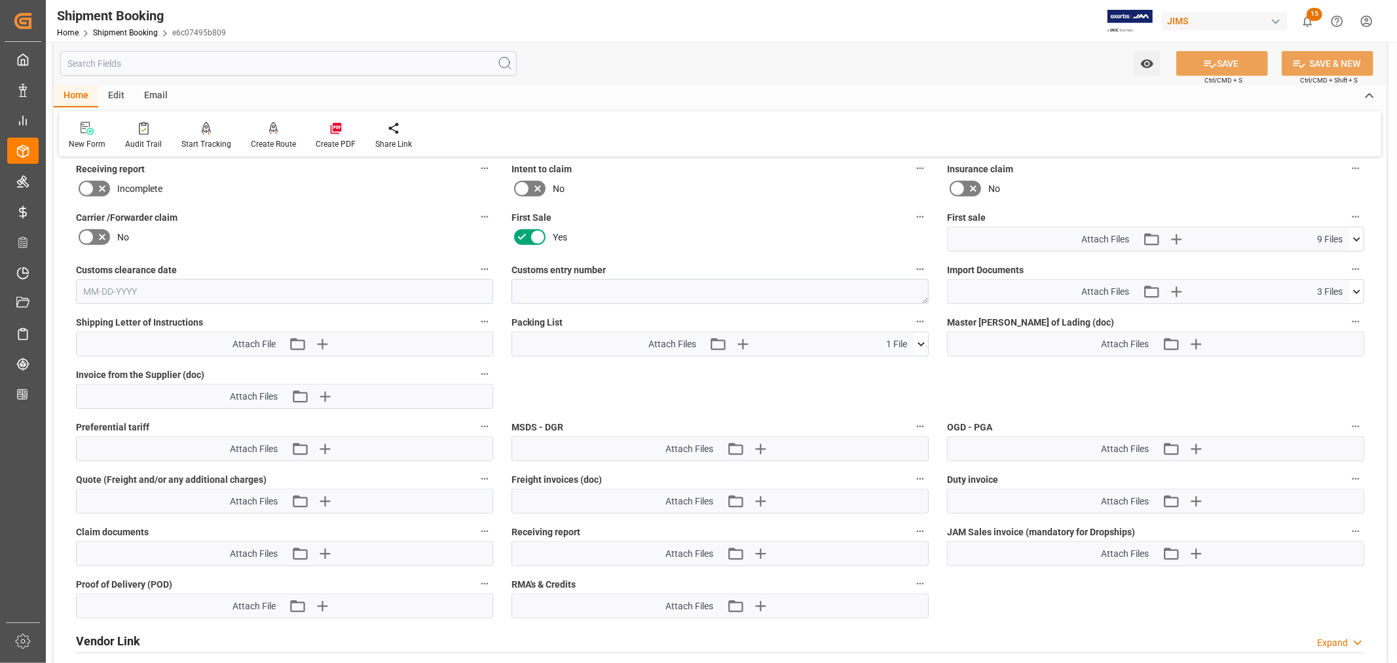
click at [1356, 291] on icon at bounding box center [1357, 292] width 14 height 14
click at [1329, 339] on icon at bounding box center [1322, 344] width 14 height 14
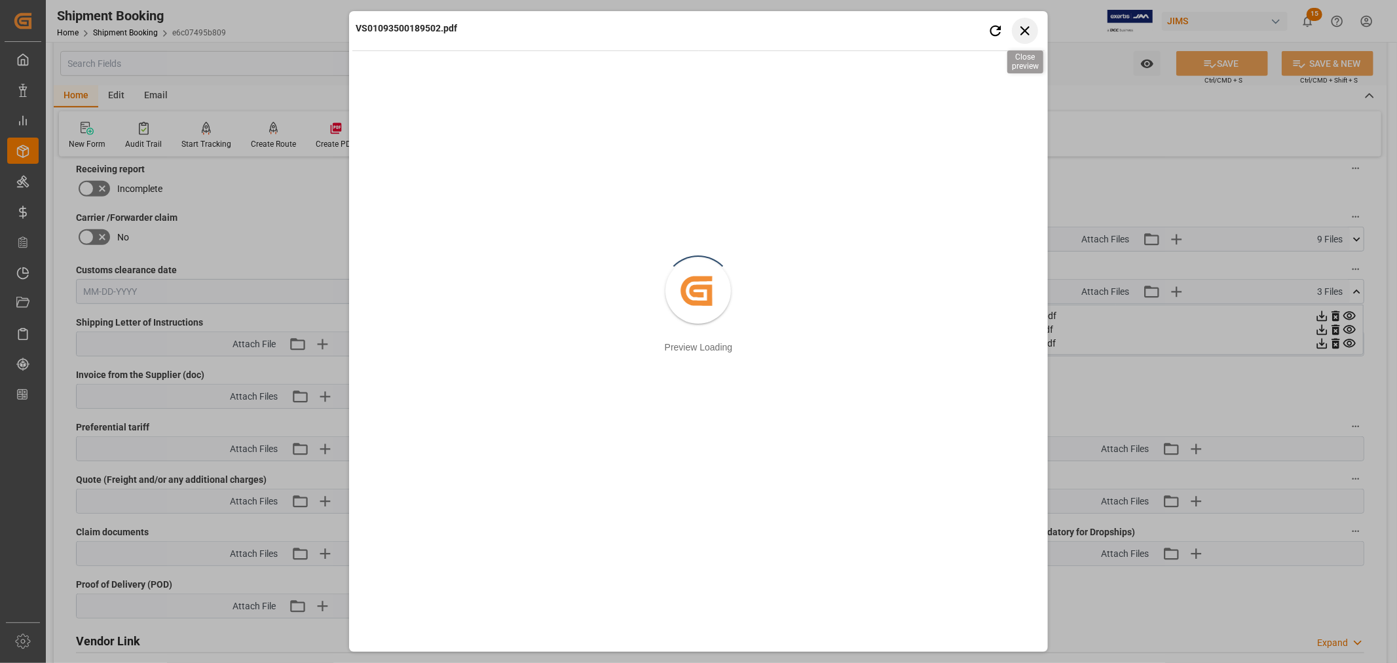
click at [1028, 27] on icon "button" at bounding box center [1025, 30] width 9 height 9
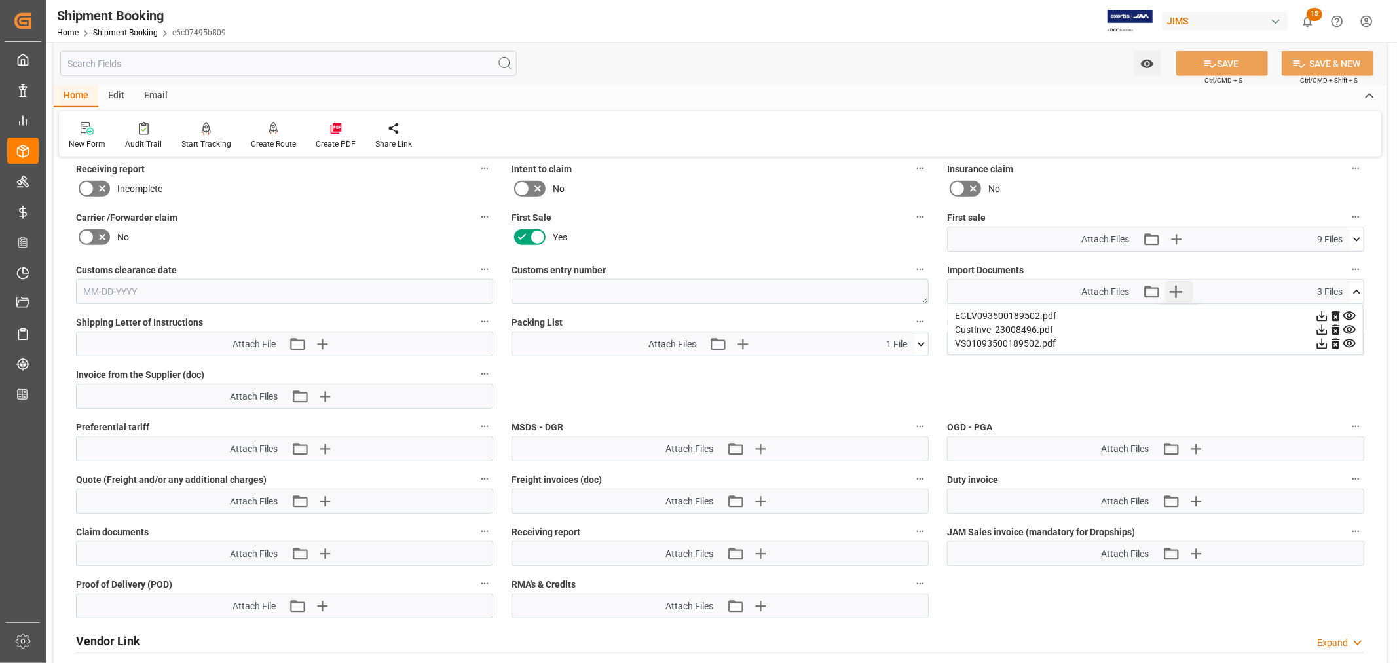
click at [1180, 291] on icon "button" at bounding box center [1175, 291] width 21 height 21
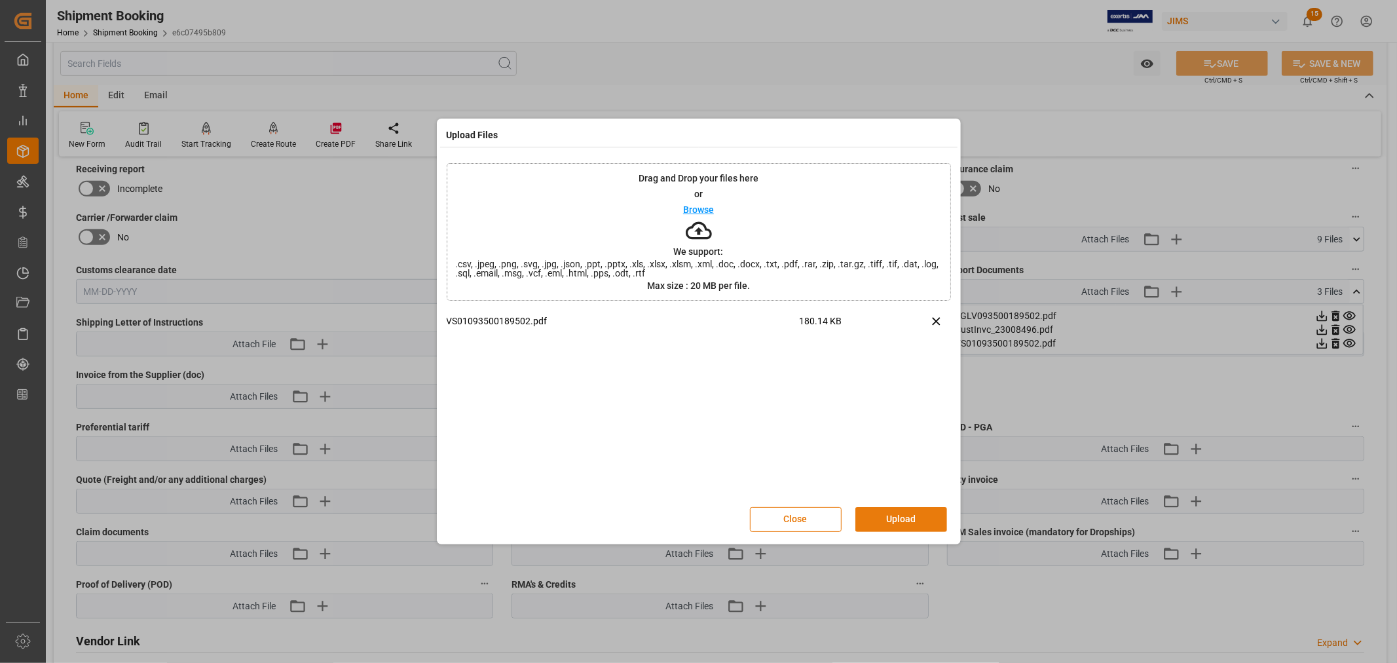
click at [893, 522] on button "Upload" at bounding box center [901, 519] width 92 height 25
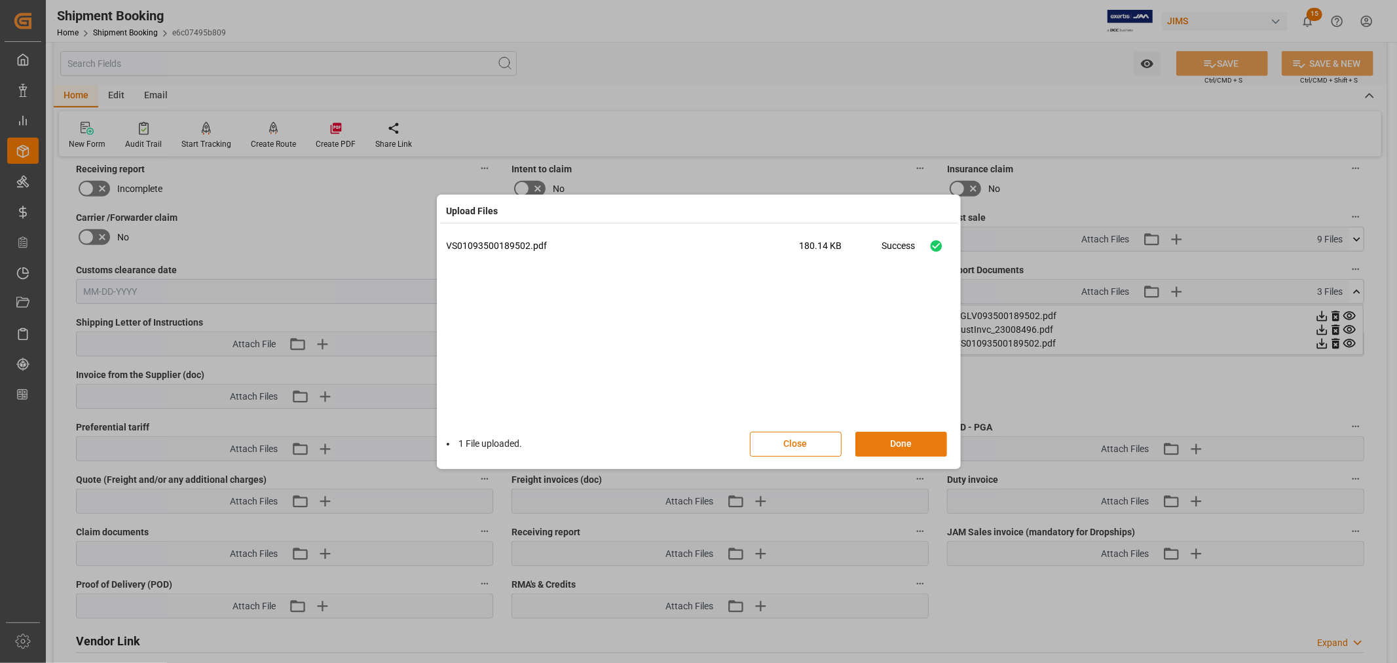
click at [907, 432] on button "Done" at bounding box center [901, 444] width 92 height 25
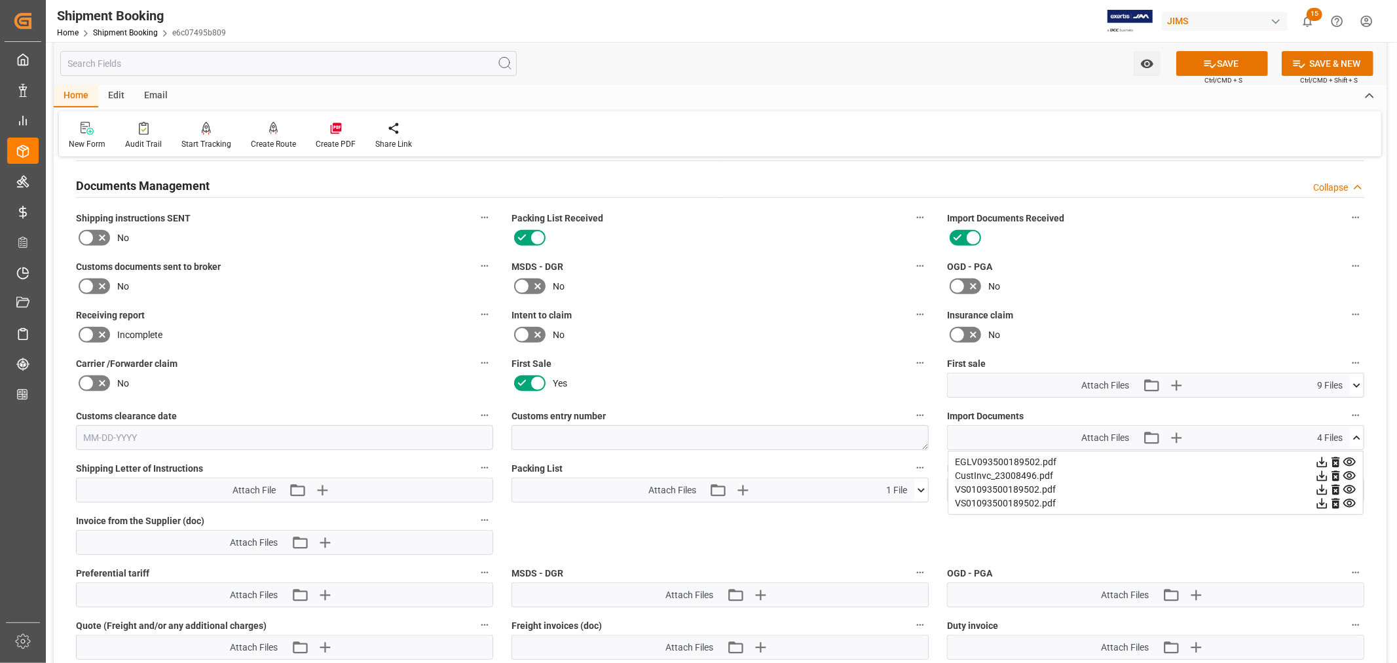
scroll to position [394, 0]
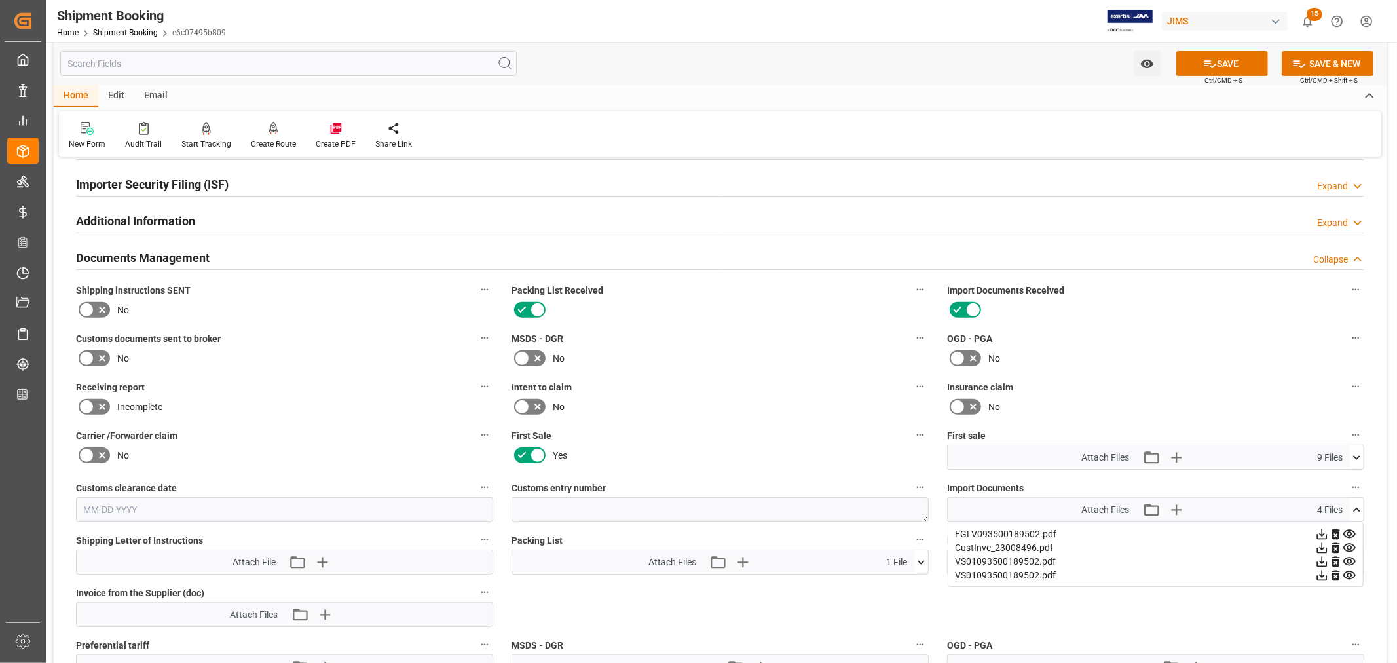
click at [86, 357] on icon at bounding box center [87, 358] width 8 height 6
click at [0, 0] on input "checkbox" at bounding box center [0, 0] width 0 height 0
click at [1227, 64] on button "SAVE" at bounding box center [1222, 63] width 92 height 25
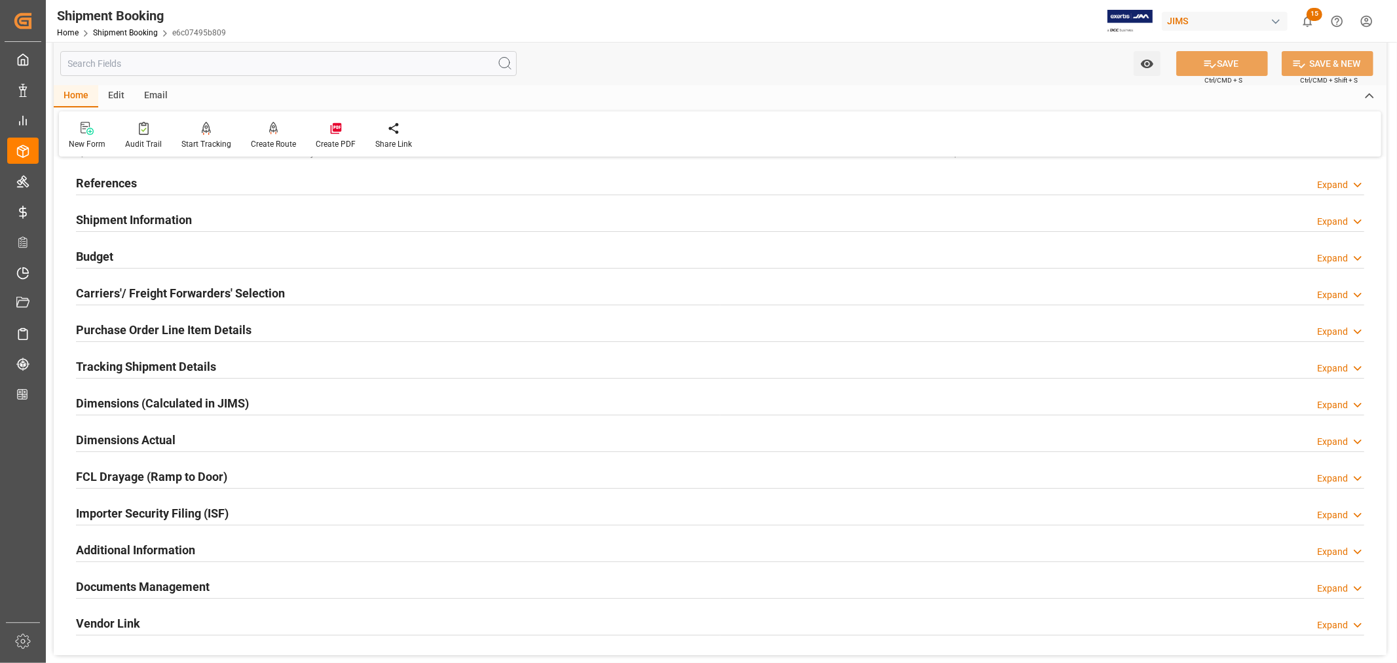
scroll to position [30, 0]
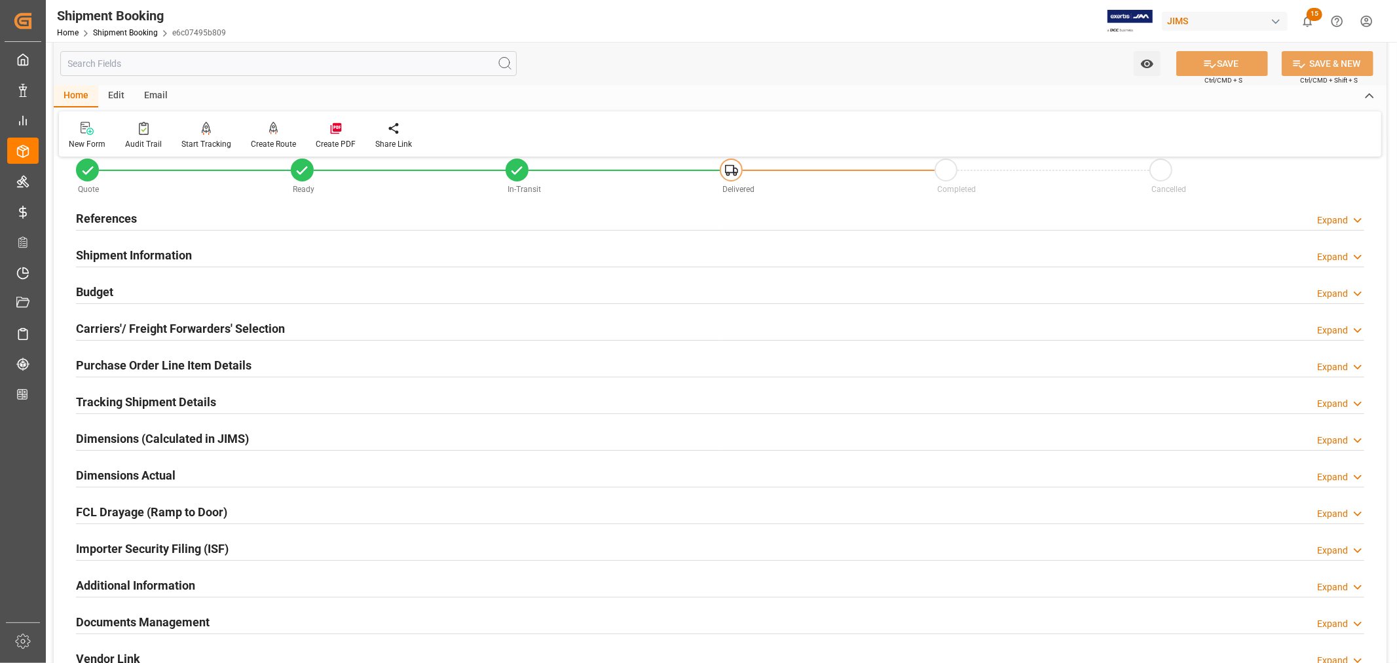
click at [159, 473] on h2 "Dimensions Actual" at bounding box center [126, 475] width 100 height 18
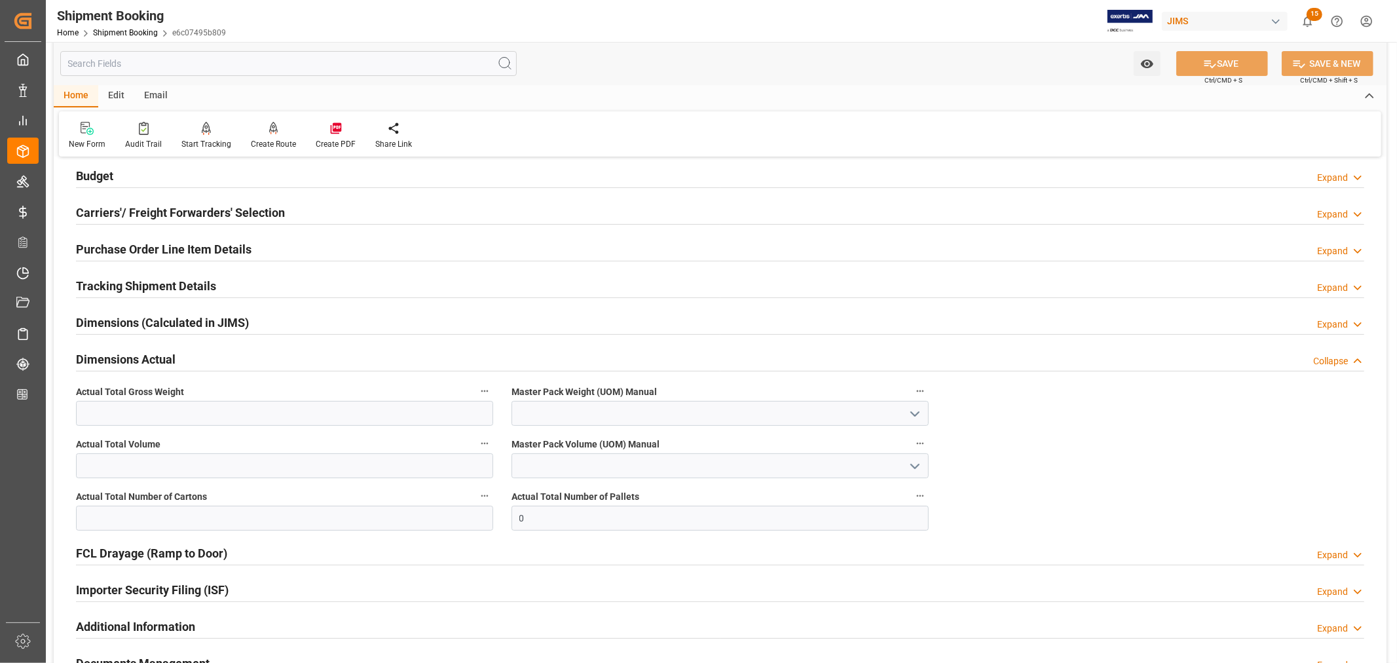
scroll to position [103, 0]
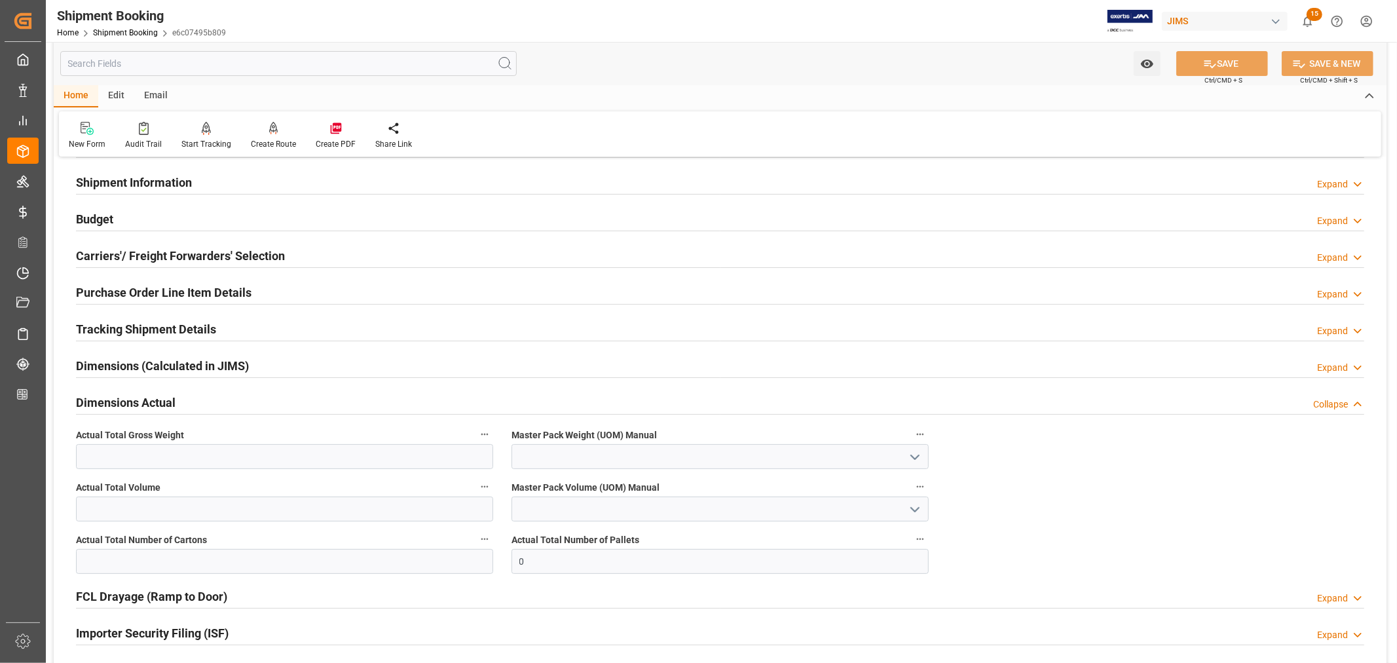
click at [156, 401] on h2 "Dimensions Actual" at bounding box center [126, 403] width 100 height 18
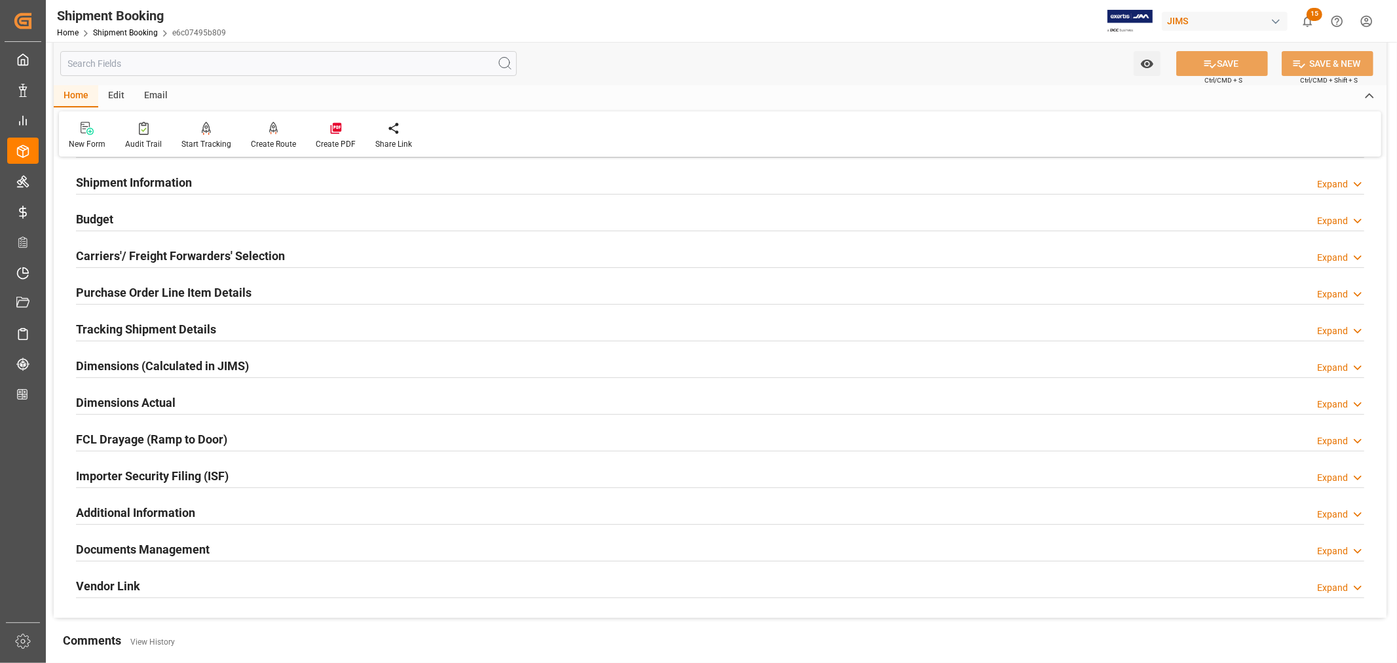
click at [128, 326] on h2 "Tracking Shipment Details" at bounding box center [146, 329] width 140 height 18
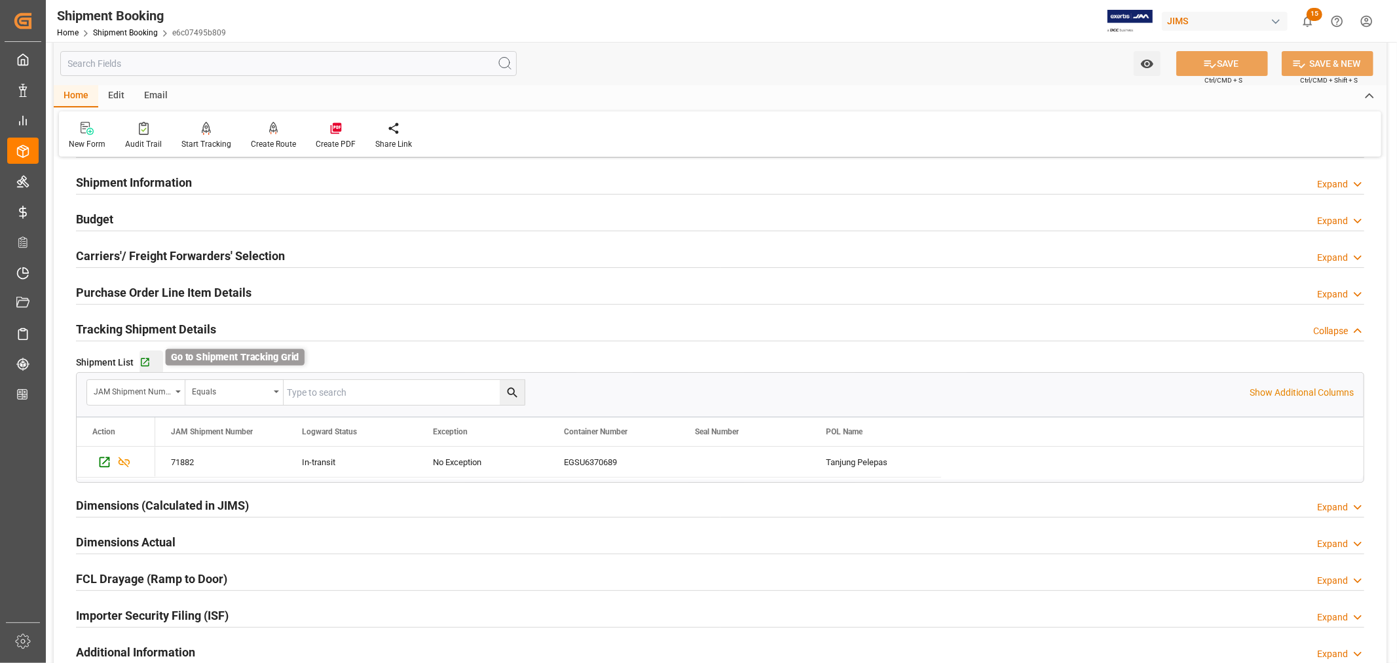
click at [145, 362] on icon "button" at bounding box center [145, 362] width 11 height 11
click at [105, 215] on h2 "Budget" at bounding box center [94, 219] width 37 height 18
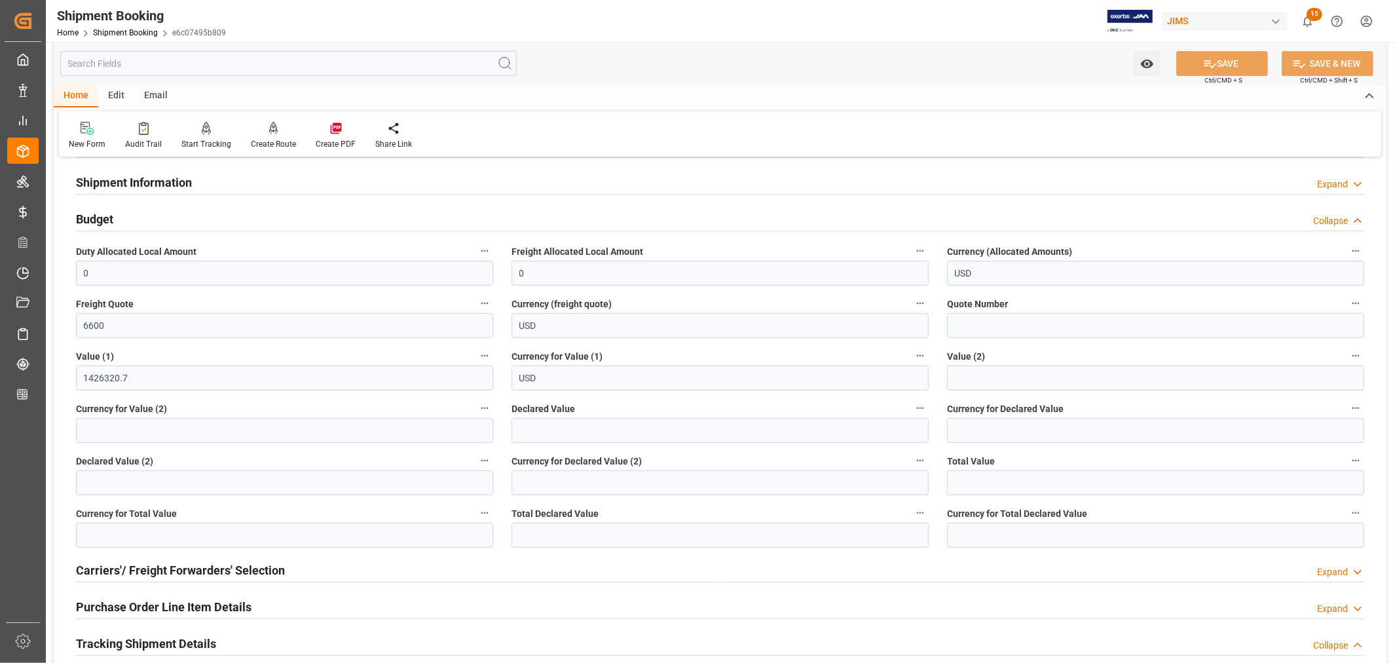
click at [105, 215] on h2 "Budget" at bounding box center [94, 219] width 37 height 18
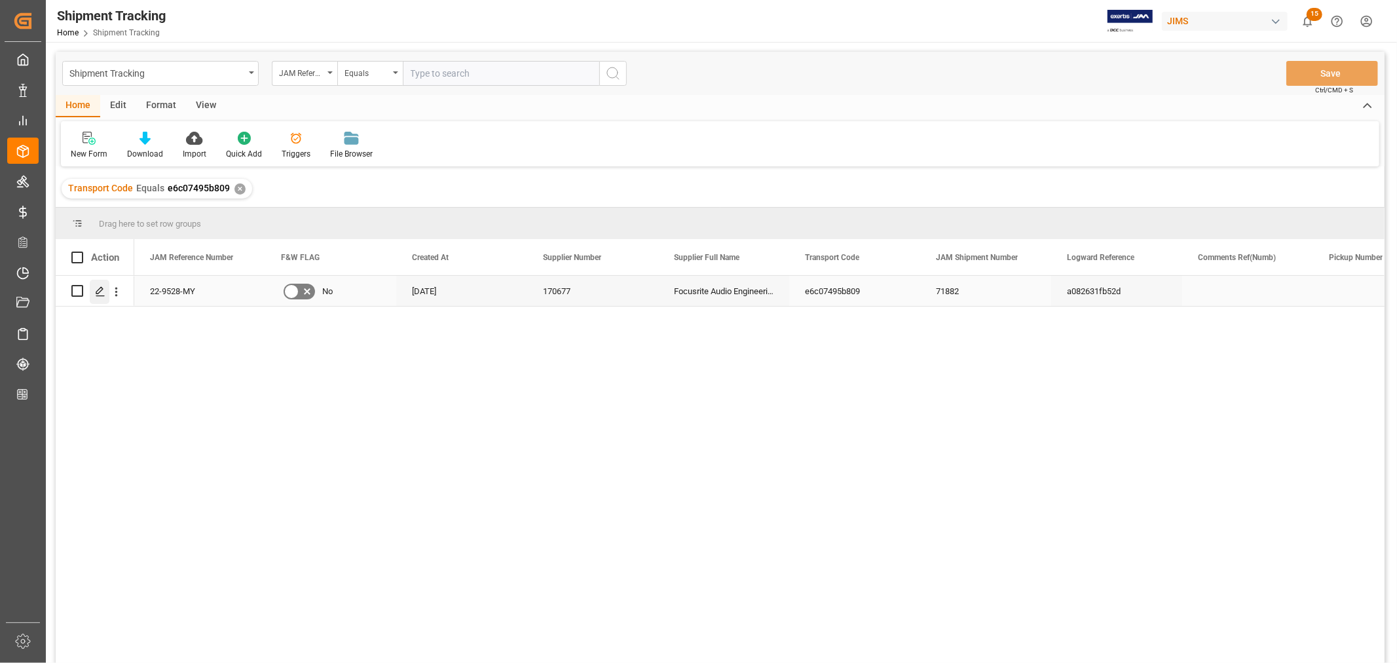
click at [102, 289] on icon "Press SPACE to select this row." at bounding box center [100, 291] width 10 height 10
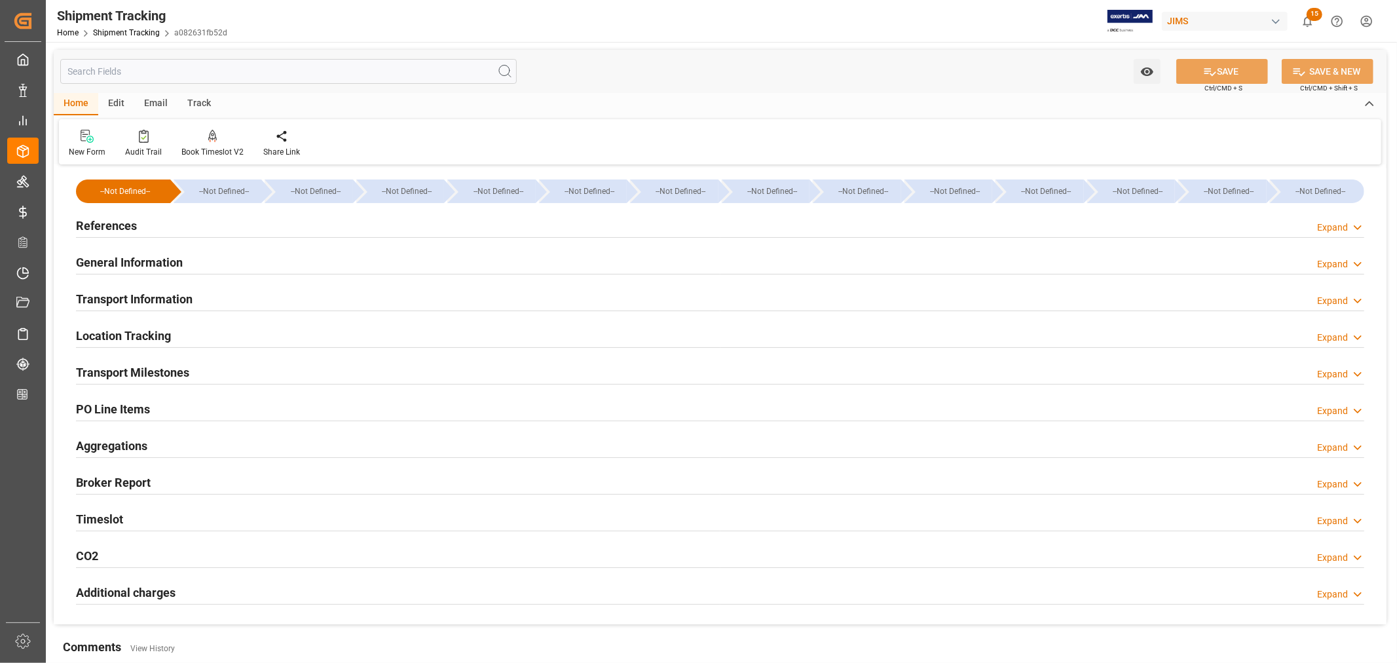
click at [142, 259] on h2 "General Information" at bounding box center [129, 262] width 107 height 18
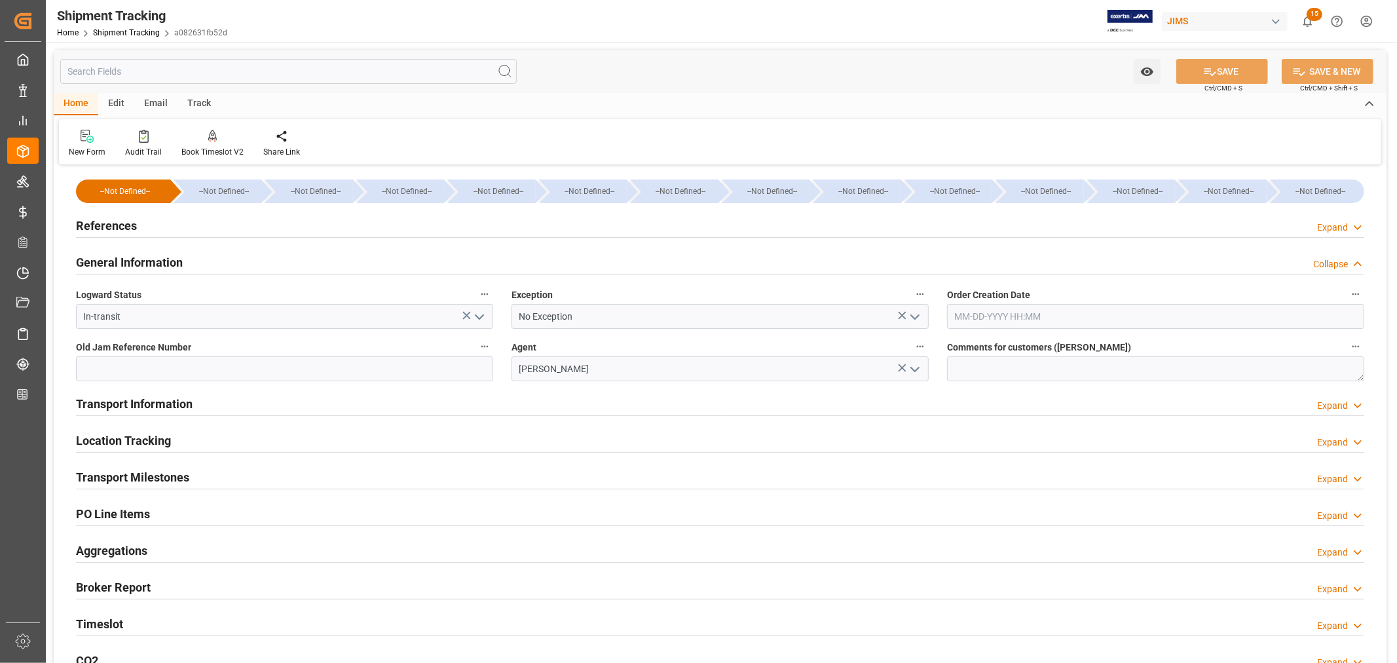
click at [918, 312] on icon "open menu" at bounding box center [915, 317] width 16 height 16
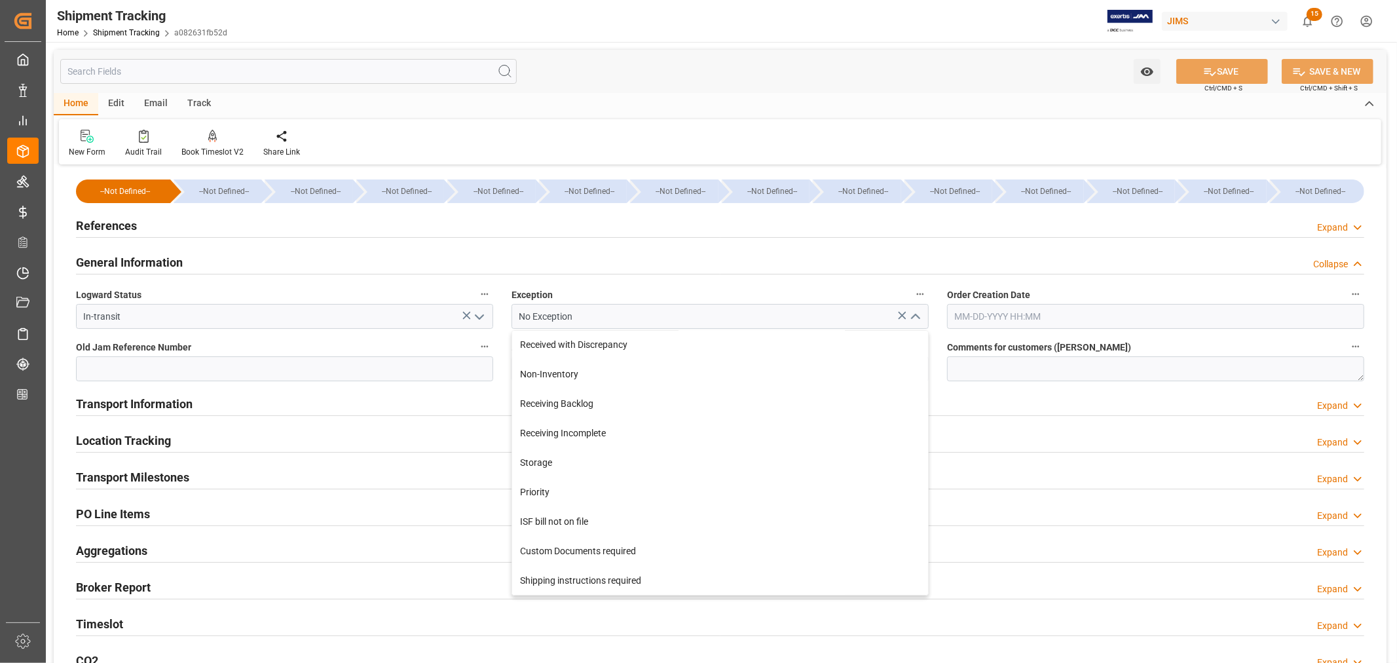
scroll to position [291, 0]
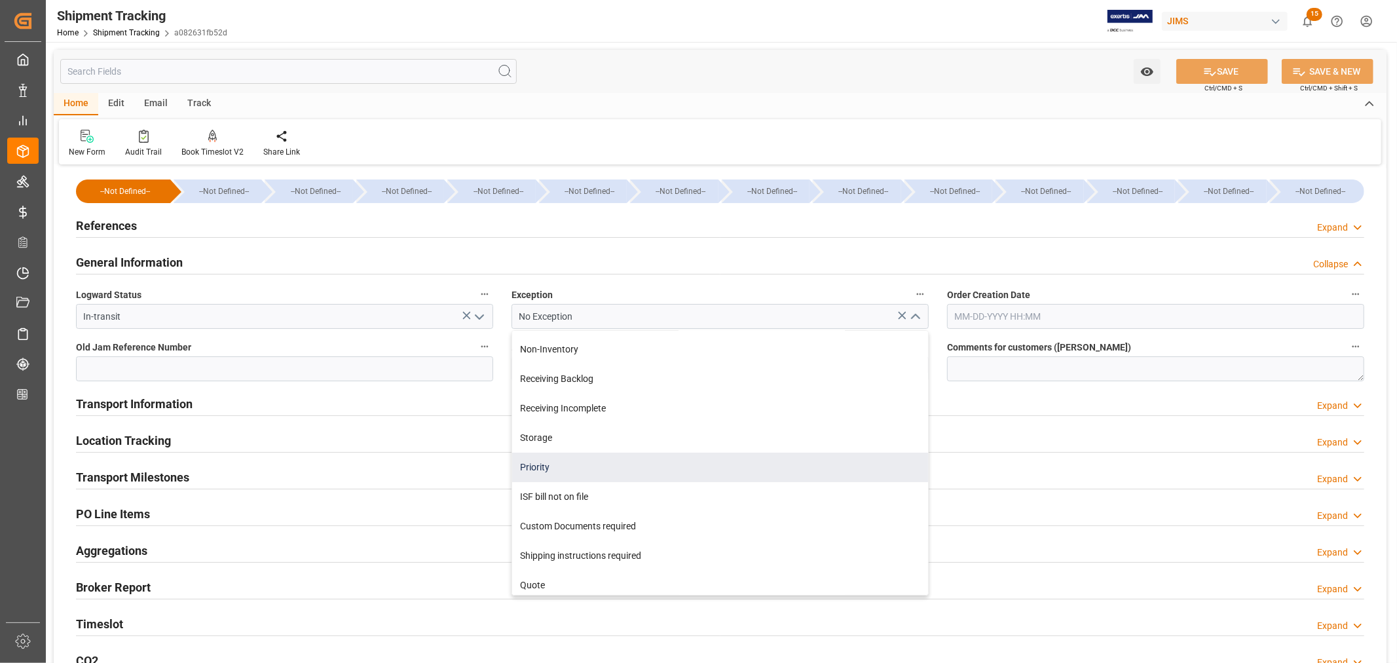
click at [620, 466] on div "Priority" at bounding box center [720, 467] width 416 height 29
type input "Priority"
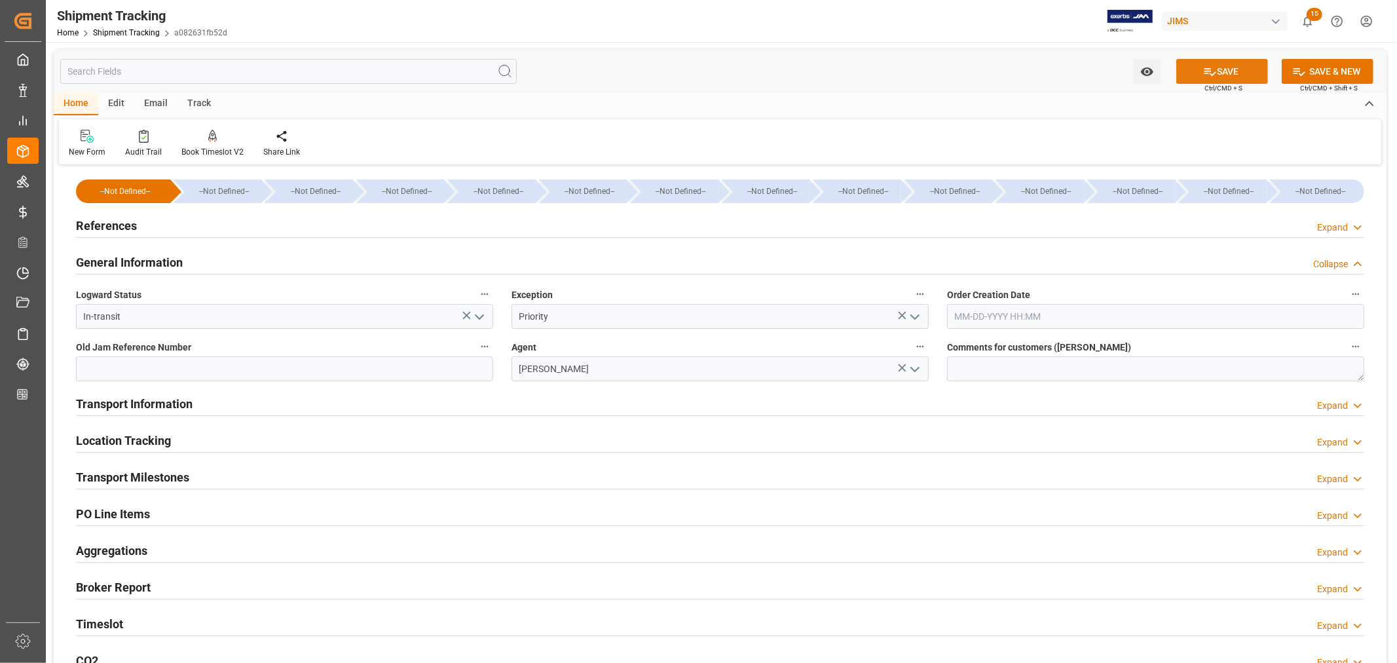
click at [1235, 67] on button "SAVE" at bounding box center [1222, 71] width 92 height 25
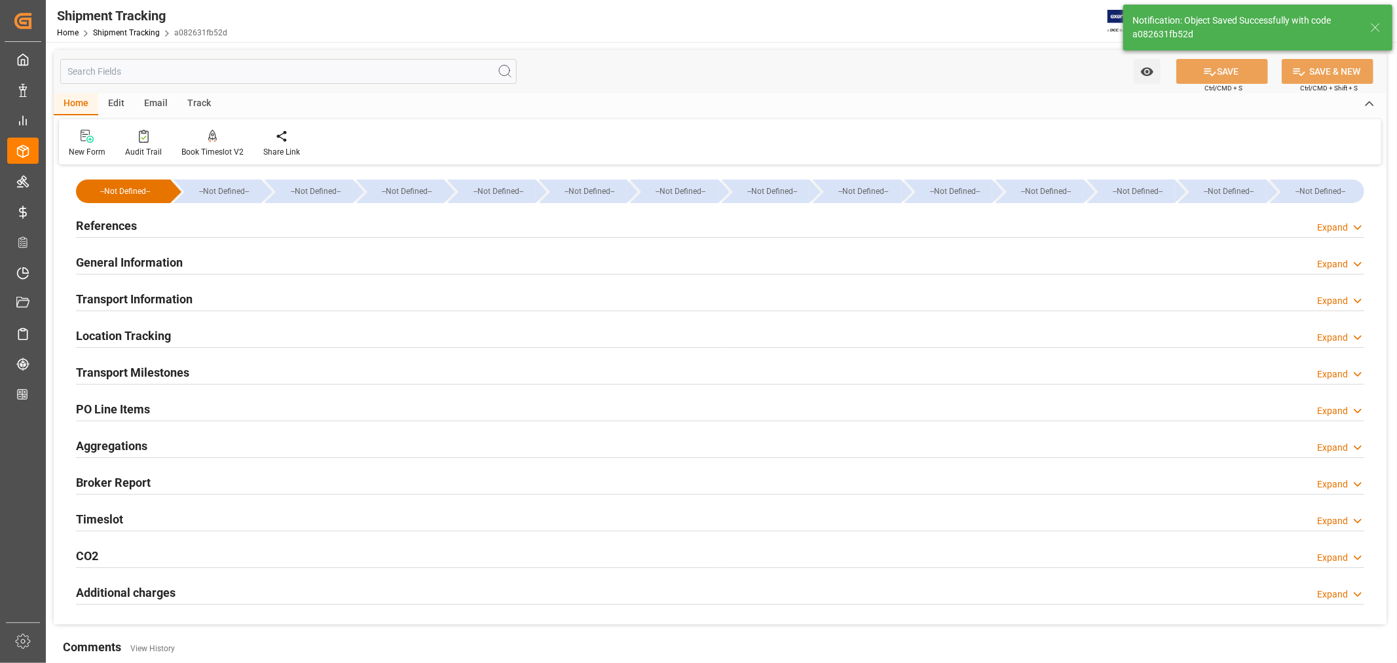
click at [166, 297] on h2 "Transport Information" at bounding box center [134, 299] width 117 height 18
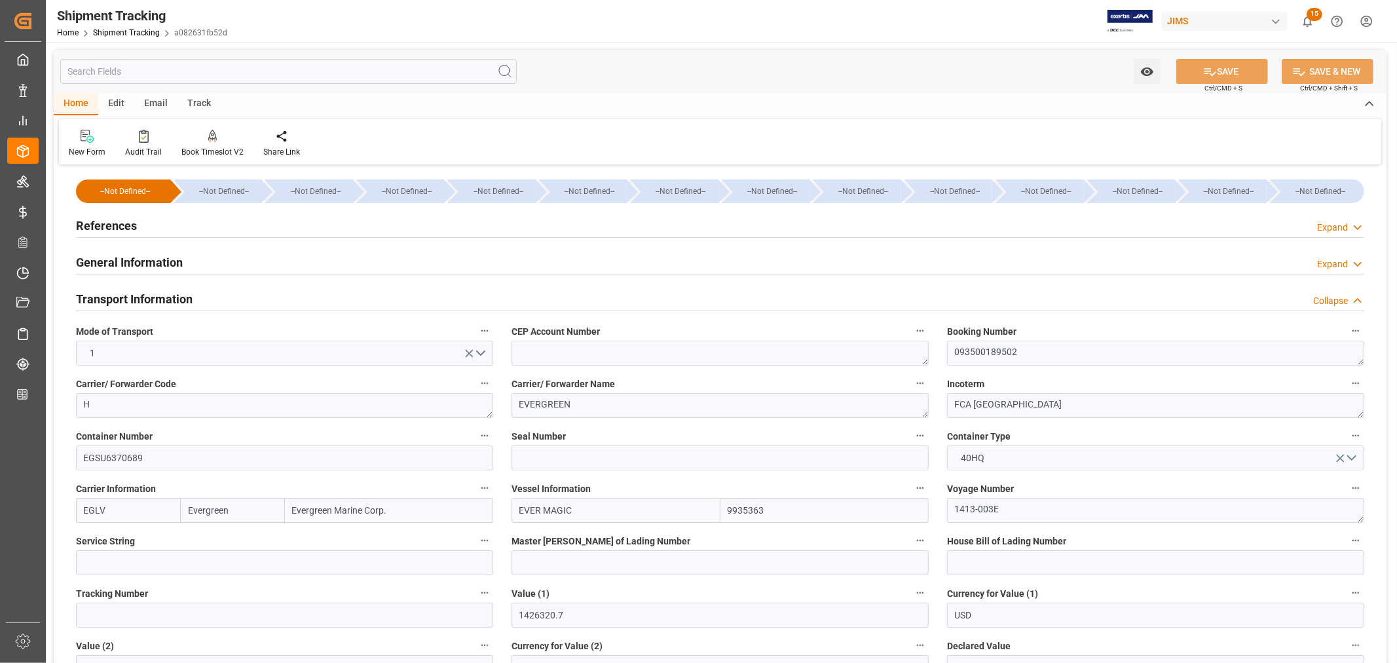
click at [166, 297] on h2 "Transport Information" at bounding box center [134, 299] width 117 height 18
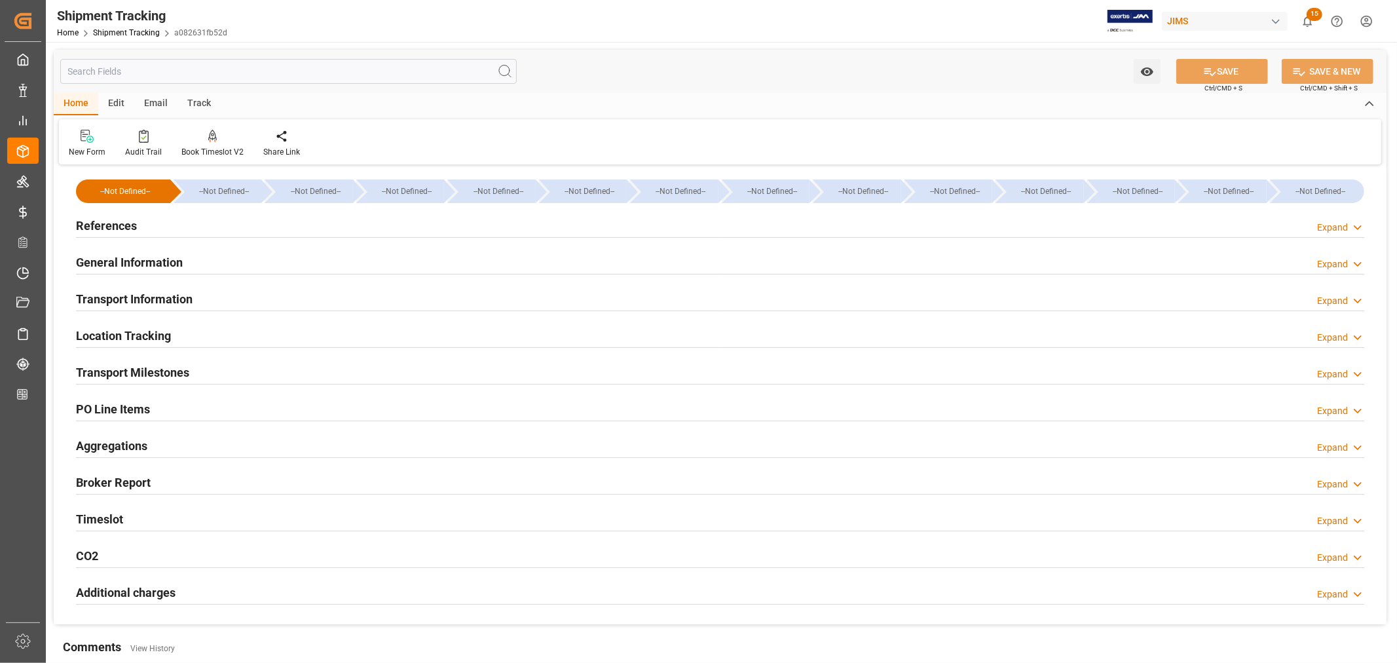
click at [131, 443] on h2 "Aggregations" at bounding box center [111, 446] width 71 height 18
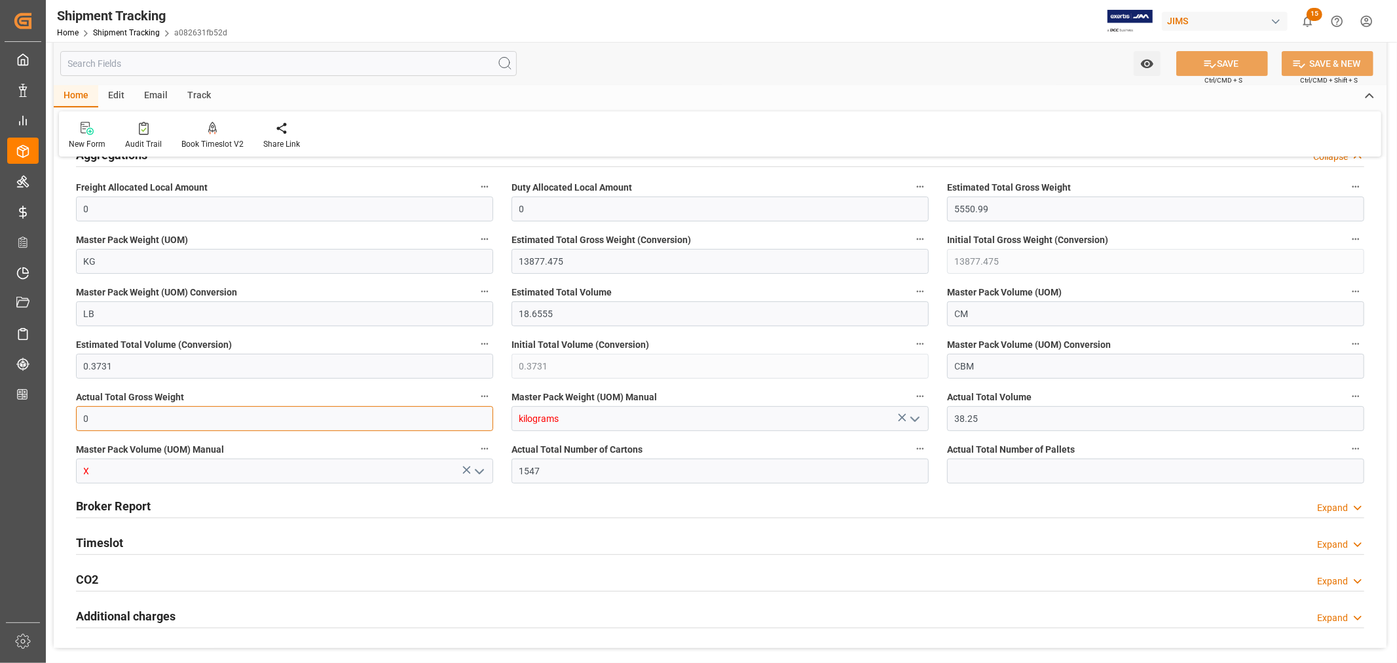
drag, startPoint x: 94, startPoint y: 417, endPoint x: 64, endPoint y: 419, distance: 30.8
click at [64, 419] on div "--Not Defined-- --Not Defined-- --Not Defined-- --Not Defined-- --Not Defined--…" at bounding box center [720, 263] width 1333 height 770
type input "12090.74"
click at [918, 415] on icon "open menu" at bounding box center [915, 419] width 16 height 16
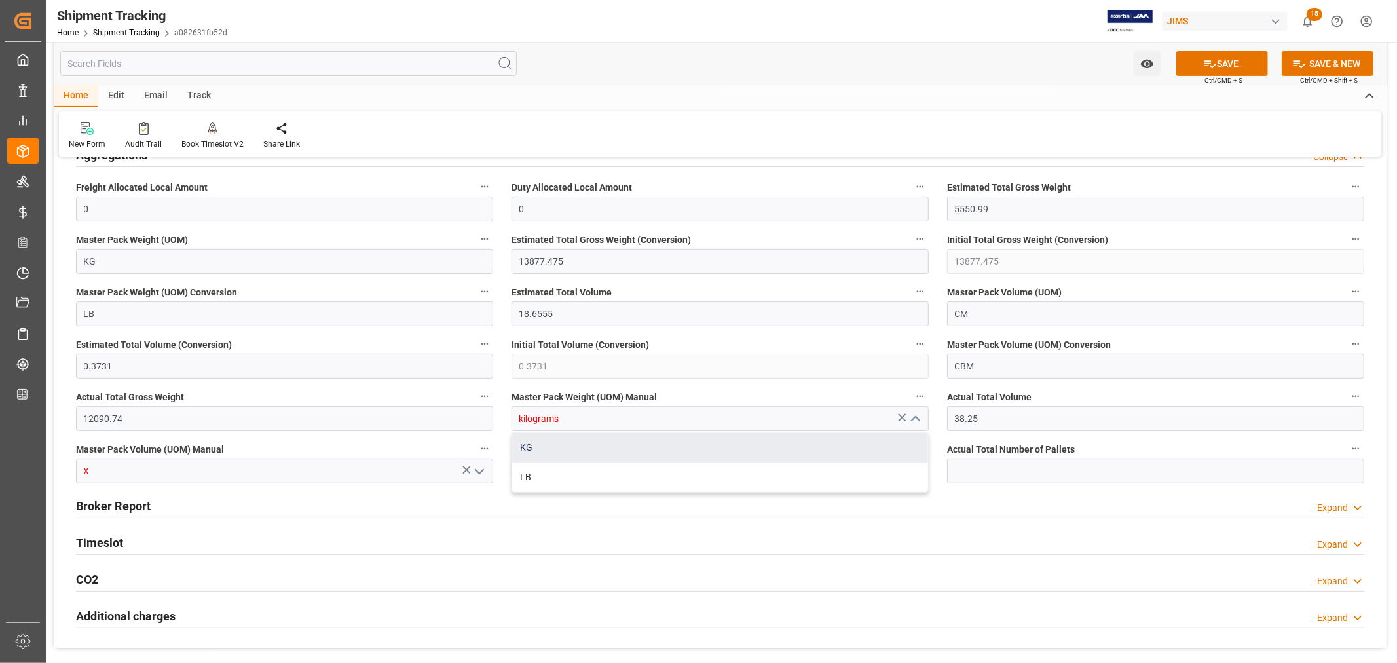
click at [574, 442] on div "KG" at bounding box center [720, 447] width 416 height 29
type input "KG"
click at [479, 468] on icon "open menu" at bounding box center [480, 472] width 16 height 16
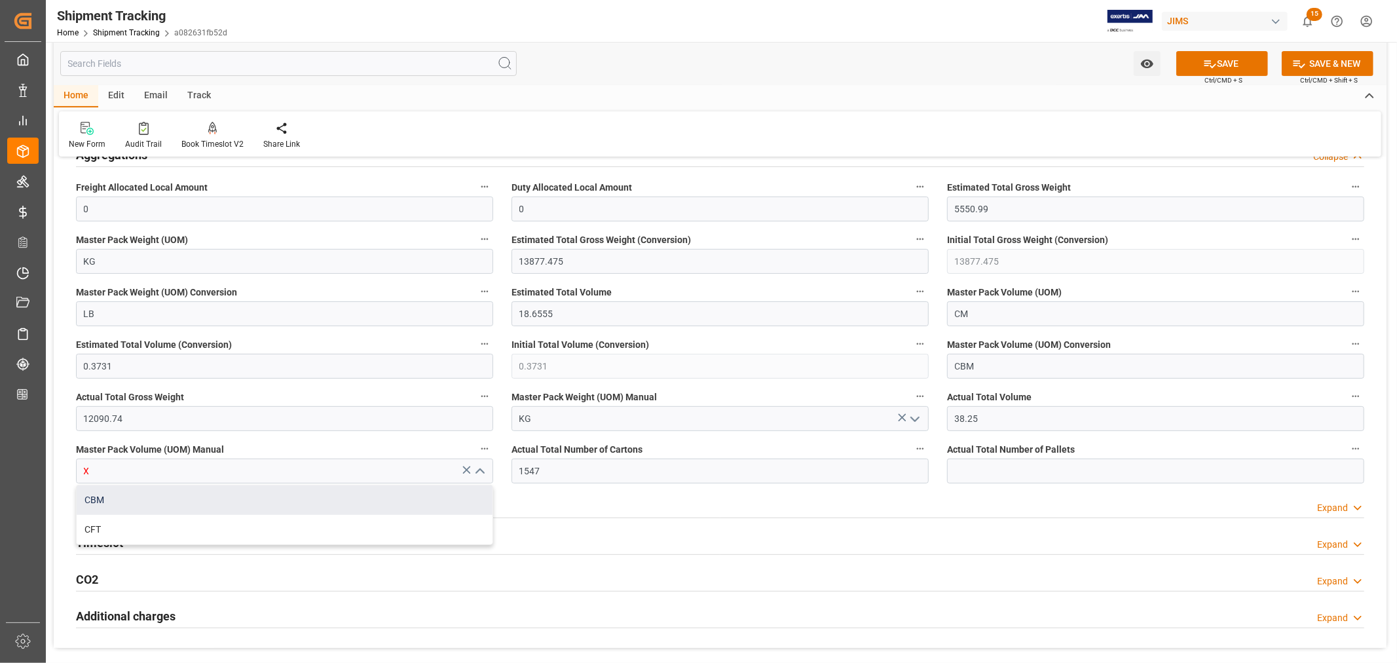
click at [290, 497] on div "CBM" at bounding box center [285, 499] width 416 height 29
type input "CBM"
click at [1221, 64] on button "SAVE" at bounding box center [1222, 63] width 92 height 25
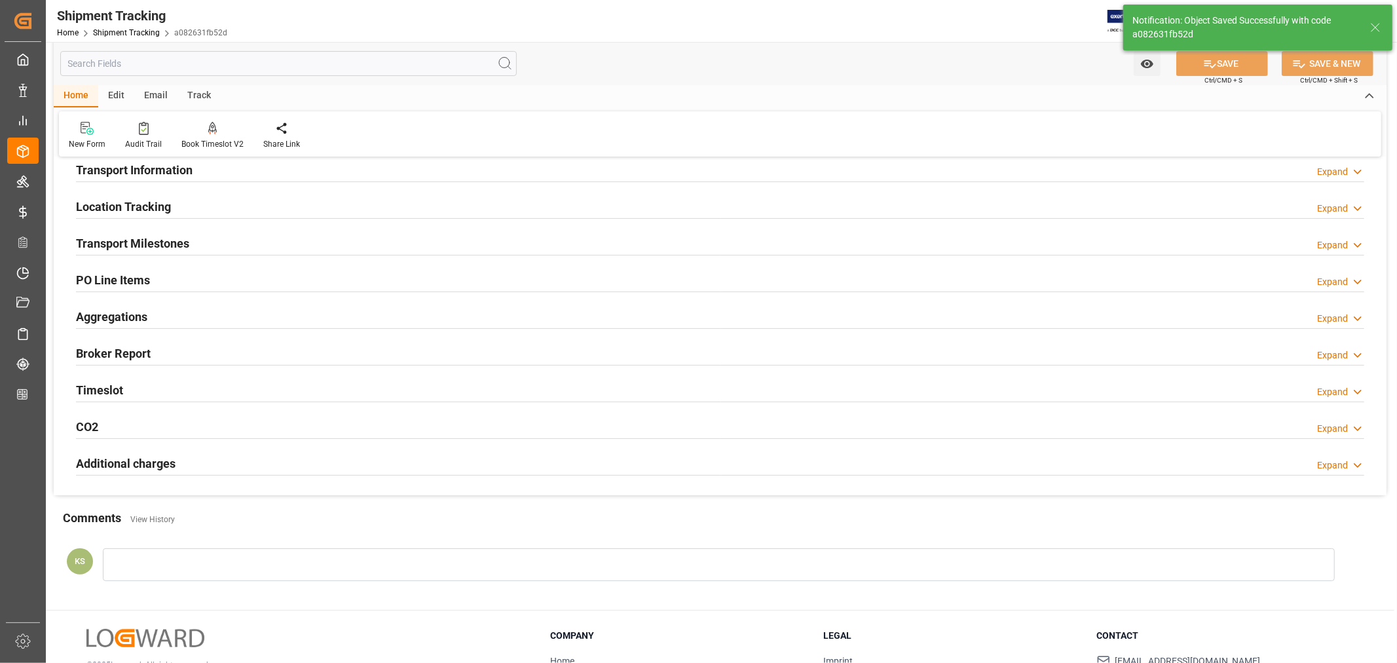
scroll to position [0, 0]
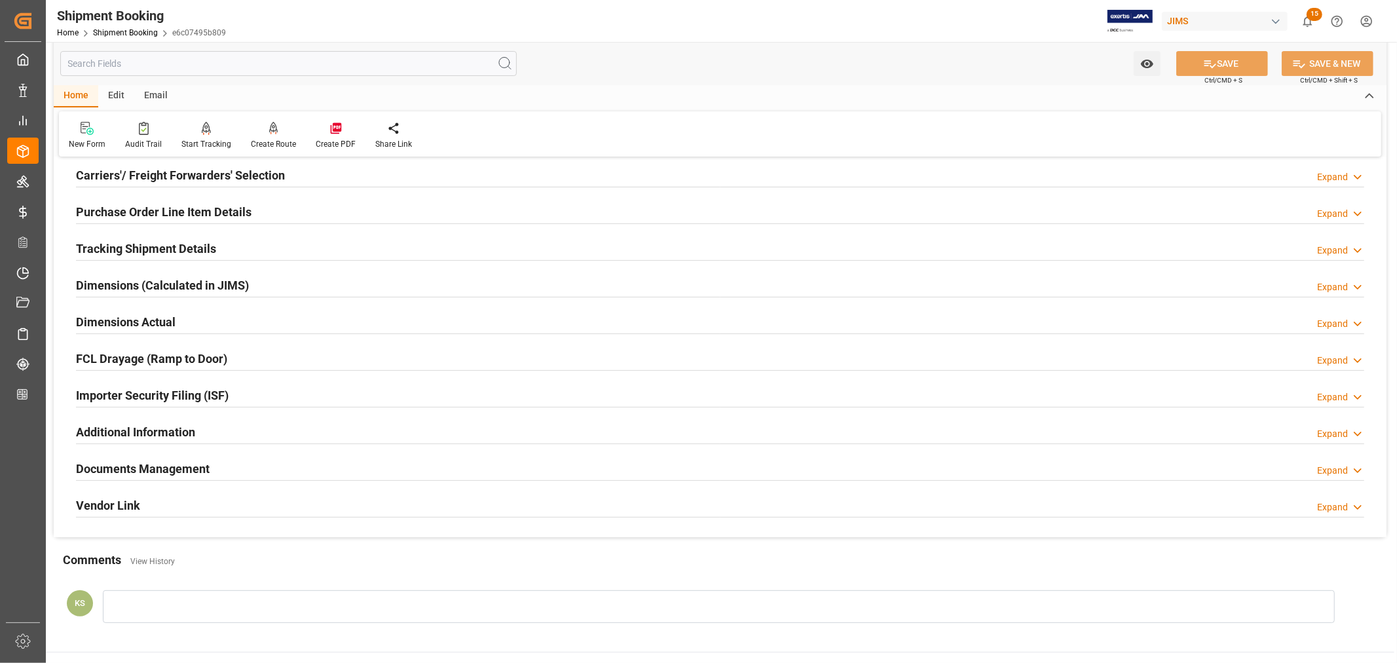
scroll to position [218, 0]
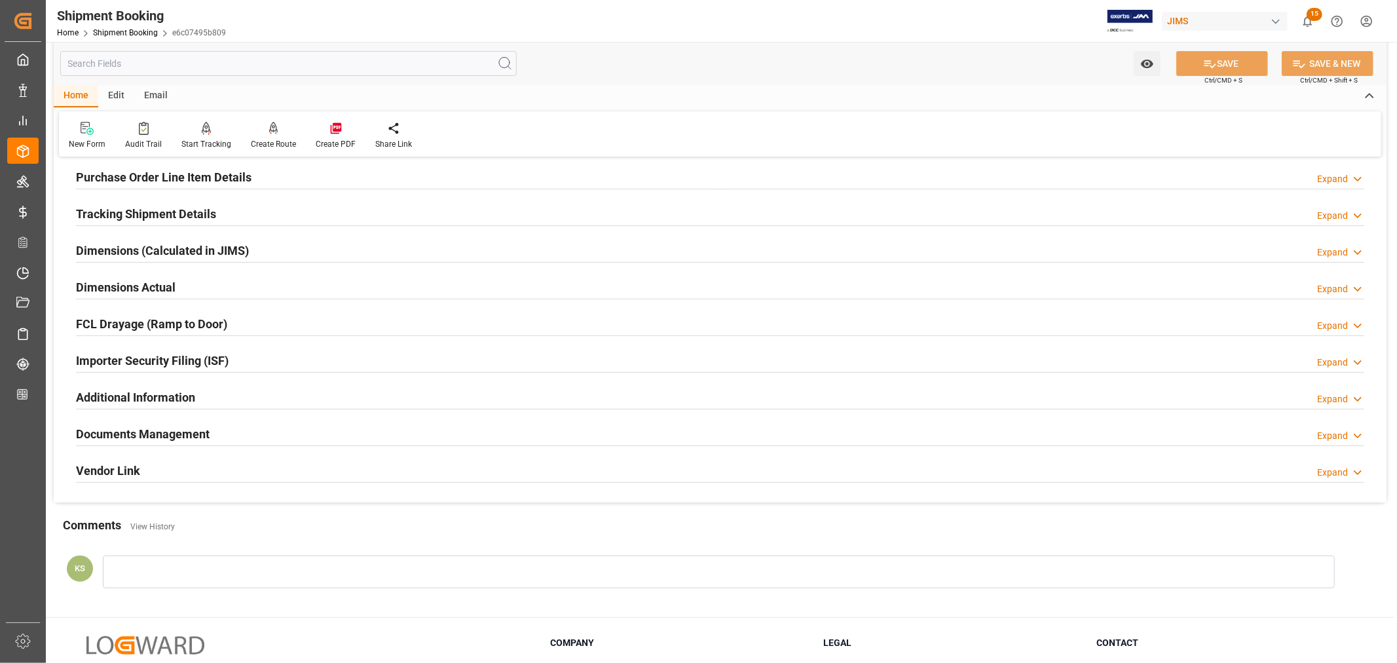
drag, startPoint x: 312, startPoint y: 440, endPoint x: 472, endPoint y: 420, distance: 161.0
click at [312, 440] on div "Documents Management Expand" at bounding box center [720, 433] width 1288 height 25
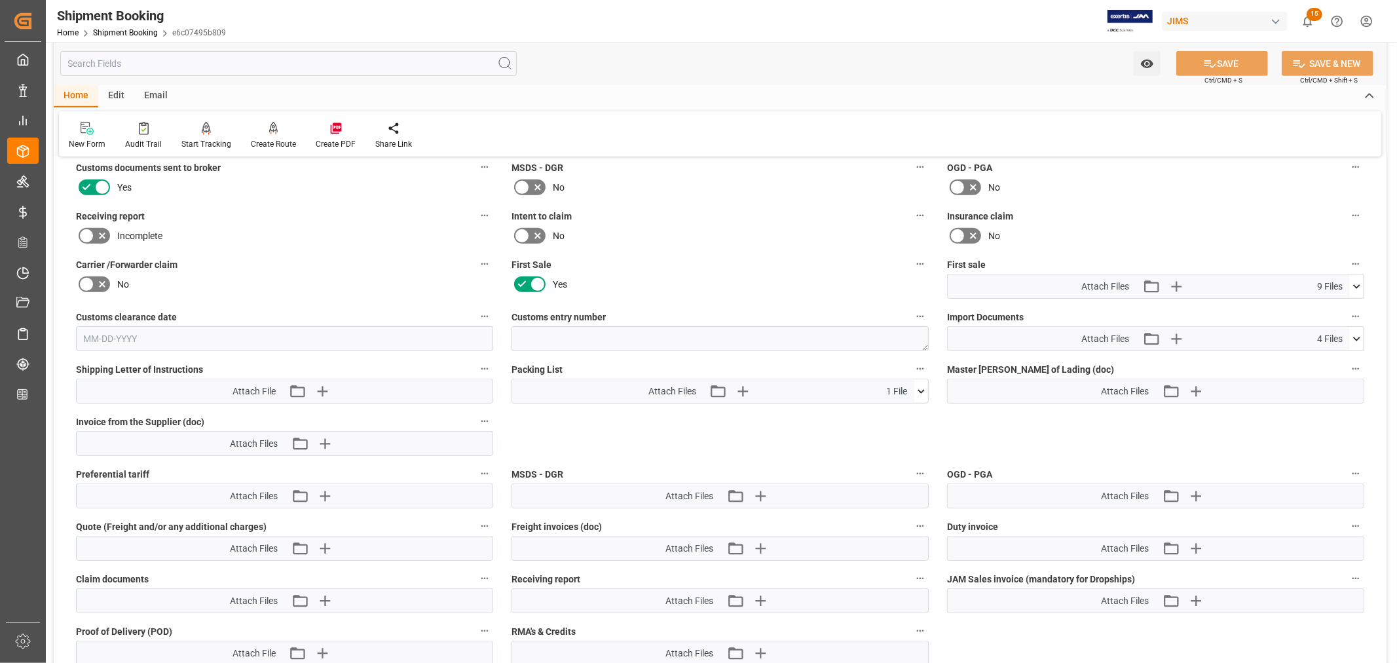
scroll to position [582, 0]
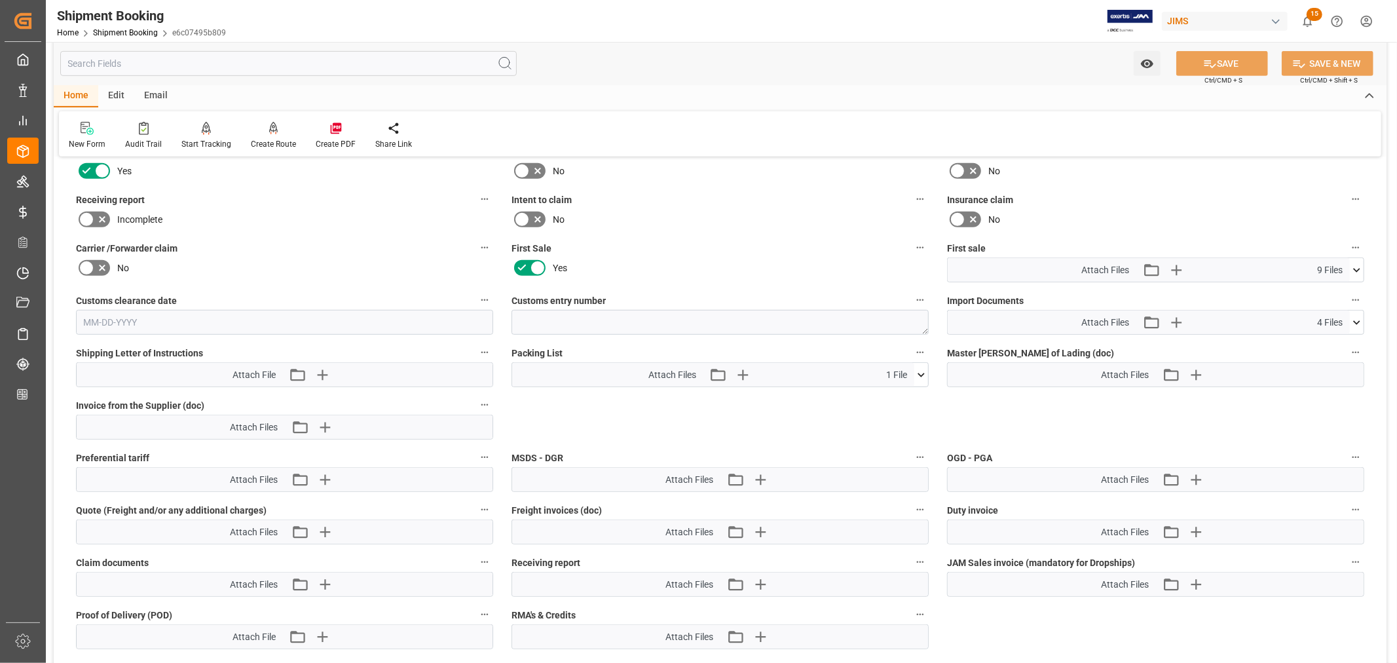
click at [919, 372] on icon at bounding box center [921, 375] width 14 height 14
click at [893, 396] on icon at bounding box center [887, 399] width 14 height 14
click at [757, 367] on icon "button" at bounding box center [759, 374] width 21 height 21
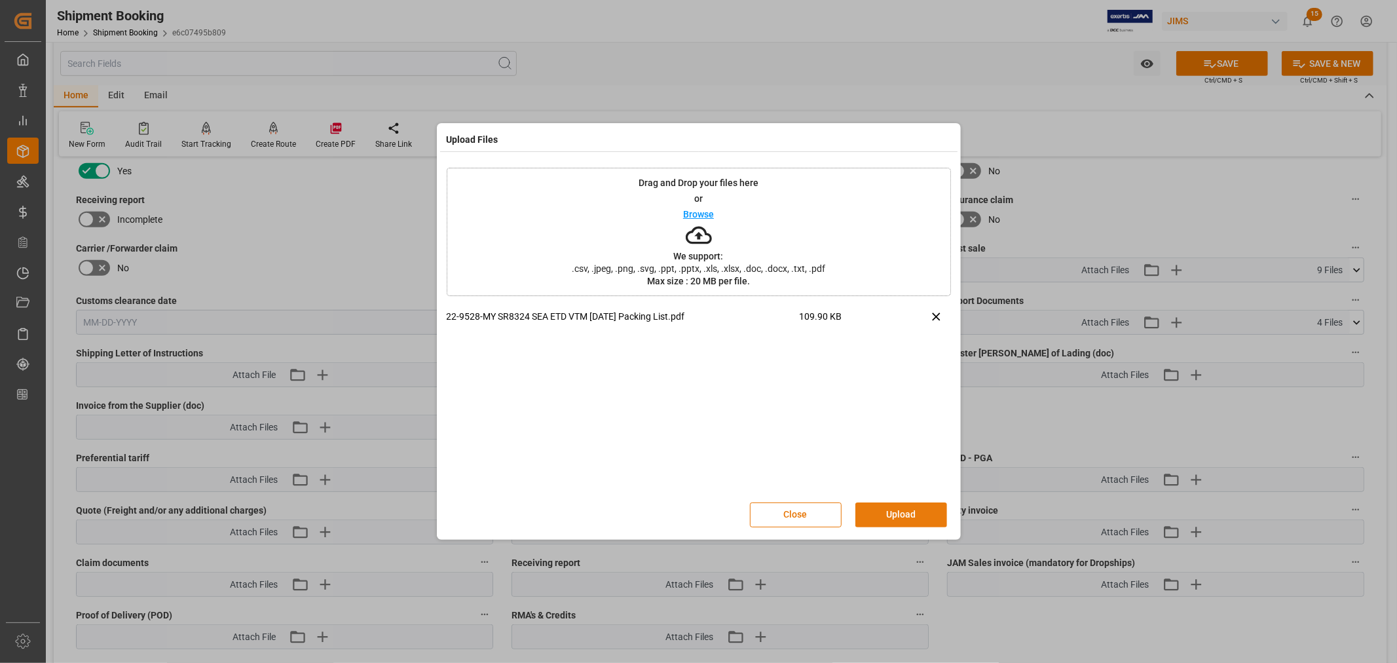
click at [901, 508] on button "Upload" at bounding box center [901, 514] width 92 height 25
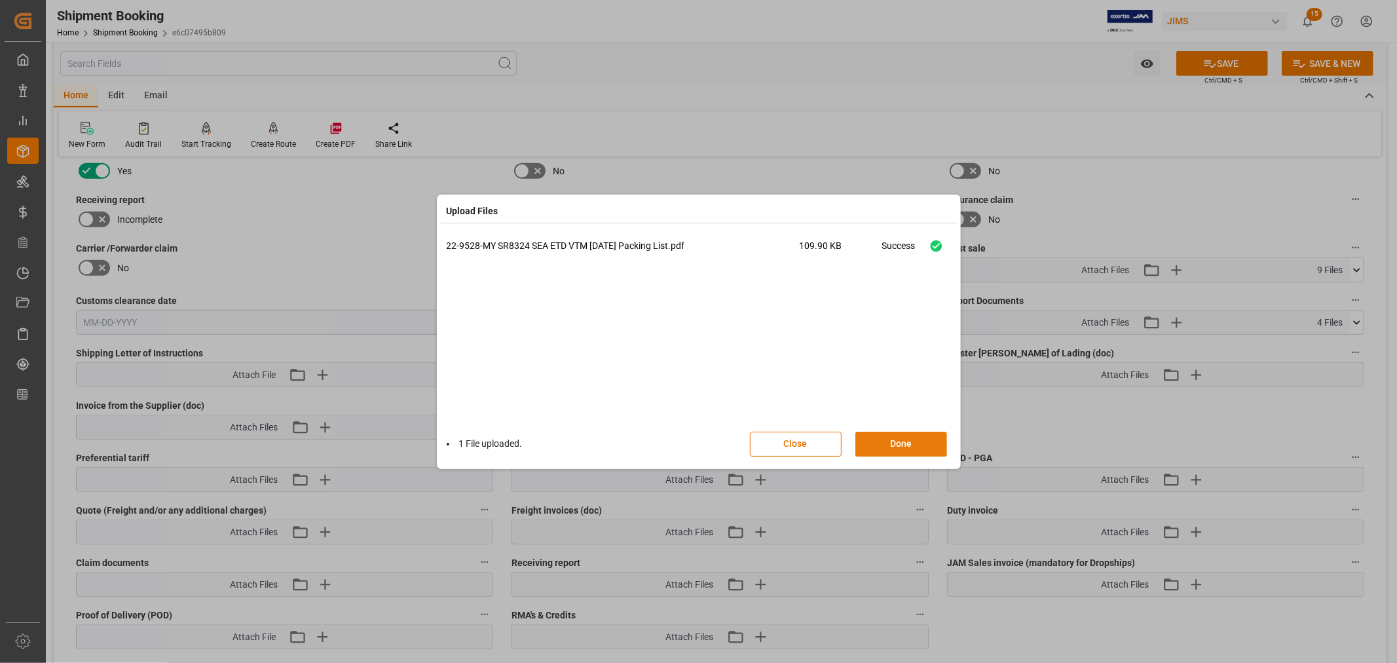
click at [904, 444] on button "Done" at bounding box center [901, 444] width 92 height 25
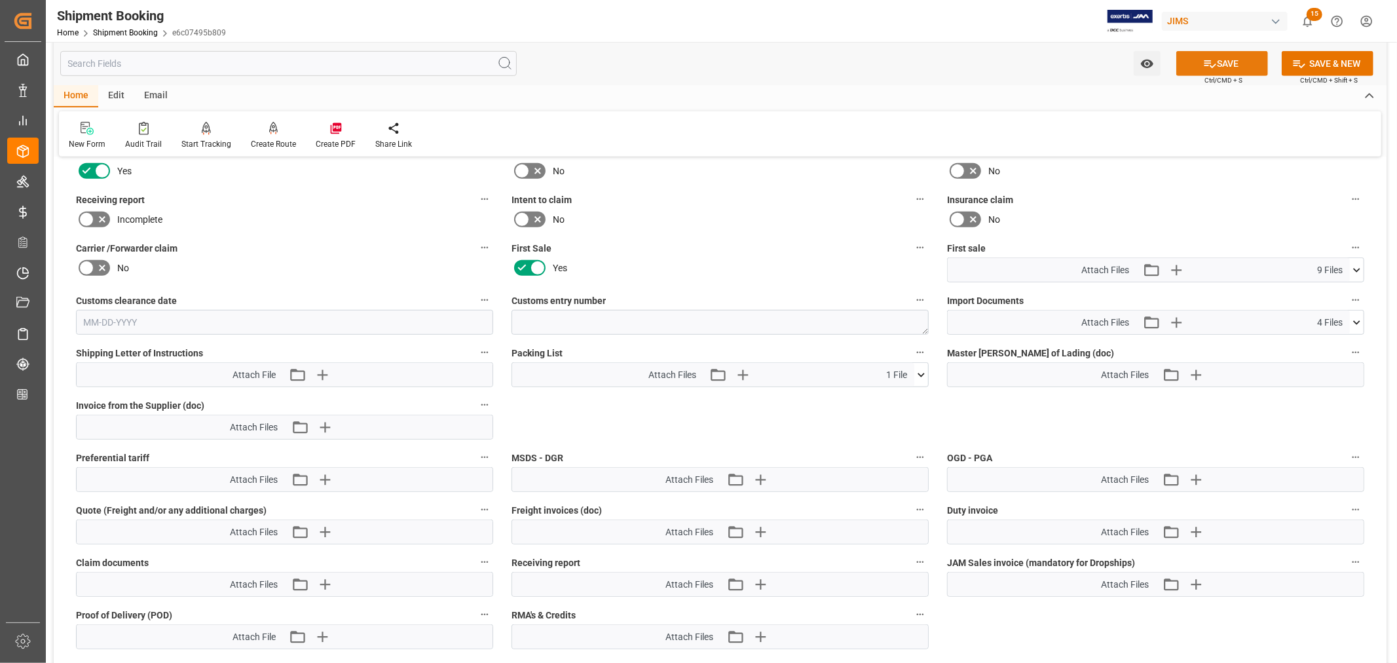
click at [1235, 64] on button "SAVE" at bounding box center [1222, 63] width 92 height 25
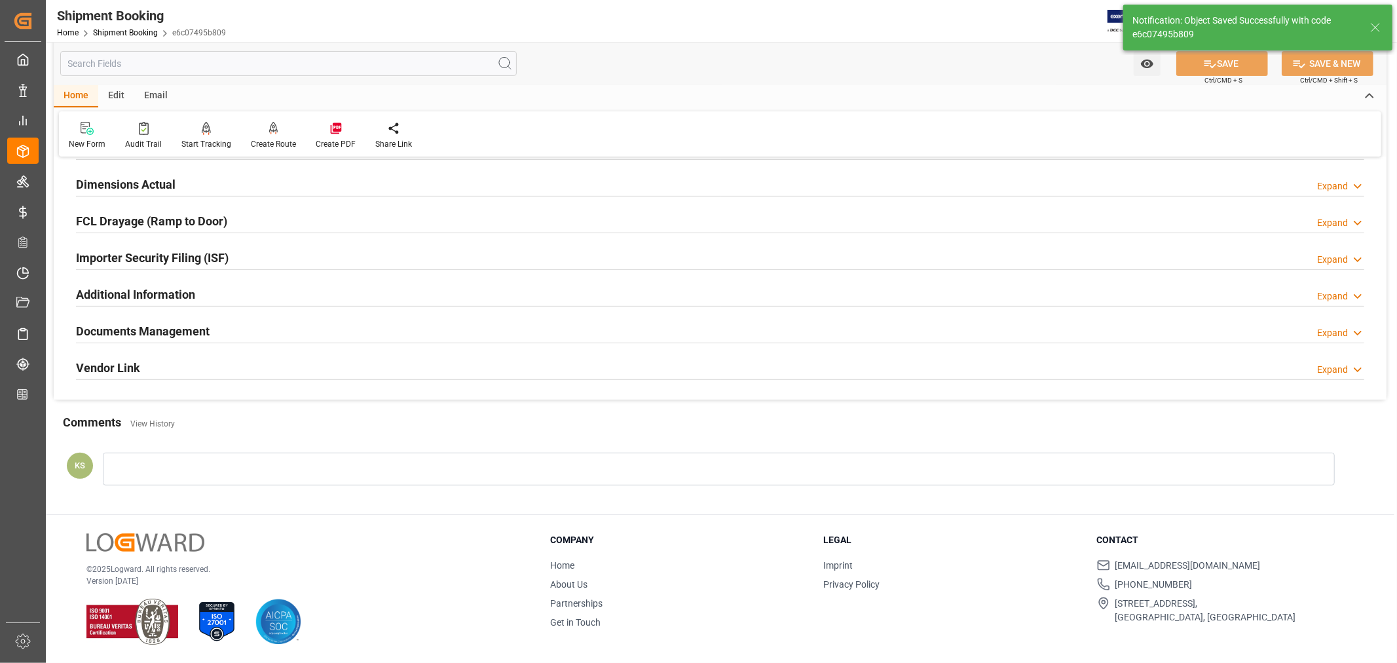
scroll to position [322, 0]
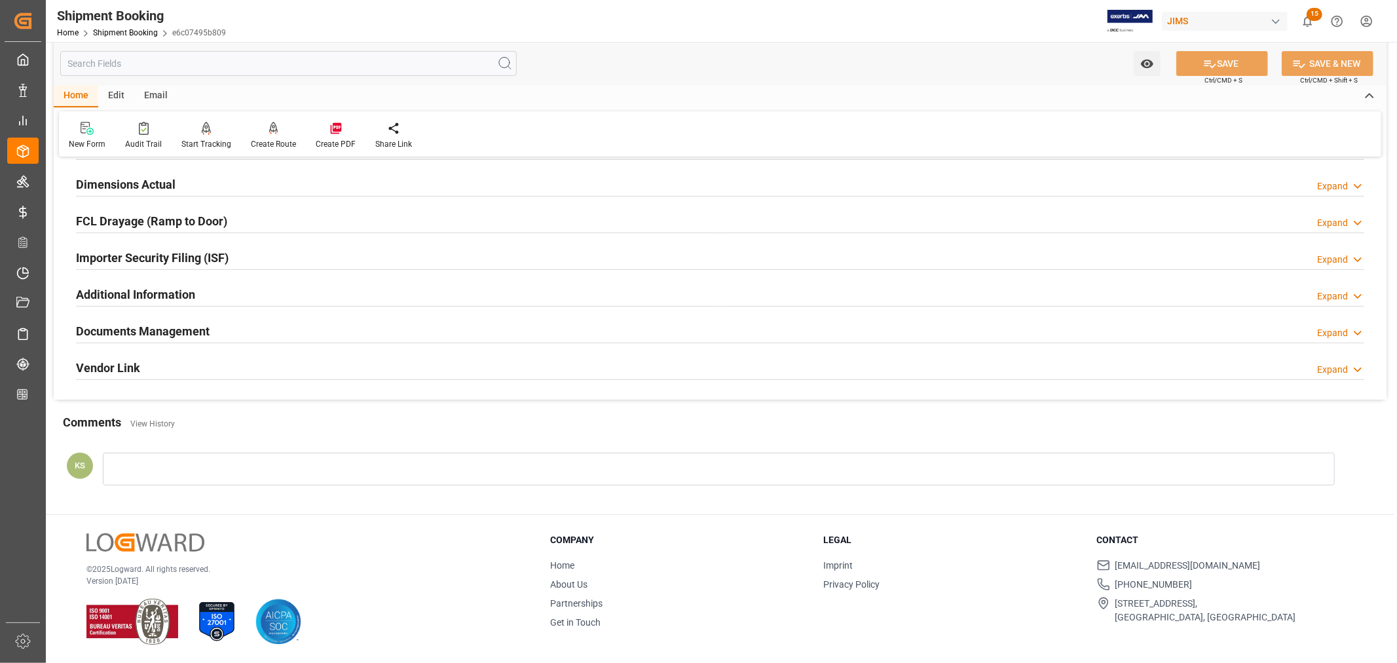
click at [1131, 331] on div "Documents Management Expand" at bounding box center [720, 330] width 1288 height 25
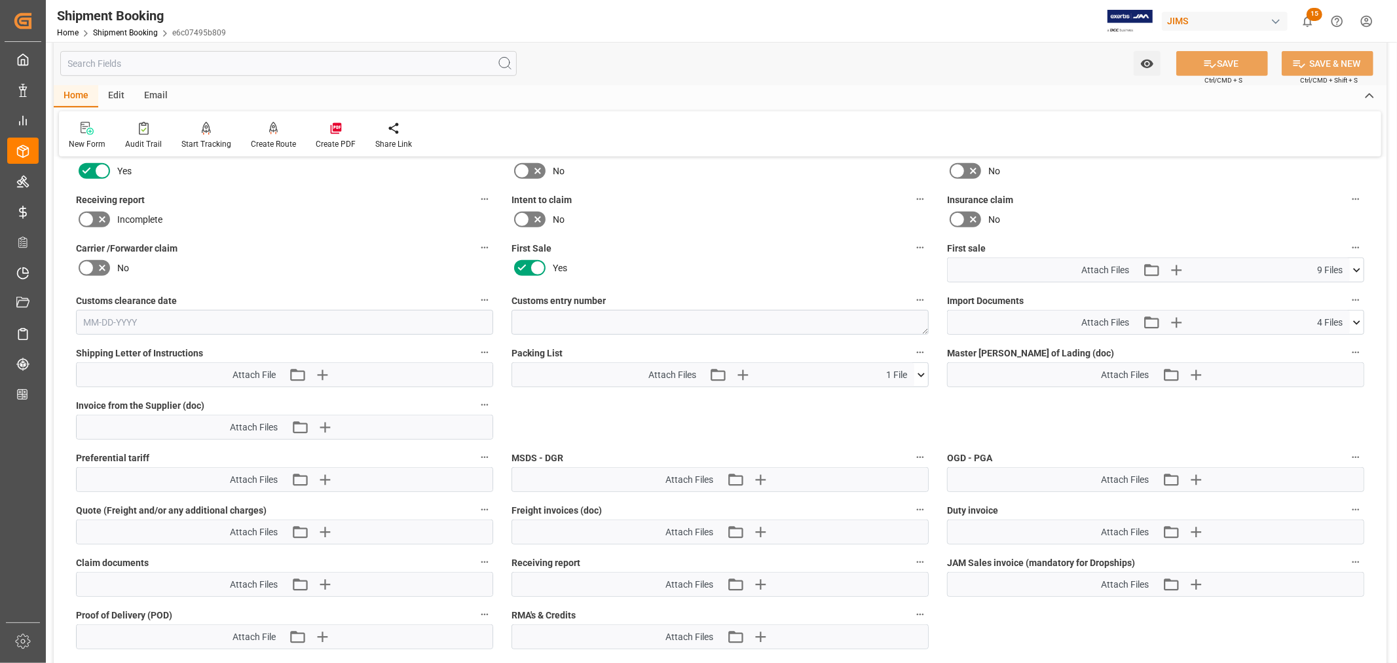
click at [1359, 316] on icon at bounding box center [1357, 323] width 14 height 14
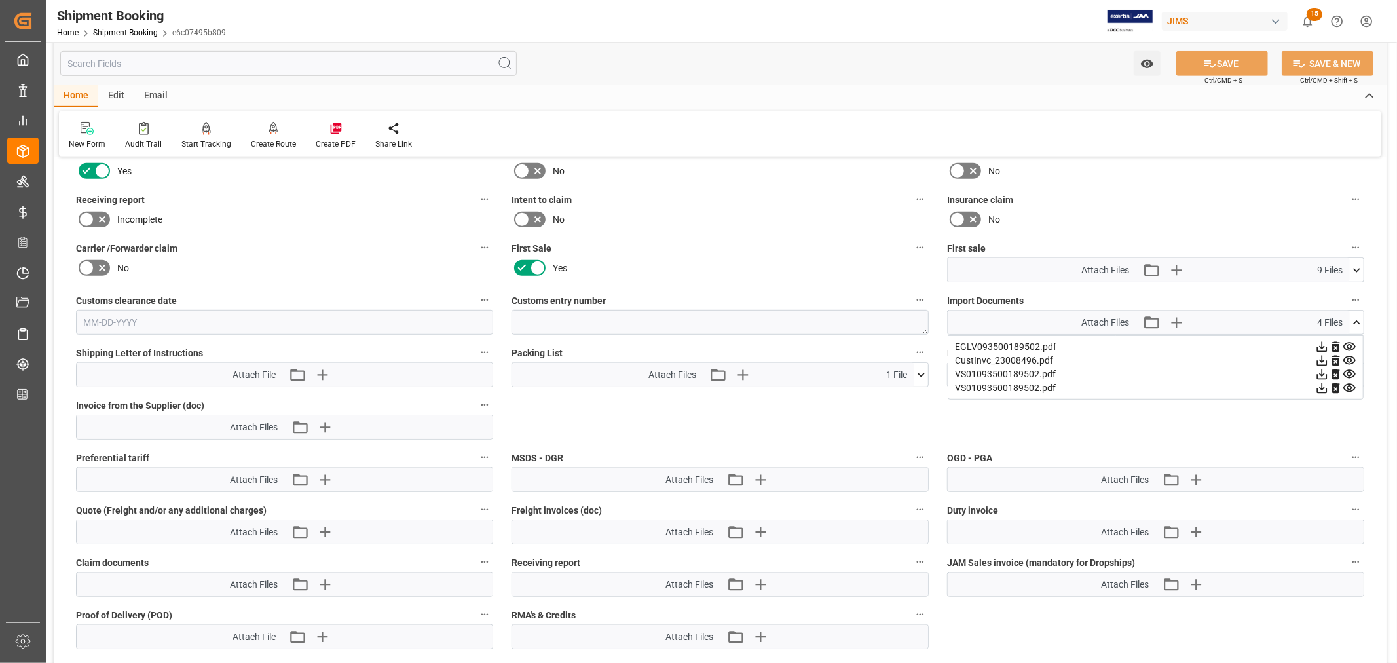
click at [1328, 342] on icon at bounding box center [1322, 347] width 10 height 10
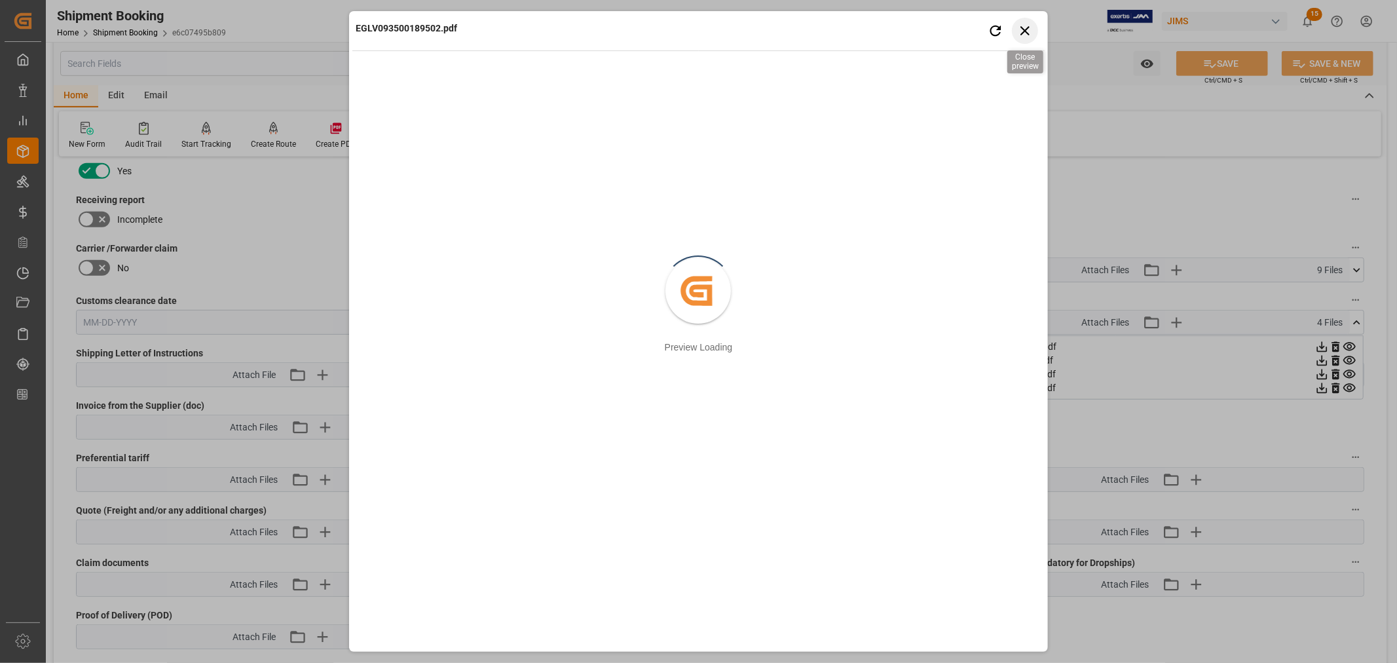
click at [1024, 28] on icon "button" at bounding box center [1025, 30] width 16 height 16
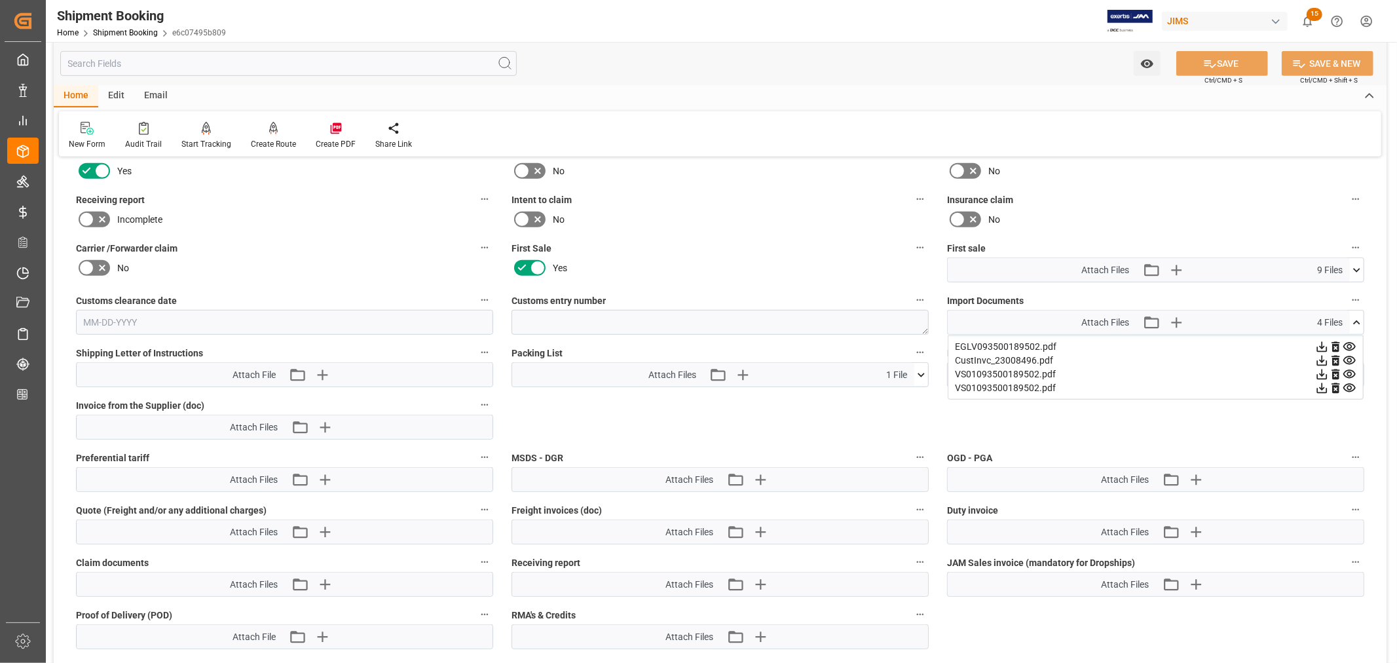
click at [1328, 371] on icon at bounding box center [1322, 374] width 10 height 10
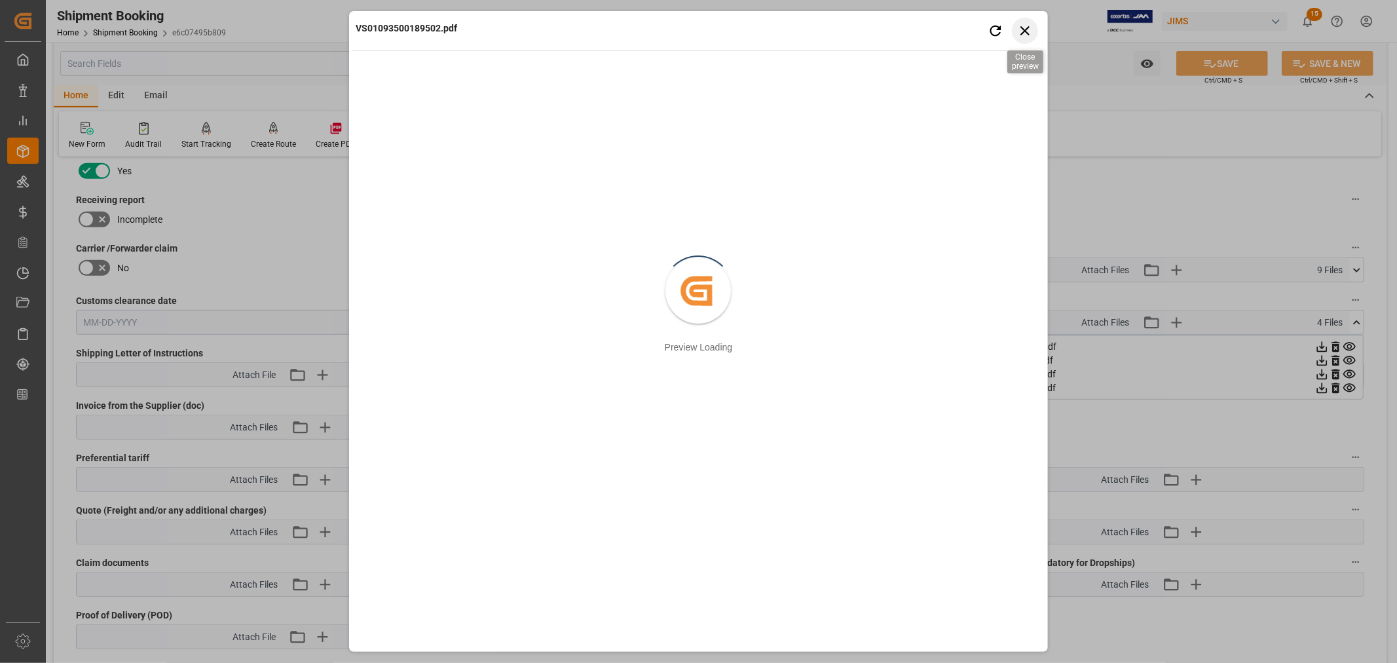
click at [1026, 24] on icon "button" at bounding box center [1025, 30] width 16 height 16
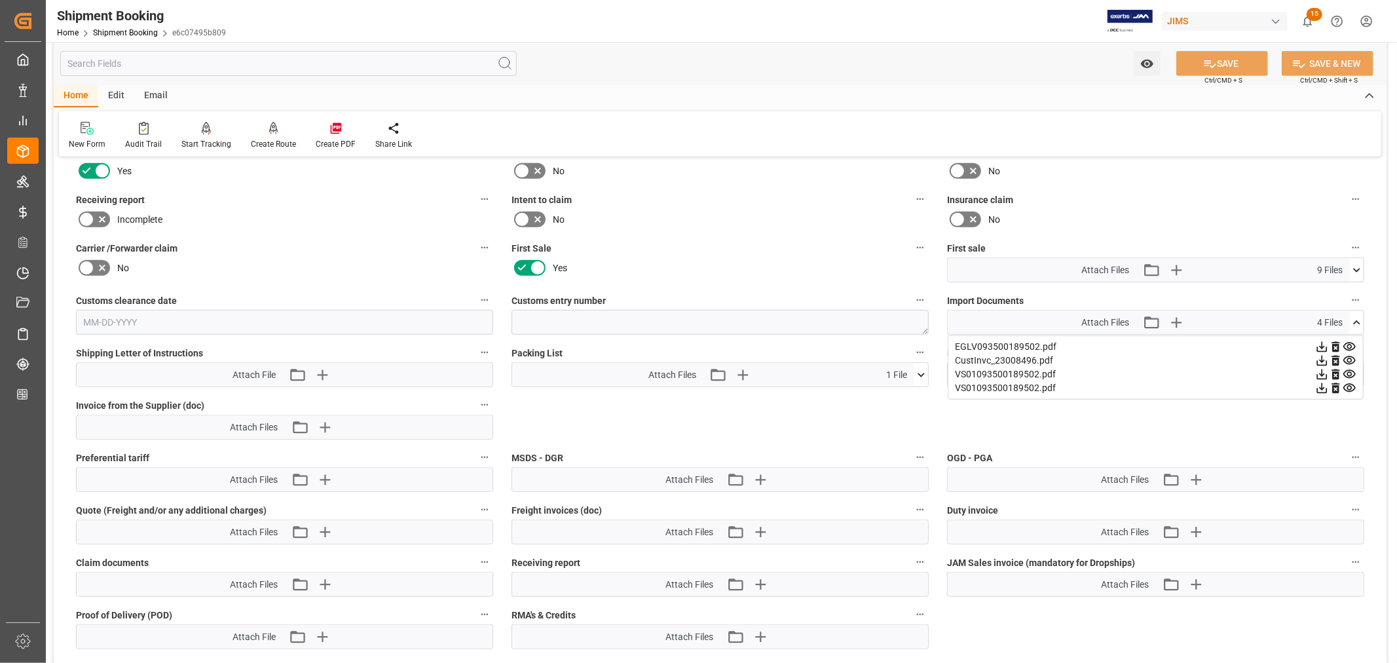
click at [1329, 390] on icon at bounding box center [1322, 388] width 14 height 14
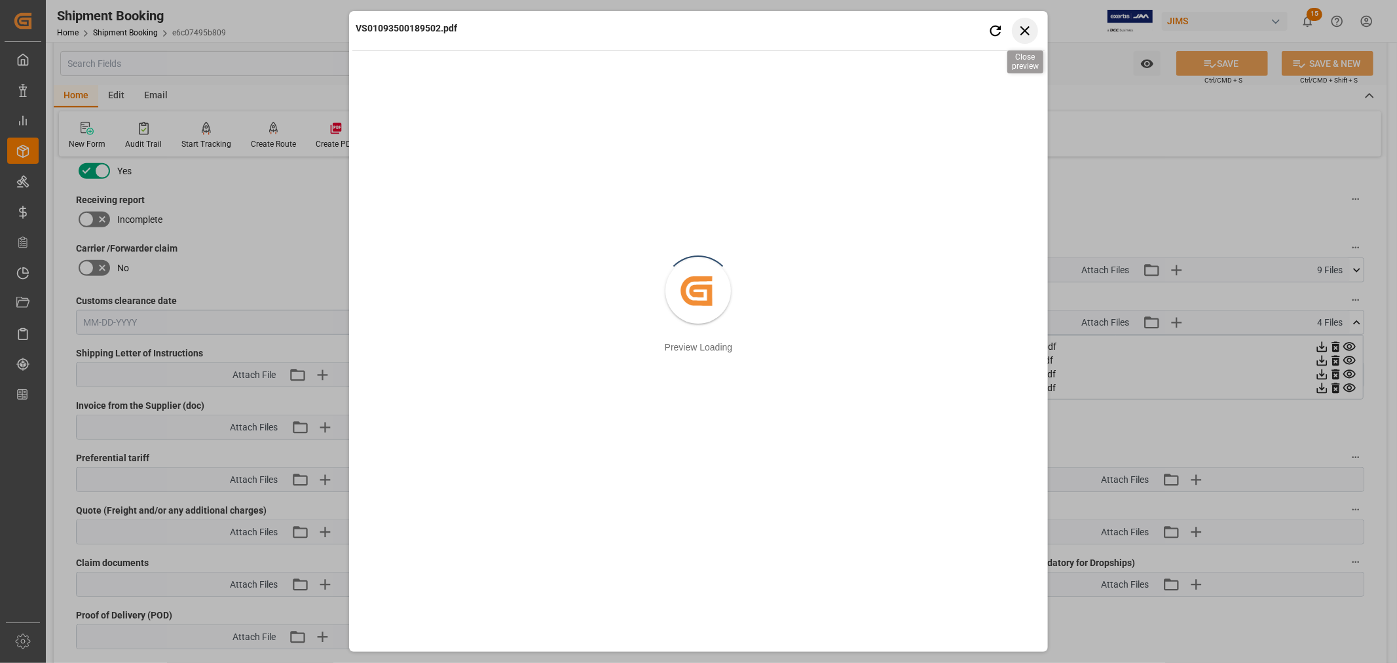
click at [1022, 29] on icon "button" at bounding box center [1025, 30] width 16 height 16
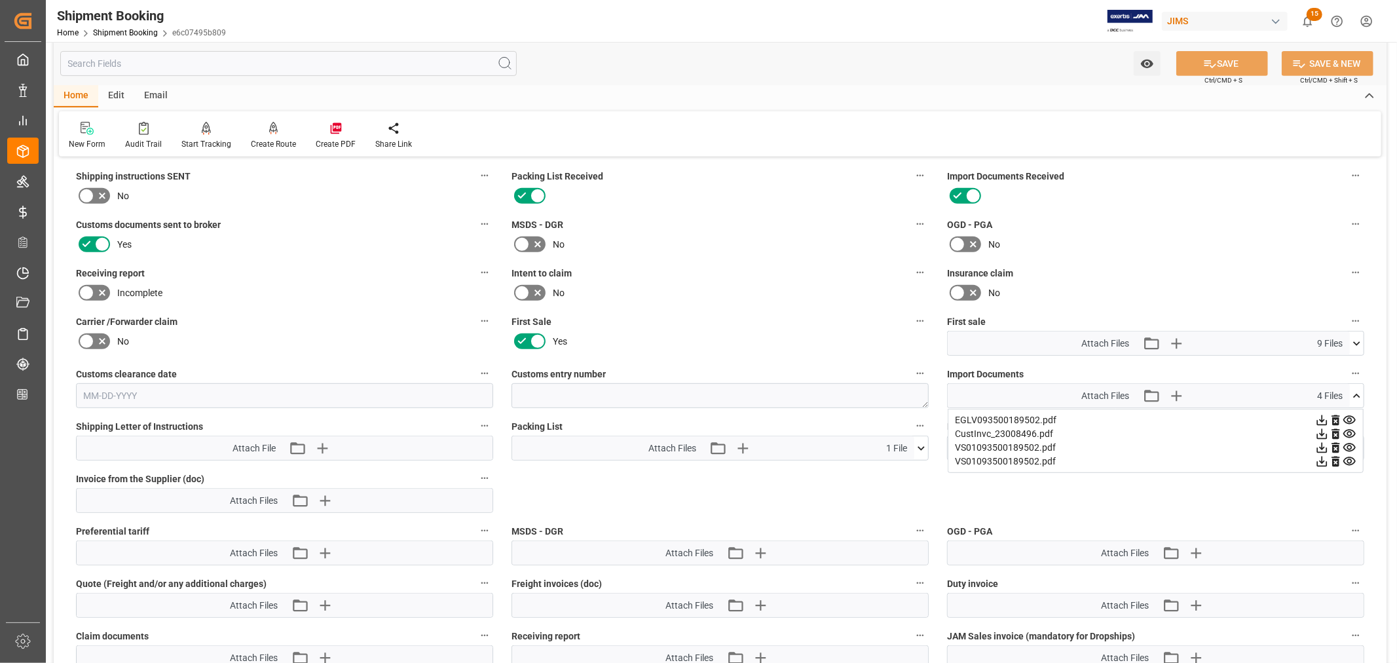
scroll to position [509, 0]
drag, startPoint x: 1353, startPoint y: 388, endPoint x: 1341, endPoint y: 384, distance: 13.1
click at [1353, 388] on icon at bounding box center [1357, 395] width 14 height 14
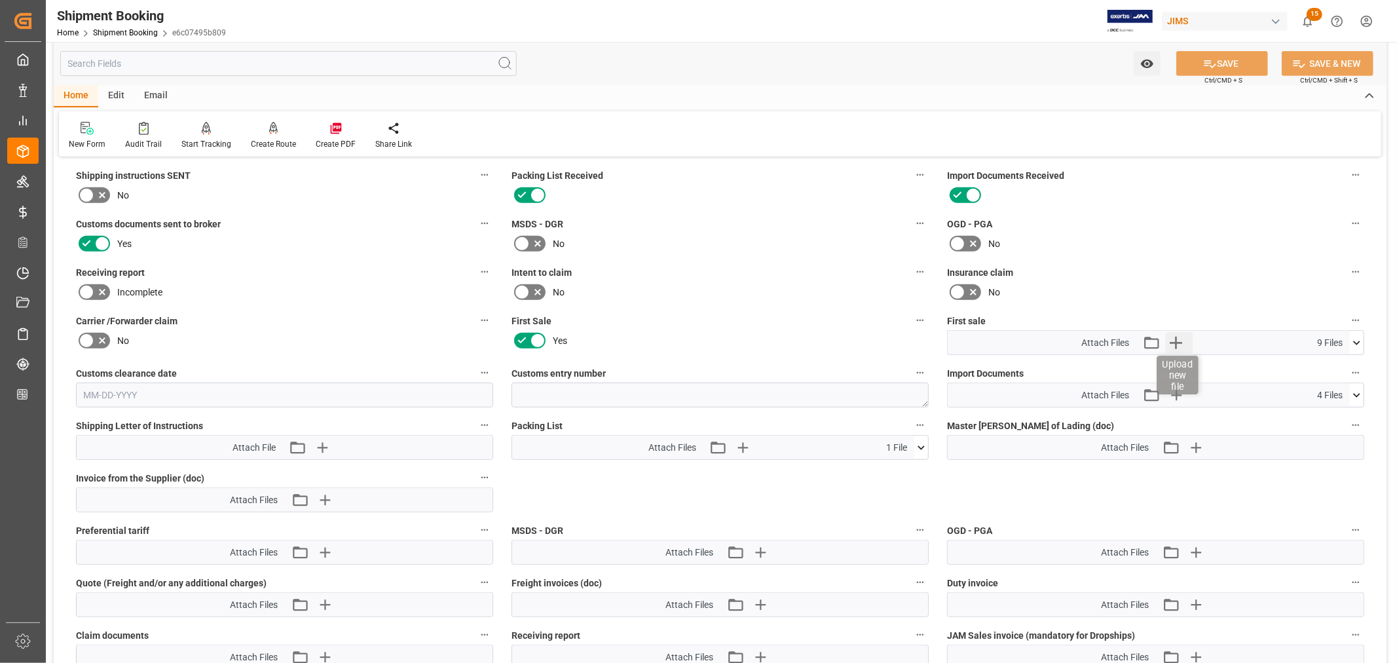
click at [1181, 339] on icon "button" at bounding box center [1176, 343] width 12 height 12
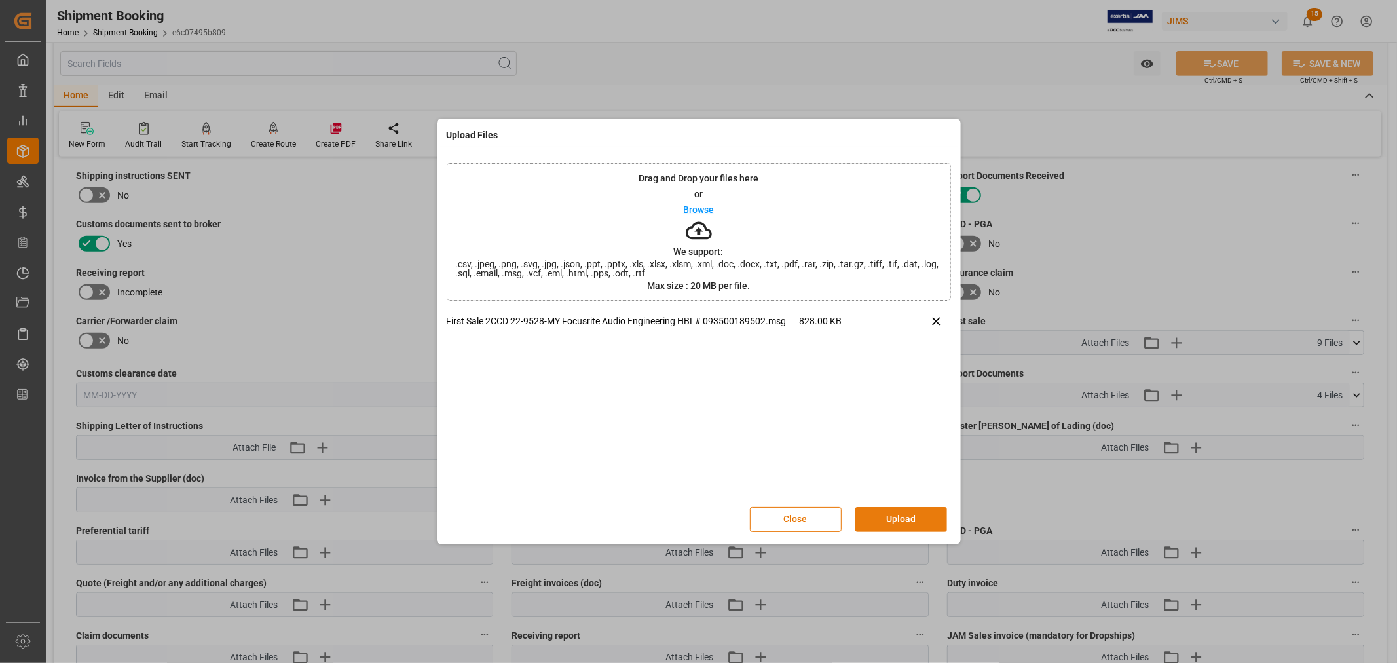
click at [874, 517] on button "Upload" at bounding box center [901, 519] width 92 height 25
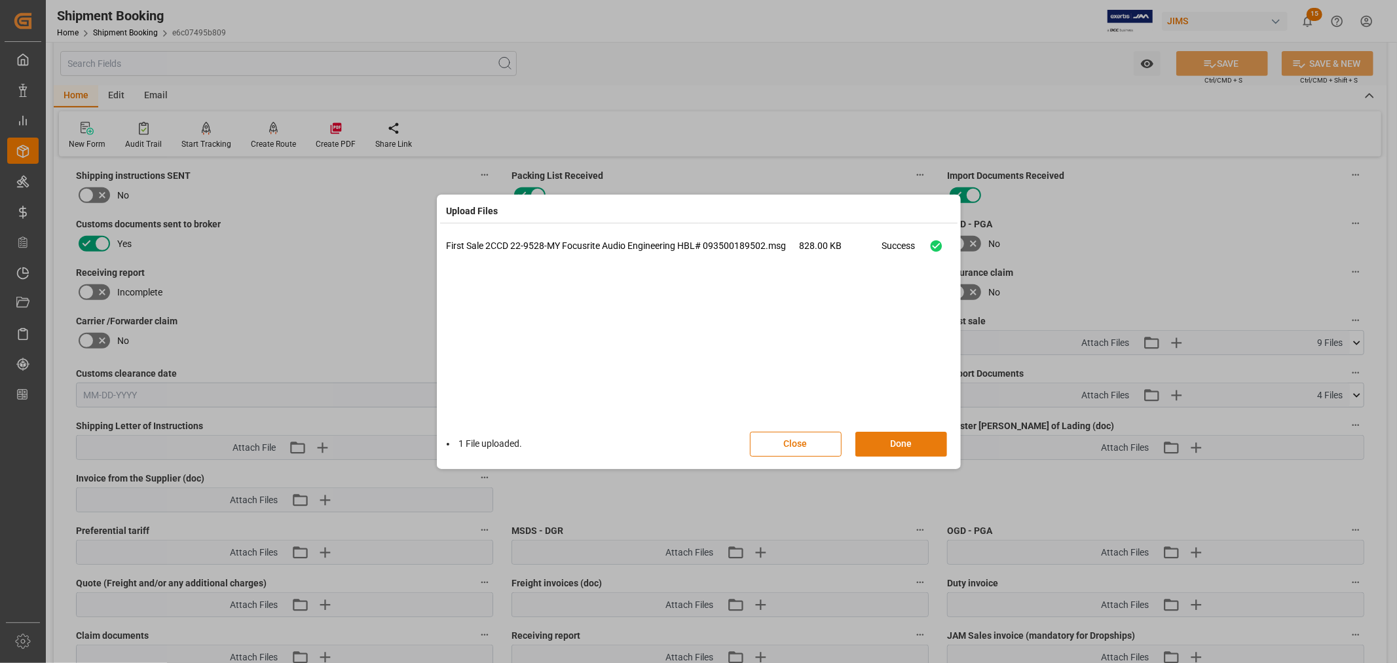
click at [890, 441] on button "Done" at bounding box center [901, 444] width 92 height 25
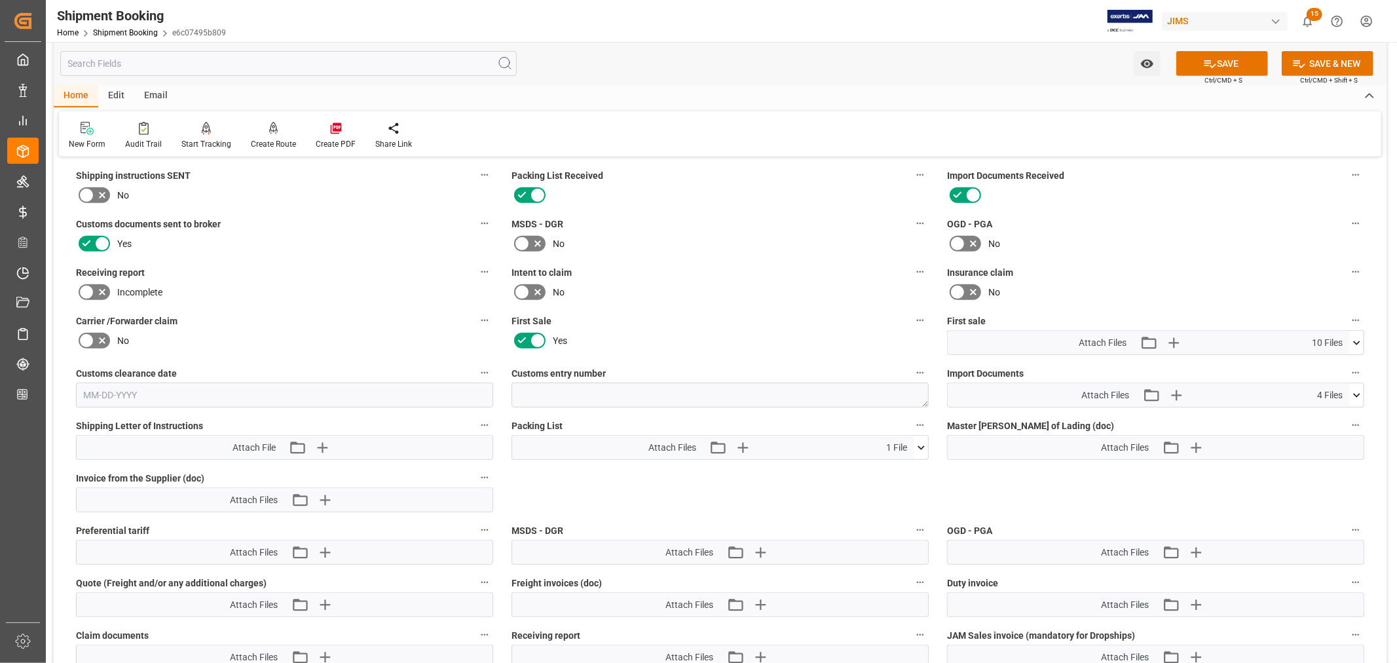
click at [1357, 341] on icon at bounding box center [1356, 343] width 7 height 4
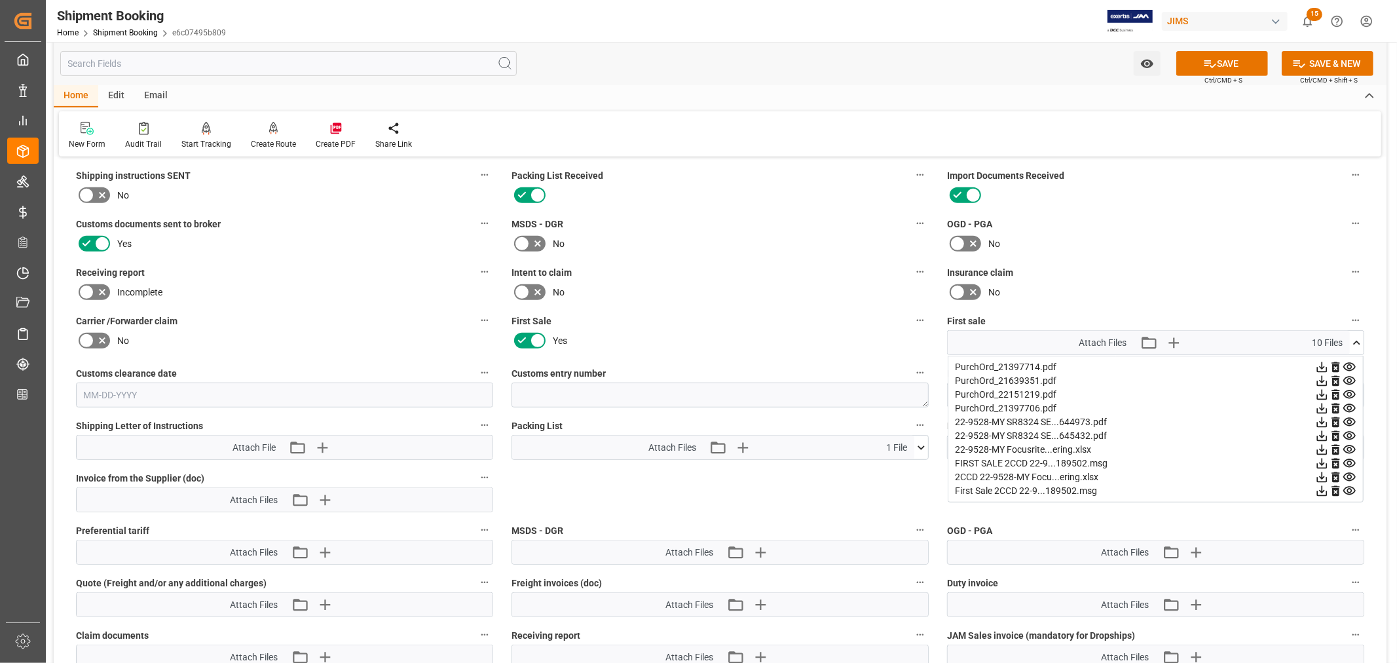
click at [1357, 339] on icon at bounding box center [1357, 343] width 14 height 14
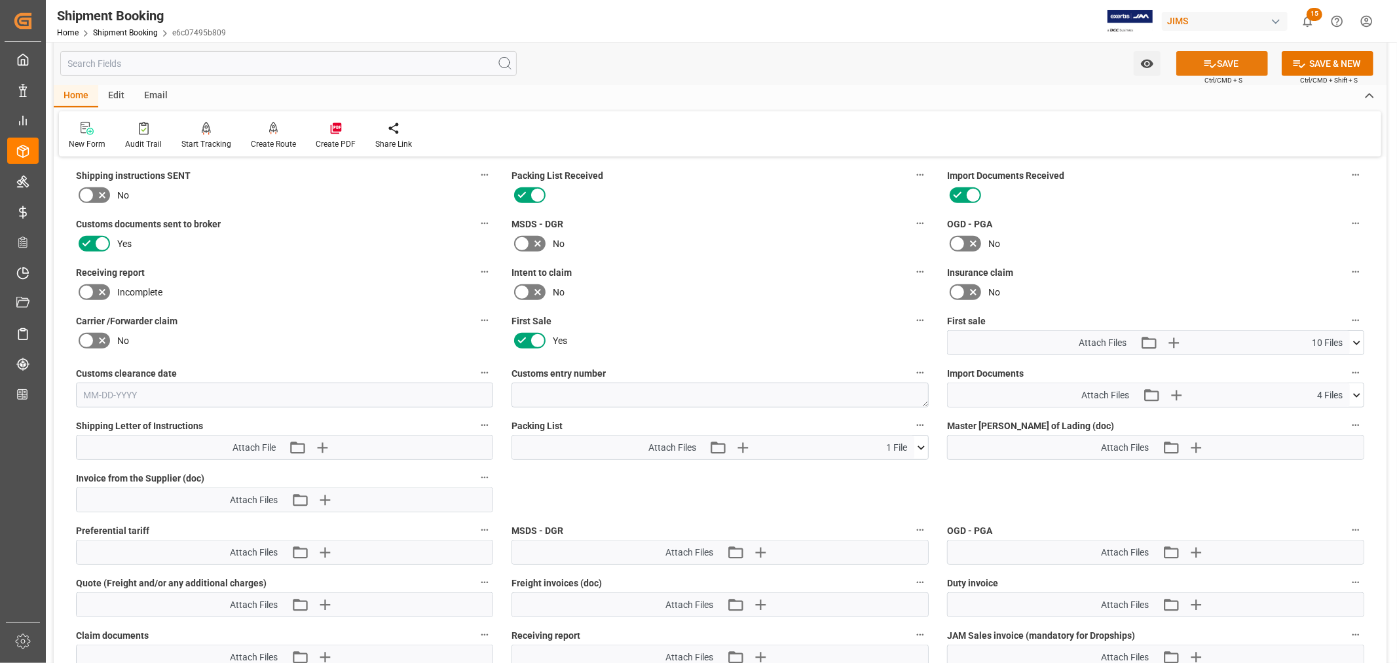
click at [1222, 62] on button "SAVE" at bounding box center [1222, 63] width 92 height 25
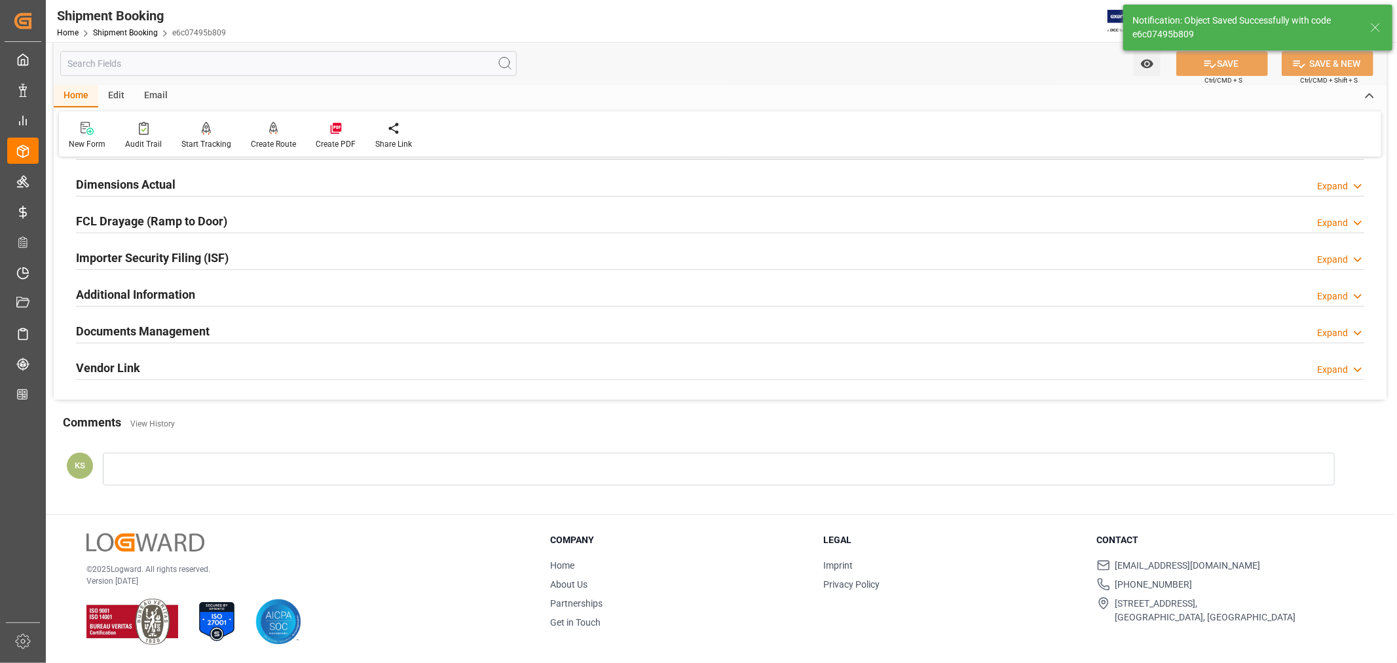
scroll to position [322, 0]
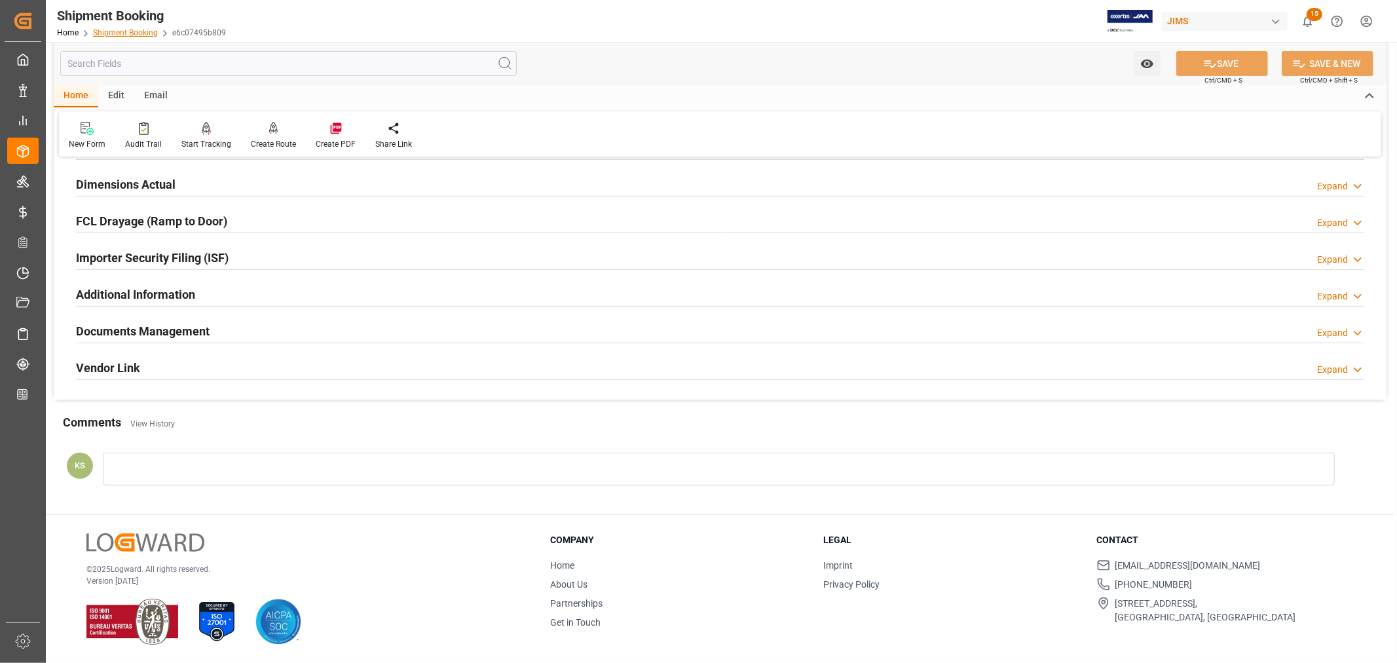
click at [132, 31] on link "Shipment Booking" at bounding box center [125, 32] width 65 height 9
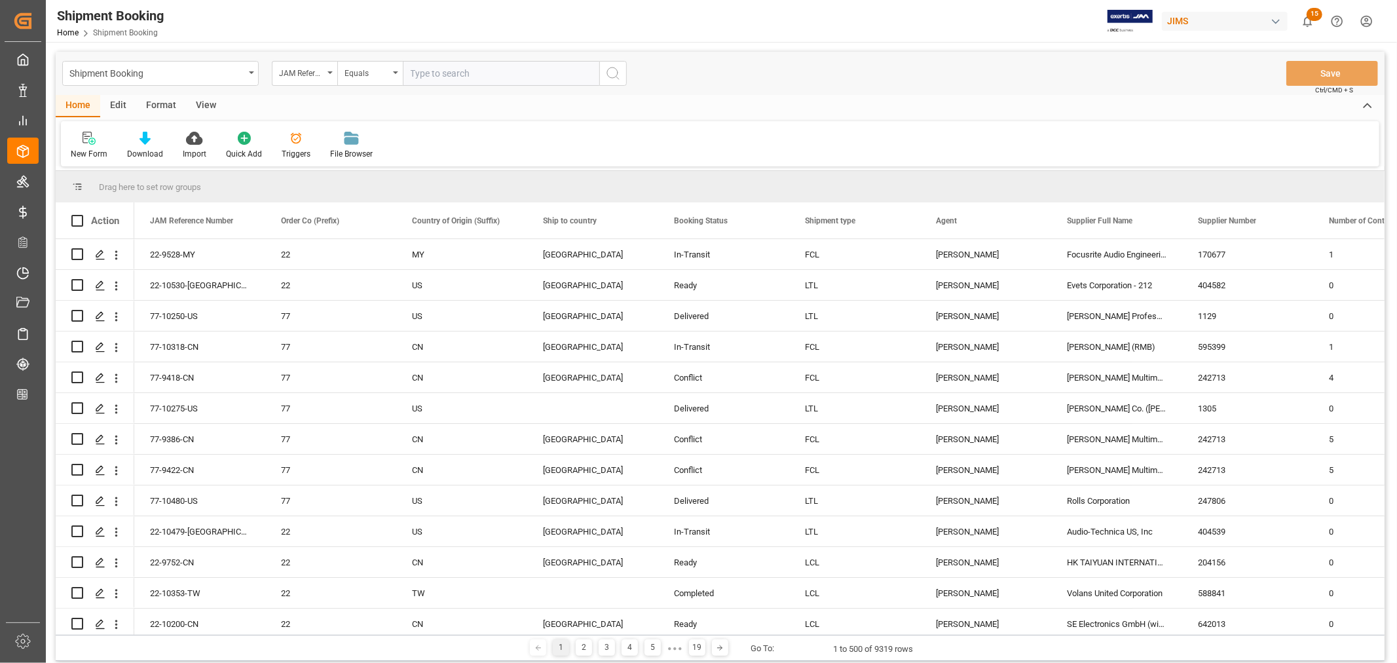
click at [1363, 22] on html "Created by potrace 1.15, written by [PERSON_NAME] [DATE]-[DATE] Created by potr…" at bounding box center [698, 331] width 1397 height 663
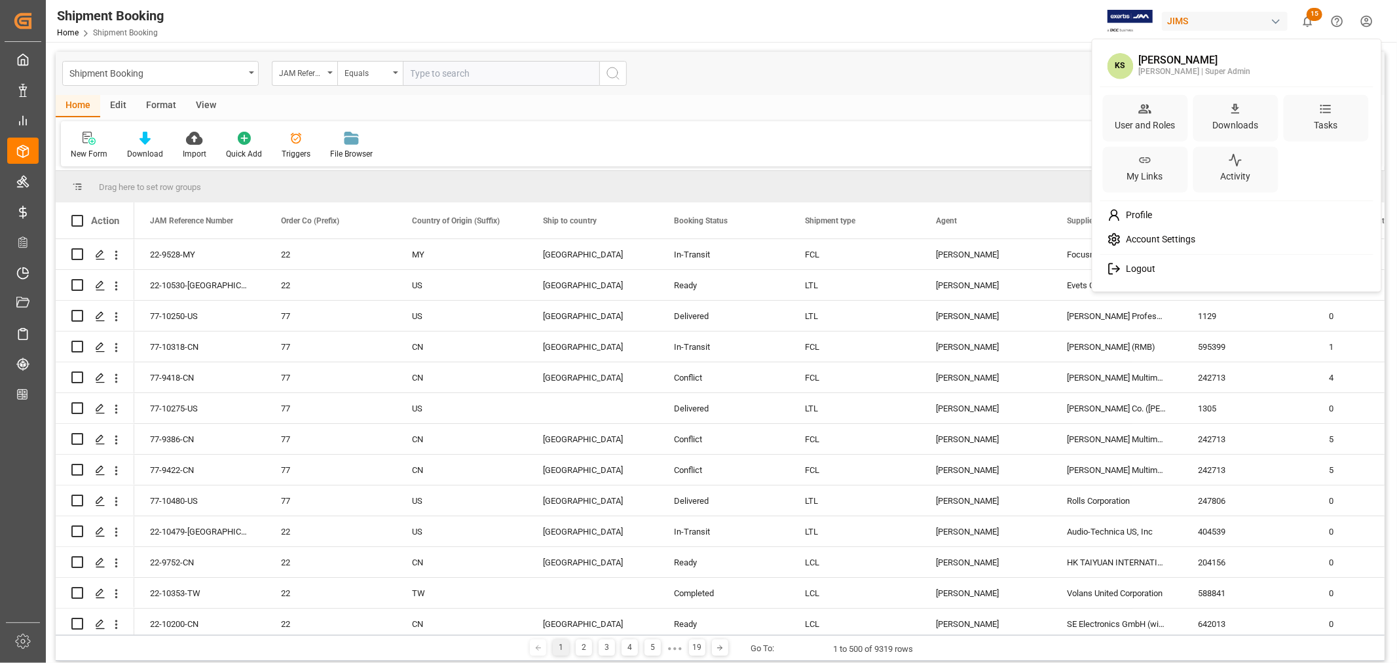
click at [1141, 267] on span "Logout" at bounding box center [1138, 269] width 35 height 12
